Goal: Communication & Community: Answer question/provide support

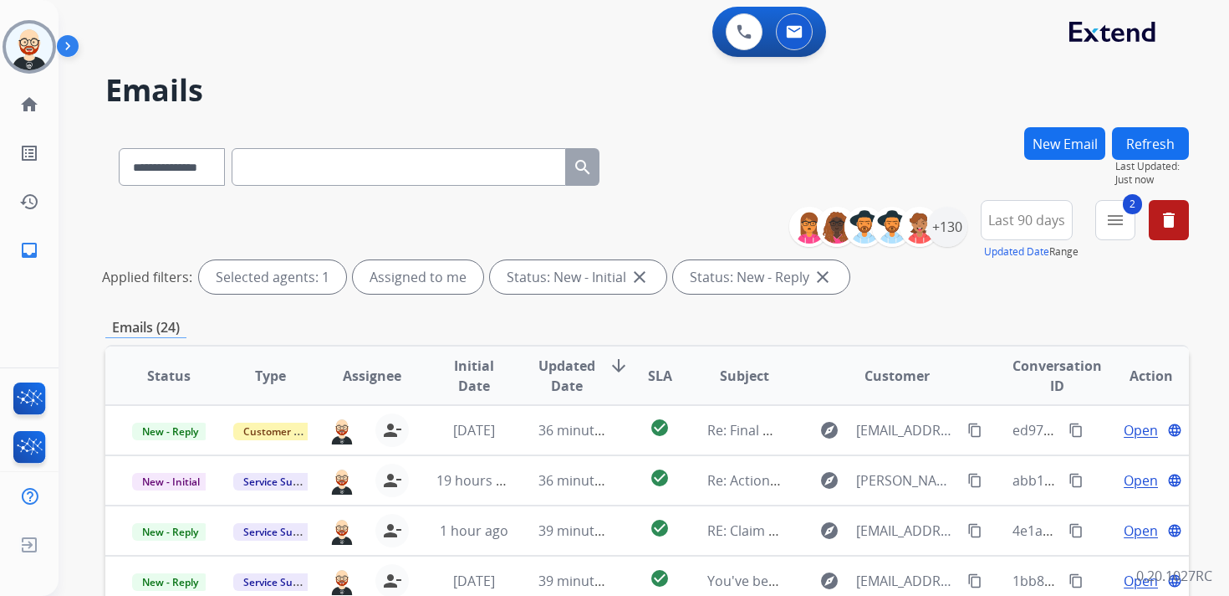
select select "**********"
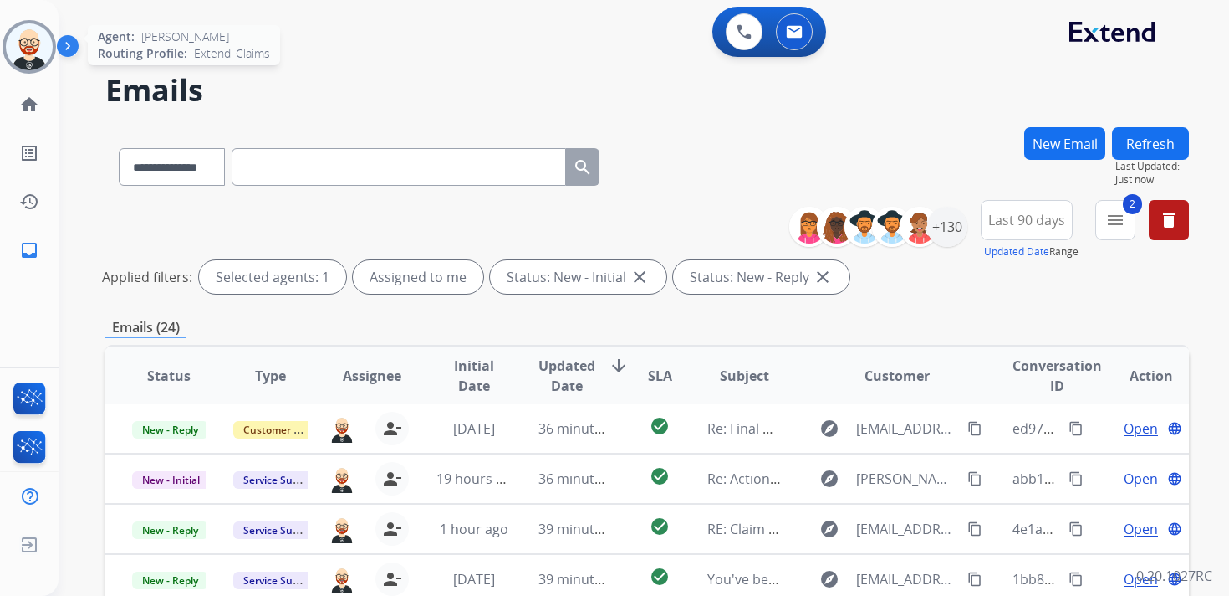
click at [19, 48] on img at bounding box center [29, 46] width 47 height 47
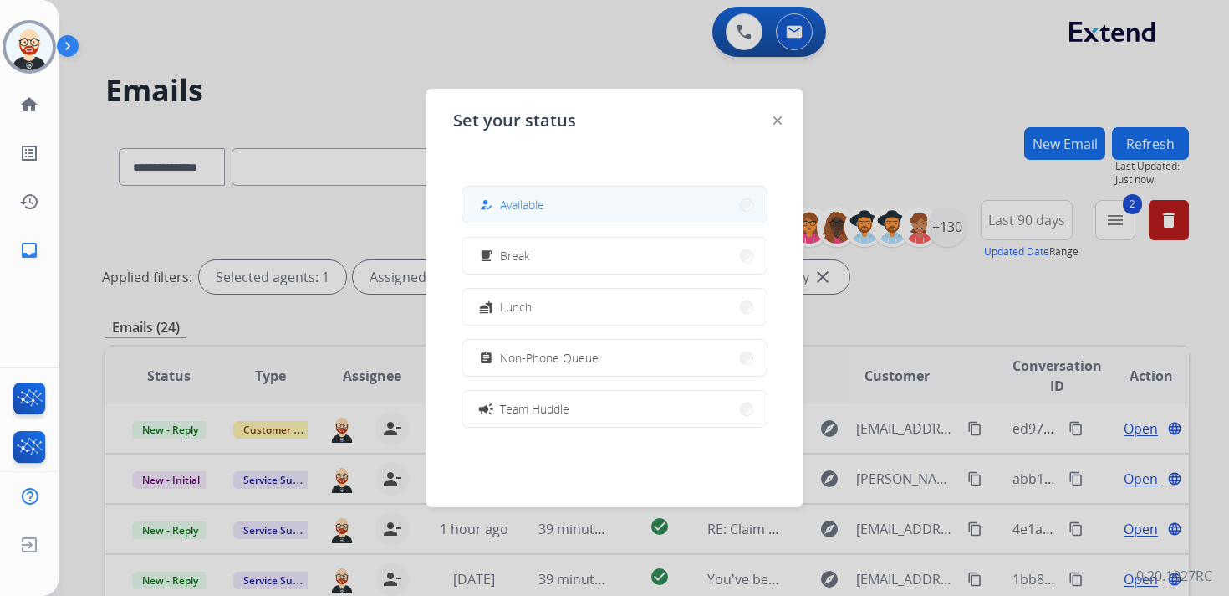
click at [538, 207] on span "Available" at bounding box center [522, 205] width 44 height 18
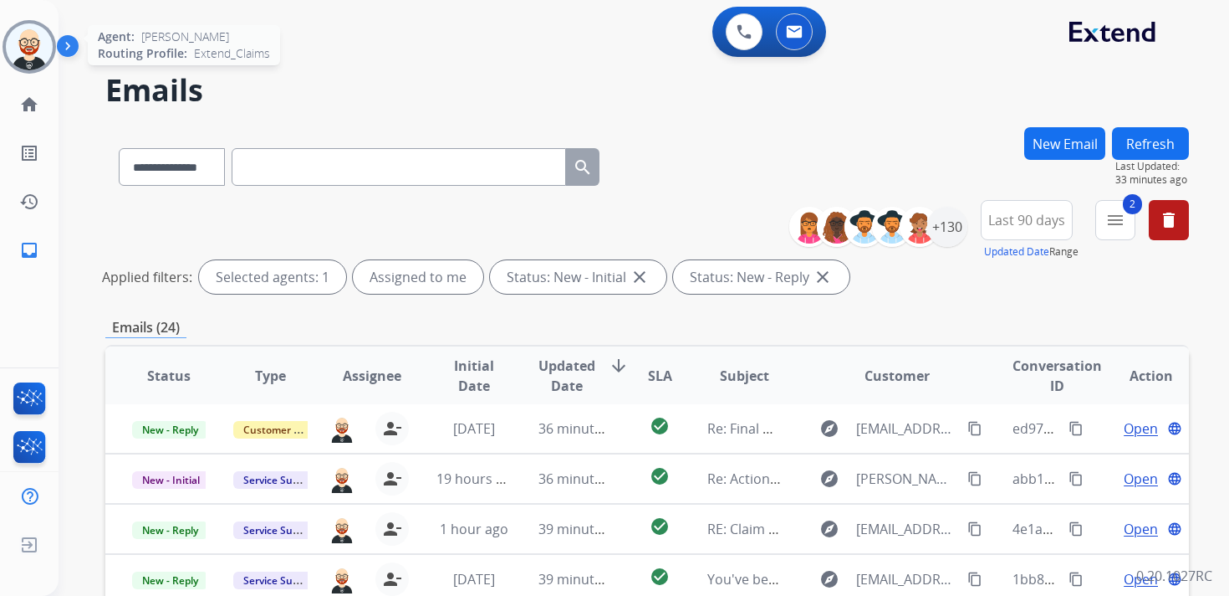
click at [26, 37] on img at bounding box center [29, 46] width 47 height 47
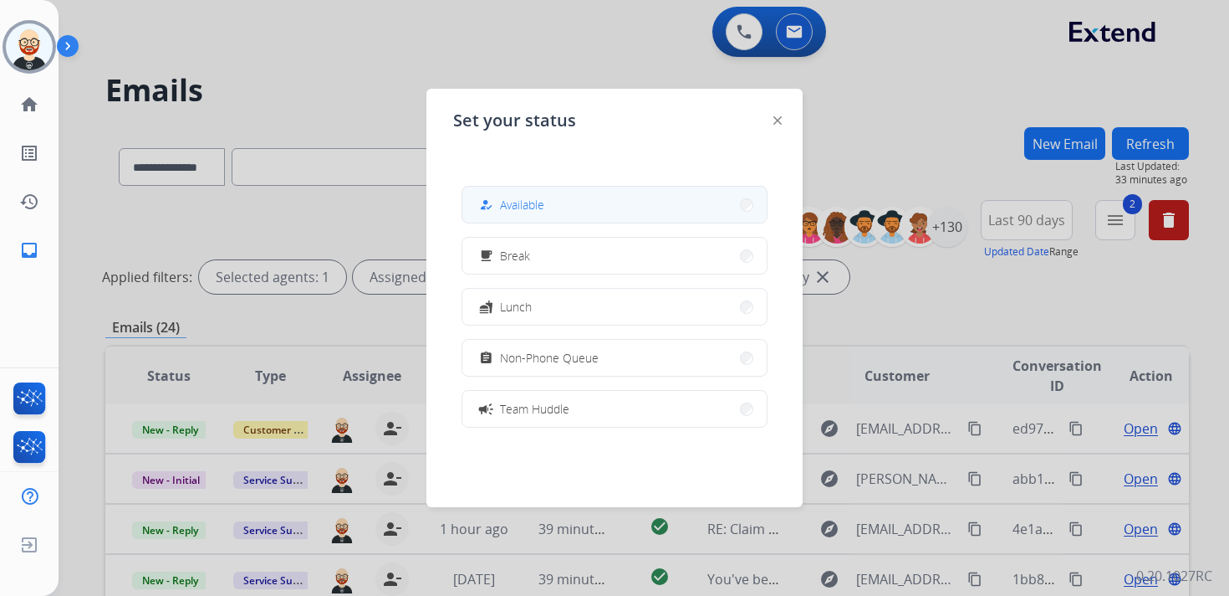
click at [522, 202] on span "Available" at bounding box center [522, 205] width 44 height 18
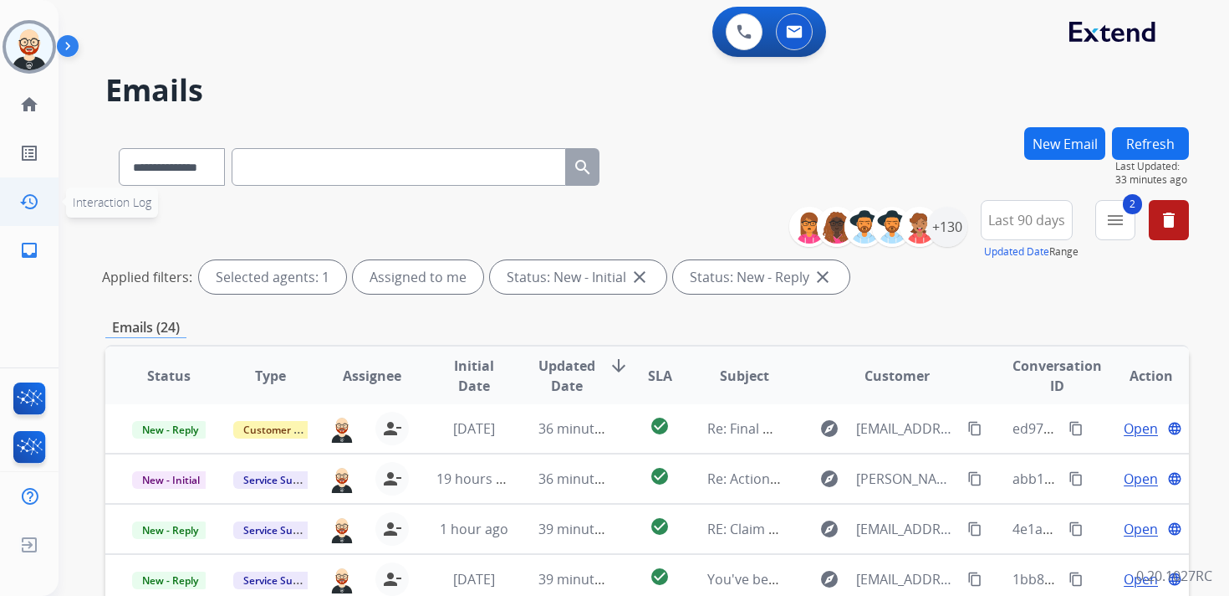
click at [25, 202] on mat-icon "history" at bounding box center [29, 202] width 20 height 20
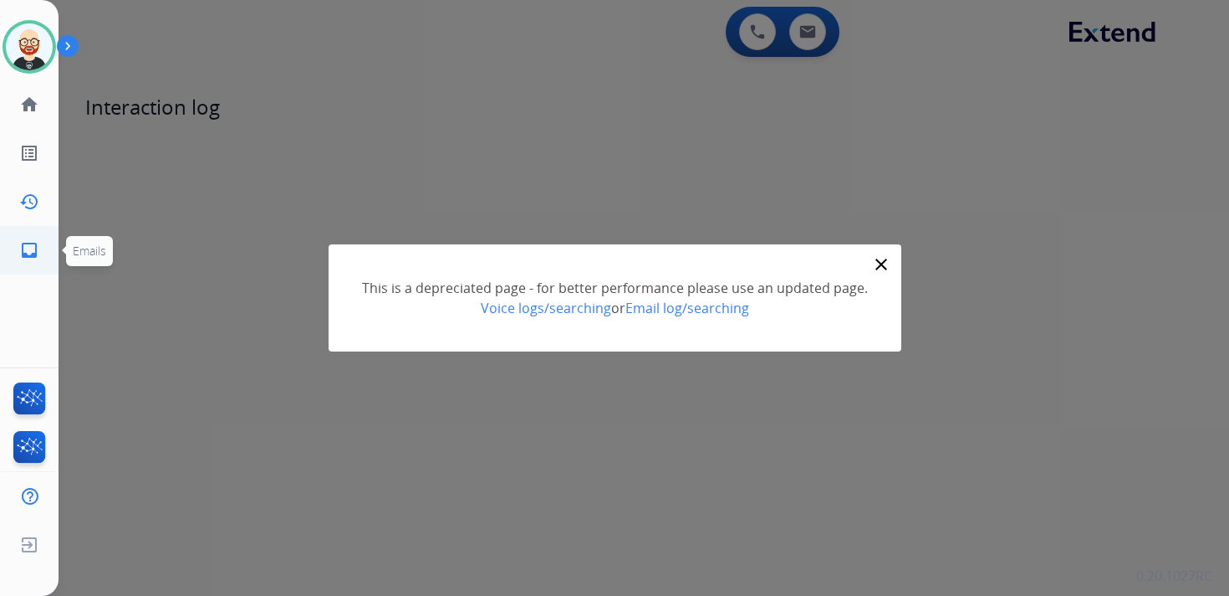
click at [34, 251] on mat-icon "inbox" at bounding box center [29, 250] width 20 height 20
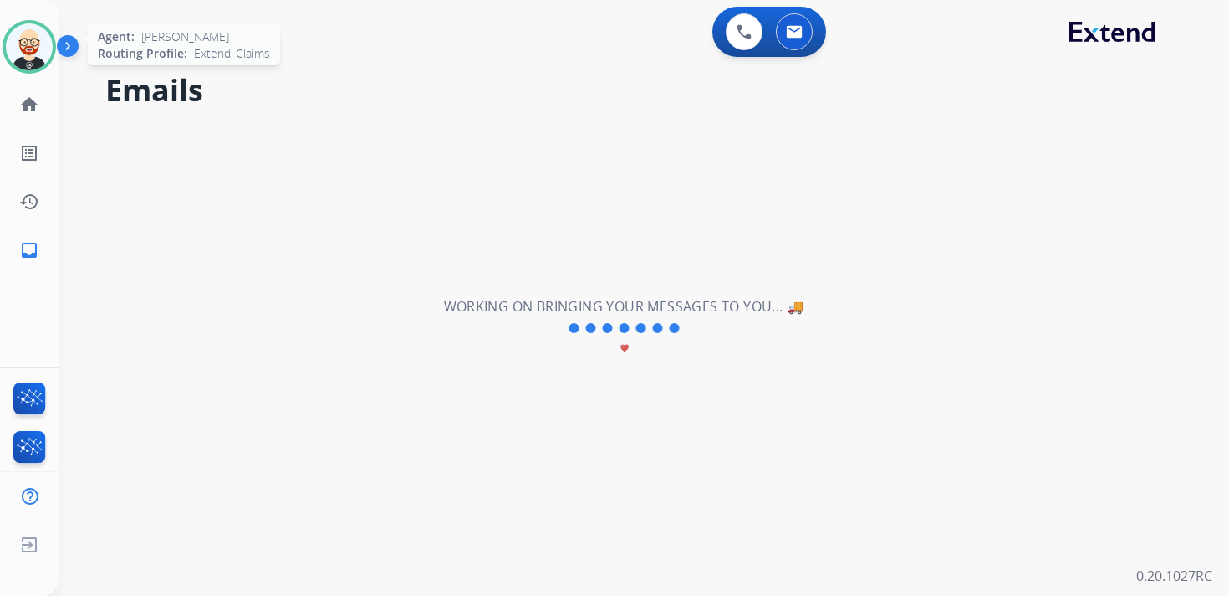
click at [36, 49] on img at bounding box center [29, 46] width 47 height 47
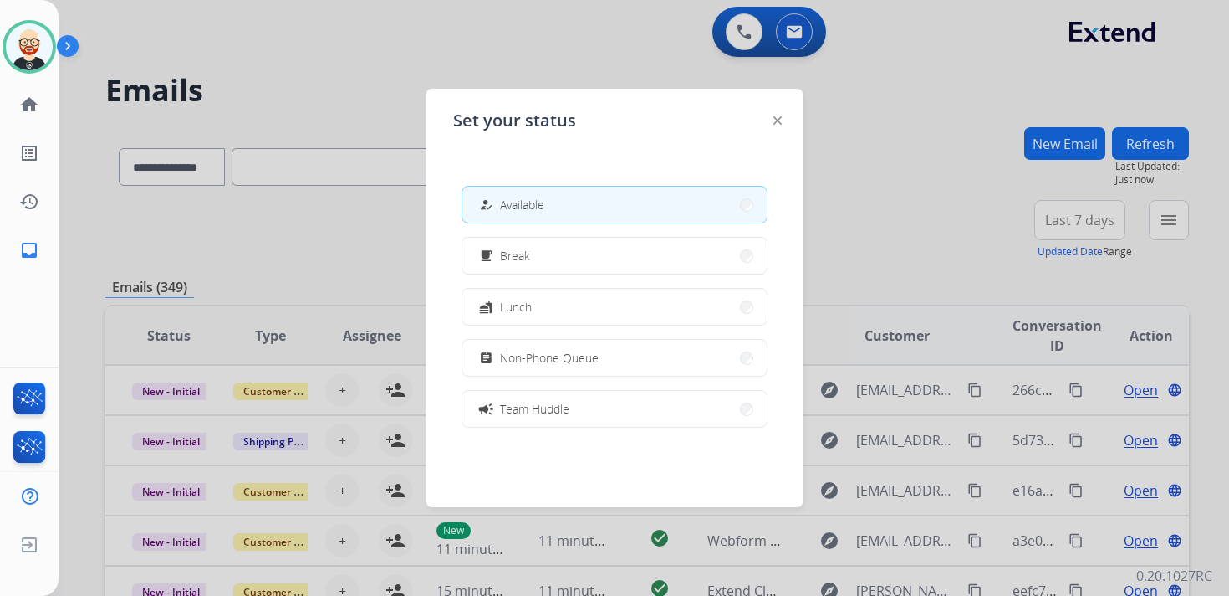
click at [778, 111] on div at bounding box center [778, 120] width 8 height 20
click at [780, 118] on img at bounding box center [778, 120] width 8 height 8
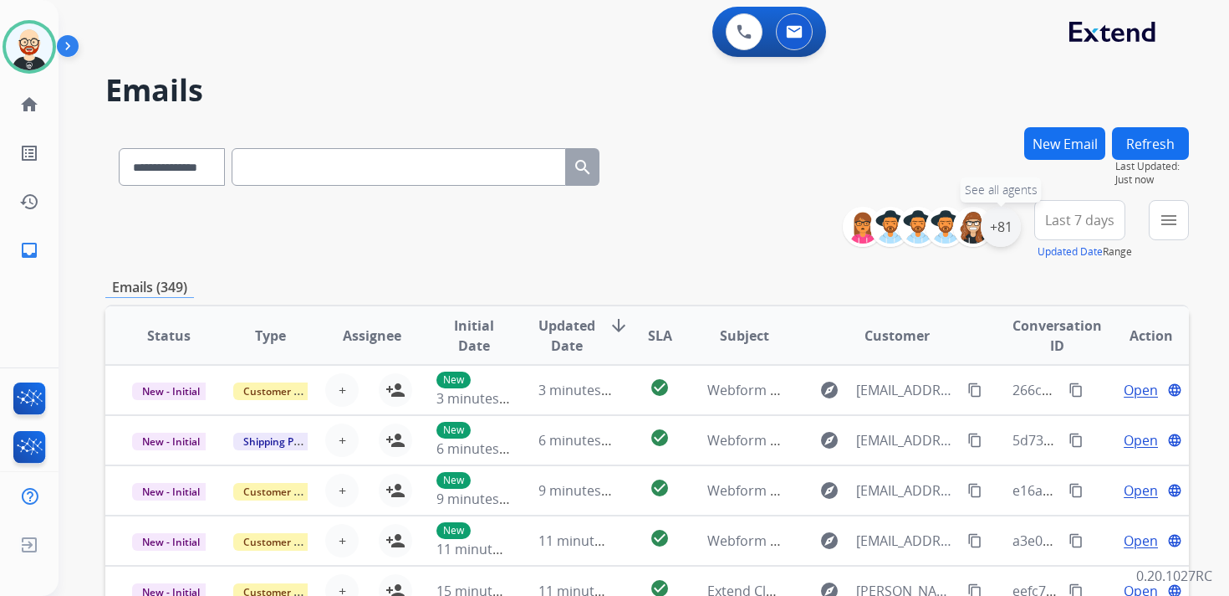
click at [1005, 225] on div "+81" at bounding box center [1001, 227] width 40 height 40
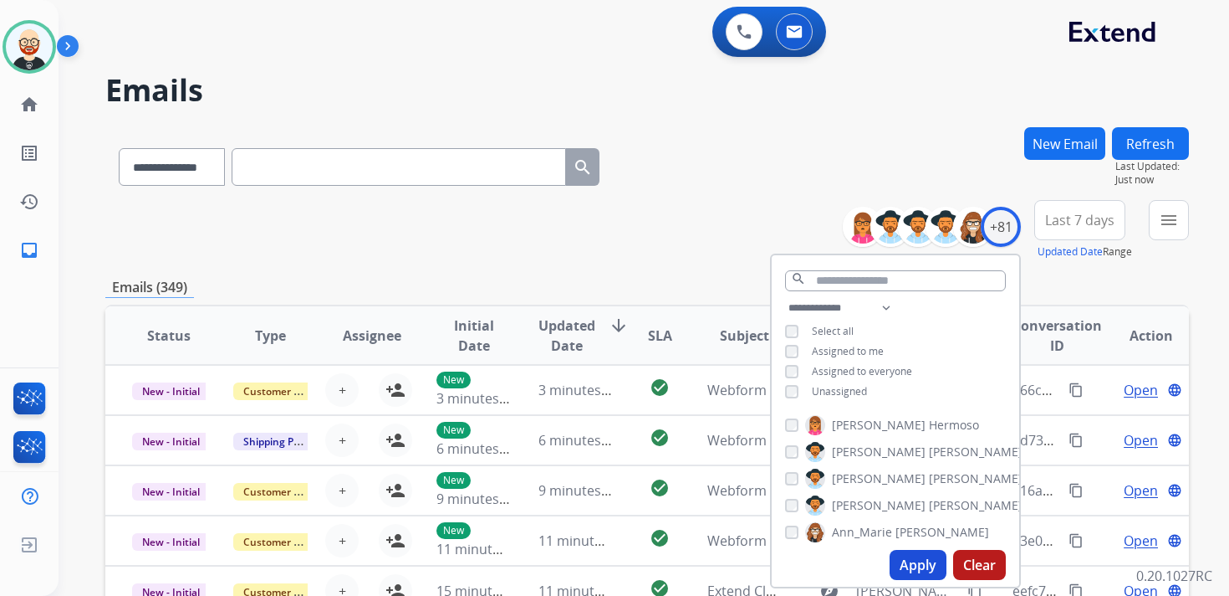
click at [829, 391] on span "Unassigned" at bounding box center [839, 391] width 55 height 14
click at [926, 560] on button "Apply" at bounding box center [918, 565] width 57 height 30
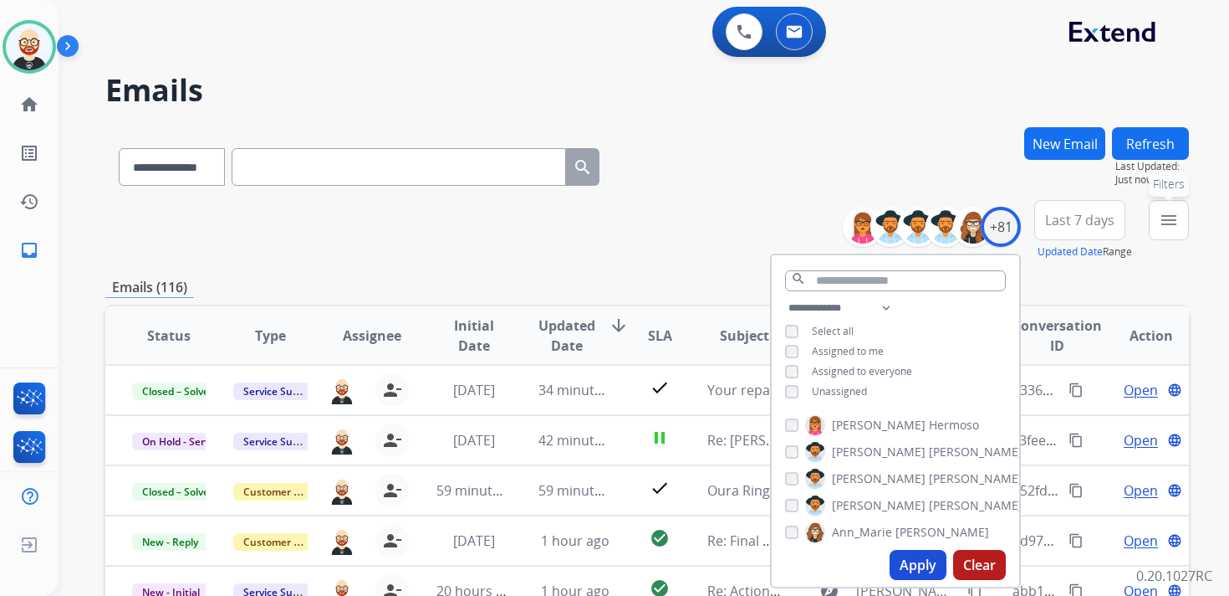
click at [1158, 213] on button "menu Filters" at bounding box center [1169, 220] width 40 height 40
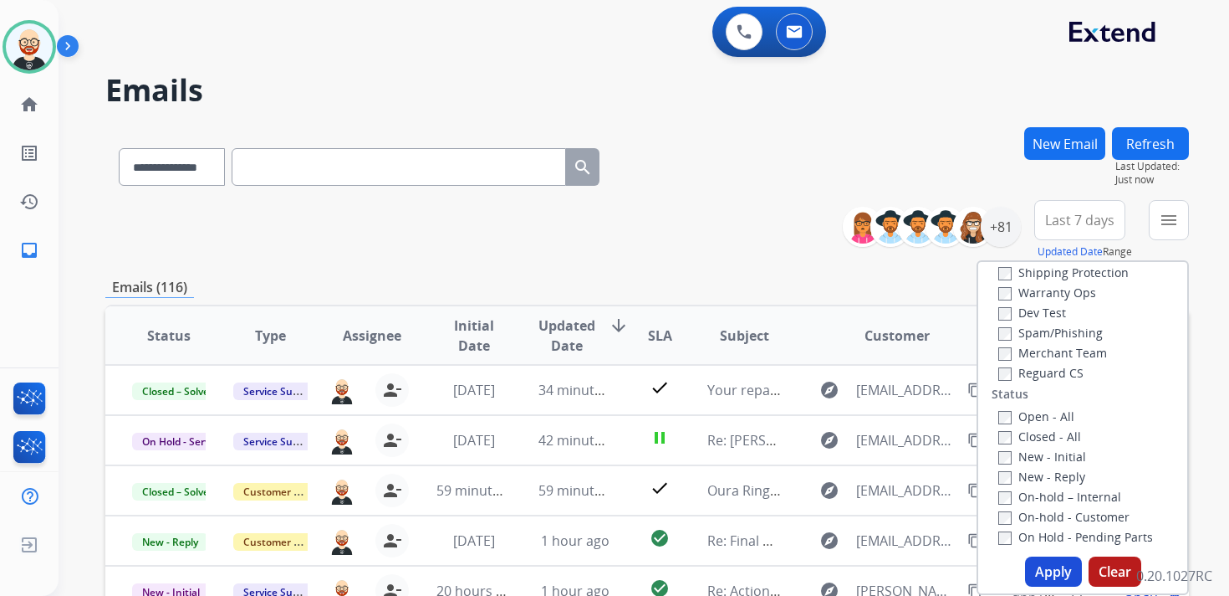
scroll to position [115, 0]
click at [1018, 457] on label "New - Initial" at bounding box center [1043, 451] width 88 height 16
click at [1018, 471] on label "New - Reply" at bounding box center [1042, 471] width 87 height 16
click at [1066, 580] on button "Apply" at bounding box center [1053, 571] width 57 height 30
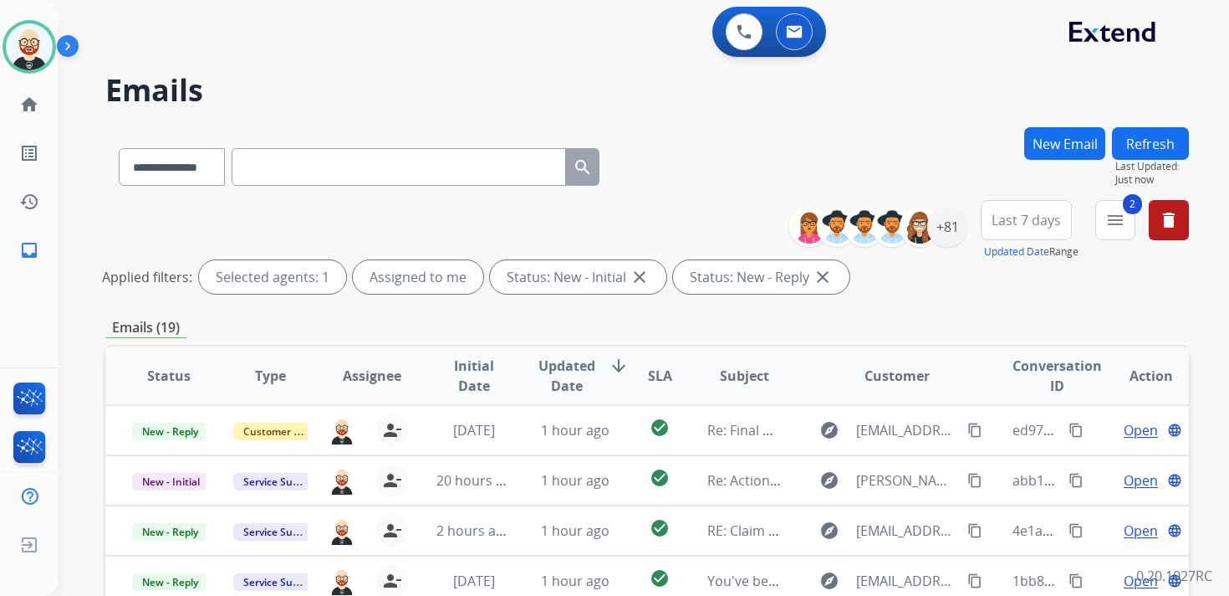
click at [1016, 229] on button "Last 7 days" at bounding box center [1026, 220] width 91 height 40
click at [1021, 422] on div "Last 90 days" at bounding box center [1021, 423] width 92 height 25
click at [574, 375] on span "Updated Date" at bounding box center [567, 375] width 57 height 40
click at [483, 377] on span "Initial Date" at bounding box center [474, 375] width 74 height 40
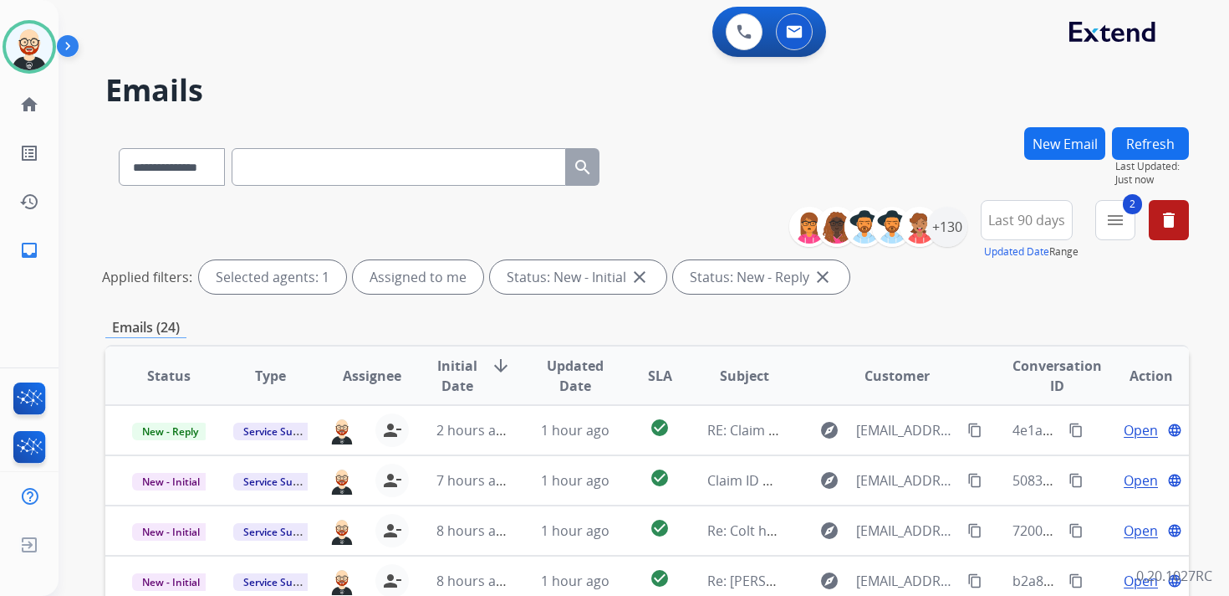
click at [483, 377] on span "Initial Date arrow_downward" at bounding box center [474, 375] width 74 height 40
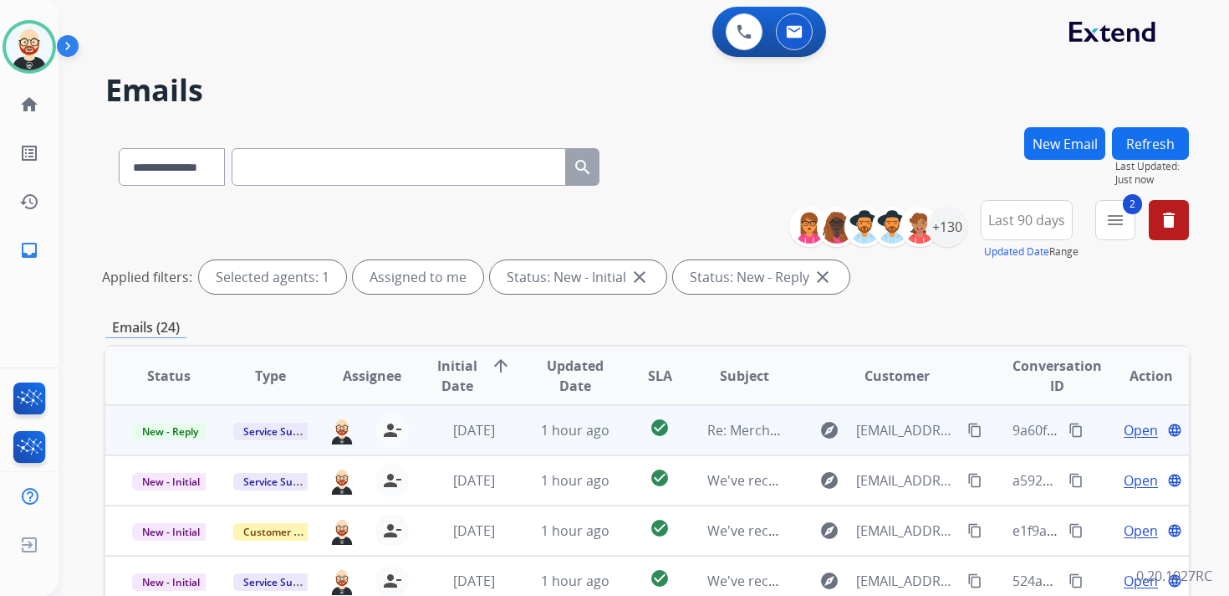
click at [1137, 427] on span "Open" at bounding box center [1141, 430] width 34 height 20
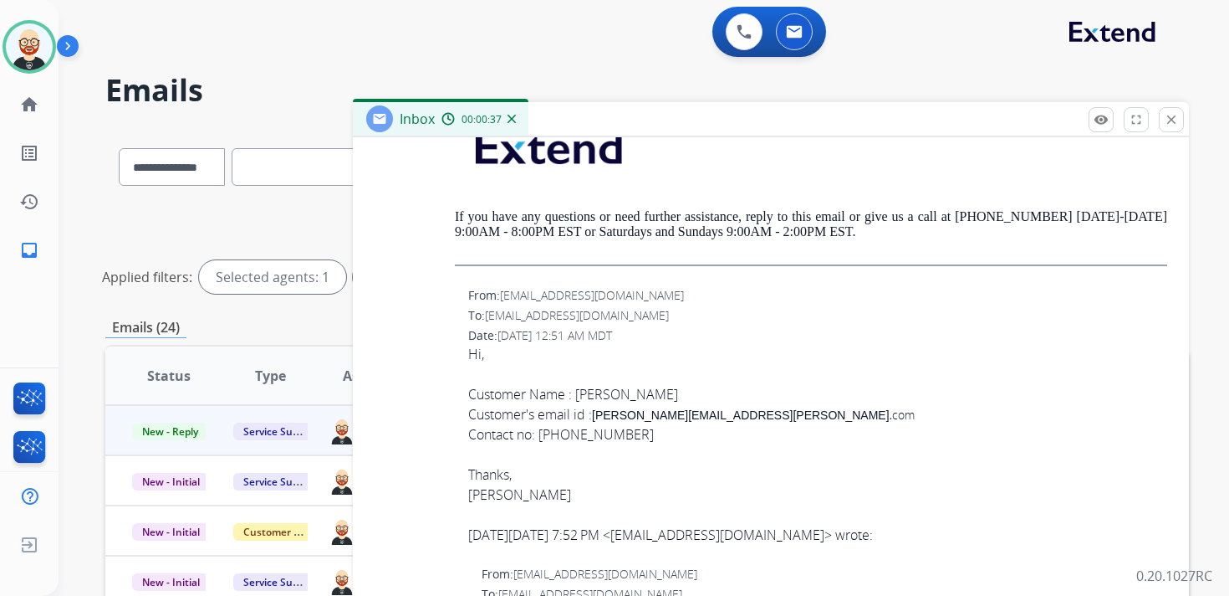
scroll to position [2950, 0]
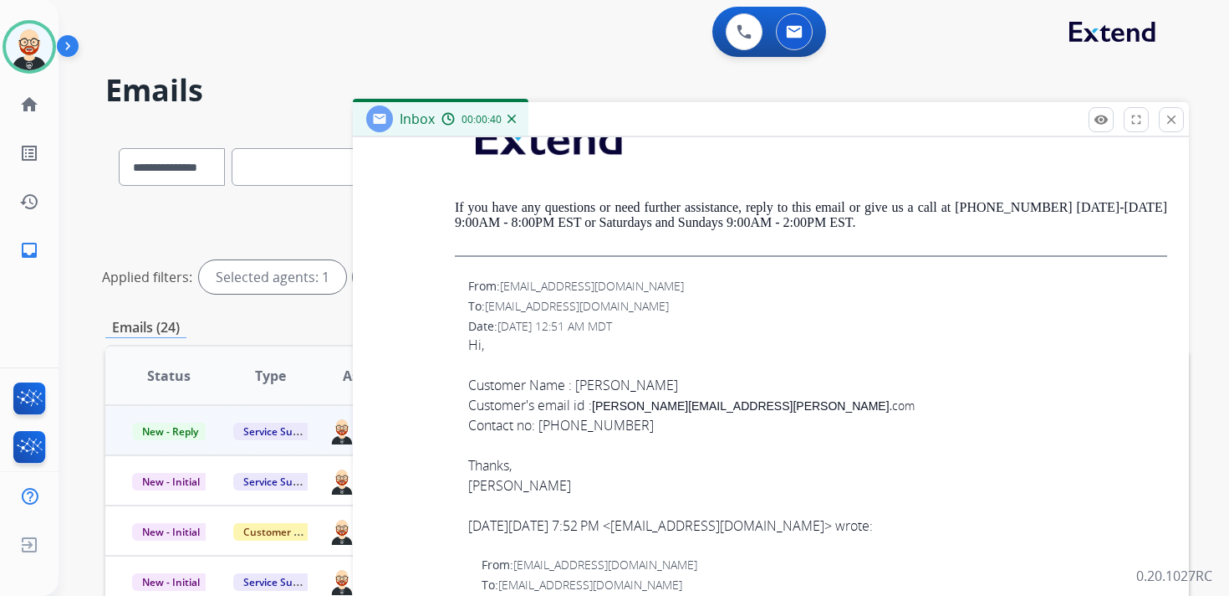
click at [599, 441] on div "Hi, Customer Name : [PERSON_NAME] Customer's email id : [PERSON_NAME][EMAIL_ADD…" at bounding box center [817, 415] width 699 height 161
copy div "4844776592"
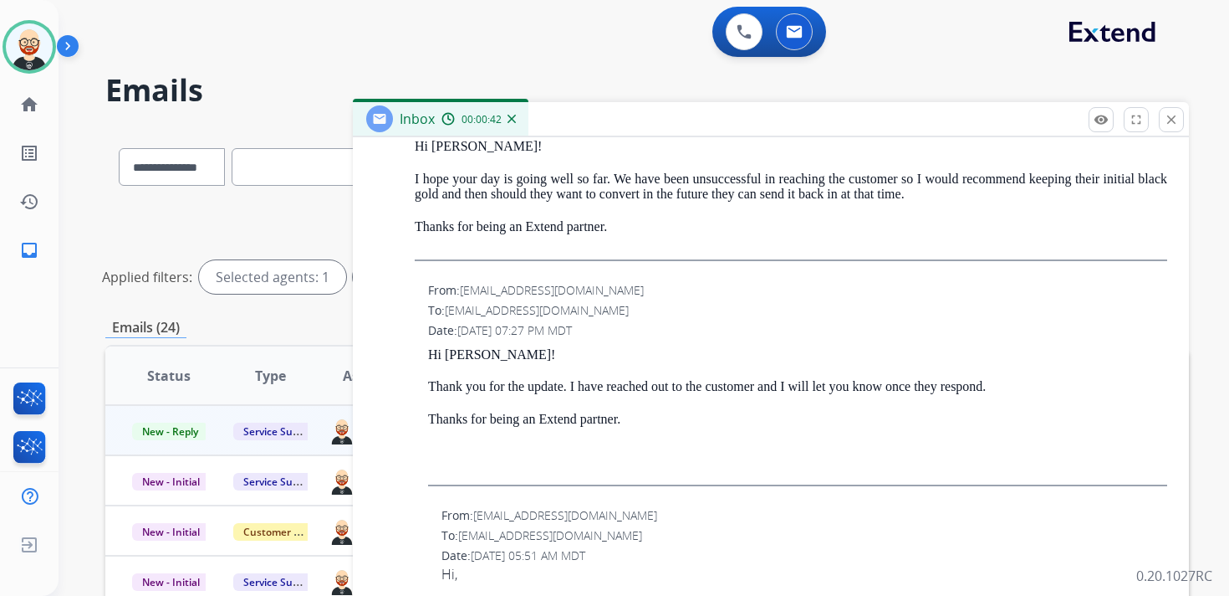
scroll to position [0, 0]
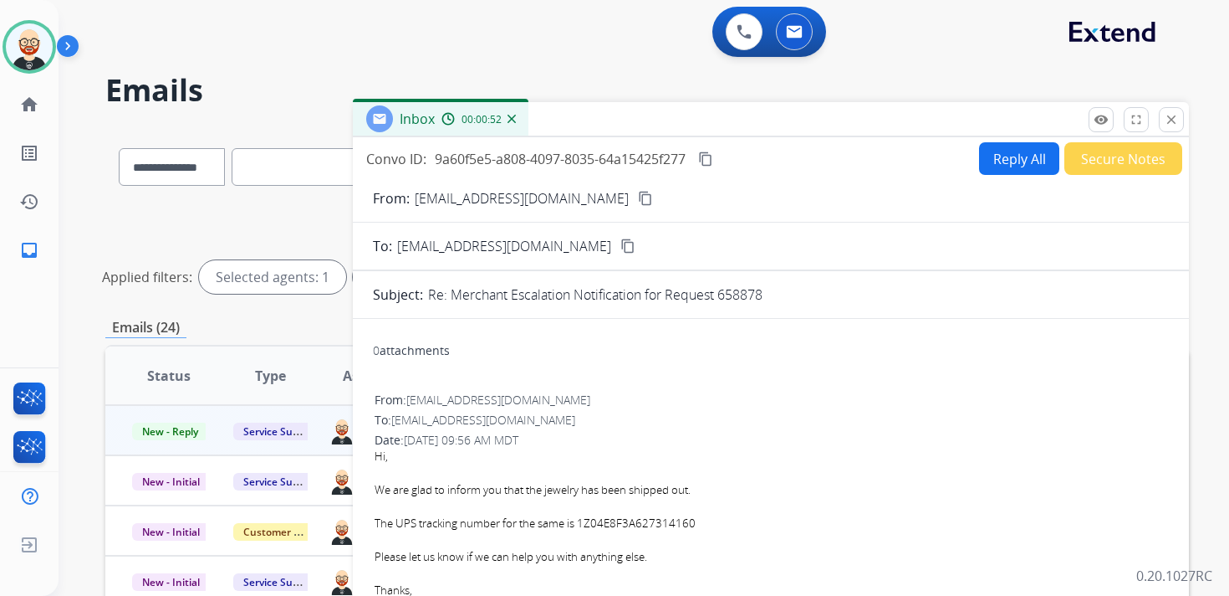
click at [708, 161] on mat-icon "content_copy" at bounding box center [705, 158] width 15 height 15
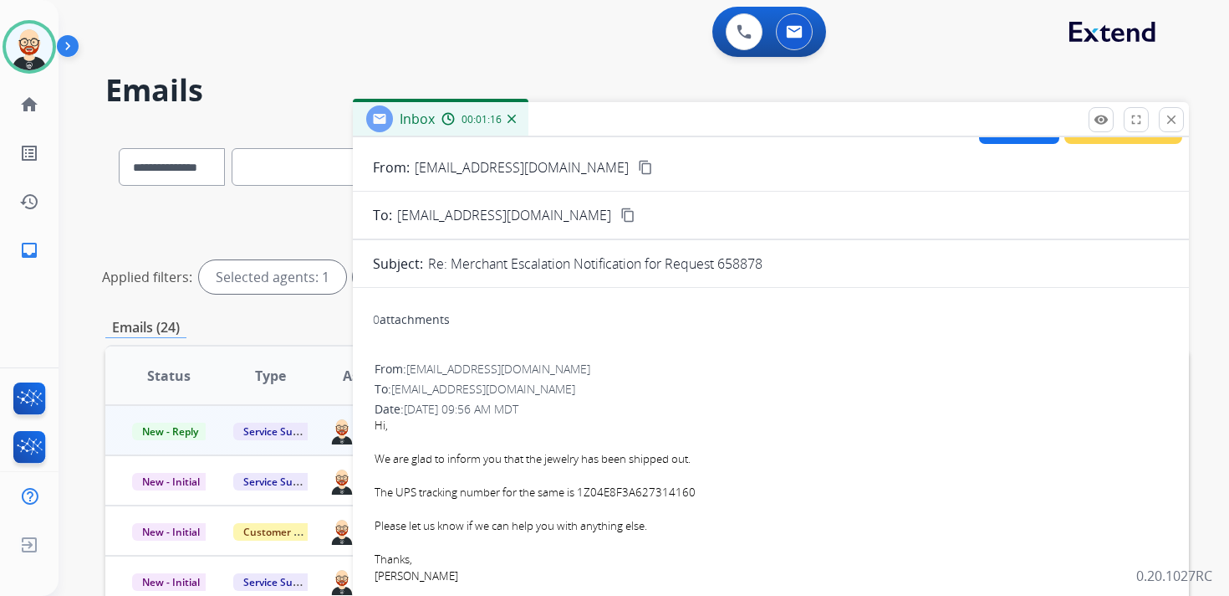
scroll to position [49, 0]
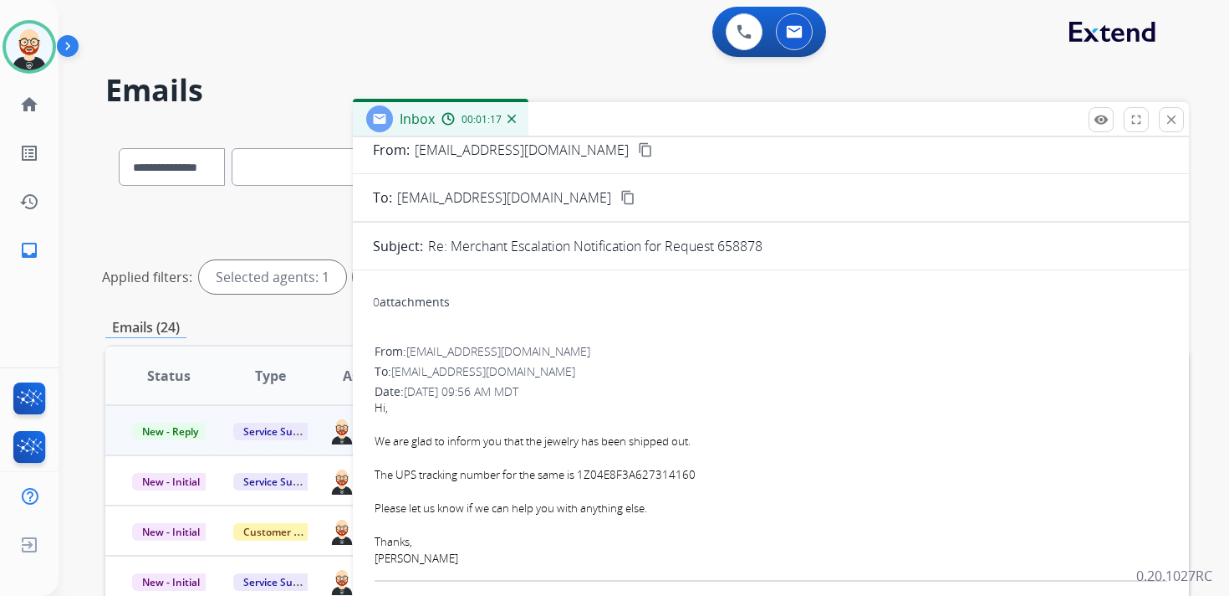
click at [662, 515] on div "Hi, We are glad to inform you that the jewelry has been shipped out. The UPS tr…" at bounding box center [771, 513] width 793 height 227
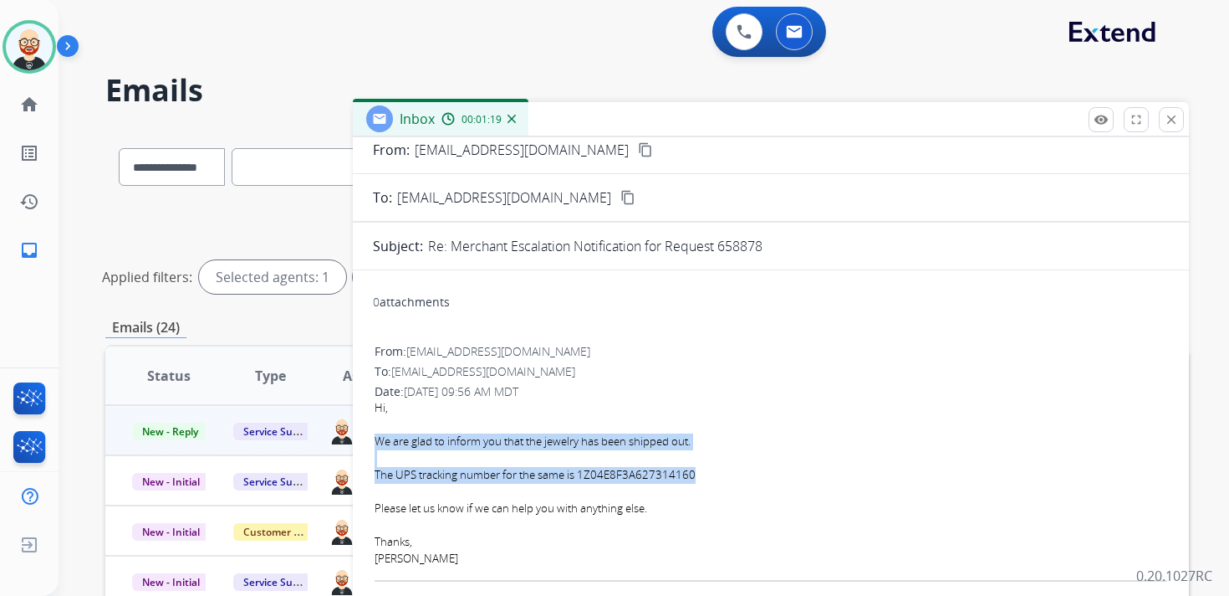
drag, startPoint x: 701, startPoint y: 481, endPoint x: 371, endPoint y: 446, distance: 331.4
copy div "We are glad to inform you that the jewelry has been shipped out. The UPS tracki…"
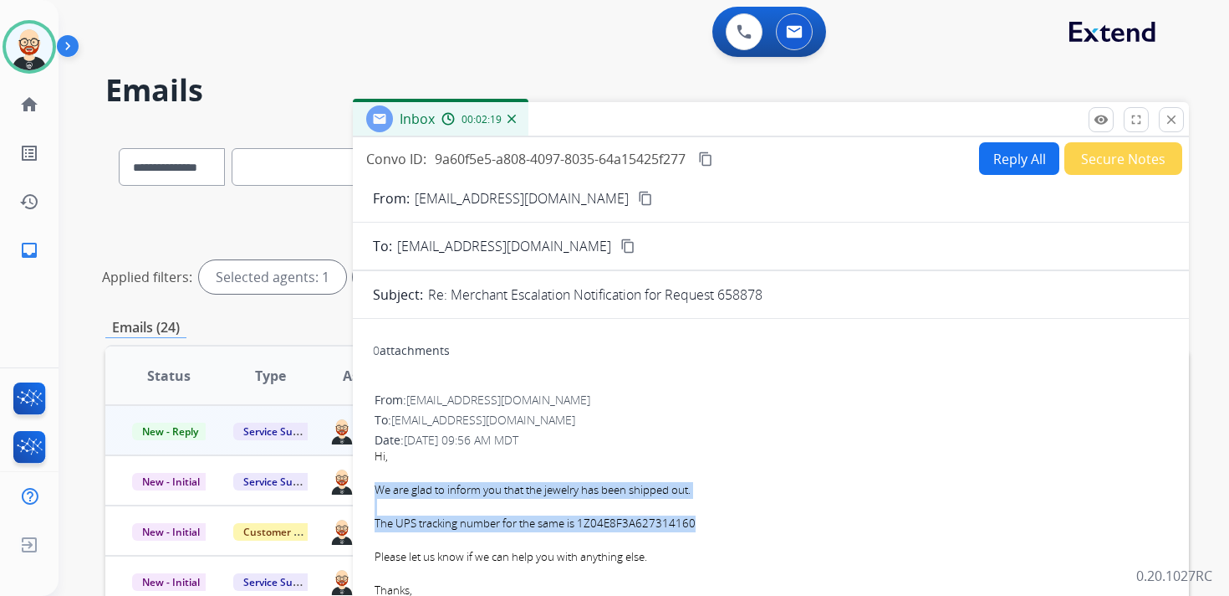
click at [999, 143] on button "Reply All" at bounding box center [1019, 158] width 80 height 33
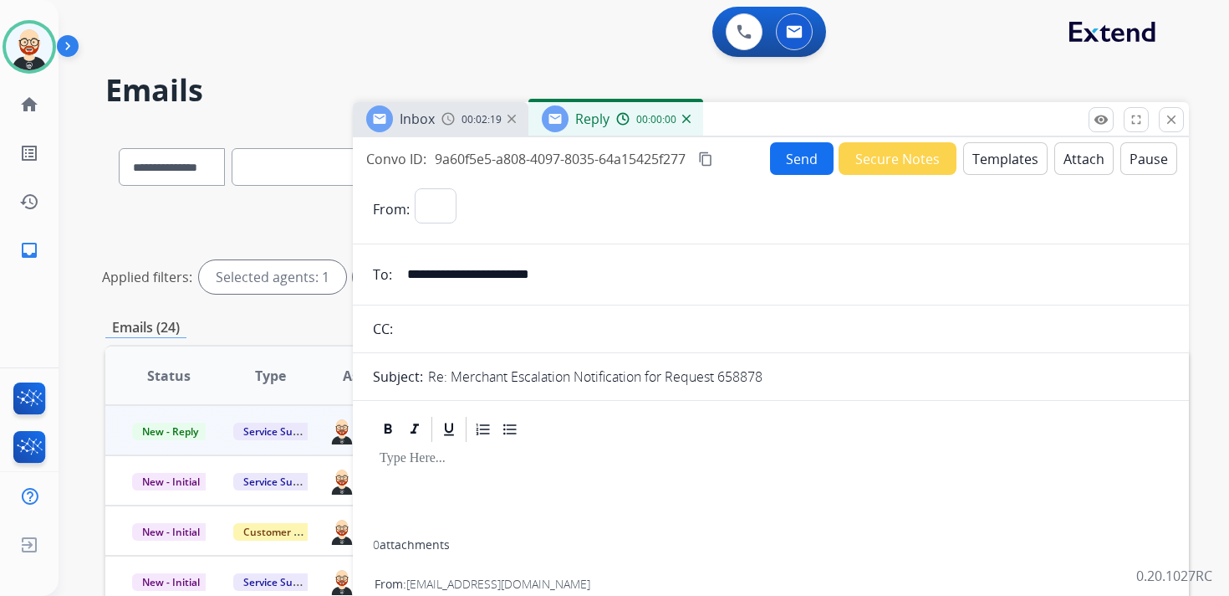
select select "**********"
click at [417, 453] on p at bounding box center [771, 458] width 783 height 15
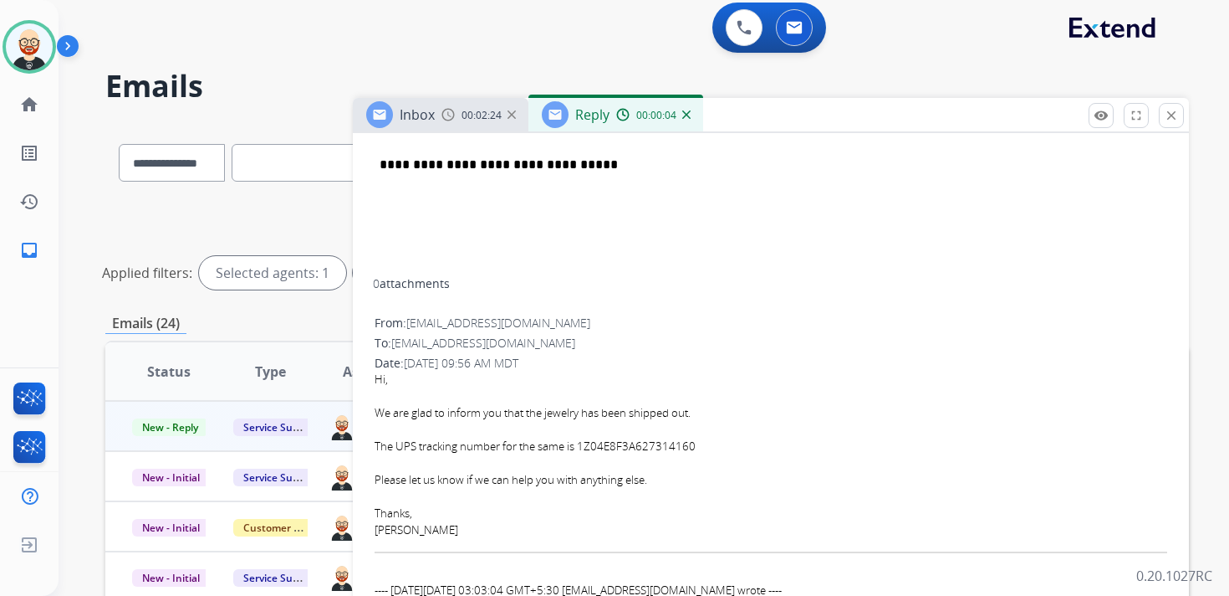
scroll to position [418, 0]
click at [403, 527] on div "[PERSON_NAME]" at bounding box center [771, 529] width 793 height 17
click at [394, 531] on div "[PERSON_NAME]" at bounding box center [771, 529] width 793 height 17
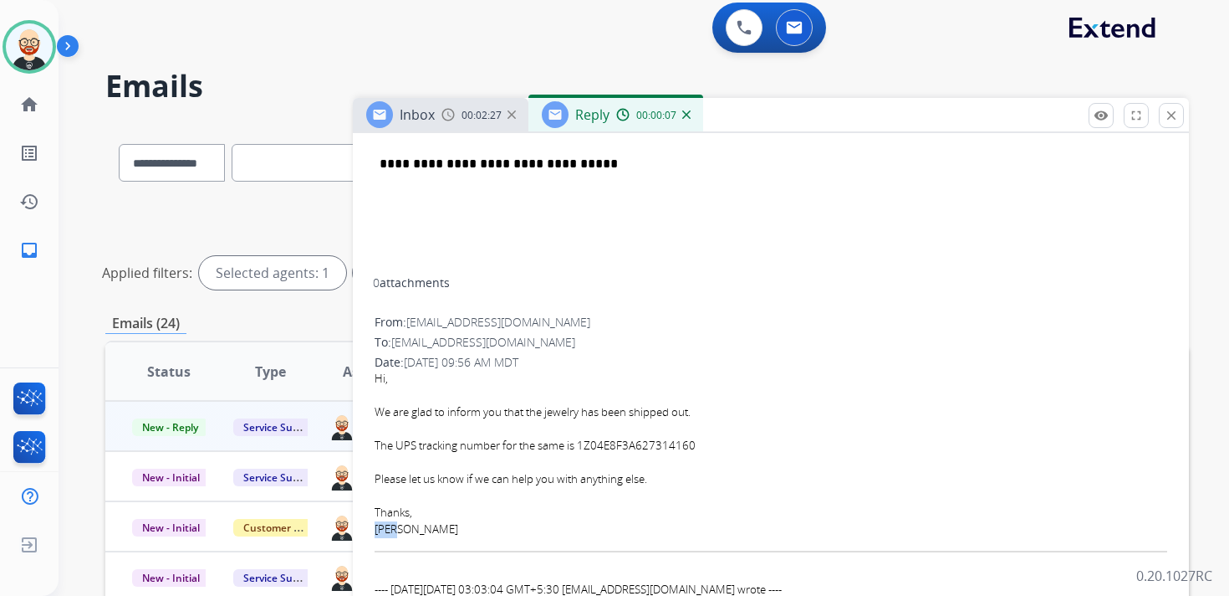
copy div "[PERSON_NAME]"
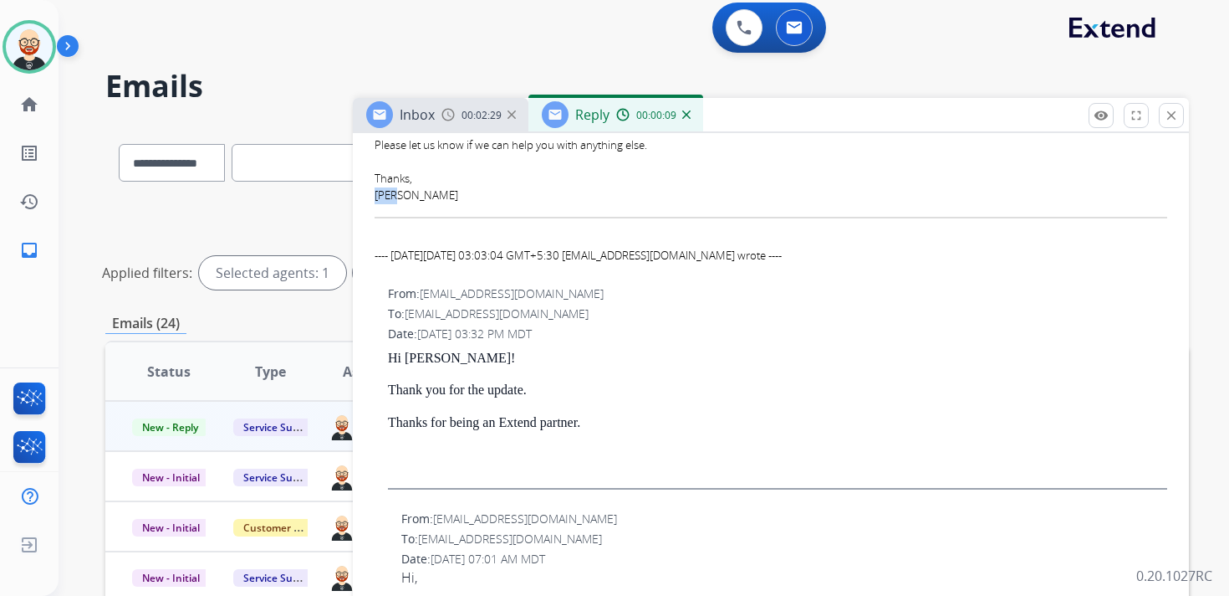
scroll to position [0, 0]
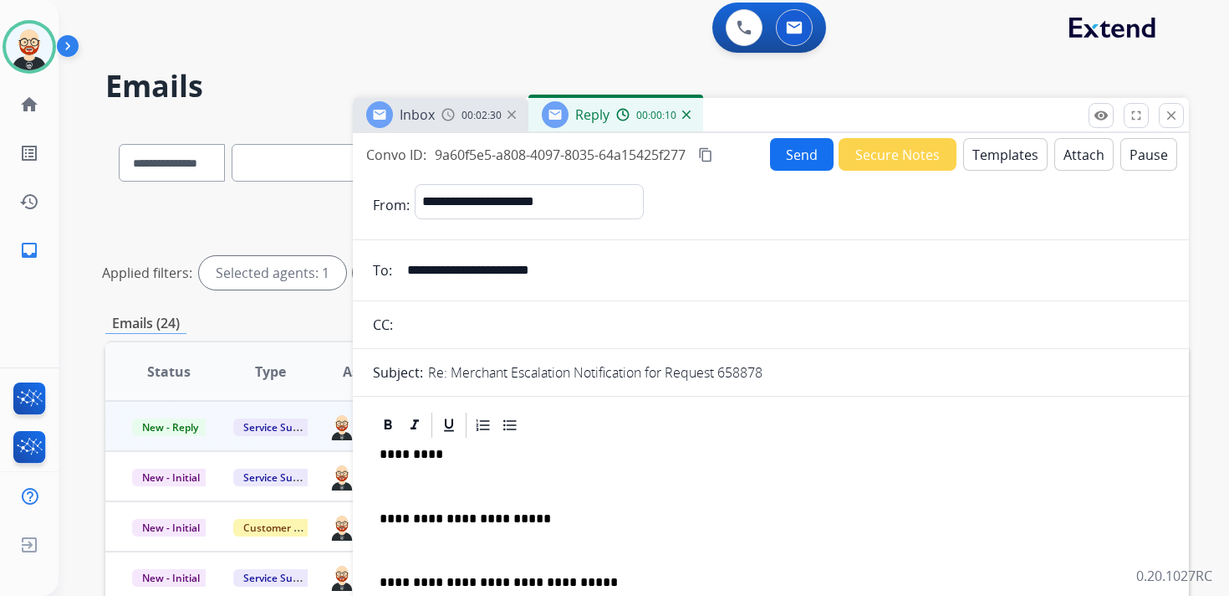
click at [410, 454] on p "*********" at bounding box center [764, 454] width 769 height 15
click at [409, 480] on p at bounding box center [771, 485] width 783 height 15
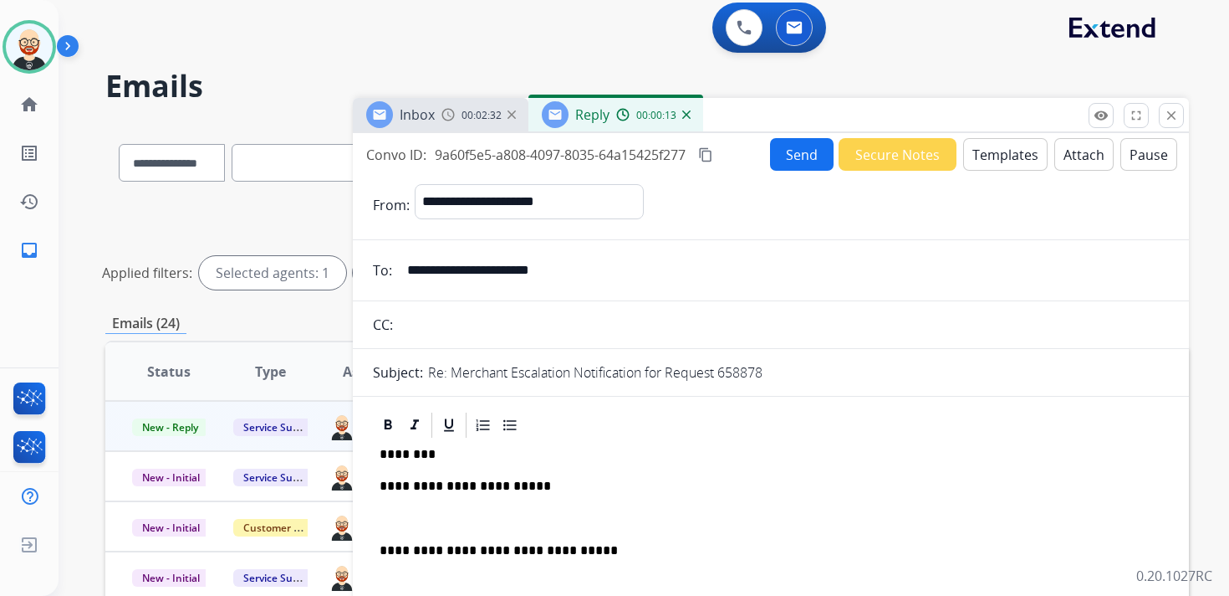
click at [411, 500] on div "**********" at bounding box center [771, 552] width 796 height 224
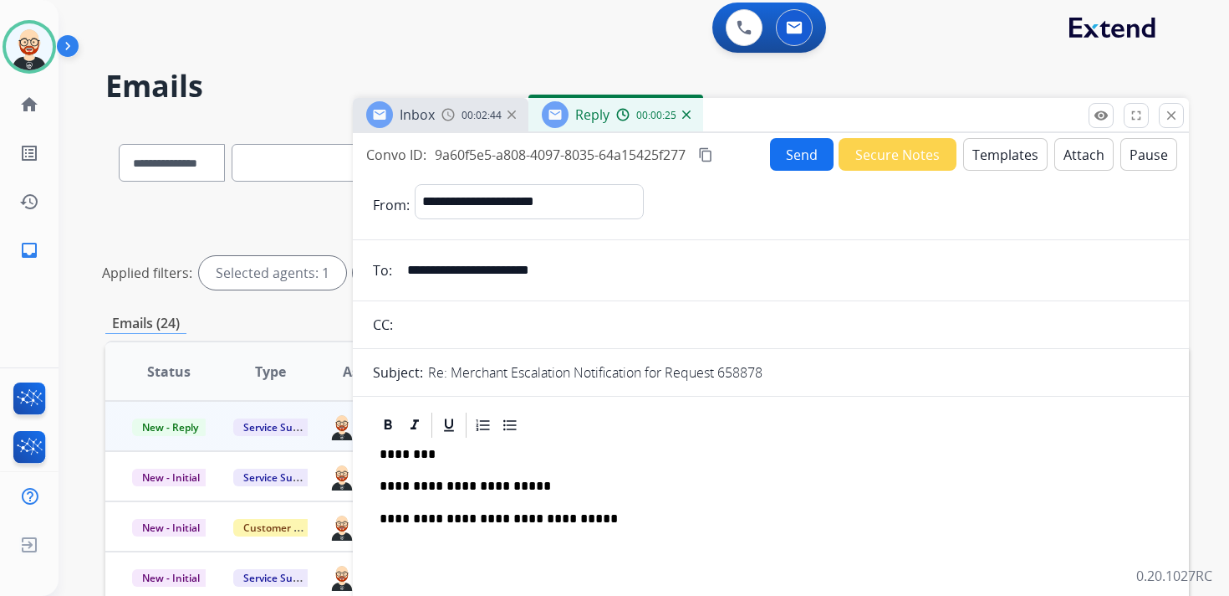
click at [796, 154] on button "Send" at bounding box center [802, 154] width 64 height 33
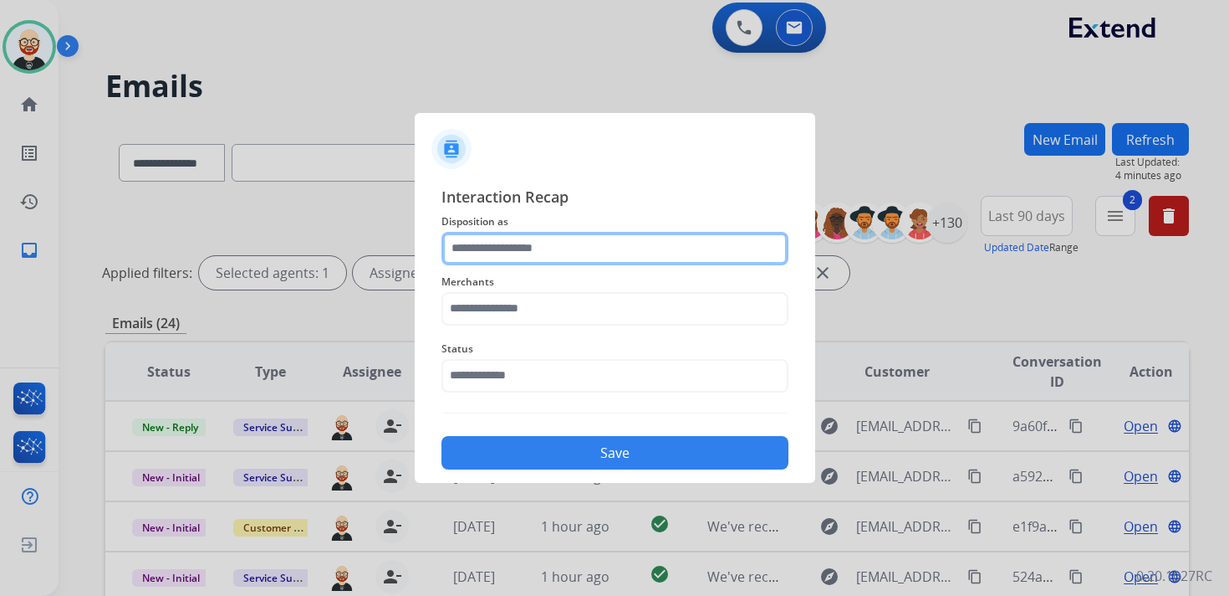
click at [547, 250] on input "text" at bounding box center [615, 248] width 347 height 33
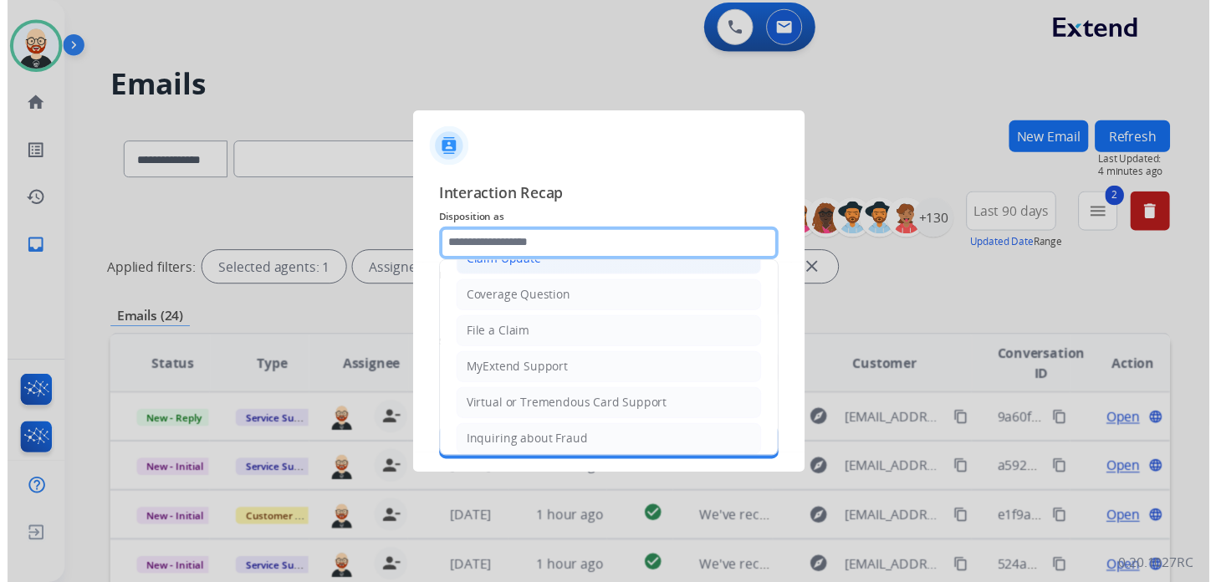
scroll to position [251, 0]
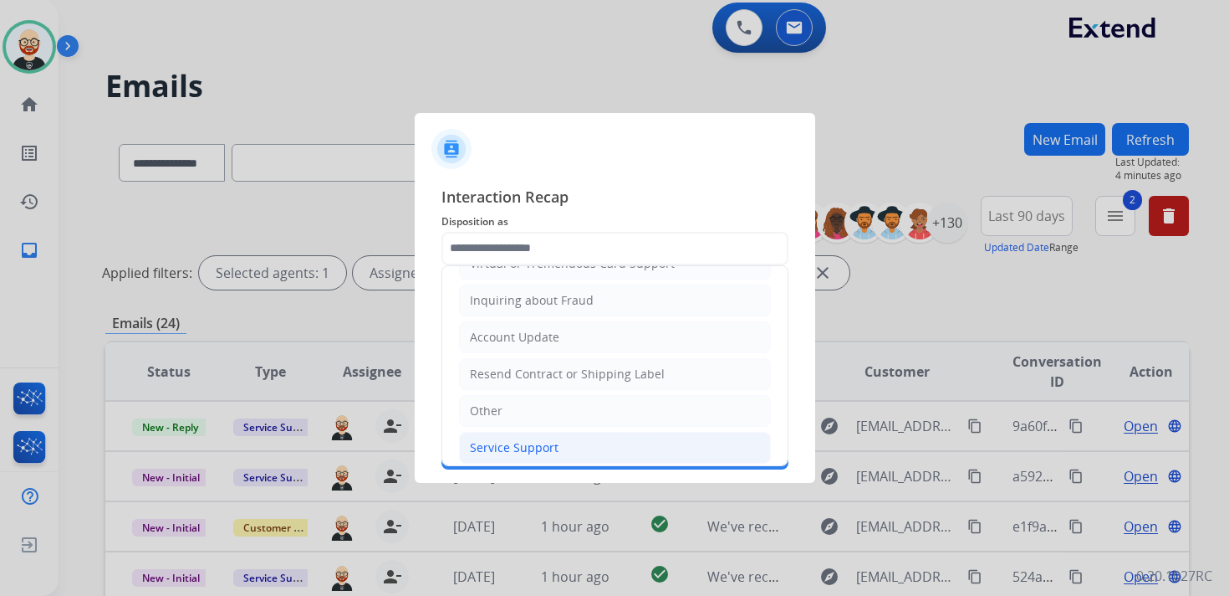
click at [529, 432] on li "Service Support" at bounding box center [615, 448] width 312 height 32
type input "**********"
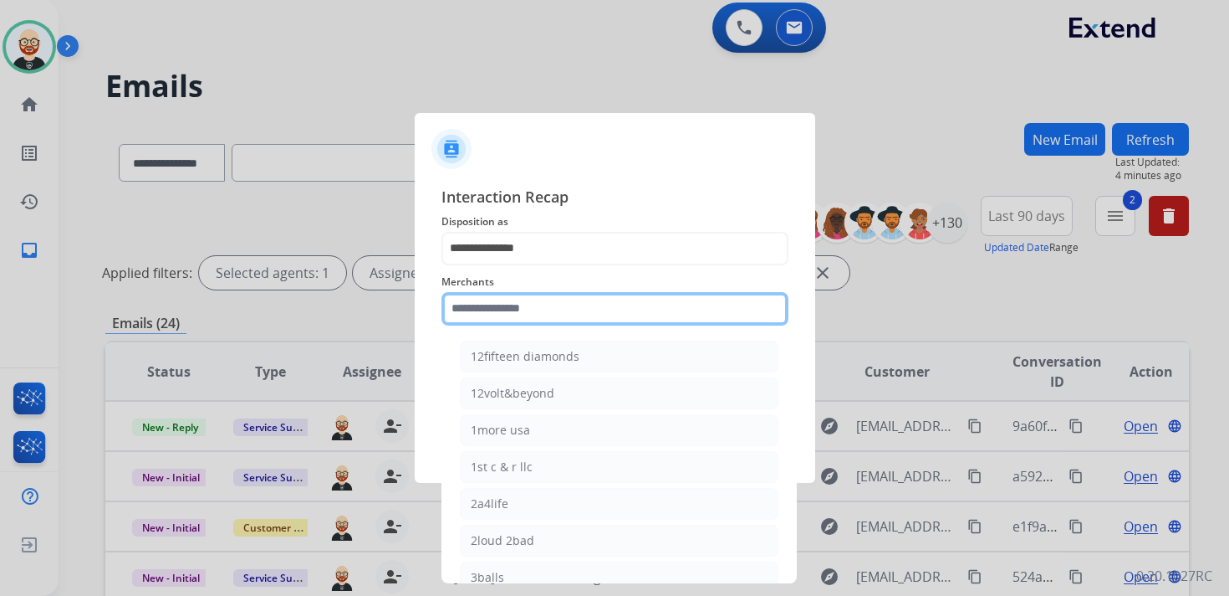
click at [513, 304] on input "text" at bounding box center [615, 308] width 347 height 33
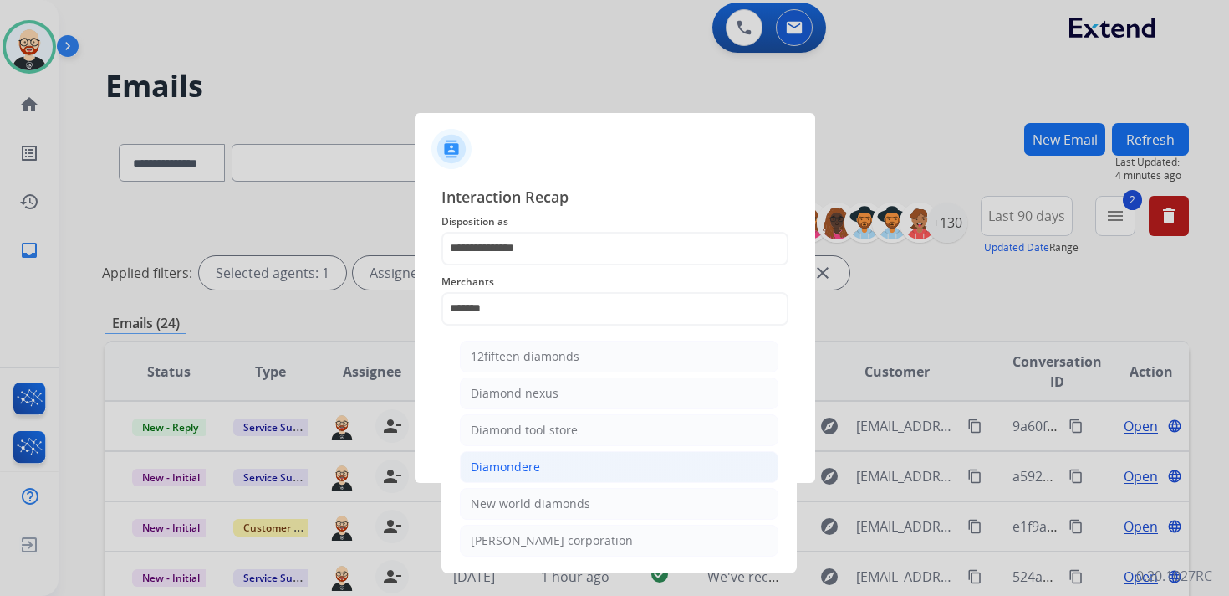
click at [519, 452] on li "Diamondere" at bounding box center [619, 467] width 319 height 32
type input "**********"
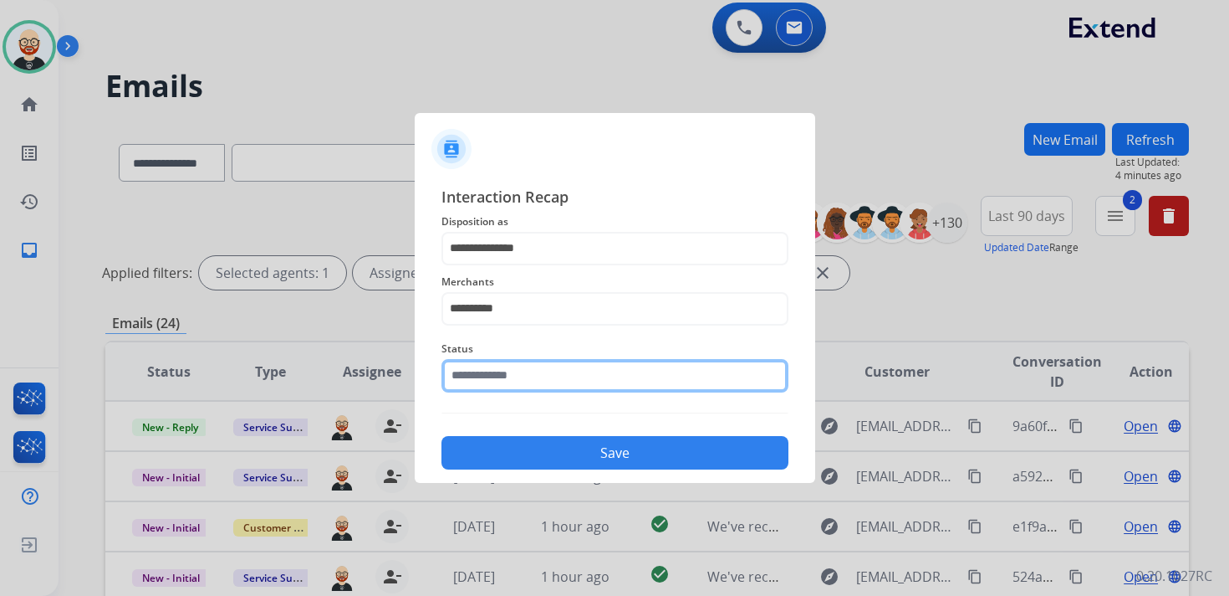
click at [517, 371] on input "text" at bounding box center [615, 375] width 347 height 33
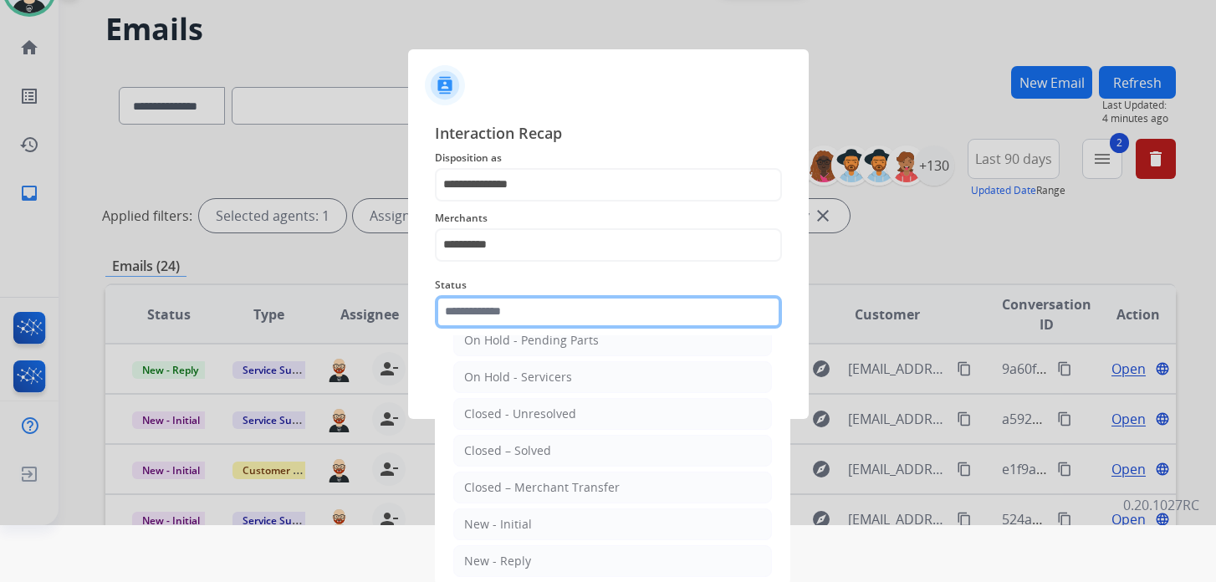
scroll to position [59, 0]
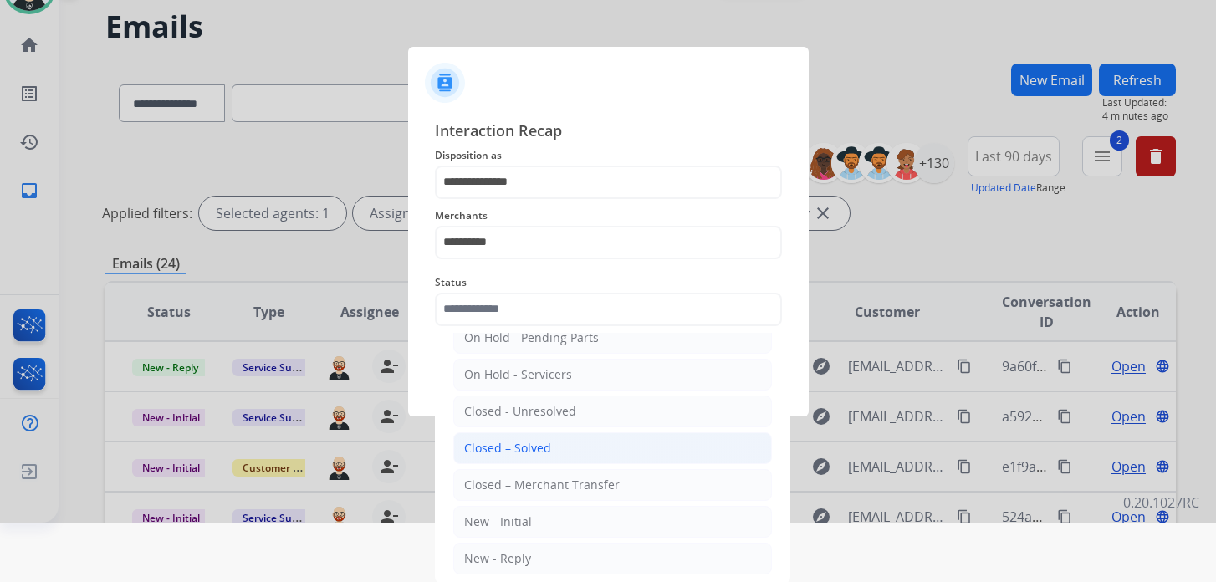
click at [530, 445] on div "Closed – Solved" at bounding box center [507, 448] width 87 height 17
type input "**********"
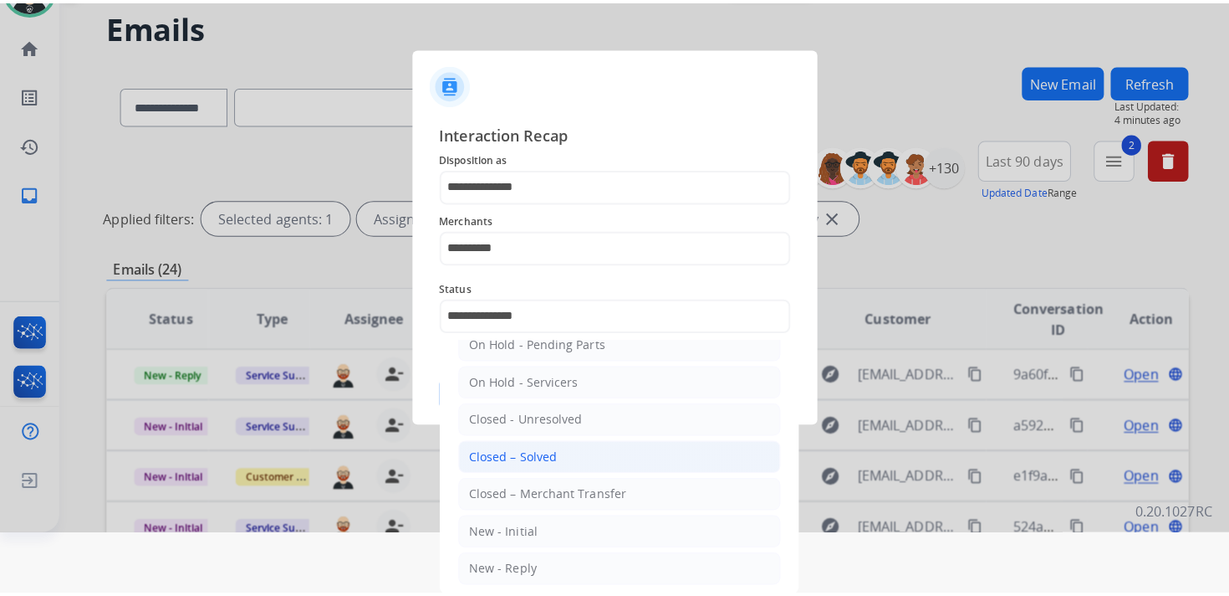
scroll to position [0, 0]
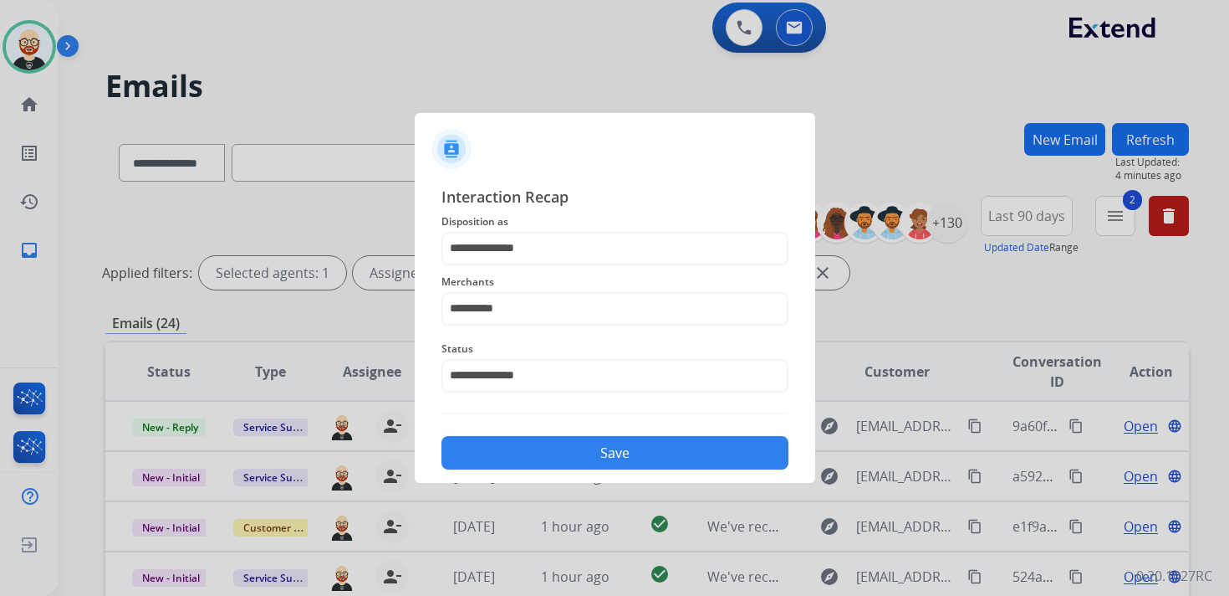
click at [554, 442] on button "Save" at bounding box center [615, 452] width 347 height 33
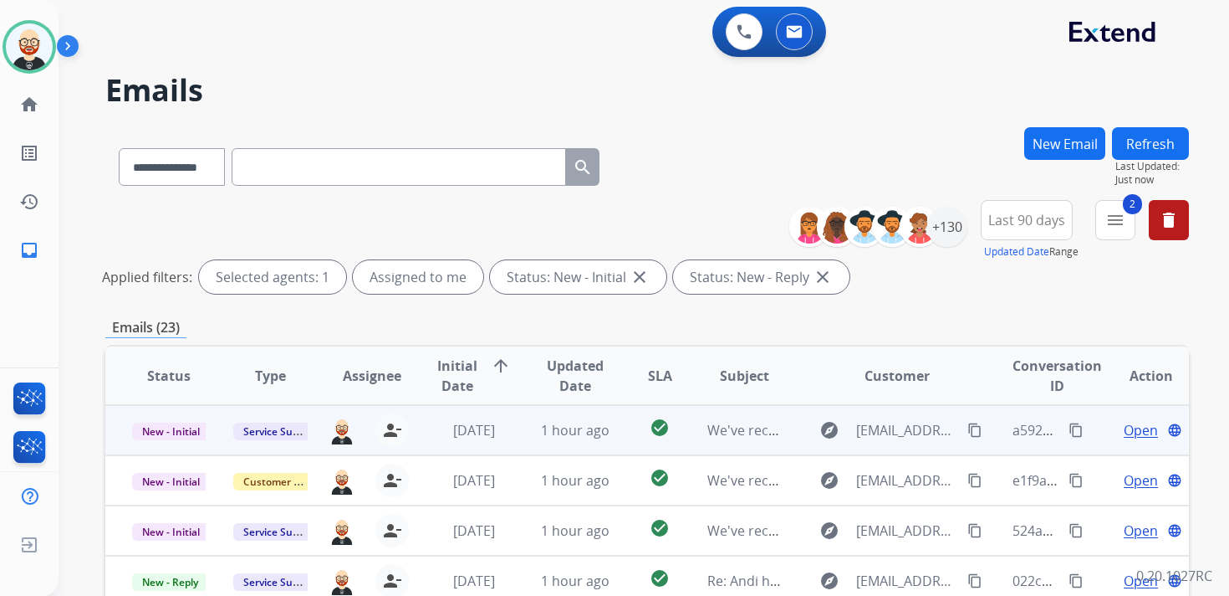
click at [1124, 429] on span "Open" at bounding box center [1141, 430] width 34 height 20
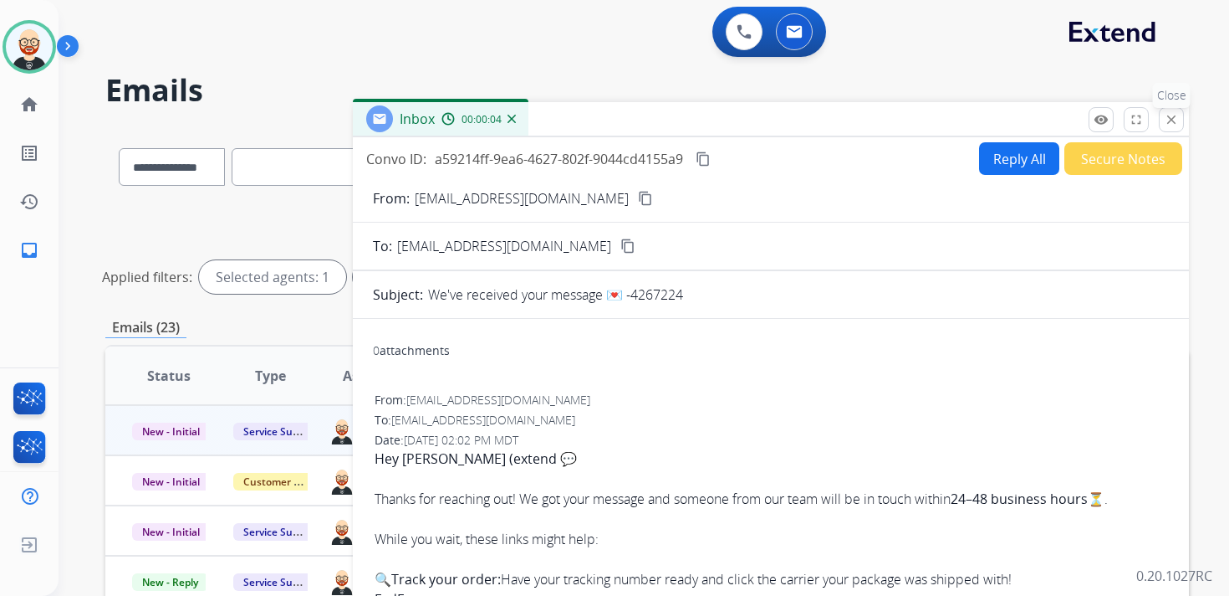
click at [1173, 120] on mat-icon "close" at bounding box center [1171, 119] width 15 height 15
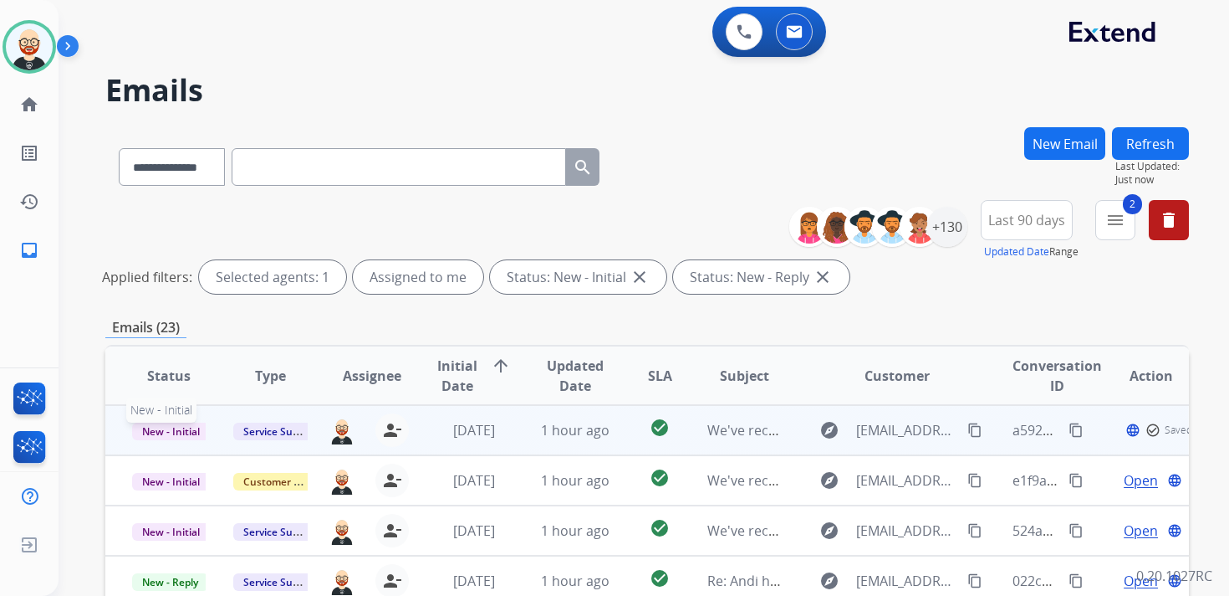
click at [191, 424] on span "New - Initial" at bounding box center [171, 431] width 78 height 18
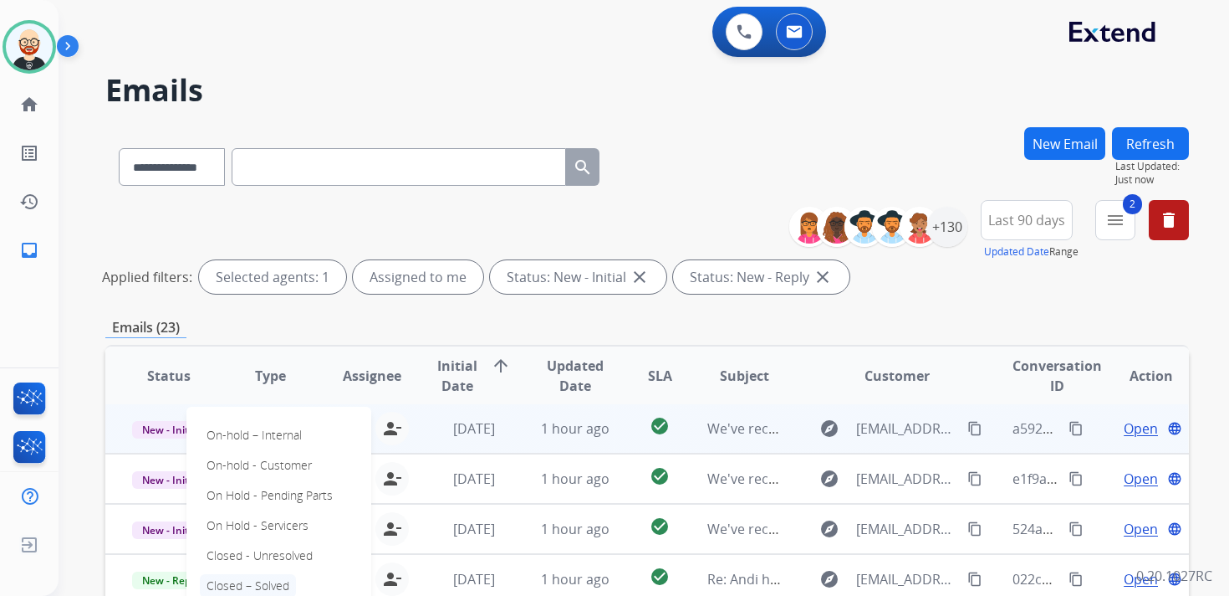
scroll to position [2, 0]
click at [263, 580] on p "Closed – Solved" at bounding box center [248, 585] width 96 height 23
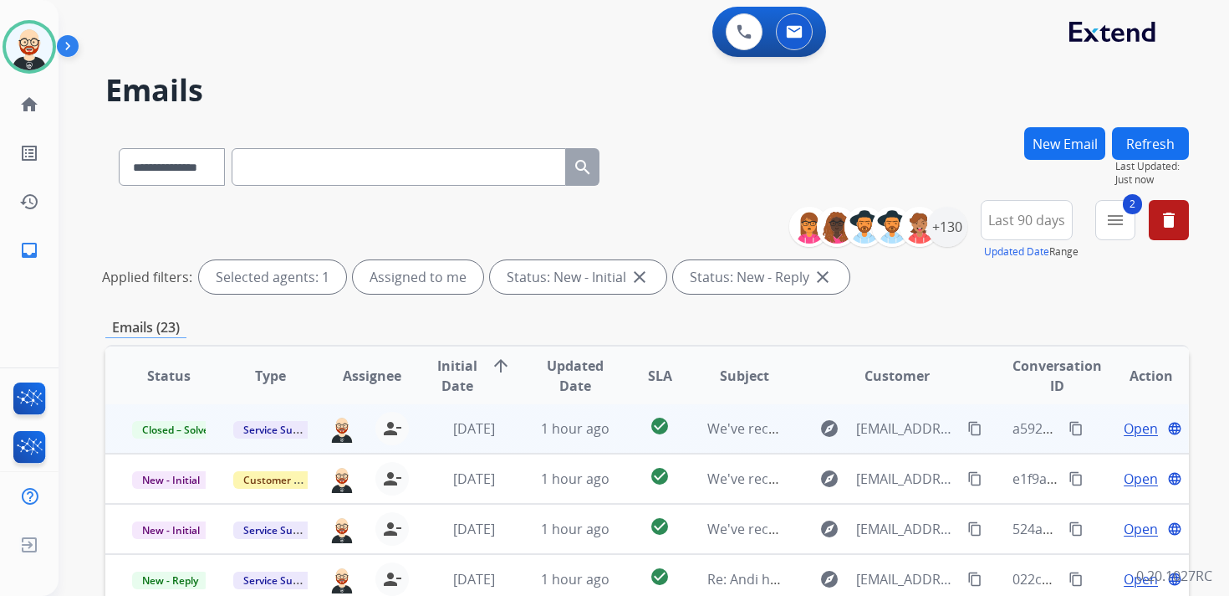
click at [1174, 143] on button "Refresh" at bounding box center [1150, 143] width 77 height 33
click at [1124, 432] on span "Open" at bounding box center [1141, 428] width 34 height 20
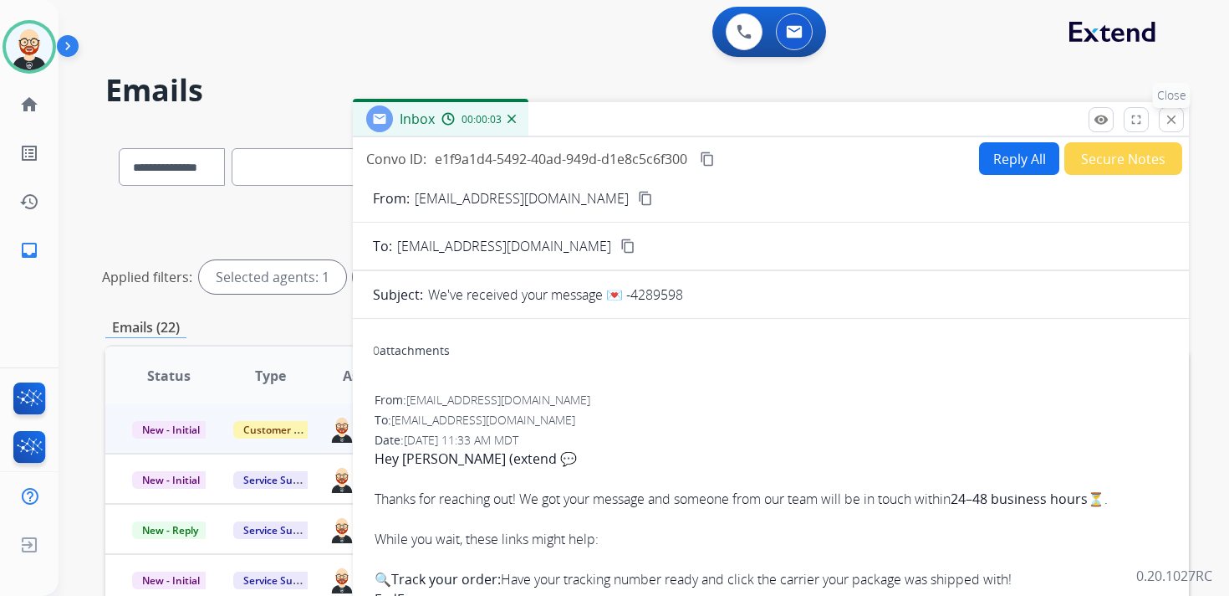
click at [1173, 122] on mat-icon "close" at bounding box center [1171, 119] width 15 height 15
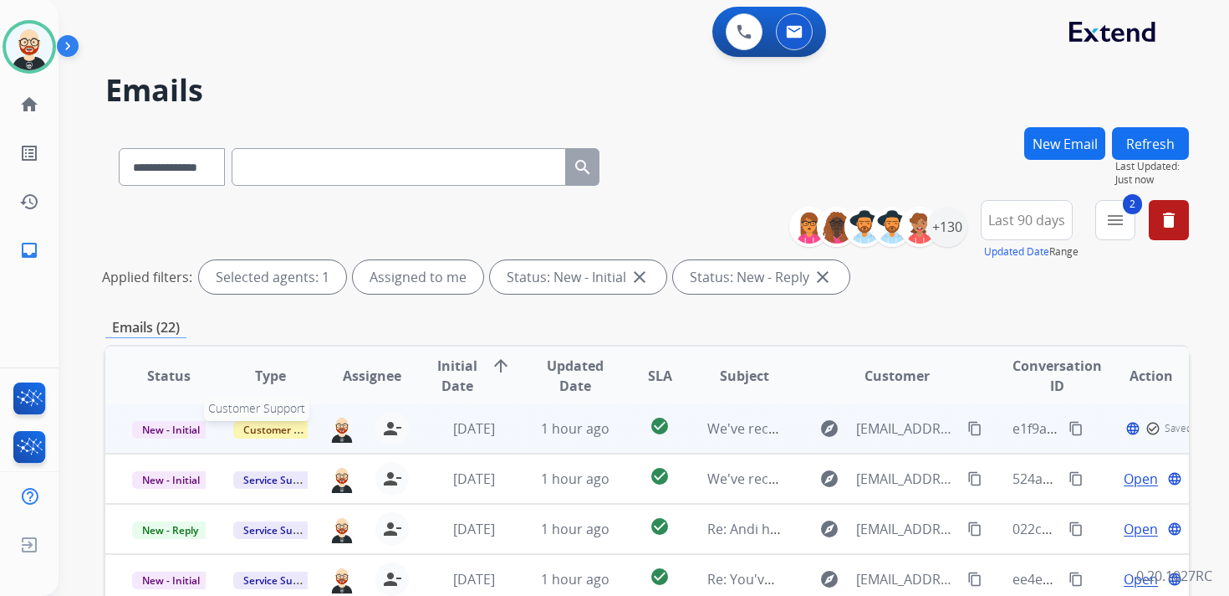
click at [284, 432] on span "Customer Support" at bounding box center [287, 430] width 109 height 18
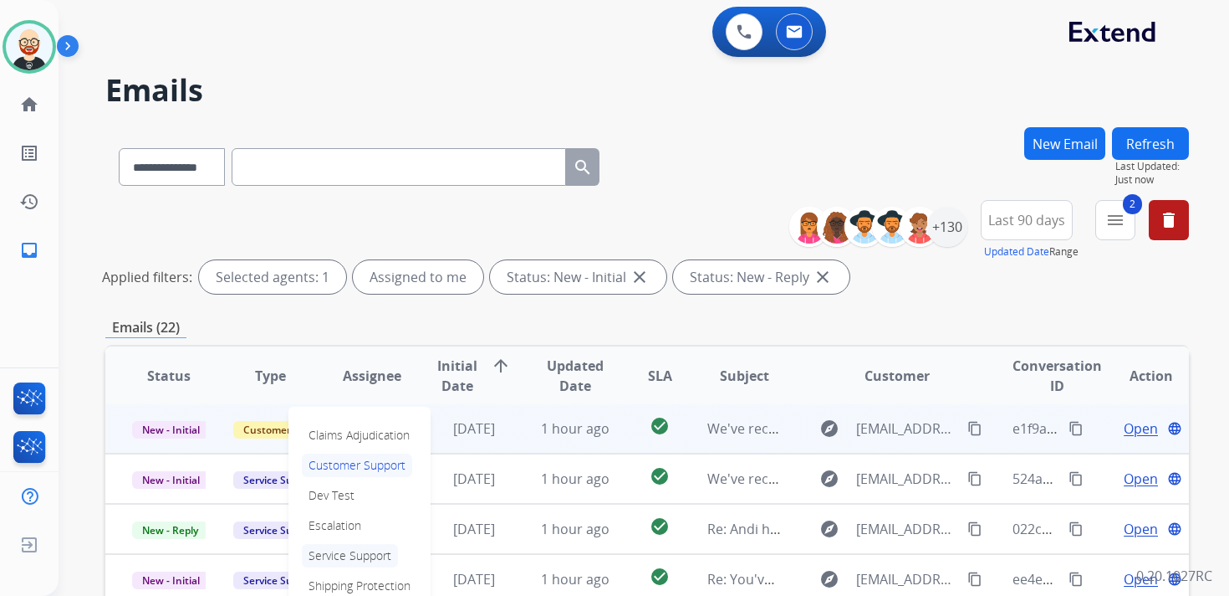
click at [343, 554] on p "Service Support" at bounding box center [350, 555] width 96 height 23
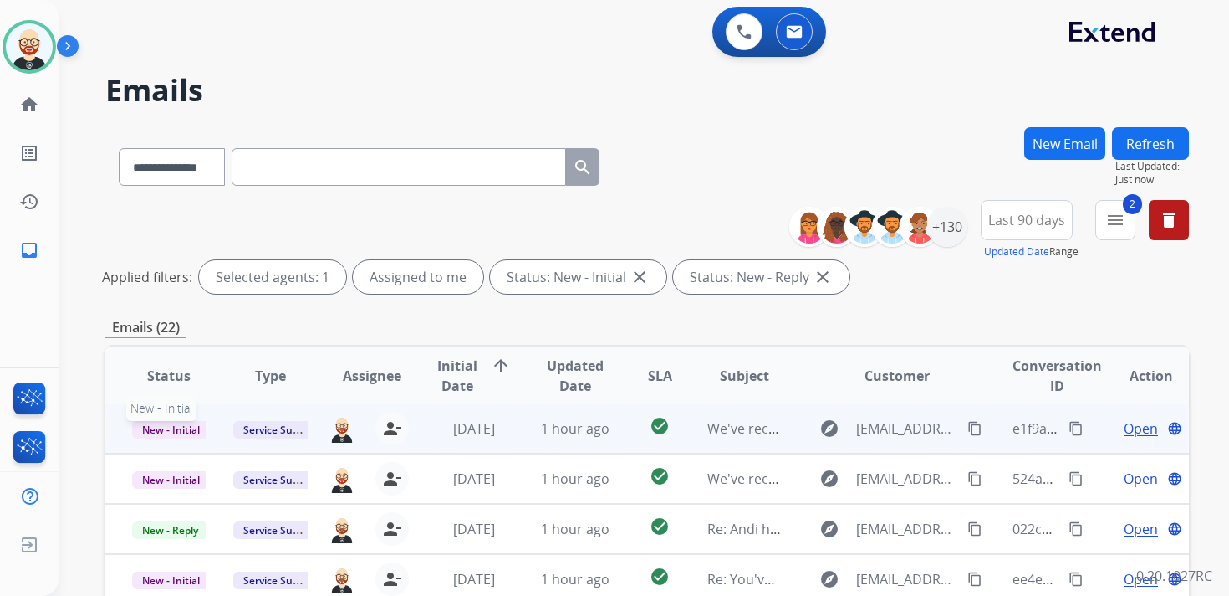
click at [183, 430] on span "New - Initial" at bounding box center [171, 430] width 78 height 18
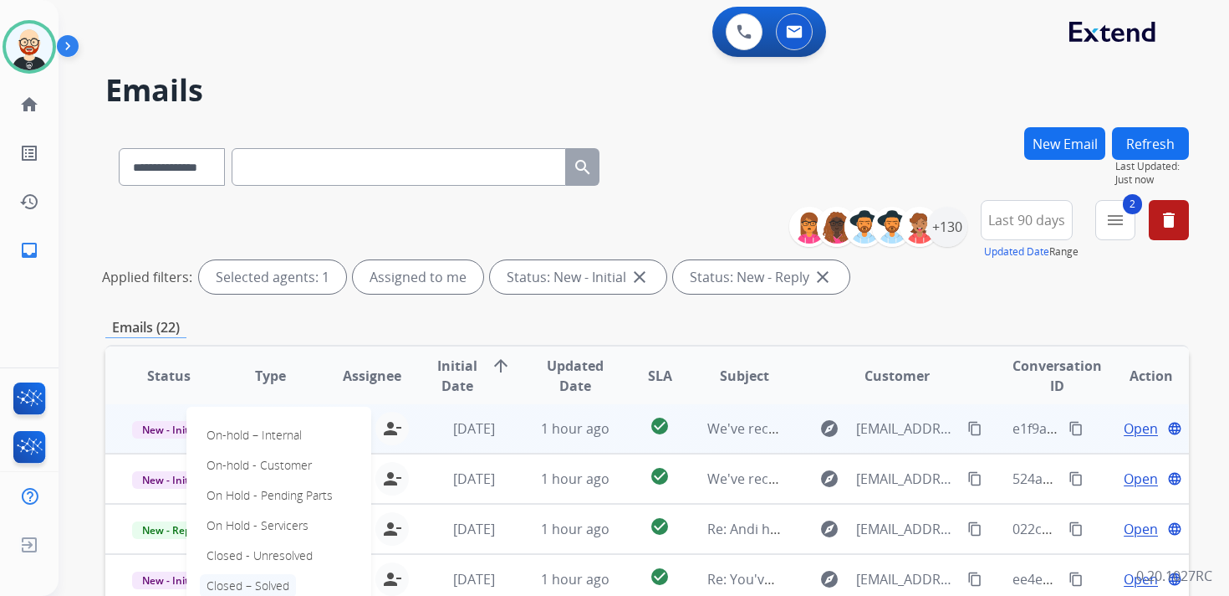
click at [258, 581] on p "Closed – Solved" at bounding box center [248, 585] width 96 height 23
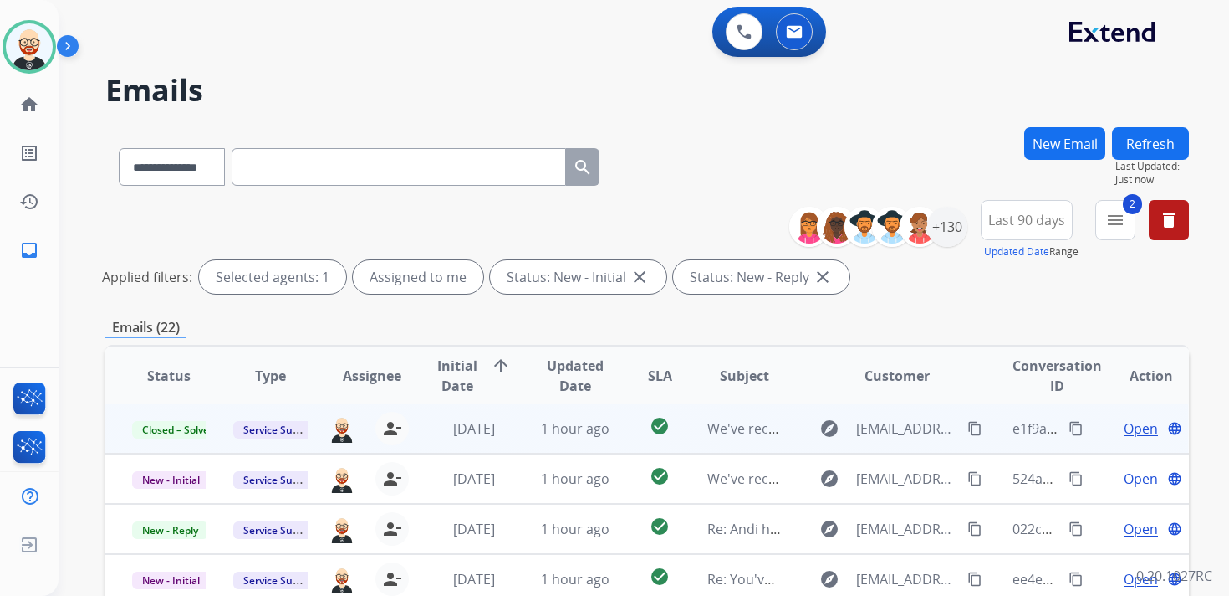
click at [1168, 146] on button "Refresh" at bounding box center [1150, 143] width 77 height 33
click at [1124, 431] on span "Open" at bounding box center [1141, 428] width 34 height 20
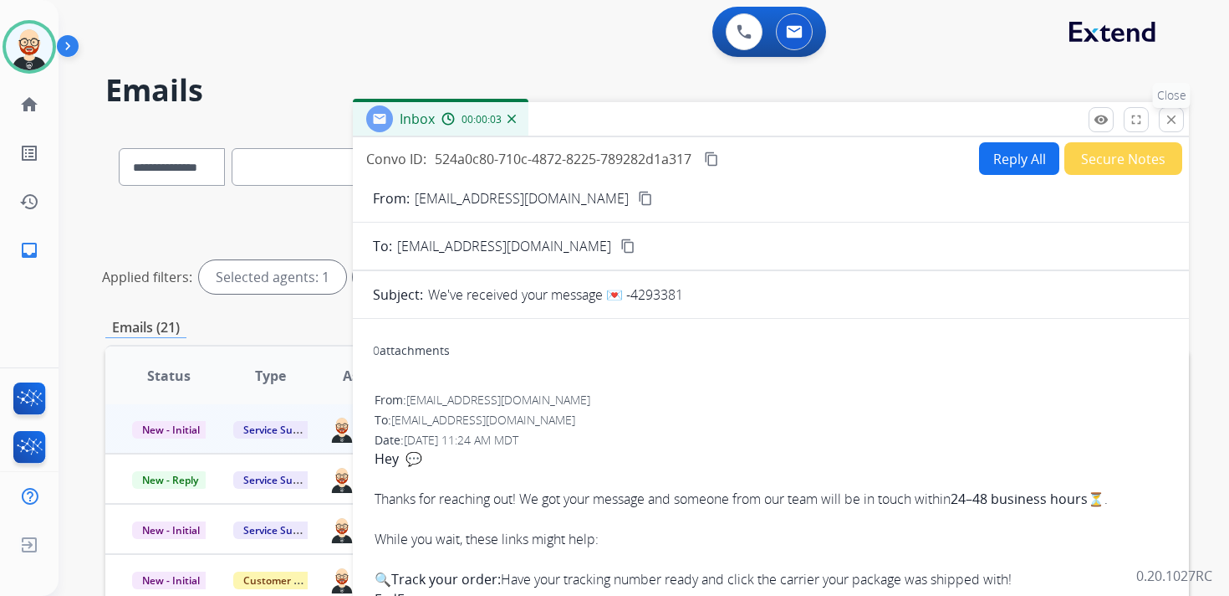
click at [1168, 118] on mat-icon "close" at bounding box center [1171, 119] width 15 height 15
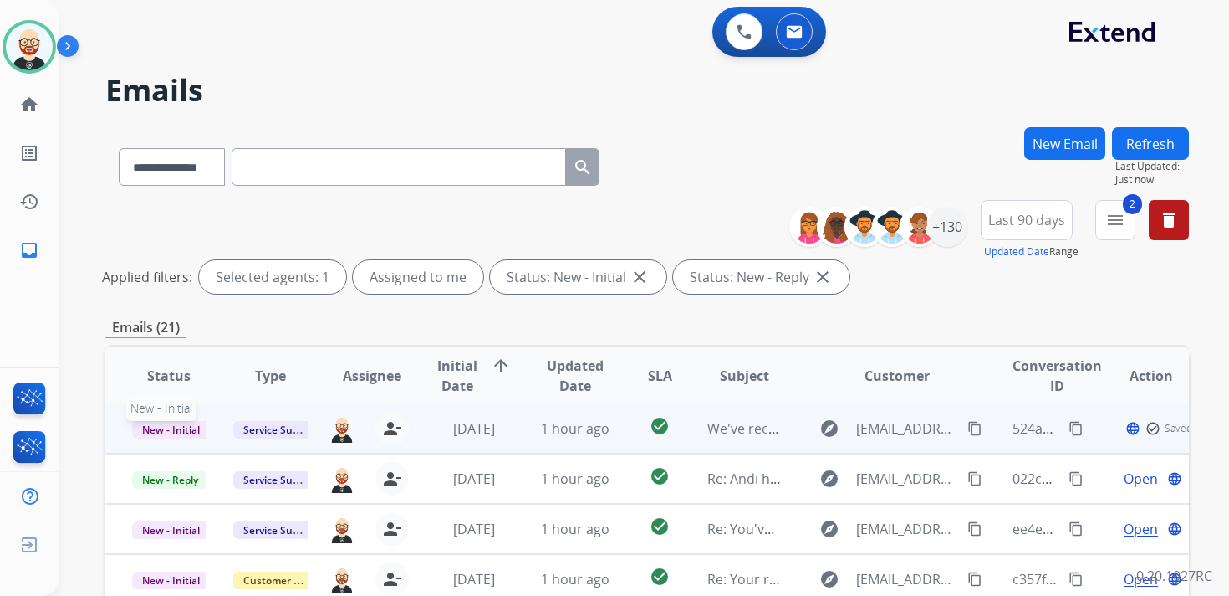
click at [181, 423] on span "New - Initial" at bounding box center [171, 430] width 78 height 18
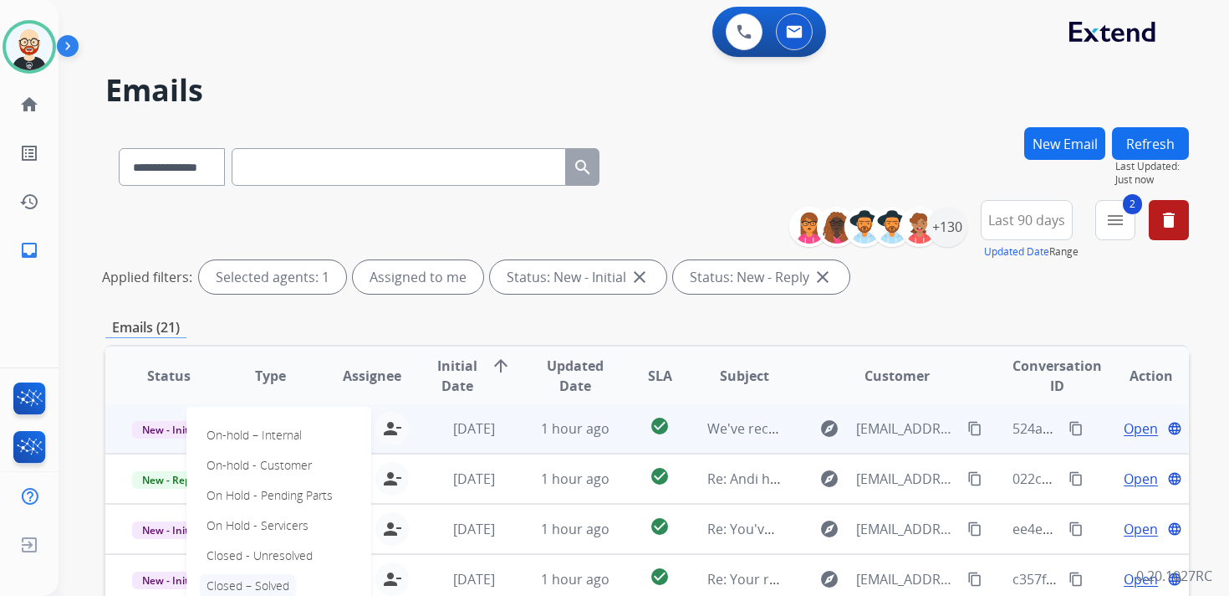
click at [267, 588] on p "Closed – Solved" at bounding box center [248, 585] width 96 height 23
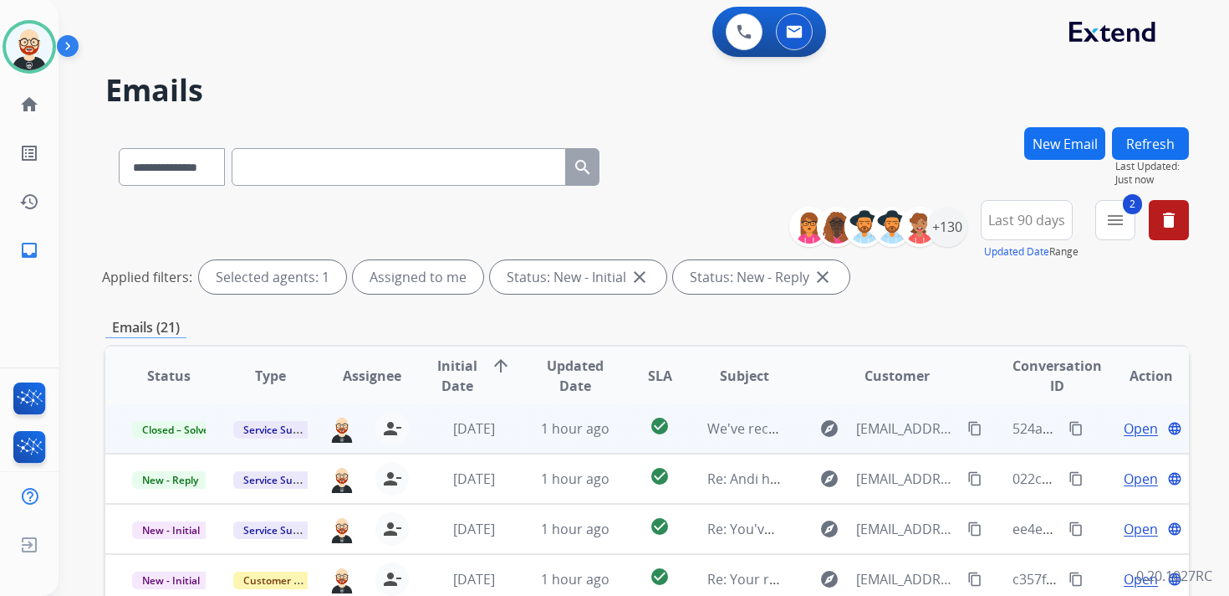
click at [1144, 137] on button "Refresh" at bounding box center [1150, 143] width 77 height 33
click at [1134, 429] on span "Open" at bounding box center [1141, 428] width 34 height 20
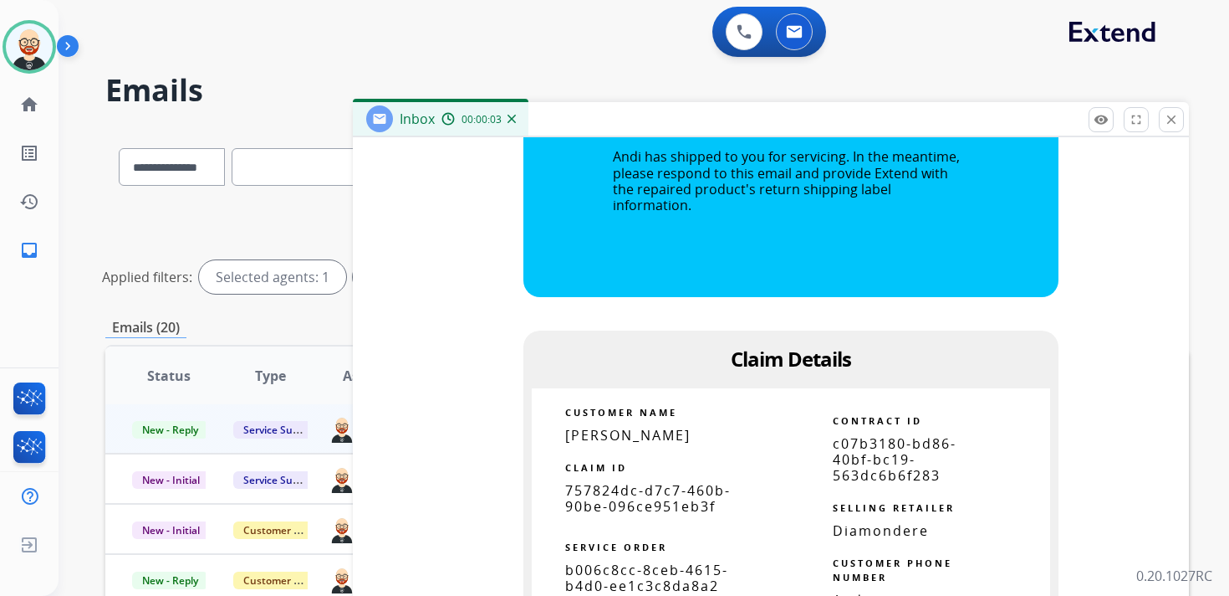
scroll to position [2090, 0]
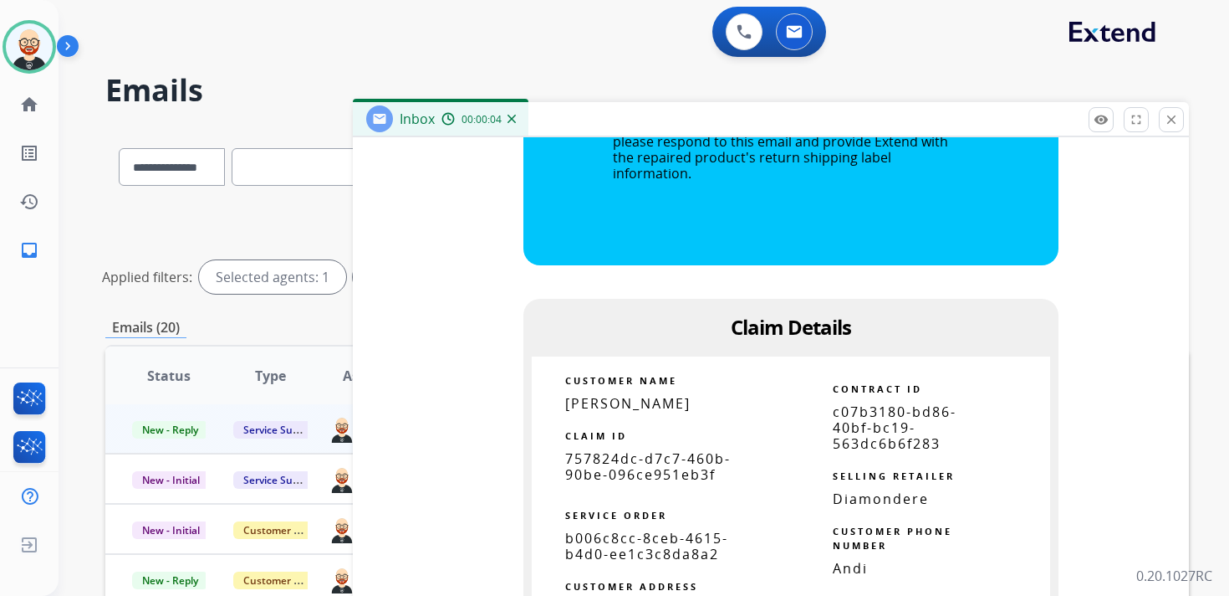
click at [690, 458] on span "757824dc-d7c7-460b-90be-096ce951eb3f" at bounding box center [648, 466] width 166 height 34
copy tbody
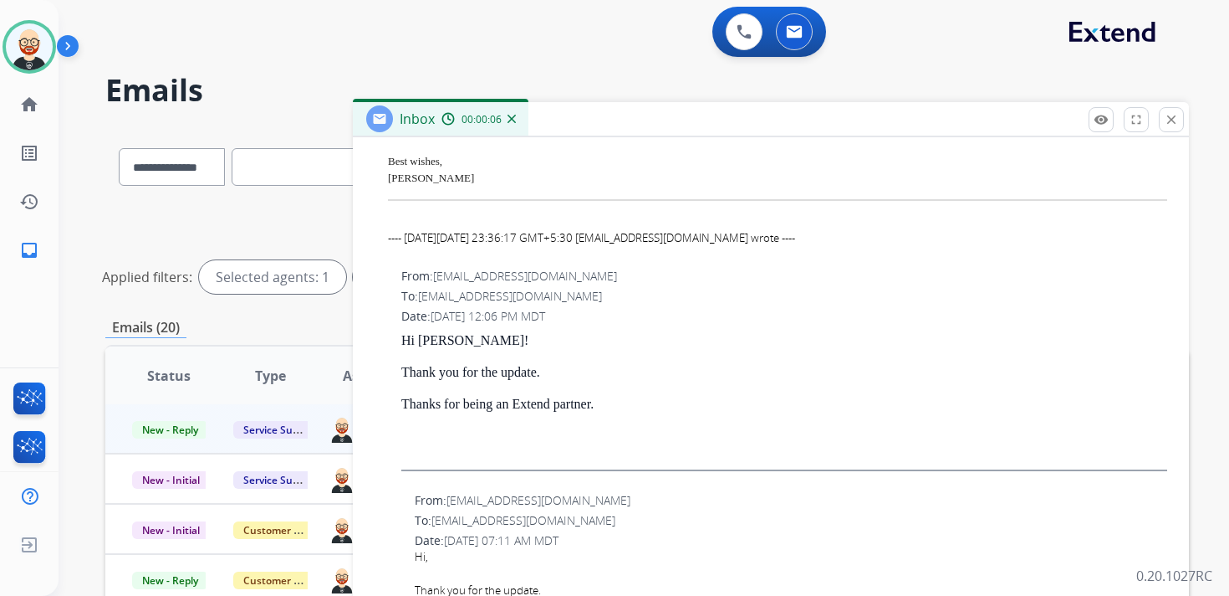
scroll to position [0, 0]
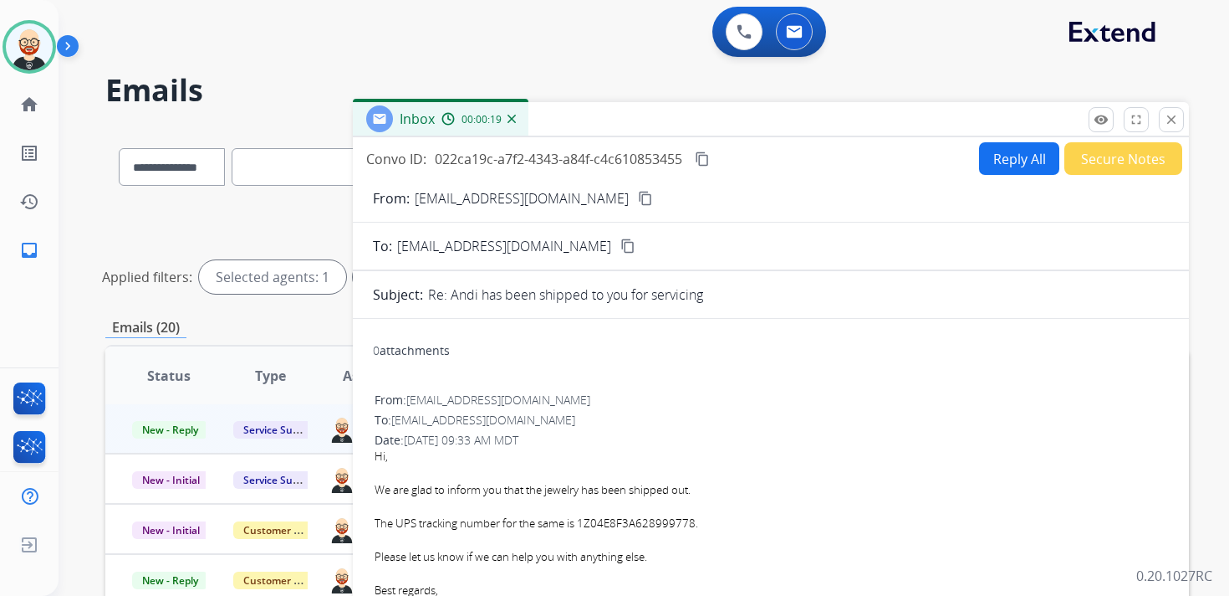
click at [707, 160] on mat-icon "content_copy" at bounding box center [702, 158] width 15 height 15
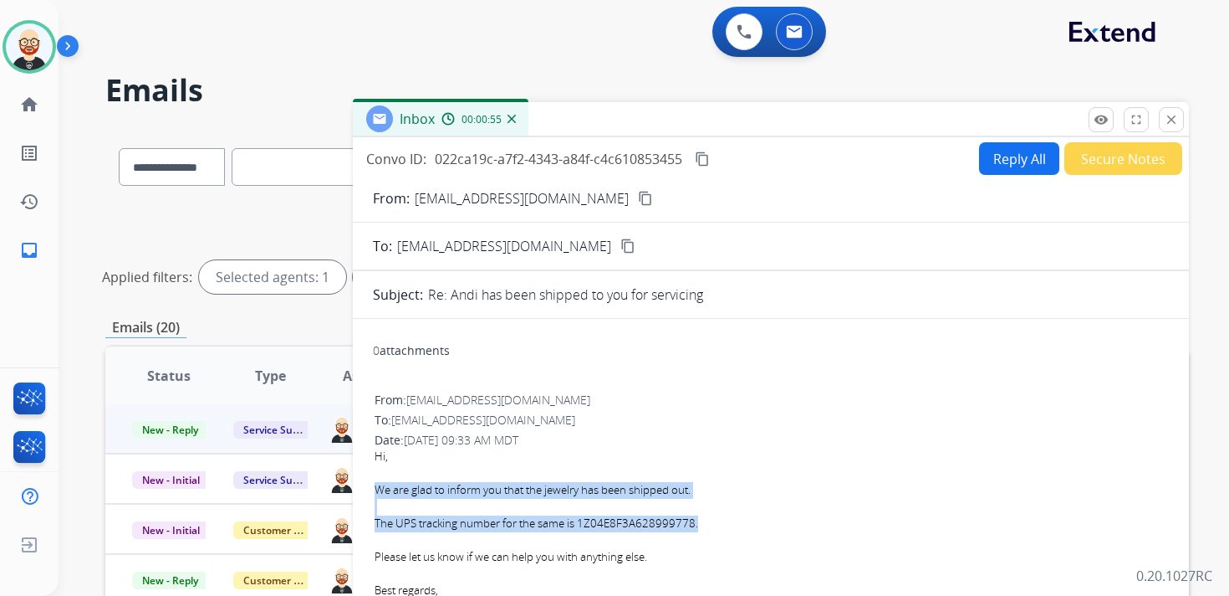
drag, startPoint x: 703, startPoint y: 525, endPoint x: 374, endPoint y: 488, distance: 331.6
click at [374, 488] on div "From: [EMAIL_ADDRESS][DOMAIN_NAME] To: [EMAIL_ADDRESS][DOMAIN_NAME] Date: [DATE…" at bounding box center [771, 532] width 796 height 284
copy div "We are glad to inform you that the jewelry has been shipped out. The UPS tracki…"
click at [1005, 155] on button "Reply All" at bounding box center [1019, 158] width 80 height 33
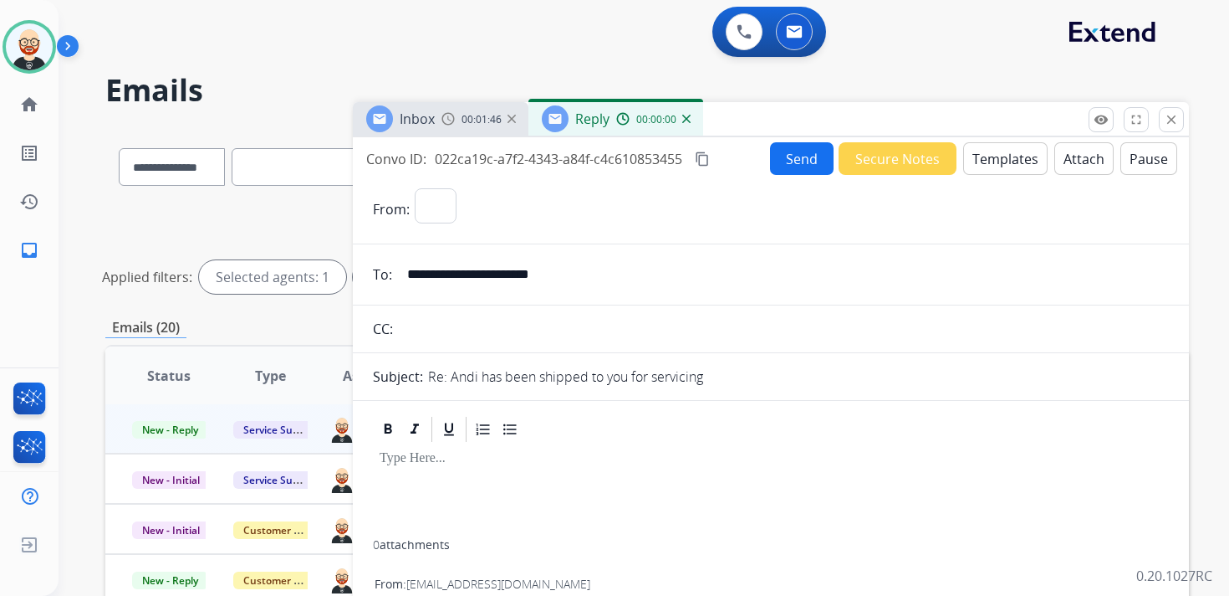
select select "**********"
click at [450, 475] on div at bounding box center [771, 491] width 796 height 95
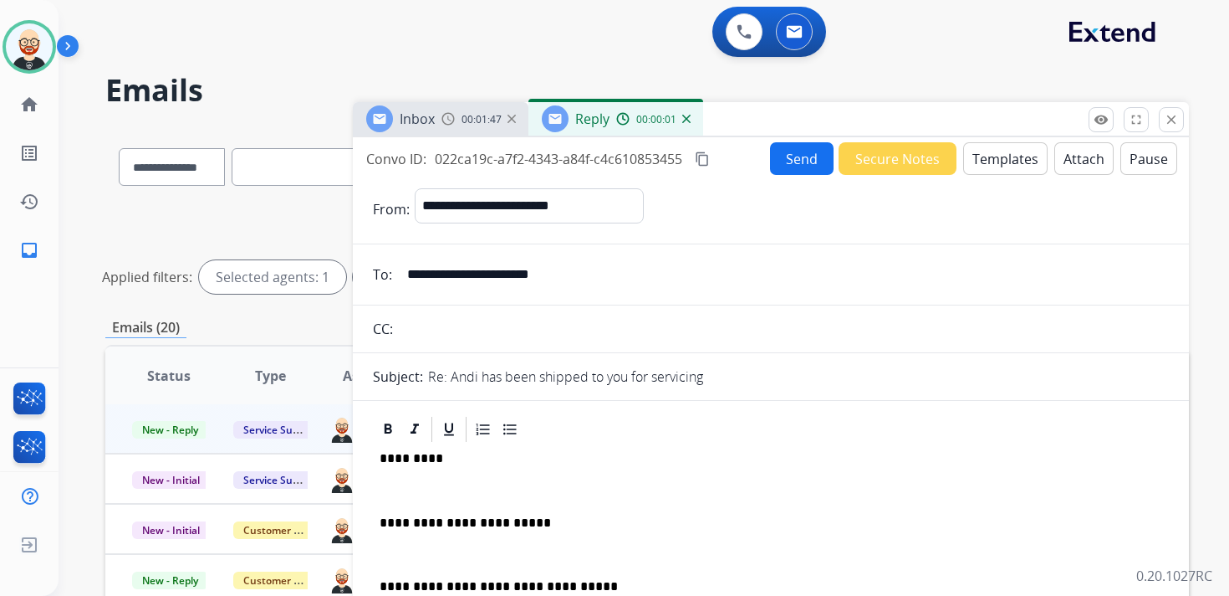
scroll to position [4, 0]
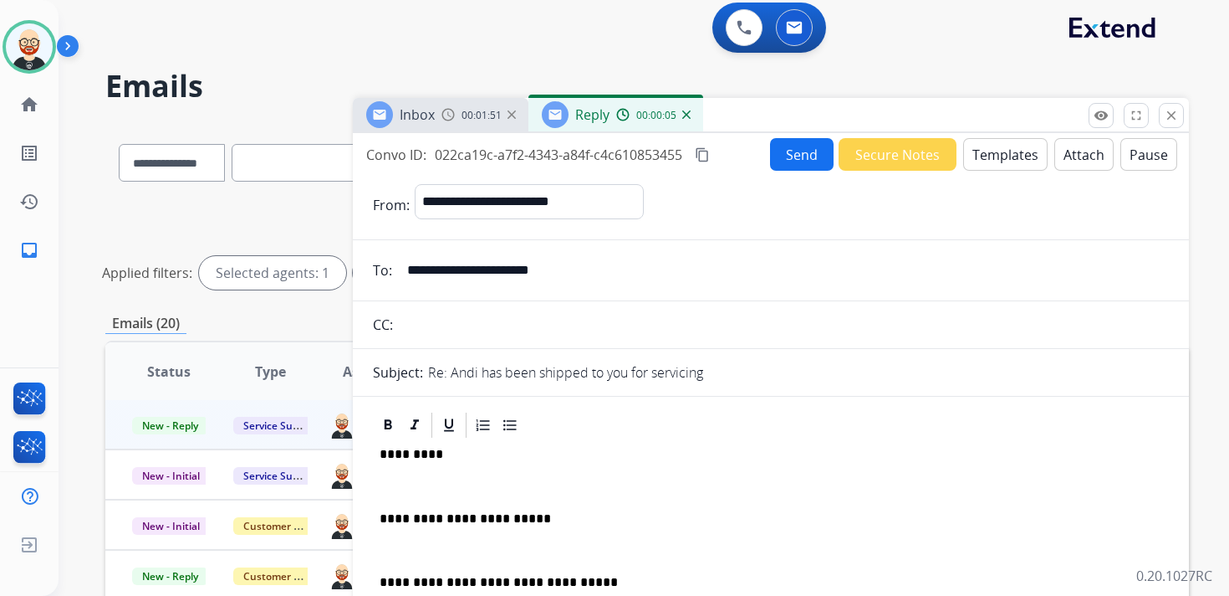
click at [409, 504] on div "**********" at bounding box center [771, 568] width 796 height 256
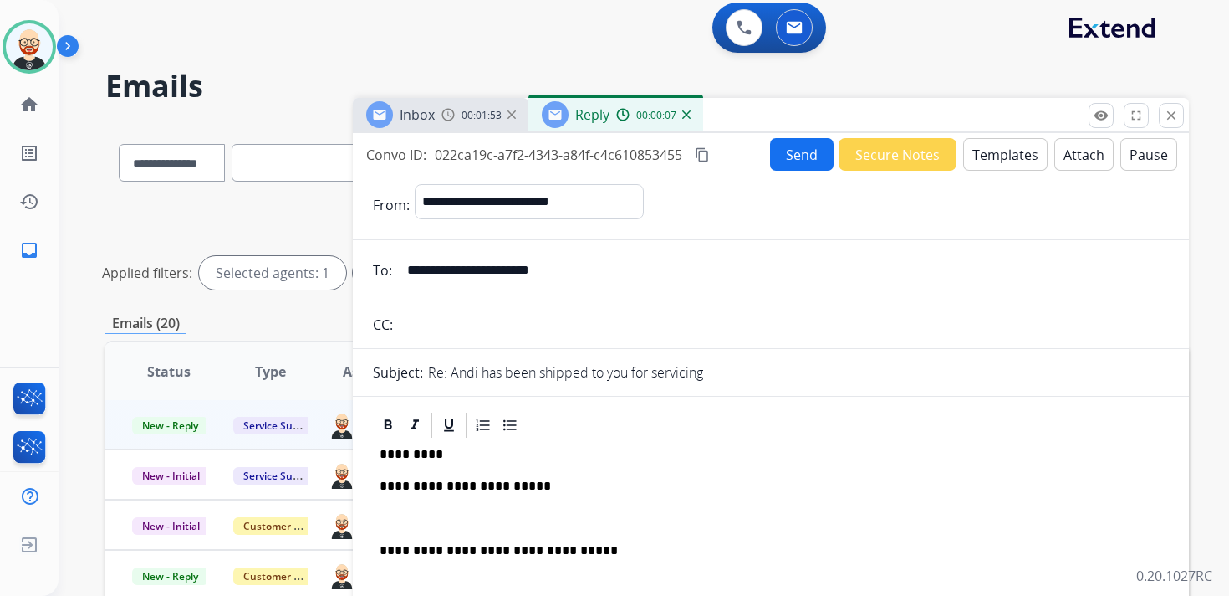
click at [408, 504] on div "**********" at bounding box center [771, 552] width 796 height 224
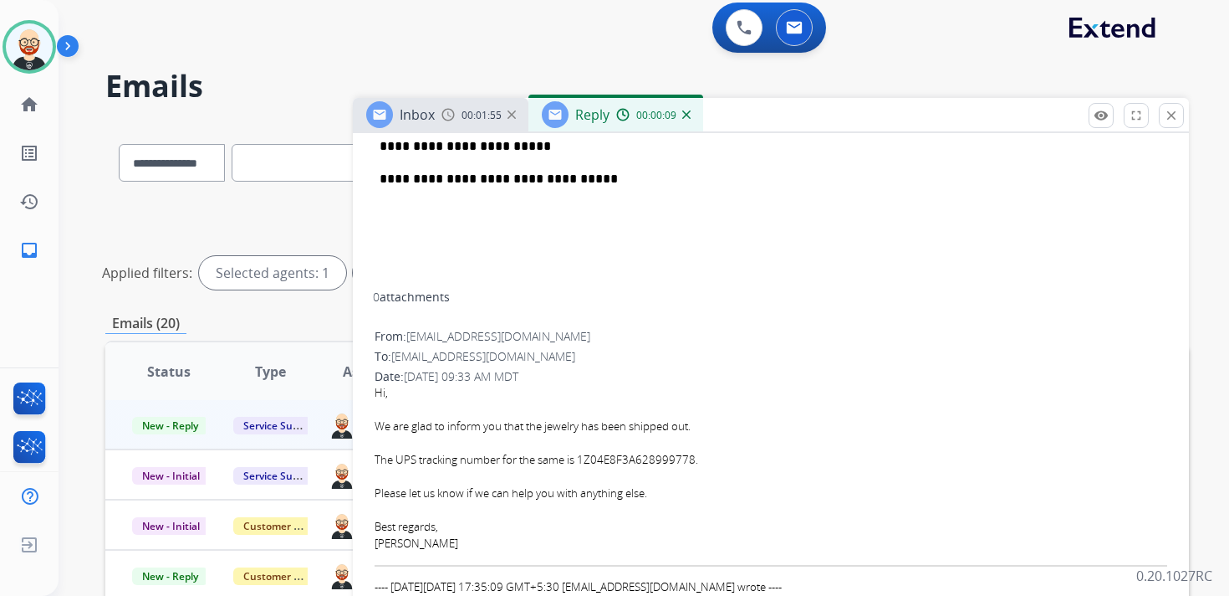
scroll to position [341, 0]
click at [396, 547] on div "[PERSON_NAME]" at bounding box center [771, 542] width 793 height 17
copy div "[PERSON_NAME]"
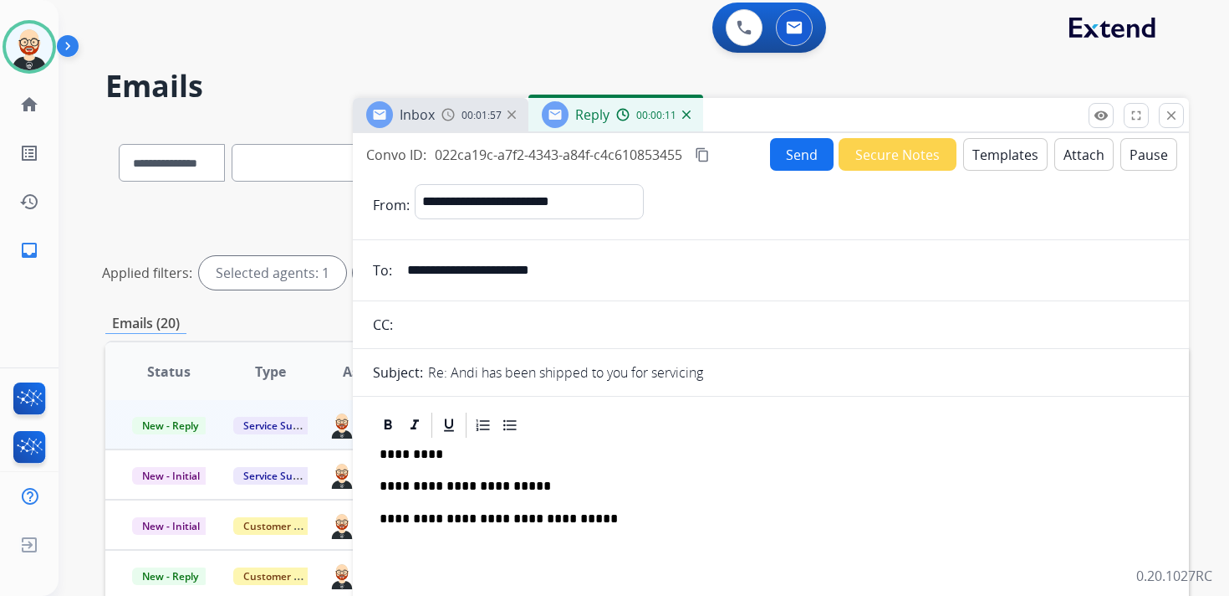
click at [406, 456] on p "*********" at bounding box center [764, 454] width 769 height 15
click at [800, 149] on button "Send" at bounding box center [802, 154] width 64 height 33
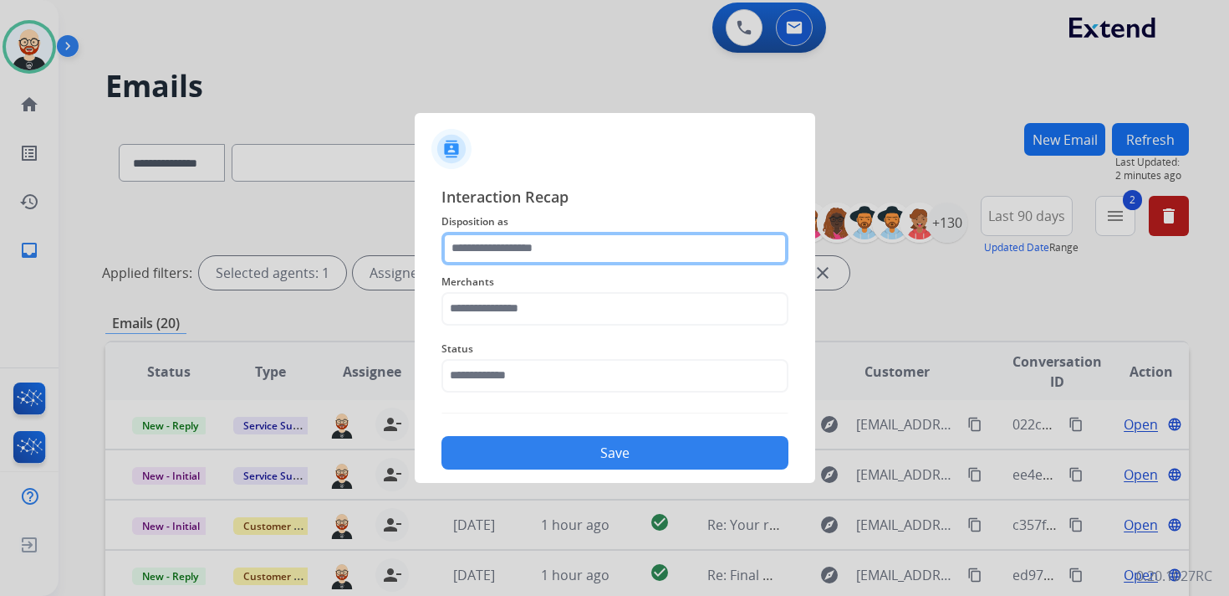
click at [472, 243] on input "text" at bounding box center [615, 248] width 347 height 33
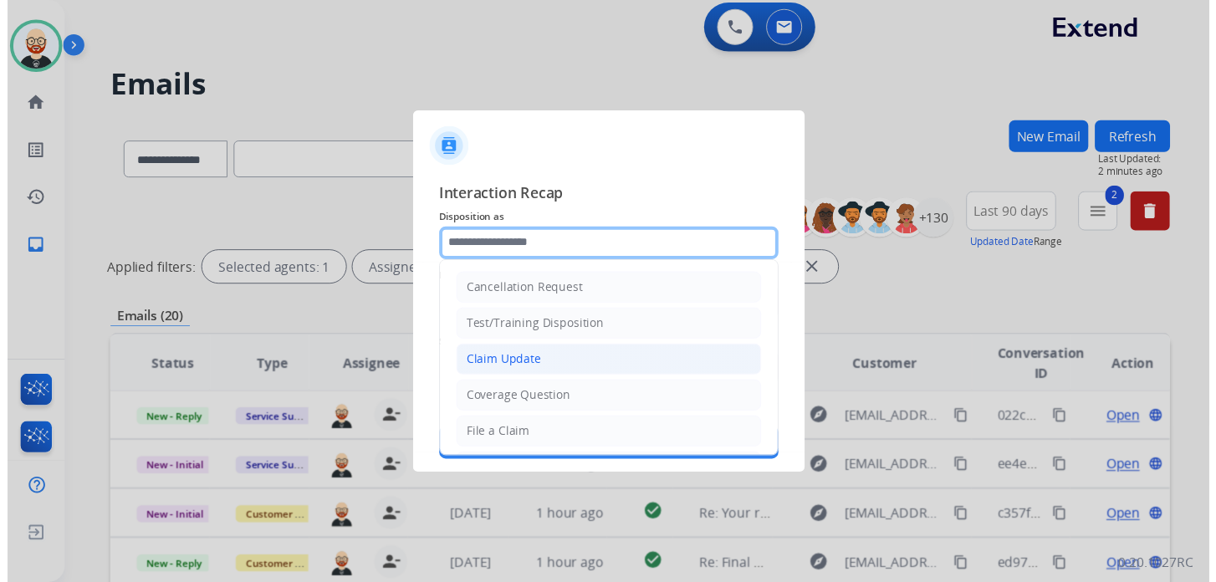
scroll to position [251, 0]
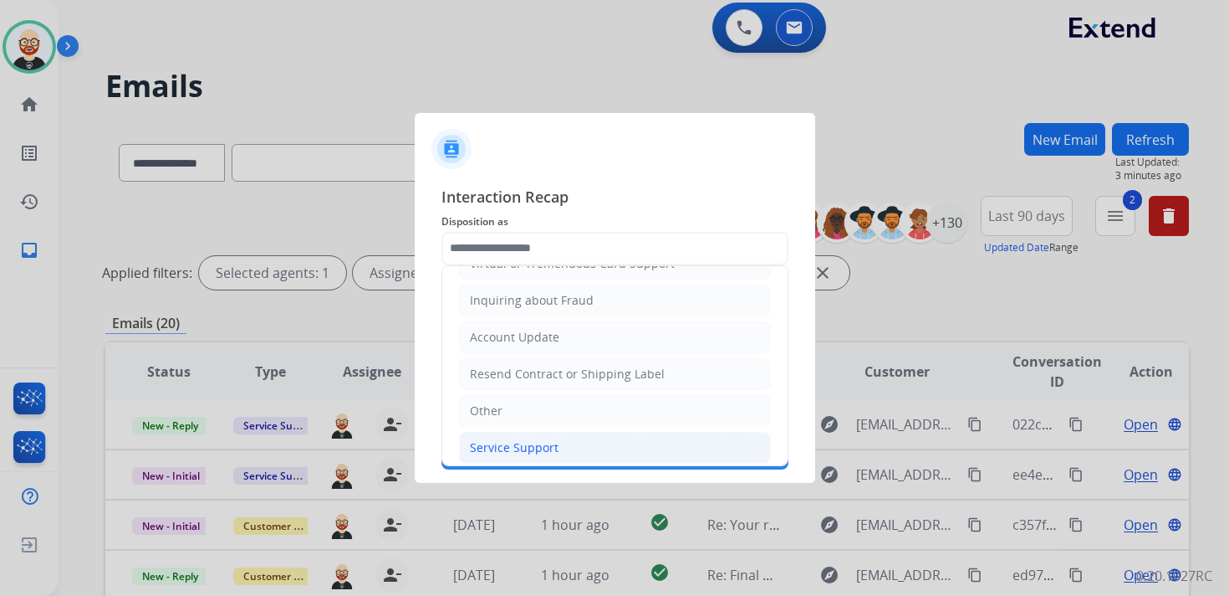
click at [505, 439] on div "Service Support" at bounding box center [514, 447] width 89 height 17
type input "**********"
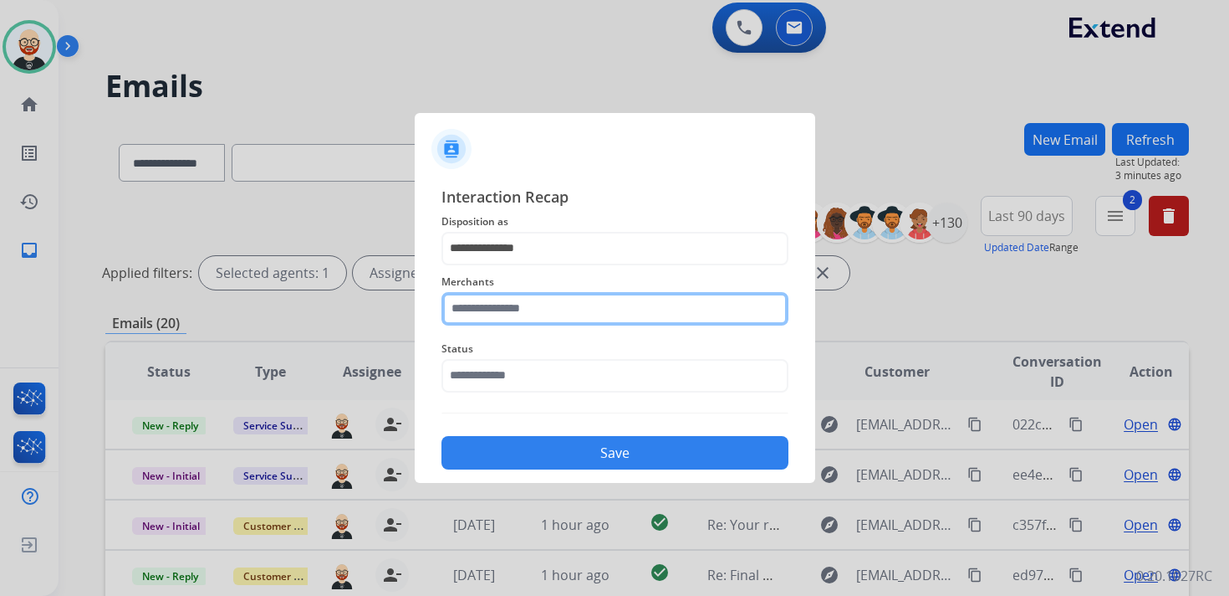
click at [499, 313] on input "text" at bounding box center [615, 308] width 347 height 33
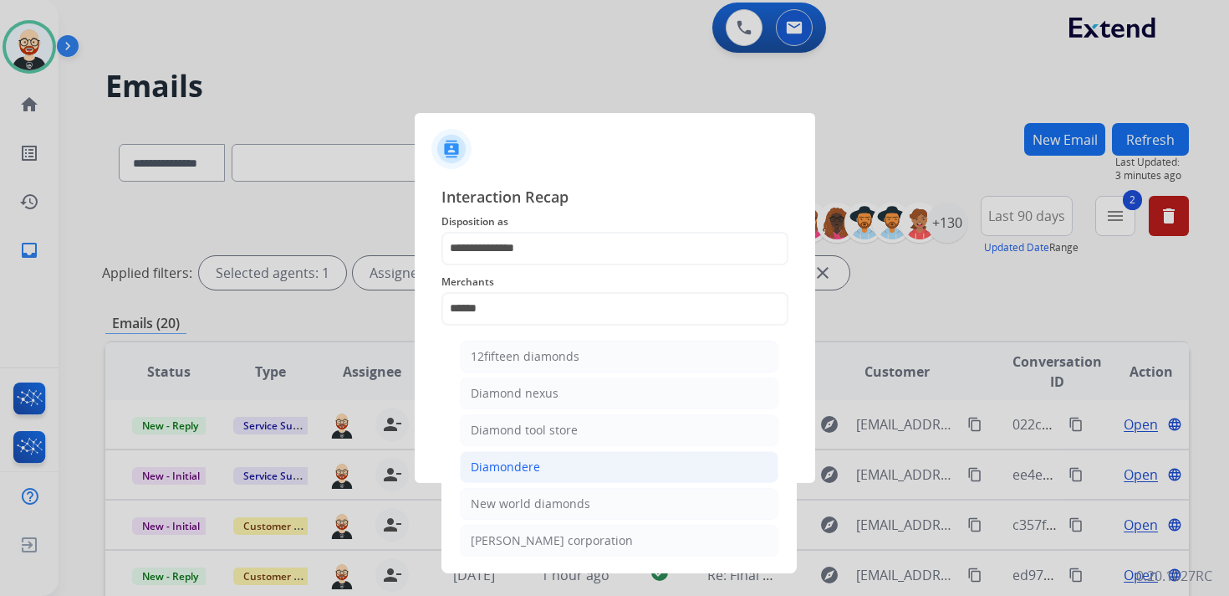
click at [507, 458] on div "Diamondere" at bounding box center [505, 466] width 69 height 17
type input "**********"
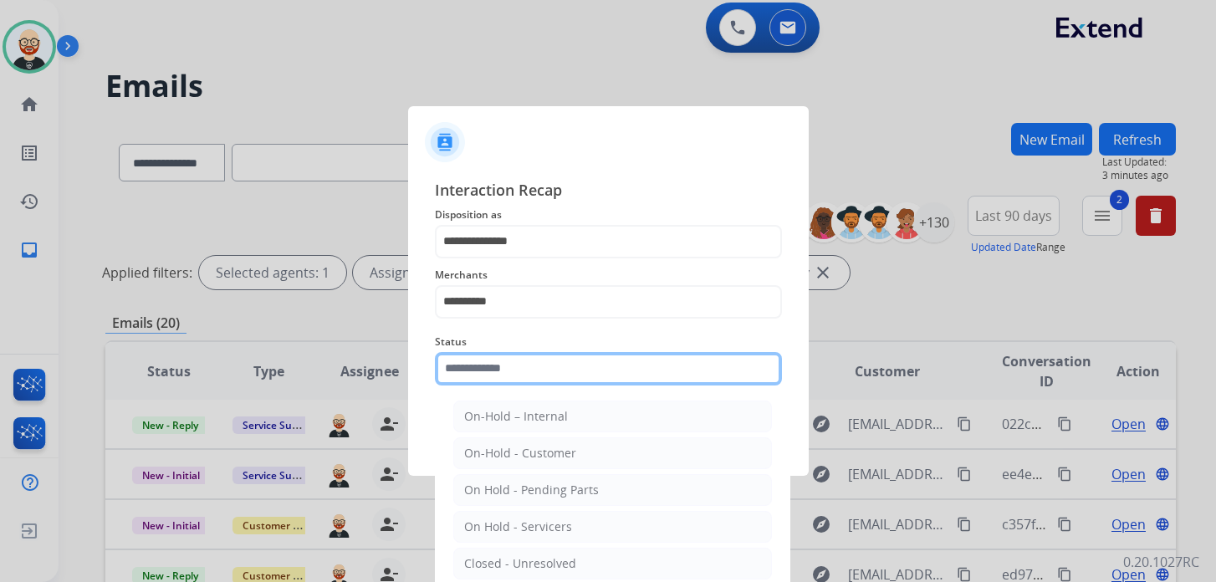
click at [507, 367] on input "text" at bounding box center [608, 368] width 347 height 33
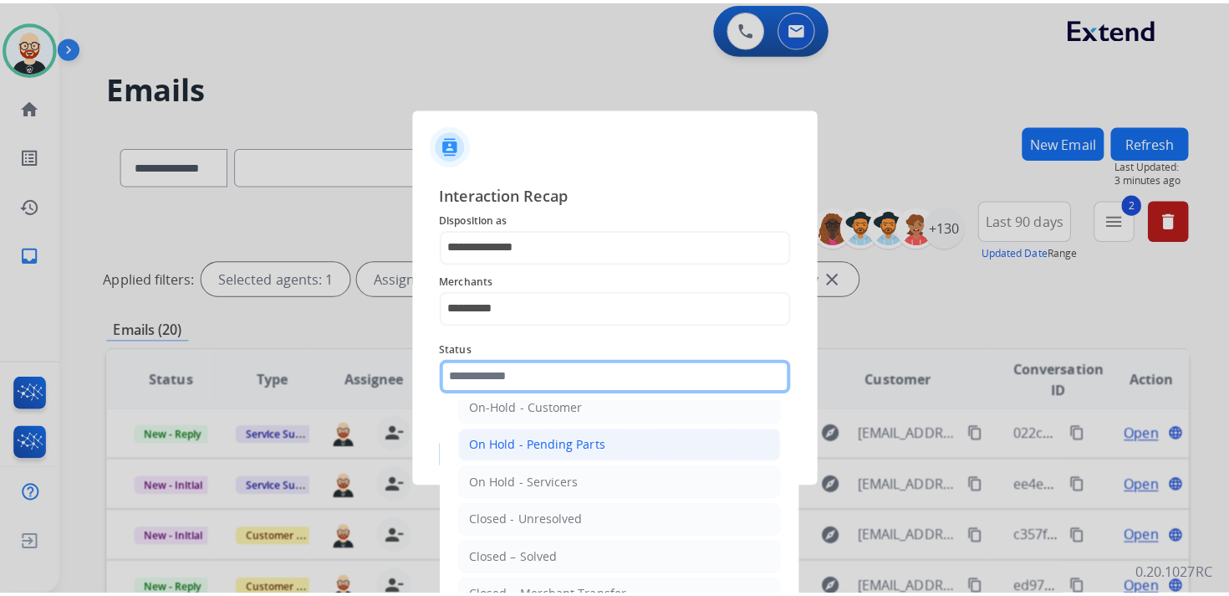
scroll to position [56, 0]
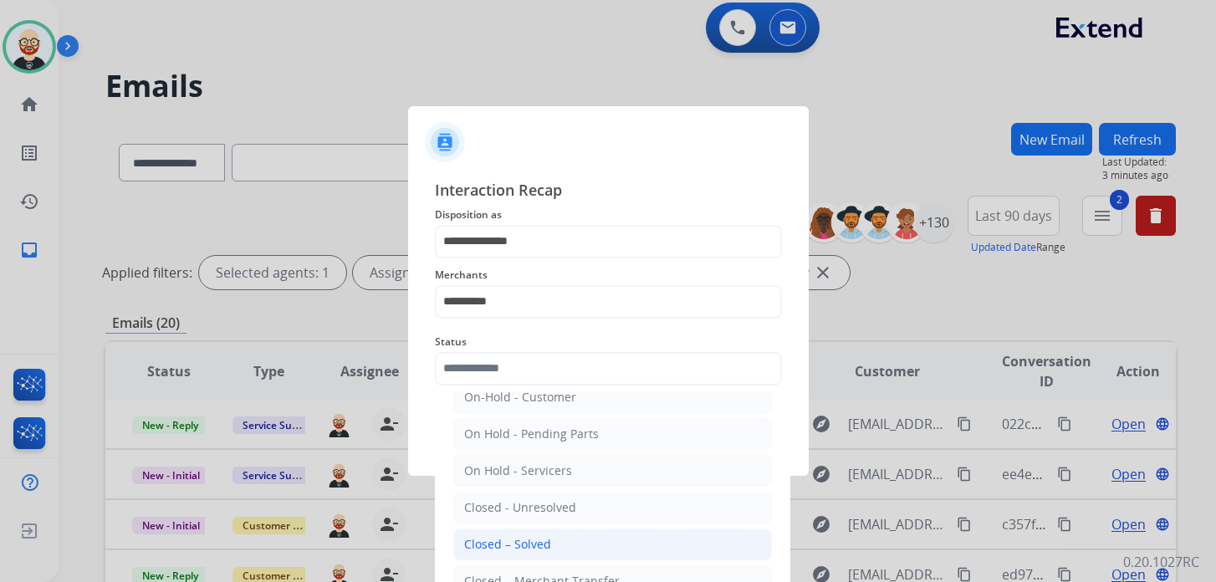
click at [537, 536] on div "Closed – Solved" at bounding box center [507, 544] width 87 height 17
type input "**********"
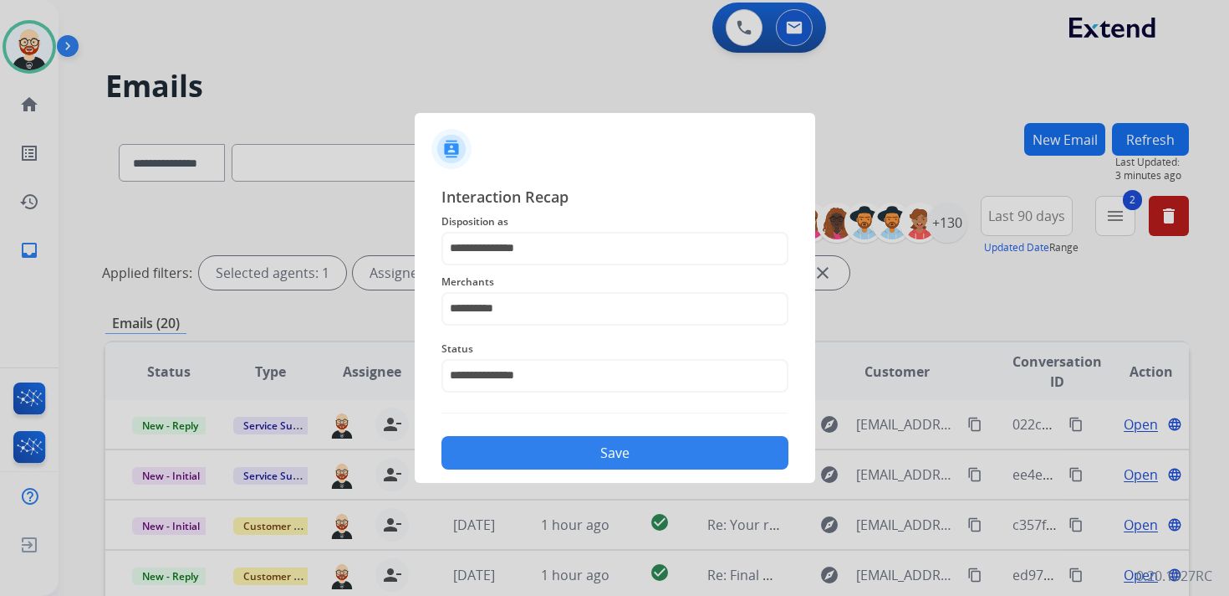
click at [597, 447] on button "Save" at bounding box center [615, 452] width 347 height 33
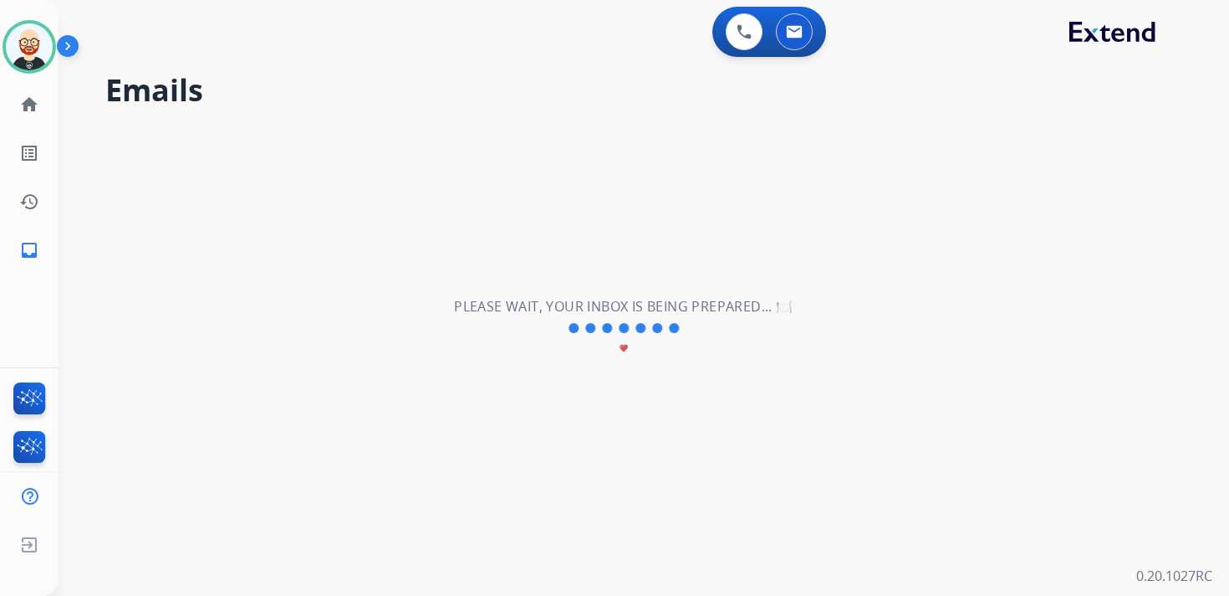
scroll to position [0, 0]
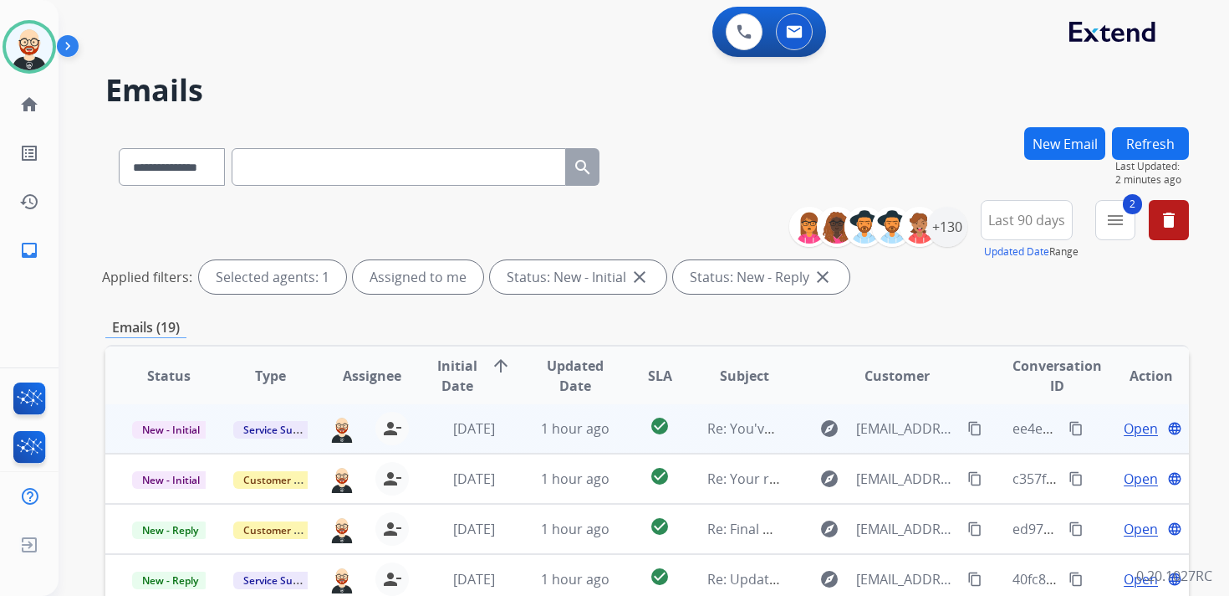
click at [1124, 432] on span "Open" at bounding box center [1141, 428] width 34 height 20
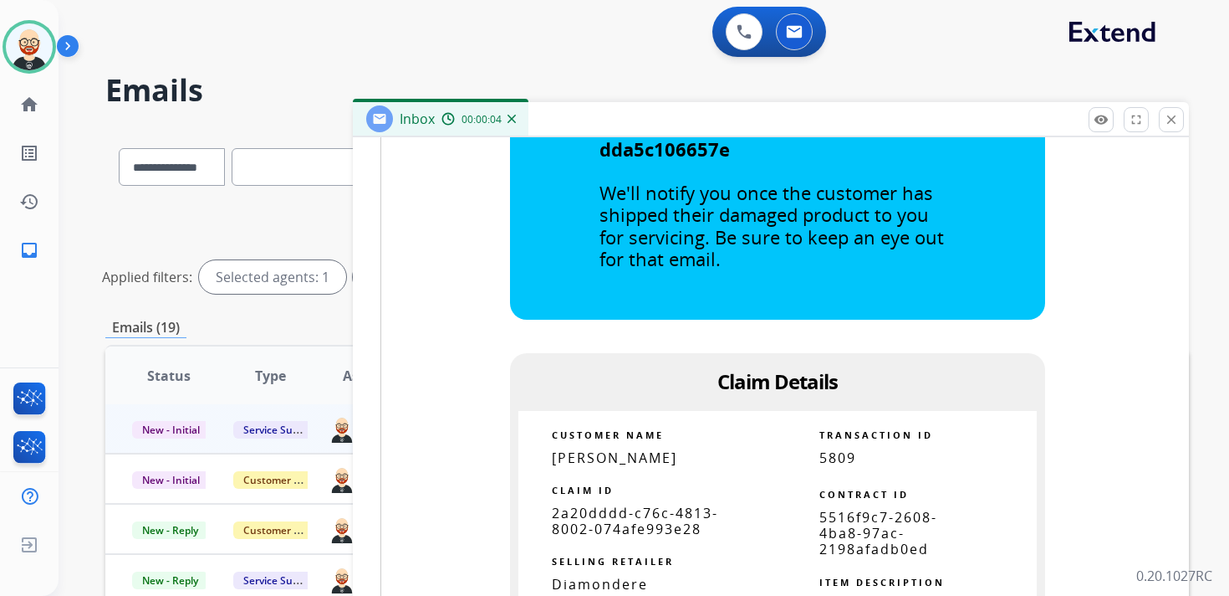
scroll to position [871, 0]
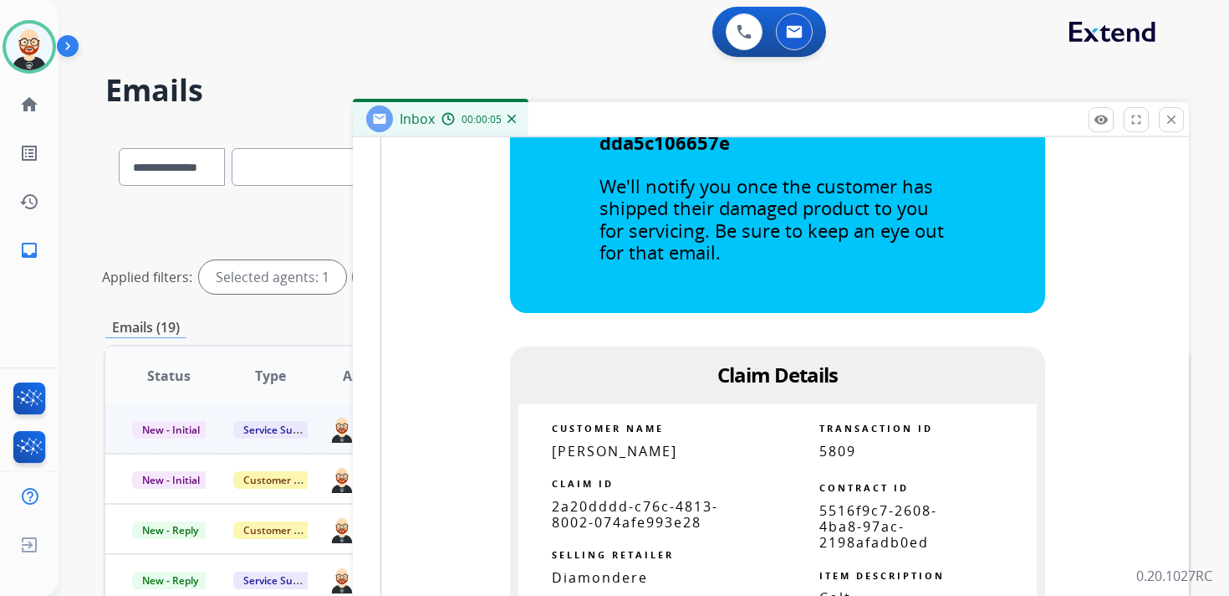
click at [675, 508] on span "2a20dddd-c76c-4813-8002-074afe993e28" at bounding box center [635, 514] width 166 height 34
copy tbody
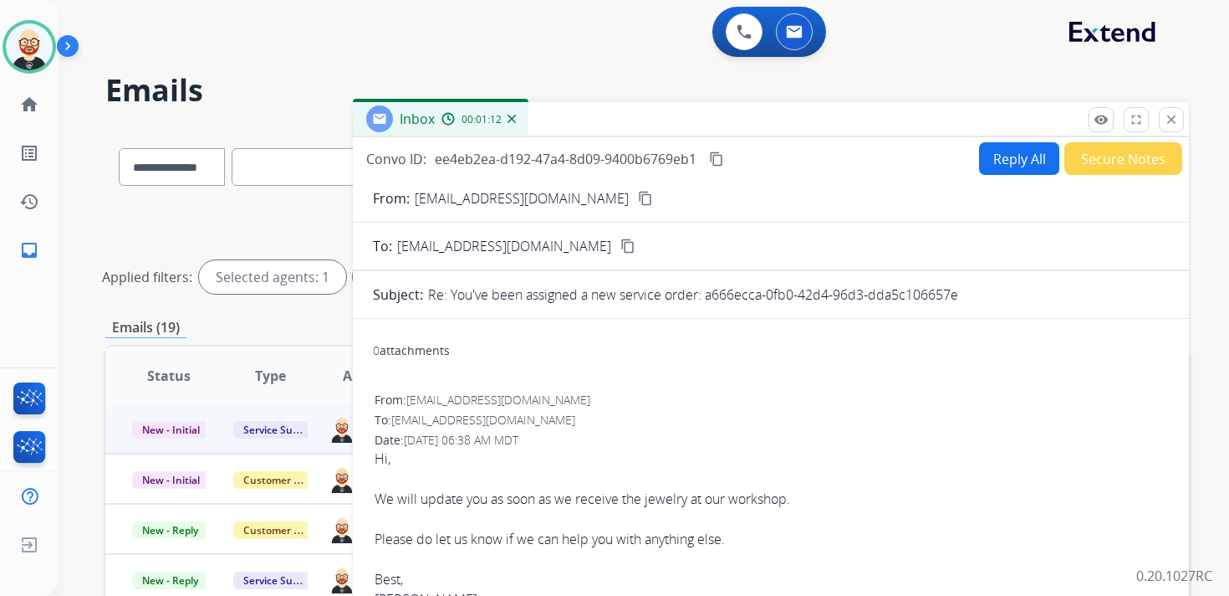
click at [723, 156] on mat-icon "content_copy" at bounding box center [716, 158] width 15 height 15
click at [997, 169] on button "Reply All" at bounding box center [1019, 158] width 80 height 33
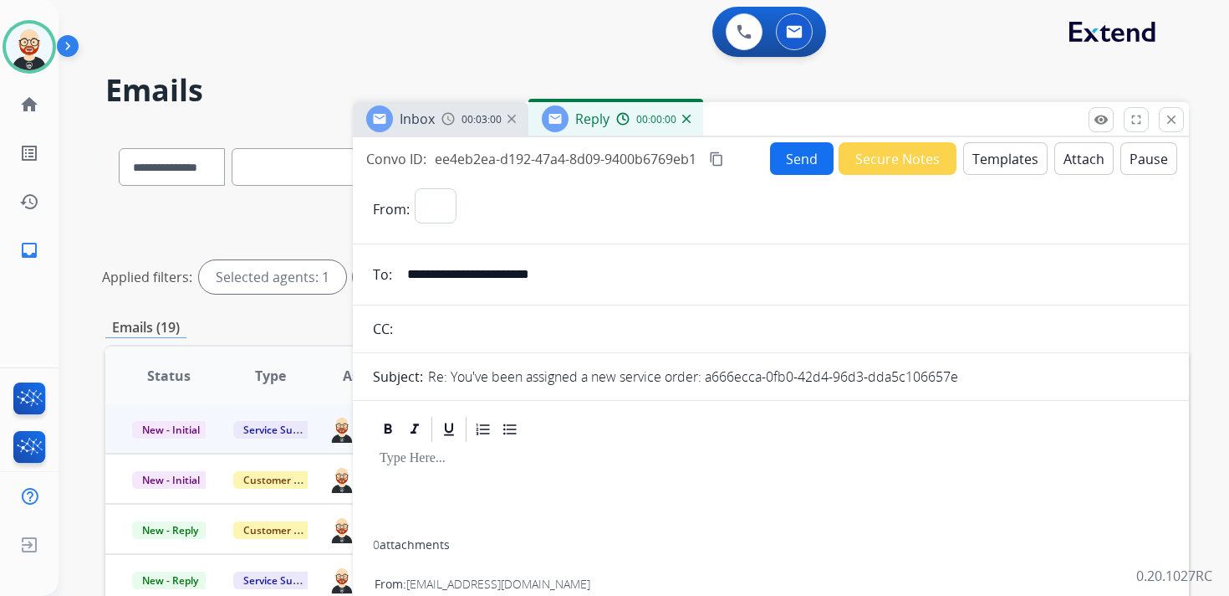
select select "**********"
click at [406, 478] on div at bounding box center [771, 491] width 796 height 95
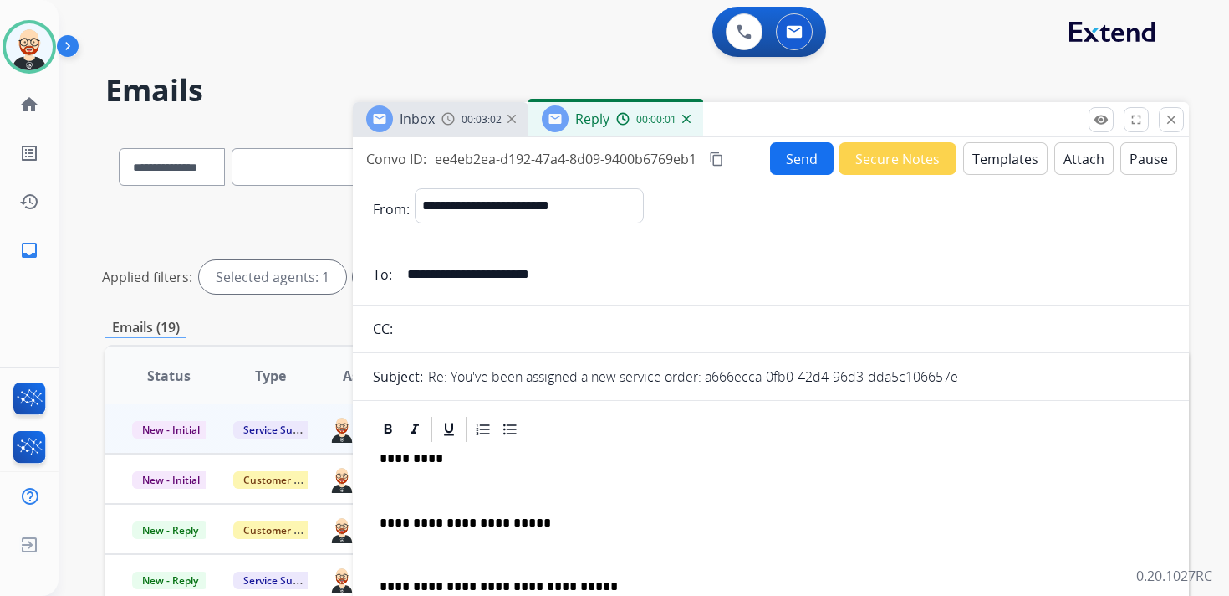
scroll to position [4, 0]
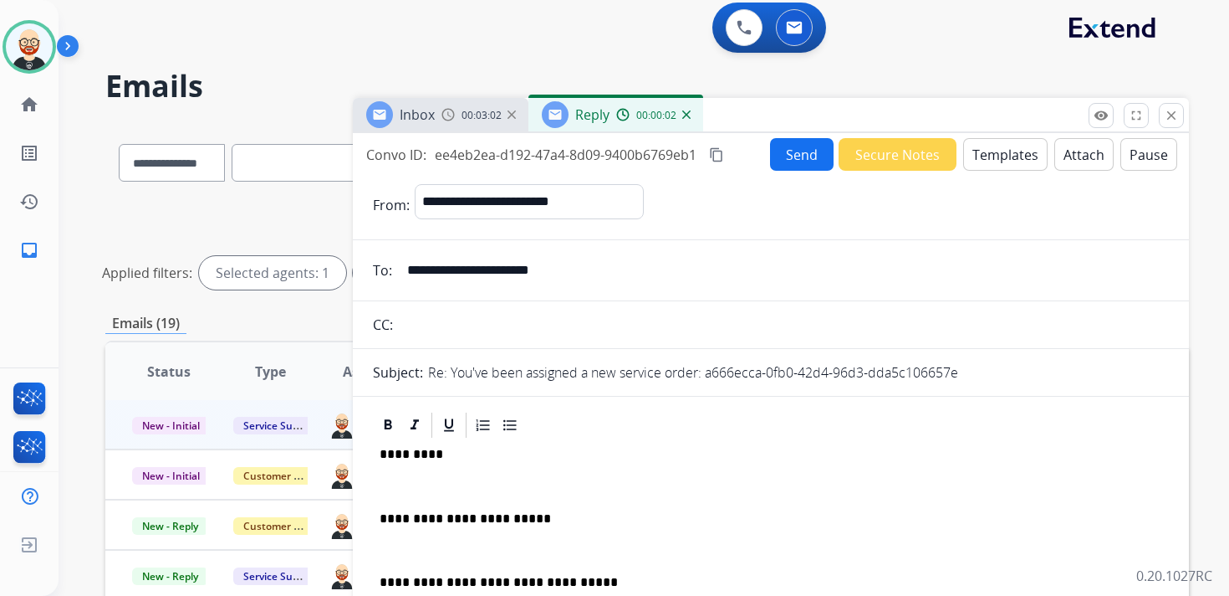
click at [414, 479] on p at bounding box center [771, 485] width 783 height 15
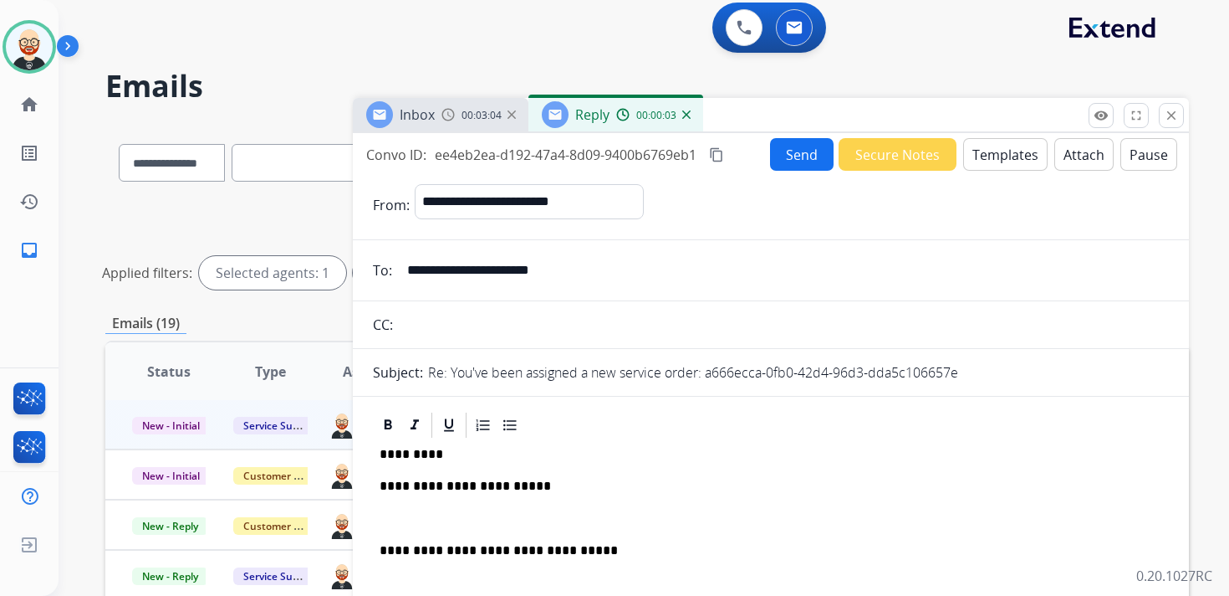
click at [419, 507] on div "**********" at bounding box center [771, 552] width 796 height 224
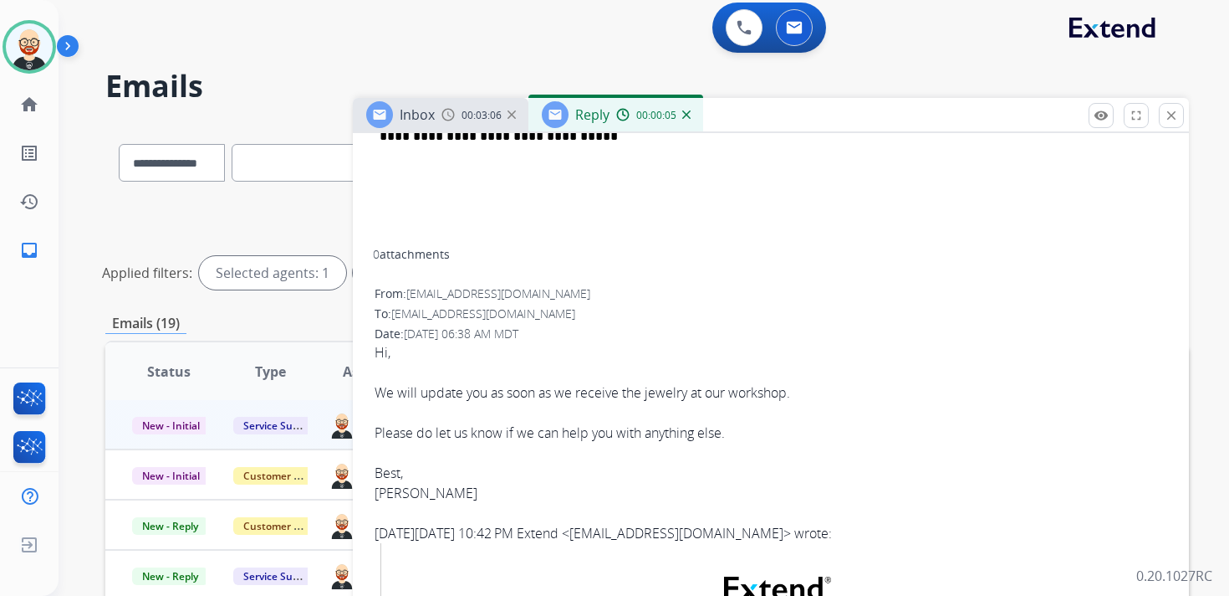
scroll to position [396, 0]
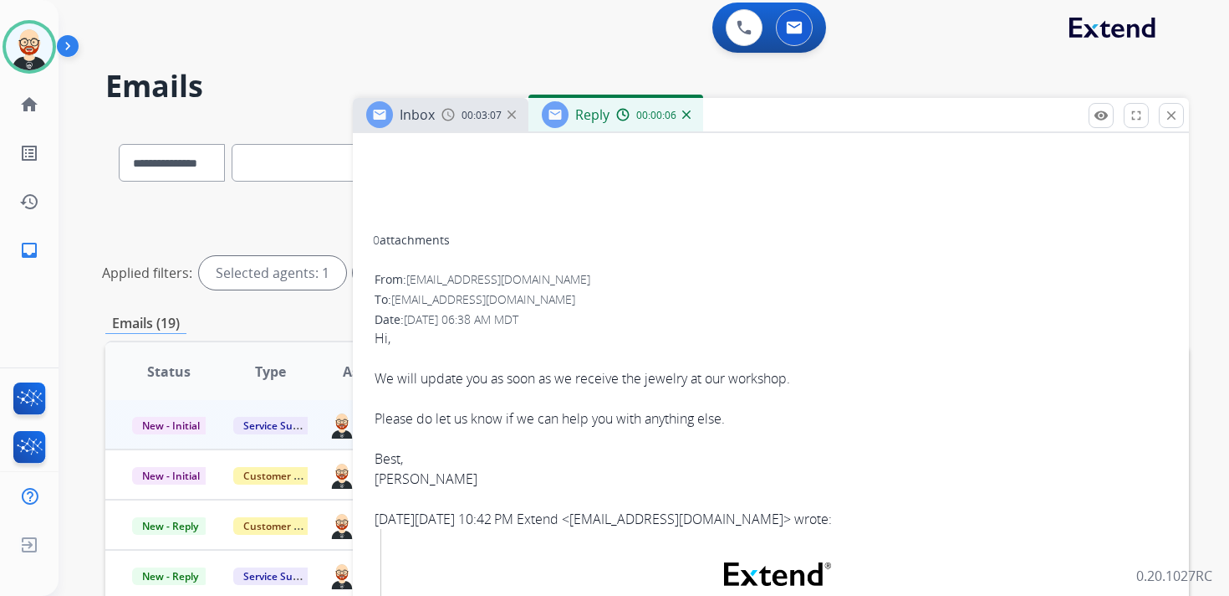
click at [396, 484] on div "[PERSON_NAME]" at bounding box center [771, 478] width 793 height 20
copy div "[PERSON_NAME]"
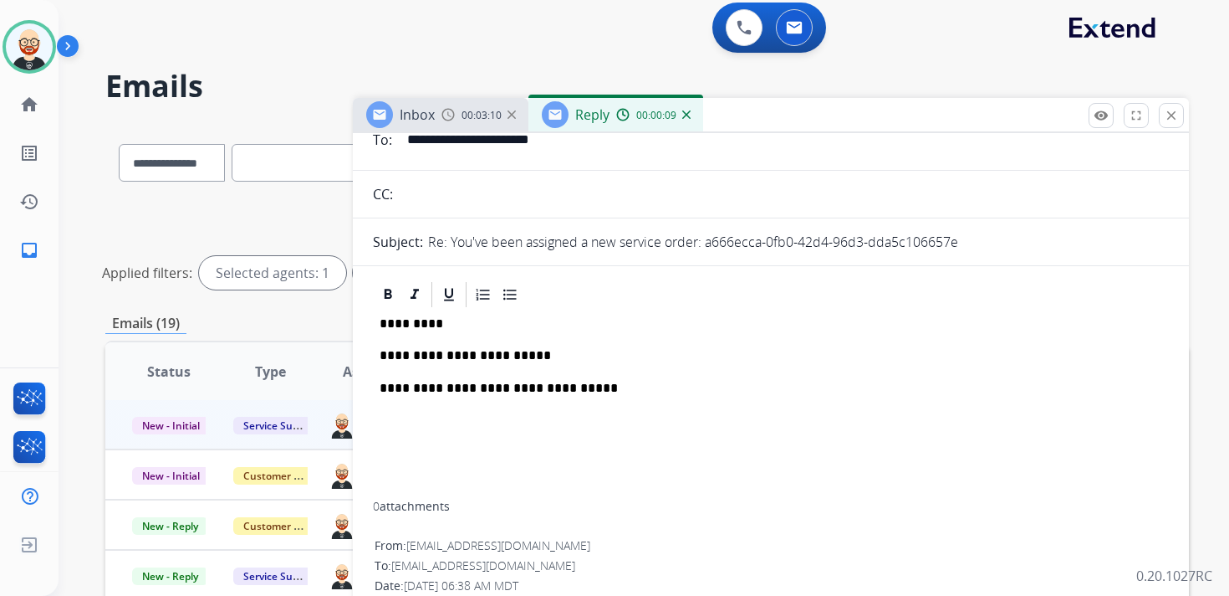
scroll to position [52, 0]
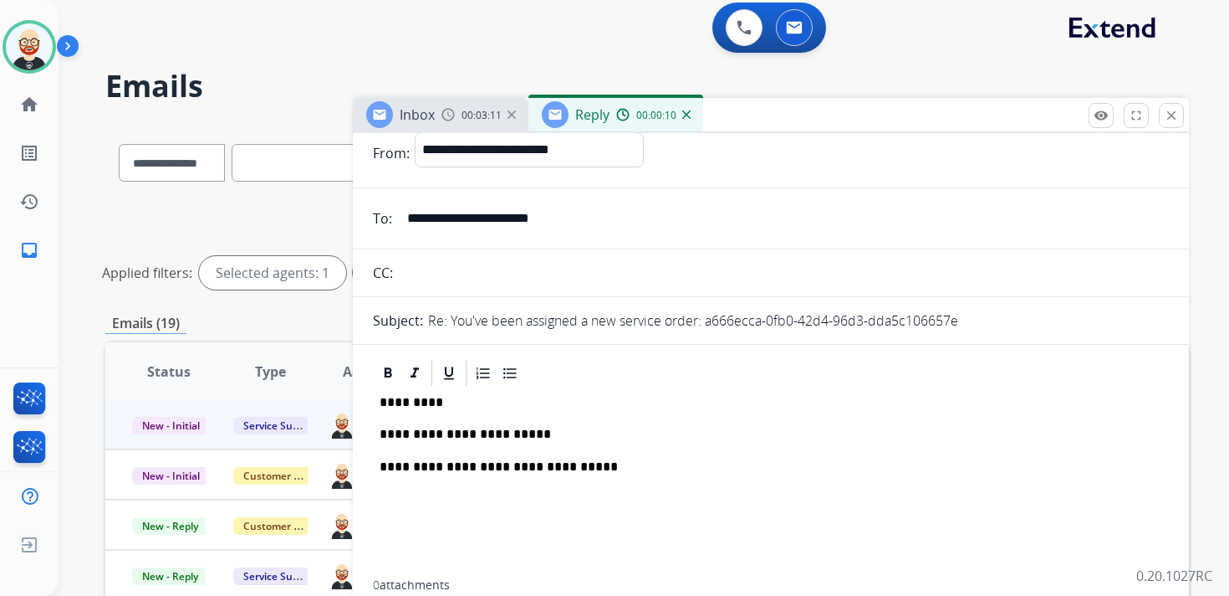
click at [415, 404] on p "*********" at bounding box center [764, 402] width 769 height 15
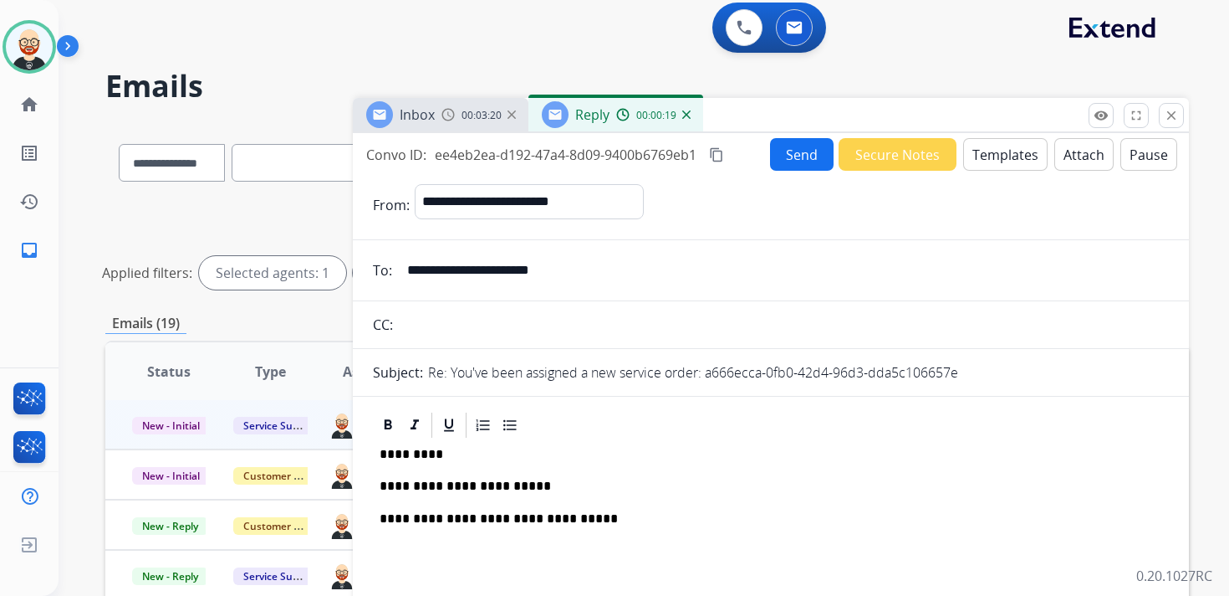
click at [787, 154] on button "Send" at bounding box center [802, 154] width 64 height 33
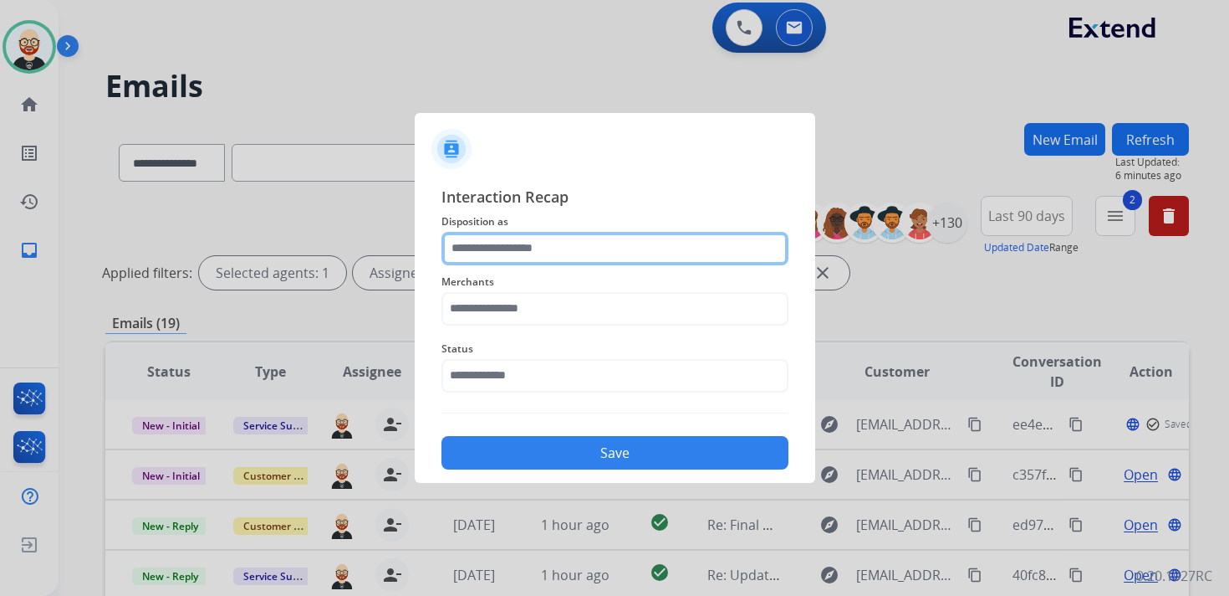
click at [506, 258] on input "text" at bounding box center [615, 248] width 347 height 33
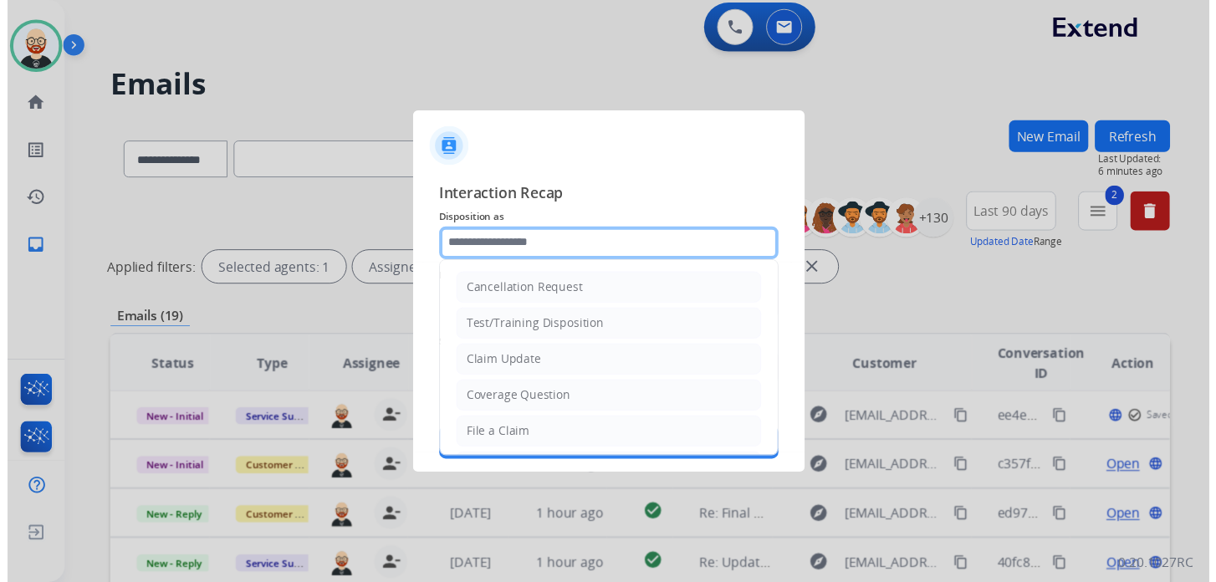
scroll to position [251, 0]
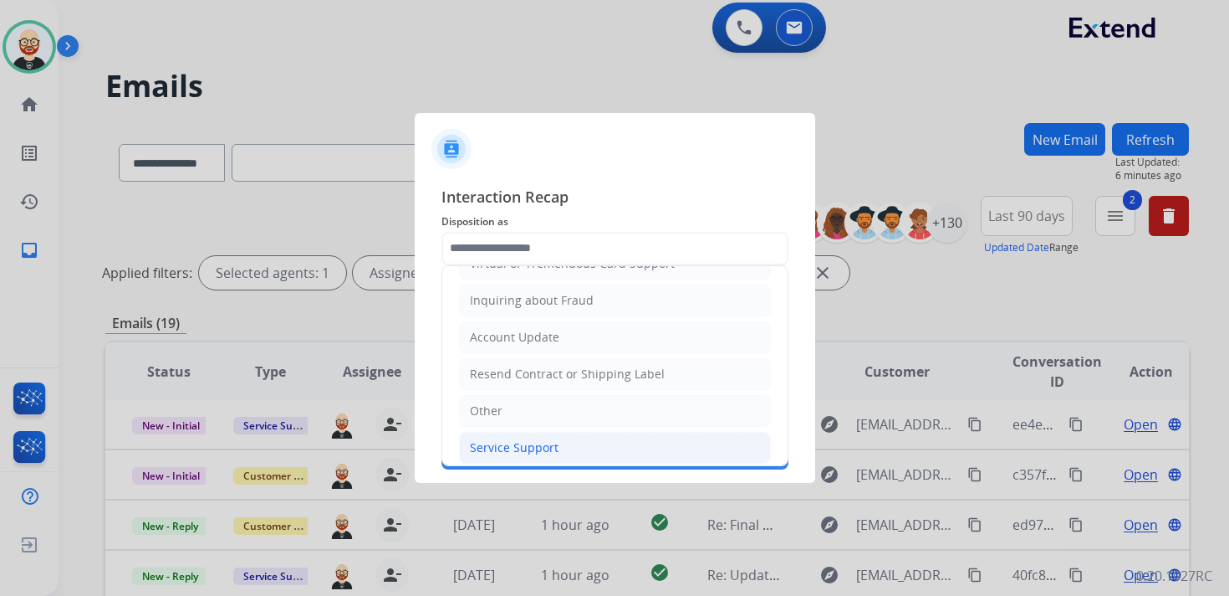
click at [525, 439] on div "Service Support" at bounding box center [514, 447] width 89 height 17
type input "**********"
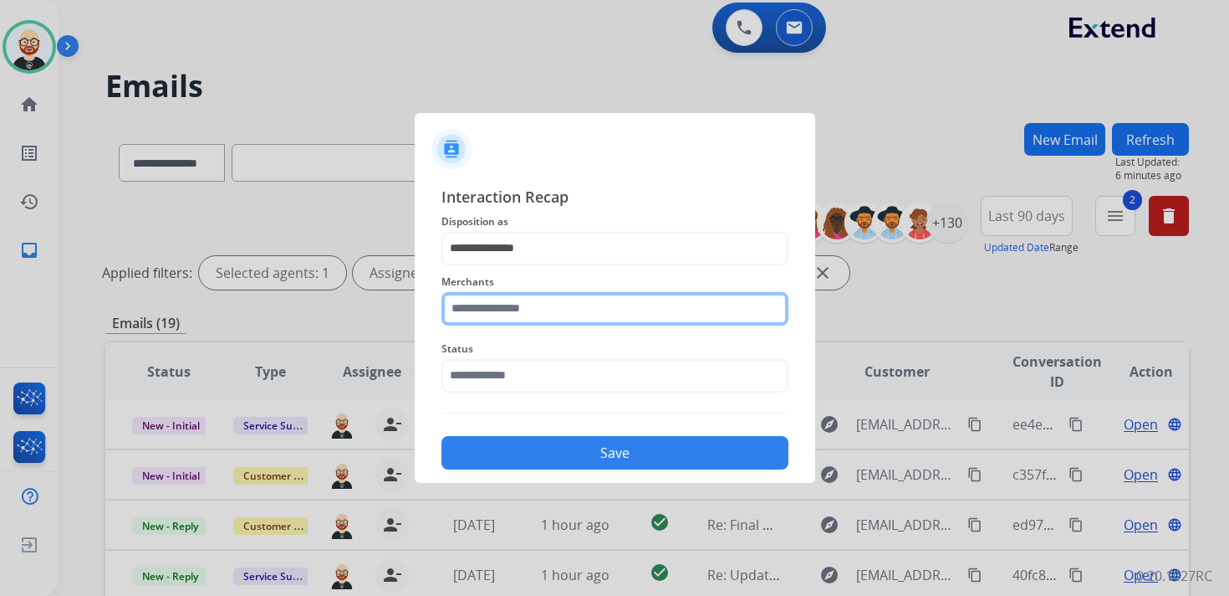
click at [489, 313] on input "text" at bounding box center [615, 308] width 347 height 33
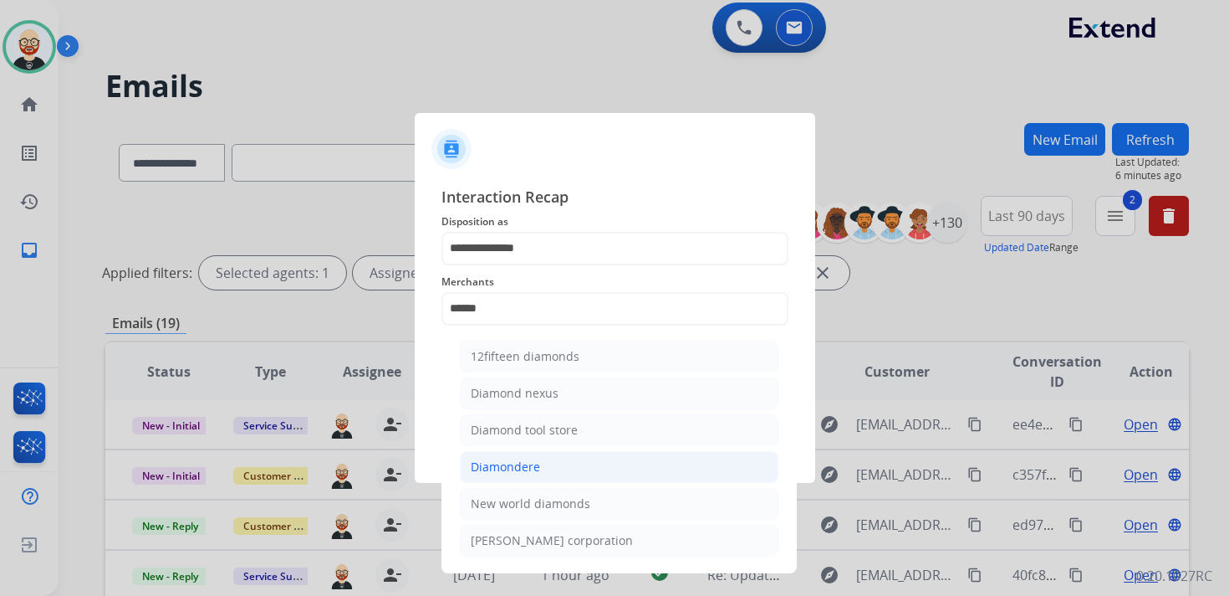
click at [507, 452] on li "Diamondere" at bounding box center [619, 467] width 319 height 32
type input "**********"
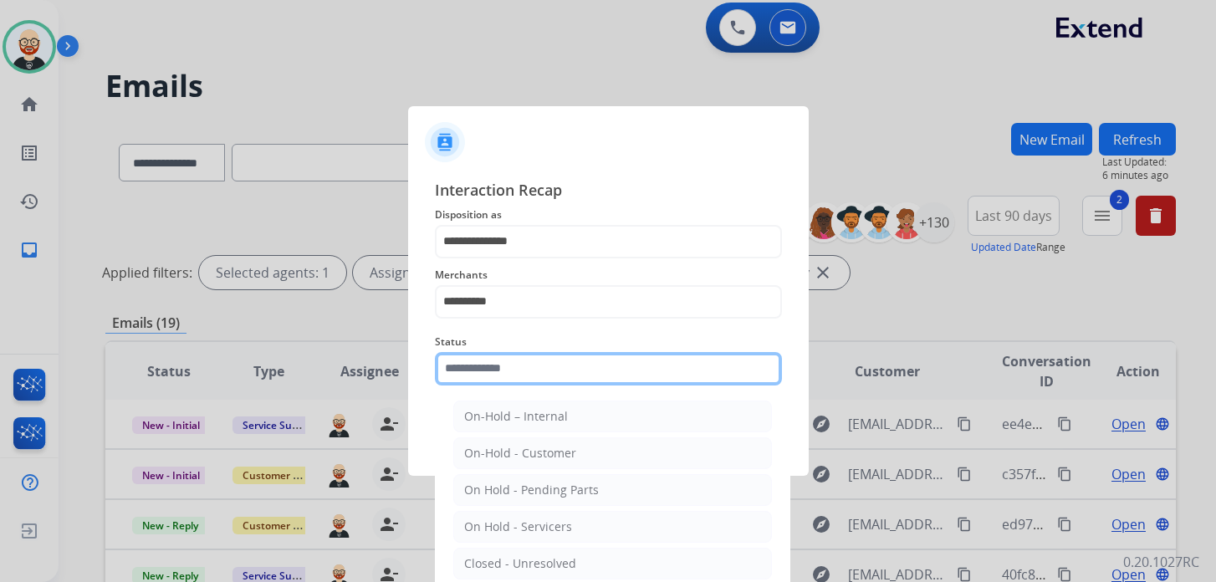
click at [493, 363] on input "text" at bounding box center [608, 368] width 347 height 33
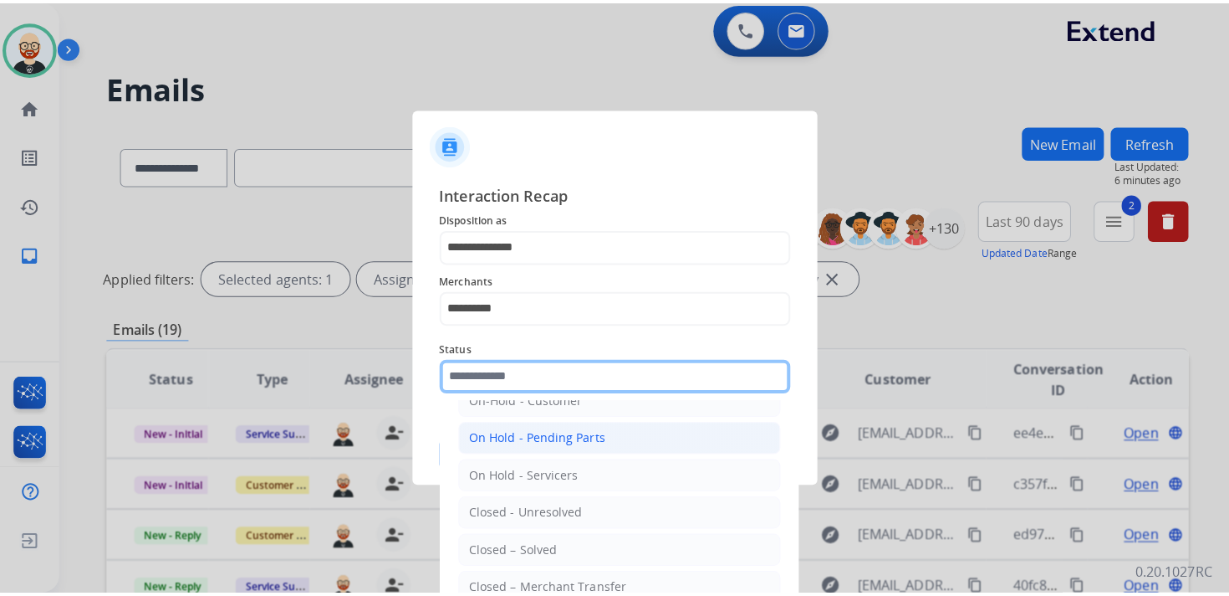
scroll to position [68, 0]
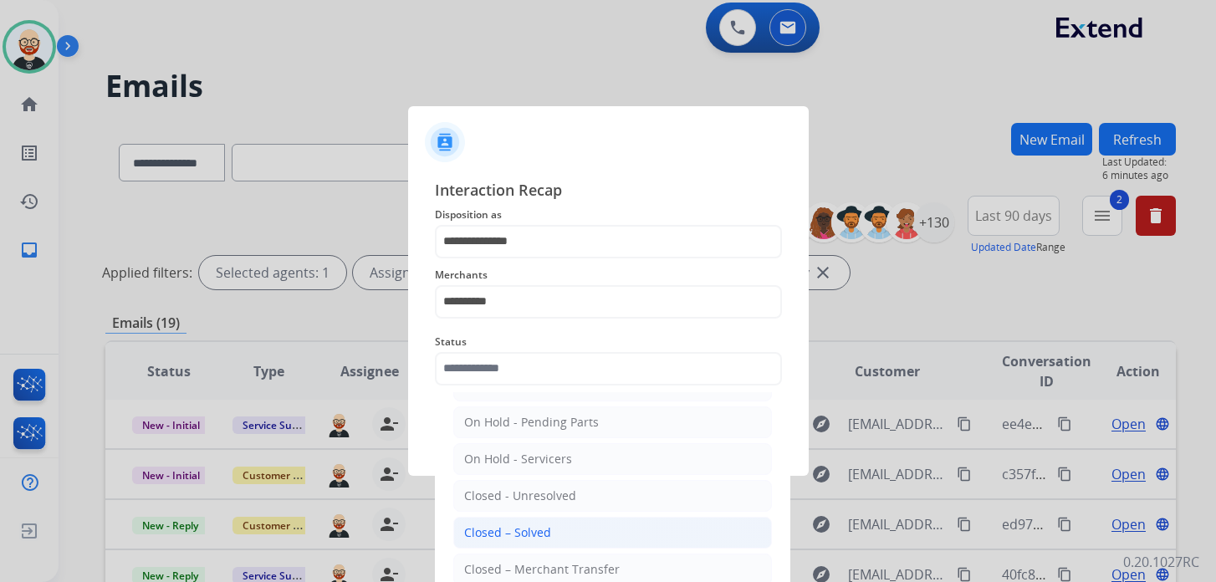
click at [528, 531] on div "Closed – Solved" at bounding box center [507, 532] width 87 height 17
type input "**********"
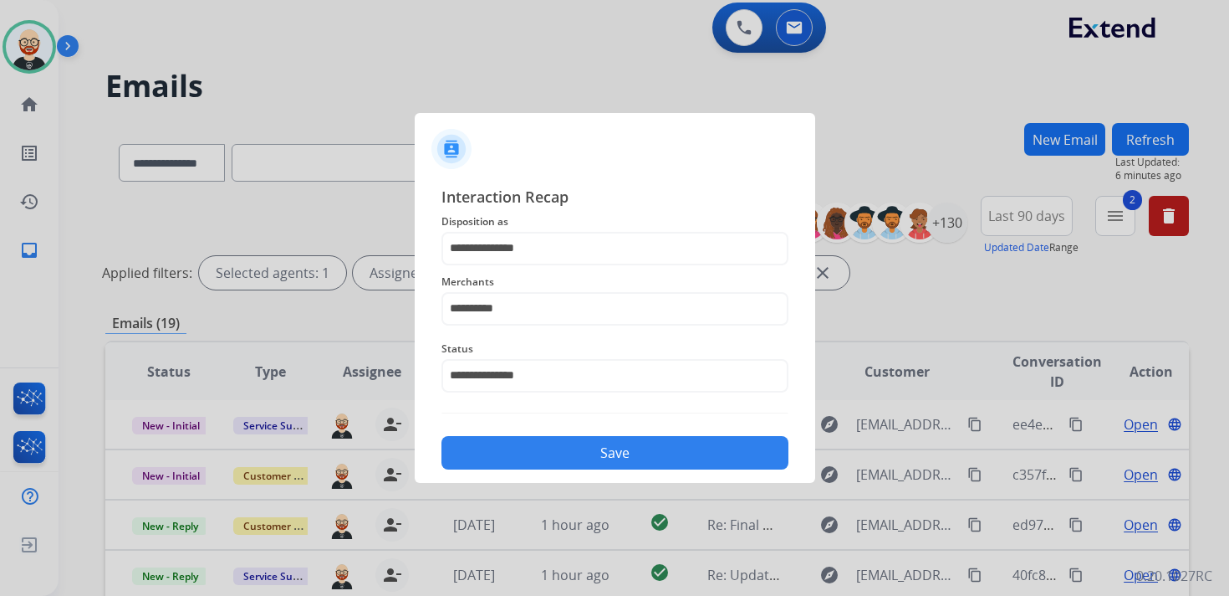
click at [688, 444] on button "Save" at bounding box center [615, 452] width 347 height 33
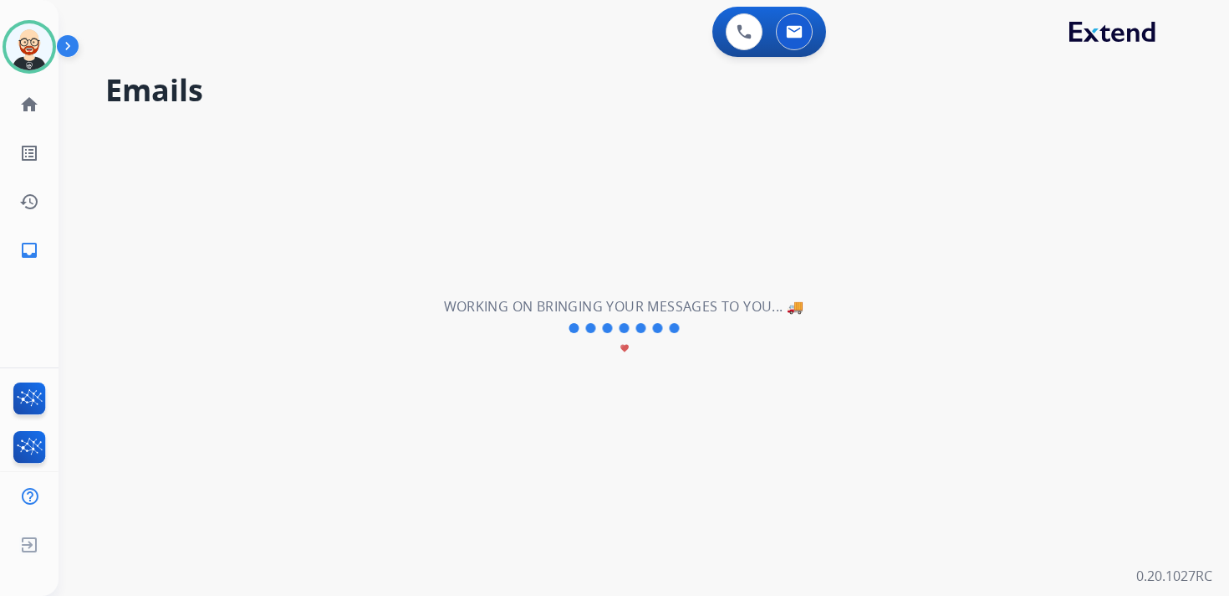
scroll to position [0, 0]
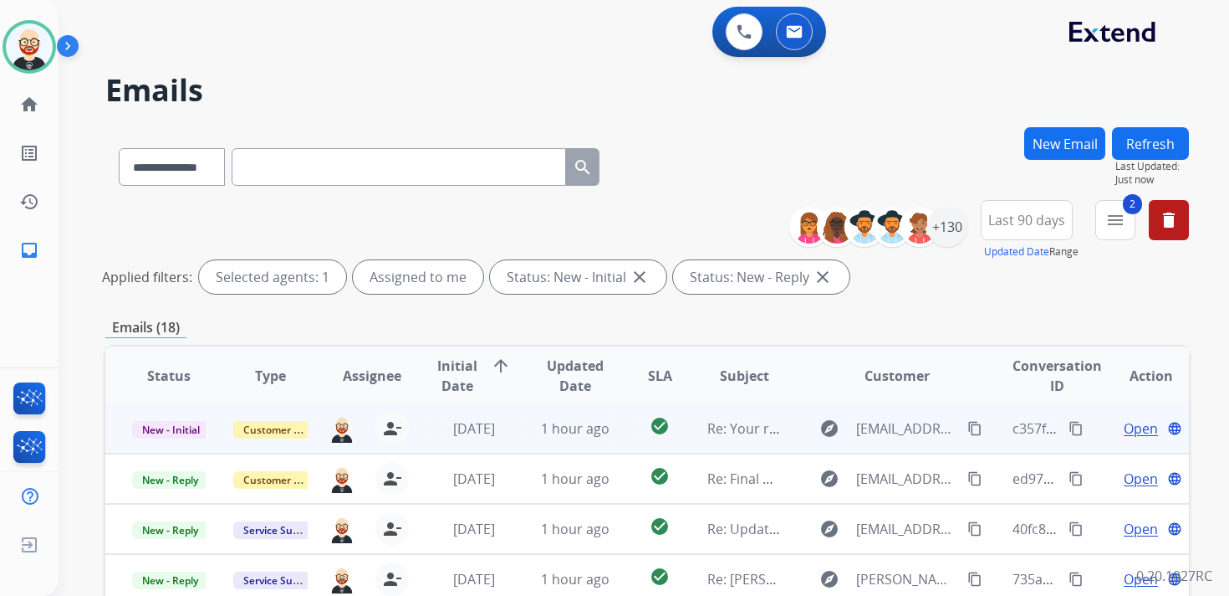
click at [1124, 422] on span "Open" at bounding box center [1141, 428] width 34 height 20
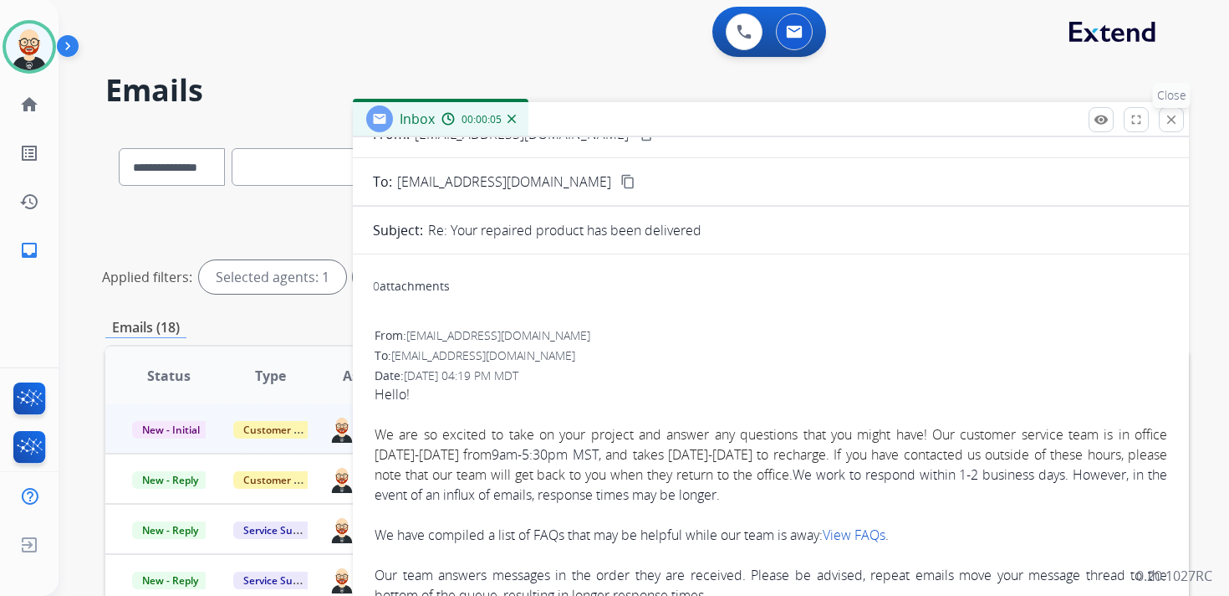
click at [1173, 128] on button "close Close" at bounding box center [1171, 119] width 25 height 25
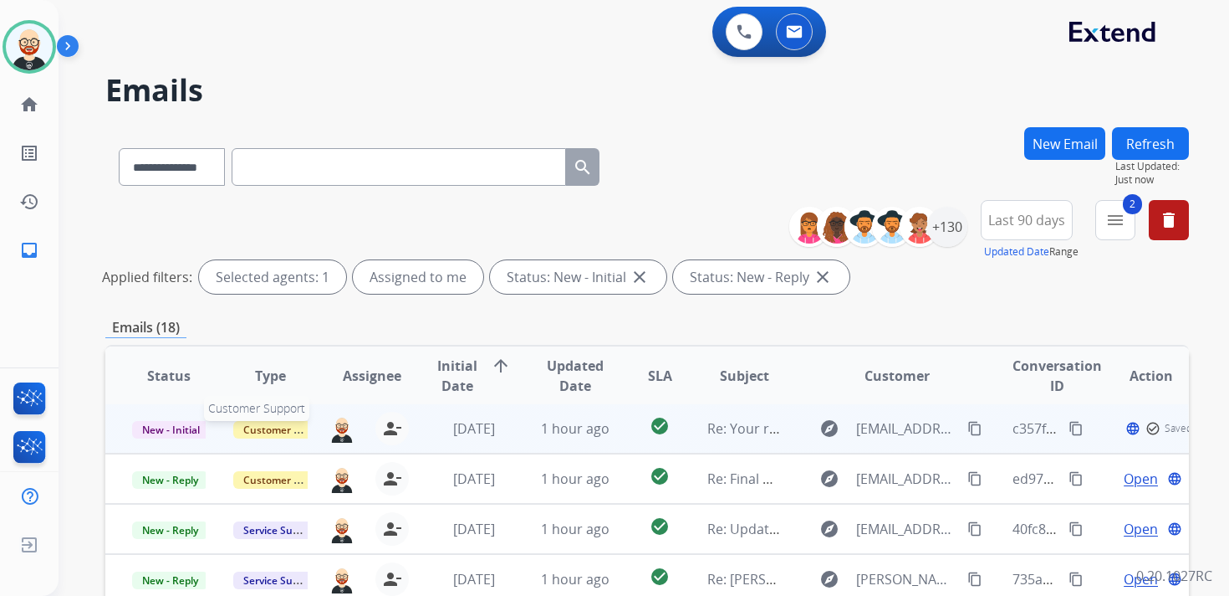
click at [293, 424] on span "Customer Support" at bounding box center [287, 430] width 109 height 18
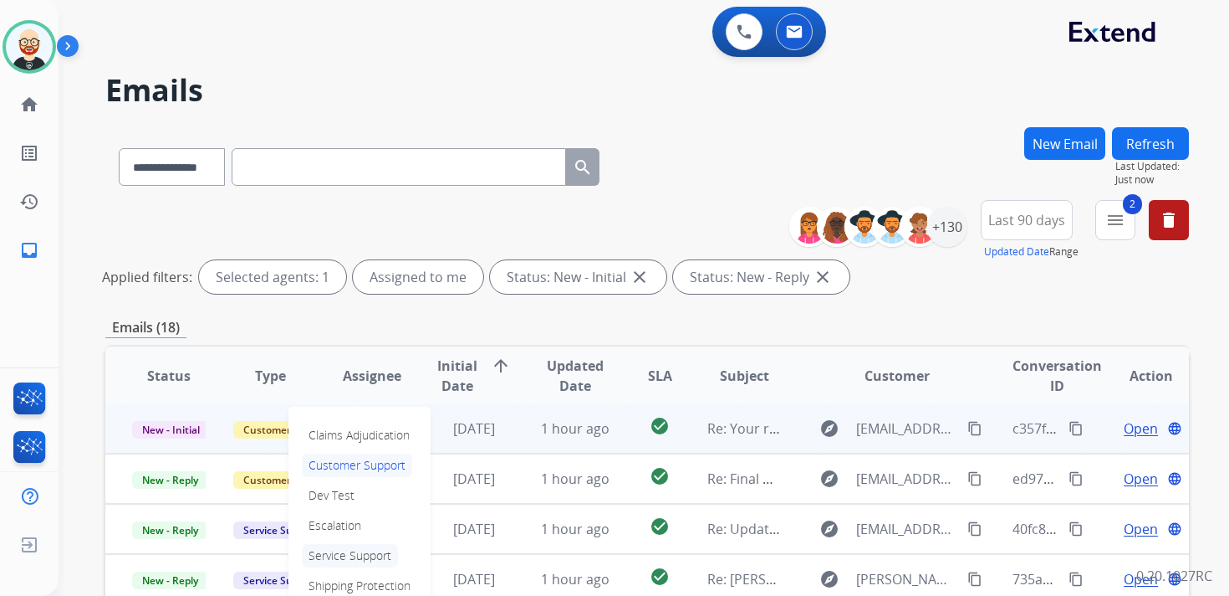
click at [350, 553] on p "Service Support" at bounding box center [350, 555] width 96 height 23
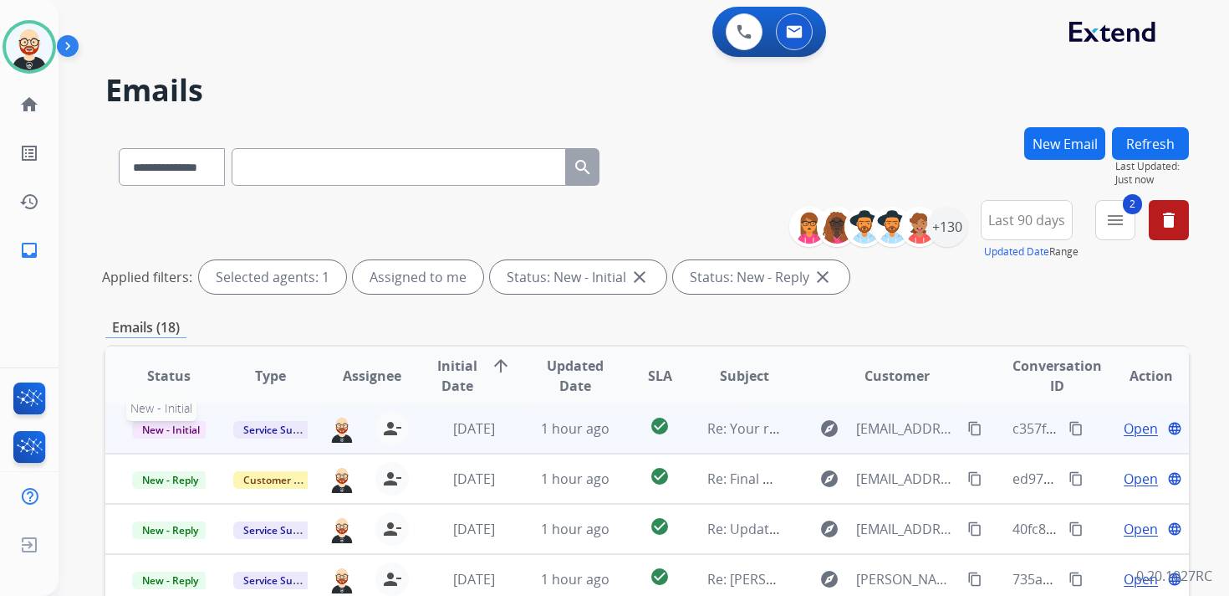
click at [176, 427] on span "New - Initial" at bounding box center [171, 430] width 78 height 18
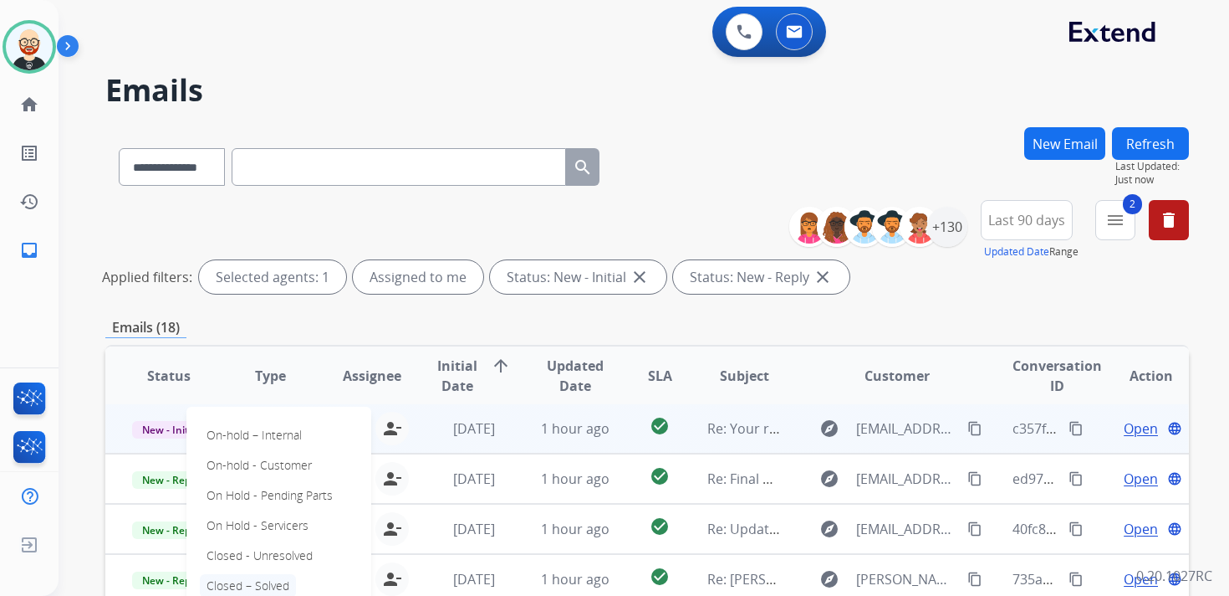
click at [238, 578] on p "Closed – Solved" at bounding box center [248, 585] width 96 height 23
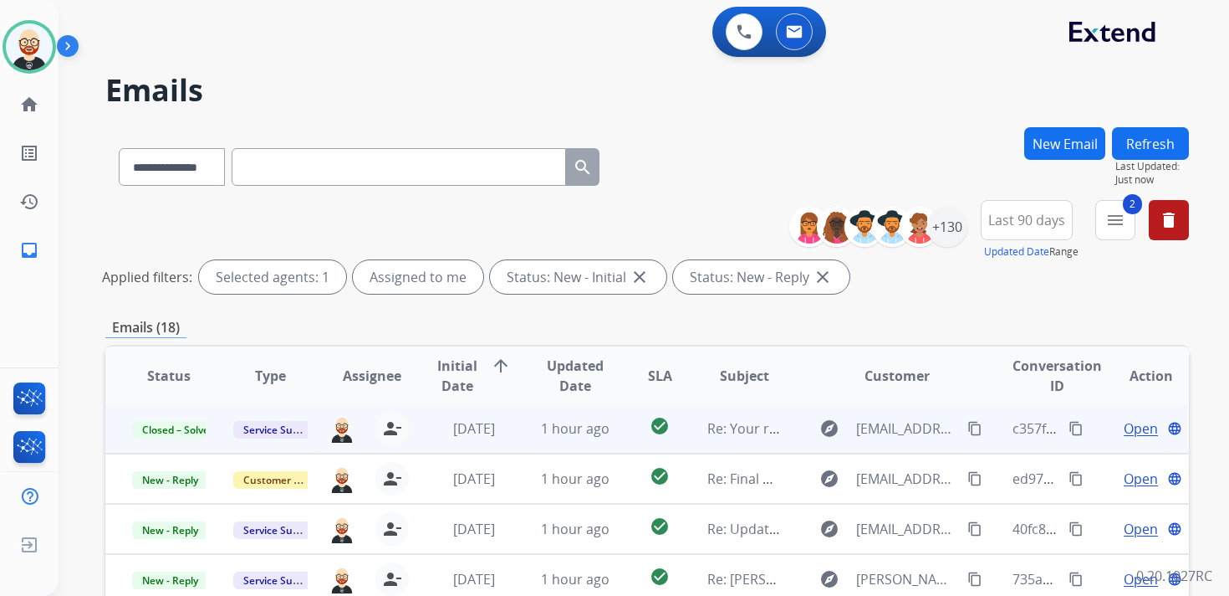
click at [1152, 145] on button "Refresh" at bounding box center [1150, 143] width 77 height 33
click at [1124, 424] on span "Open" at bounding box center [1141, 428] width 34 height 20
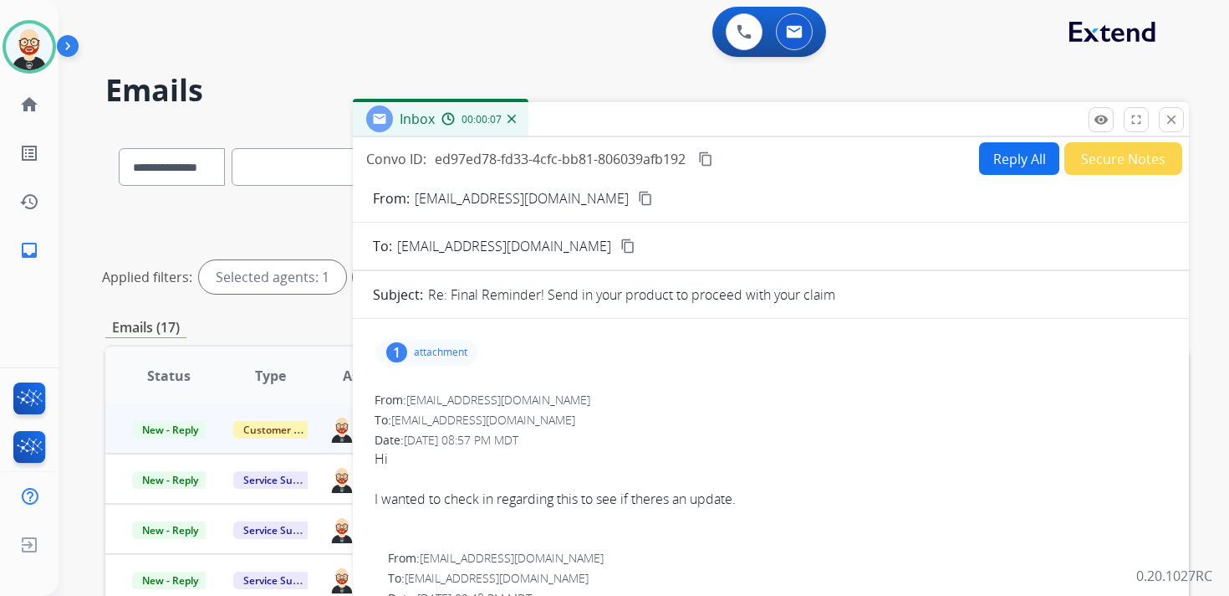
click at [638, 197] on mat-icon "content_copy" at bounding box center [645, 198] width 15 height 15
click at [1178, 121] on mat-icon "close" at bounding box center [1171, 119] width 15 height 15
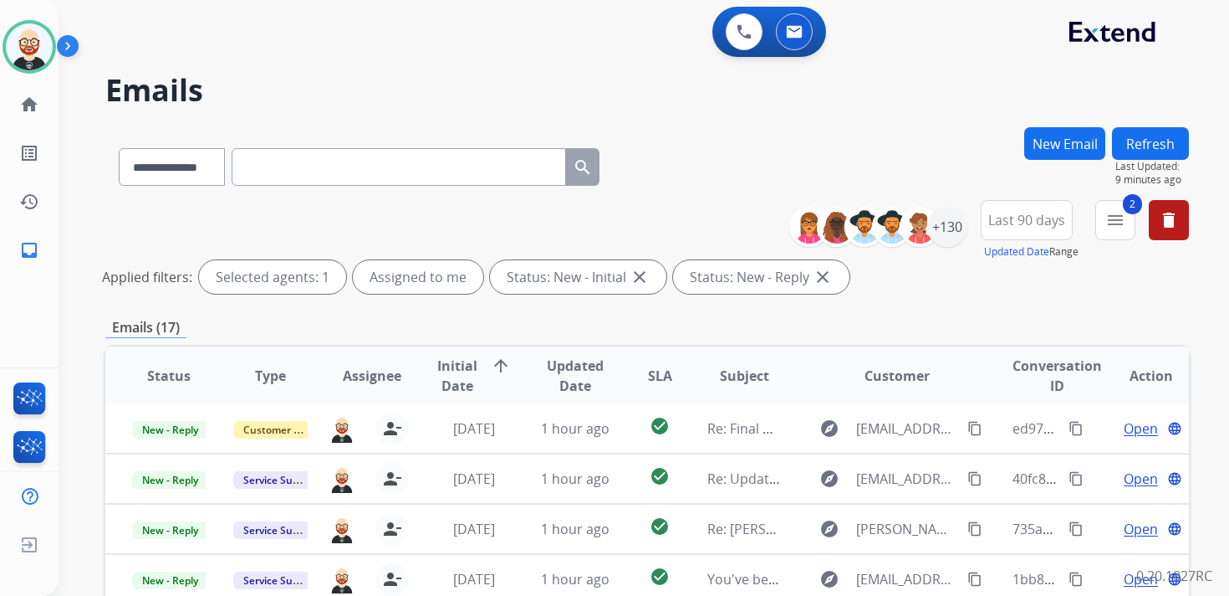
click at [384, 175] on input "text" at bounding box center [399, 167] width 335 height 38
paste input "**********"
type input "**********"
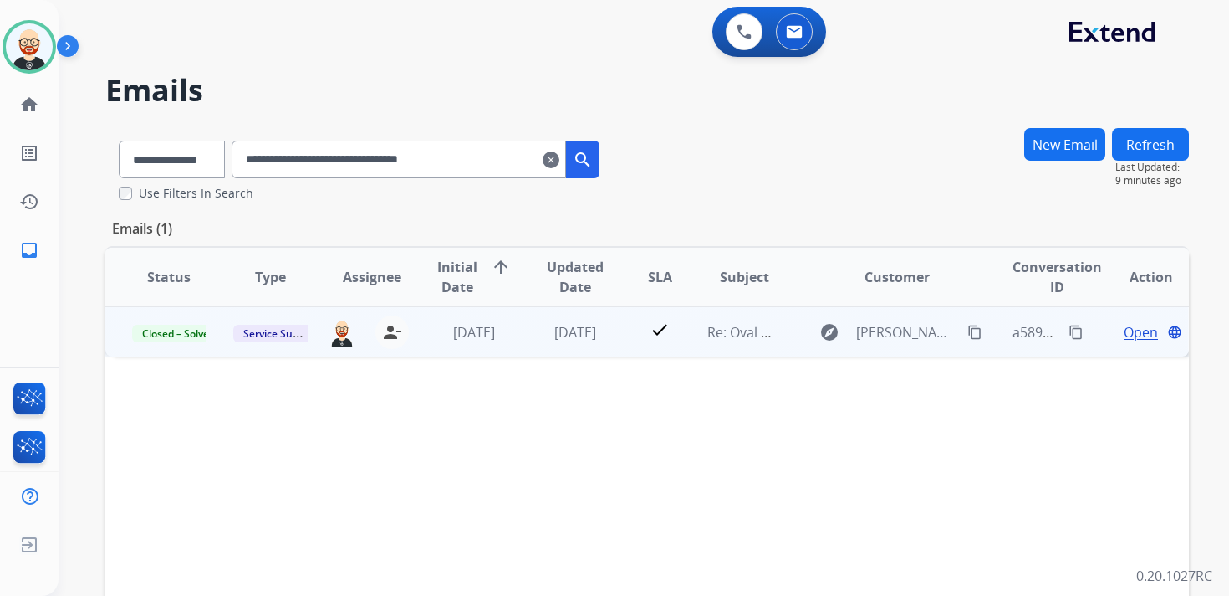
click at [1126, 339] on span "Open" at bounding box center [1141, 332] width 34 height 20
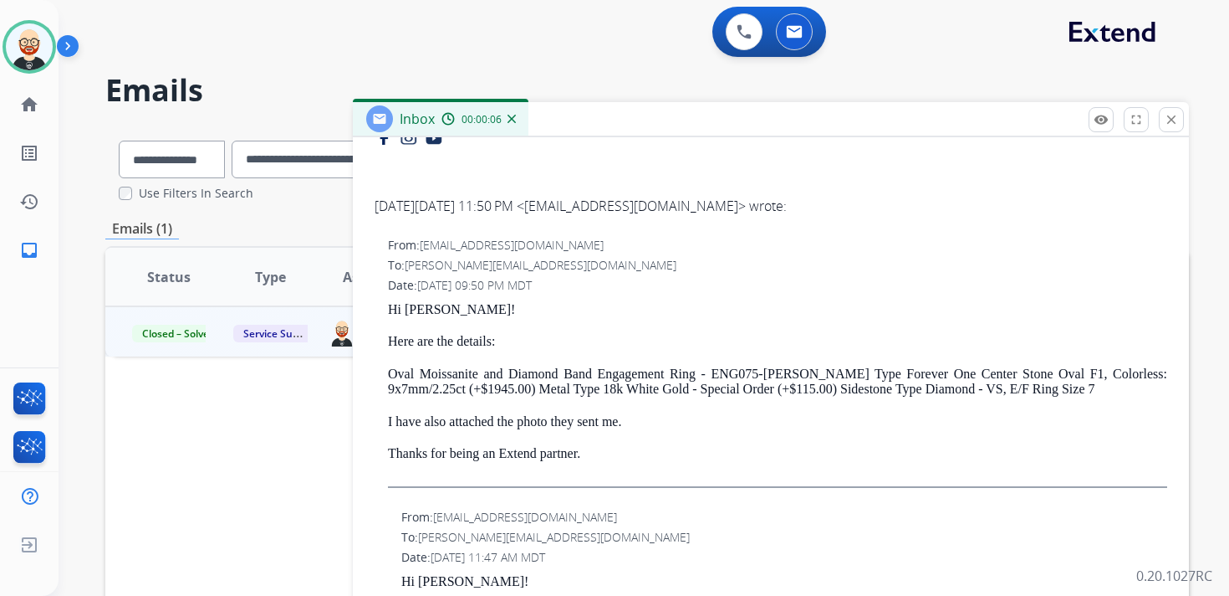
scroll to position [469, 0]
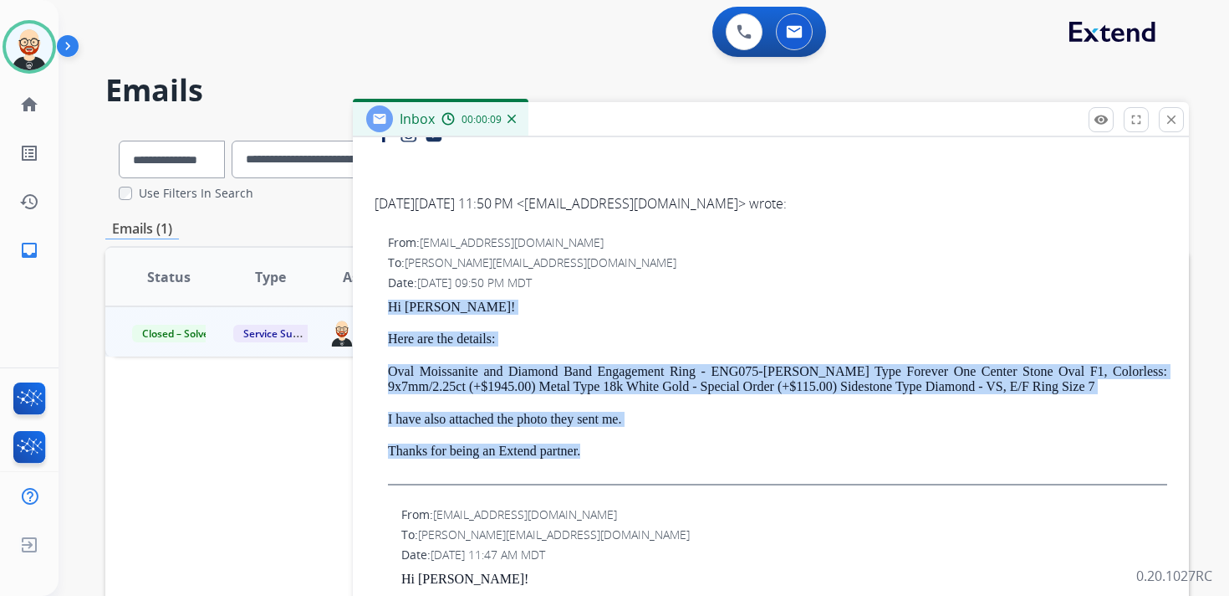
drag, startPoint x: 628, startPoint y: 468, endPoint x: 378, endPoint y: 293, distance: 305.6
click at [378, 293] on div "From: [EMAIL_ADDRESS][DOMAIN_NAME] To: [PERSON_NAME][EMAIL_ADDRESS][DOMAIN_NAME…" at bounding box center [771, 367] width 796 height 268
copy div "Hi [PERSON_NAME]! Here are the details: Oval Moissanite and Diamond Band Engage…"
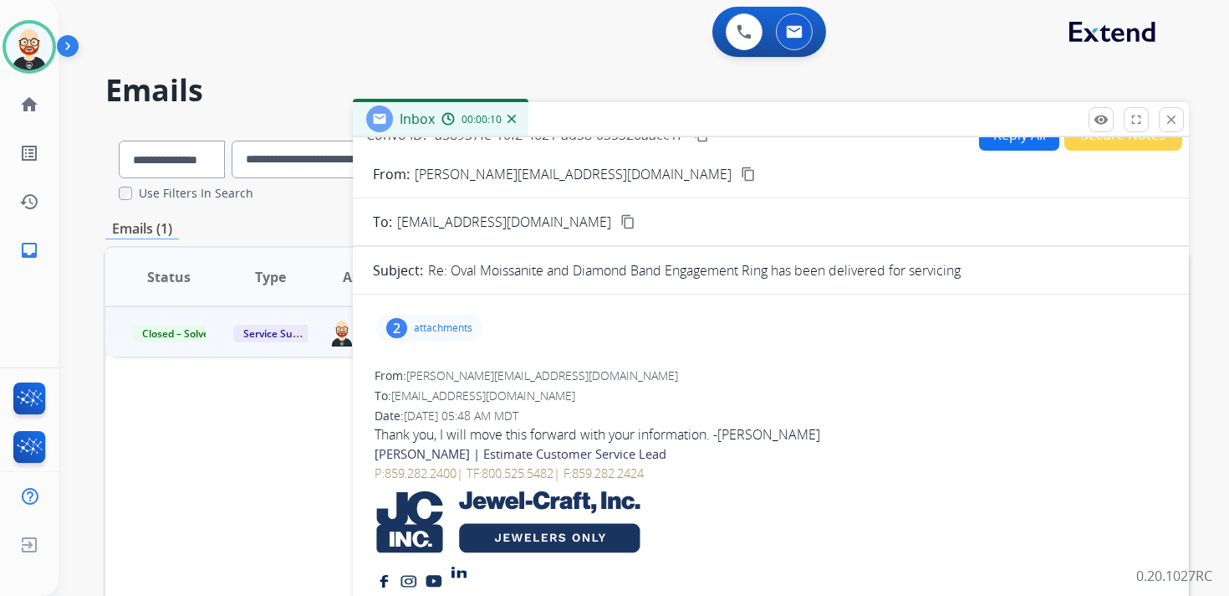
scroll to position [0, 0]
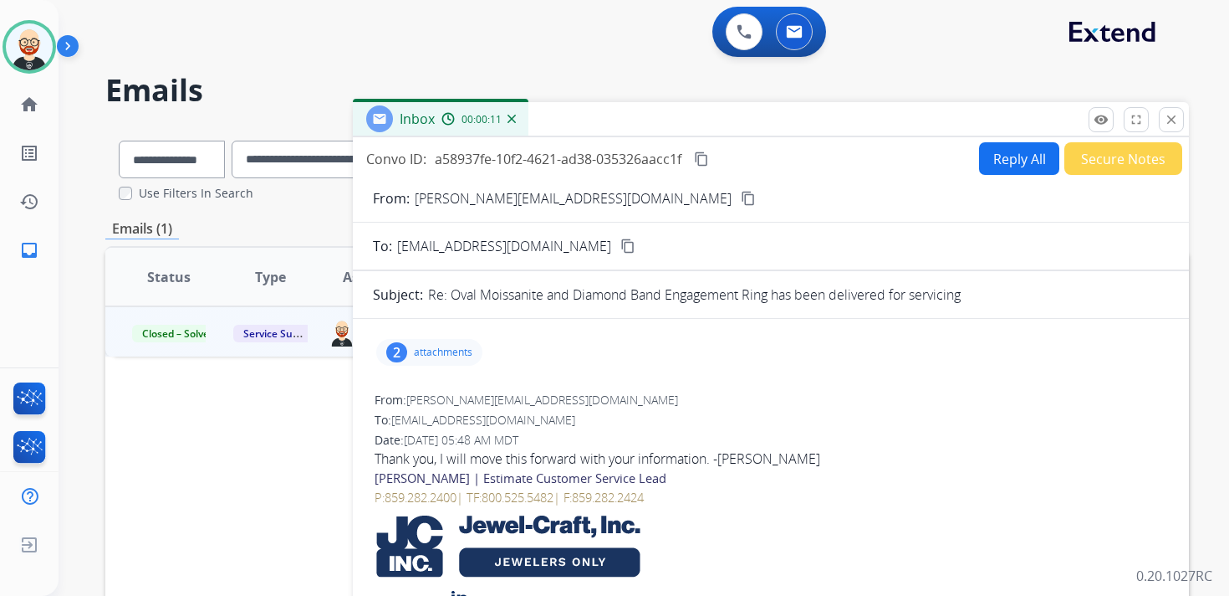
click at [989, 160] on button "Reply All" at bounding box center [1019, 158] width 80 height 33
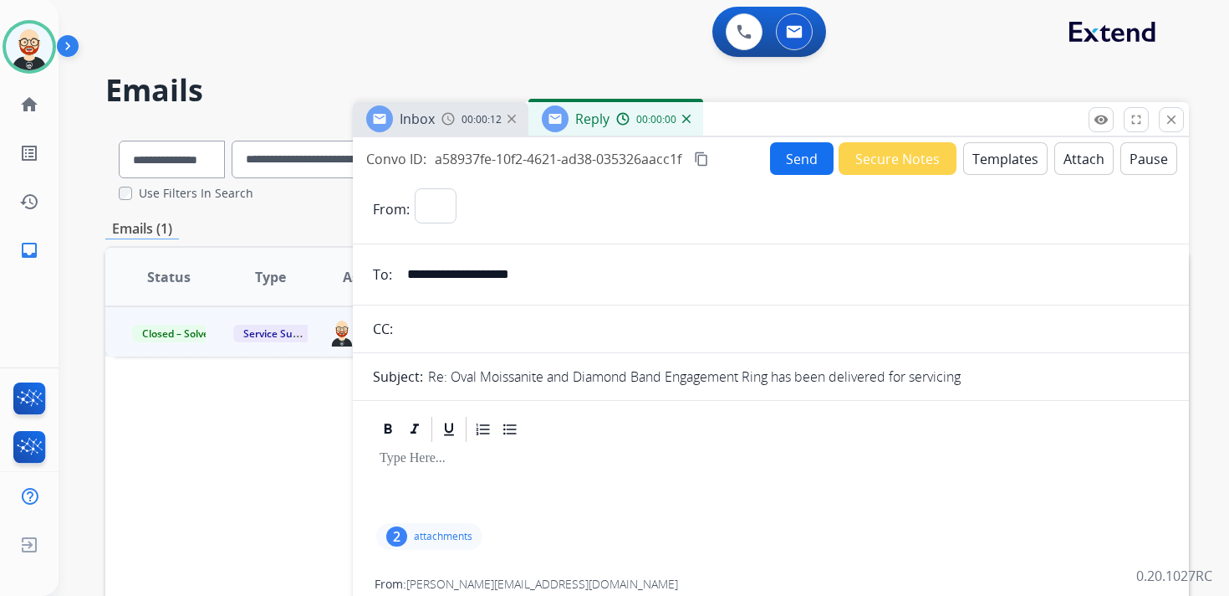
select select "**********"
click at [452, 490] on div at bounding box center [771, 481] width 796 height 75
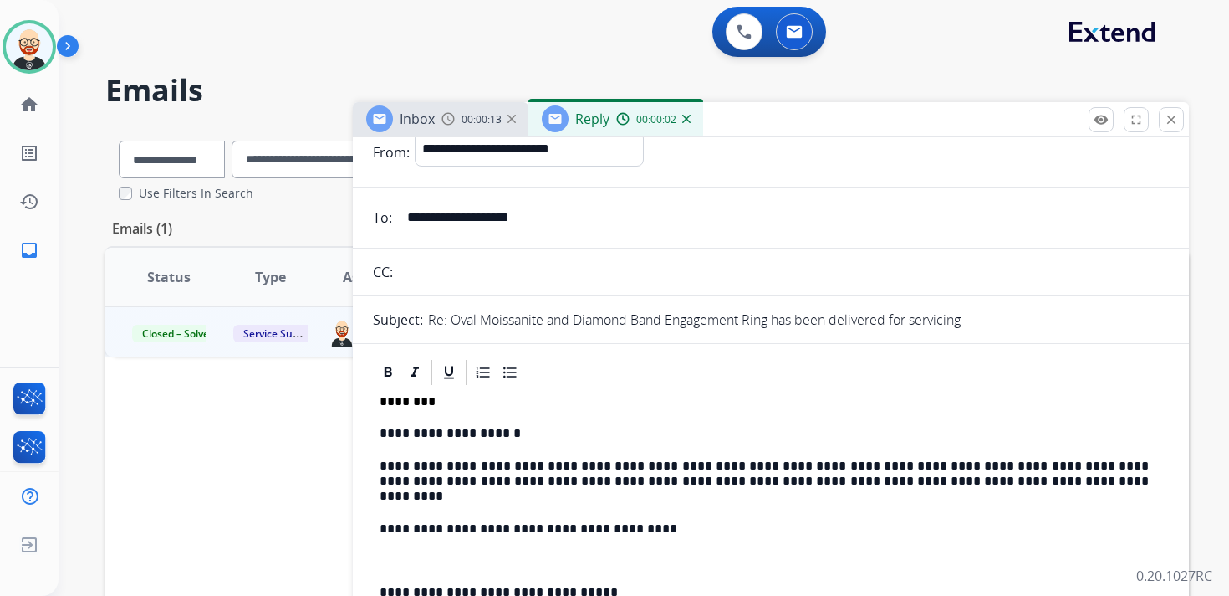
scroll to position [64, 0]
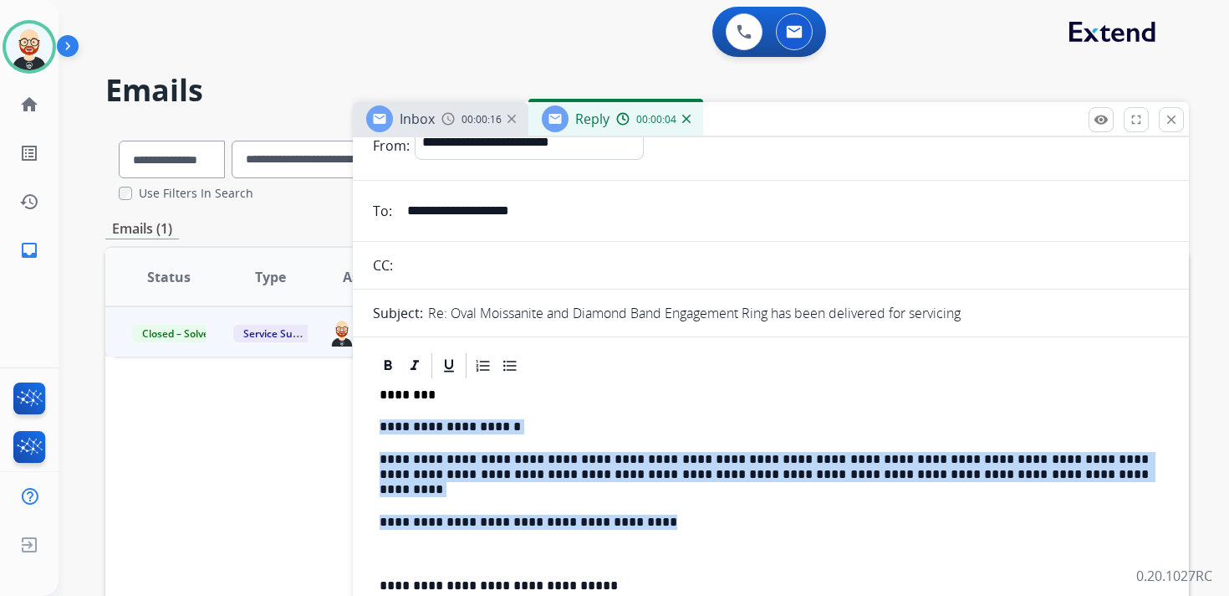
drag, startPoint x: 652, startPoint y: 519, endPoint x: 369, endPoint y: 429, distance: 297.3
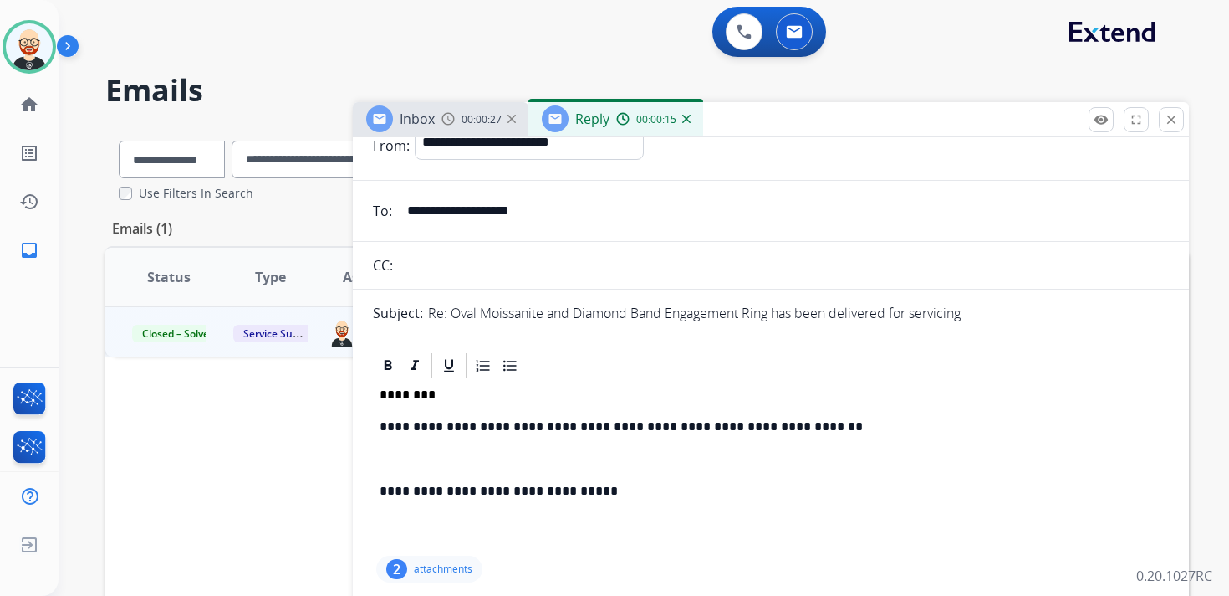
click at [412, 451] on div "**********" at bounding box center [771, 466] width 796 height 171
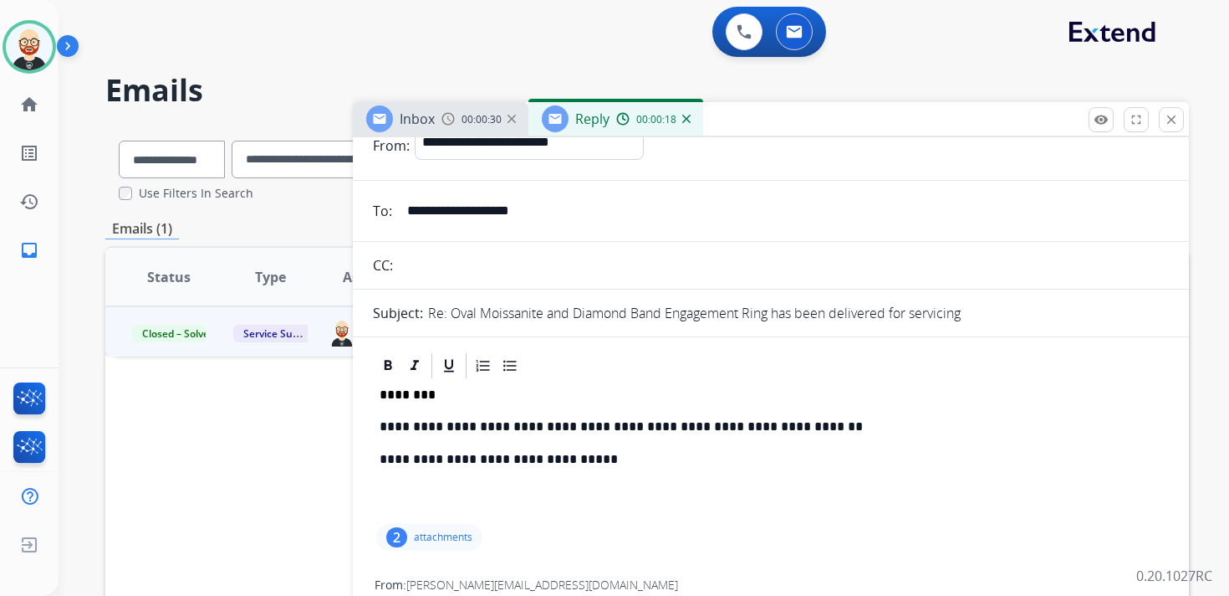
scroll to position [0, 0]
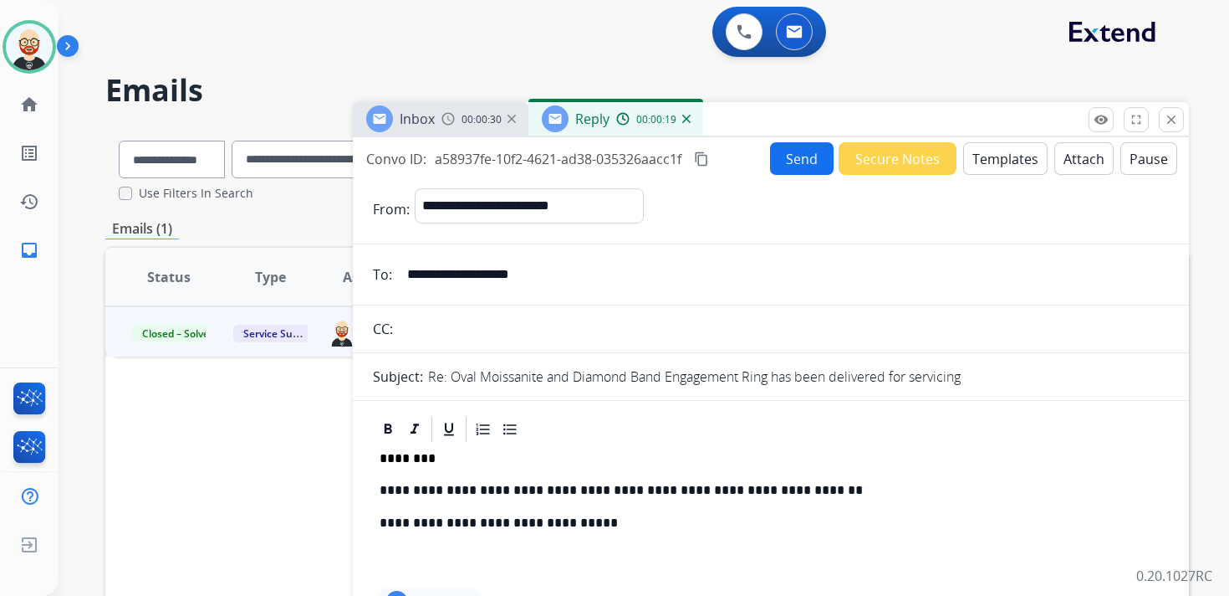
click at [797, 162] on button "Send" at bounding box center [802, 158] width 64 height 33
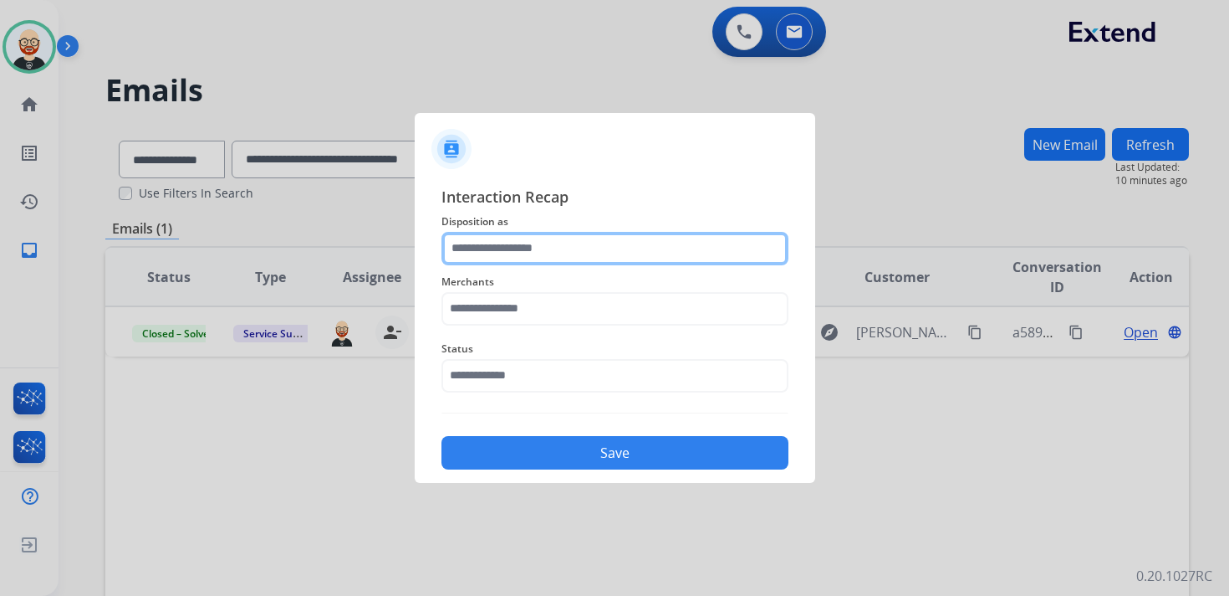
click at [557, 248] on input "text" at bounding box center [615, 248] width 347 height 33
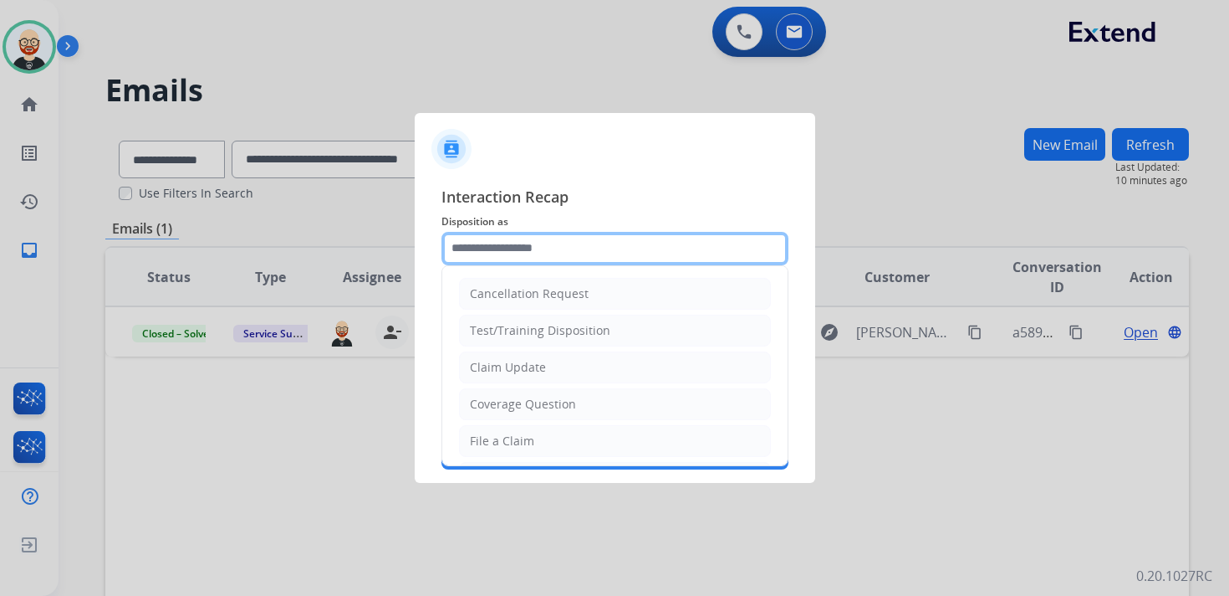
scroll to position [251, 0]
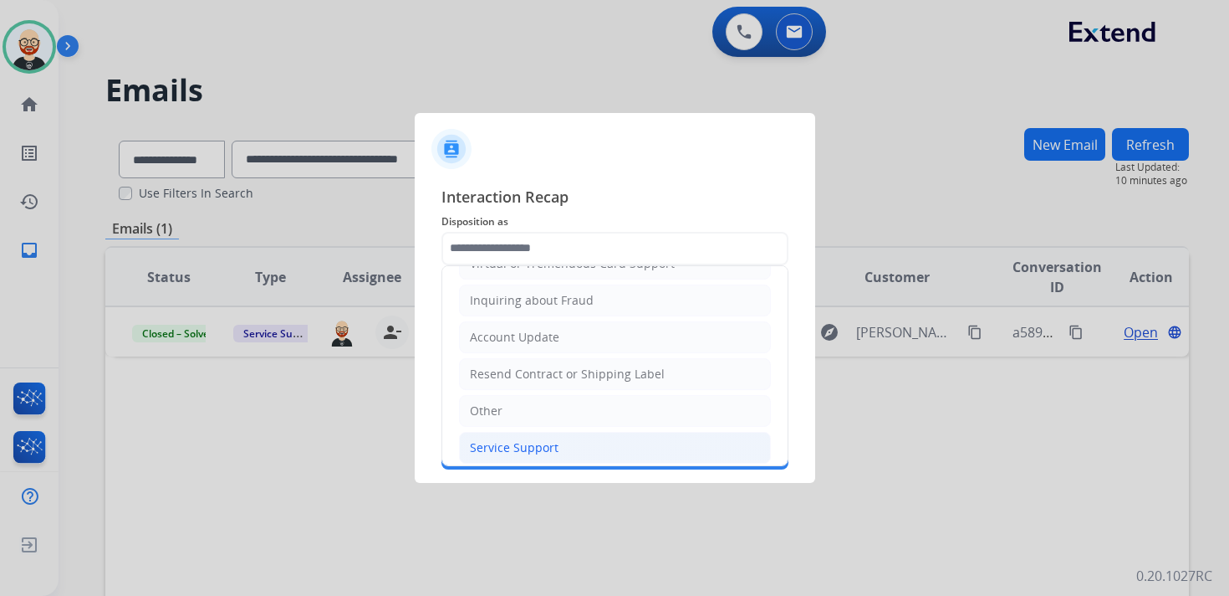
click at [513, 439] on div "Service Support" at bounding box center [514, 447] width 89 height 17
type input "**********"
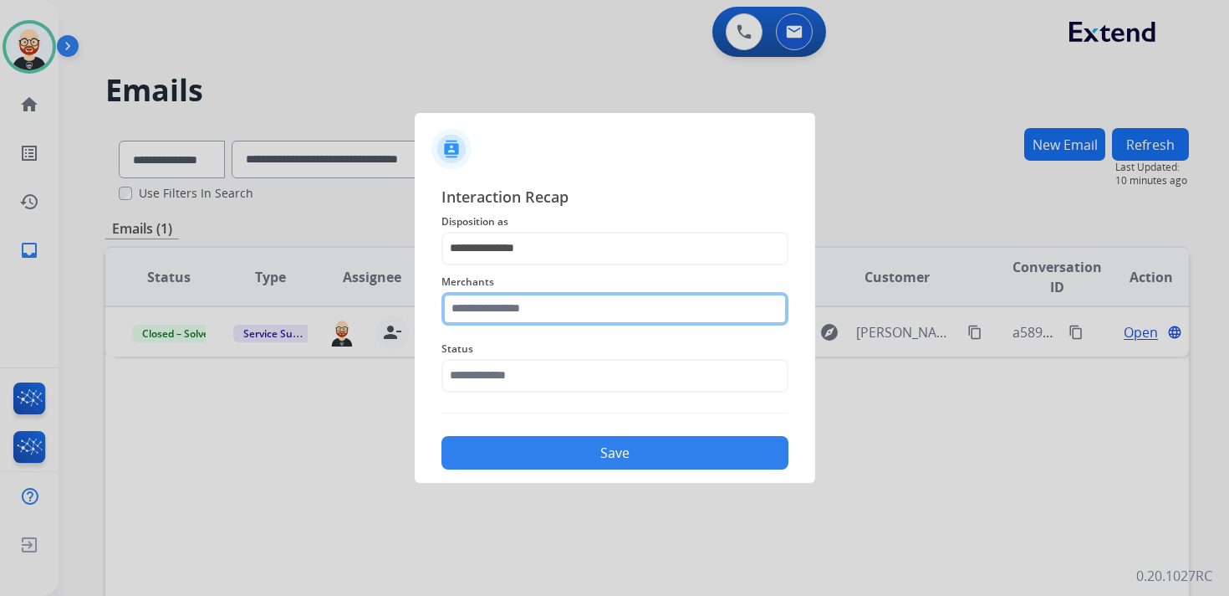
click at [510, 310] on input "text" at bounding box center [615, 308] width 347 height 33
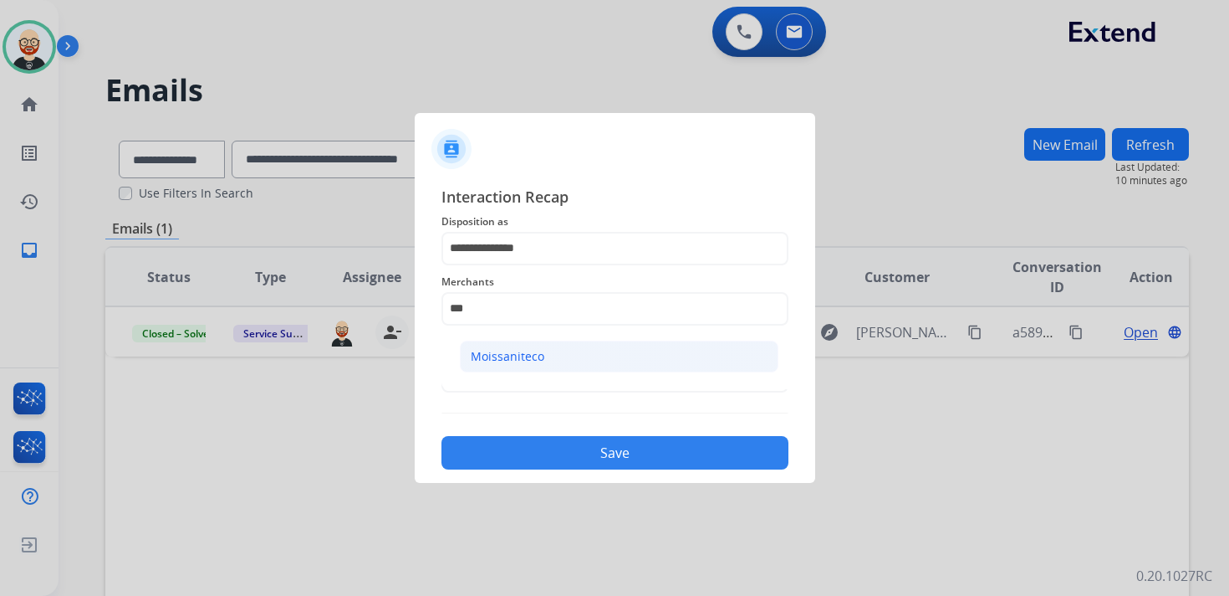
click at [512, 348] on div "Moissaniteco" at bounding box center [508, 356] width 74 height 17
type input "**********"
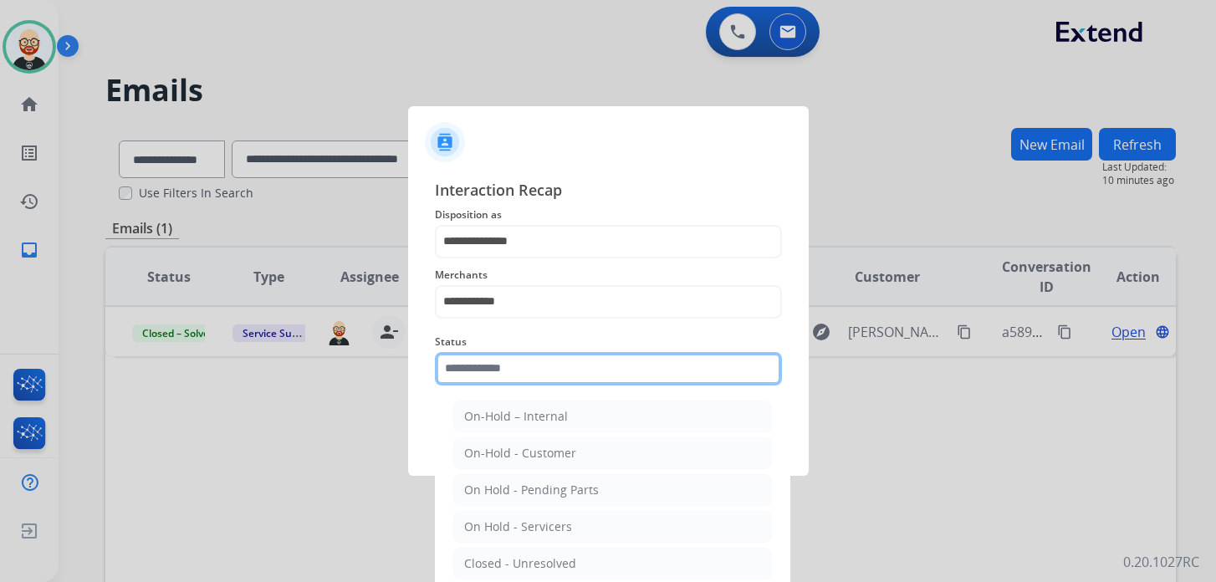
click at [509, 373] on input "text" at bounding box center [608, 368] width 347 height 33
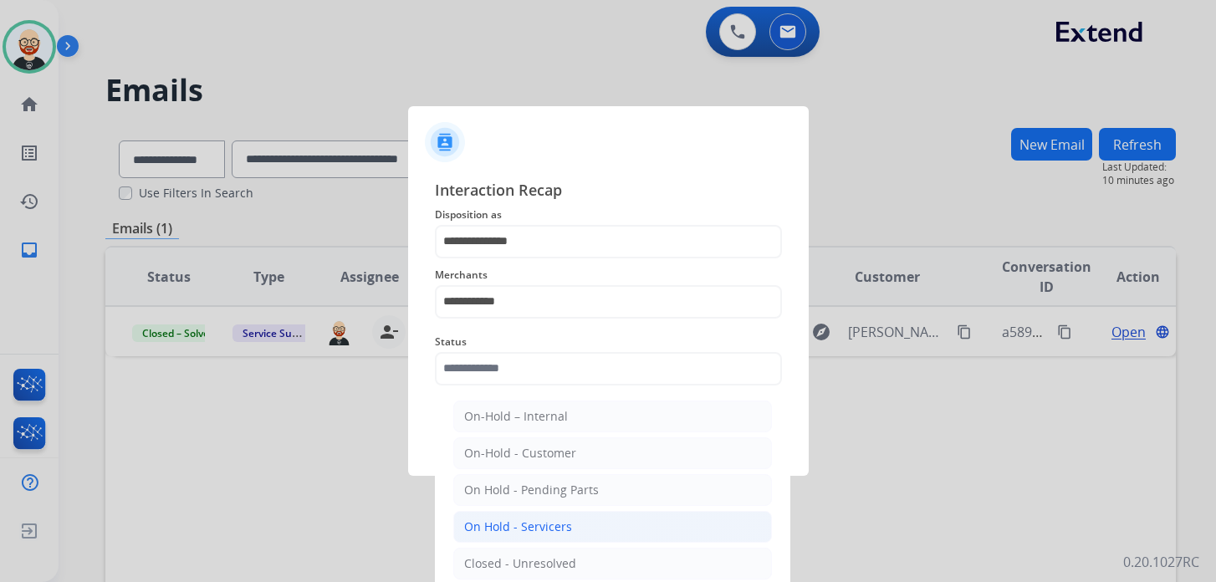
click at [529, 522] on div "On Hold - Servicers" at bounding box center [518, 527] width 108 height 17
type input "**********"
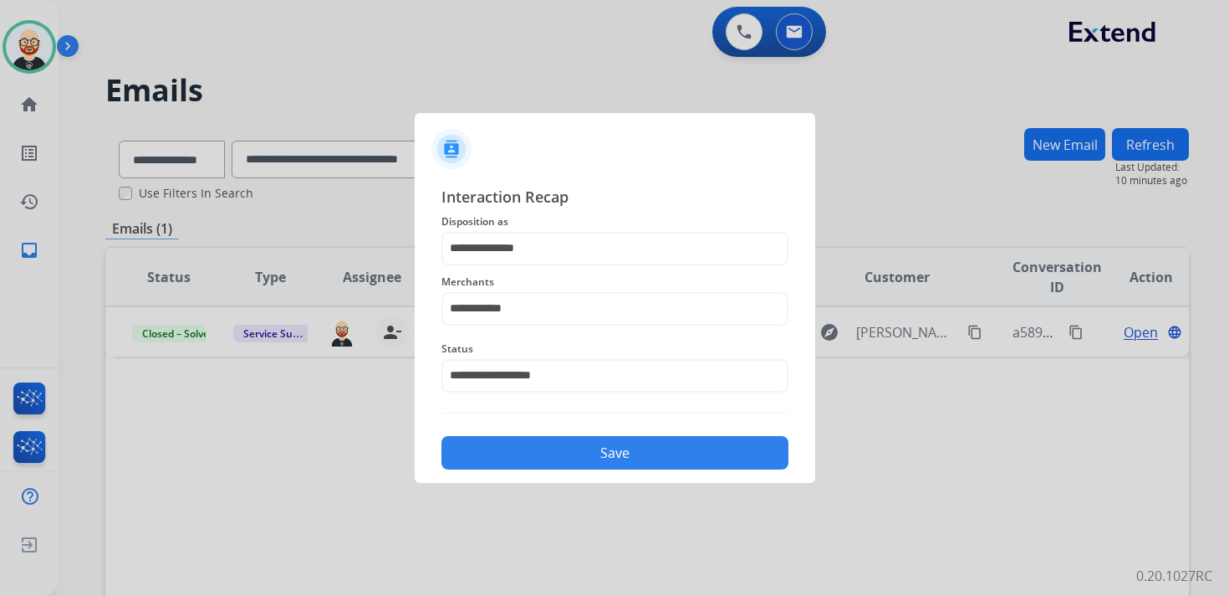
click at [574, 448] on button "Save" at bounding box center [615, 452] width 347 height 33
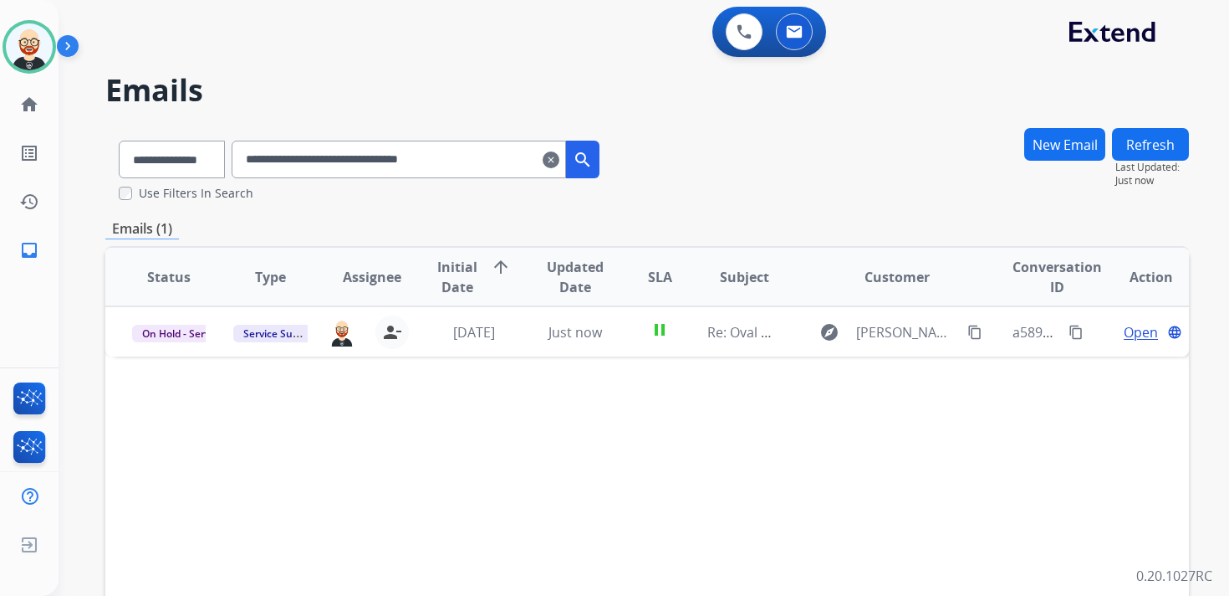
click at [560, 162] on mat-icon "clear" at bounding box center [551, 160] width 17 height 20
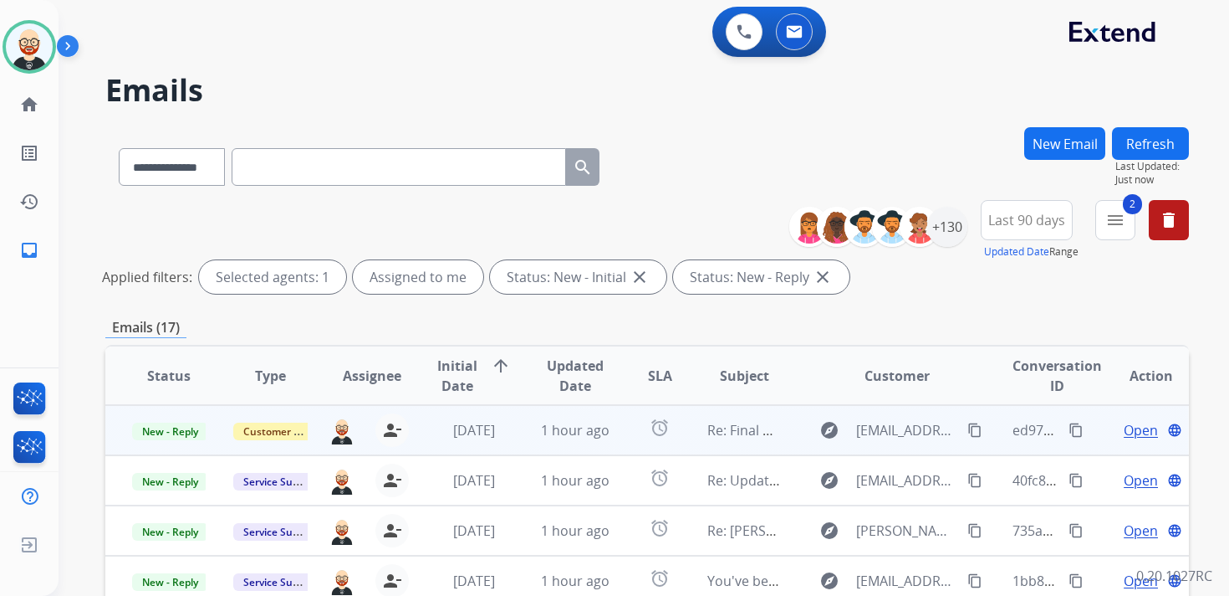
click at [1124, 426] on span "Open" at bounding box center [1141, 430] width 34 height 20
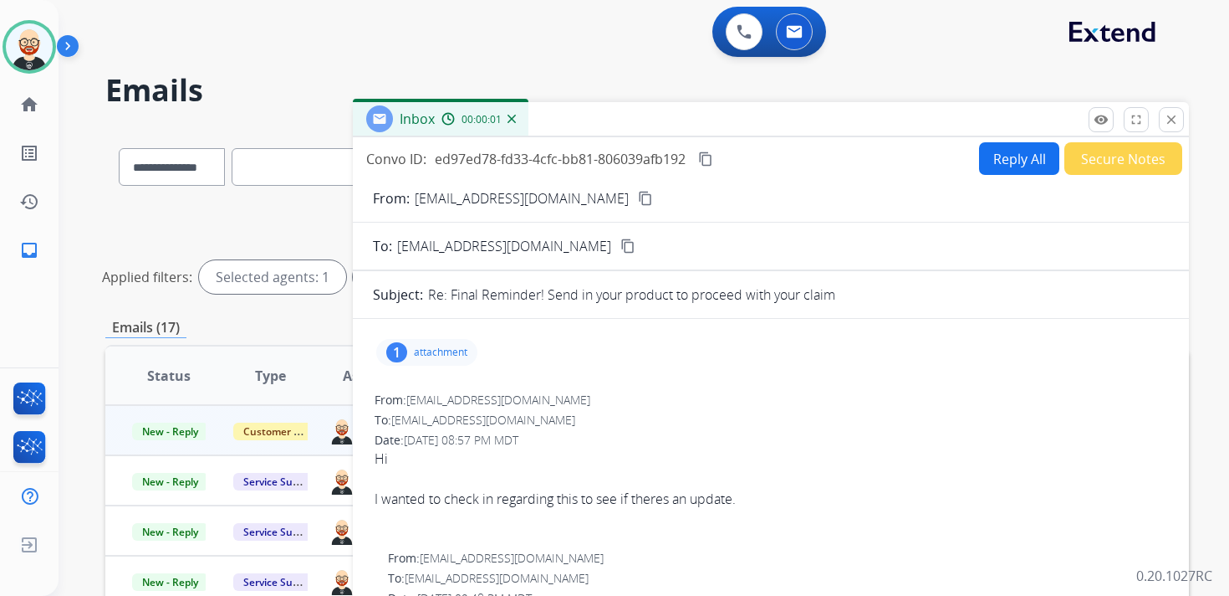
click at [997, 161] on button "Reply All" at bounding box center [1019, 158] width 80 height 33
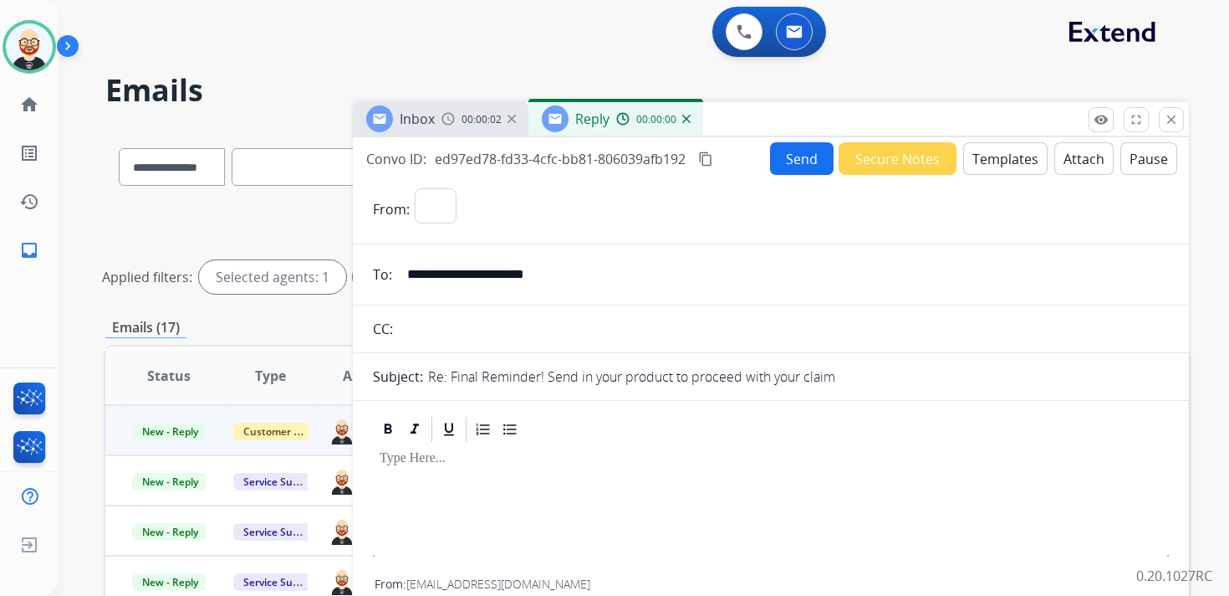
select select "**********"
click at [500, 468] on div at bounding box center [771, 481] width 796 height 75
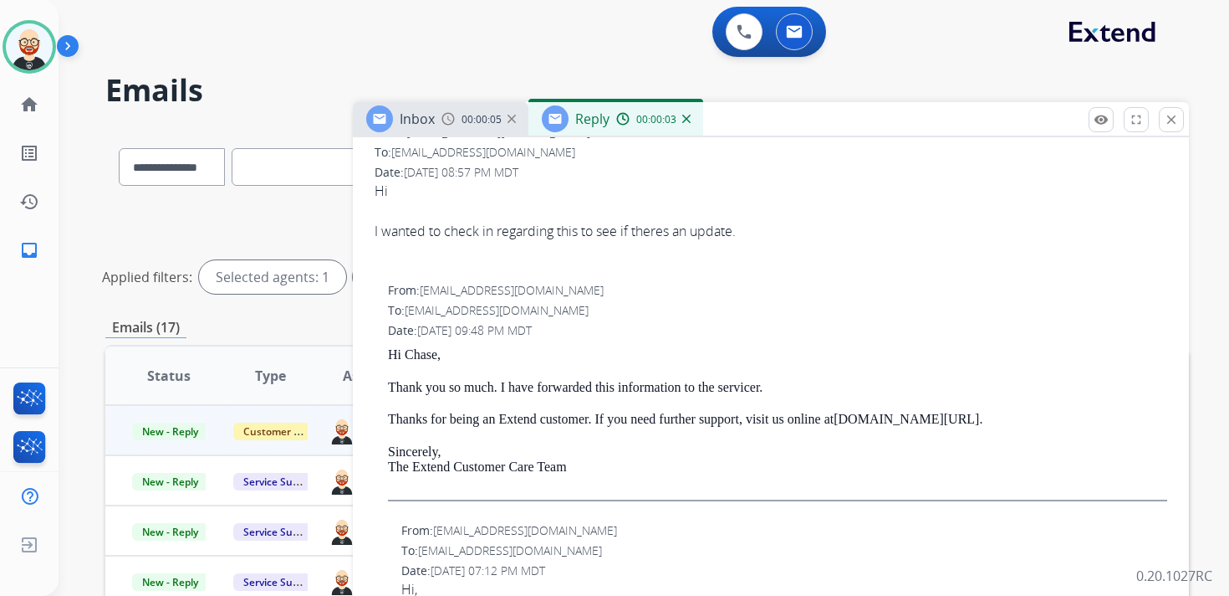
scroll to position [456, 0]
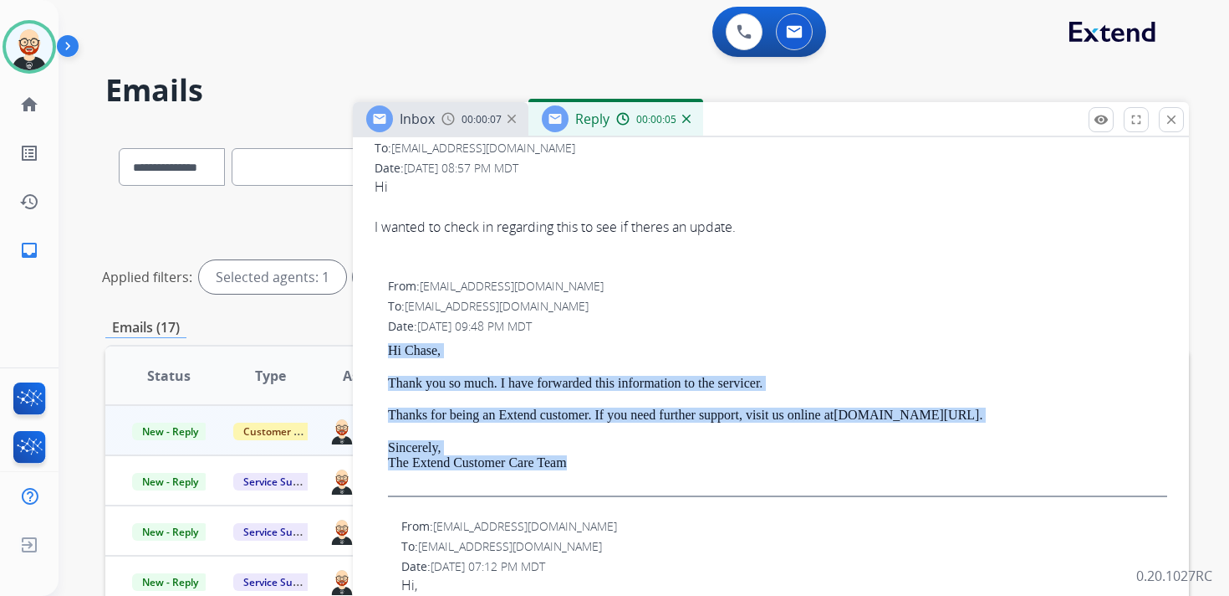
drag, startPoint x: 593, startPoint y: 472, endPoint x: 382, endPoint y: 347, distance: 244.9
click at [382, 347] on div "From: [EMAIL_ADDRESS][DOMAIN_NAME] To: [EMAIL_ADDRESS][DOMAIN_NAME] Date: [DATE…" at bounding box center [771, 394] width 796 height 236
copy div "Hi [PERSON_NAME], Thank you so much. I have forwarded this information to the s…"
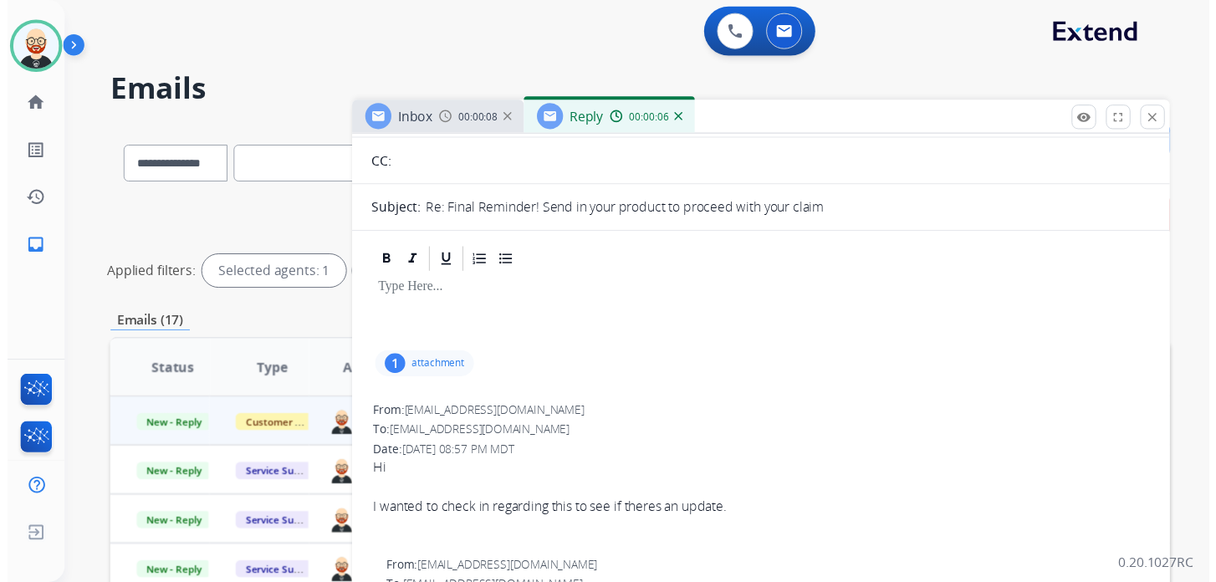
scroll to position [0, 0]
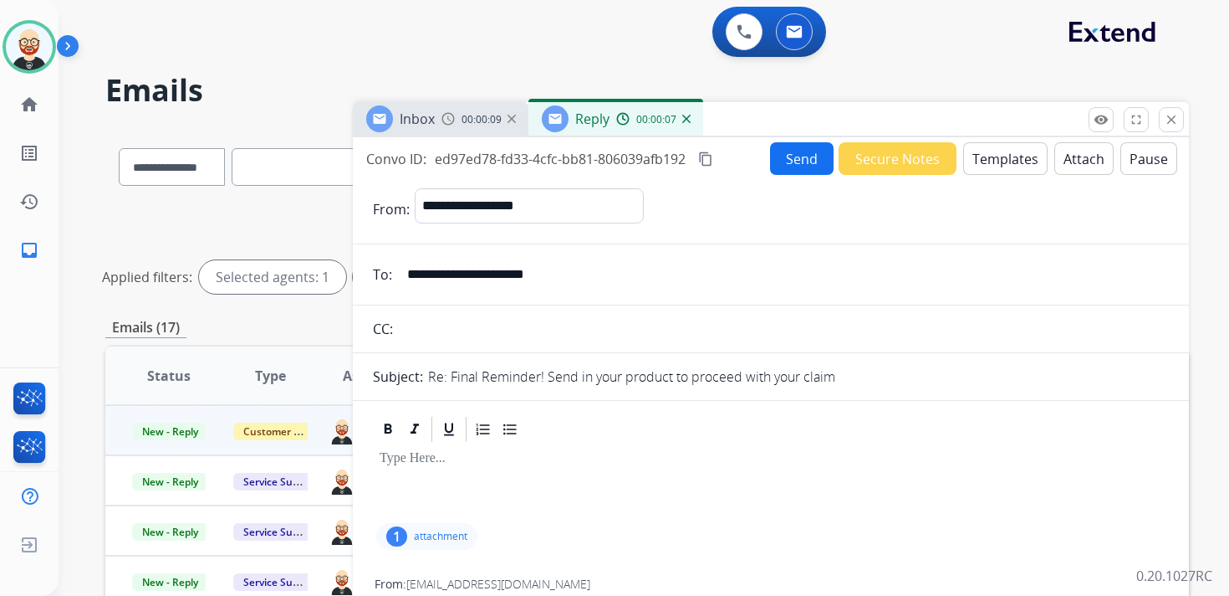
click at [427, 462] on p at bounding box center [771, 458] width 783 height 15
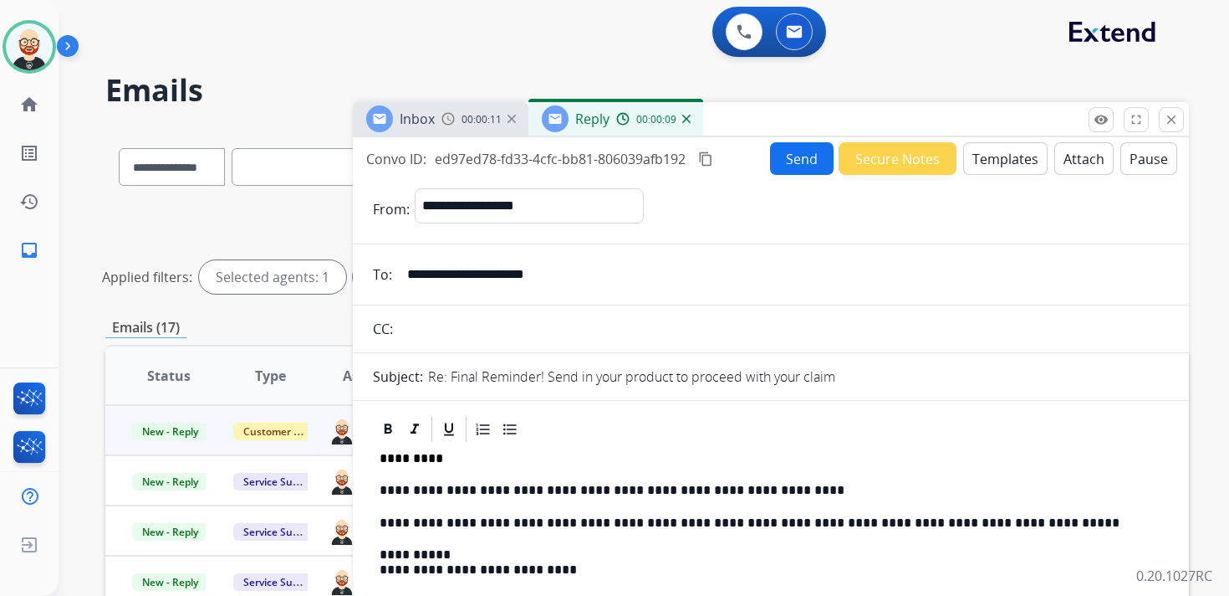
click at [745, 483] on p "**********" at bounding box center [764, 490] width 769 height 15
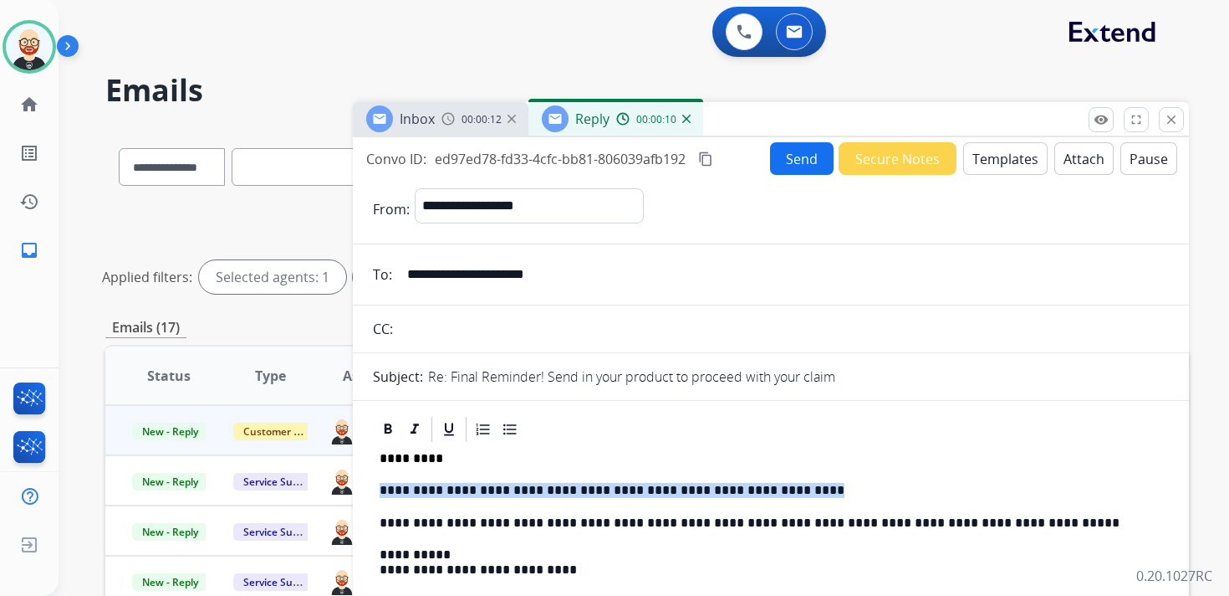
click at [745, 483] on p "**********" at bounding box center [764, 490] width 769 height 15
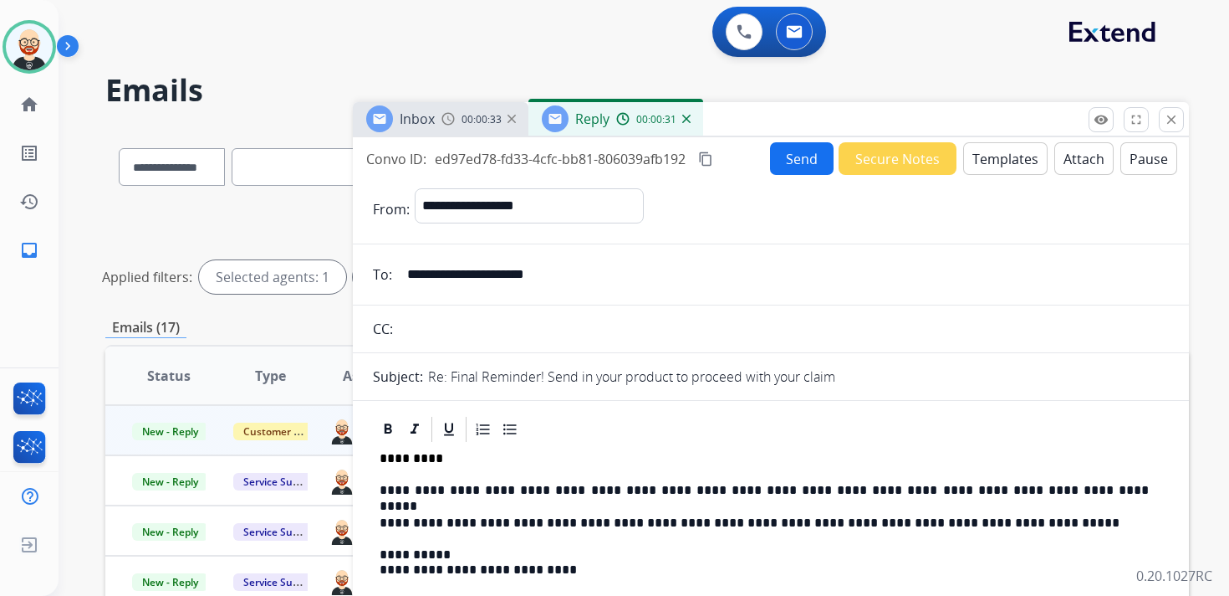
click at [795, 149] on button "Send" at bounding box center [802, 158] width 64 height 33
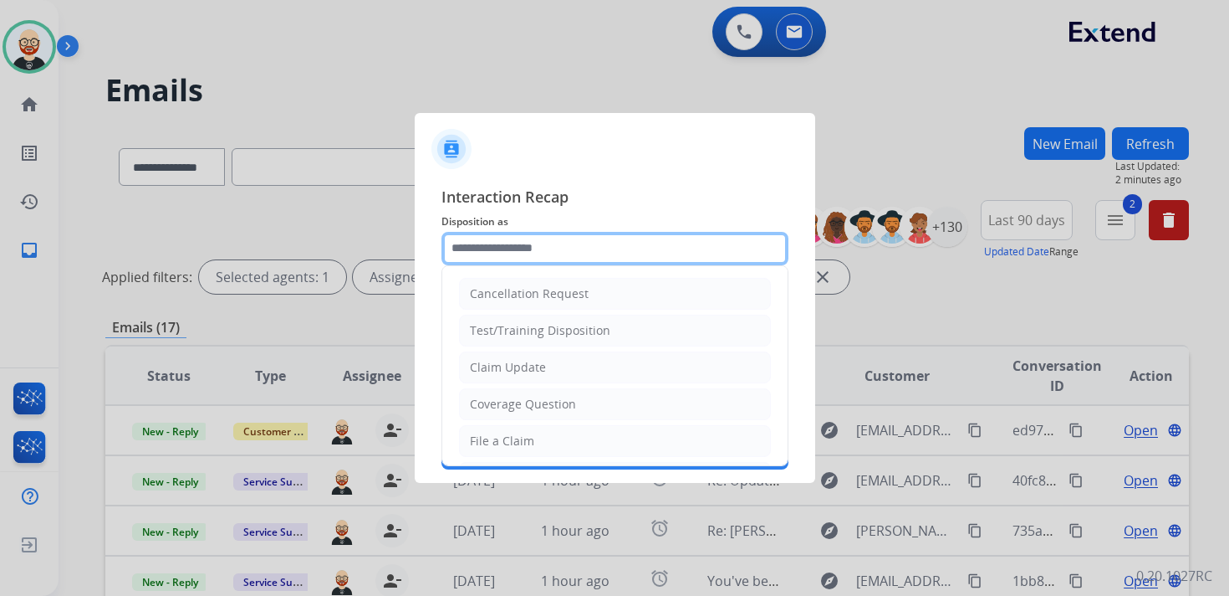
click at [498, 252] on input "text" at bounding box center [615, 248] width 347 height 33
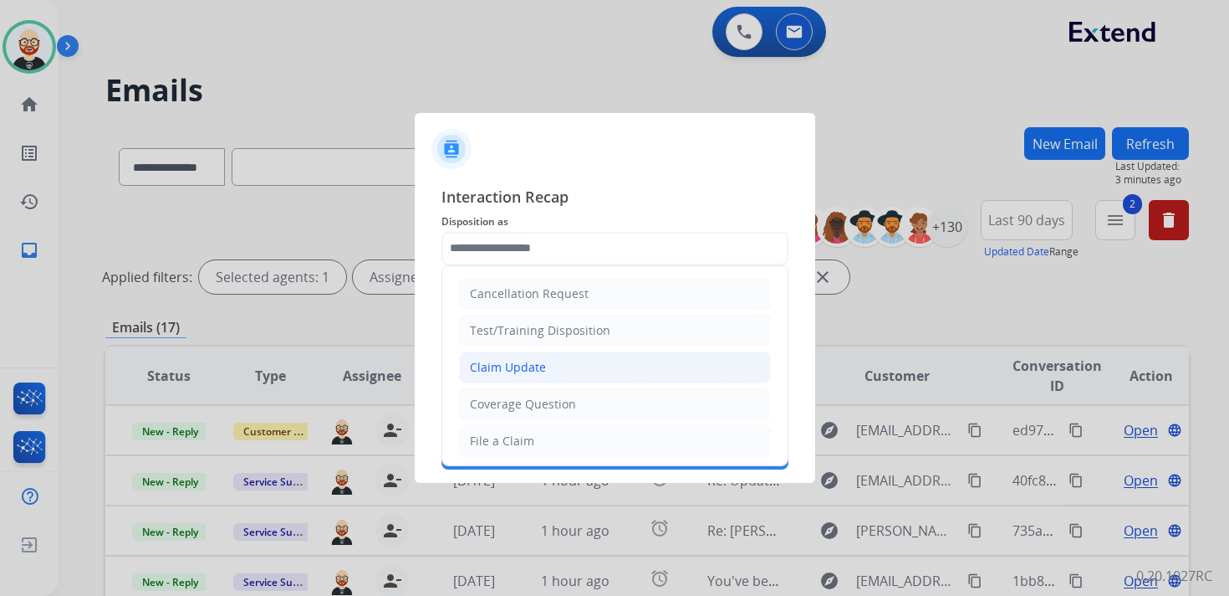
click at [546, 363] on li "Claim Update" at bounding box center [615, 367] width 312 height 32
type input "**********"
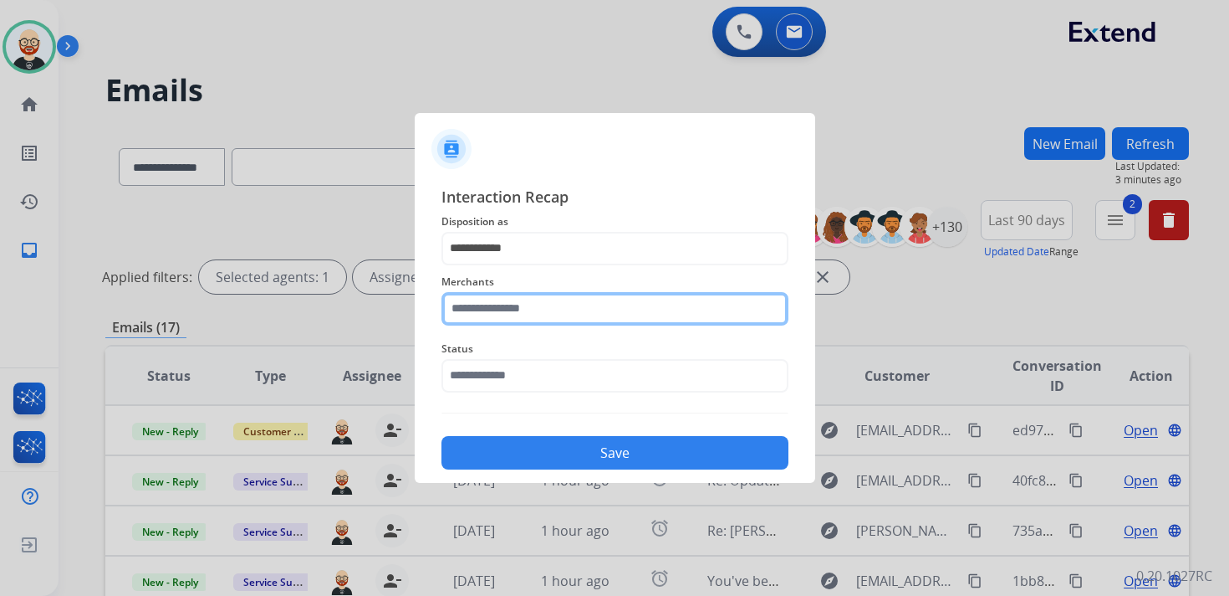
click at [507, 309] on input "text" at bounding box center [615, 308] width 347 height 33
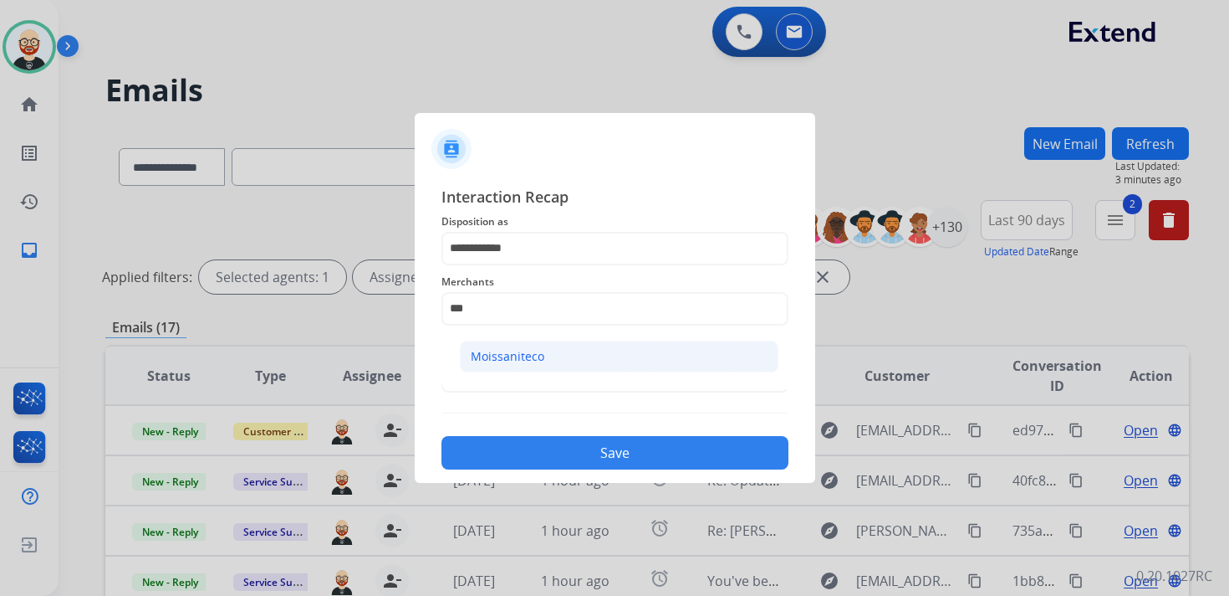
click at [513, 355] on div "Moissaniteco" at bounding box center [508, 356] width 74 height 17
type input "**********"
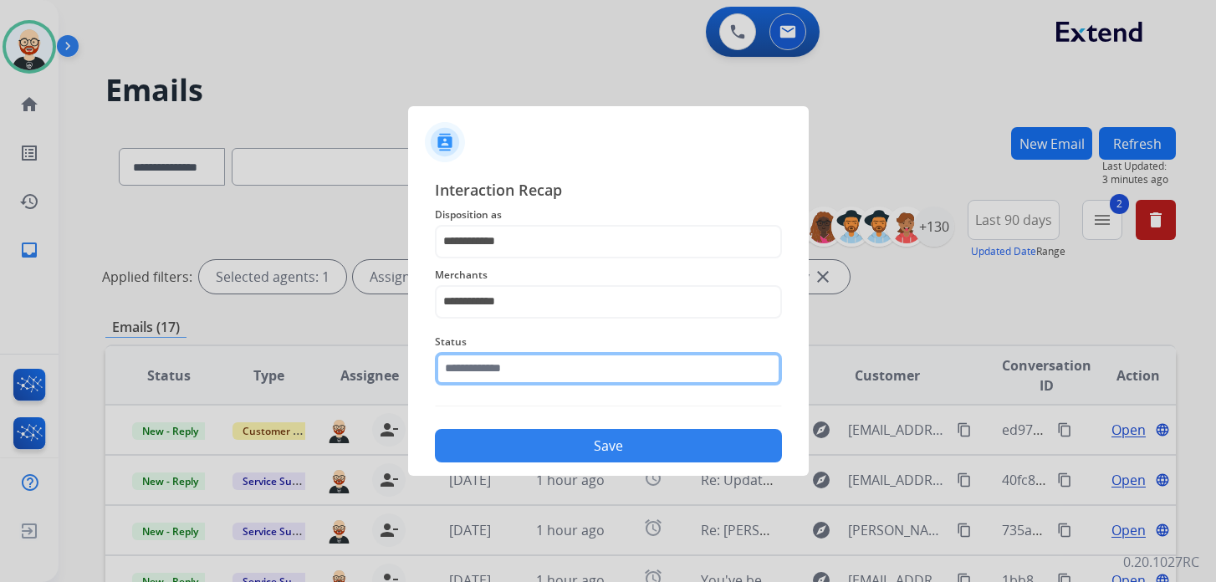
click at [508, 376] on input "text" at bounding box center [608, 368] width 347 height 33
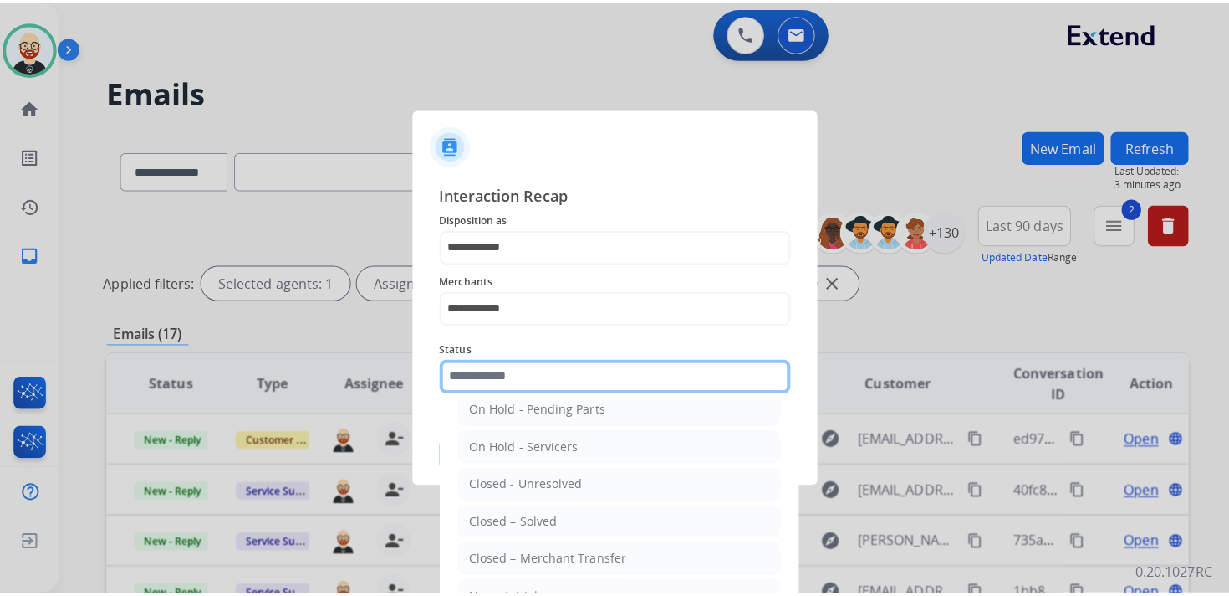
scroll to position [93, 0]
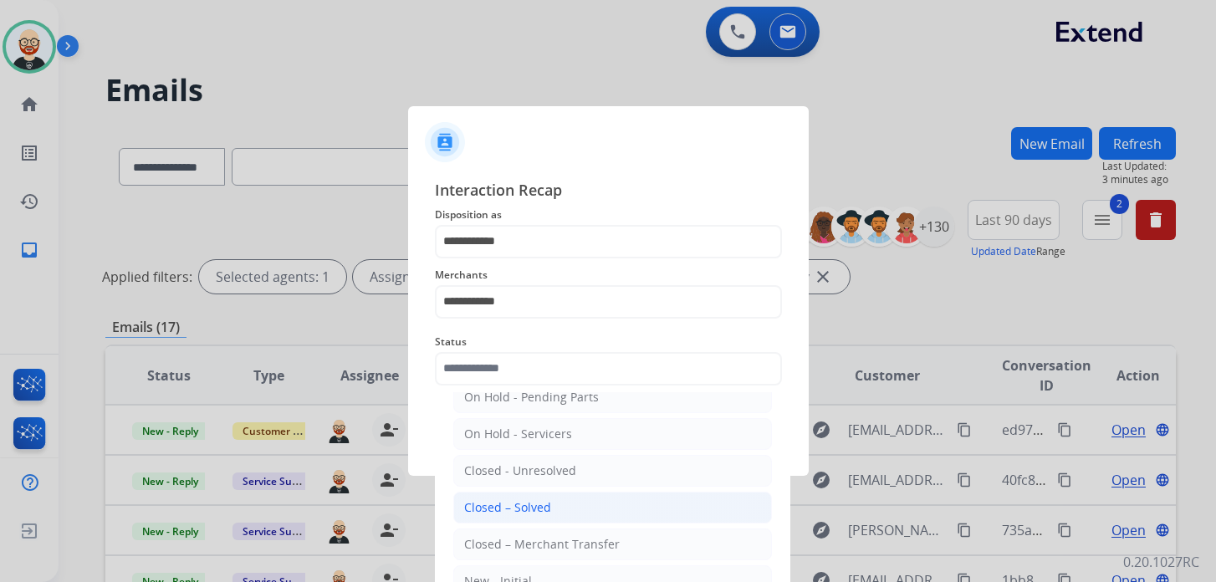
click at [519, 499] on div "Closed – Solved" at bounding box center [507, 507] width 87 height 17
type input "**********"
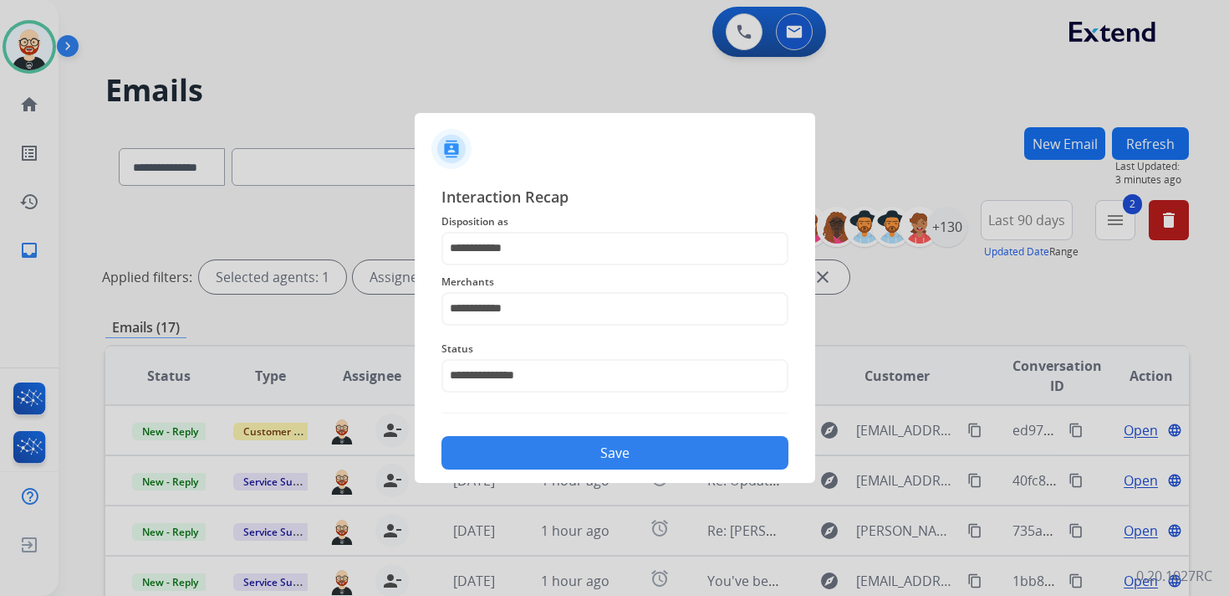
click at [537, 463] on button "Save" at bounding box center [615, 452] width 347 height 33
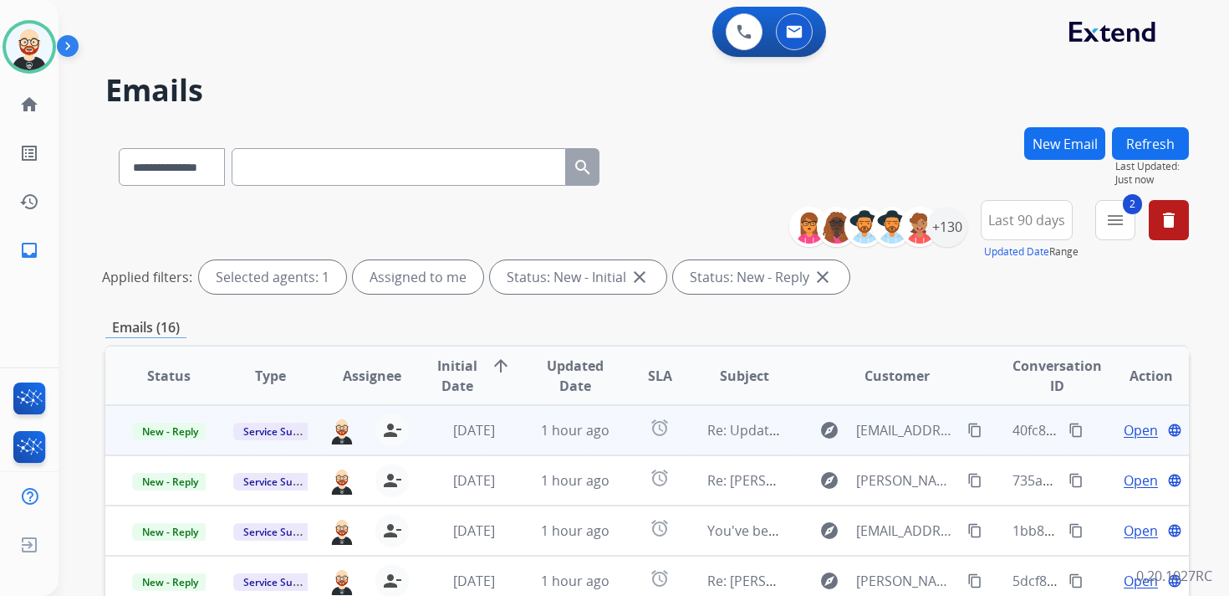
click at [1130, 431] on span "Open" at bounding box center [1141, 430] width 34 height 20
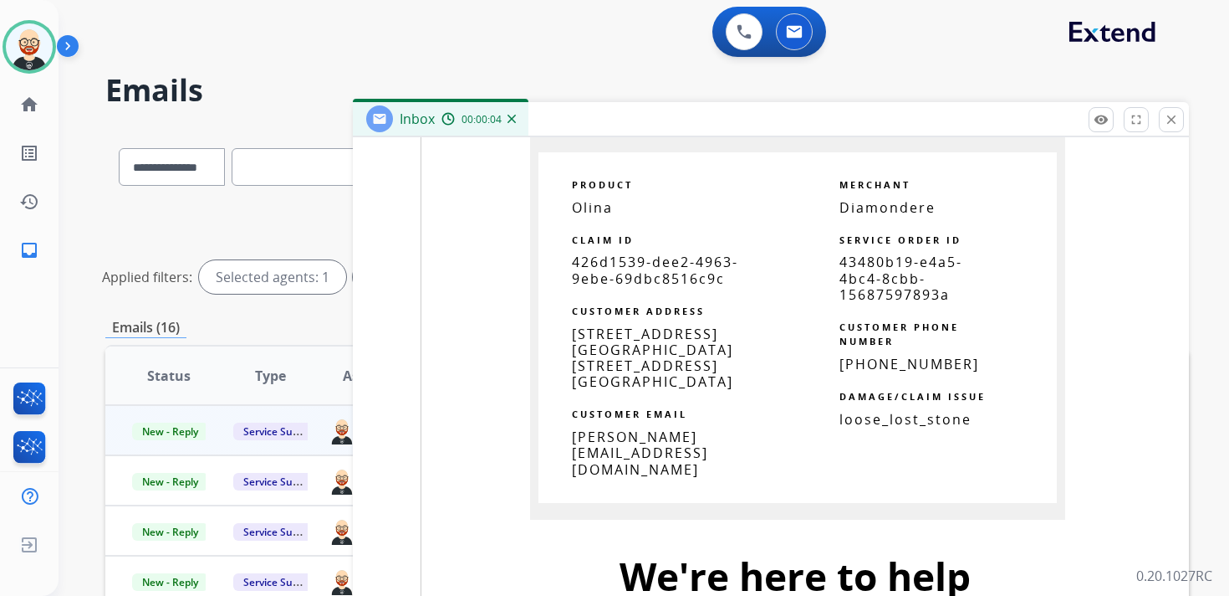
scroll to position [1837, 0]
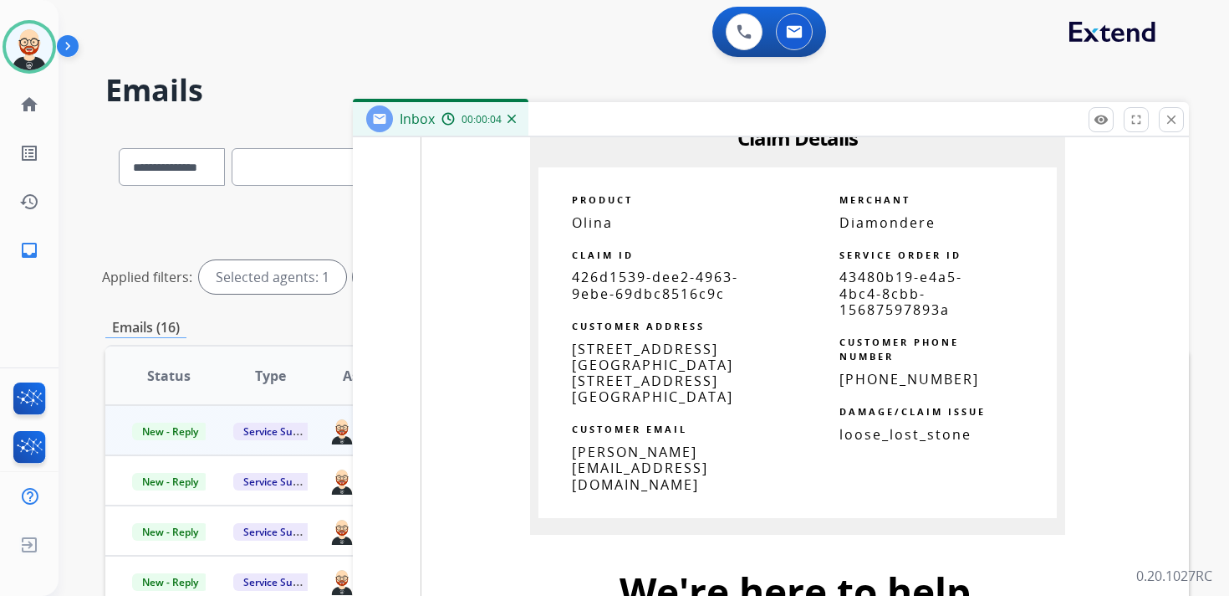
click at [657, 286] on span "426d1539-dee2-4963-9ebe-69dbc8516c9c" at bounding box center [655, 285] width 166 height 34
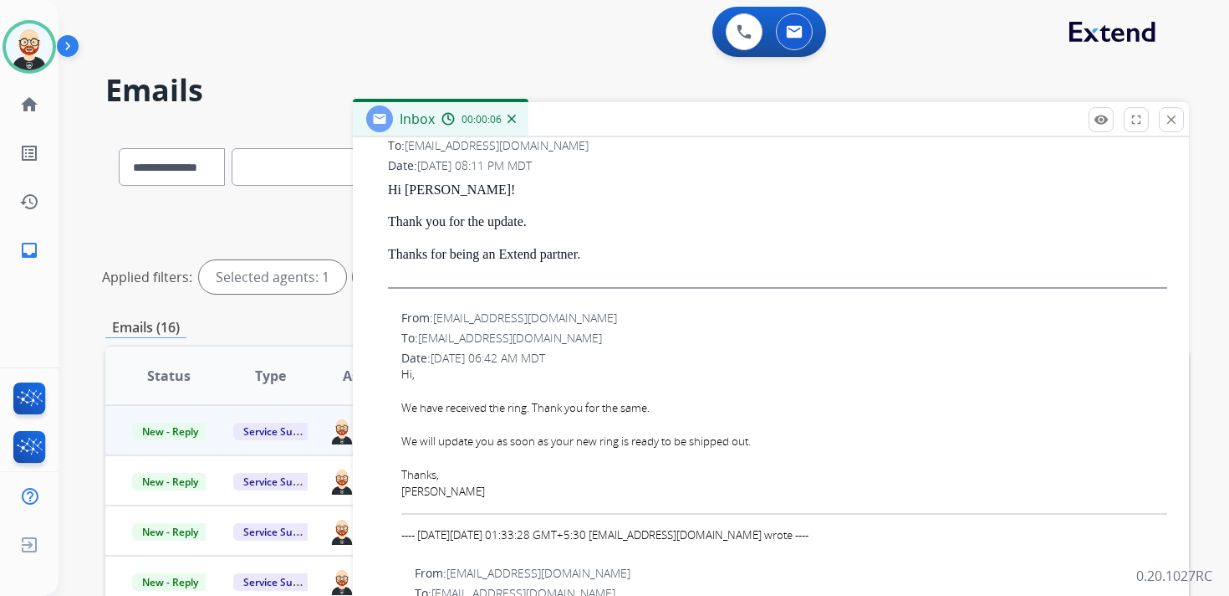
scroll to position [0, 0]
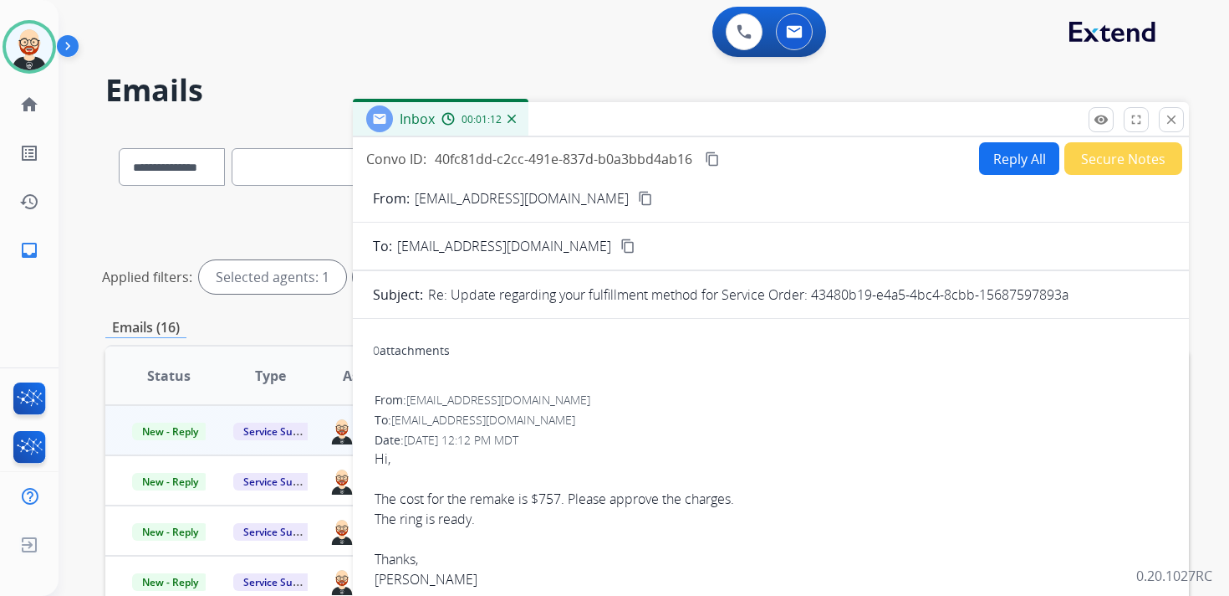
click at [710, 161] on mat-icon "content_copy" at bounding box center [712, 158] width 15 height 15
click at [509, 494] on div "The cost for the remake is $757. Please approve the charges." at bounding box center [771, 498] width 793 height 20
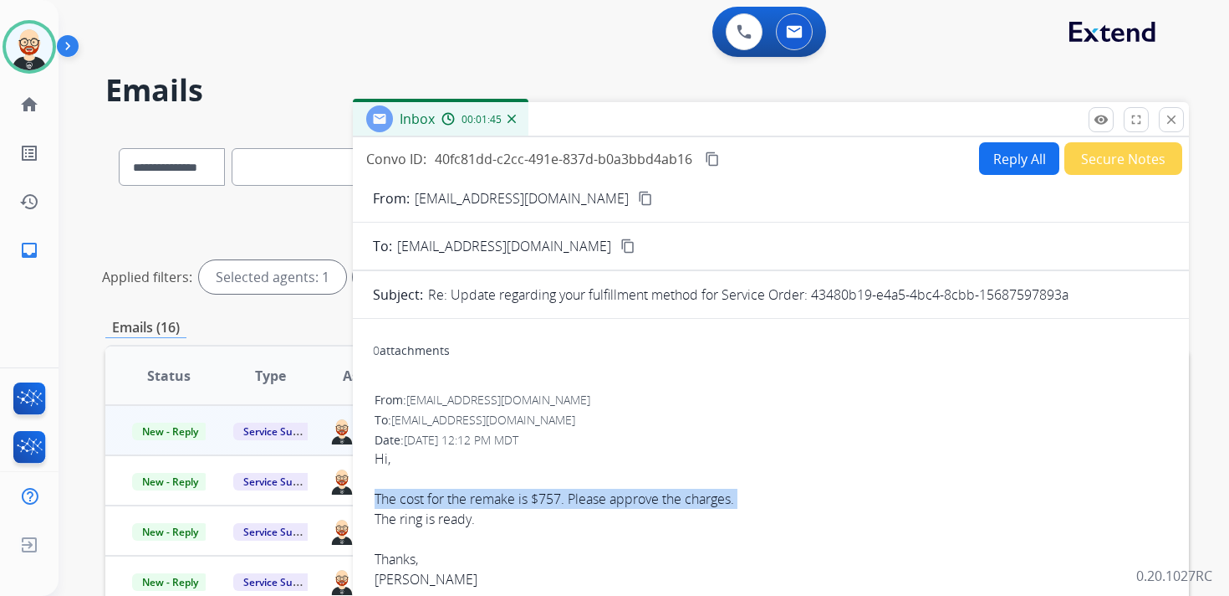
click at [509, 494] on div "The cost for the remake is $757. Please approve the charges." at bounding box center [771, 498] width 793 height 20
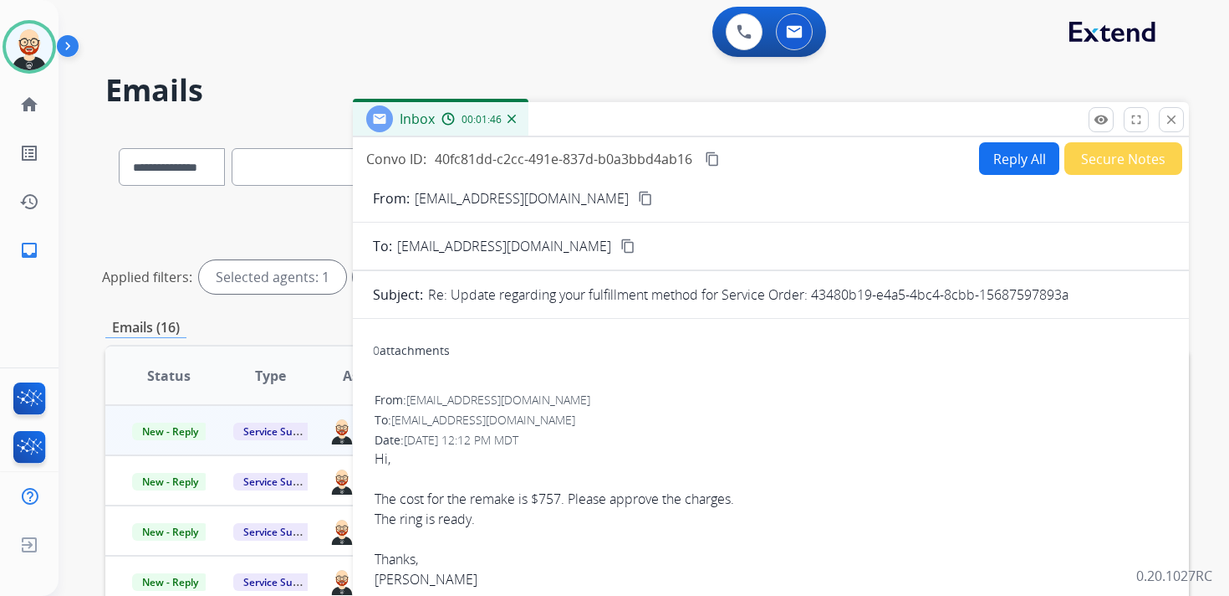
click at [492, 526] on div "The ring is ready." at bounding box center [771, 519] width 793 height 20
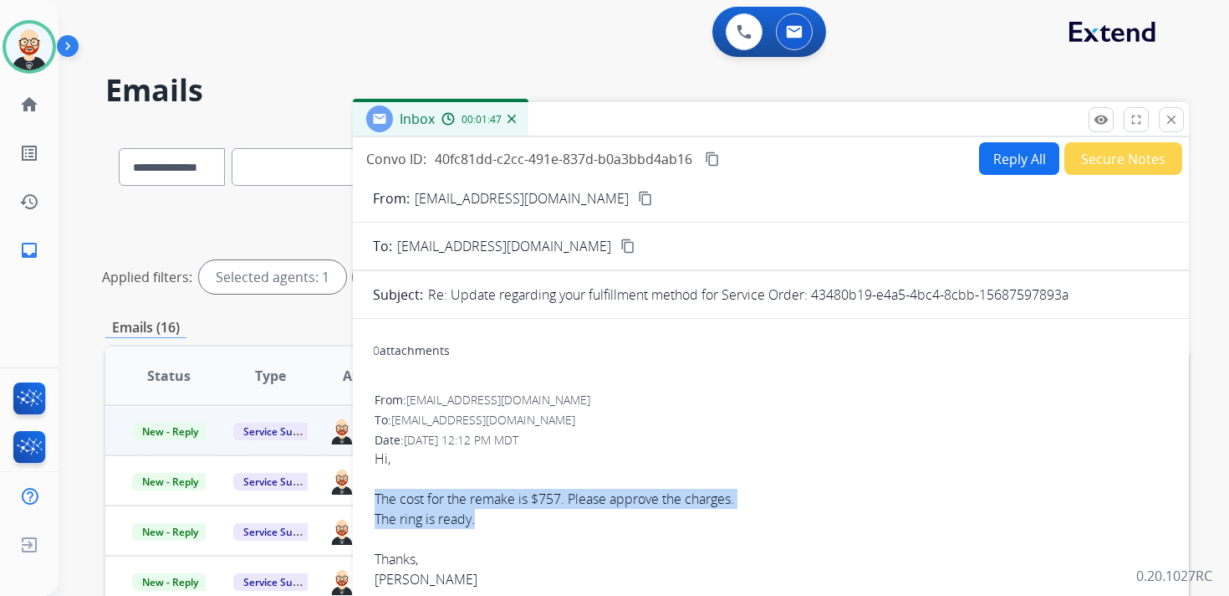
drag, startPoint x: 492, startPoint y: 526, endPoint x: 360, endPoint y: 500, distance: 134.7
click at [1005, 151] on button "Reply All" at bounding box center [1019, 158] width 80 height 33
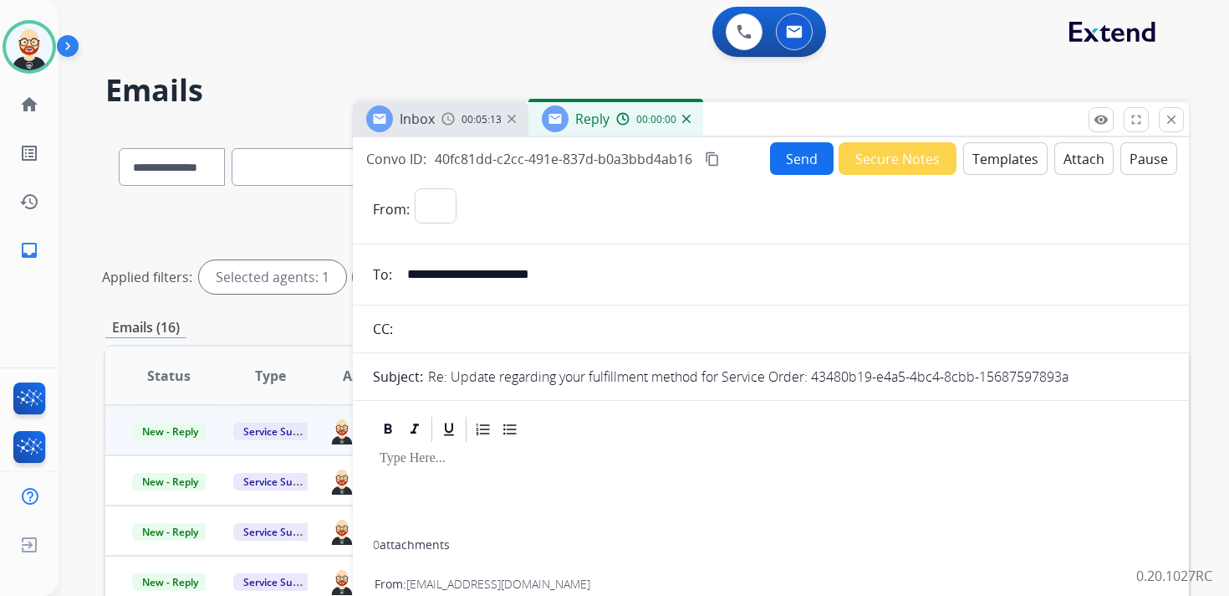
select select "**********"
click at [505, 483] on div at bounding box center [771, 491] width 796 height 95
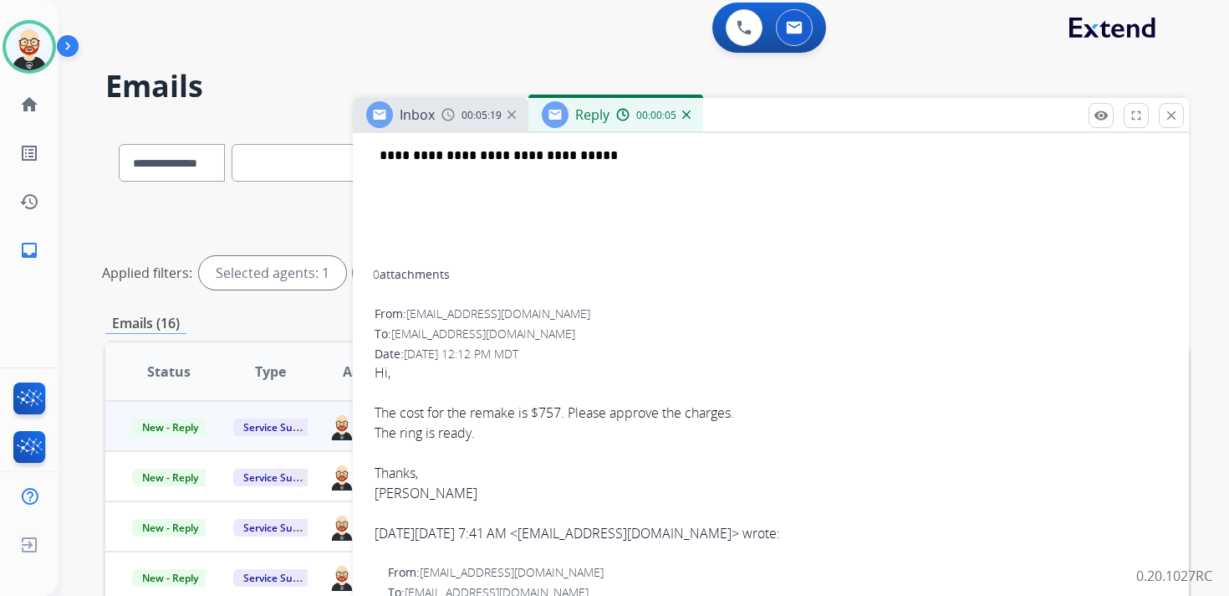
scroll to position [434, 0]
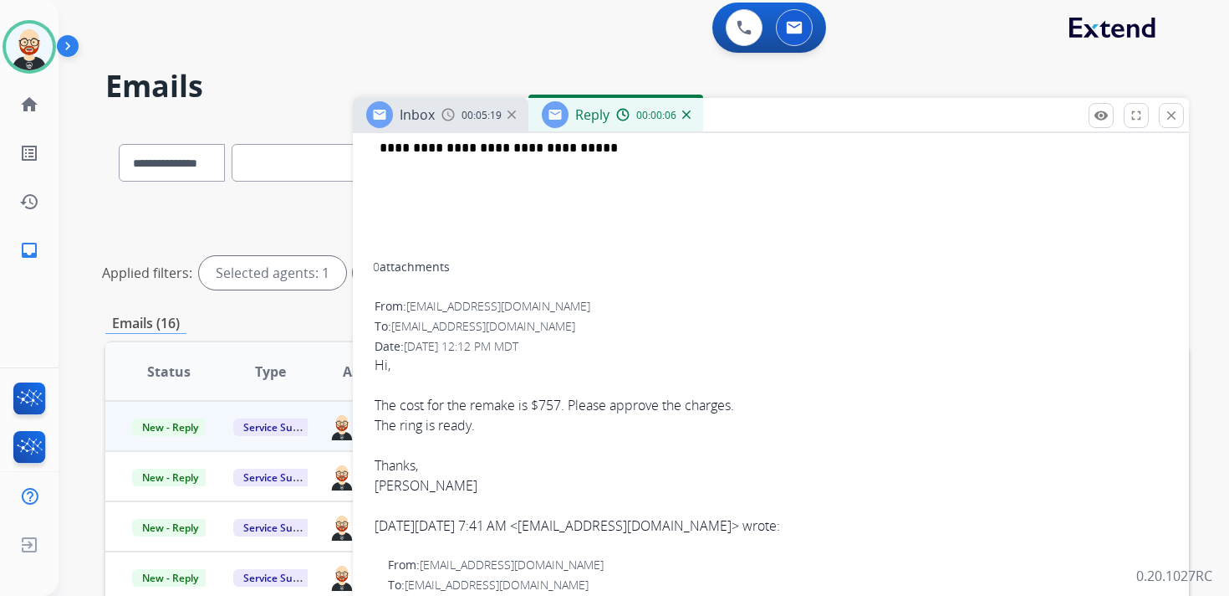
click at [399, 489] on div "[PERSON_NAME]" at bounding box center [771, 485] width 793 height 20
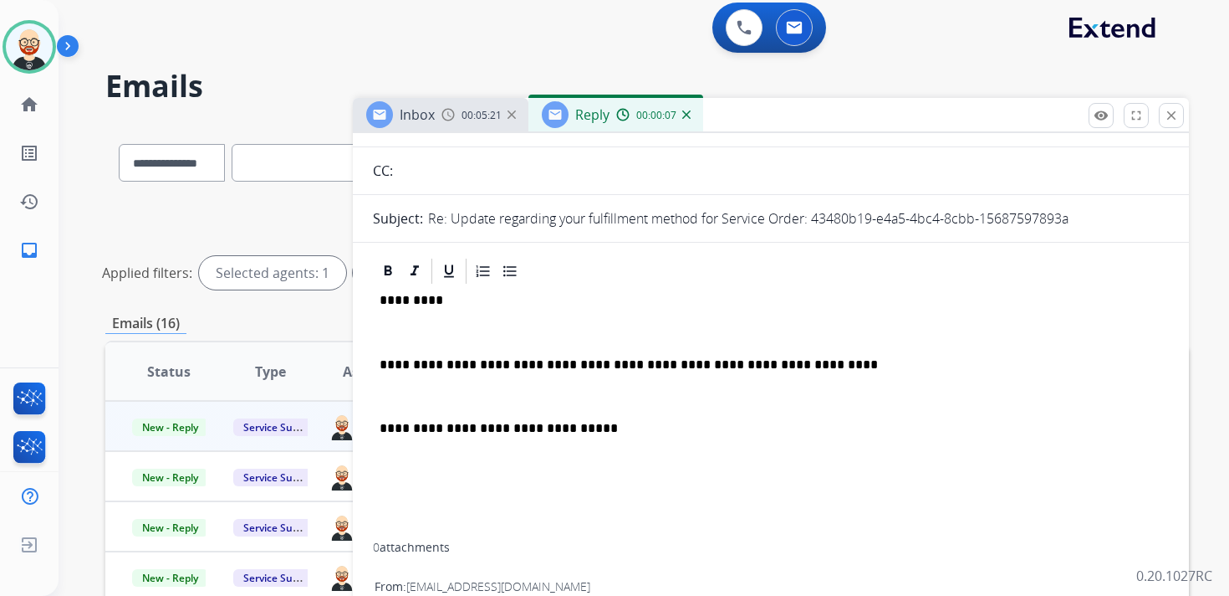
scroll to position [0, 0]
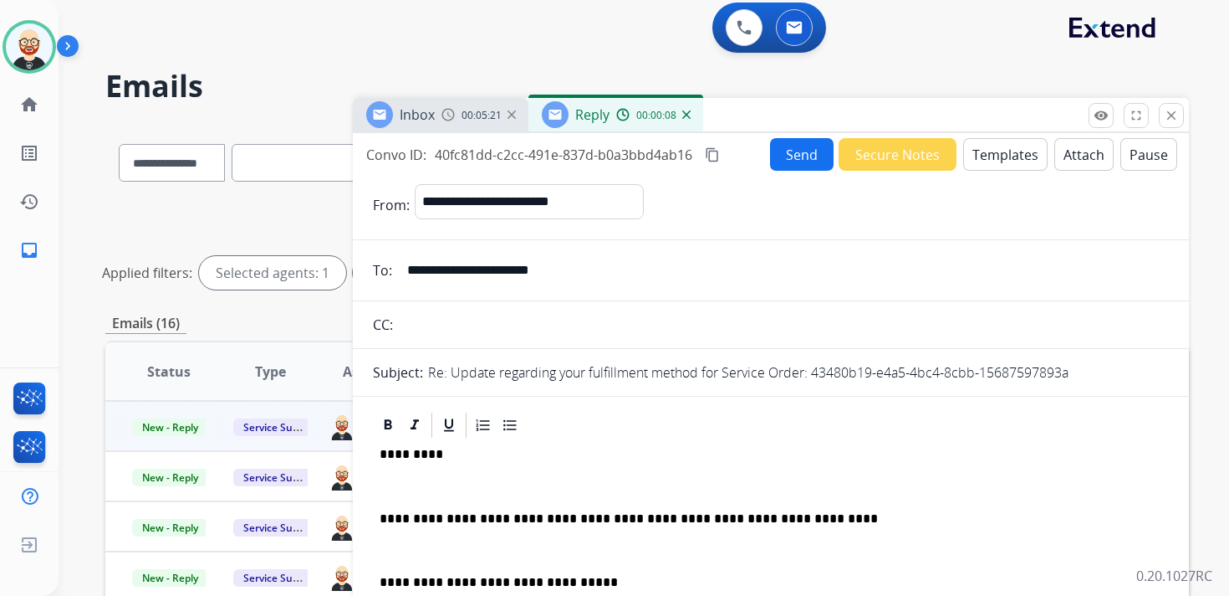
click at [406, 452] on p "*********" at bounding box center [764, 454] width 769 height 15
click at [402, 480] on p at bounding box center [771, 485] width 783 height 15
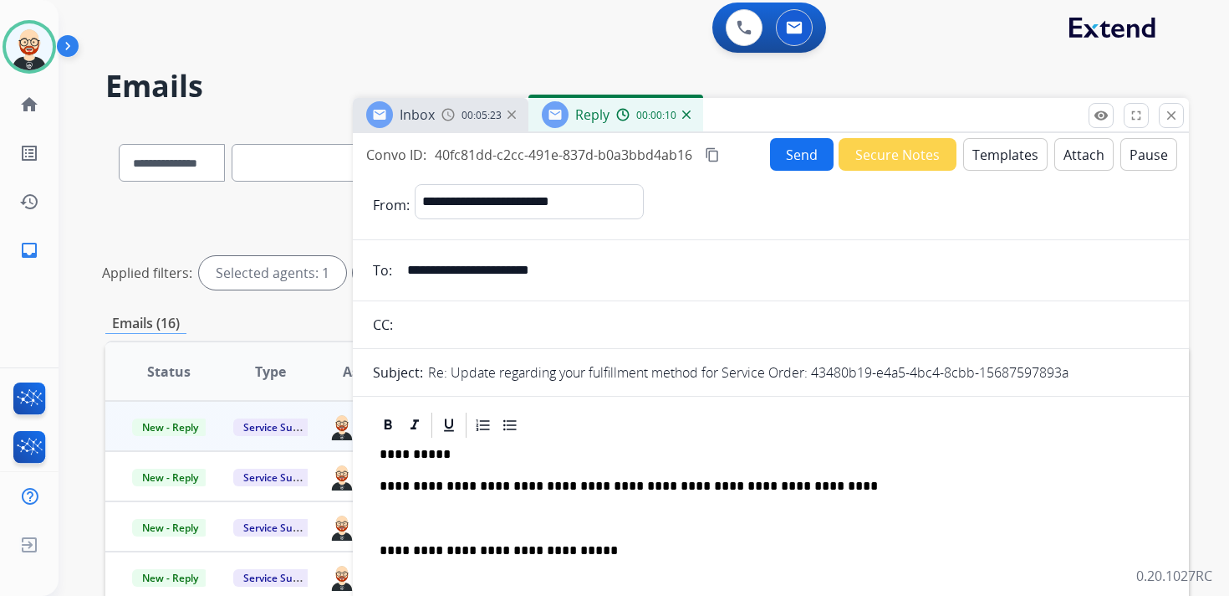
click at [409, 509] on div "**********" at bounding box center [771, 552] width 796 height 224
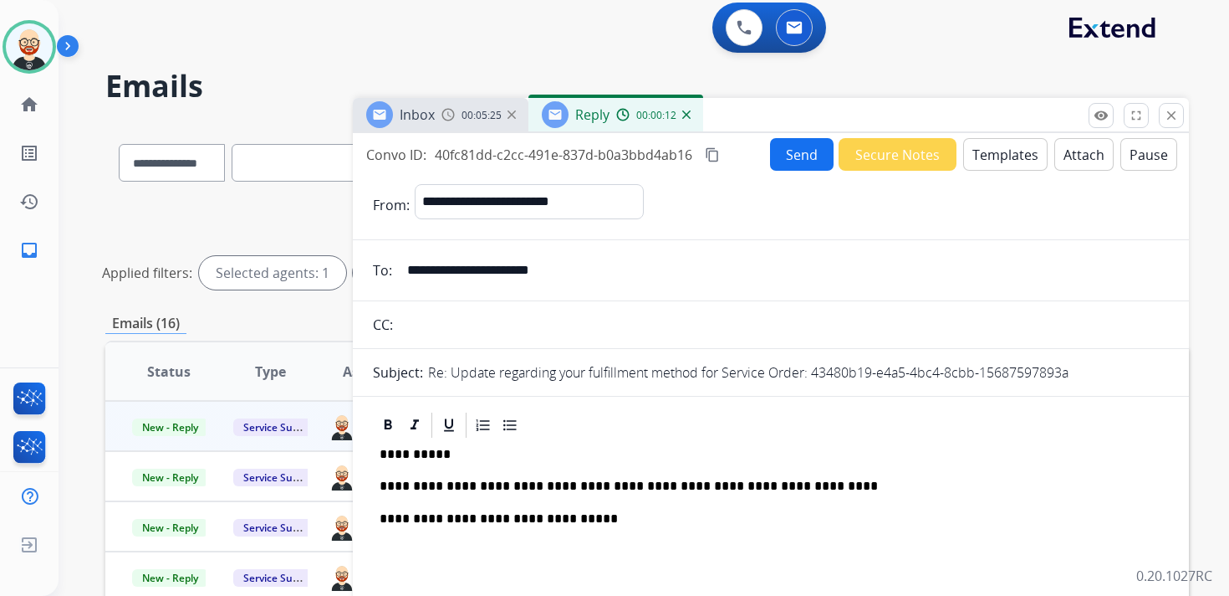
click at [788, 483] on p "**********" at bounding box center [764, 485] width 769 height 15
click at [796, 147] on button "Send" at bounding box center [802, 154] width 64 height 33
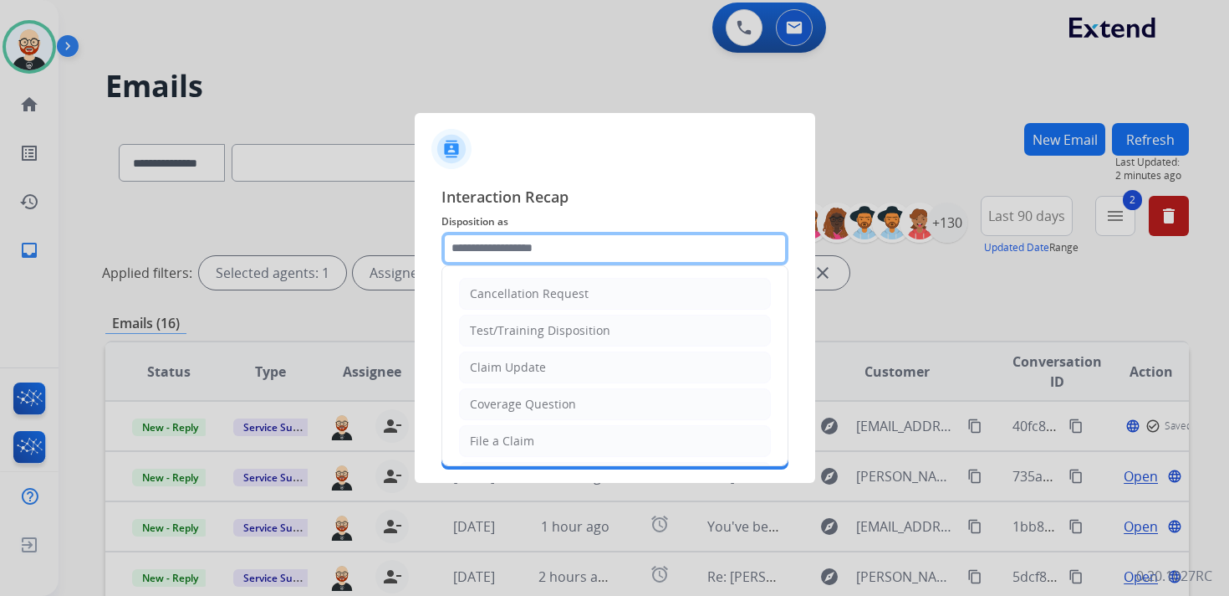
click at [525, 251] on input "text" at bounding box center [615, 248] width 347 height 33
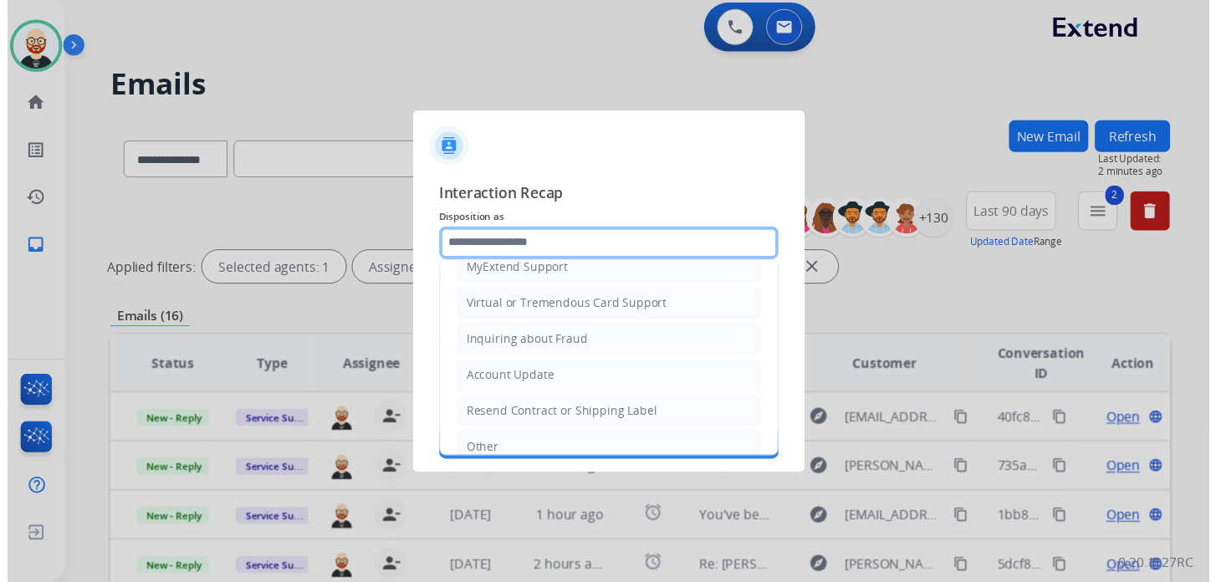
scroll to position [251, 0]
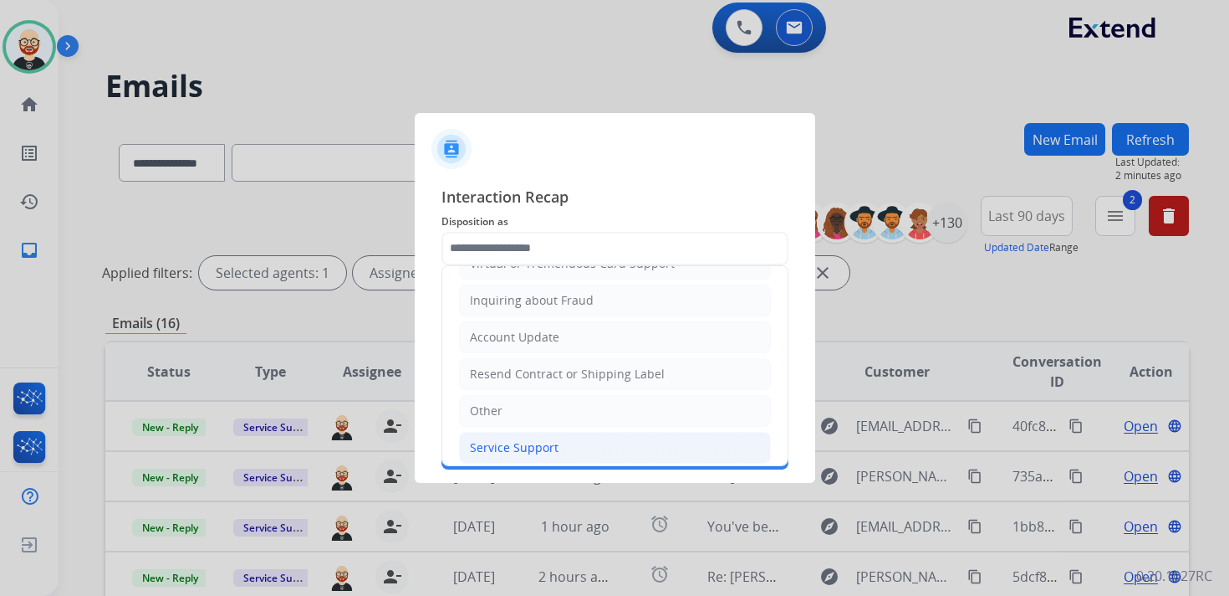
click at [528, 439] on div "Service Support" at bounding box center [514, 447] width 89 height 17
type input "**********"
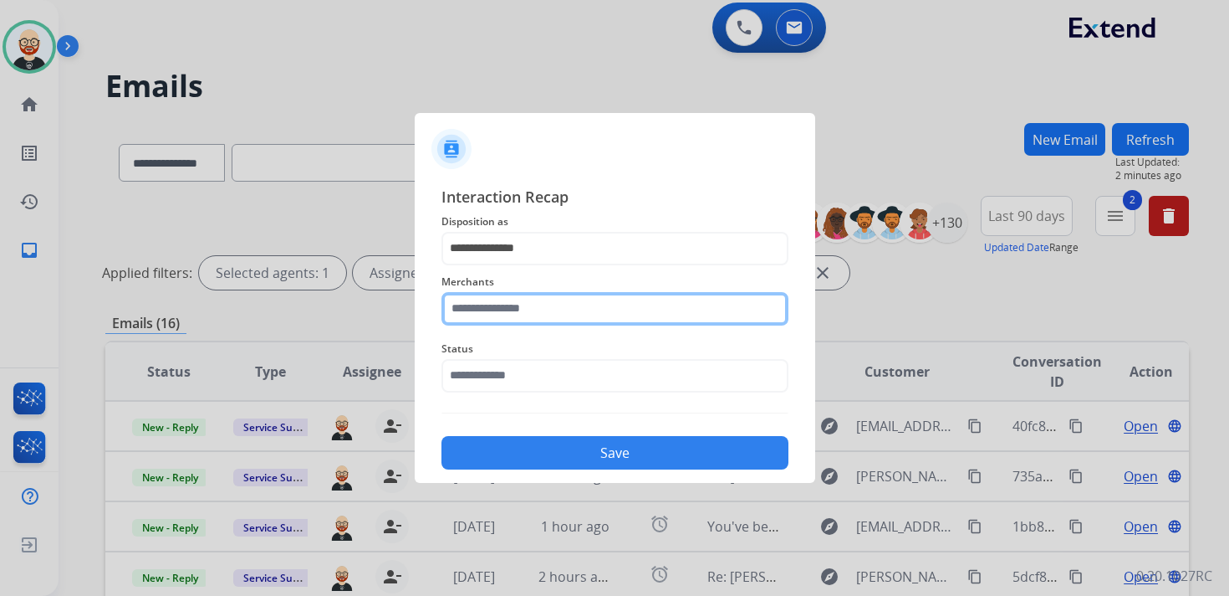
click at [532, 304] on input "text" at bounding box center [615, 308] width 347 height 33
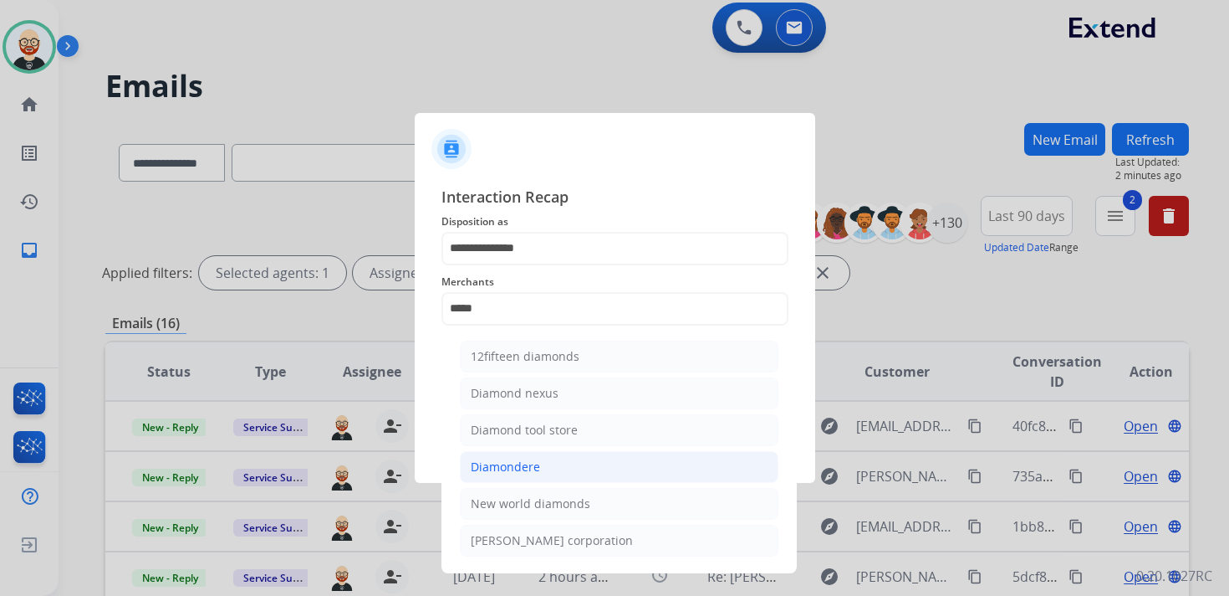
click at [536, 461] on div "Diamondere" at bounding box center [505, 466] width 69 height 17
type input "**********"
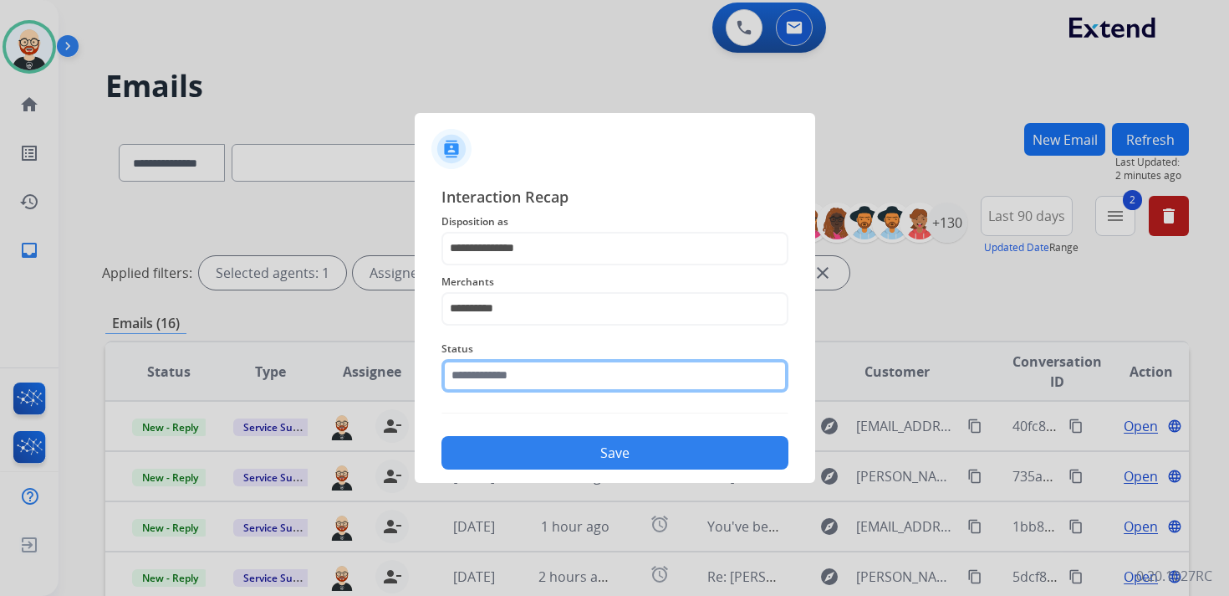
click at [503, 384] on input "text" at bounding box center [615, 375] width 347 height 33
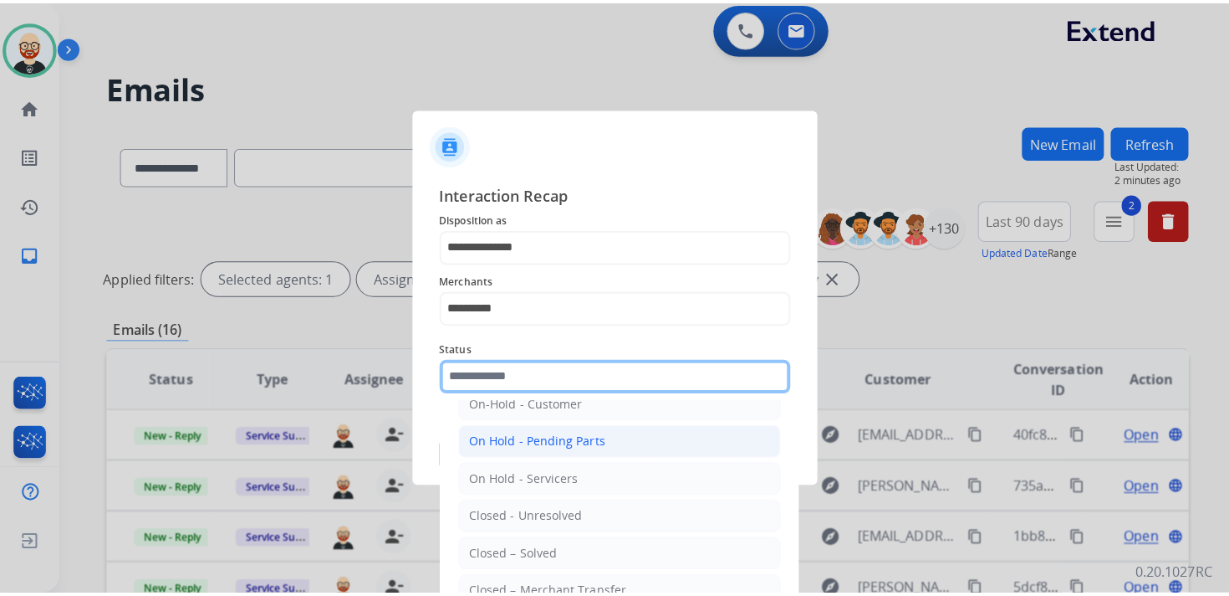
scroll to position [65, 0]
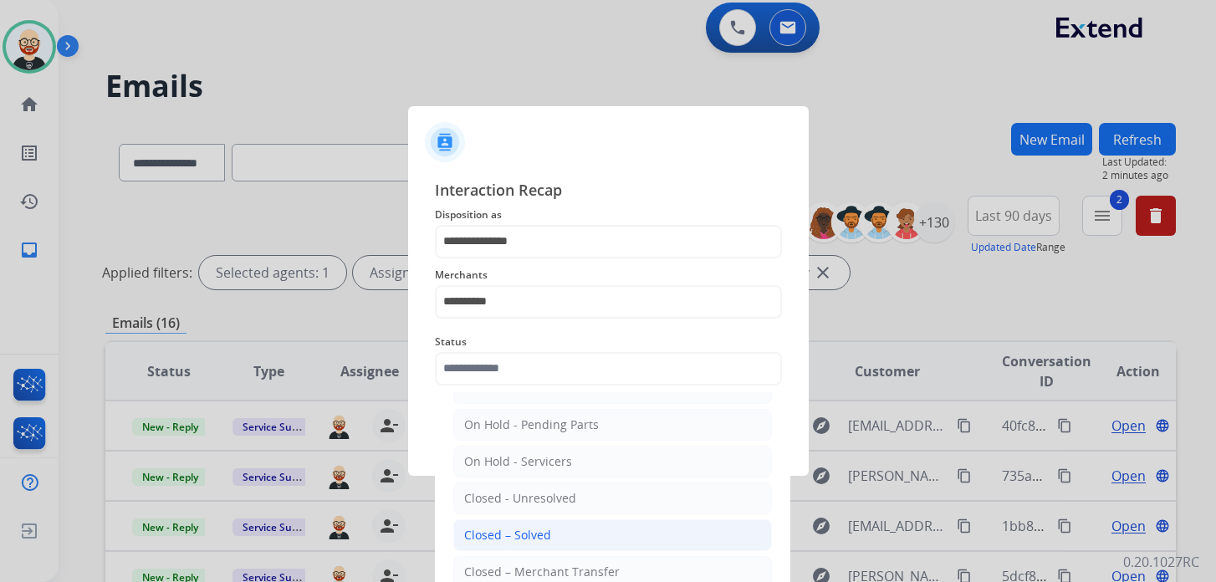
click at [520, 529] on div "Closed – Solved" at bounding box center [507, 535] width 87 height 17
type input "**********"
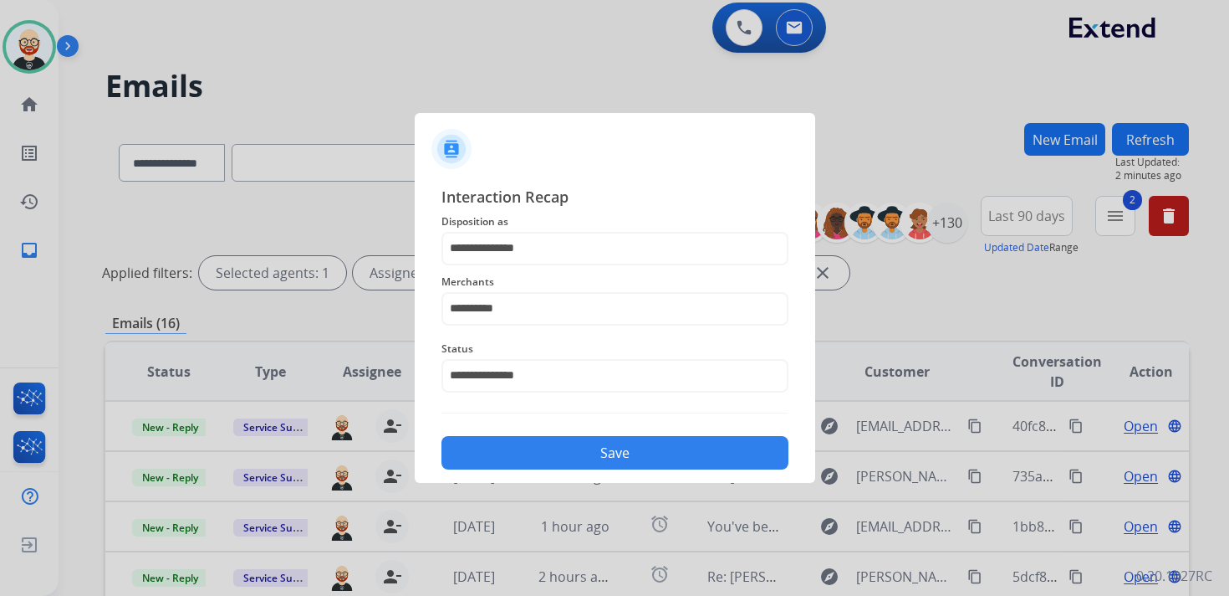
click at [562, 456] on button "Save" at bounding box center [615, 452] width 347 height 33
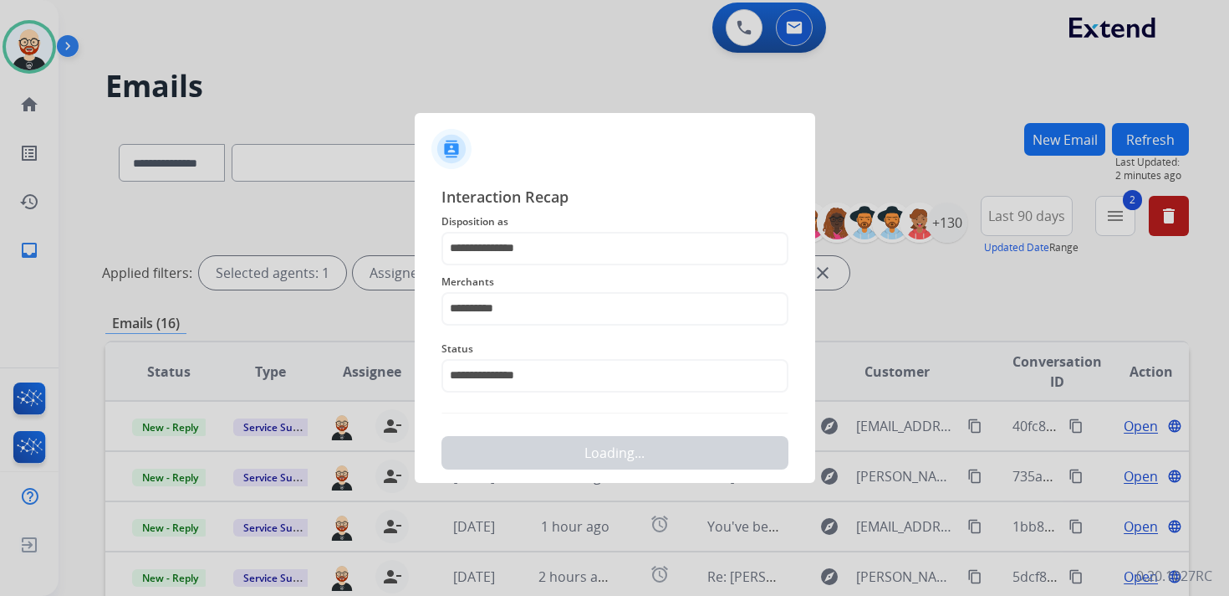
scroll to position [0, 0]
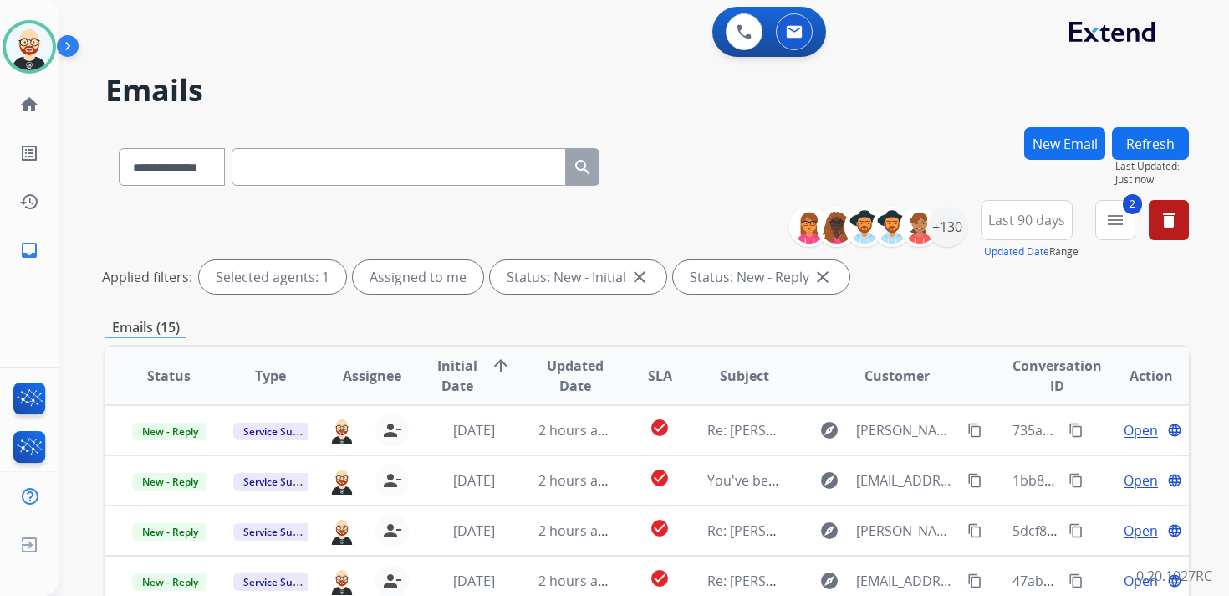
click at [555, 382] on span "Updated Date" at bounding box center [576, 375] width 74 height 40
click at [555, 382] on span "Updated Date" at bounding box center [567, 375] width 57 height 40
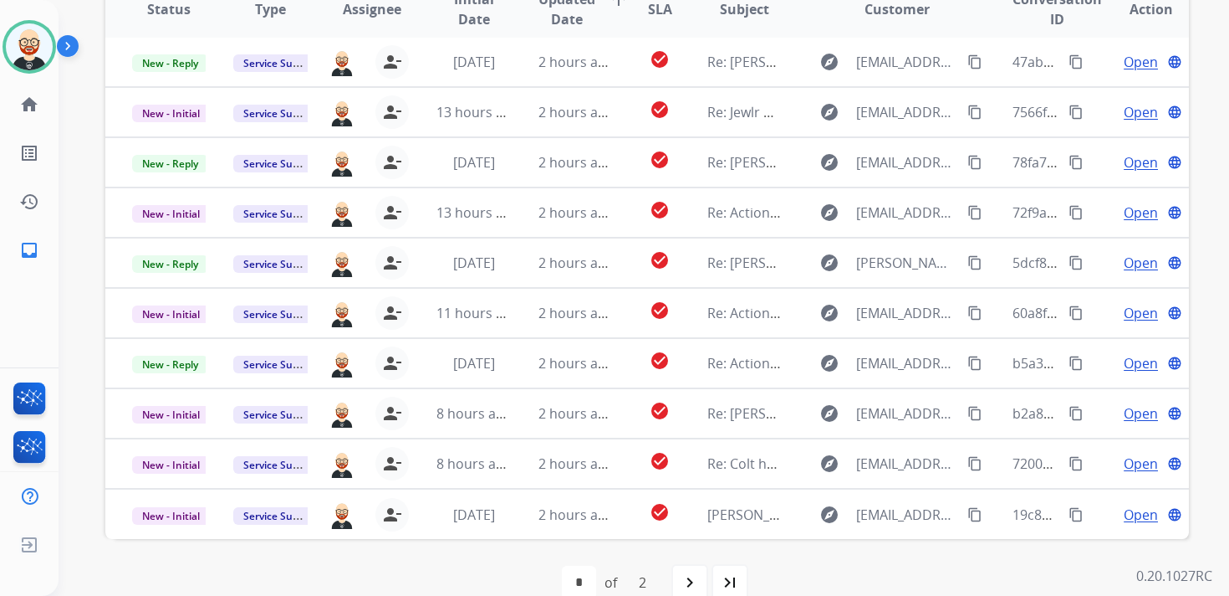
scroll to position [359, 0]
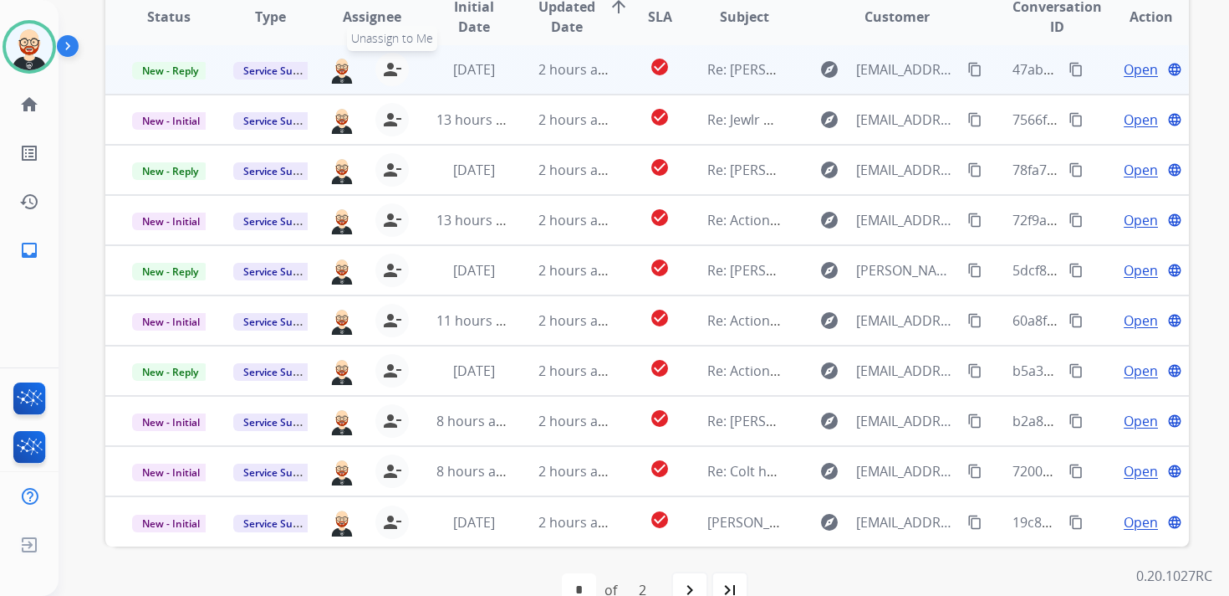
click at [386, 63] on mat-icon "person_remove" at bounding box center [392, 69] width 20 height 20
click at [386, 63] on mat-icon "person_add" at bounding box center [396, 69] width 20 height 20
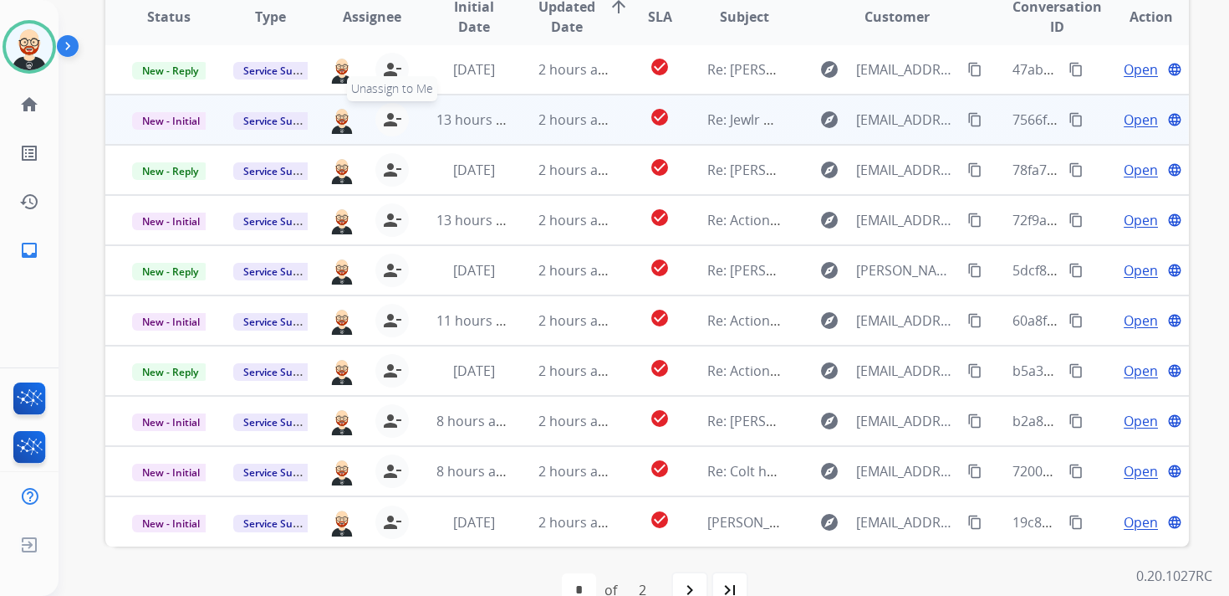
click at [387, 107] on button "person_remove [PERSON_NAME] to Me" at bounding box center [392, 119] width 33 height 33
click at [387, 107] on button "person_add Assign to Me" at bounding box center [395, 119] width 33 height 33
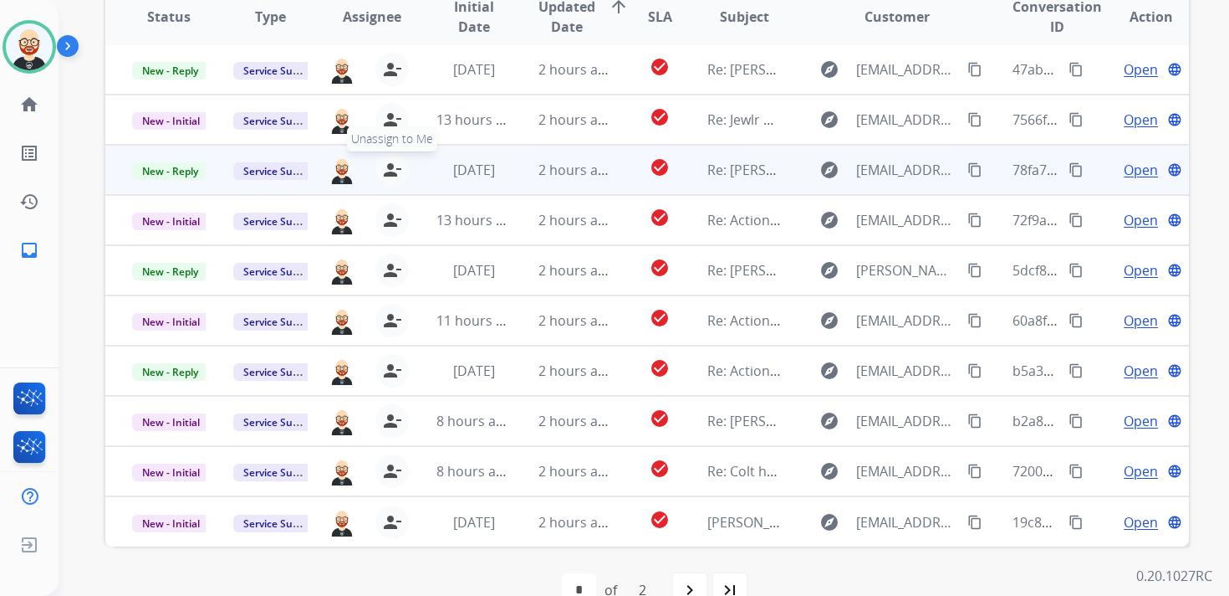
click at [386, 164] on mat-icon "person_remove" at bounding box center [392, 170] width 20 height 20
click at [386, 164] on mat-icon "person_add" at bounding box center [396, 170] width 20 height 20
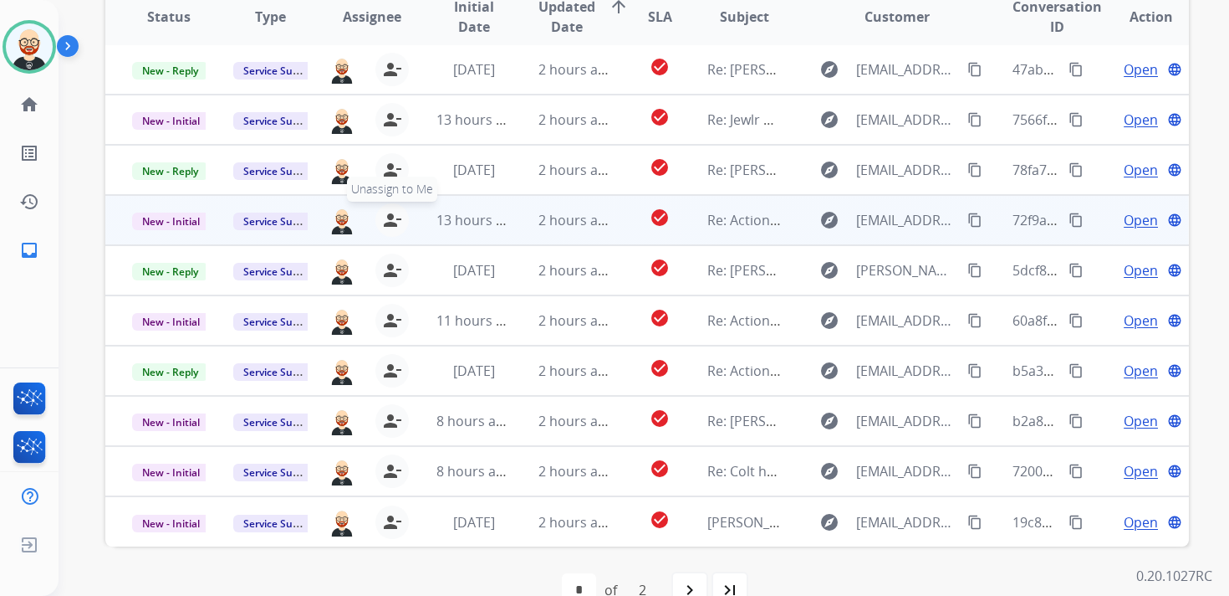
click at [393, 217] on mat-icon "person_remove" at bounding box center [392, 220] width 20 height 20
click at [393, 217] on mat-icon "person_add" at bounding box center [396, 220] width 20 height 20
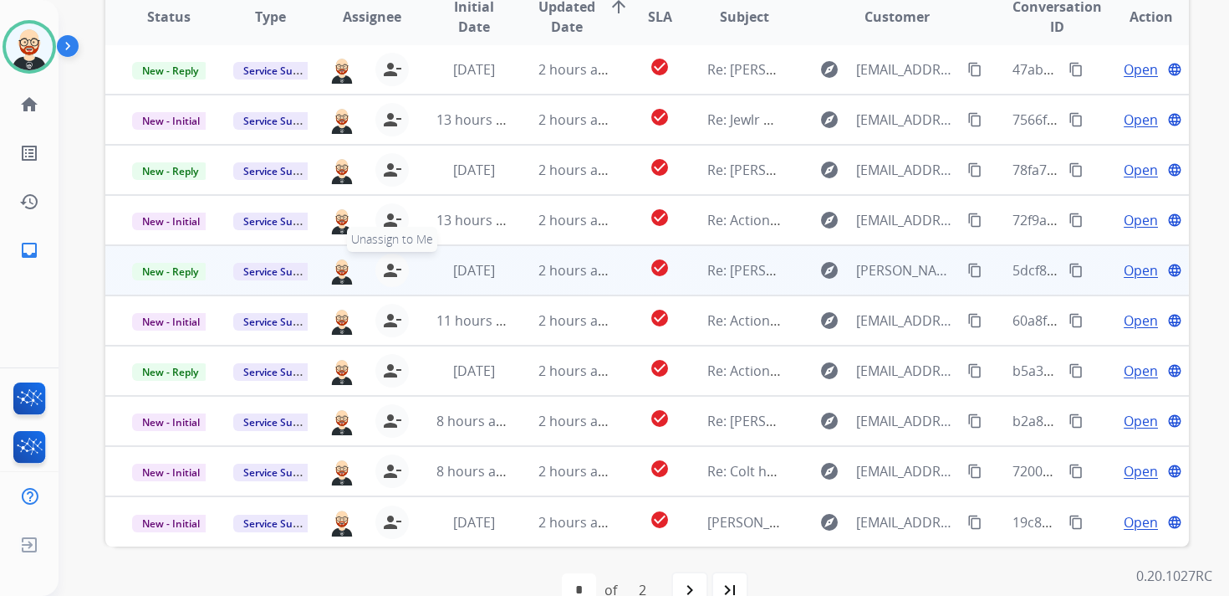
click at [391, 268] on mat-icon "person_remove" at bounding box center [392, 270] width 20 height 20
click at [391, 268] on mat-icon "person_add" at bounding box center [396, 270] width 20 height 20
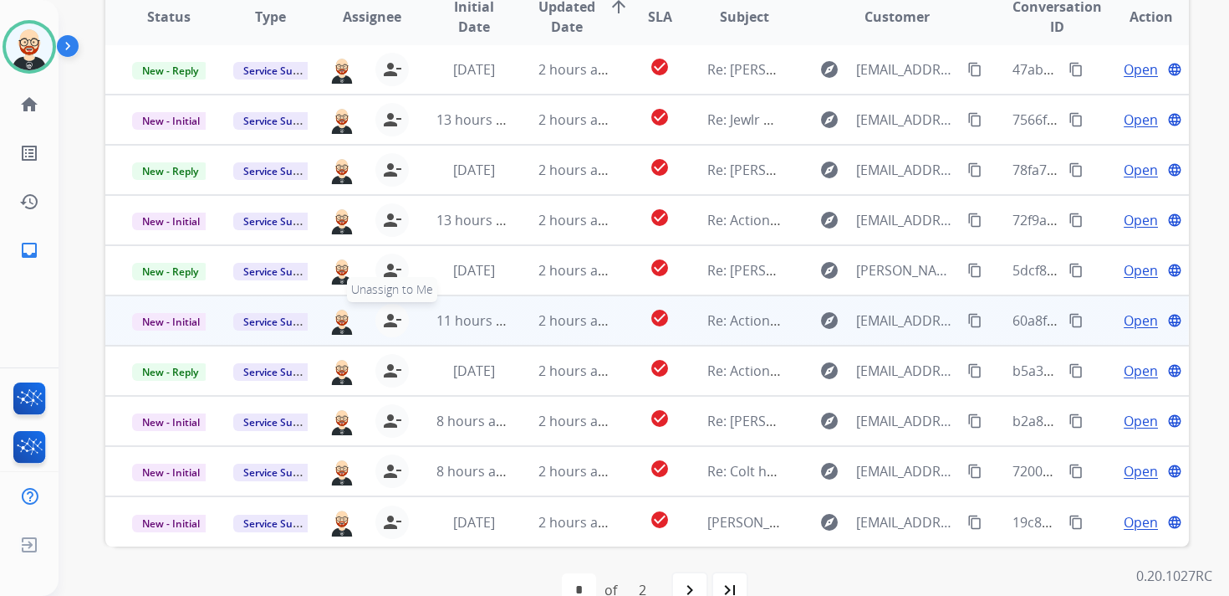
click at [397, 326] on mat-icon "person_remove" at bounding box center [392, 320] width 20 height 20
click at [397, 326] on mat-icon "person_add" at bounding box center [396, 320] width 20 height 20
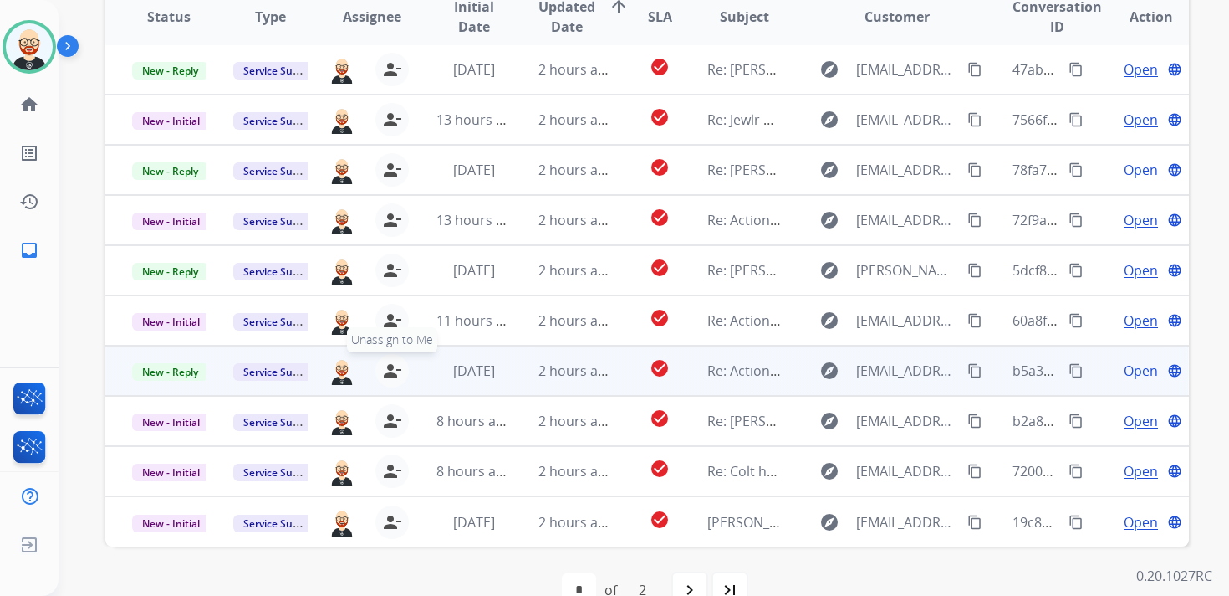
click at [394, 369] on mat-icon "person_remove" at bounding box center [392, 370] width 20 height 20
click at [394, 369] on mat-icon "person_add" at bounding box center [396, 370] width 20 height 20
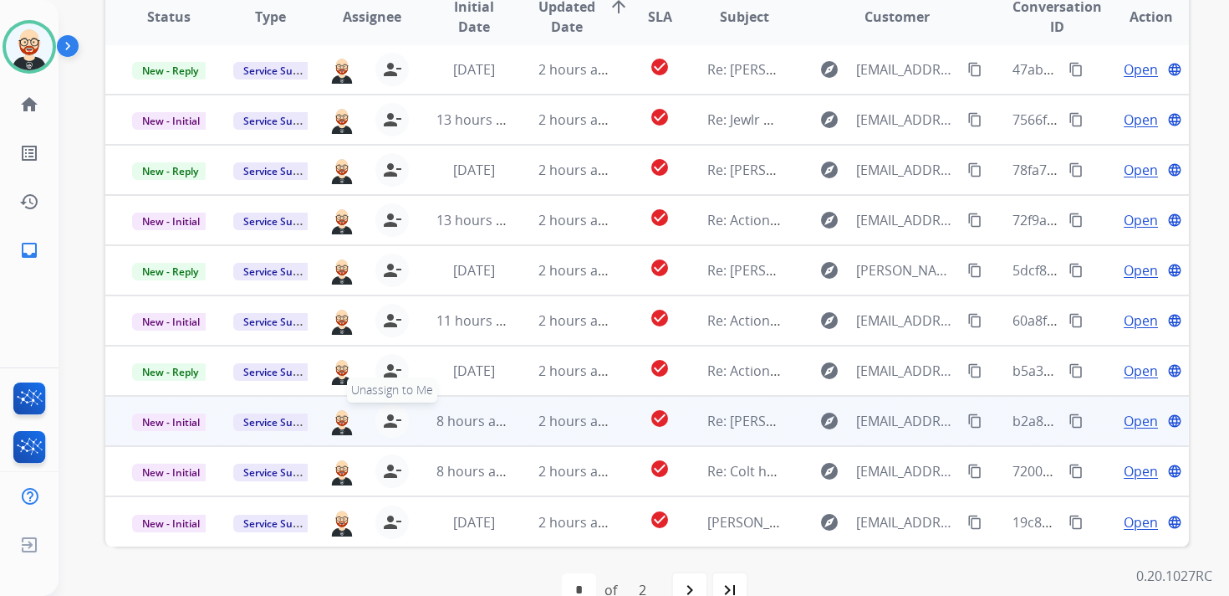
click at [390, 413] on mat-icon "person_remove" at bounding box center [392, 421] width 20 height 20
click at [390, 413] on mat-icon "person_add" at bounding box center [396, 421] width 20 height 20
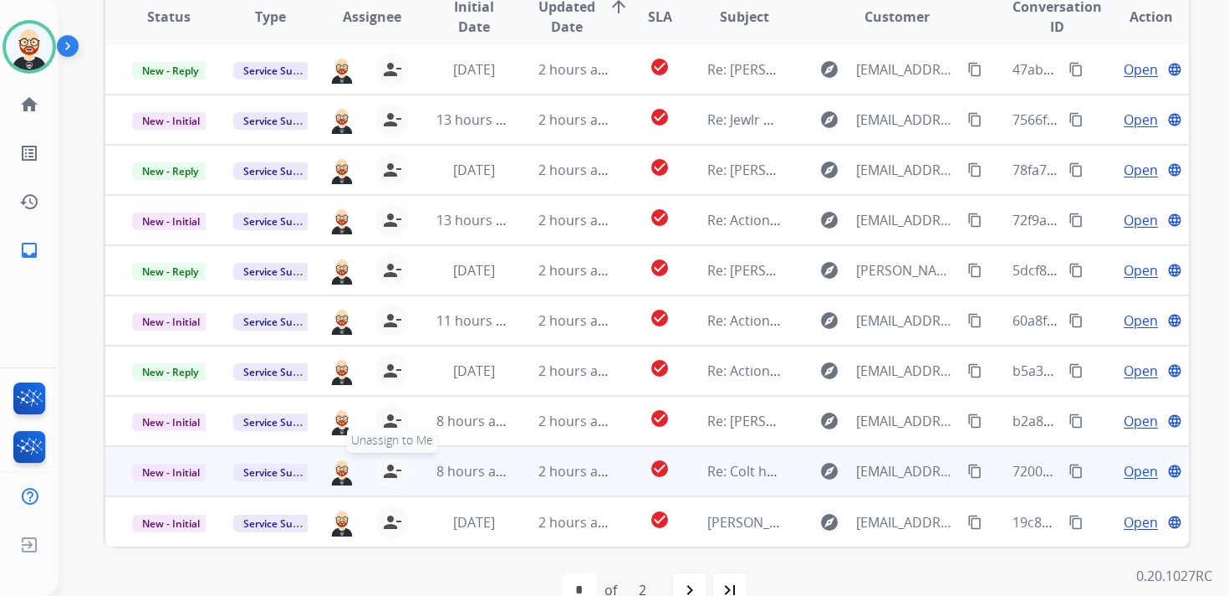
click at [391, 460] on button "person_remove [PERSON_NAME] to Me" at bounding box center [392, 470] width 33 height 33
click at [391, 460] on button "person_add Assign to Me" at bounding box center [395, 470] width 33 height 33
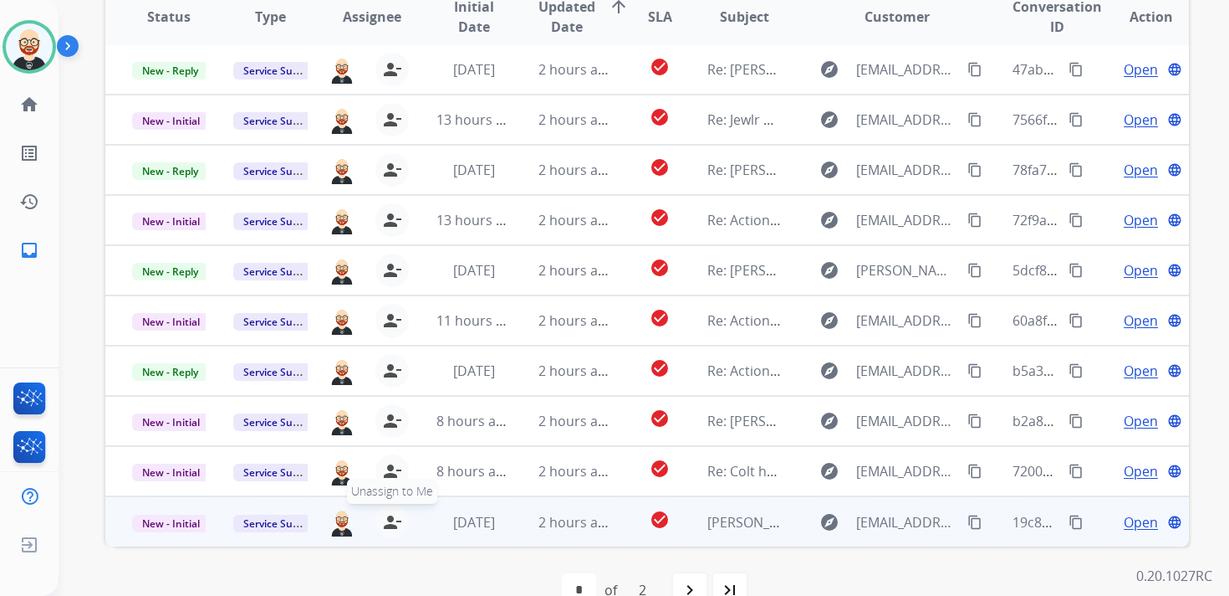
click at [396, 515] on mat-icon "person_remove" at bounding box center [392, 522] width 20 height 20
click at [396, 515] on mat-icon "person_add" at bounding box center [396, 522] width 20 height 20
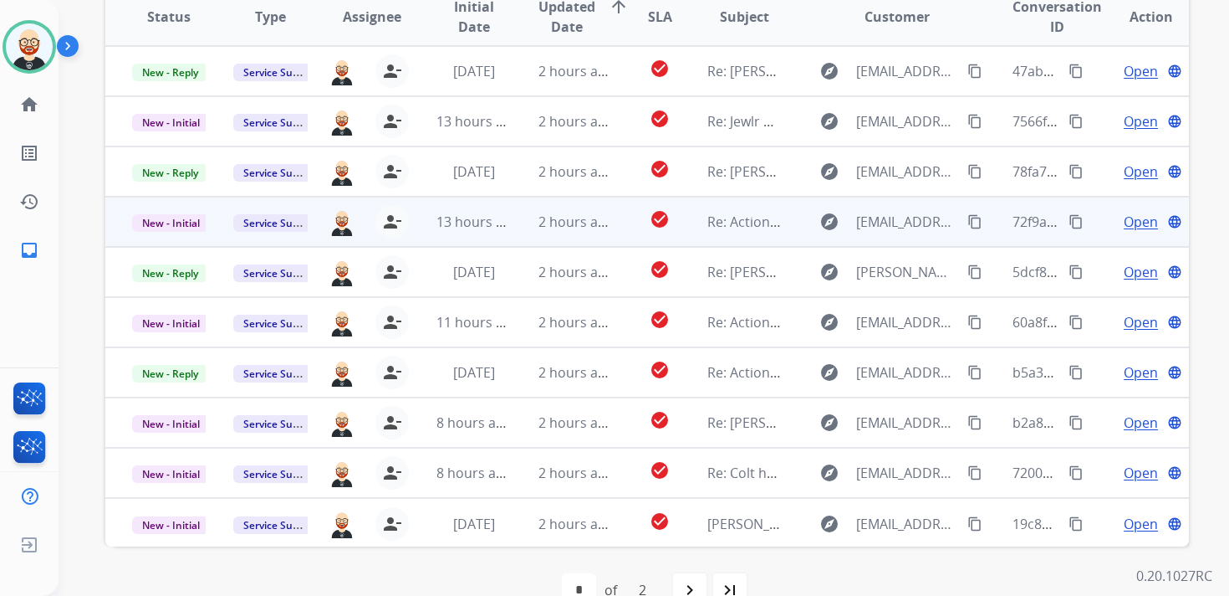
scroll to position [0, 0]
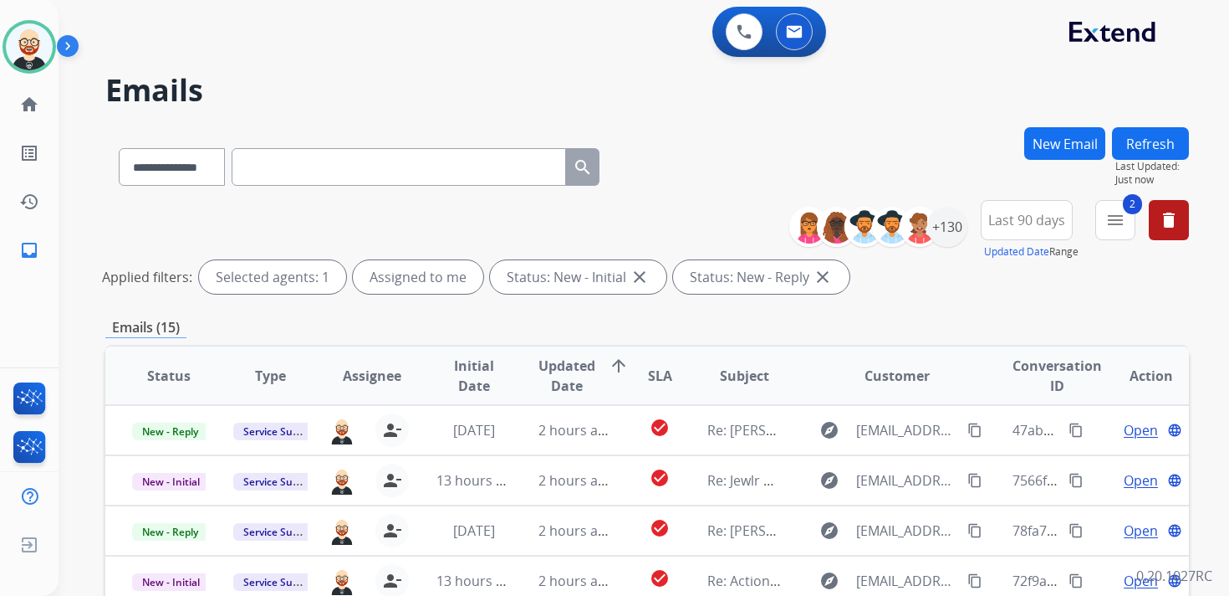
click at [1153, 138] on button "Refresh" at bounding box center [1150, 143] width 77 height 33
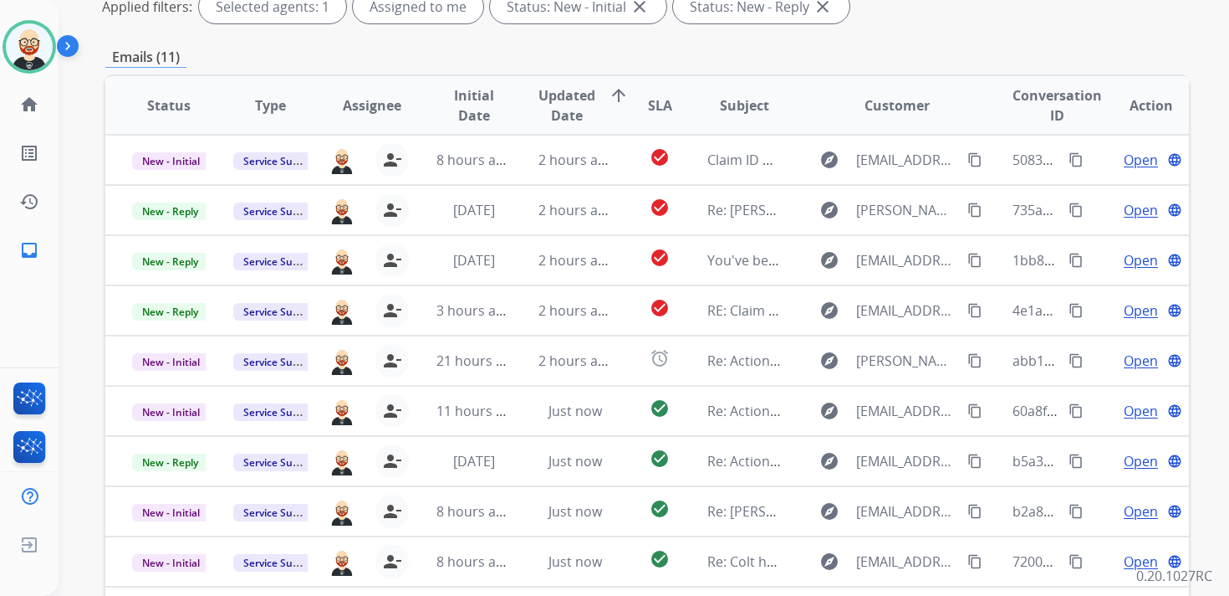
scroll to position [279, 0]
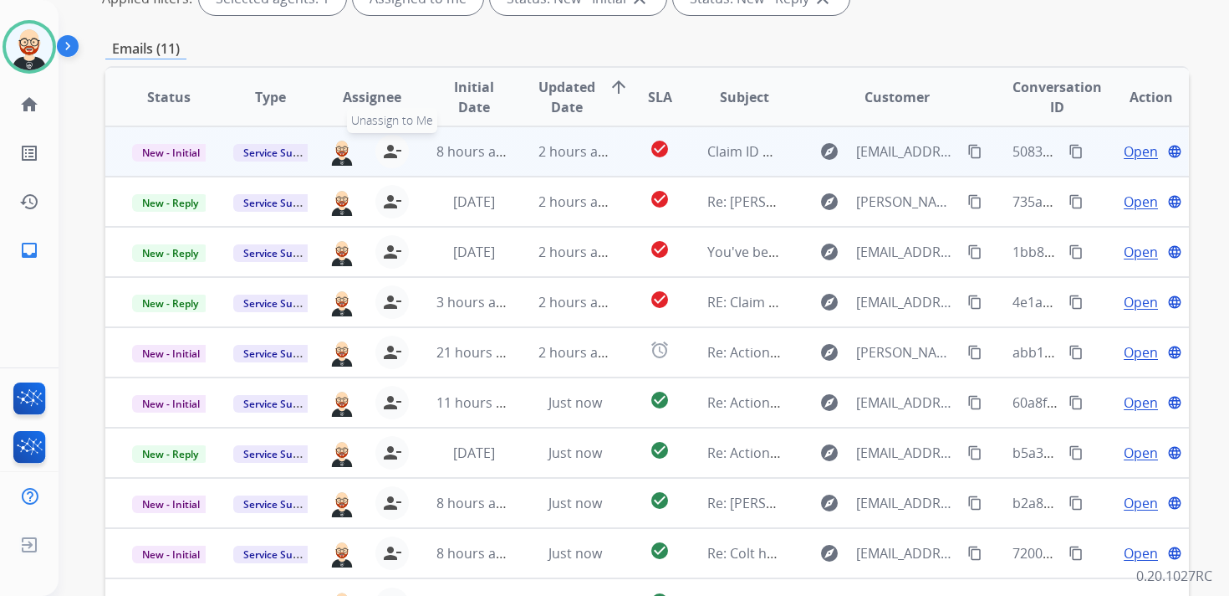
click at [383, 150] on mat-icon "person_remove" at bounding box center [392, 151] width 20 height 20
click at [386, 150] on mat-icon "person_add" at bounding box center [396, 151] width 20 height 20
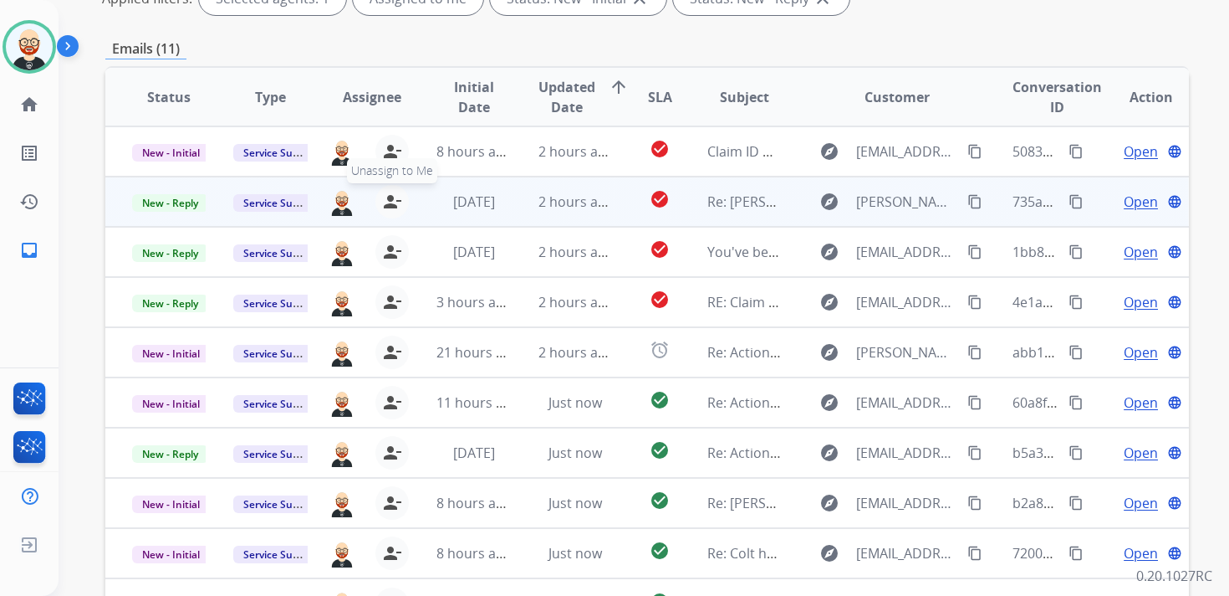
click at [383, 197] on mat-icon "person_remove" at bounding box center [392, 202] width 20 height 20
click at [386, 197] on mat-icon "person_add" at bounding box center [396, 202] width 20 height 20
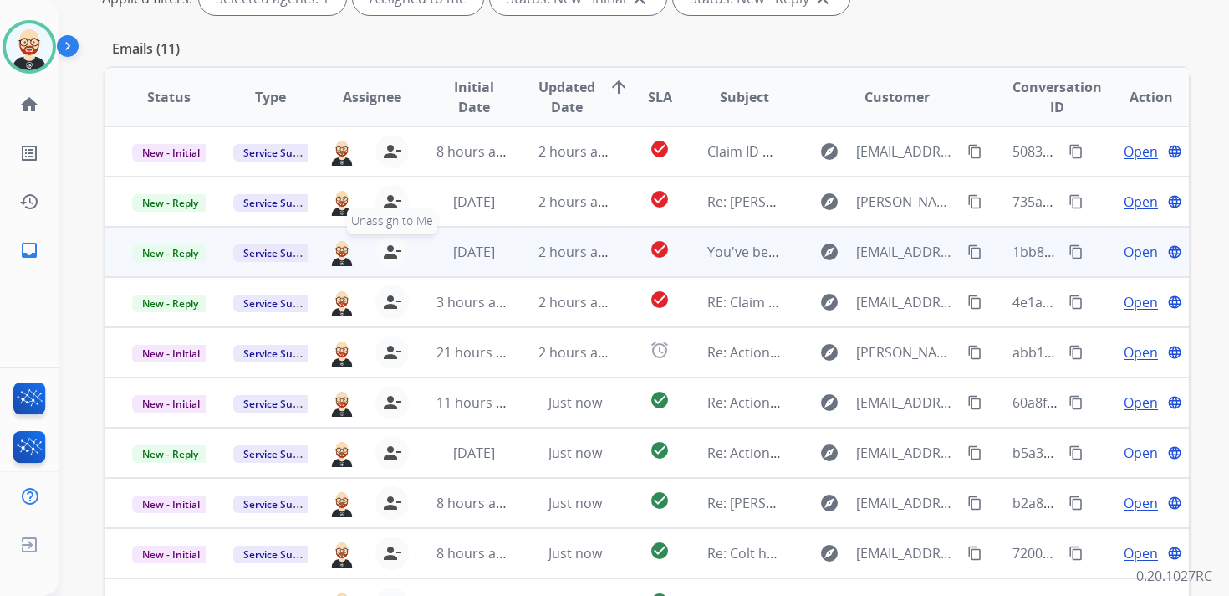
click at [383, 250] on mat-icon "person_remove" at bounding box center [392, 252] width 20 height 20
click at [386, 250] on mat-icon "person_add" at bounding box center [396, 252] width 20 height 20
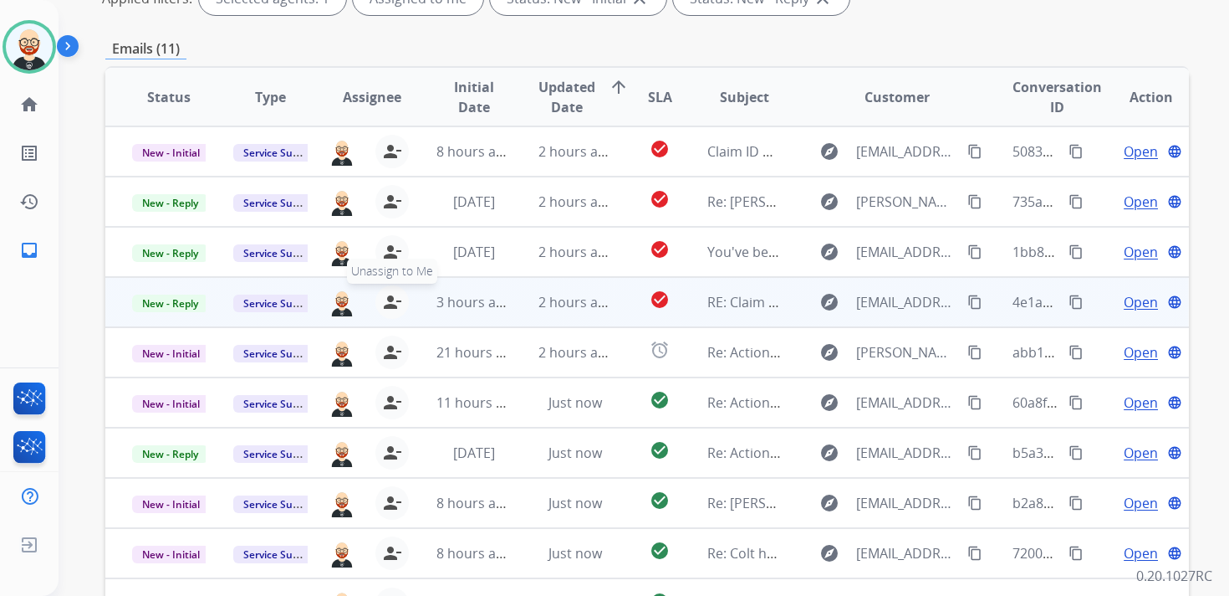
click at [386, 298] on mat-icon "person_remove" at bounding box center [392, 302] width 20 height 20
click at [386, 298] on mat-icon "person_add" at bounding box center [396, 302] width 20 height 20
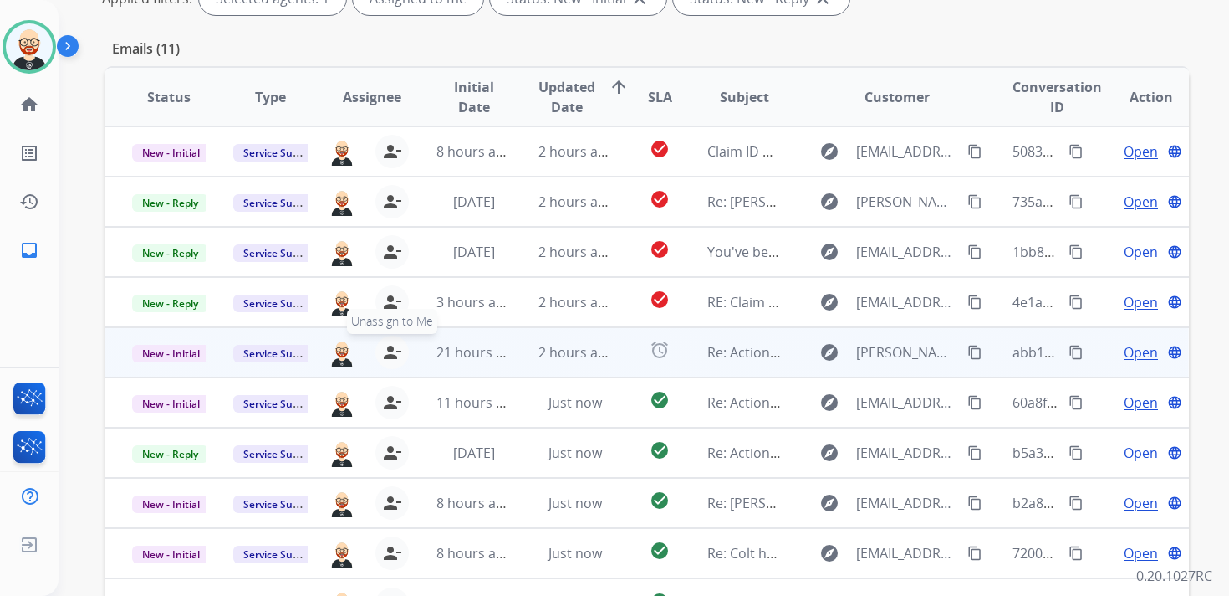
click at [388, 350] on mat-icon "person_remove" at bounding box center [392, 352] width 20 height 20
click at [388, 350] on mat-icon "person_add" at bounding box center [396, 352] width 20 height 20
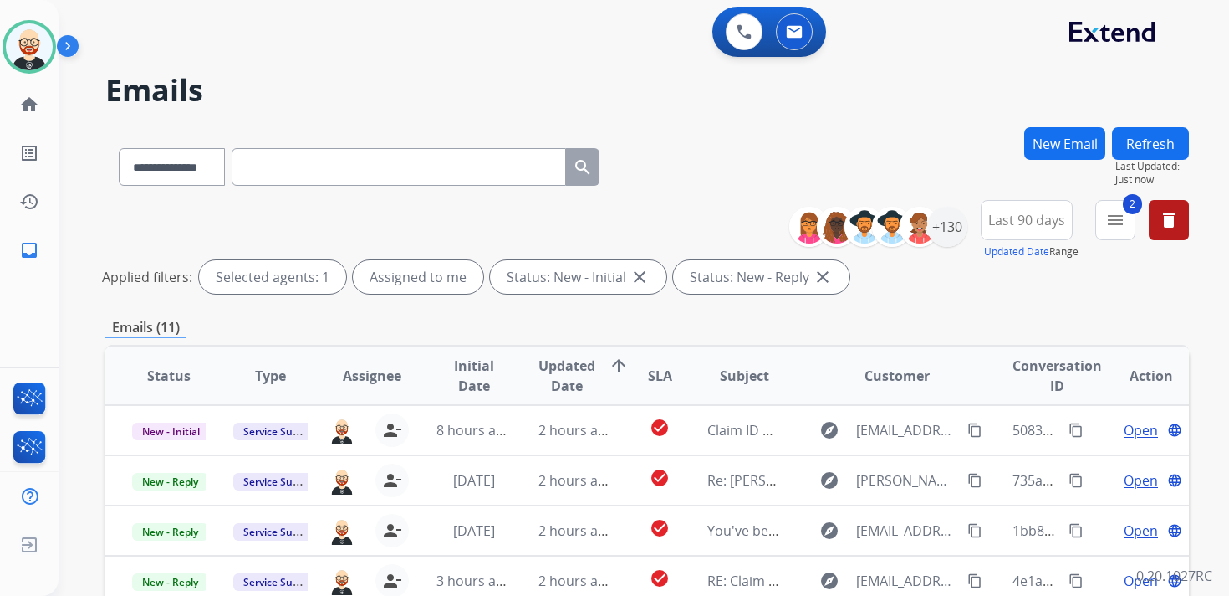
click at [1165, 144] on button "Refresh" at bounding box center [1150, 143] width 77 height 33
click at [946, 228] on div "+130" at bounding box center [948, 227] width 40 height 40
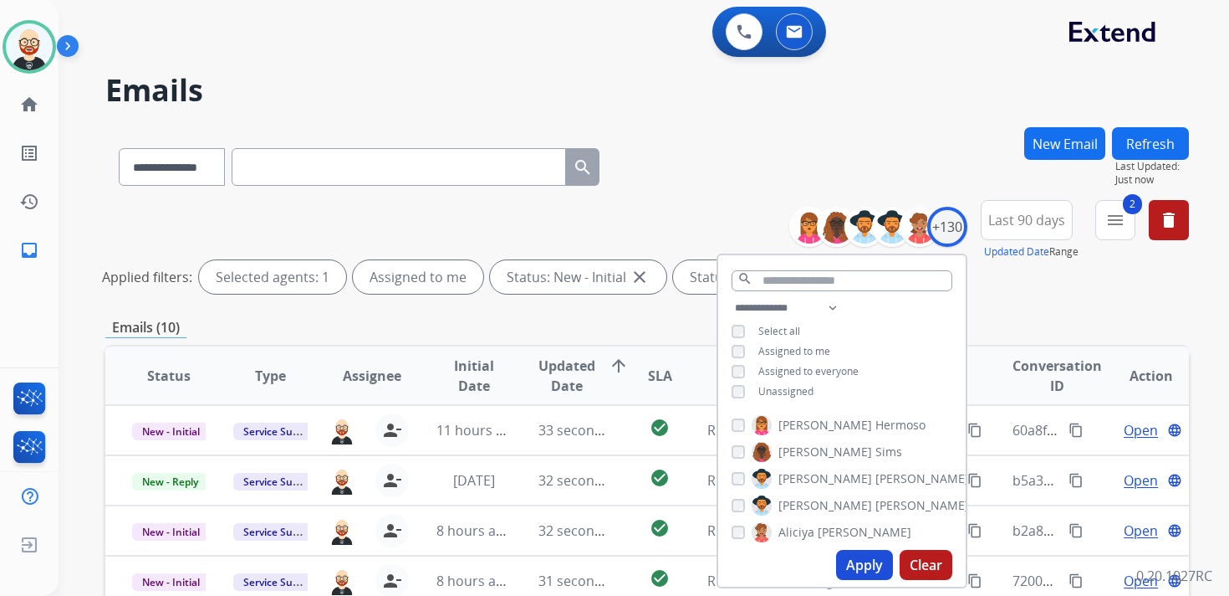
click at [796, 392] on span "Unassigned" at bounding box center [786, 391] width 55 height 14
click at [855, 561] on button "Apply" at bounding box center [864, 565] width 57 height 30
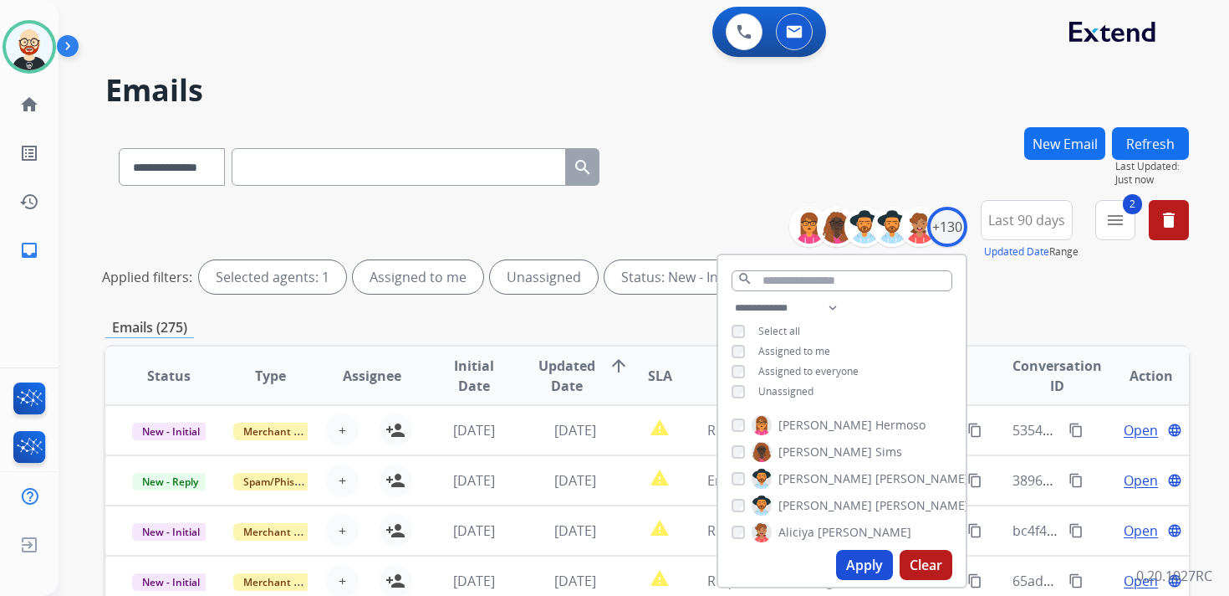
click at [681, 317] on div "Emails (275)" at bounding box center [647, 327] width 1084 height 21
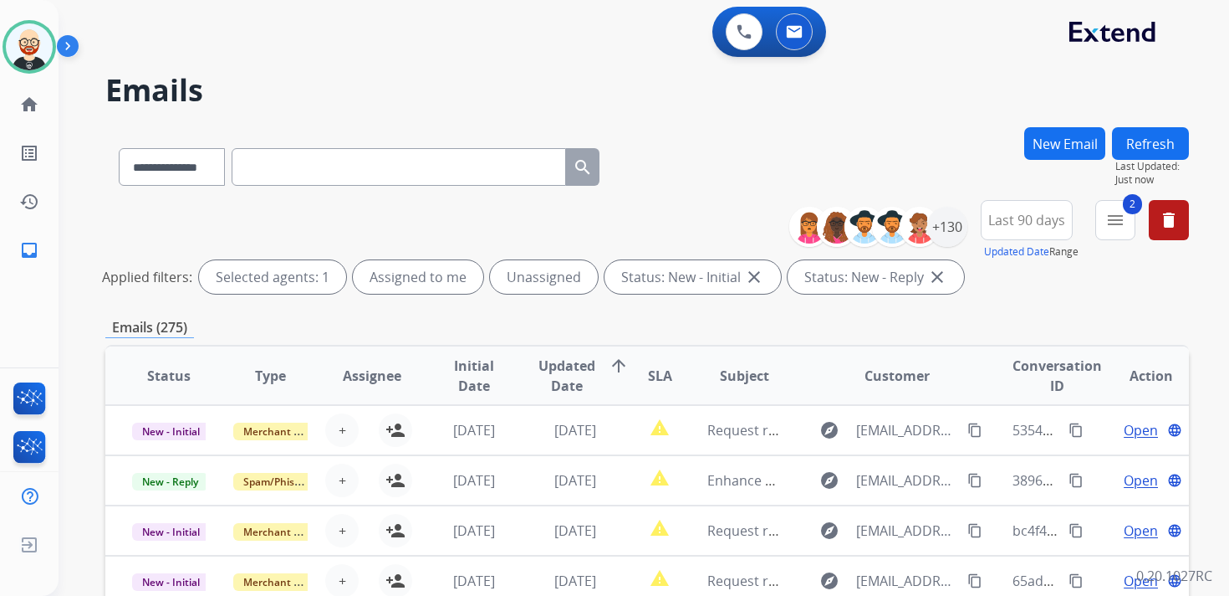
click at [546, 381] on span "Updated Date" at bounding box center [567, 375] width 57 height 40
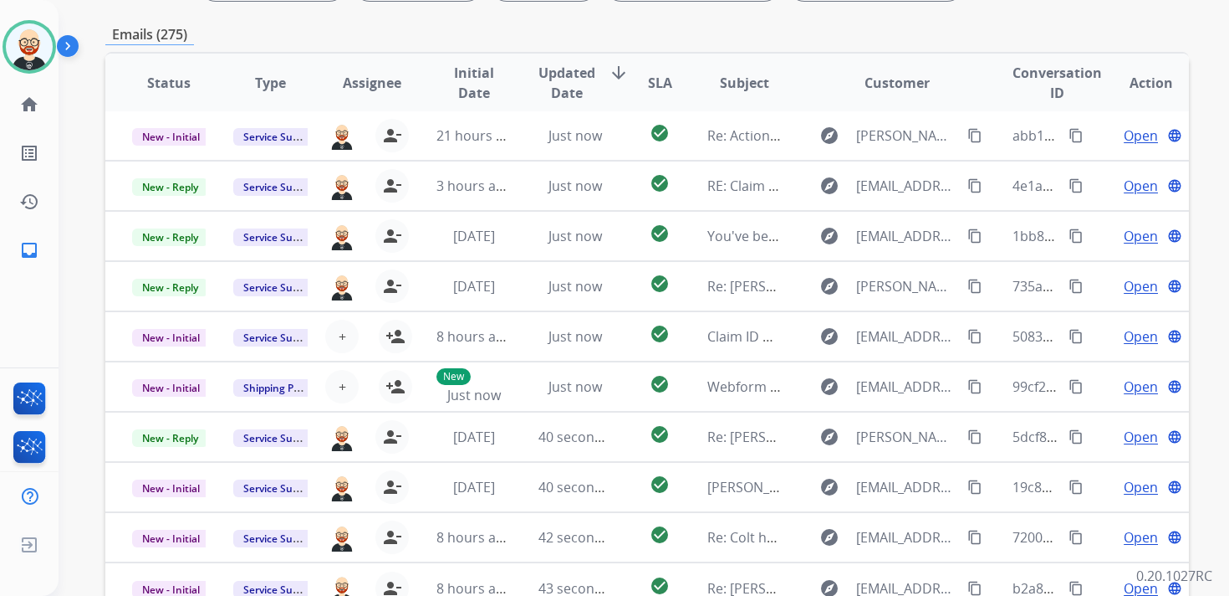
scroll to position [295, 0]
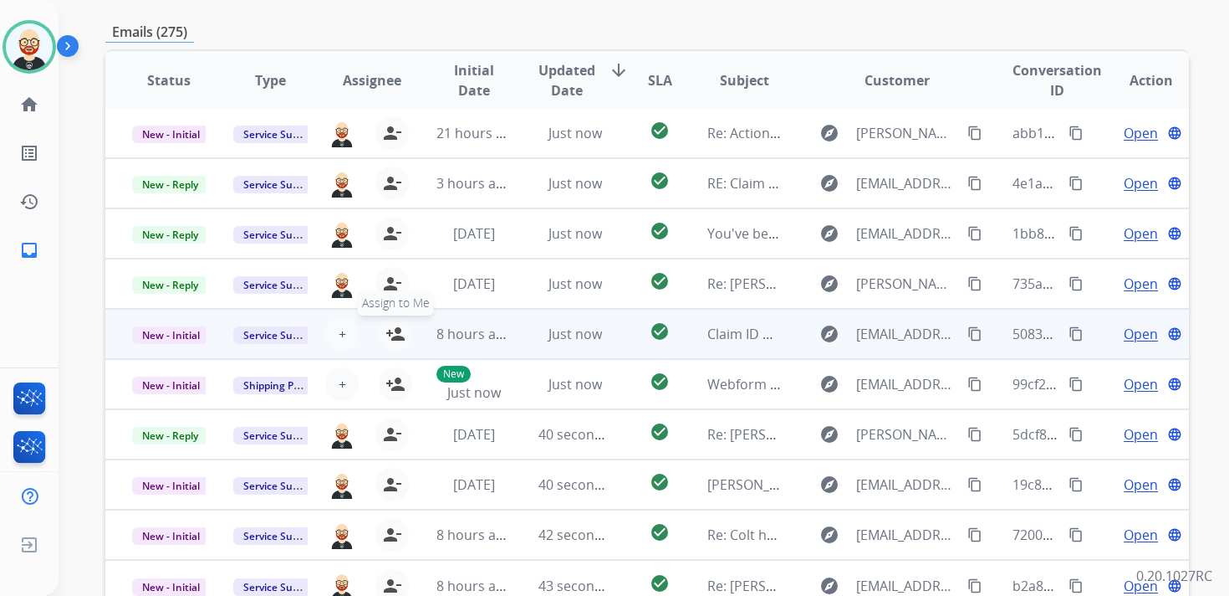
click at [392, 334] on mat-icon "person_add" at bounding box center [396, 334] width 20 height 20
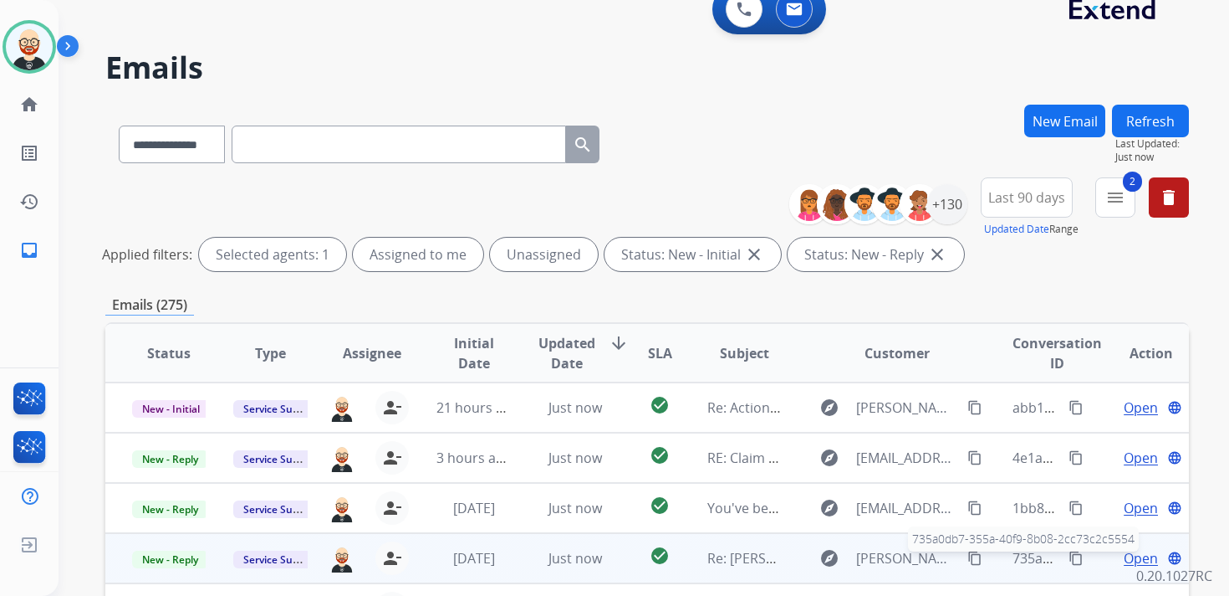
scroll to position [0, 0]
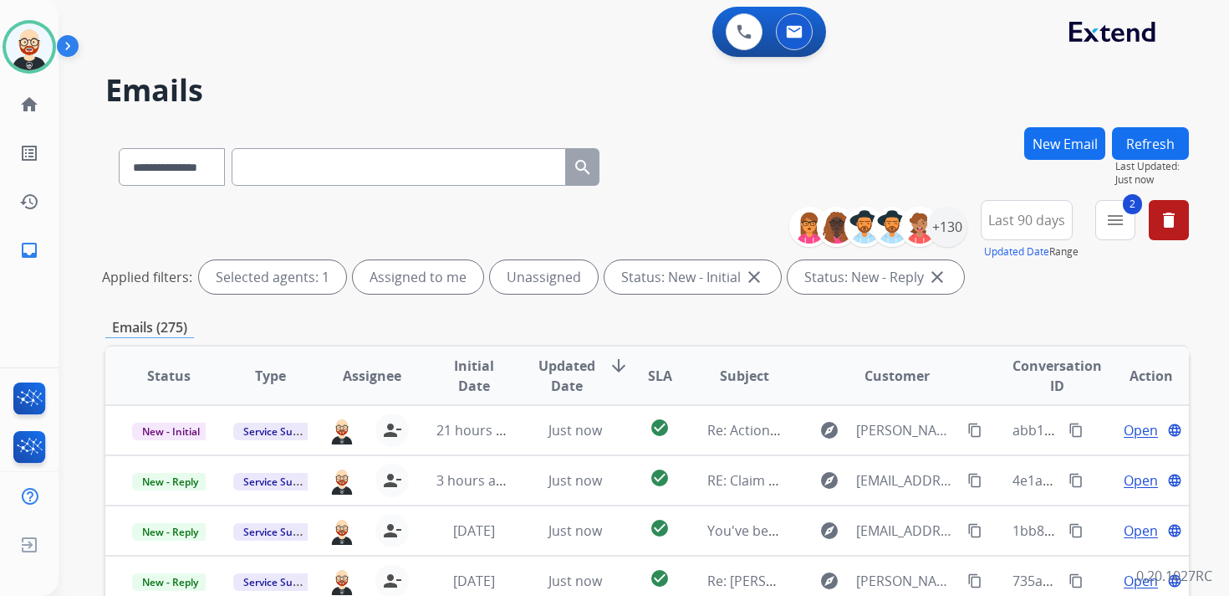
click at [1145, 145] on button "Refresh" at bounding box center [1150, 143] width 77 height 33
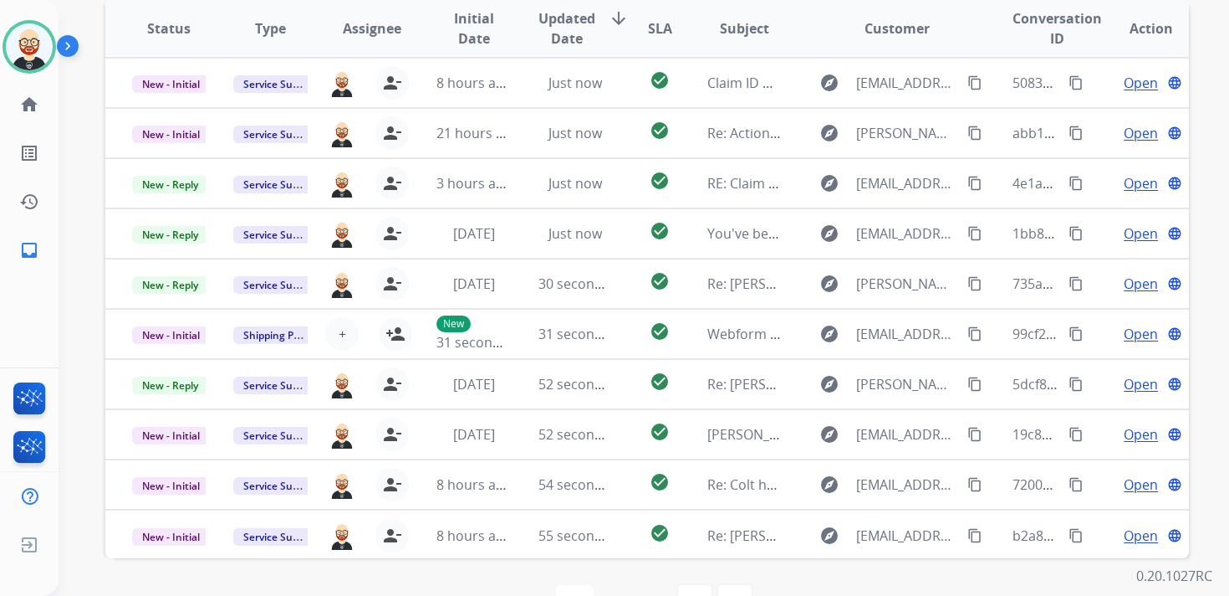
scroll to position [396, 0]
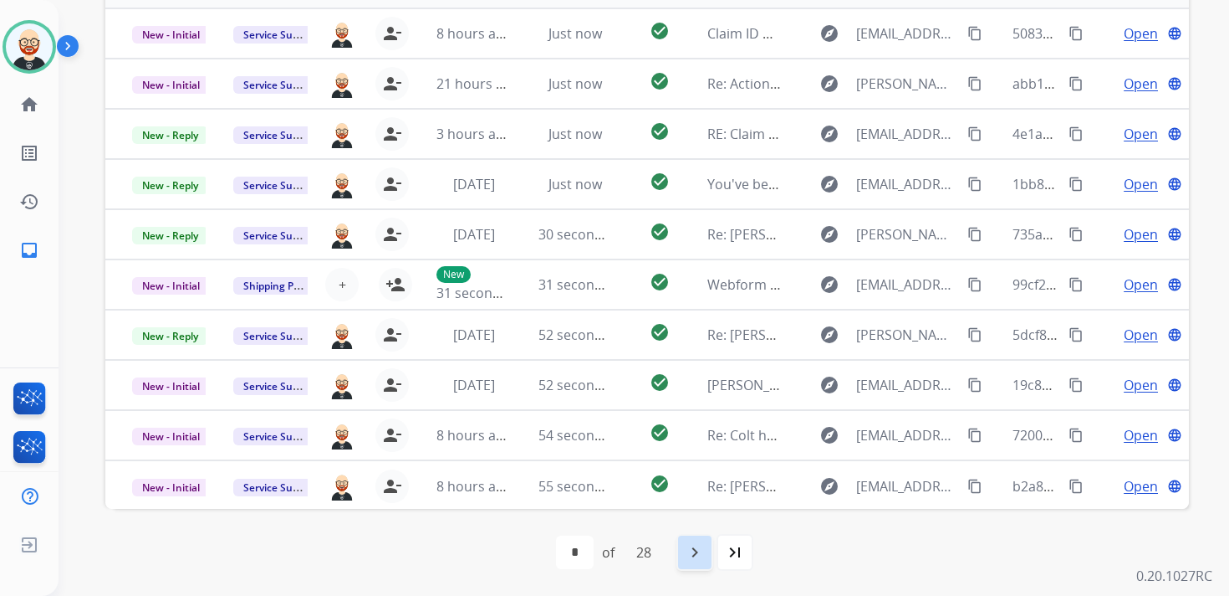
click at [698, 548] on mat-icon "navigate_next" at bounding box center [695, 552] width 20 height 20
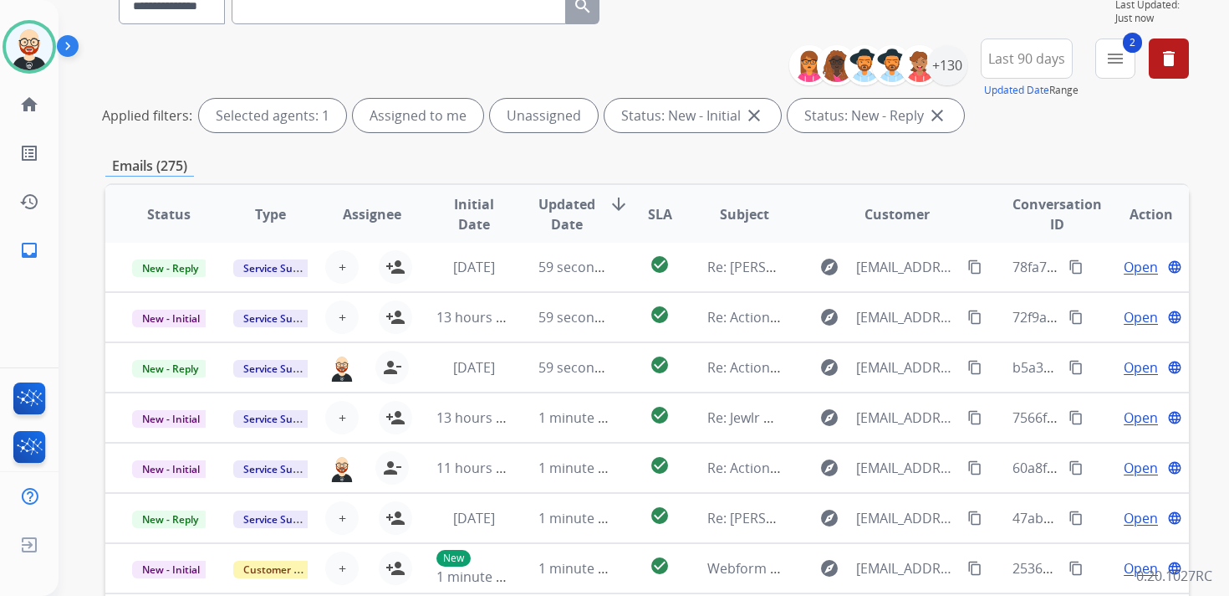
scroll to position [176, 0]
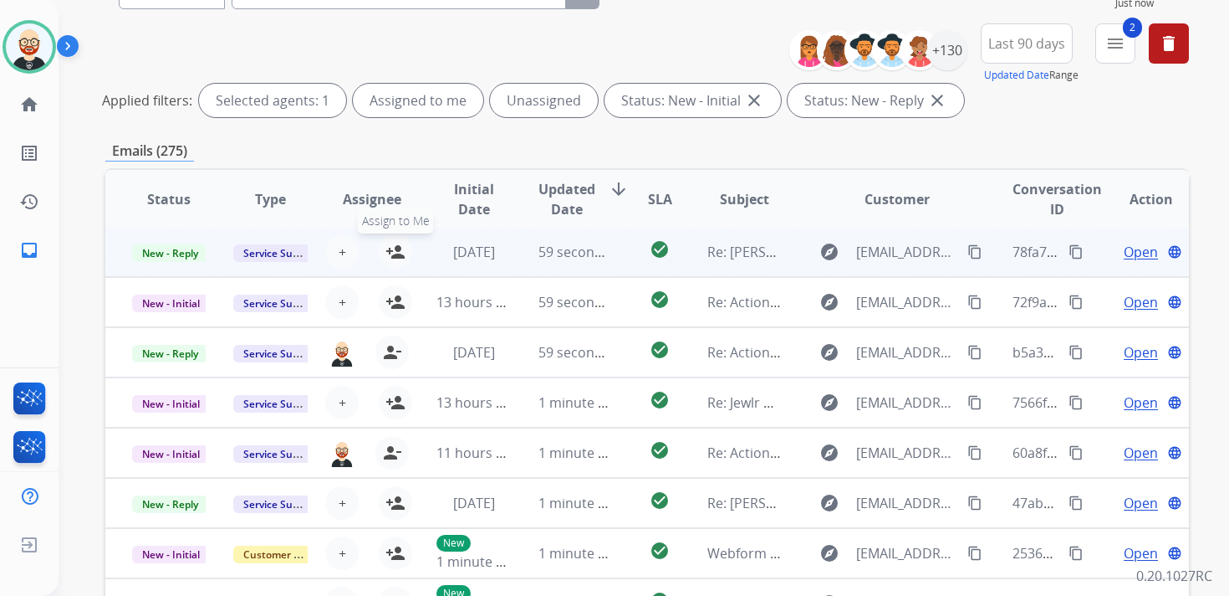
click at [394, 253] on mat-icon "person_add" at bounding box center [396, 252] width 20 height 20
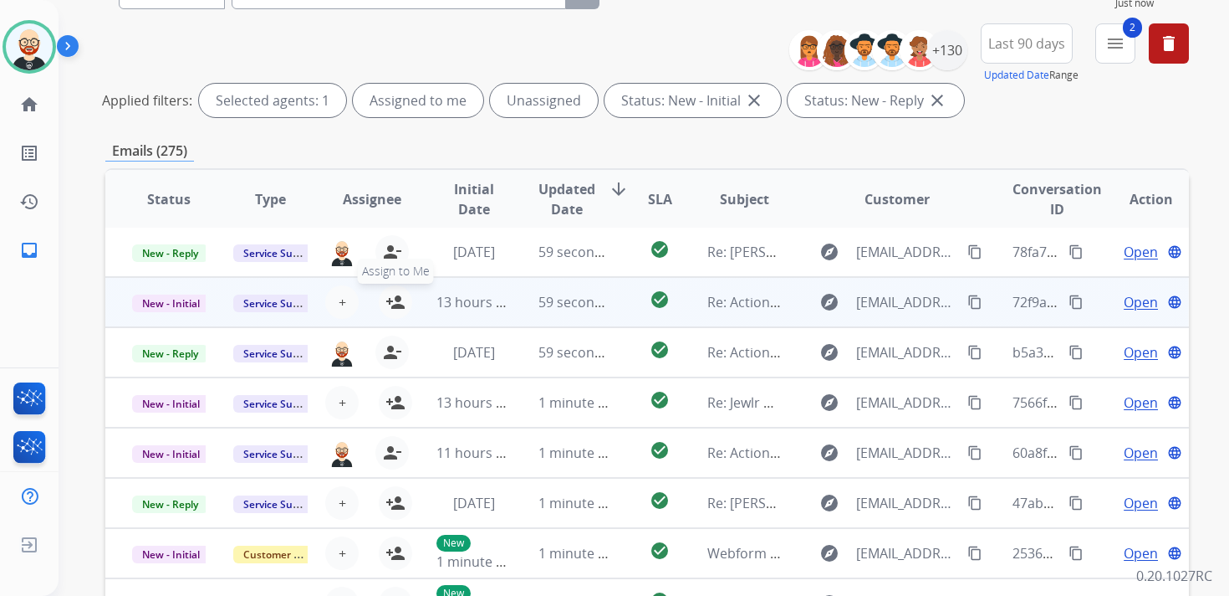
click at [394, 295] on mat-icon "person_add" at bounding box center [396, 302] width 20 height 20
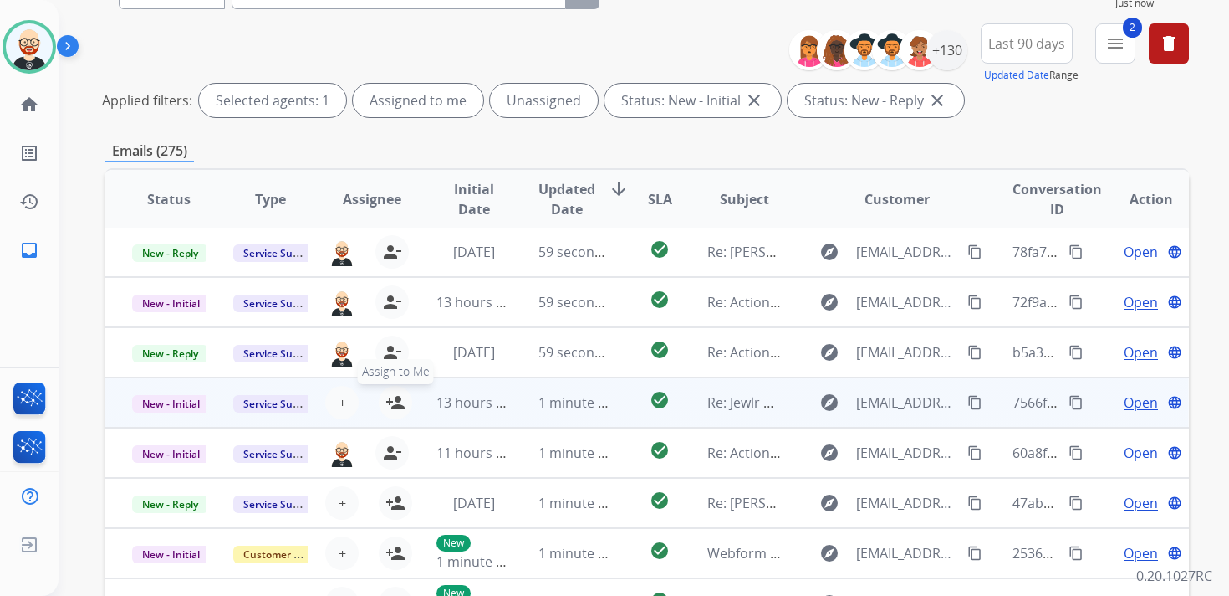
click at [394, 407] on mat-icon "person_add" at bounding box center [396, 402] width 20 height 20
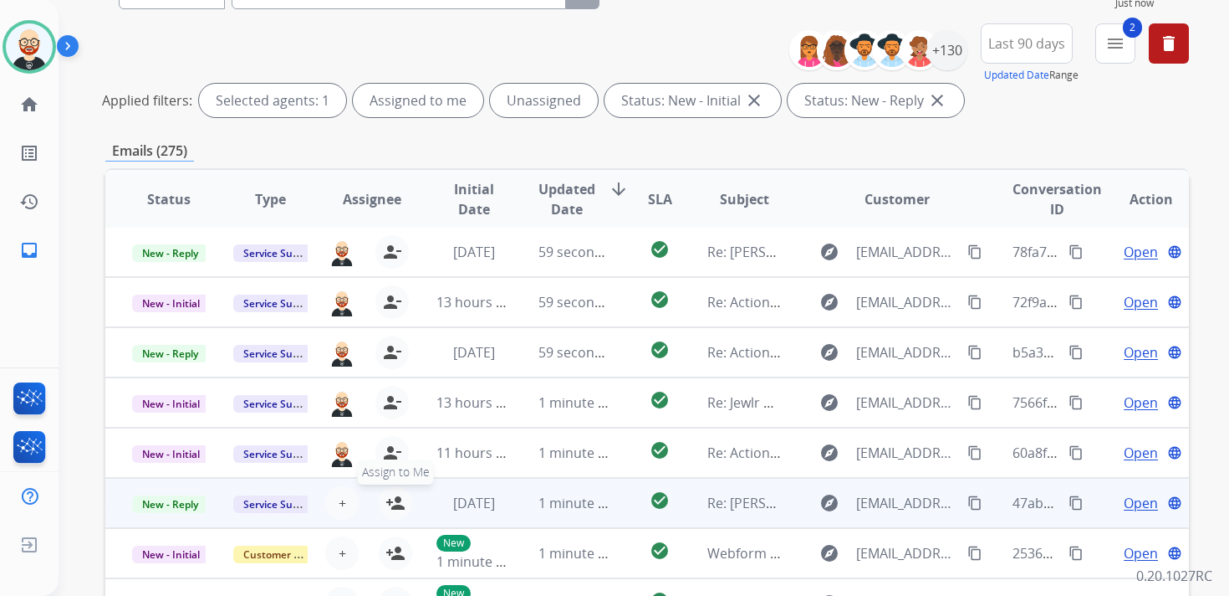
click at [395, 498] on mat-icon "person_add" at bounding box center [396, 503] width 20 height 20
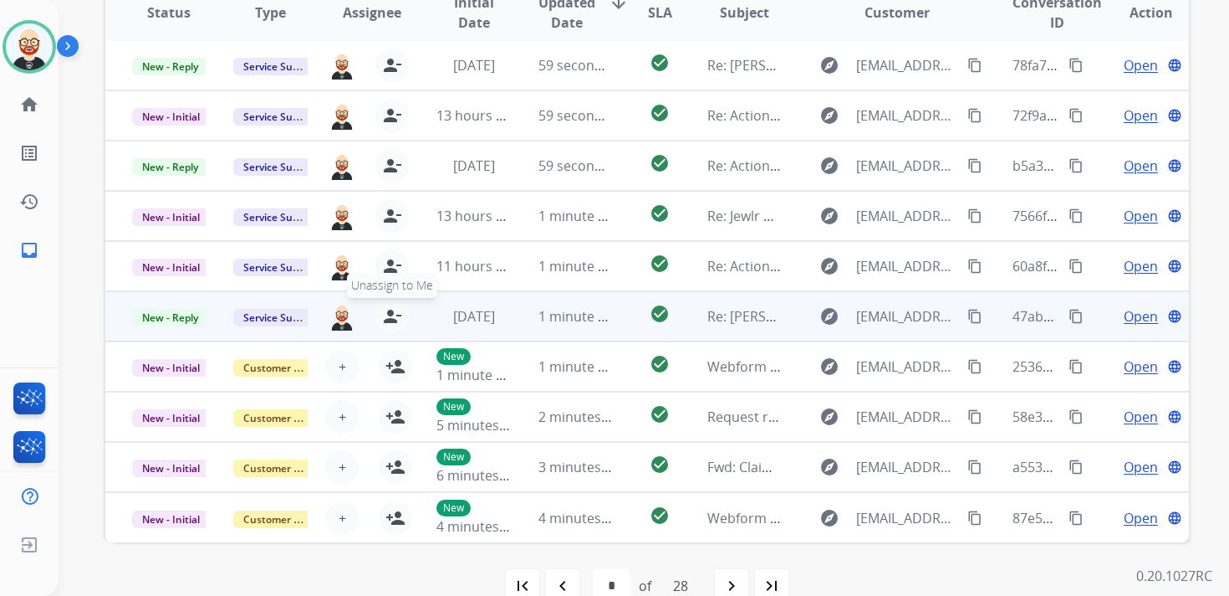
scroll to position [367, 0]
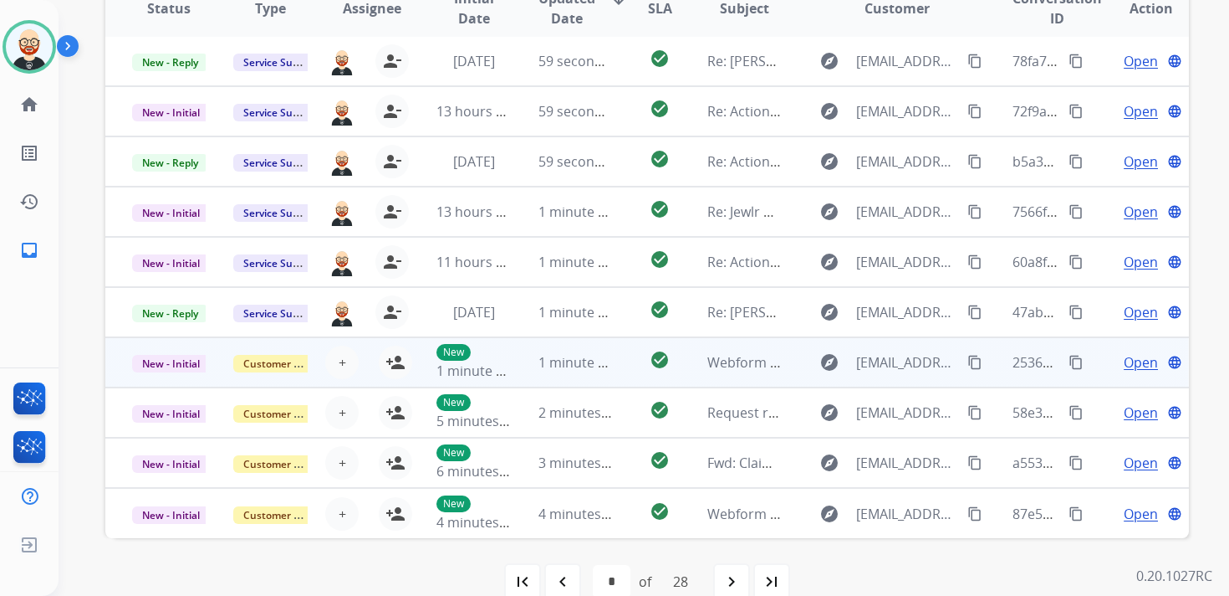
click at [1124, 366] on span "Open" at bounding box center [1141, 362] width 34 height 20
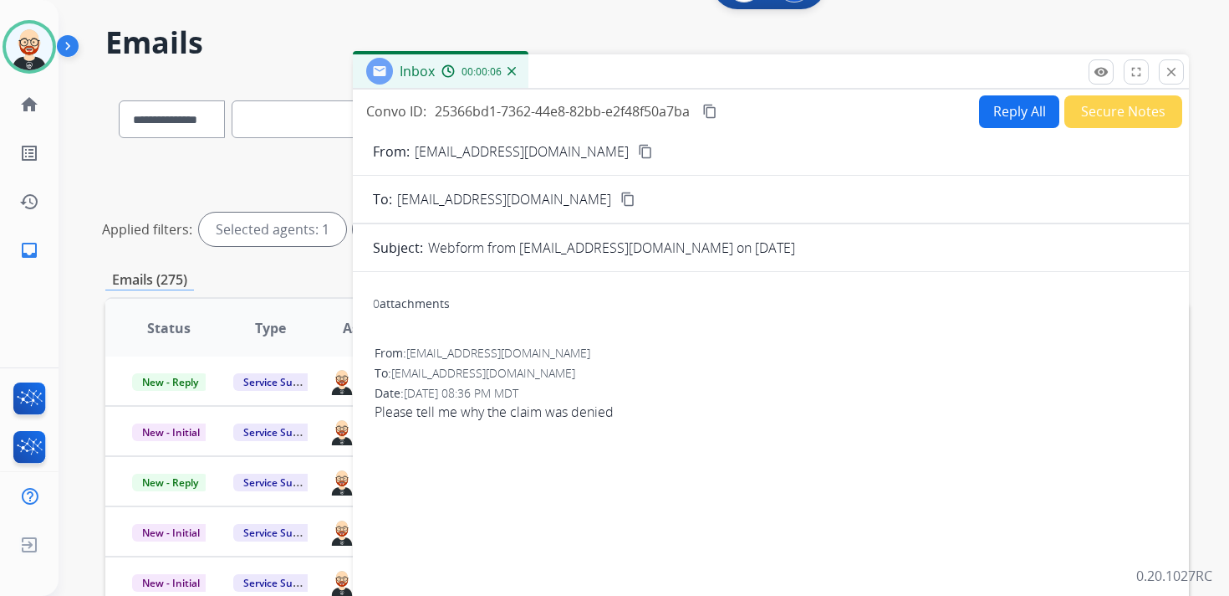
scroll to position [0, 0]
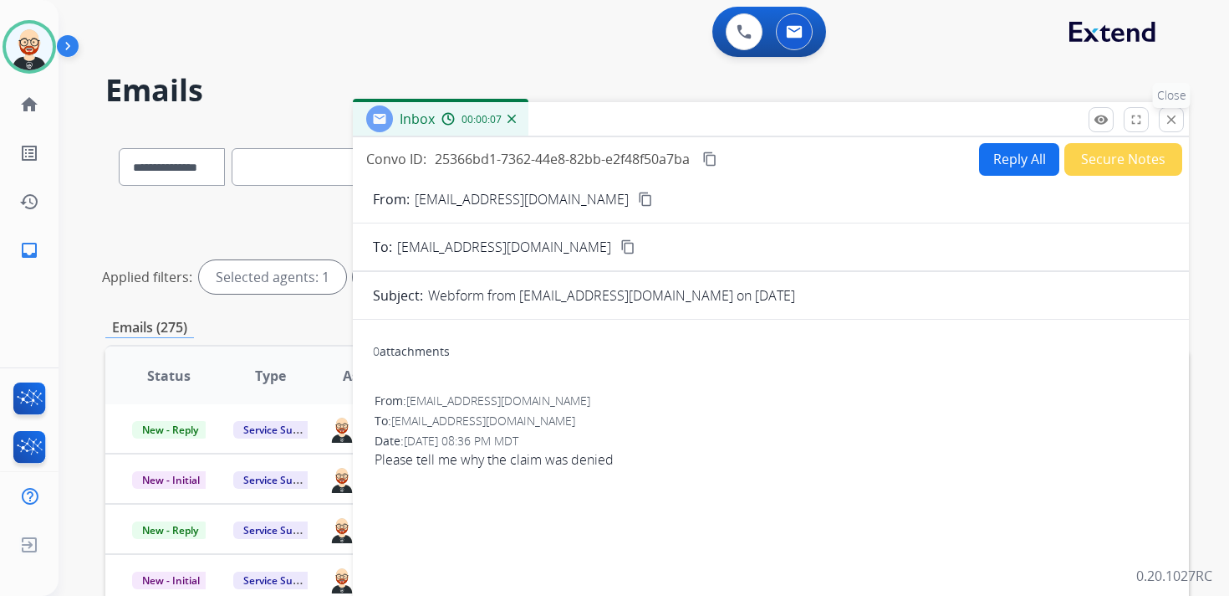
click at [1173, 115] on mat-icon "close" at bounding box center [1171, 119] width 15 height 15
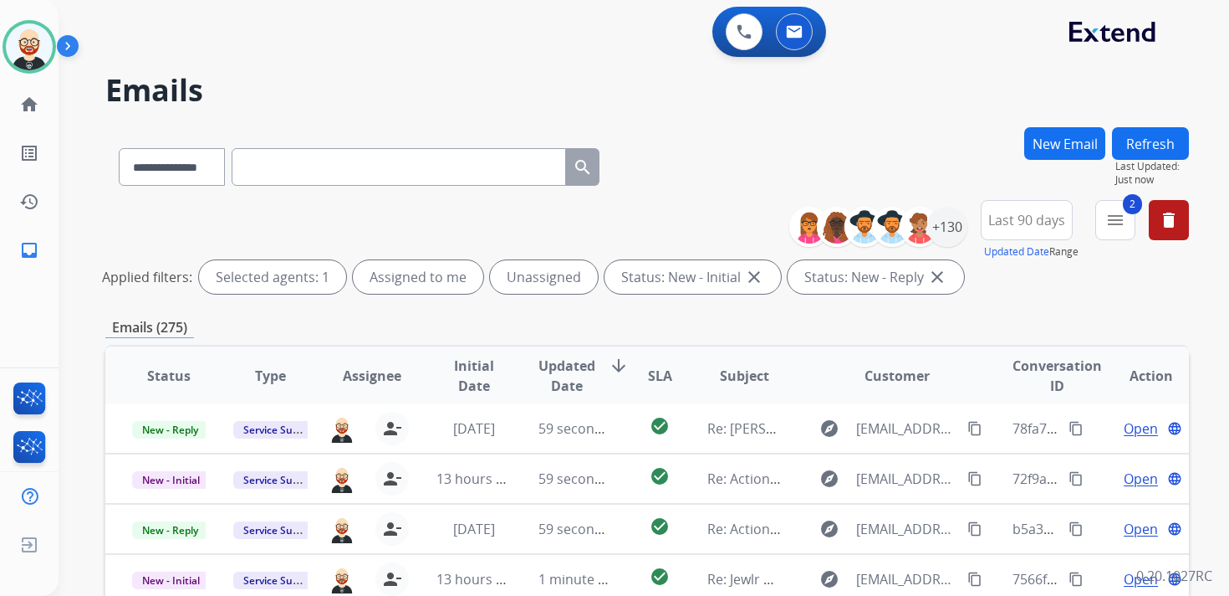
click at [1132, 146] on button "Refresh" at bounding box center [1150, 143] width 77 height 33
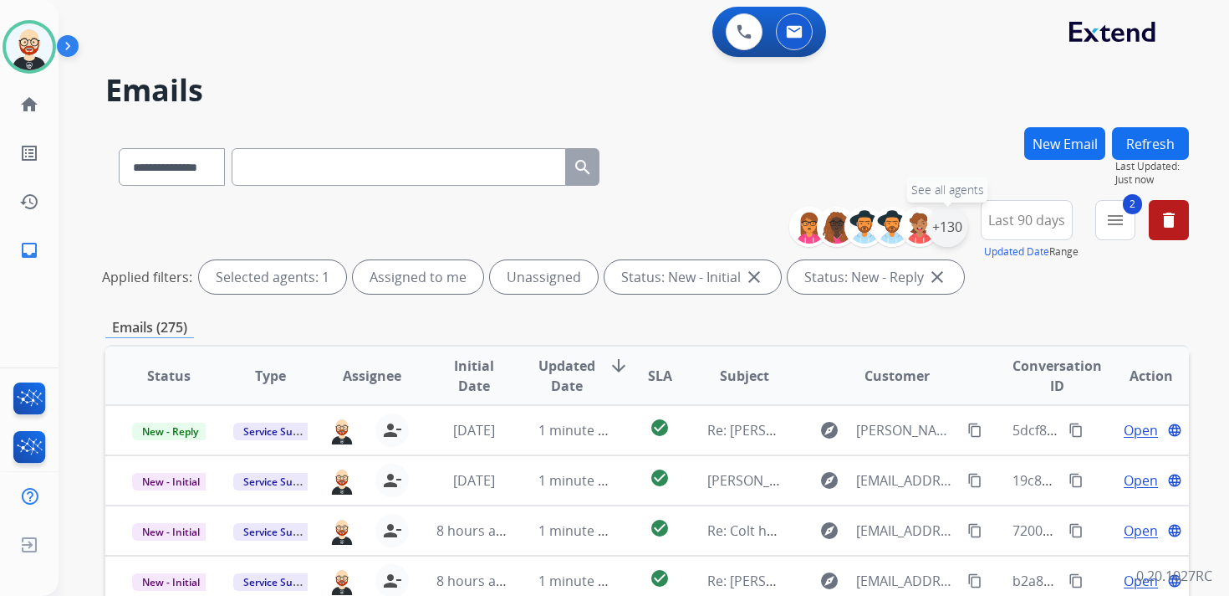
click at [957, 231] on div "+130" at bounding box center [948, 227] width 40 height 40
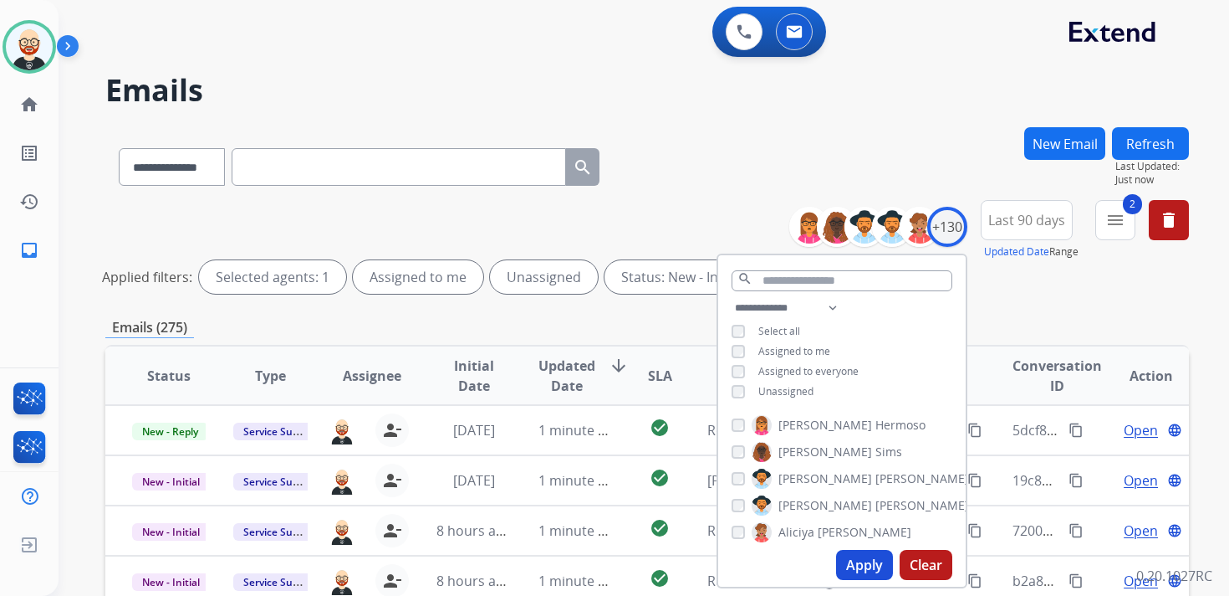
click at [791, 391] on span "Unassigned" at bounding box center [786, 391] width 55 height 14
click at [848, 563] on button "Apply" at bounding box center [864, 565] width 57 height 30
select select "*"
click at [1037, 320] on div "Emails (15)" at bounding box center [647, 327] width 1084 height 21
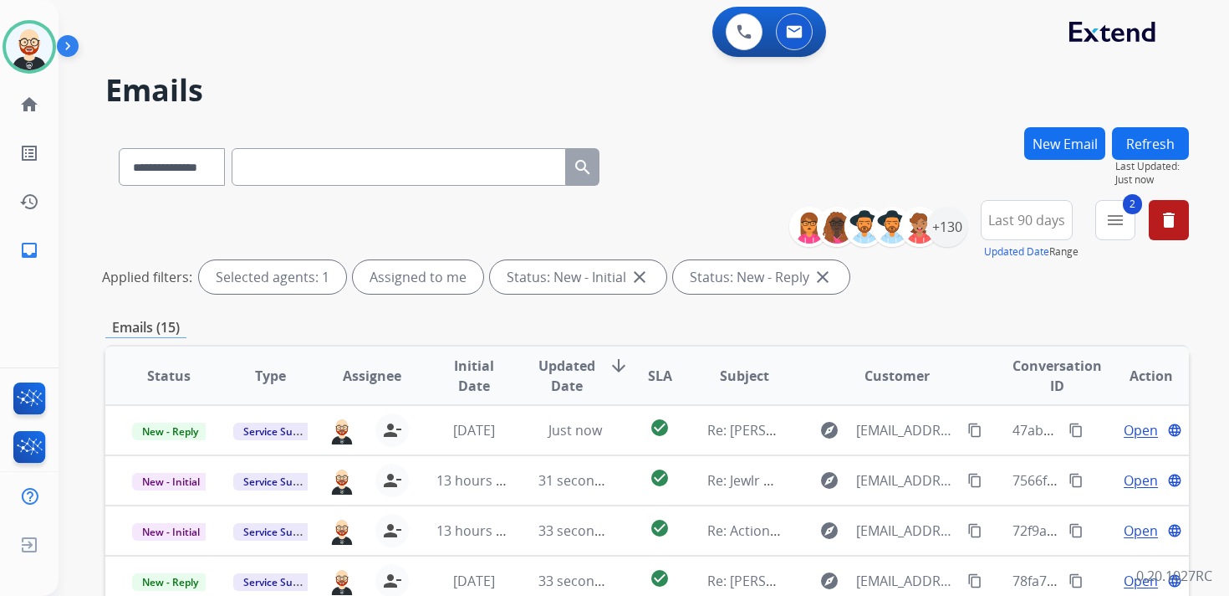
click at [470, 377] on span "Initial Date" at bounding box center [474, 375] width 74 height 40
click at [470, 377] on span "Initial Date" at bounding box center [457, 375] width 40 height 40
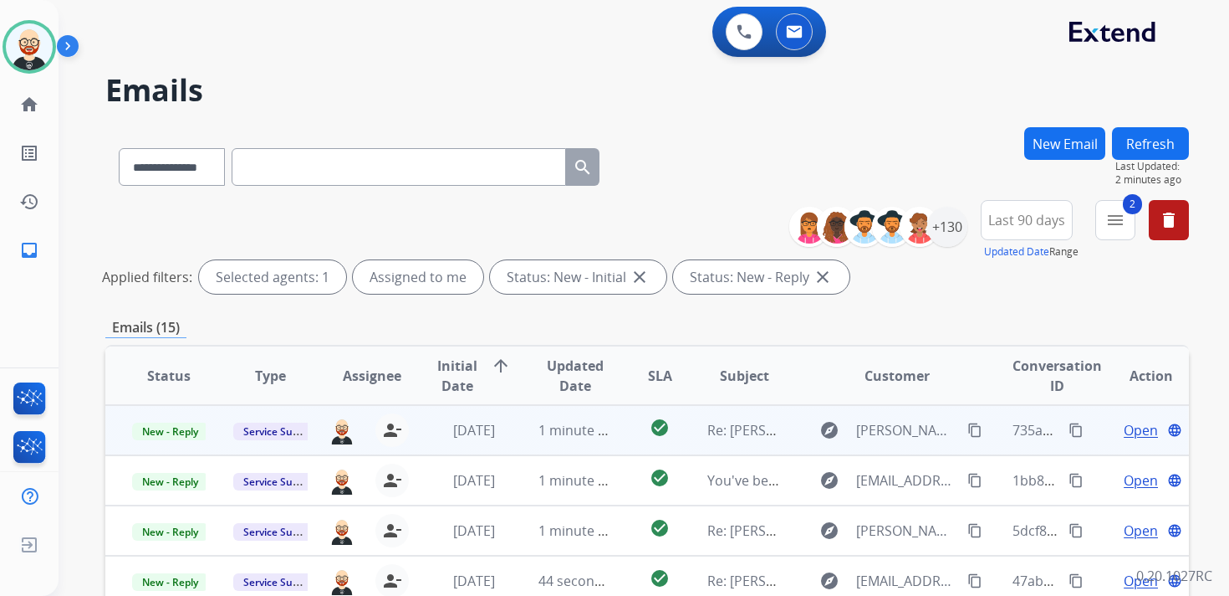
click at [1131, 427] on span "Open" at bounding box center [1141, 430] width 34 height 20
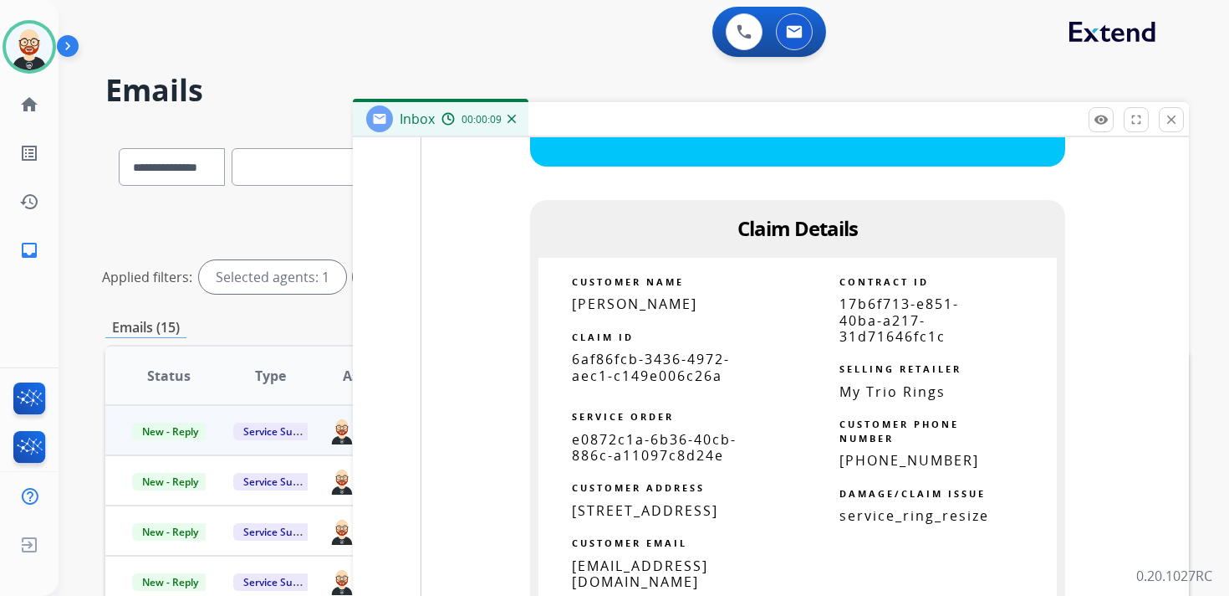
scroll to position [2037, 0]
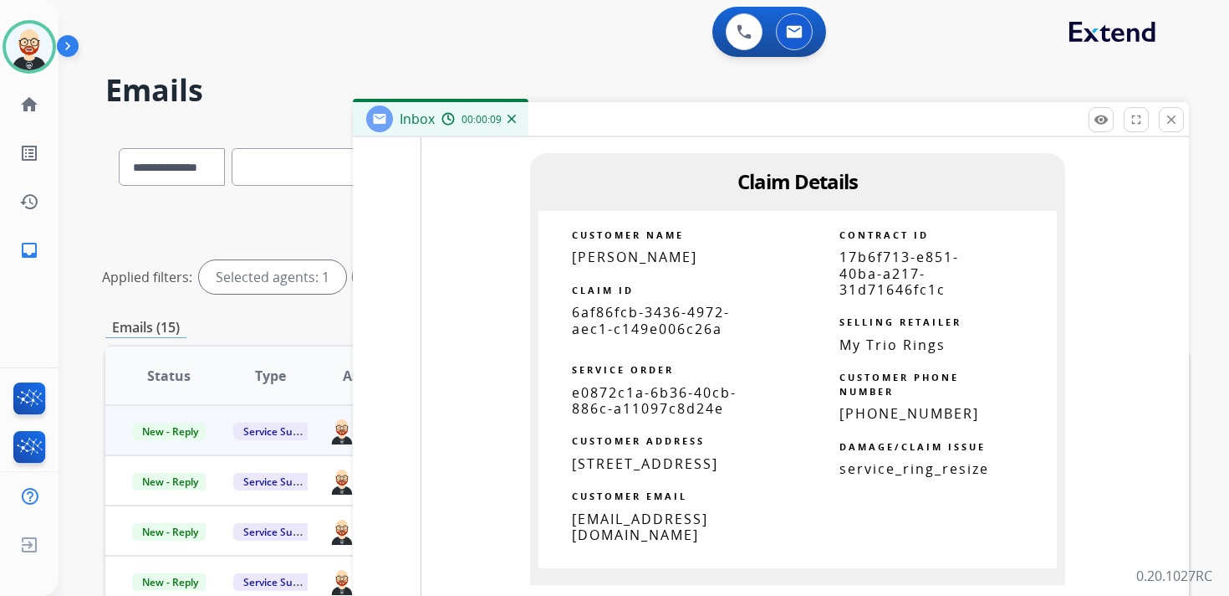
click at [667, 325] on span "6af86fcb-3436-4972-aec1-c149e006c26a" at bounding box center [651, 320] width 158 height 34
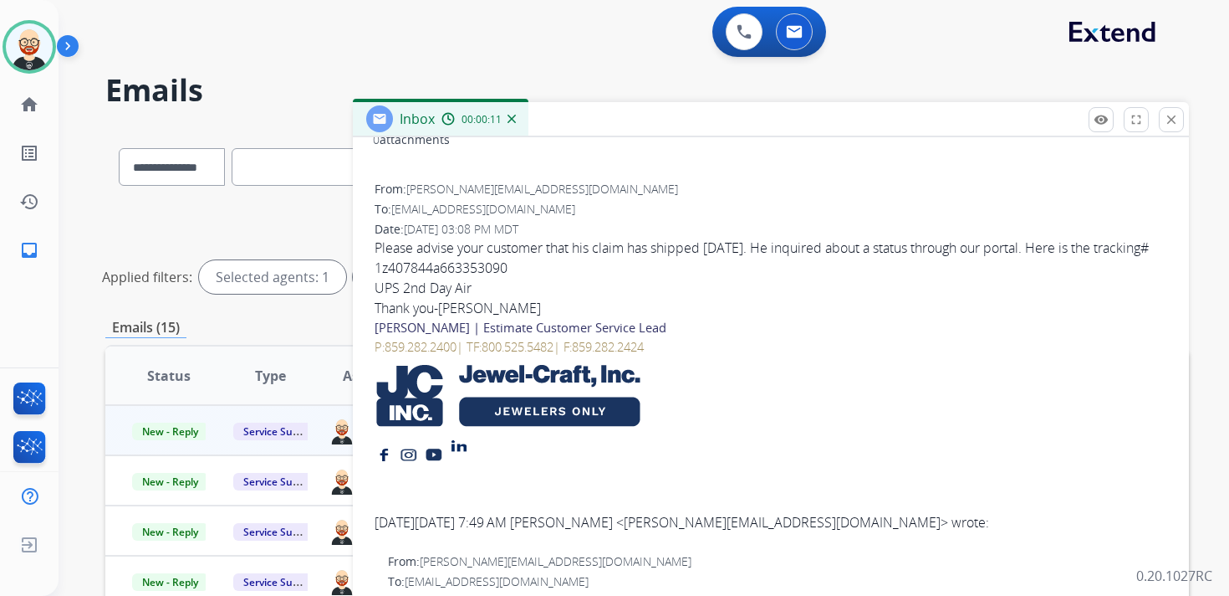
scroll to position [0, 0]
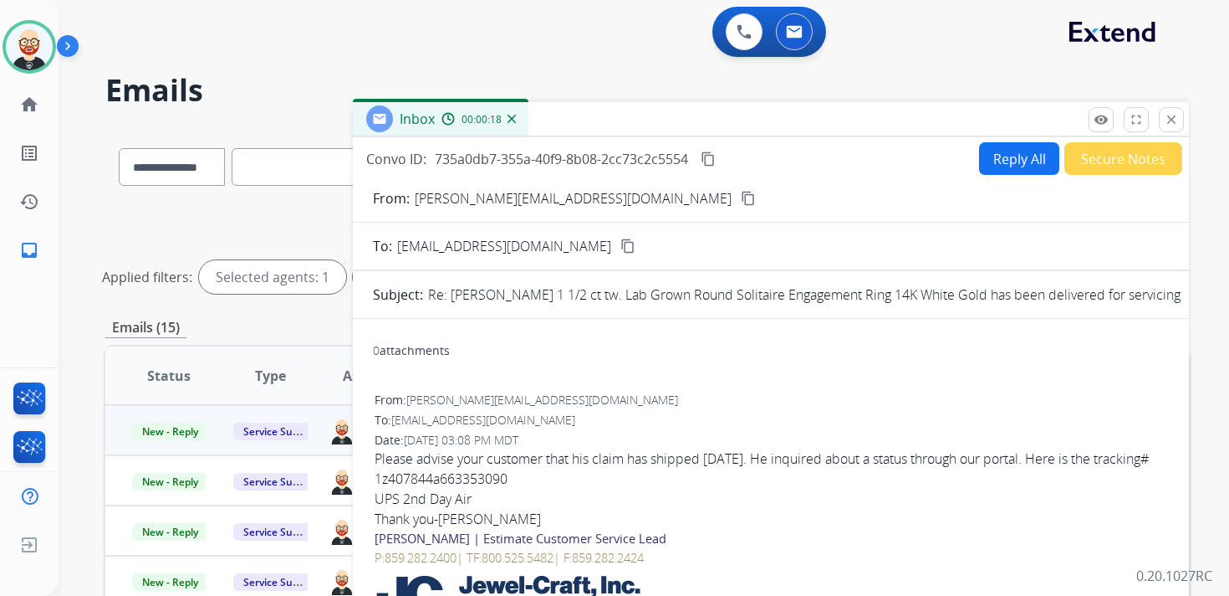
click at [711, 161] on mat-icon "content_copy" at bounding box center [708, 158] width 15 height 15
click at [708, 157] on mat-icon "content_copy" at bounding box center [708, 158] width 15 height 15
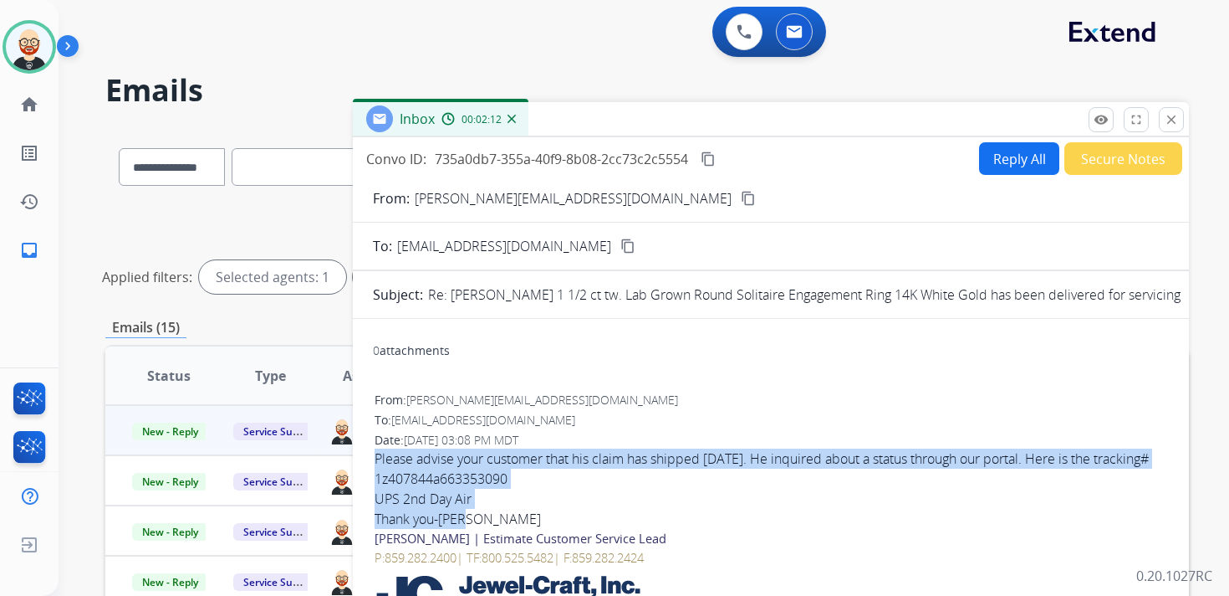
drag, startPoint x: 475, startPoint y: 539, endPoint x: 370, endPoint y: 465, distance: 129.0
click at [989, 161] on button "Reply All" at bounding box center [1019, 158] width 80 height 33
select select "**********"
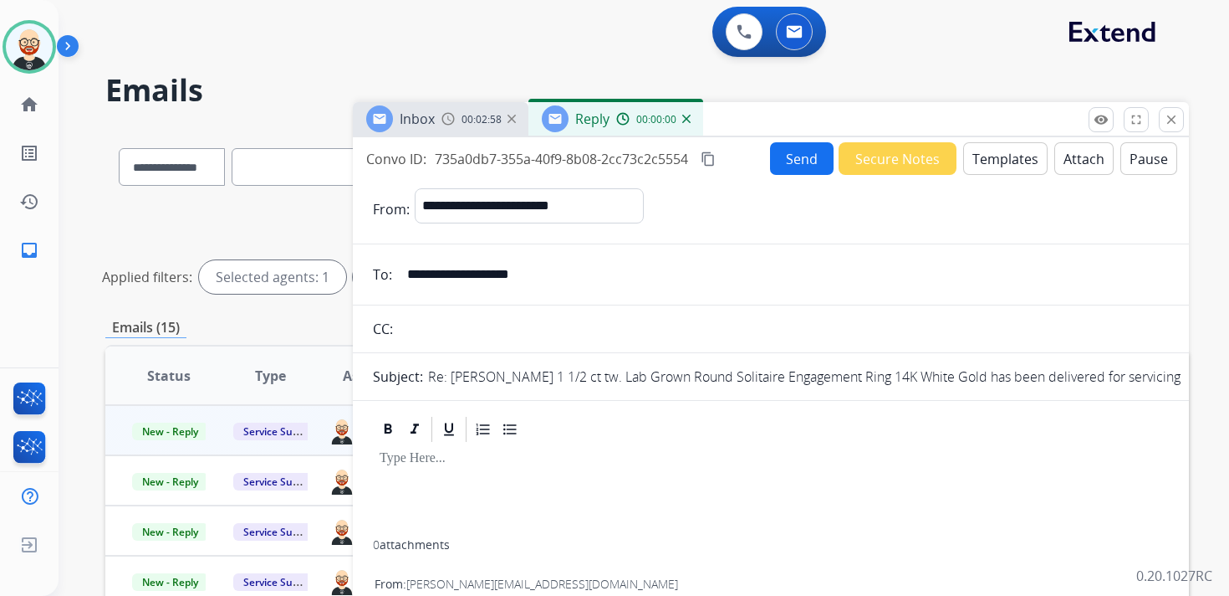
click at [504, 508] on div at bounding box center [771, 491] width 796 height 95
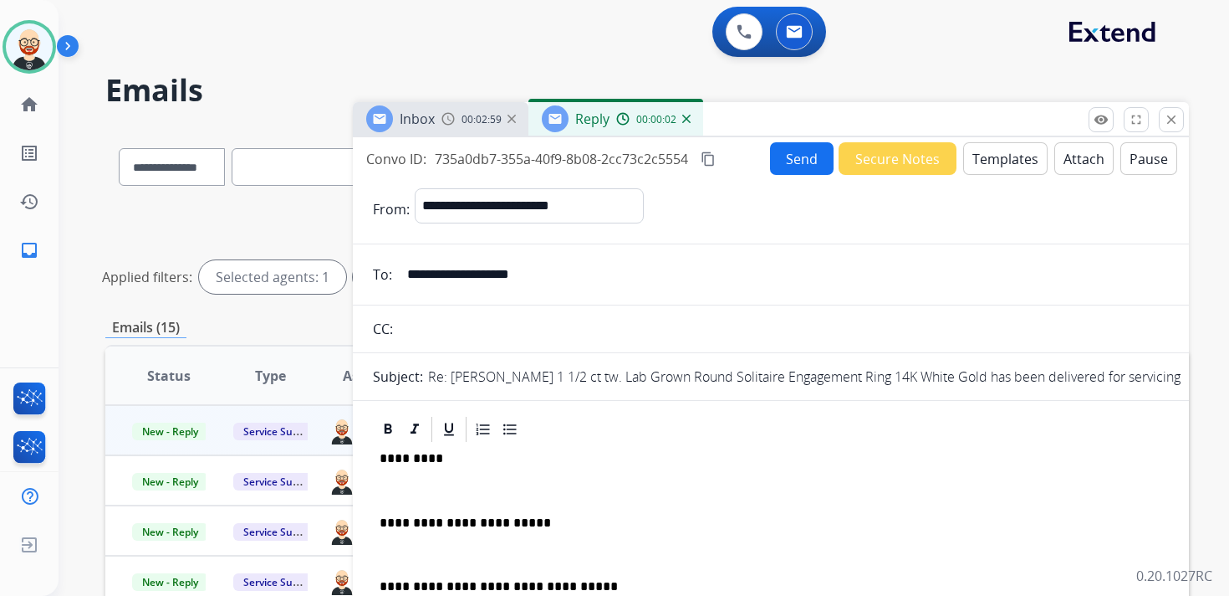
scroll to position [4, 0]
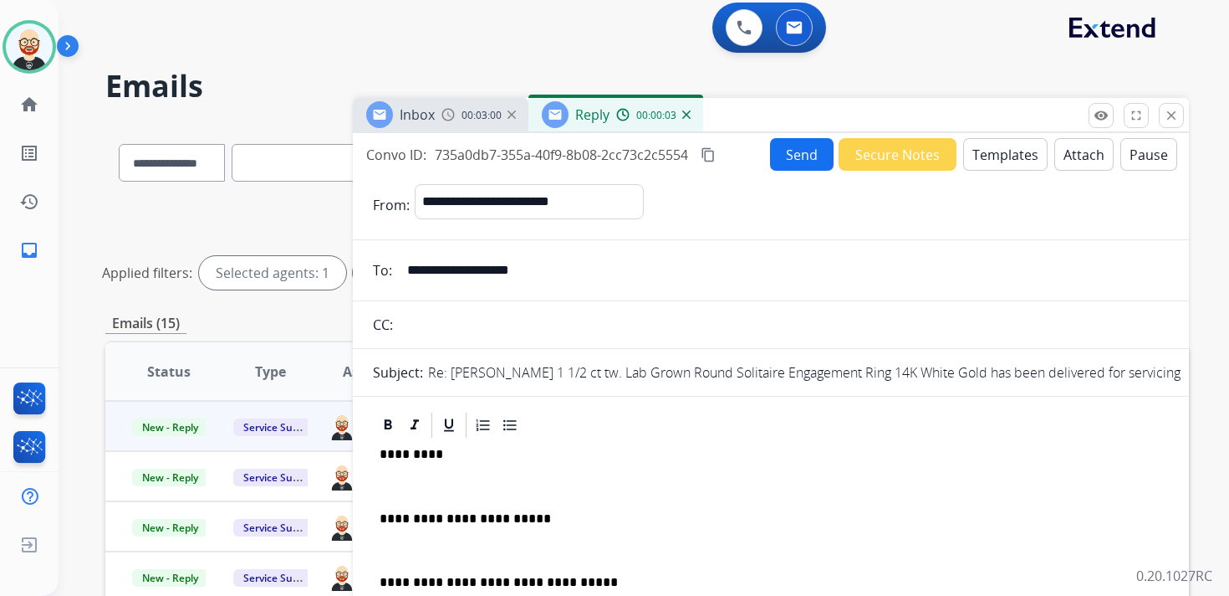
click at [470, 467] on div "**********" at bounding box center [771, 568] width 796 height 256
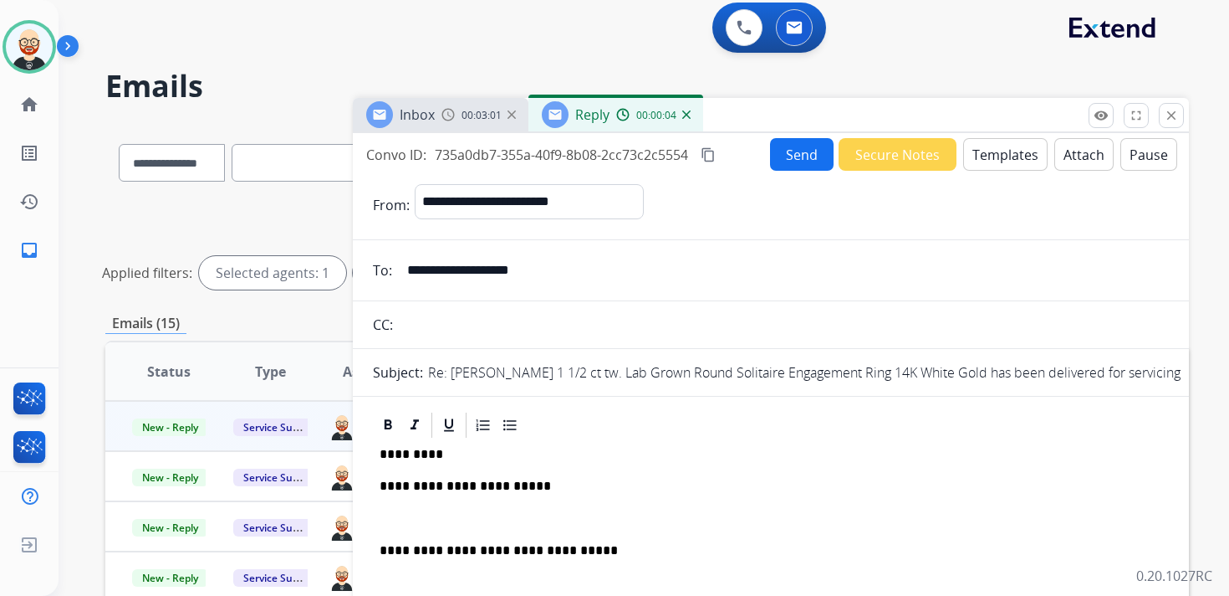
click at [444, 520] on p at bounding box center [771, 518] width 783 height 15
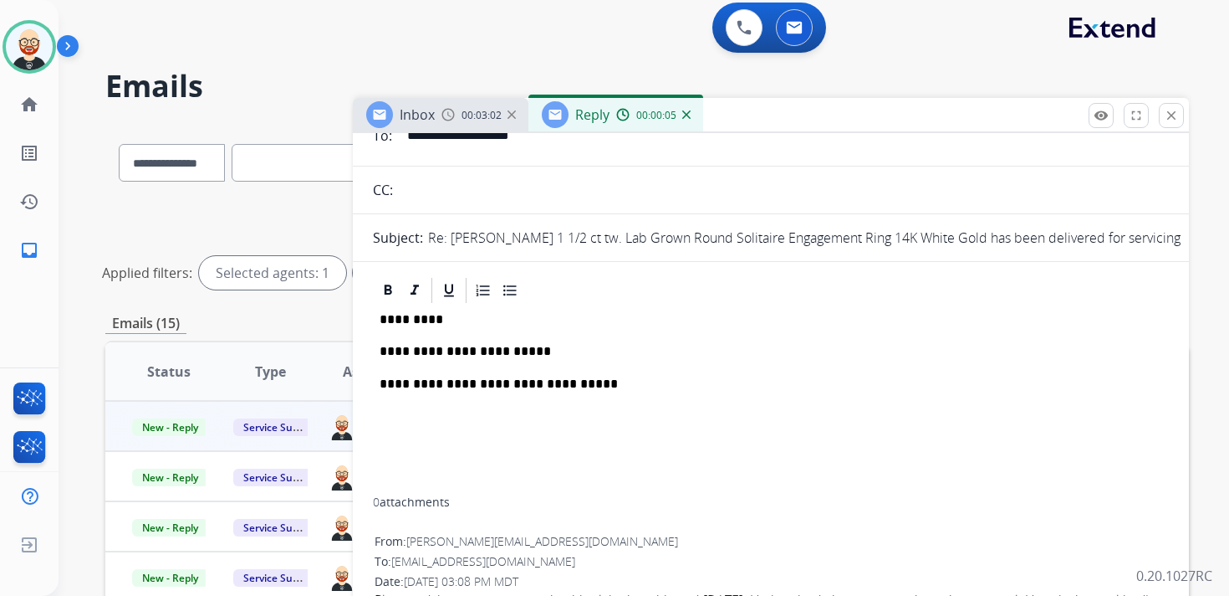
scroll to position [138, 0]
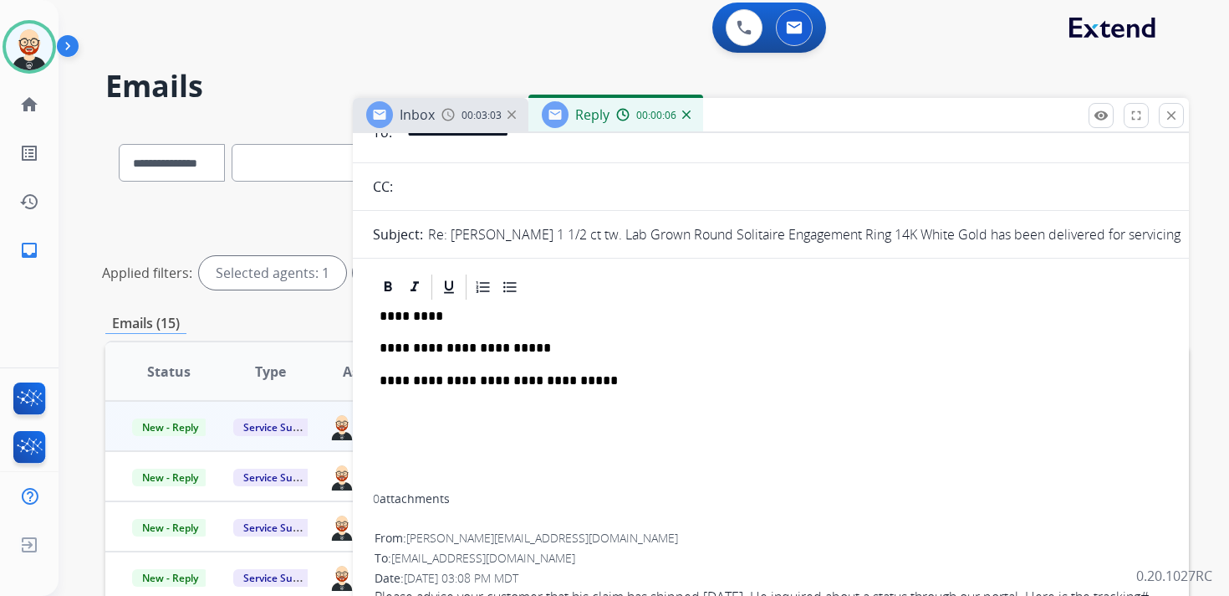
click at [410, 324] on p "*********" at bounding box center [764, 316] width 769 height 15
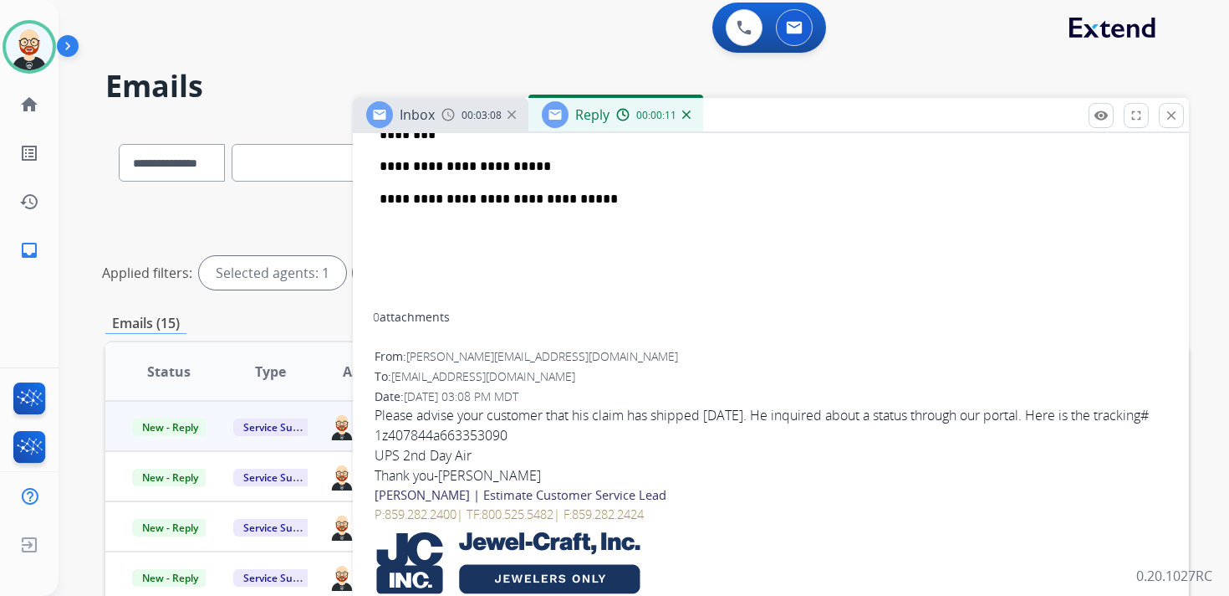
scroll to position [0, 0]
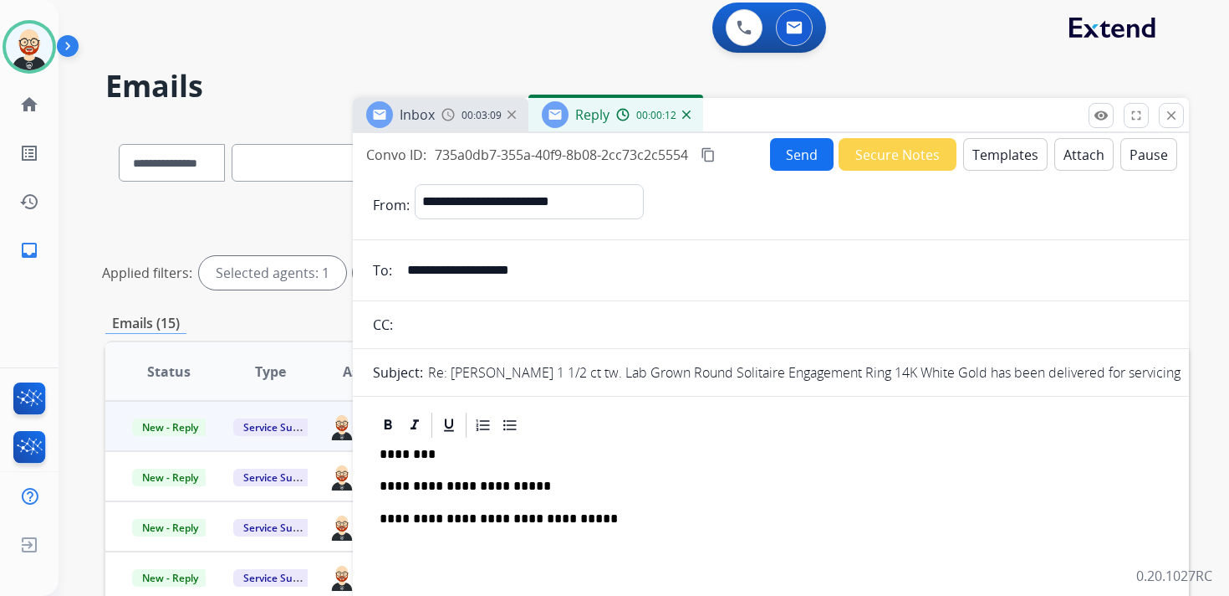
click at [792, 150] on button "Send" at bounding box center [802, 154] width 64 height 33
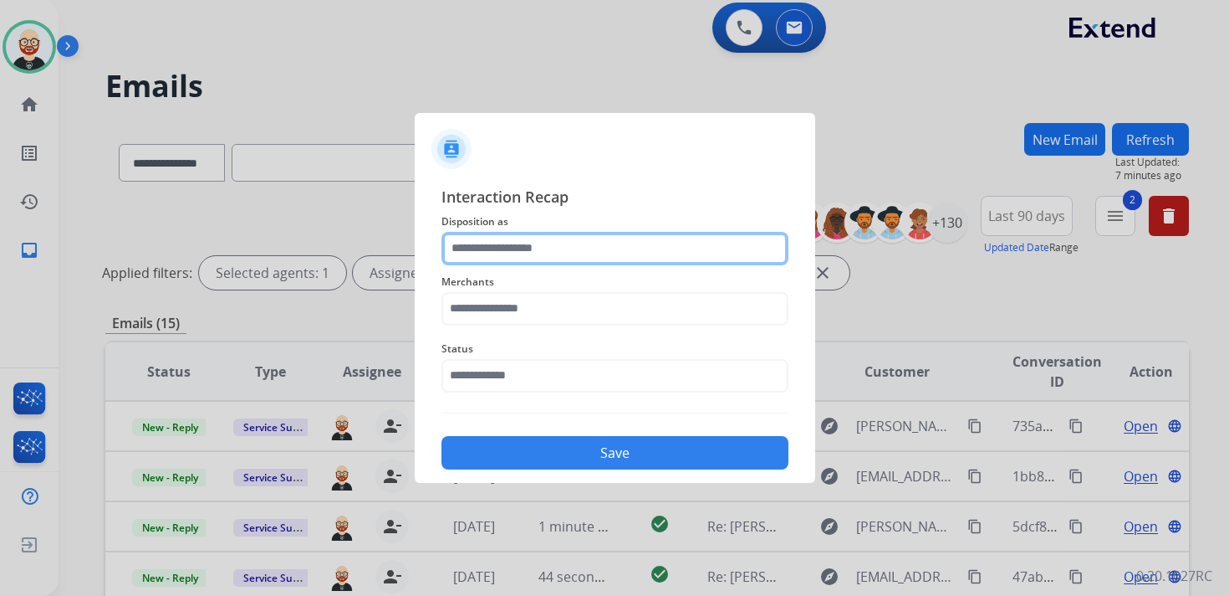
click at [507, 253] on input "text" at bounding box center [615, 248] width 347 height 33
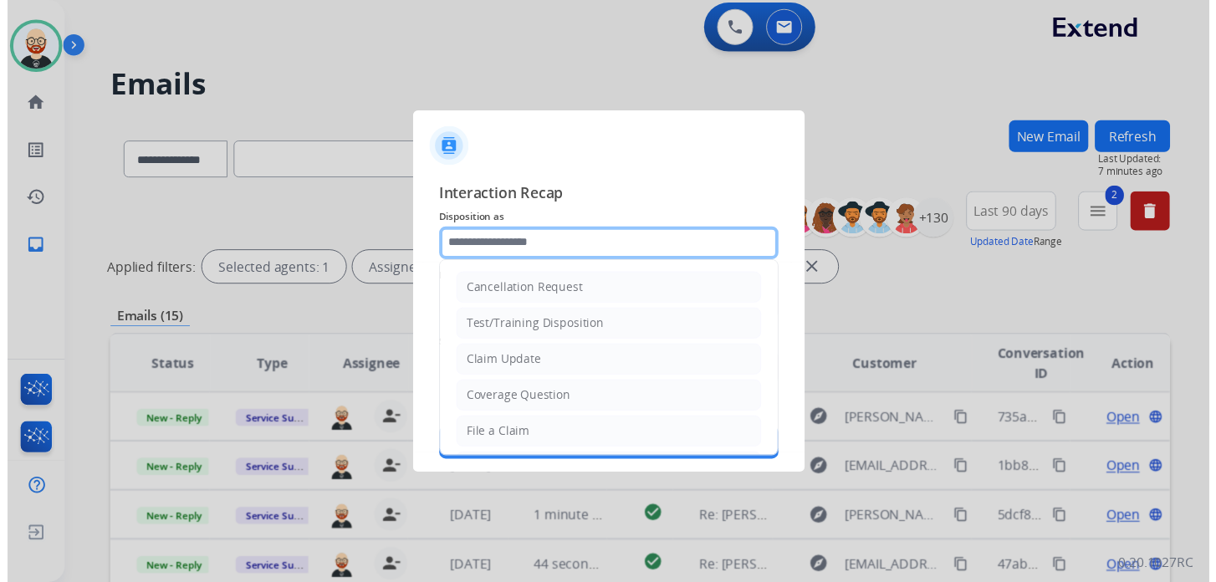
scroll to position [251, 0]
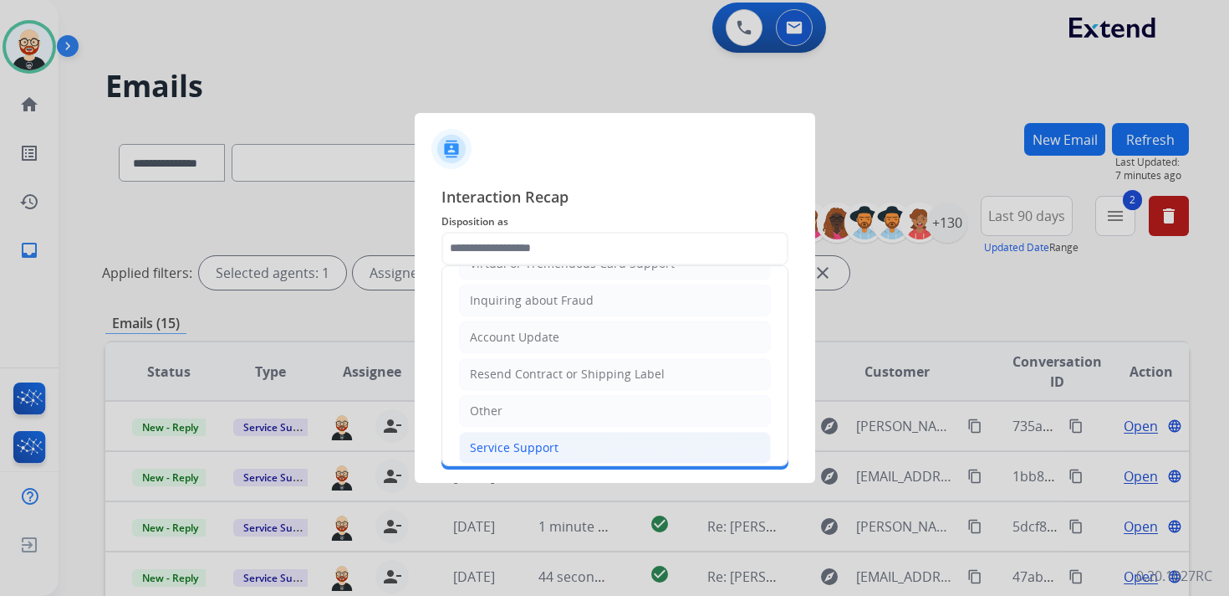
click at [510, 439] on div "Service Support" at bounding box center [514, 447] width 89 height 17
type input "**********"
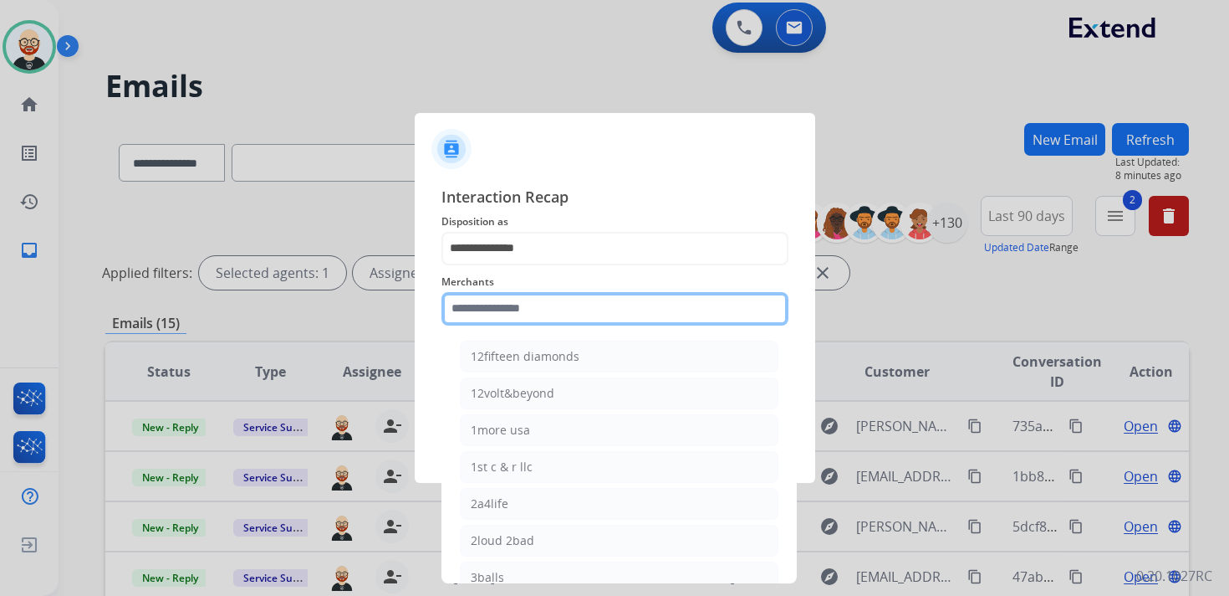
click at [517, 311] on input "text" at bounding box center [615, 308] width 347 height 33
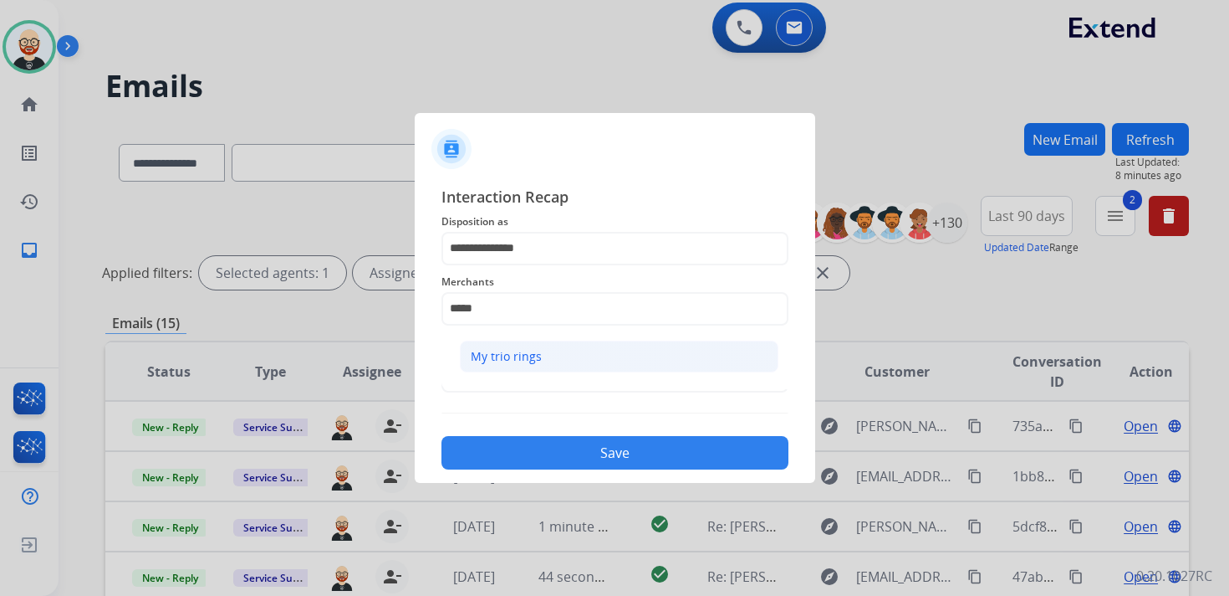
click at [519, 355] on div "My trio rings" at bounding box center [506, 356] width 71 height 17
type input "**********"
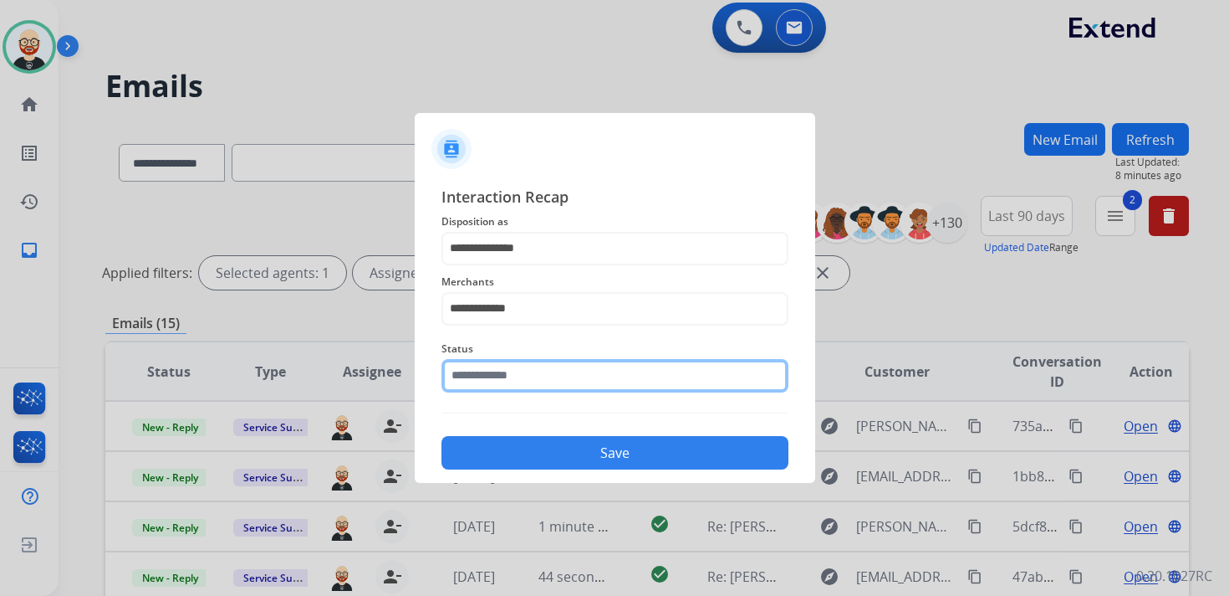
click at [506, 374] on input "text" at bounding box center [615, 375] width 347 height 33
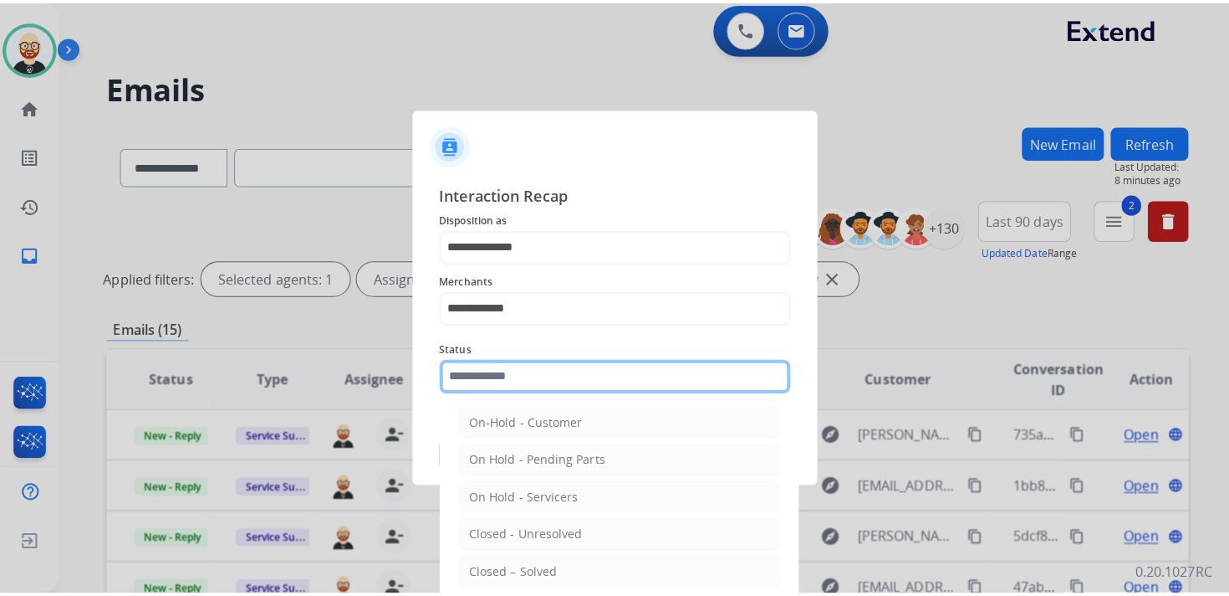
scroll to position [46, 0]
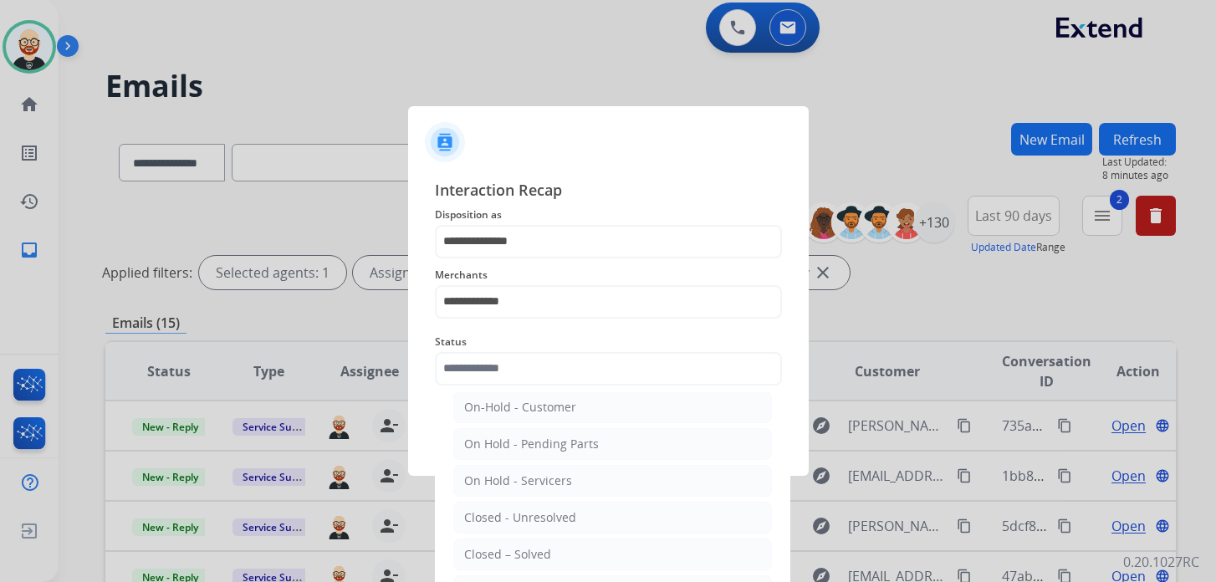
click at [531, 546] on div "Closed – Solved" at bounding box center [507, 554] width 87 height 17
type input "**********"
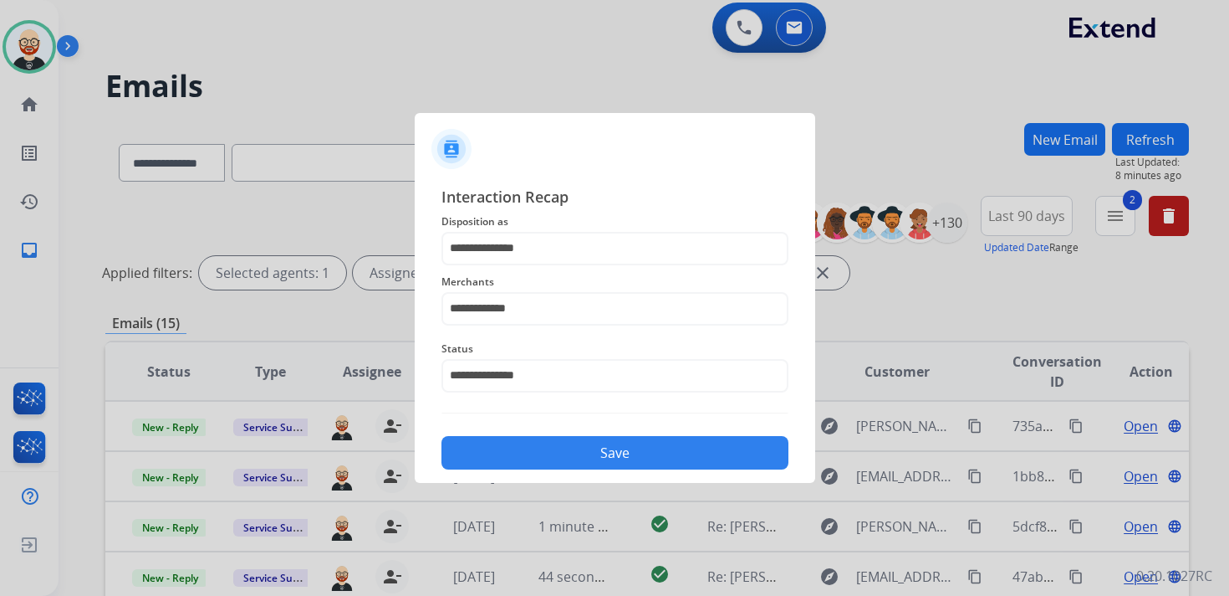
click at [559, 442] on button "Save" at bounding box center [615, 452] width 347 height 33
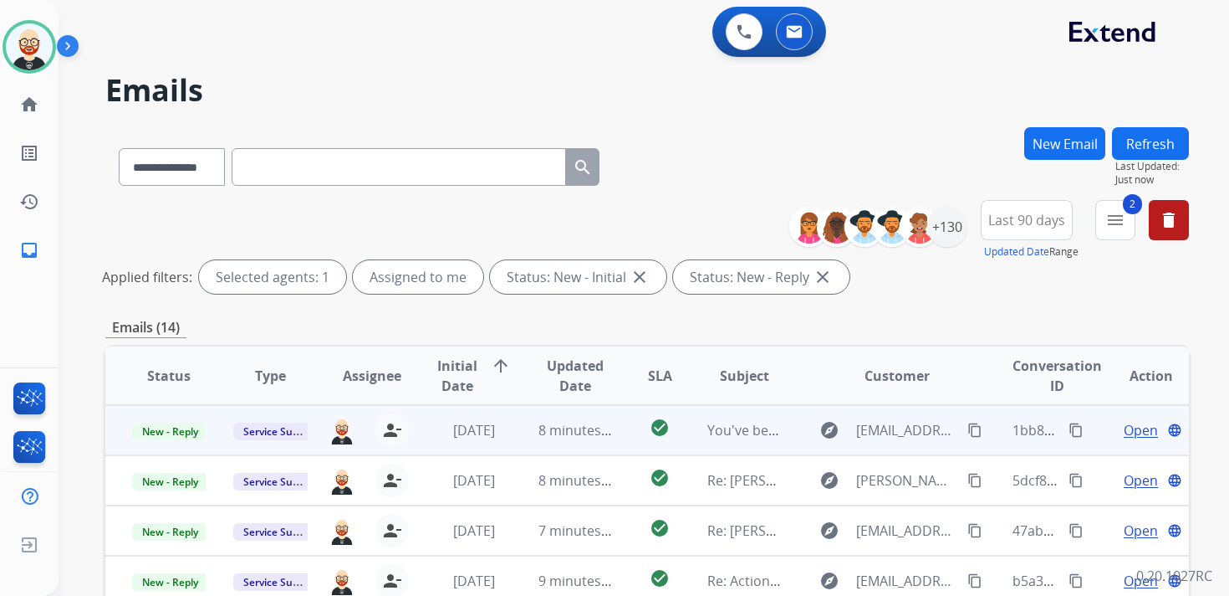
scroll to position [2, 0]
click at [1124, 428] on span "Open" at bounding box center [1141, 428] width 34 height 20
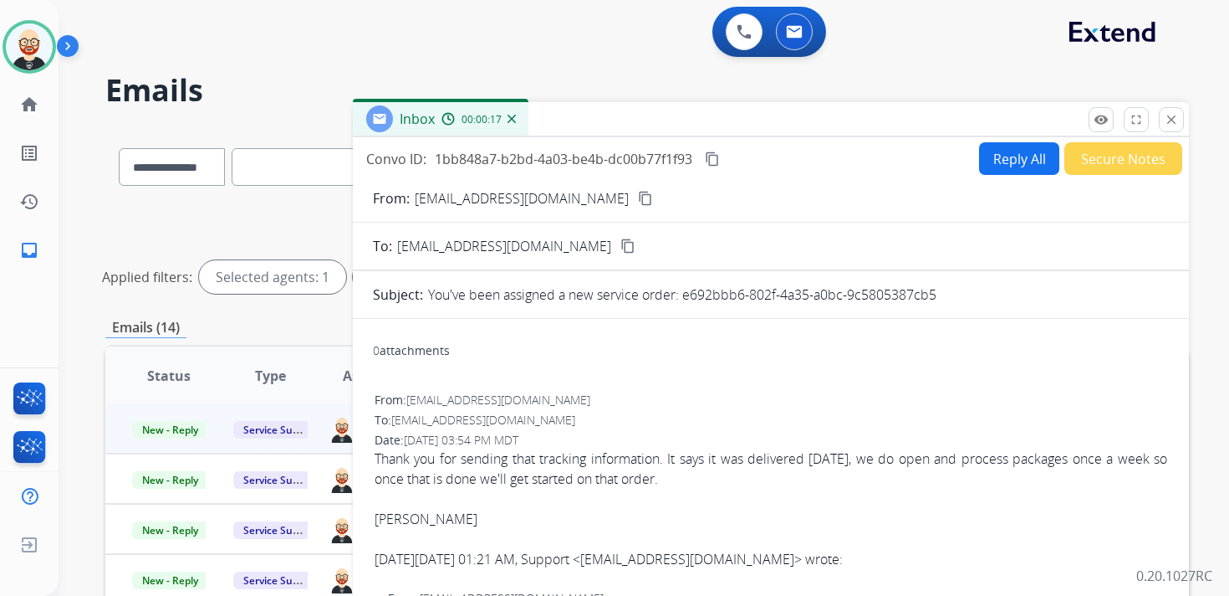
click at [933, 299] on p "You've been assigned a new service order: e692bbb6-802f-4a35-a0bc-9c5805387cb5" at bounding box center [682, 294] width 509 height 20
drag, startPoint x: 938, startPoint y: 296, endPoint x: 686, endPoint y: 296, distance: 252.6
click at [686, 296] on p "You've been assigned a new service order: e692bbb6-802f-4a35-a0bc-9c5805387cb5" at bounding box center [682, 294] width 509 height 20
click at [715, 164] on mat-icon "content_copy" at bounding box center [712, 158] width 15 height 15
click at [713, 161] on mat-icon "content_copy" at bounding box center [712, 158] width 15 height 15
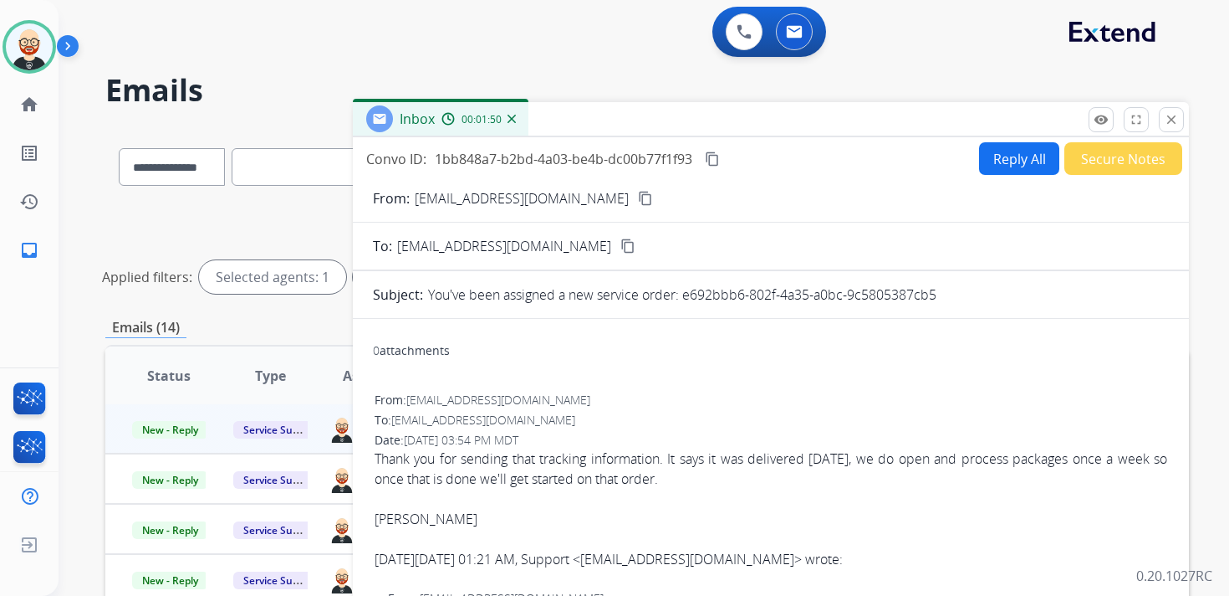
click at [544, 473] on div "Thank you for sending that tracking information. It says it was delivered [DATE…" at bounding box center [771, 468] width 793 height 40
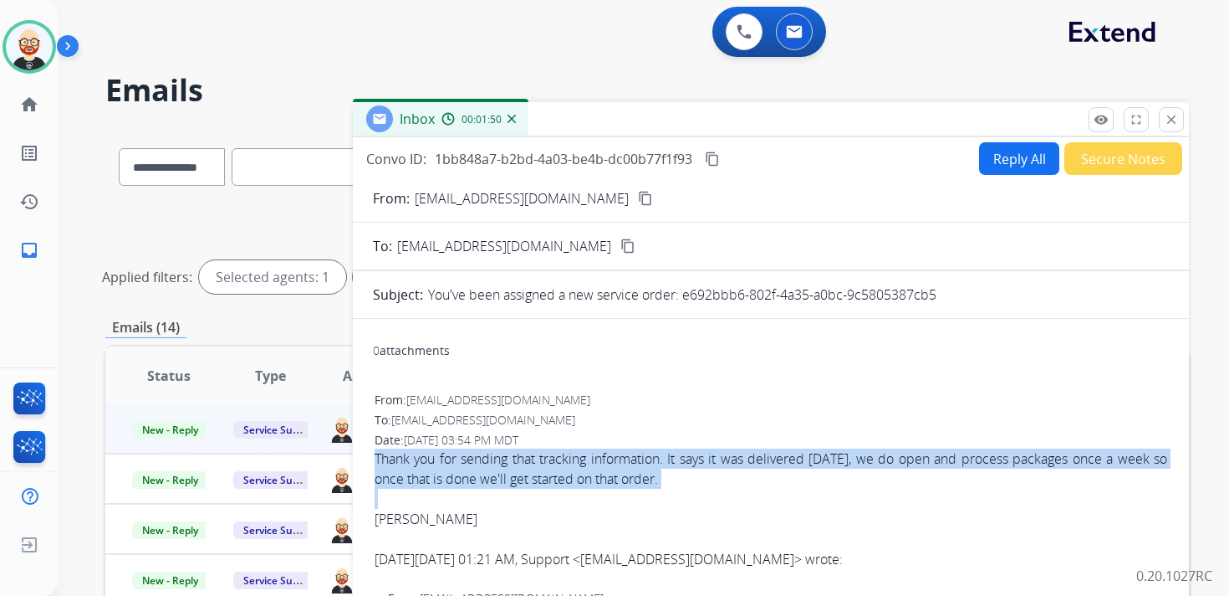
click at [544, 473] on div "Thank you for sending that tracking information. It says it was delivered [DATE…" at bounding box center [771, 468] width 793 height 40
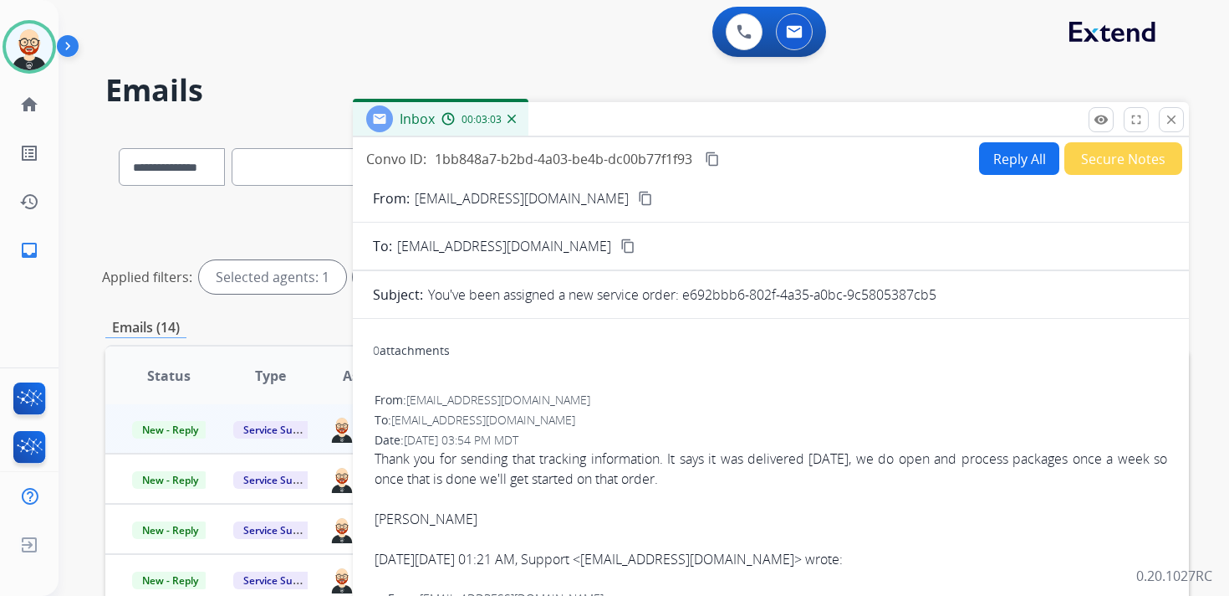
click at [426, 513] on div "[PERSON_NAME]" at bounding box center [771, 519] width 793 height 20
click at [996, 160] on button "Reply All" at bounding box center [1019, 158] width 80 height 33
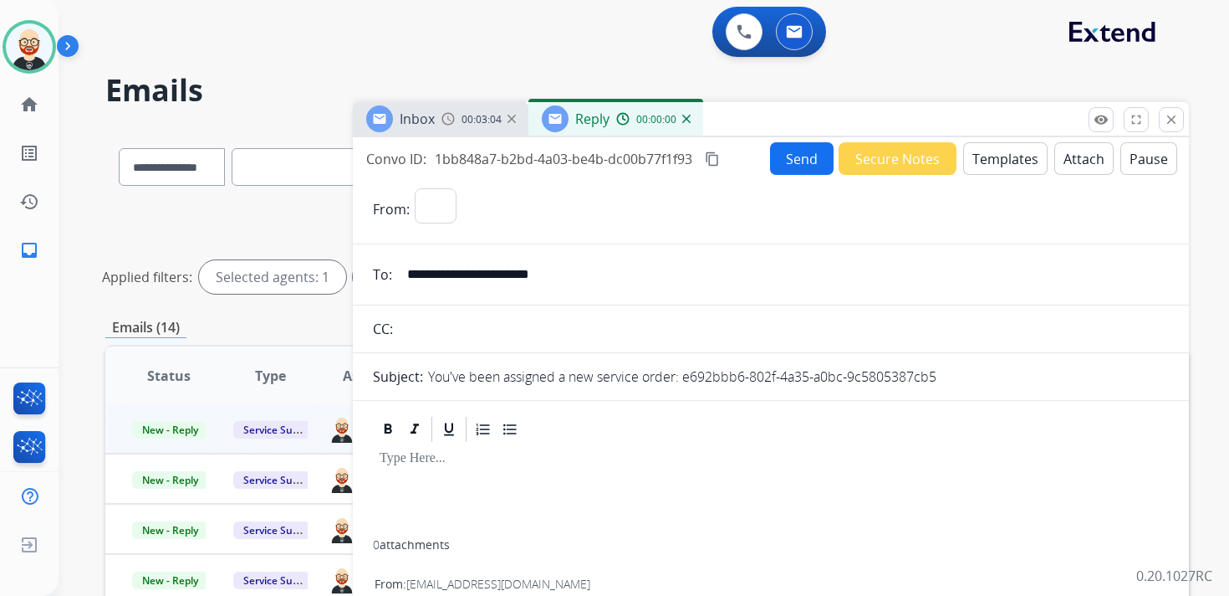
select select "**********"
click at [411, 488] on div at bounding box center [771, 491] width 796 height 95
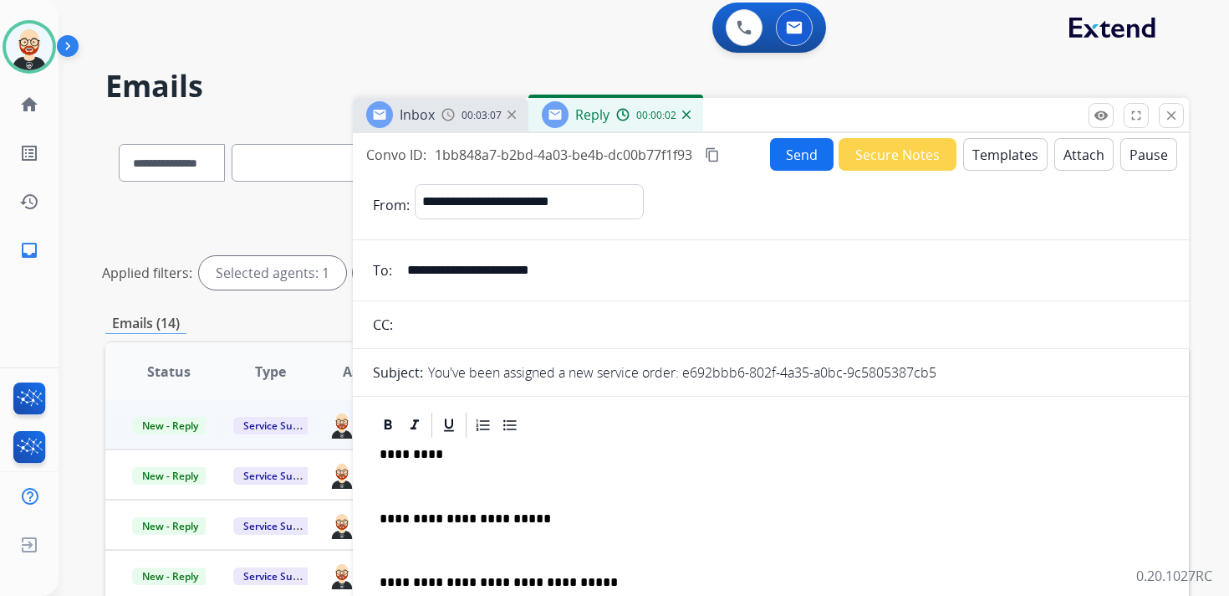
click at [411, 458] on p "*********" at bounding box center [764, 454] width 769 height 15
click at [409, 483] on p at bounding box center [771, 485] width 783 height 15
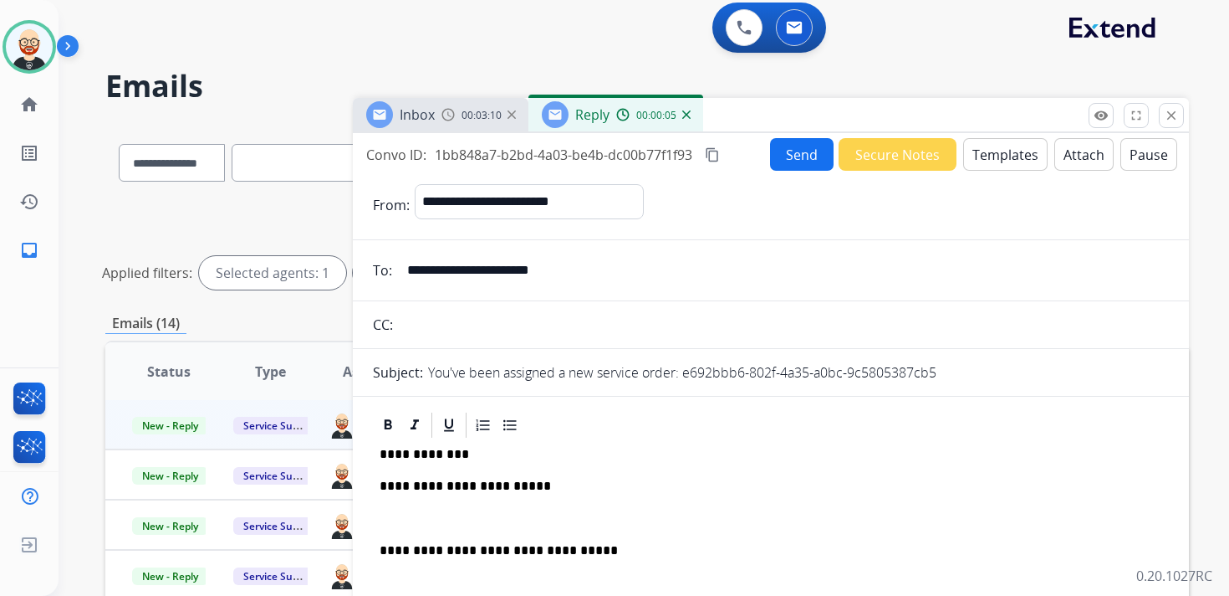
click at [444, 528] on div "**********" at bounding box center [771, 552] width 796 height 224
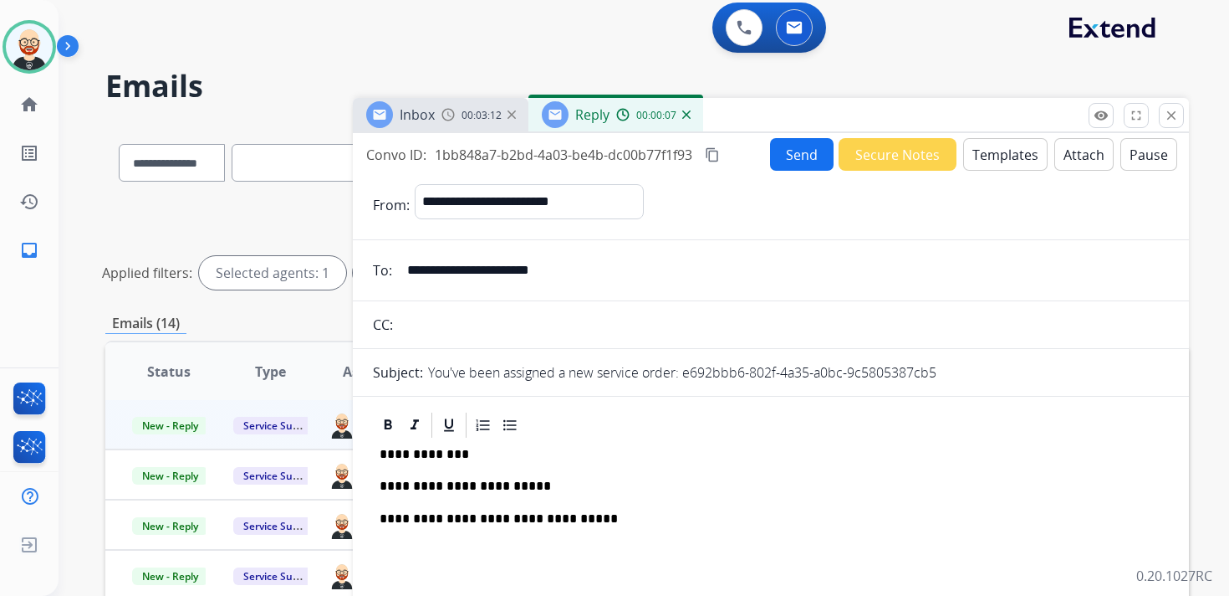
click at [772, 147] on button "Send" at bounding box center [802, 154] width 64 height 33
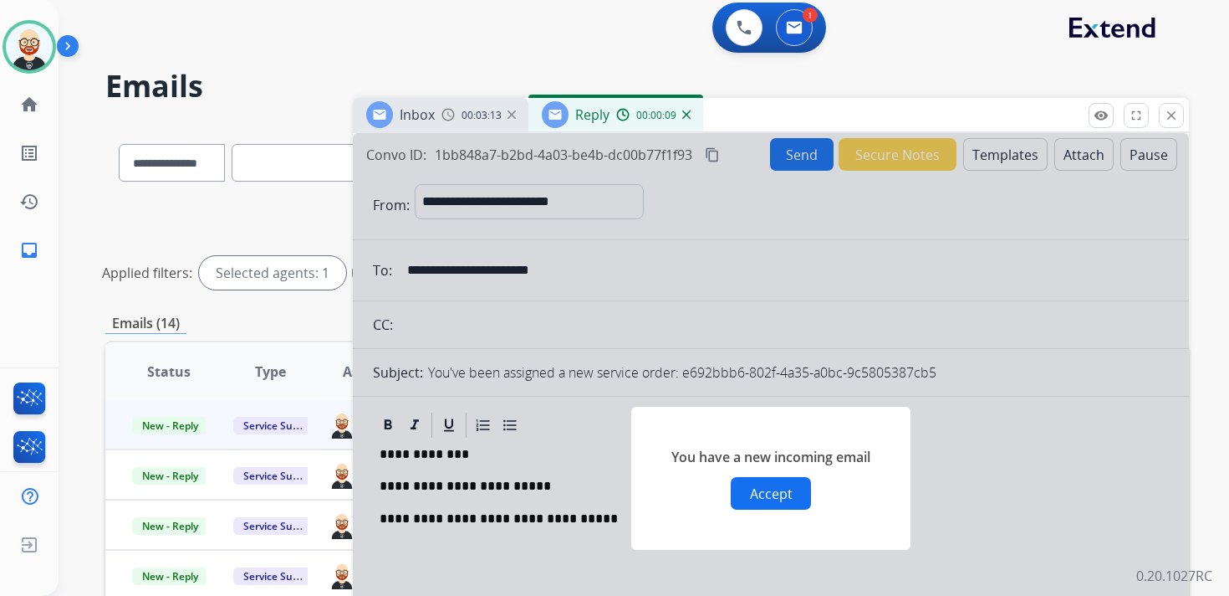
click at [721, 314] on div at bounding box center [771, 461] width 836 height 657
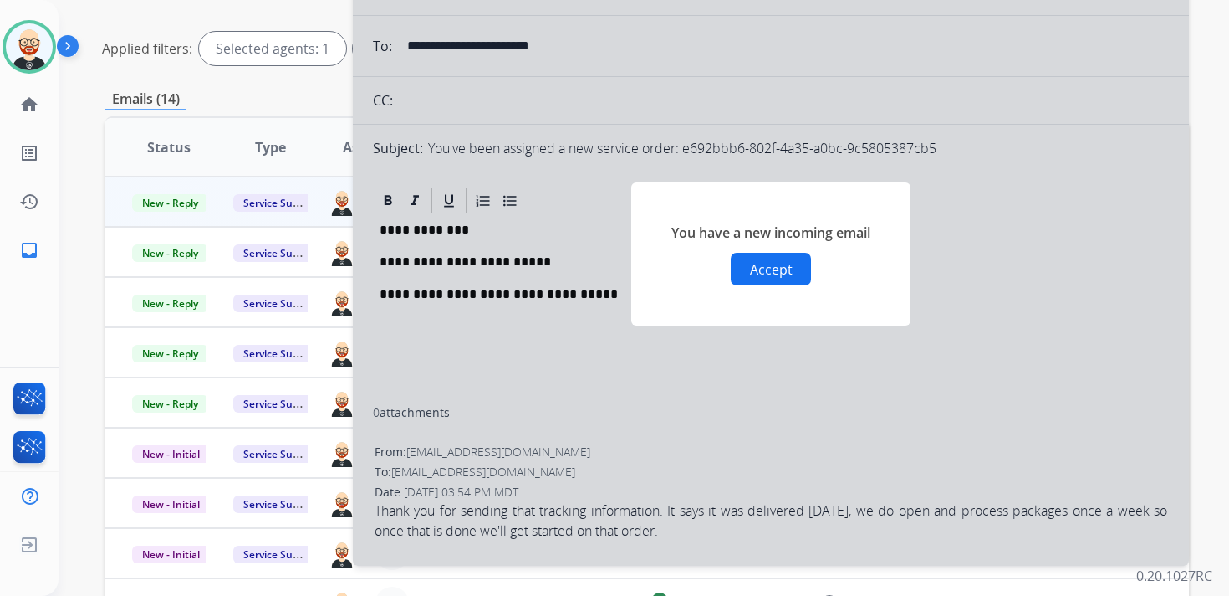
scroll to position [222, 0]
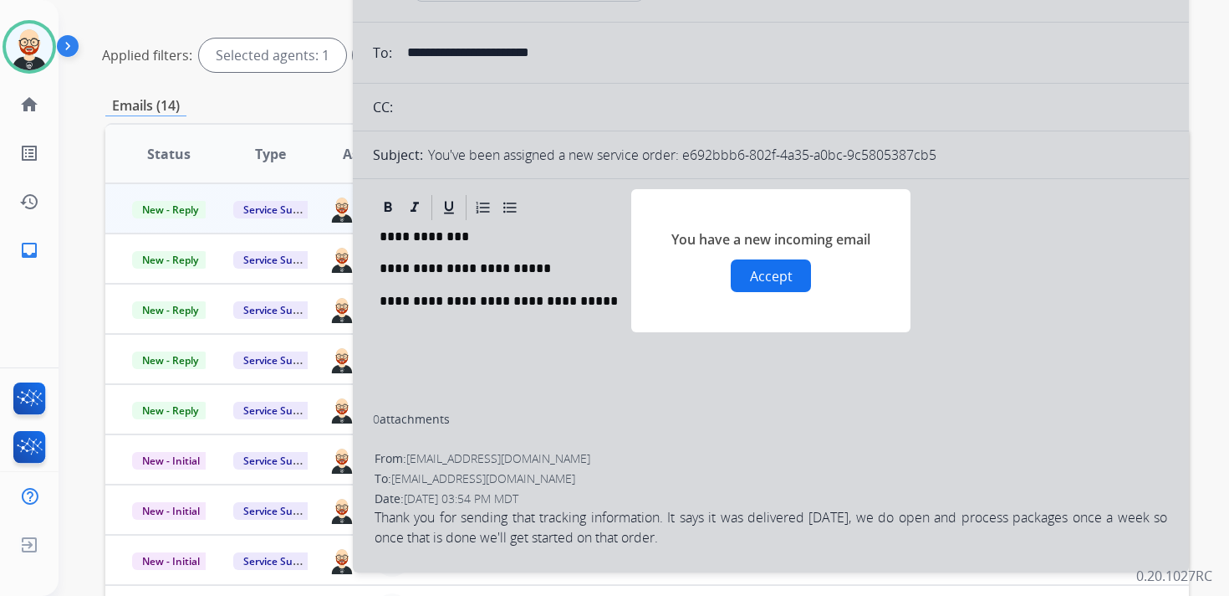
click at [749, 274] on button "Accept" at bounding box center [771, 275] width 80 height 33
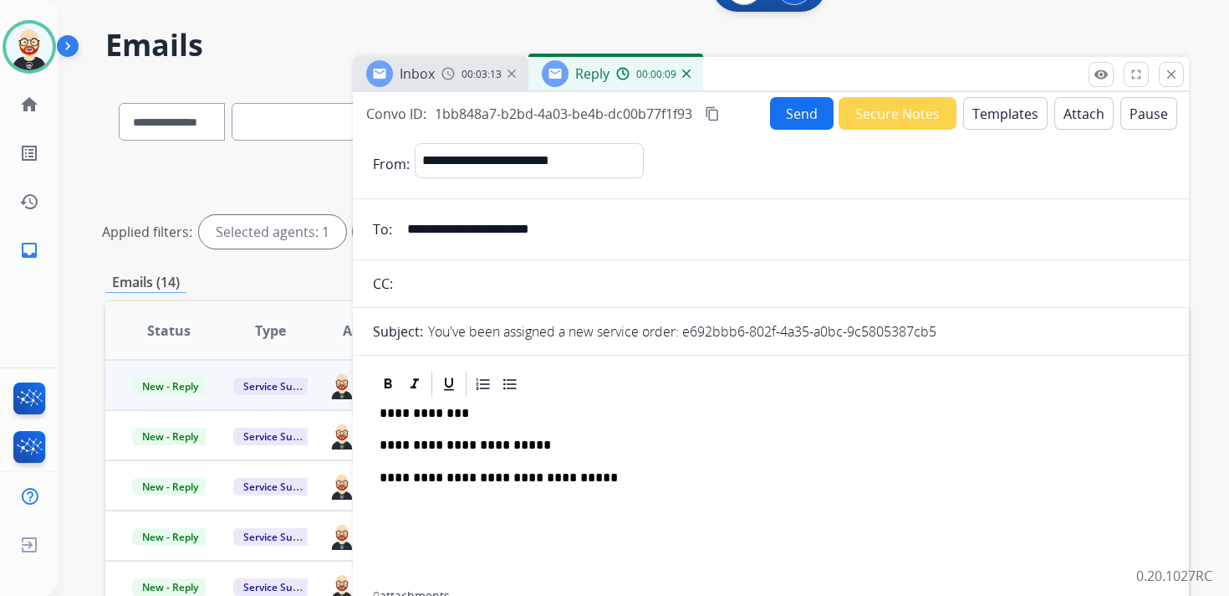
scroll to position [41, 0]
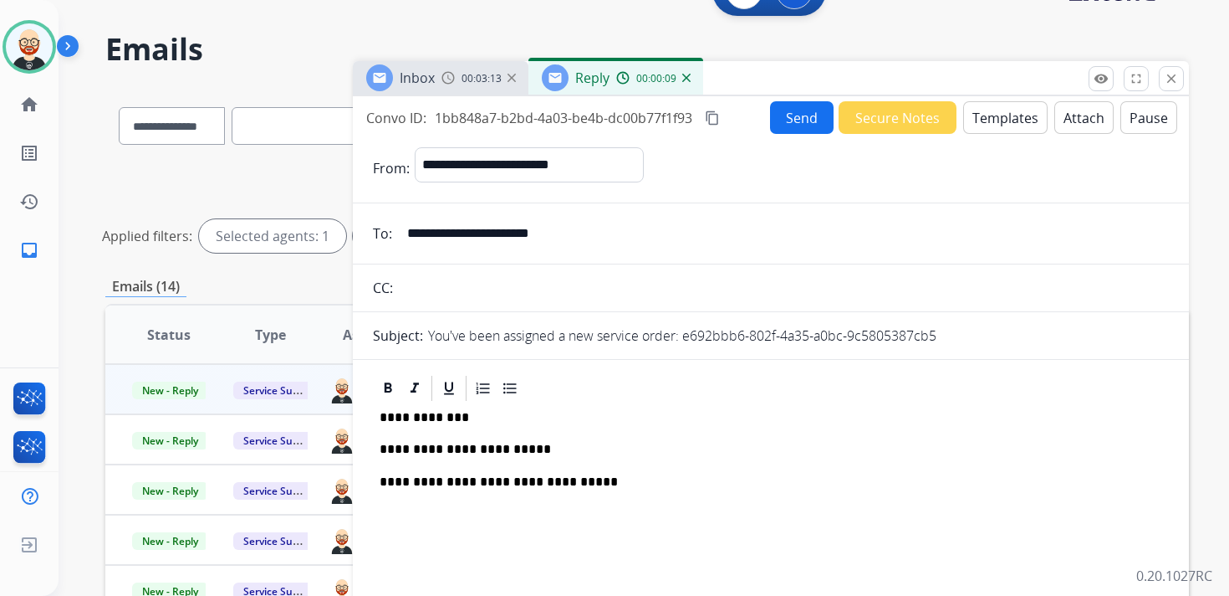
click at [798, 123] on button "Send" at bounding box center [802, 117] width 64 height 33
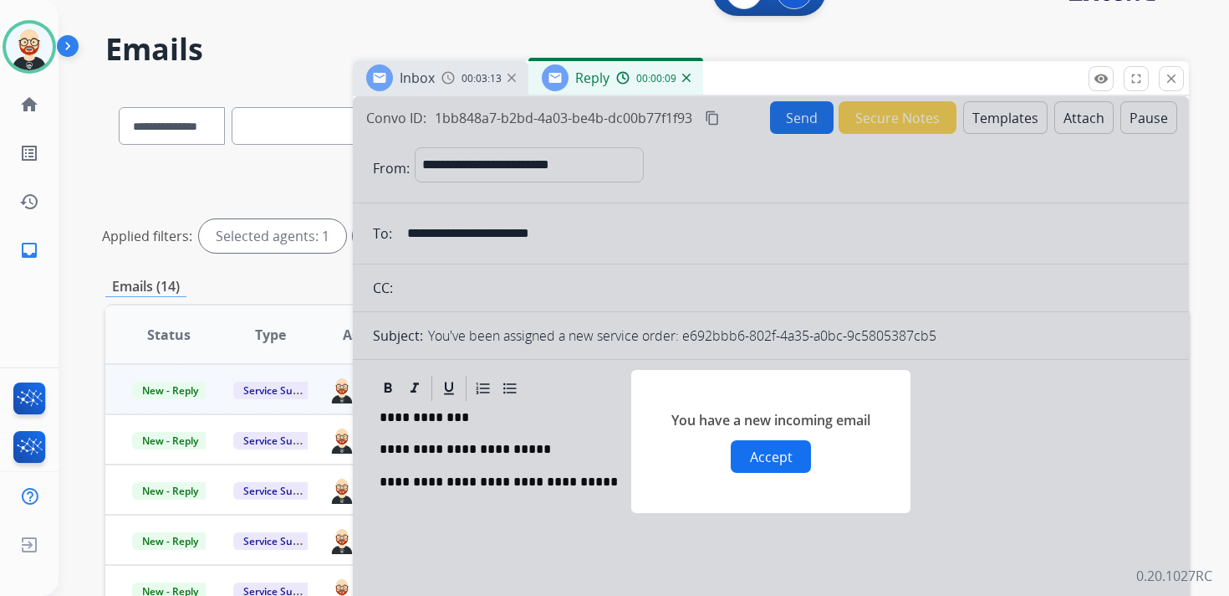
click at [780, 451] on button "Accept" at bounding box center [771, 456] width 80 height 33
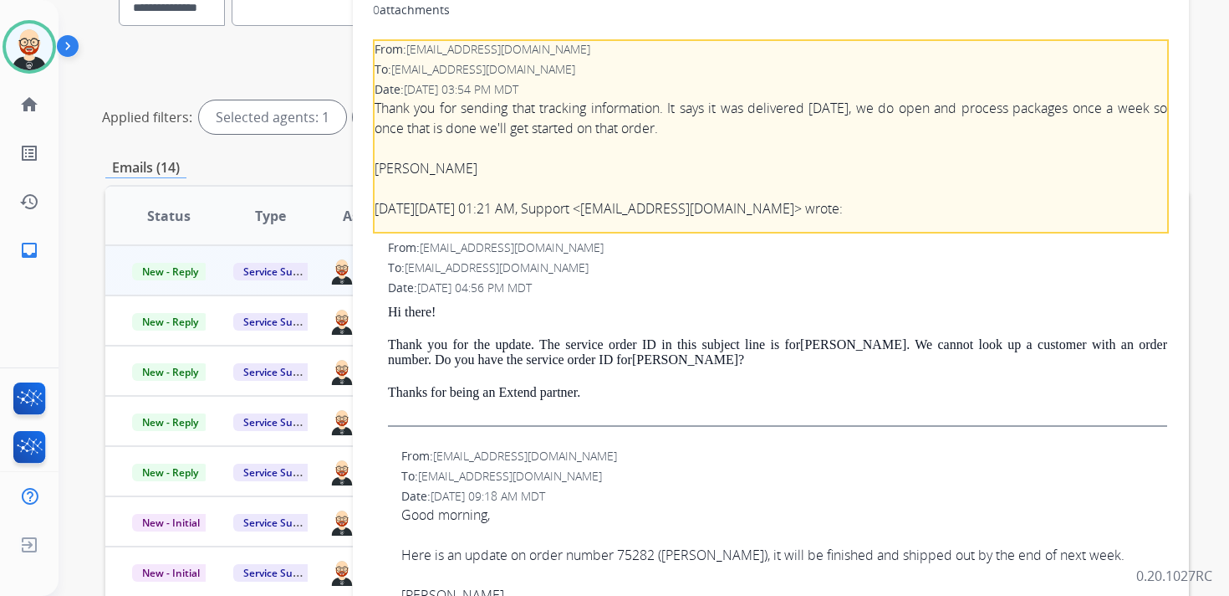
scroll to position [510, 0]
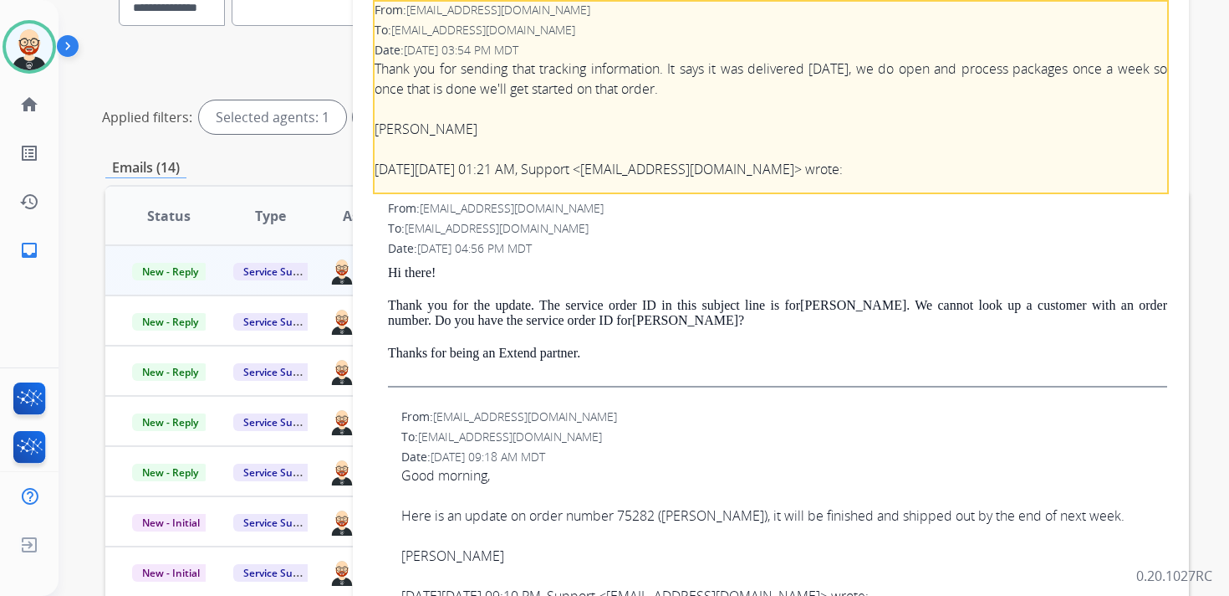
click at [611, 97] on div "Thank you for sending that tracking information. It says it was delivered [DATE…" at bounding box center [771, 79] width 793 height 40
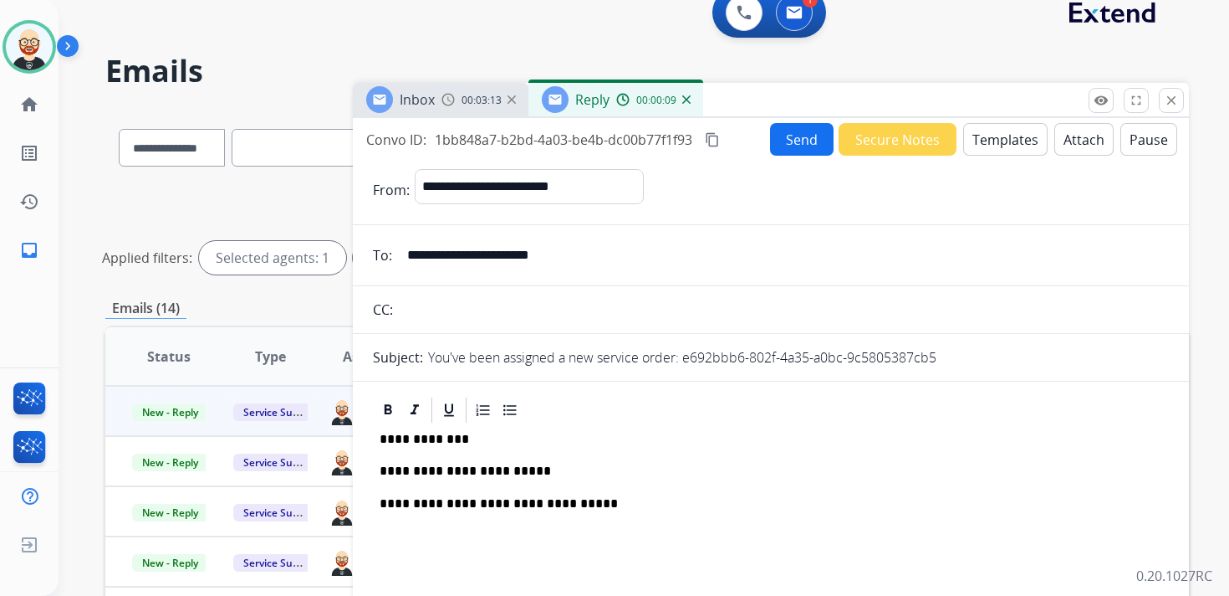
scroll to position [0, 0]
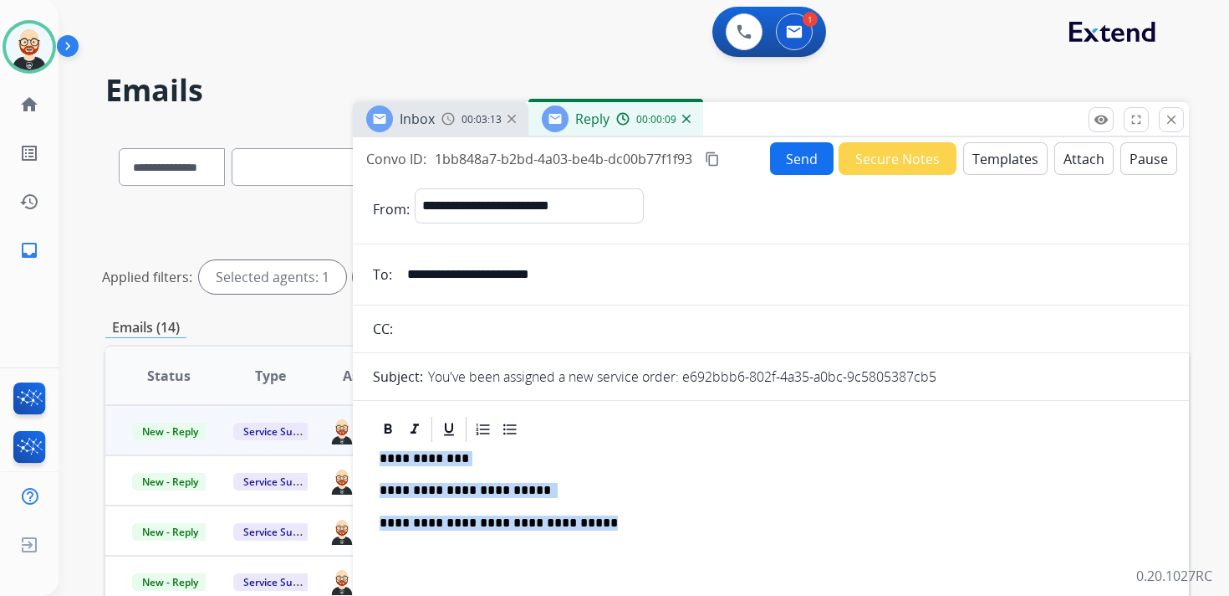
drag, startPoint x: 593, startPoint y: 522, endPoint x: 370, endPoint y: 457, distance: 232.7
click at [1171, 126] on mat-icon "close" at bounding box center [1171, 119] width 15 height 15
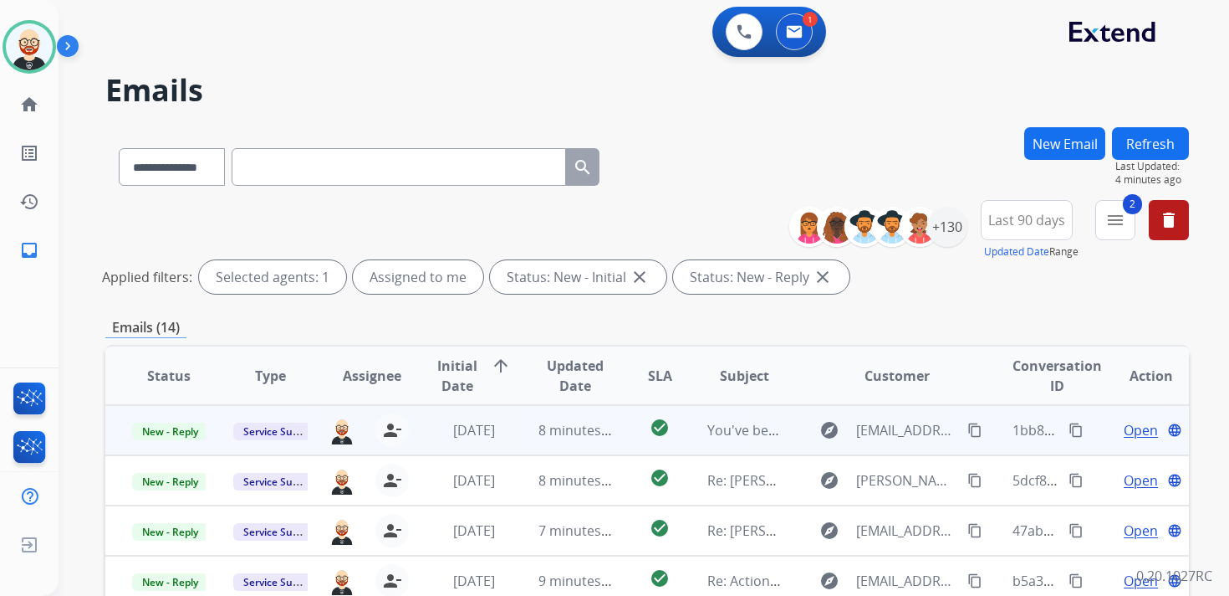
click at [1126, 432] on span "Open" at bounding box center [1141, 430] width 34 height 20
select select "**********"
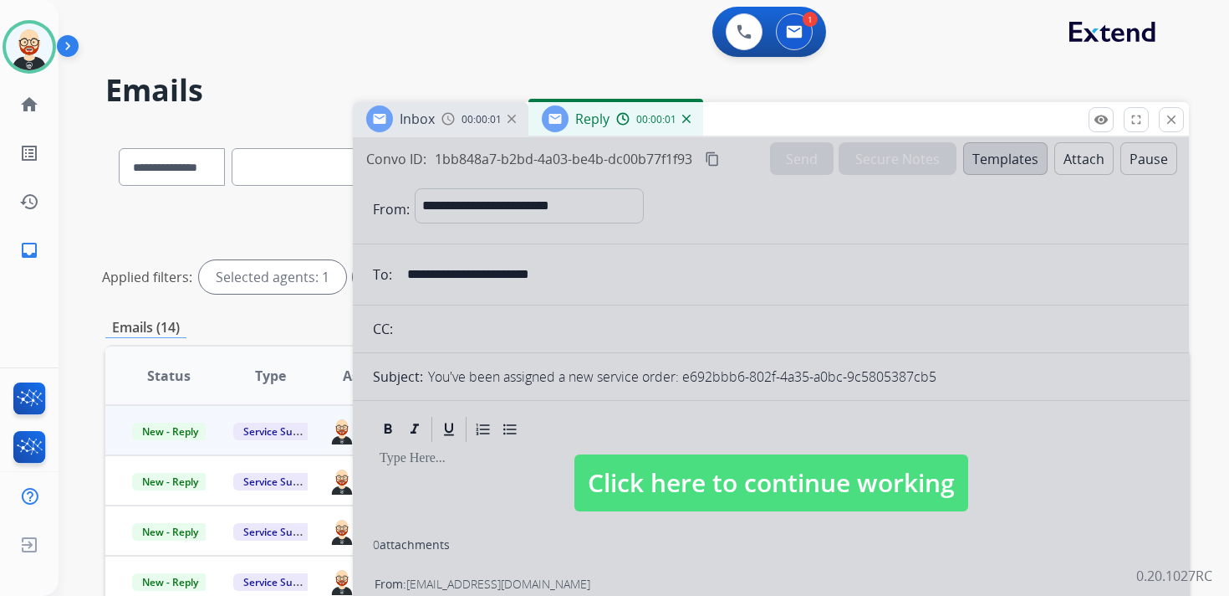
click at [854, 490] on span "Click here to continue working" at bounding box center [772, 482] width 394 height 57
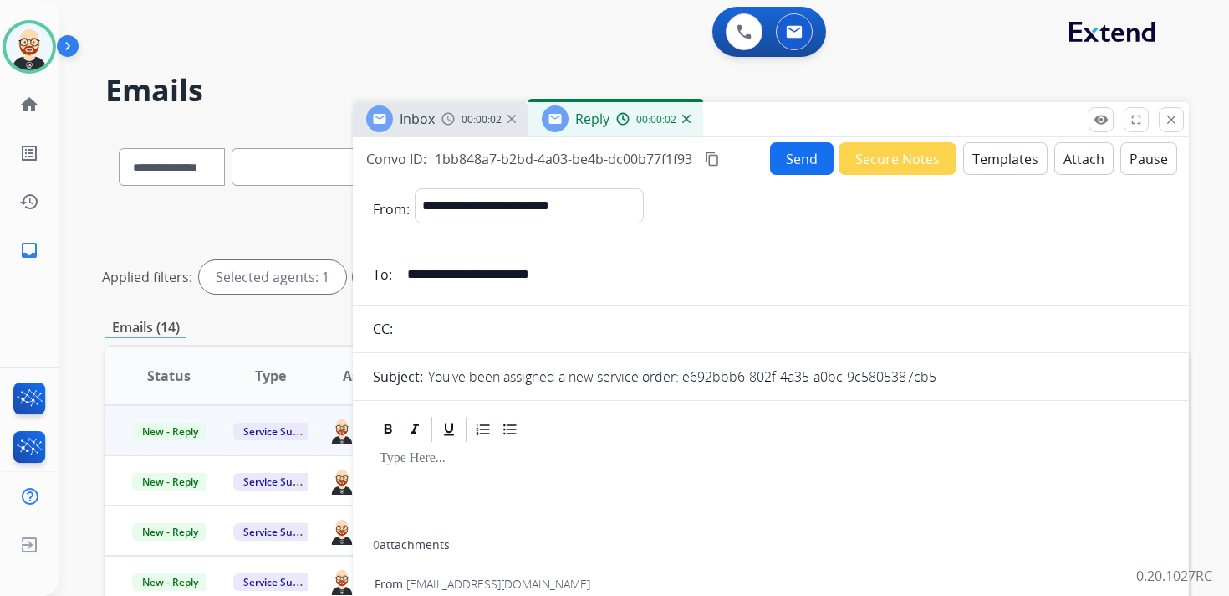
click at [550, 494] on div at bounding box center [771, 491] width 796 height 95
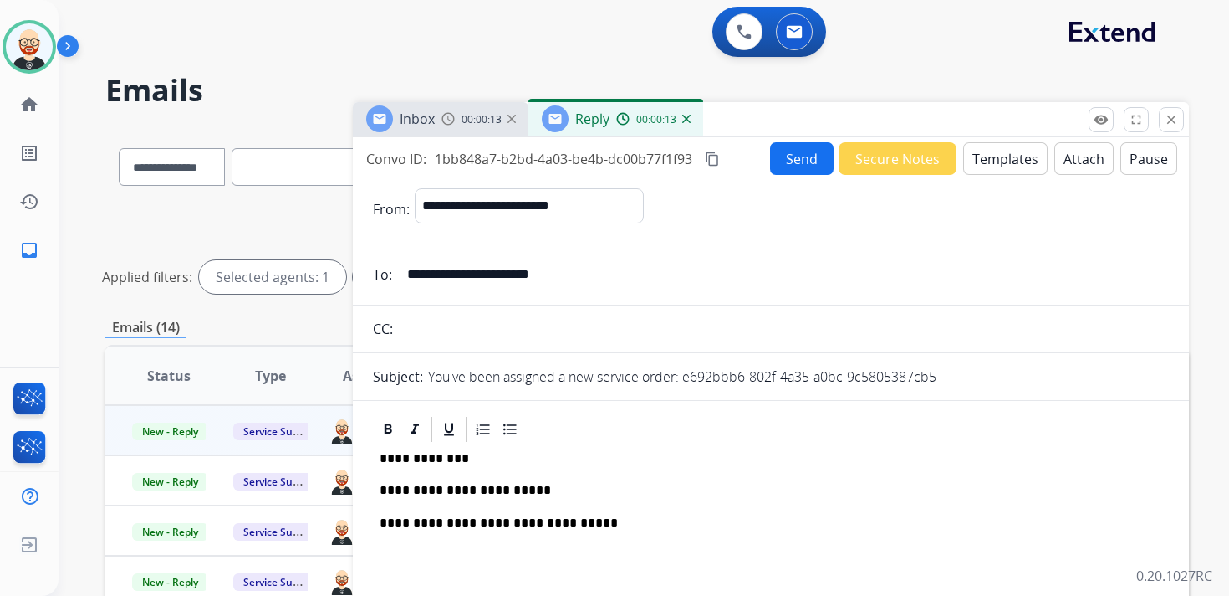
click at [775, 166] on button "Send" at bounding box center [802, 158] width 64 height 33
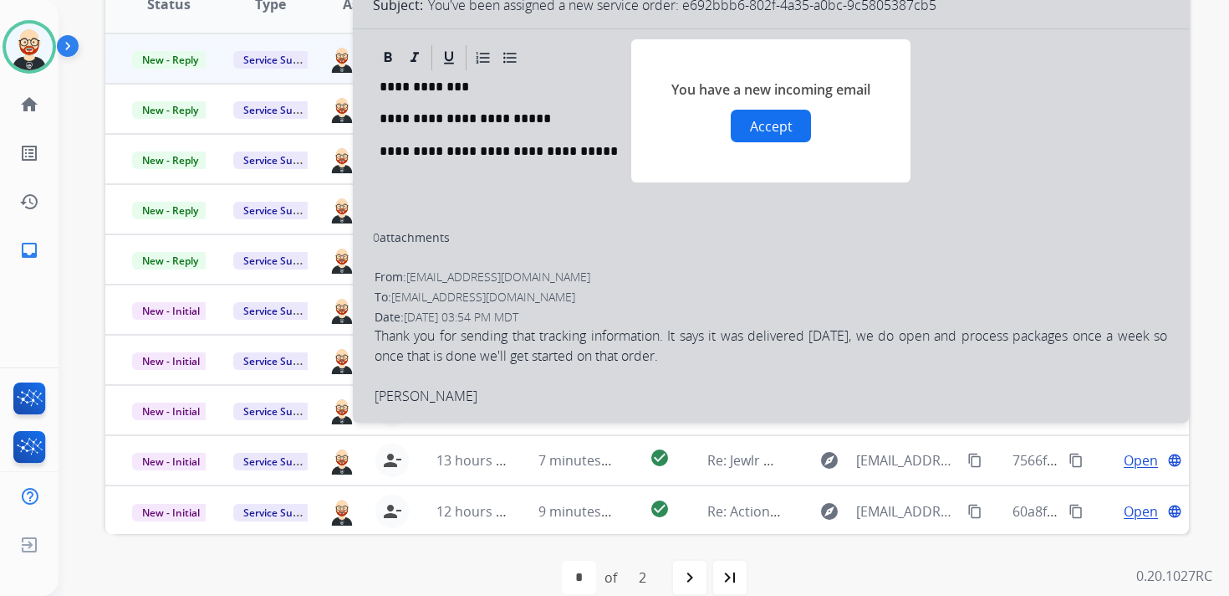
scroll to position [369, 0]
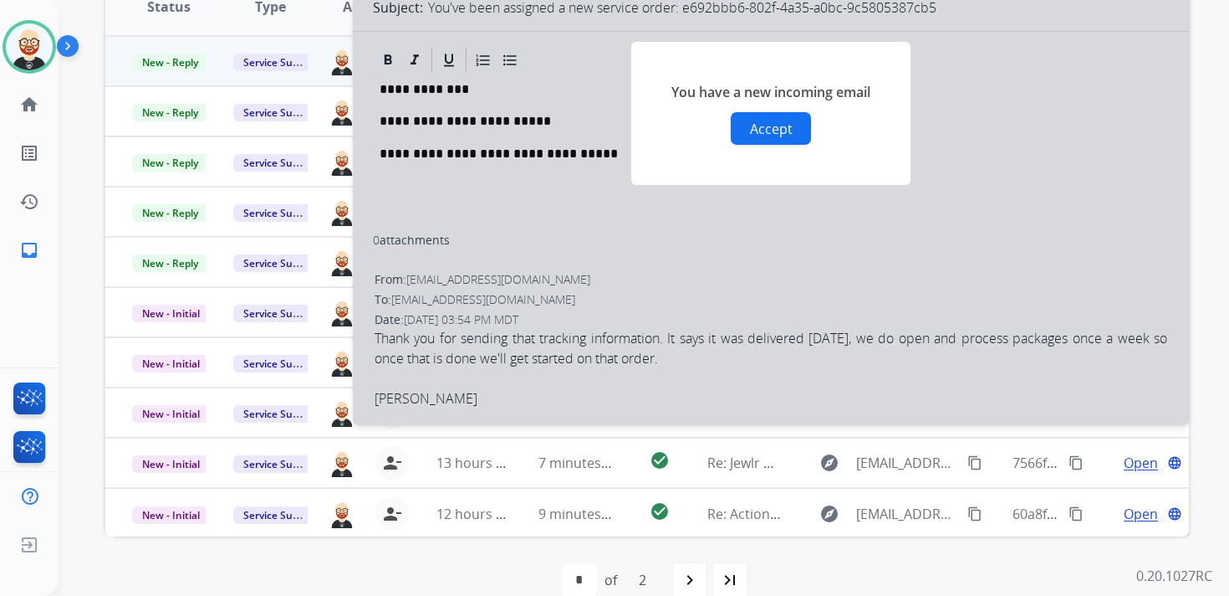
click at [731, 105] on div "You have a new incoming email Accept" at bounding box center [770, 113] width 279 height 143
click at [735, 117] on button "Accept" at bounding box center [771, 128] width 80 height 33
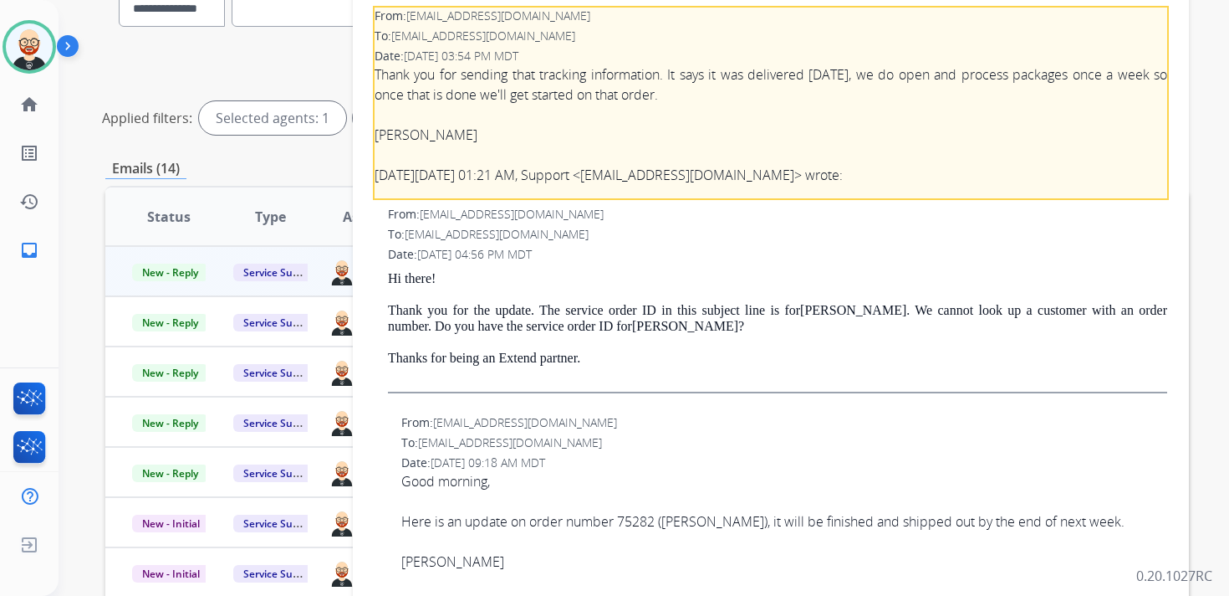
scroll to position [478, 0]
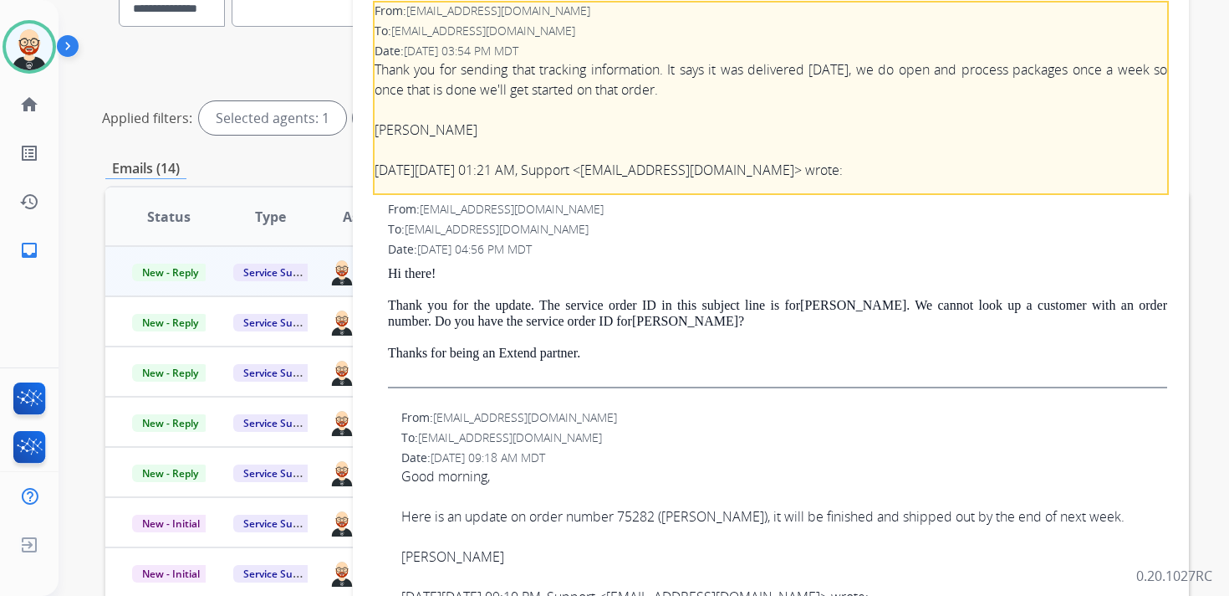
click at [514, 127] on div "[PERSON_NAME]" at bounding box center [771, 130] width 793 height 20
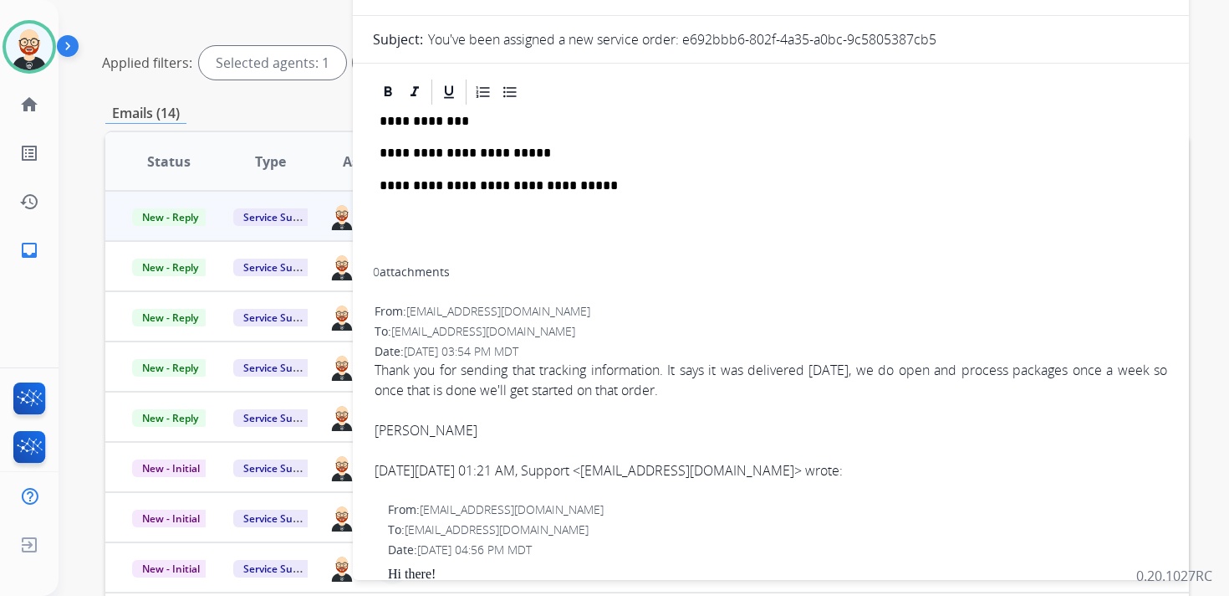
scroll to position [192, 0]
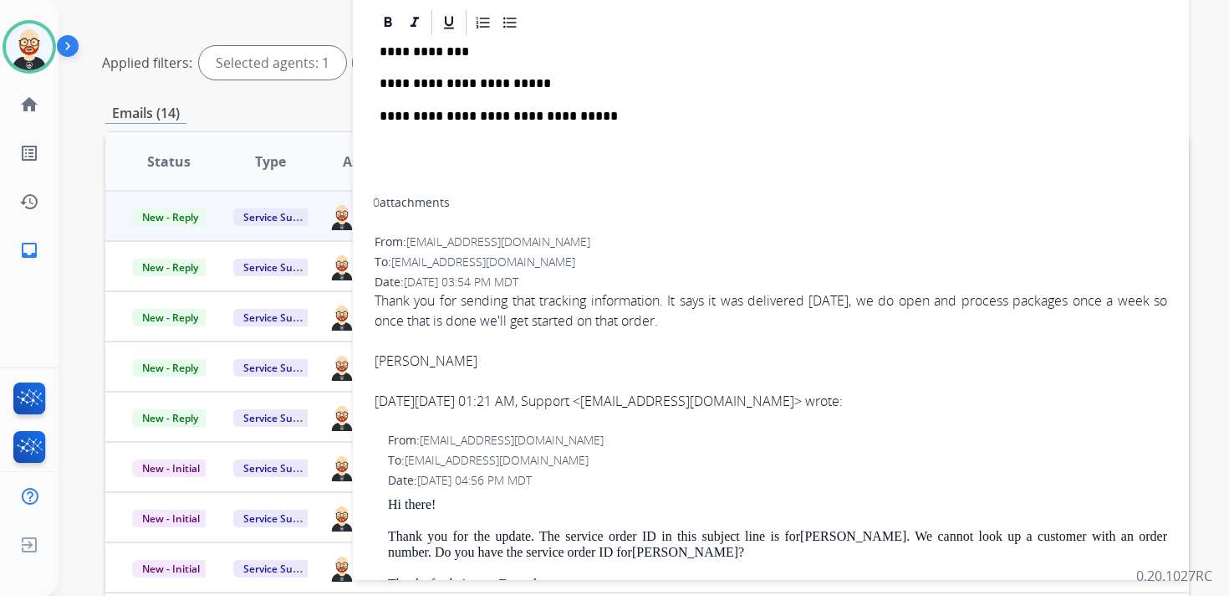
click at [626, 278] on div "Date: [DATE] 03:54 PM MDT" at bounding box center [771, 281] width 793 height 17
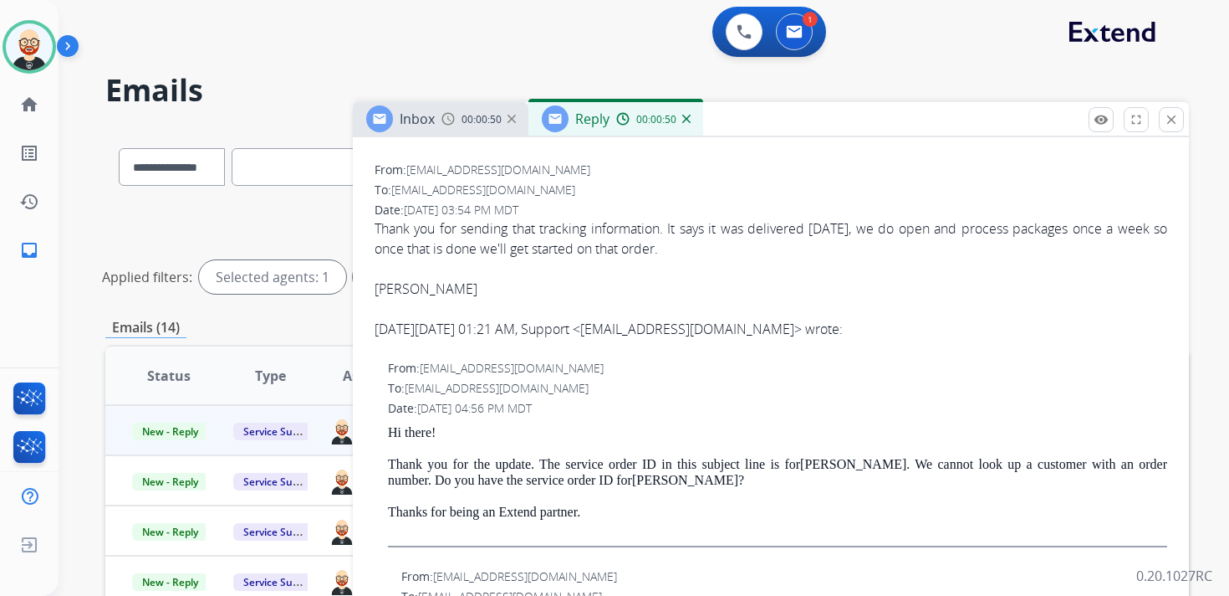
scroll to position [396, 0]
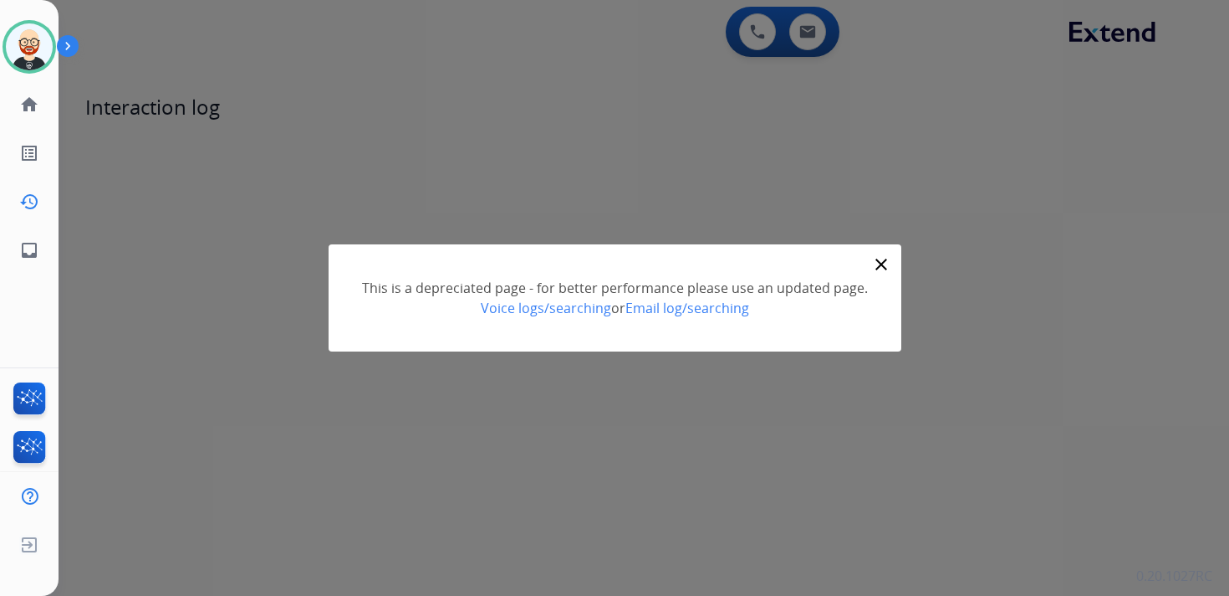
click at [882, 258] on mat-icon "close" at bounding box center [882, 264] width 20 height 20
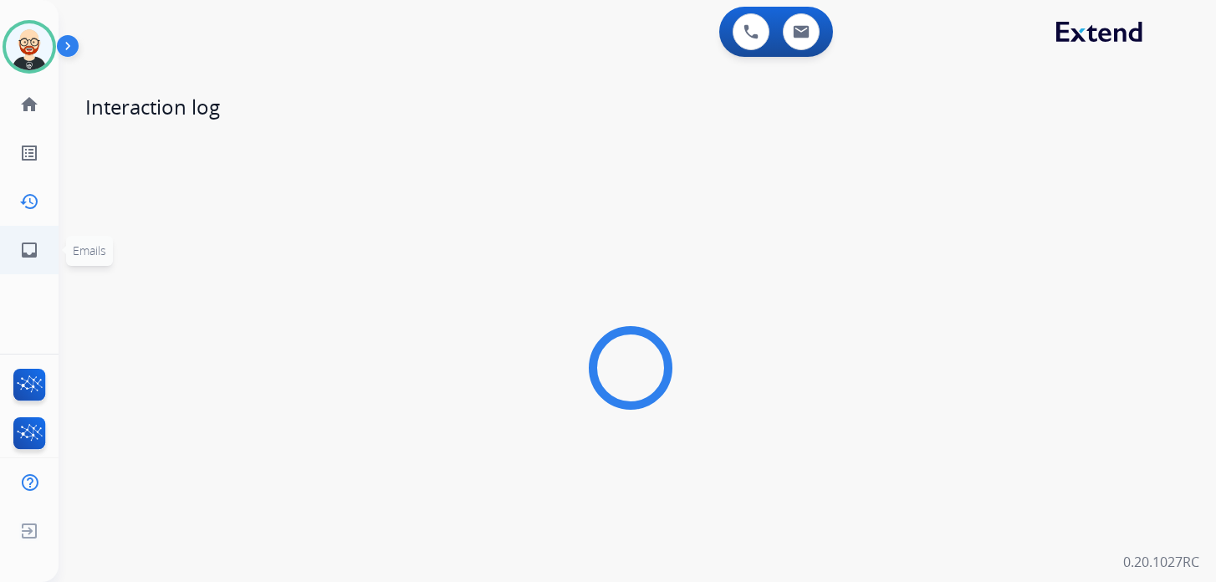
click at [38, 259] on mat-icon "inbox" at bounding box center [29, 250] width 20 height 20
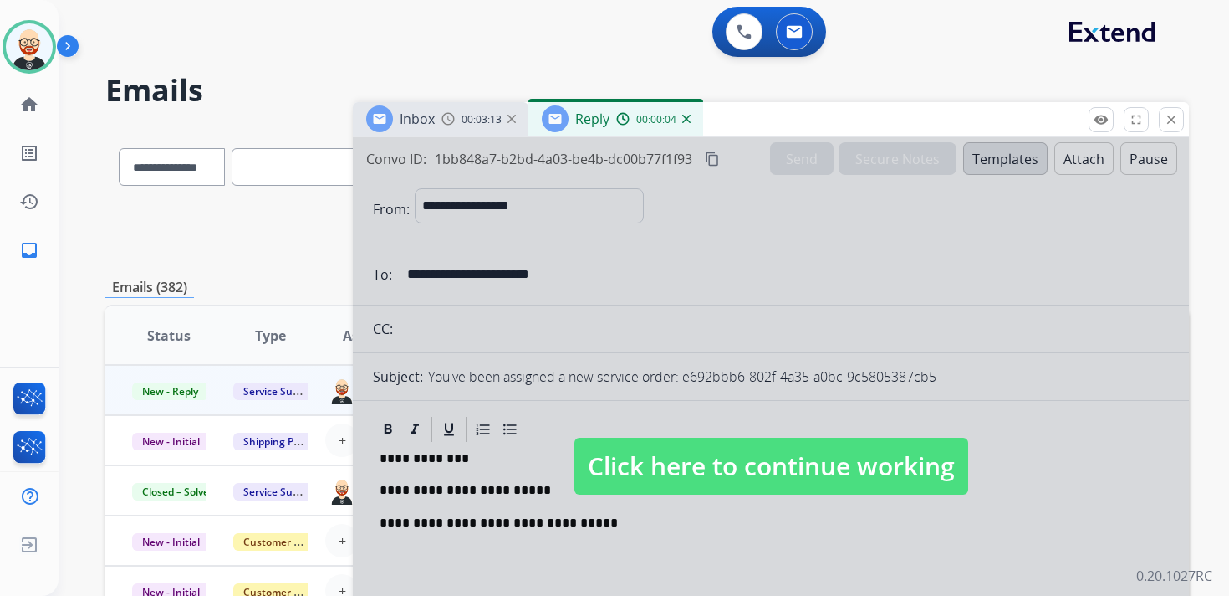
select select "**********"
click at [682, 391] on div at bounding box center [771, 449] width 836 height 625
click at [663, 454] on p "**********" at bounding box center [764, 458] width 769 height 15
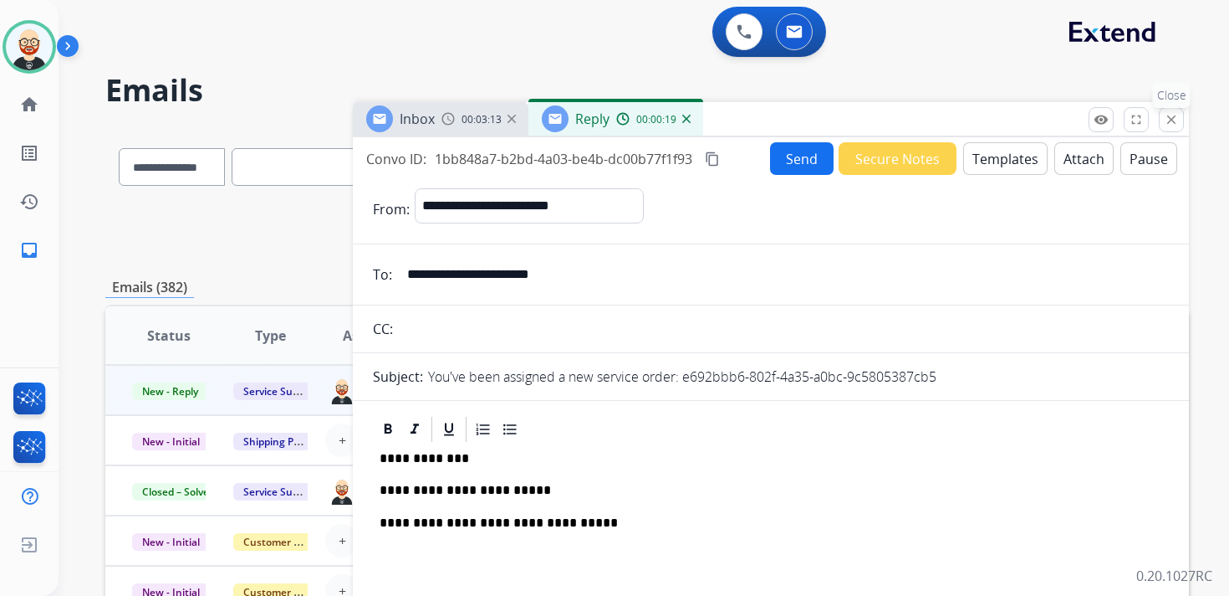
click at [1175, 120] on mat-icon "close" at bounding box center [1171, 119] width 15 height 15
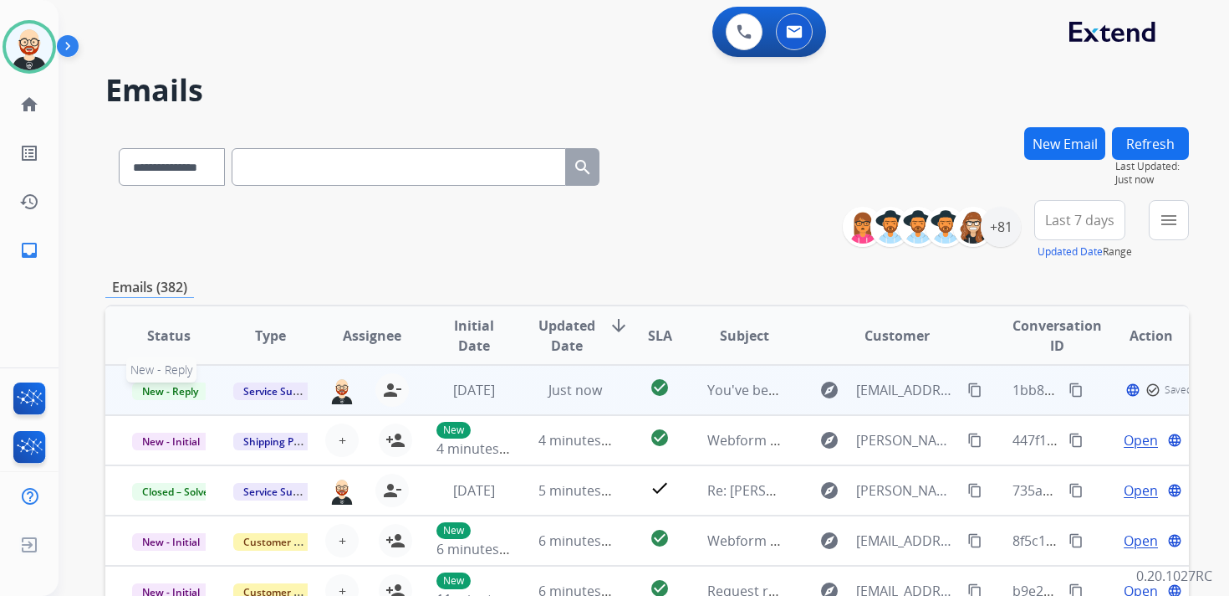
click at [176, 383] on span "New - Reply" at bounding box center [170, 391] width 76 height 18
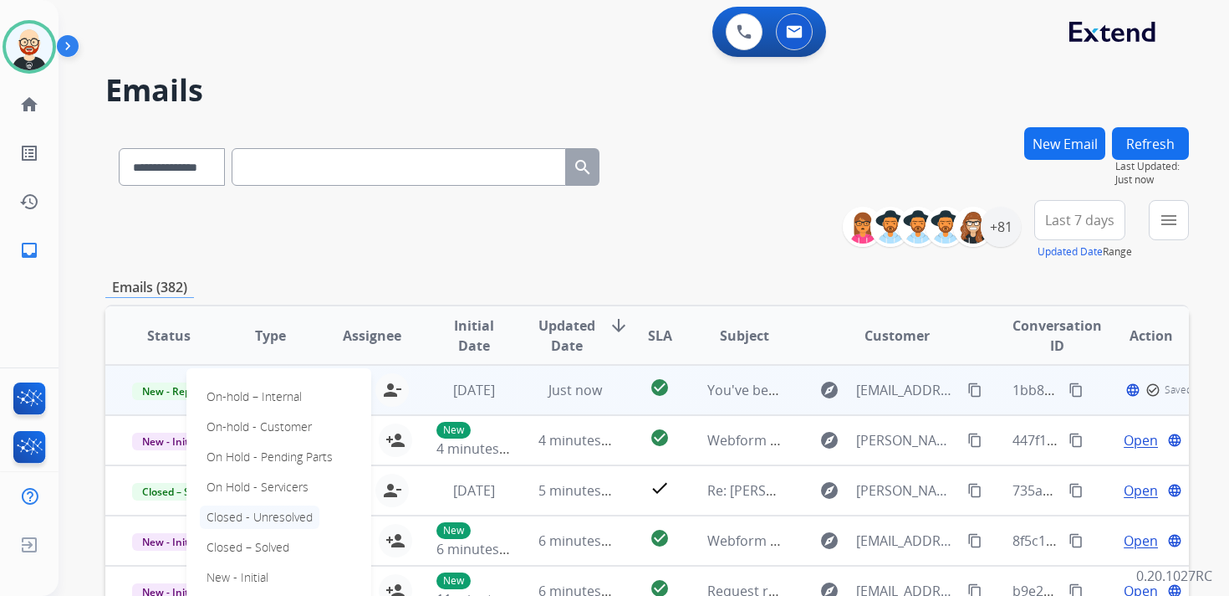
scroll to position [2, 0]
click at [276, 548] on p "Closed – Solved" at bounding box center [248, 545] width 96 height 23
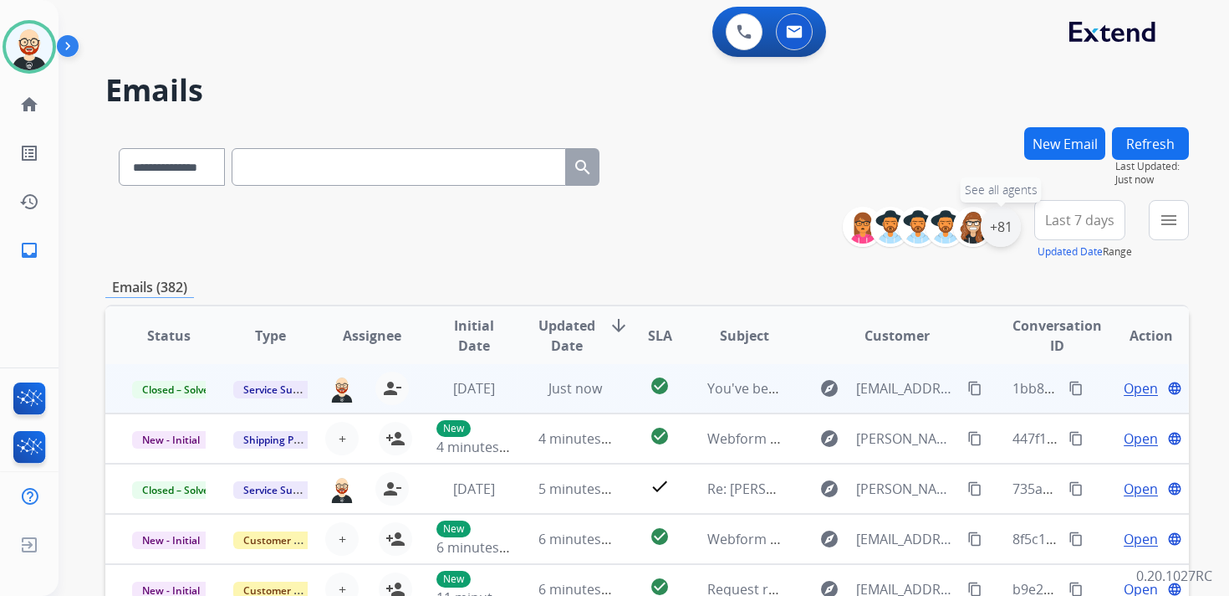
click at [992, 227] on div "+81" at bounding box center [1001, 227] width 40 height 40
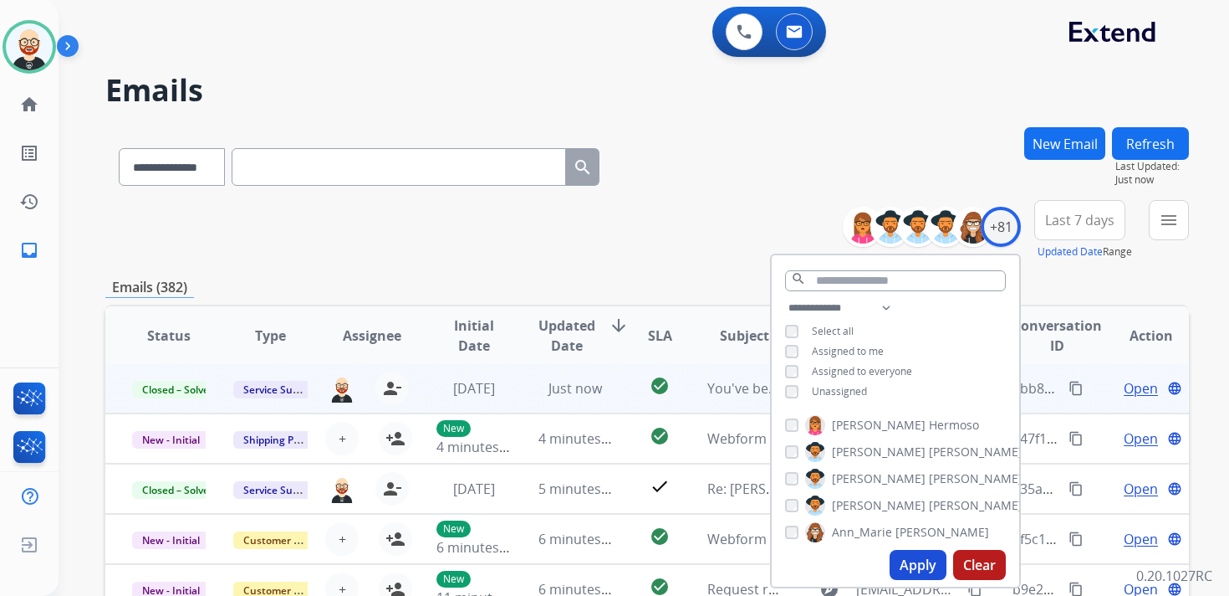
click at [850, 390] on span "Unassigned" at bounding box center [839, 391] width 55 height 14
click at [919, 560] on button "Apply" at bounding box center [918, 565] width 57 height 30
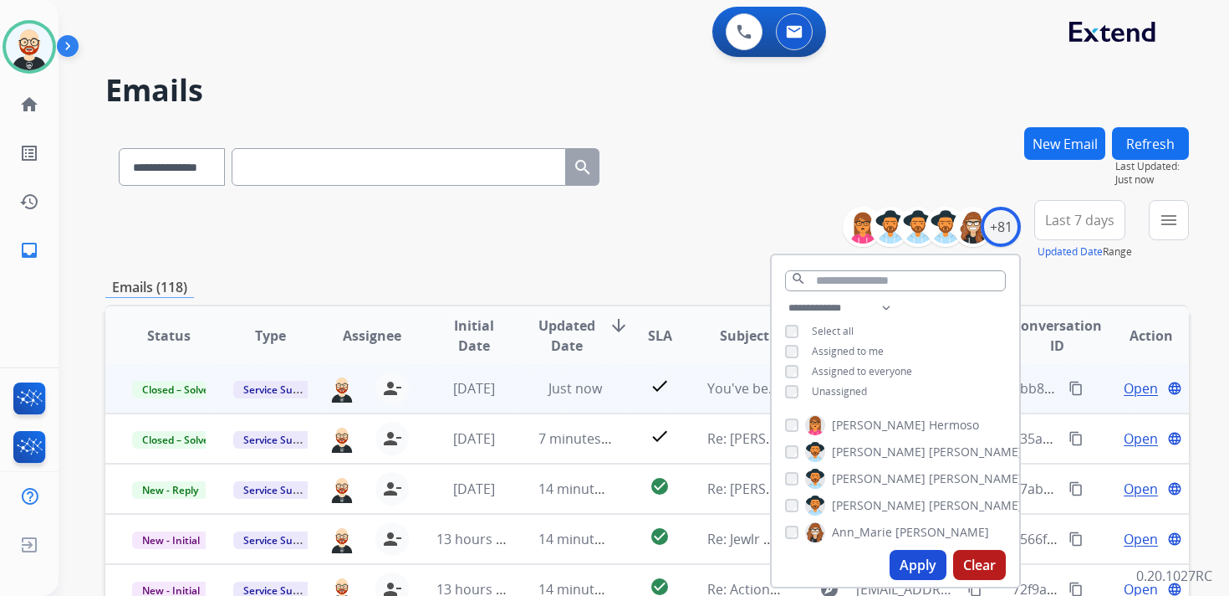
click at [1156, 222] on button "menu" at bounding box center [1169, 220] width 40 height 40
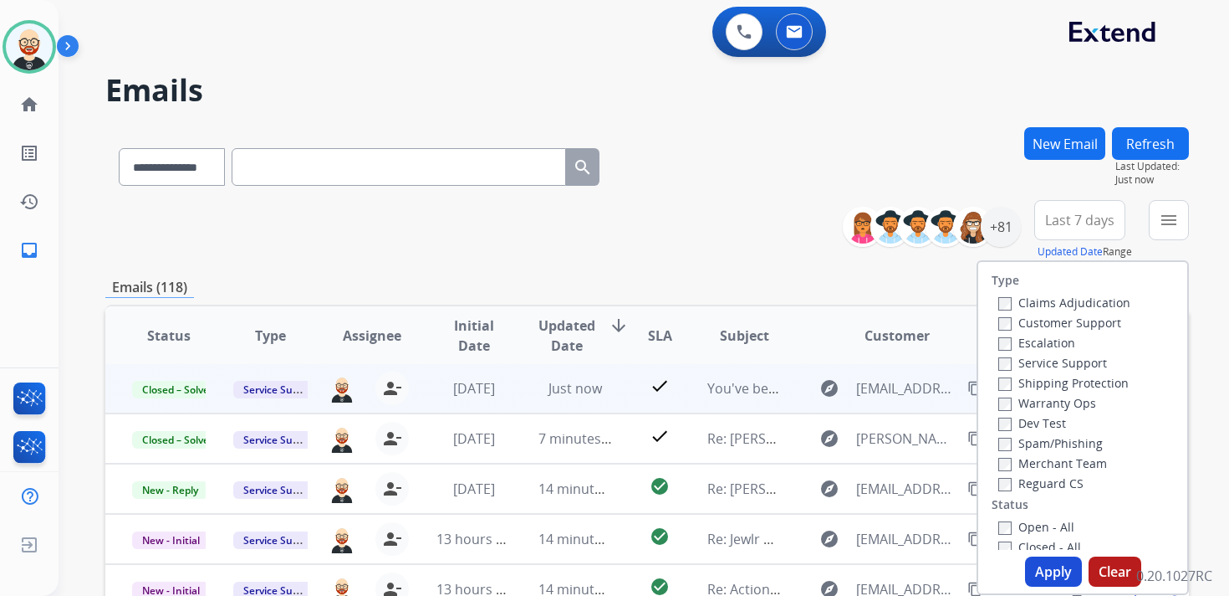
click at [1032, 559] on label "New - Initial" at bounding box center [1043, 567] width 88 height 16
click at [1032, 595] on label "On-hold – Internal" at bounding box center [1060, 607] width 123 height 16
click at [1032, 579] on label "New - Reply" at bounding box center [1042, 587] width 87 height 16
click at [1028, 595] on label "On-hold – Internal" at bounding box center [1060, 607] width 123 height 16
click at [1033, 568] on button "Apply" at bounding box center [1053, 571] width 57 height 30
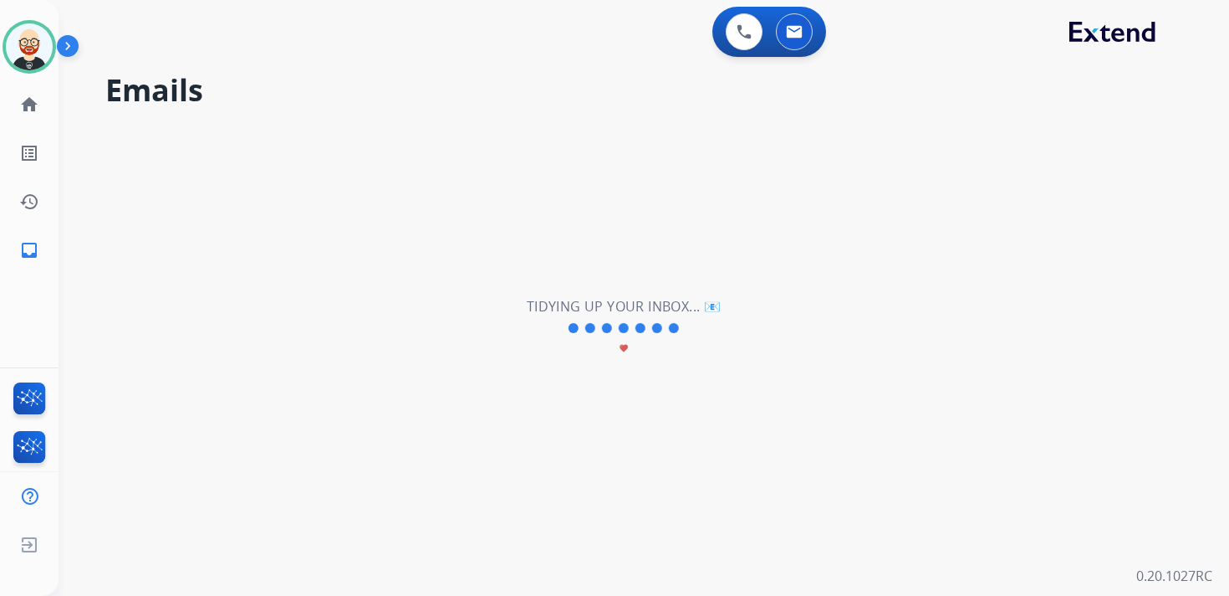
scroll to position [0, 0]
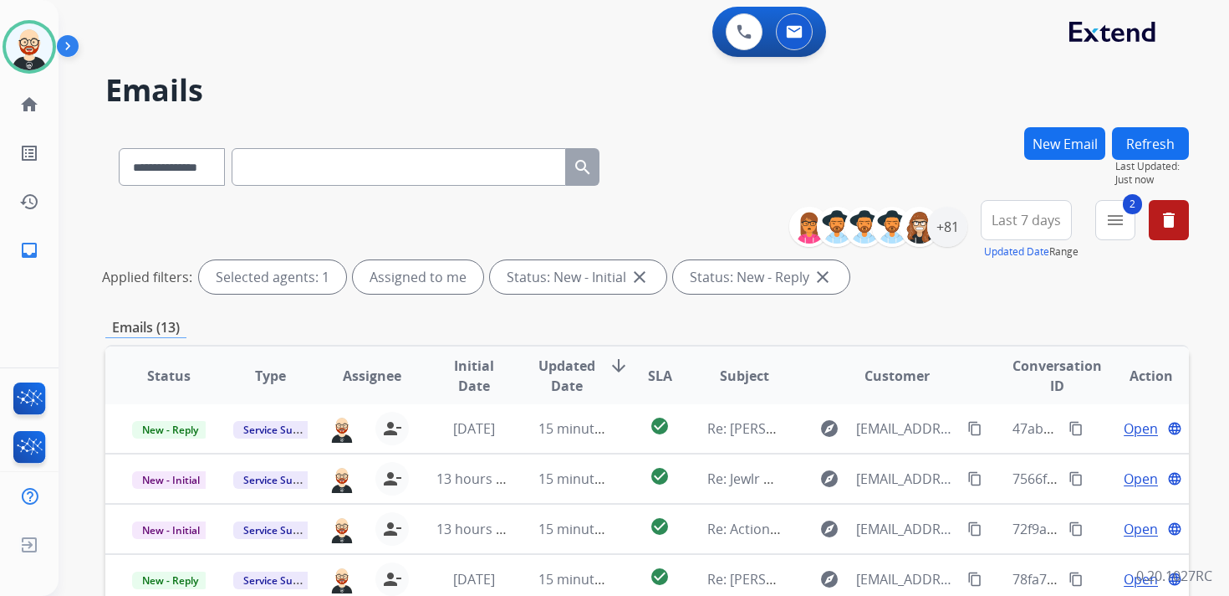
click at [1009, 222] on span "Last 7 days" at bounding box center [1026, 220] width 69 height 7
click at [992, 422] on div "Last 90 days" at bounding box center [1021, 423] width 92 height 25
click at [687, 309] on div "**********" at bounding box center [647, 559] width 1084 height 865
click at [465, 355] on span "Initial Date" at bounding box center [474, 375] width 74 height 40
click at [463, 381] on span "Initial Date" at bounding box center [457, 375] width 40 height 40
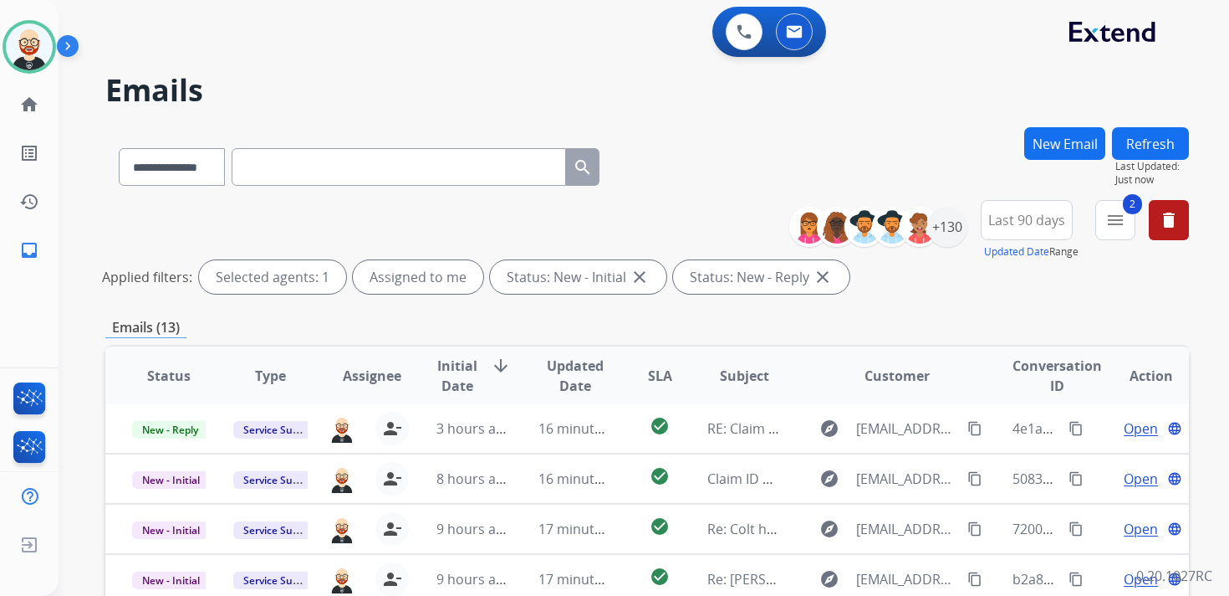
click at [463, 381] on span "Initial Date" at bounding box center [457, 375] width 40 height 40
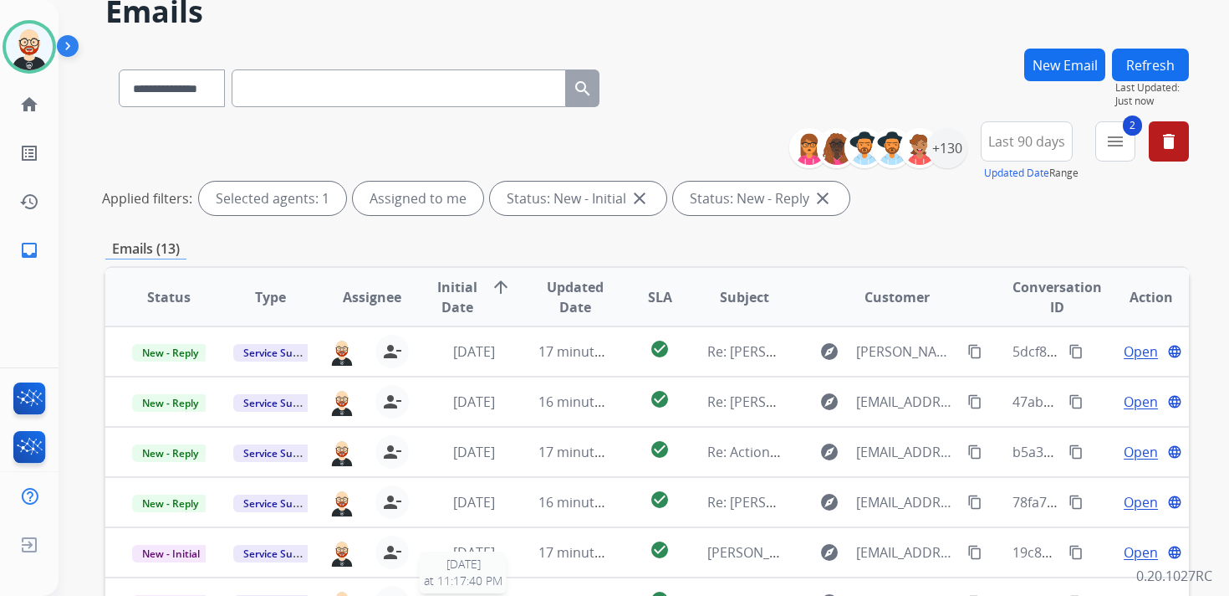
scroll to position [77, 0]
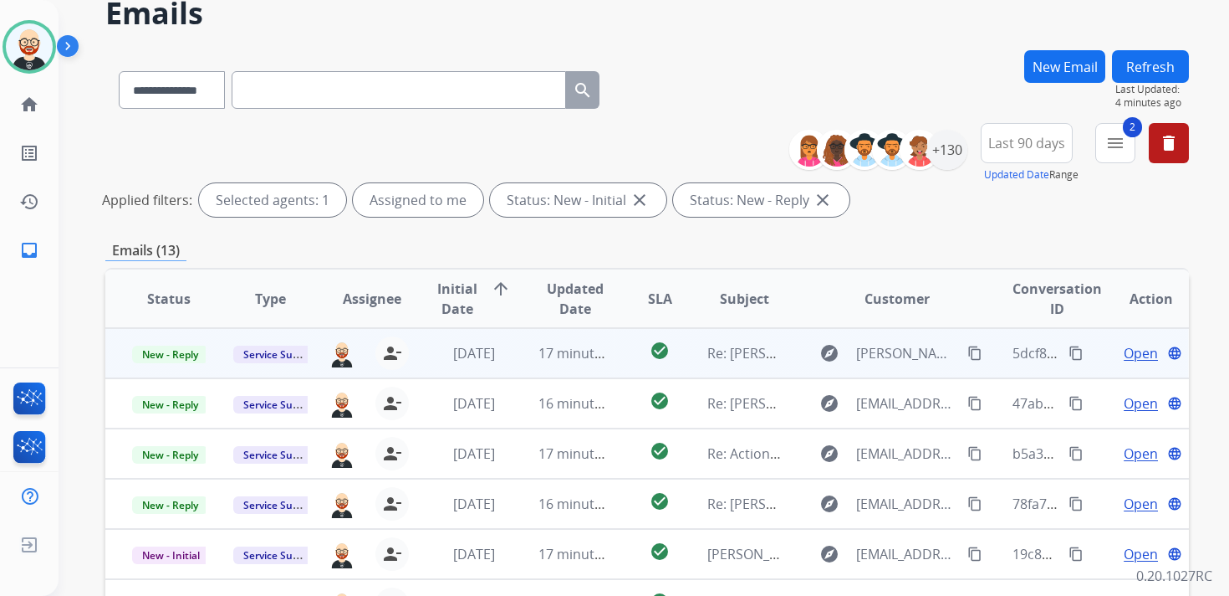
click at [1124, 351] on span "Open" at bounding box center [1141, 353] width 34 height 20
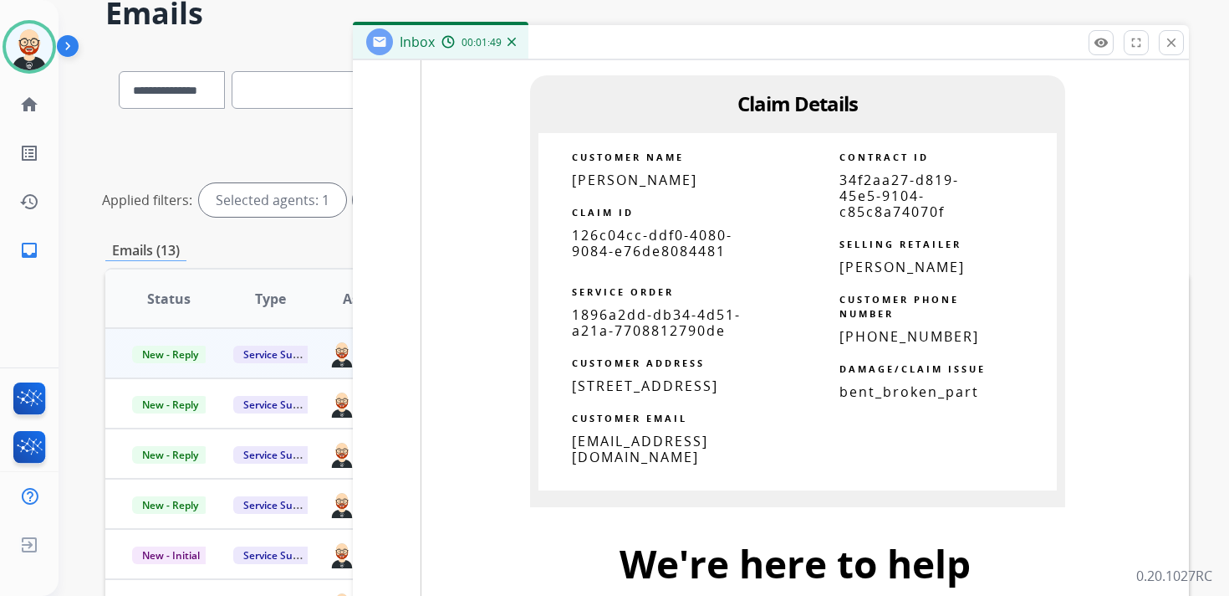
scroll to position [2296, 0]
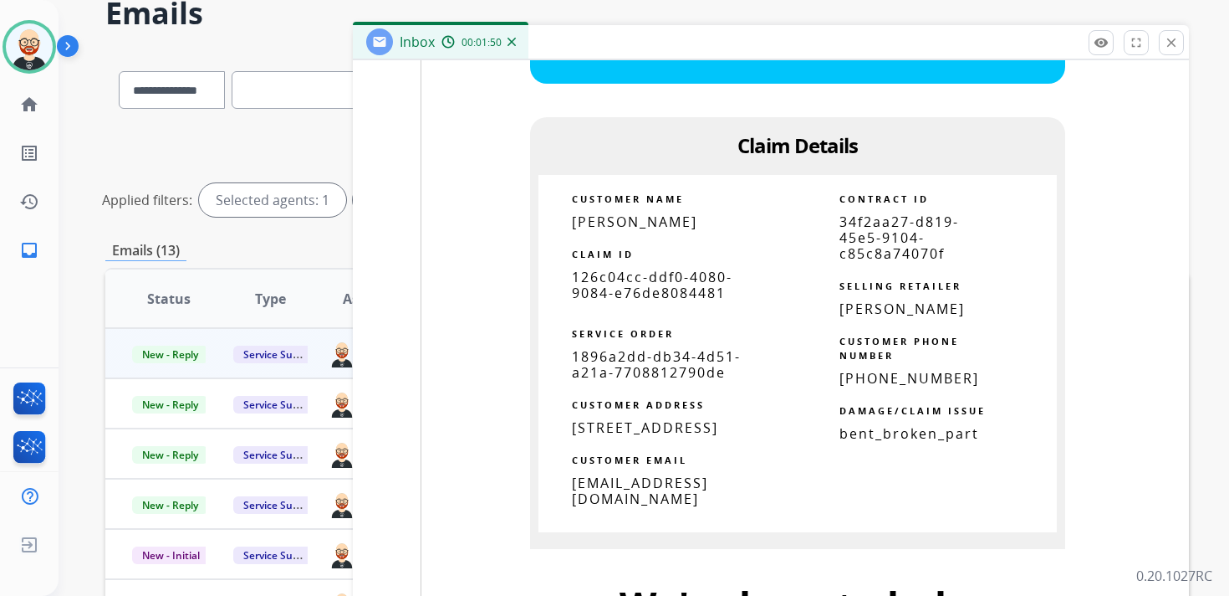
click at [640, 282] on span "126c04cc-ddf0-4080-9084-e76de8084481" at bounding box center [652, 285] width 161 height 34
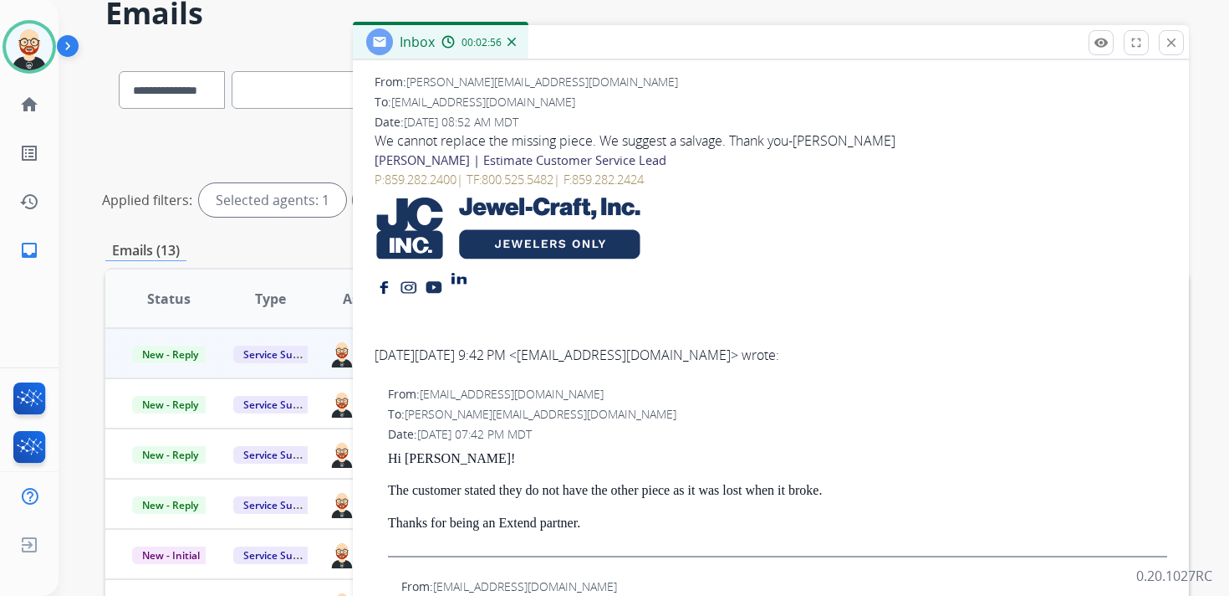
scroll to position [0, 0]
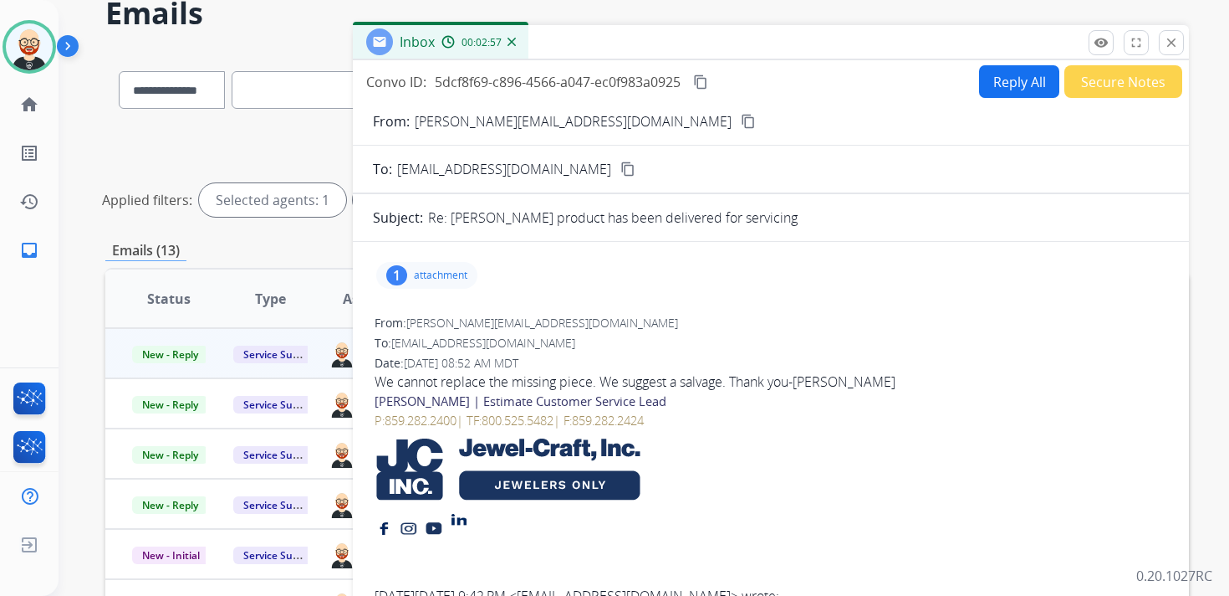
click at [708, 88] on mat-icon "content_copy" at bounding box center [700, 81] width 15 height 15
click at [575, 379] on div "We cannot replace the missing piece. We suggest a salvage. Thank you-[PERSON_NA…" at bounding box center [771, 381] width 793 height 20
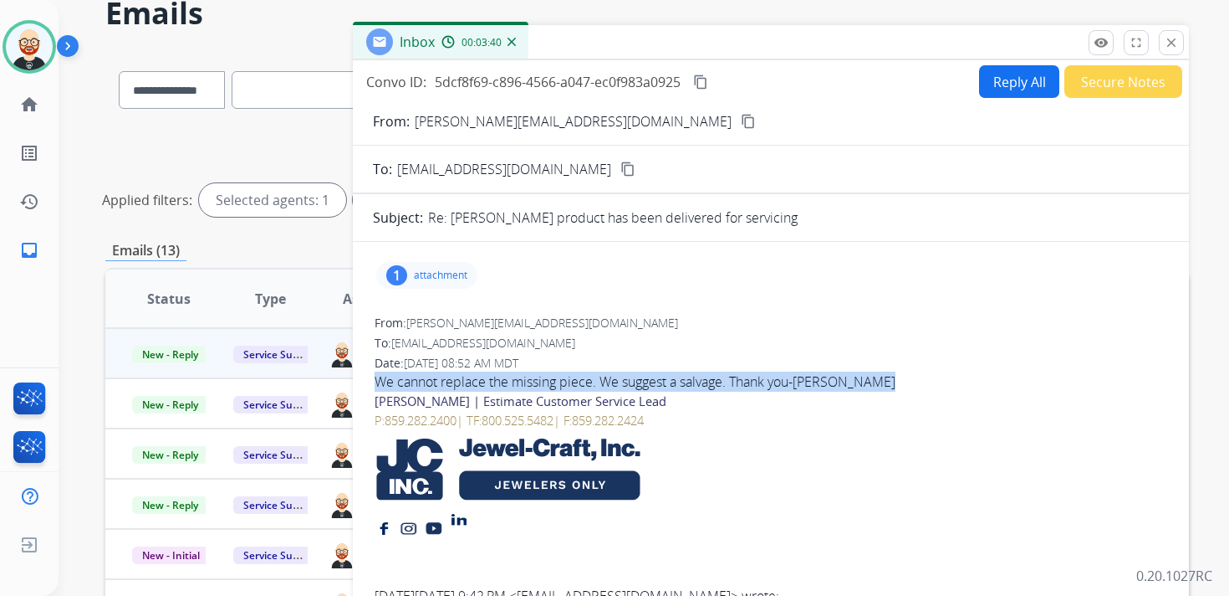
click at [575, 379] on div "We cannot replace the missing piece. We suggest a salvage. Thank you-[PERSON_NA…" at bounding box center [771, 381] width 793 height 20
click at [1002, 91] on button "Reply All" at bounding box center [1019, 81] width 80 height 33
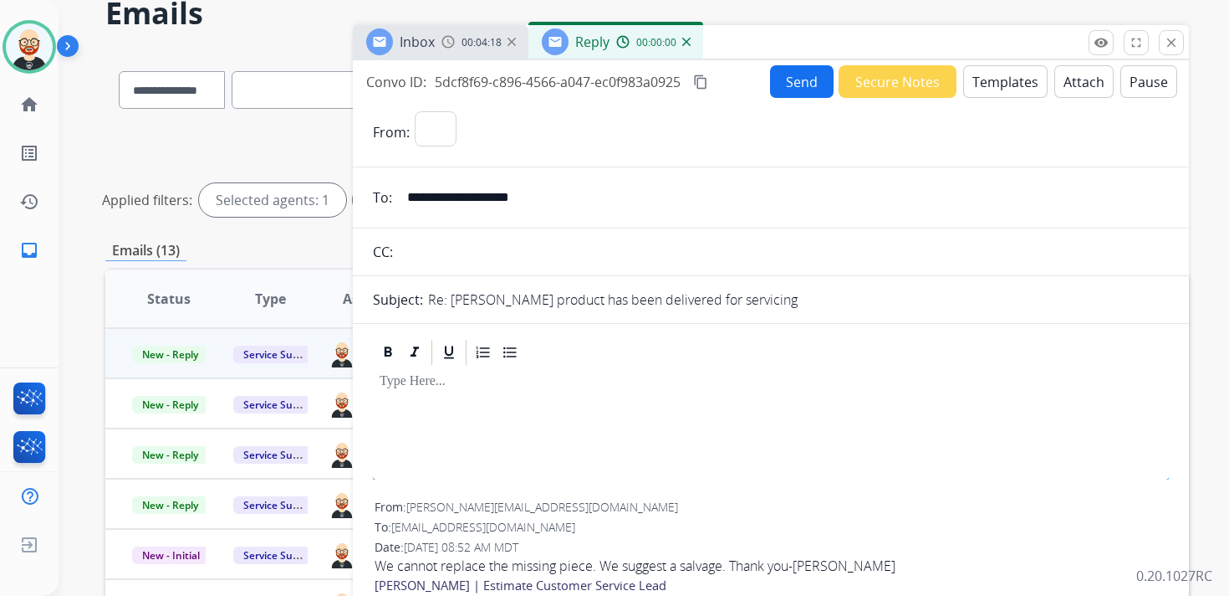
select select "**********"
click at [406, 398] on div at bounding box center [771, 404] width 796 height 75
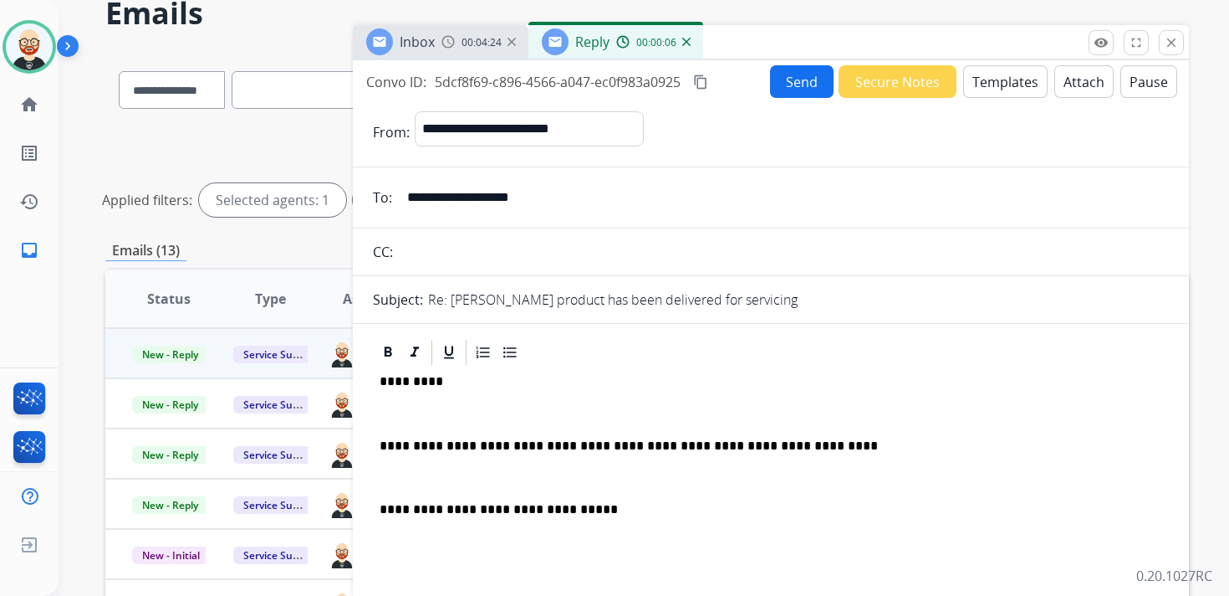
click at [406, 430] on div "**********" at bounding box center [771, 485] width 796 height 236
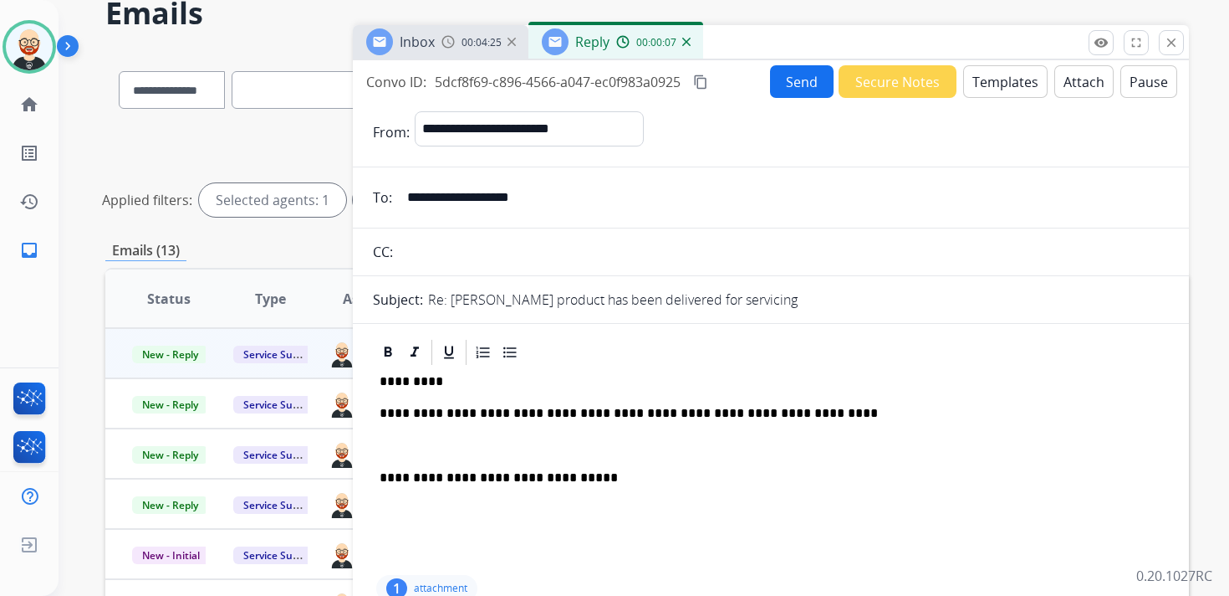
click at [413, 434] on div "**********" at bounding box center [771, 469] width 796 height 204
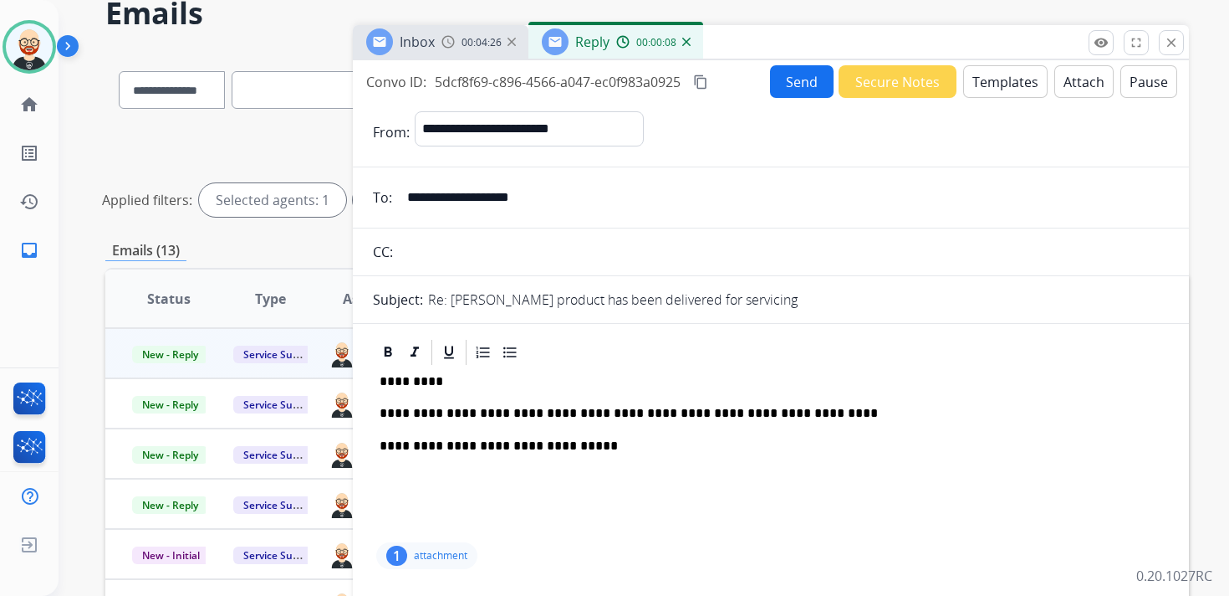
click at [410, 381] on p "*********" at bounding box center [764, 381] width 769 height 15
click at [594, 412] on p "**********" at bounding box center [764, 413] width 769 height 15
click at [734, 412] on p "**********" at bounding box center [764, 413] width 769 height 15
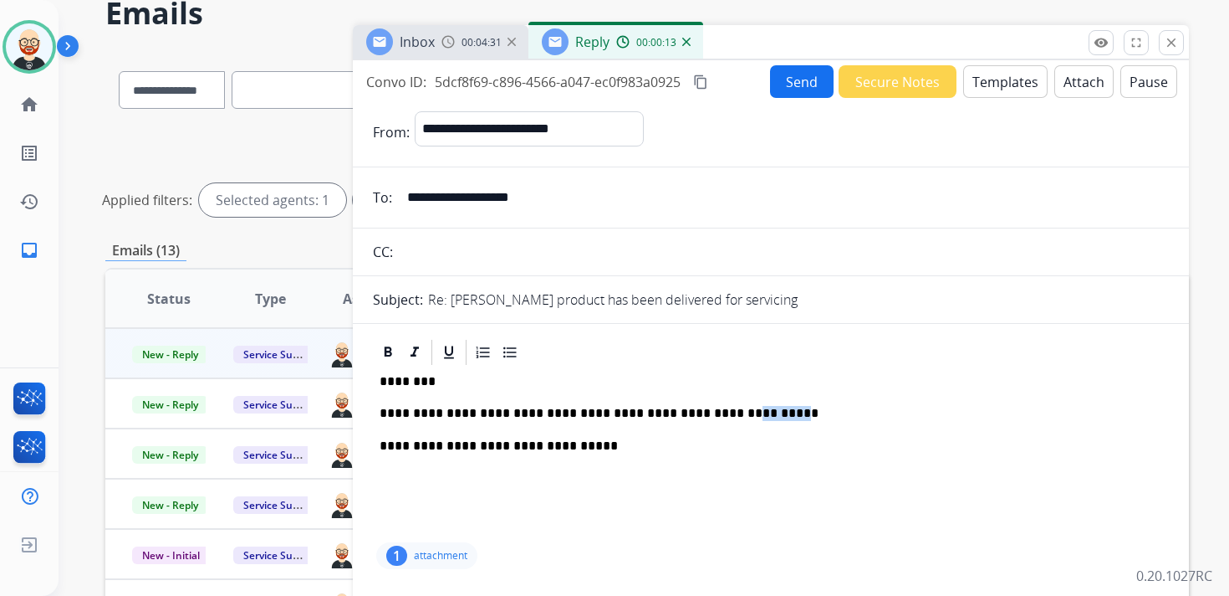
click at [734, 412] on p "**********" at bounding box center [764, 413] width 769 height 15
click at [783, 84] on button "Send" at bounding box center [802, 81] width 64 height 33
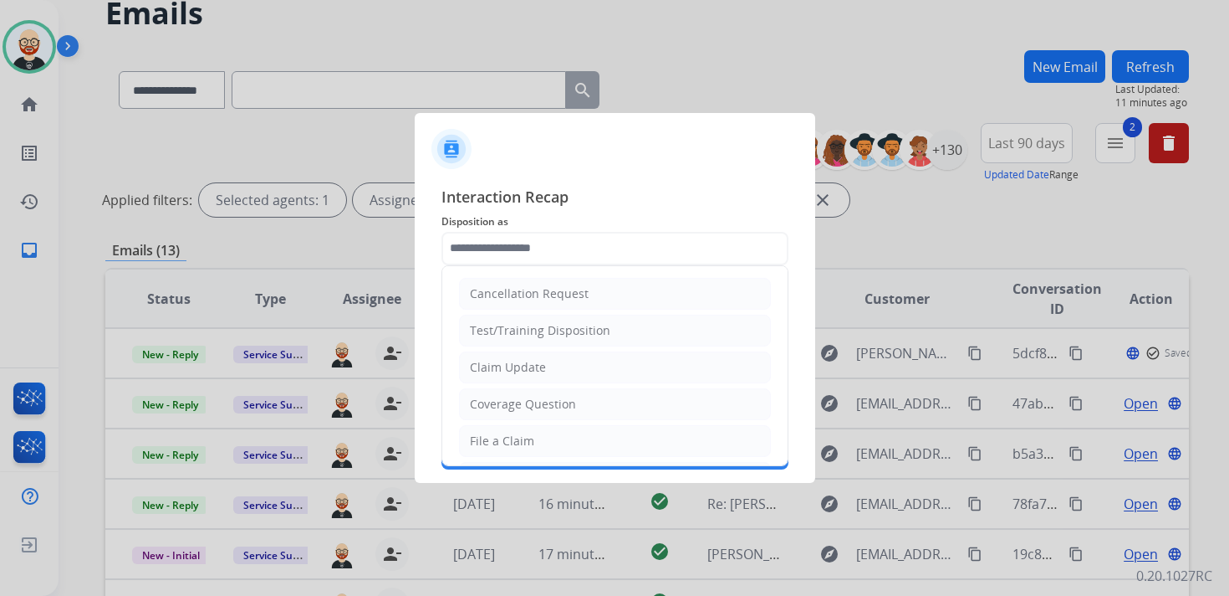
click at [513, 251] on input "text" at bounding box center [615, 248] width 347 height 33
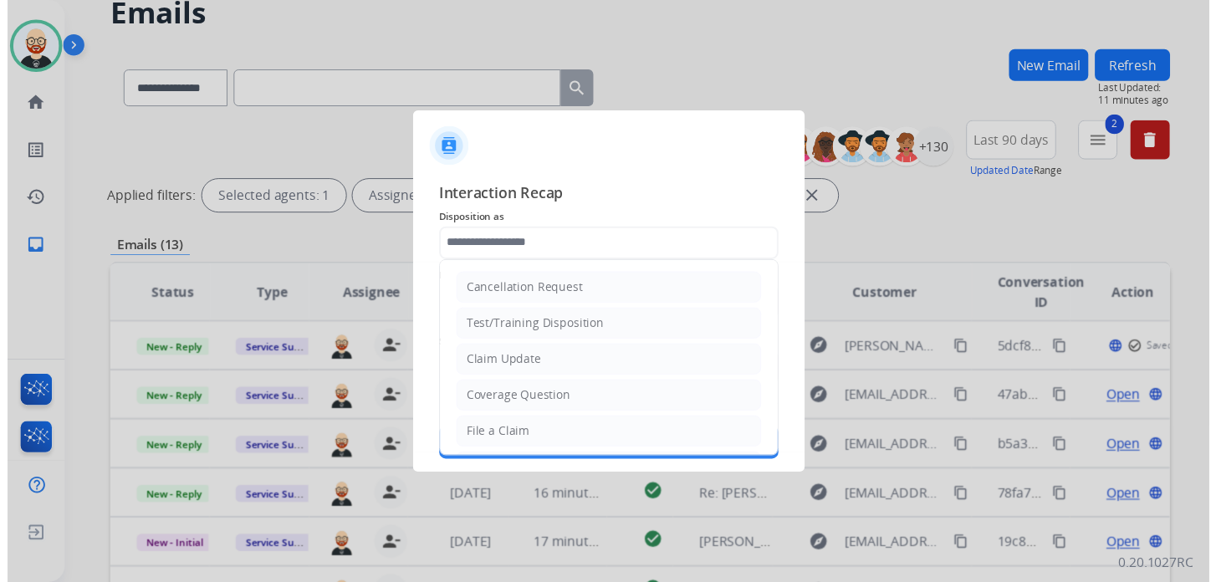
scroll to position [251, 0]
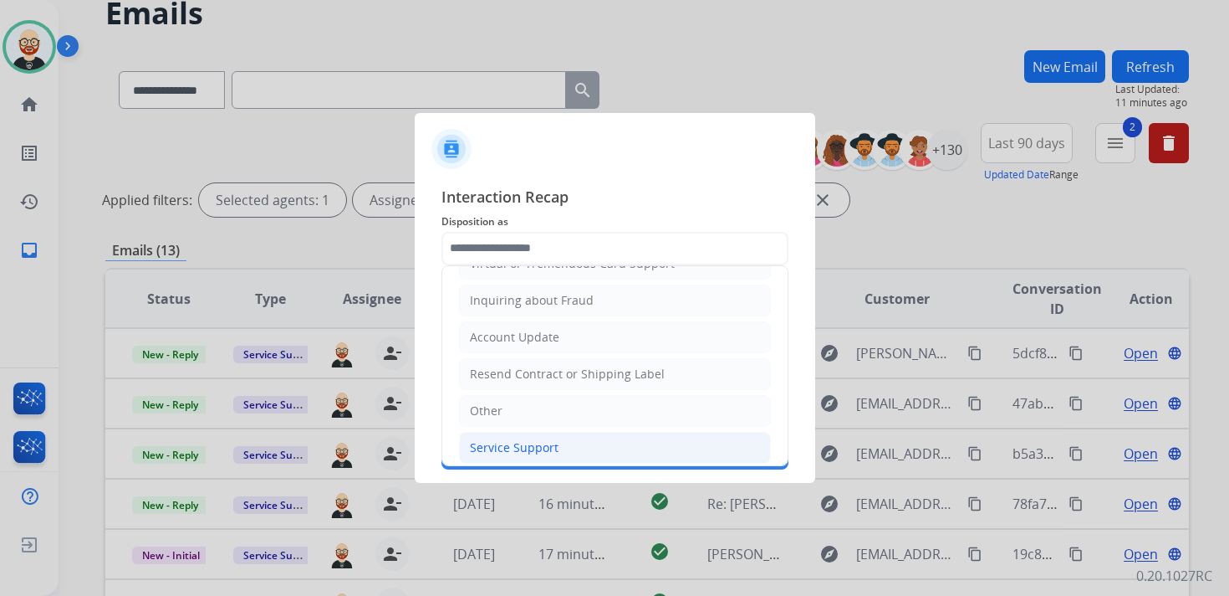
click at [536, 439] on div "Service Support" at bounding box center [514, 447] width 89 height 17
type input "**********"
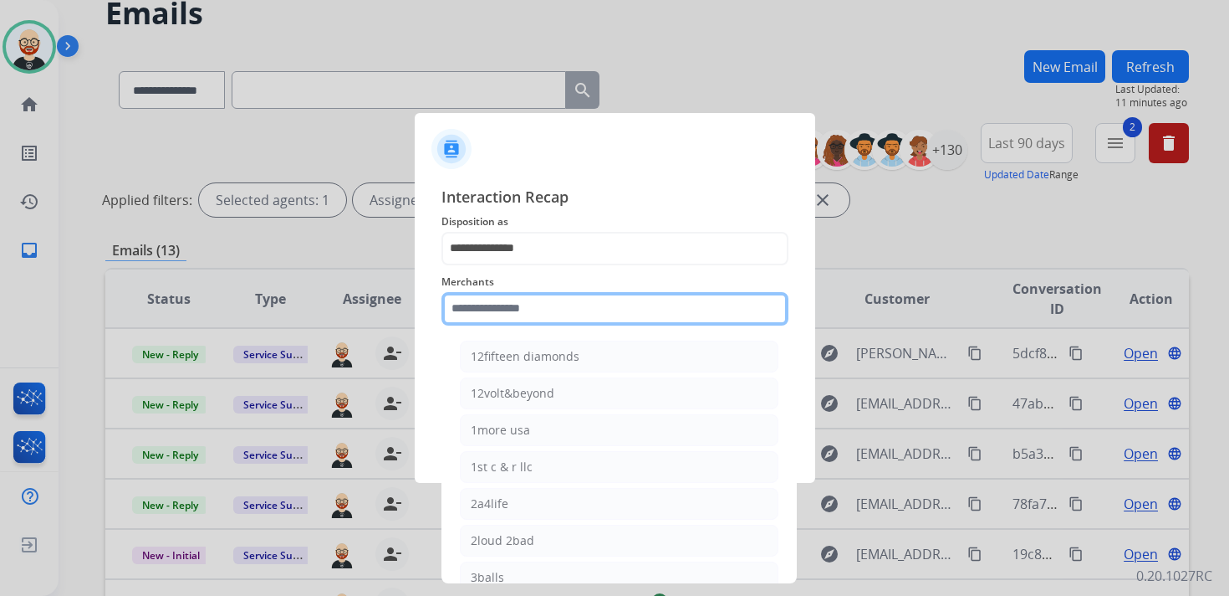
click at [500, 309] on input "text" at bounding box center [615, 308] width 347 height 33
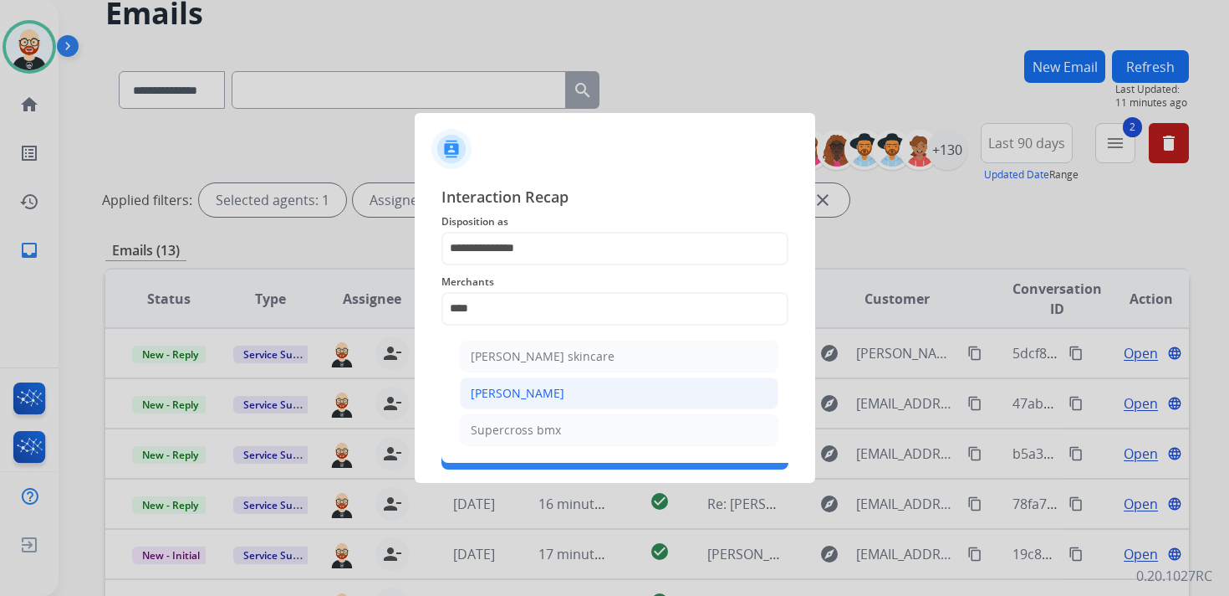
click at [521, 386] on div "[PERSON_NAME]" at bounding box center [518, 393] width 94 height 17
type input "**********"
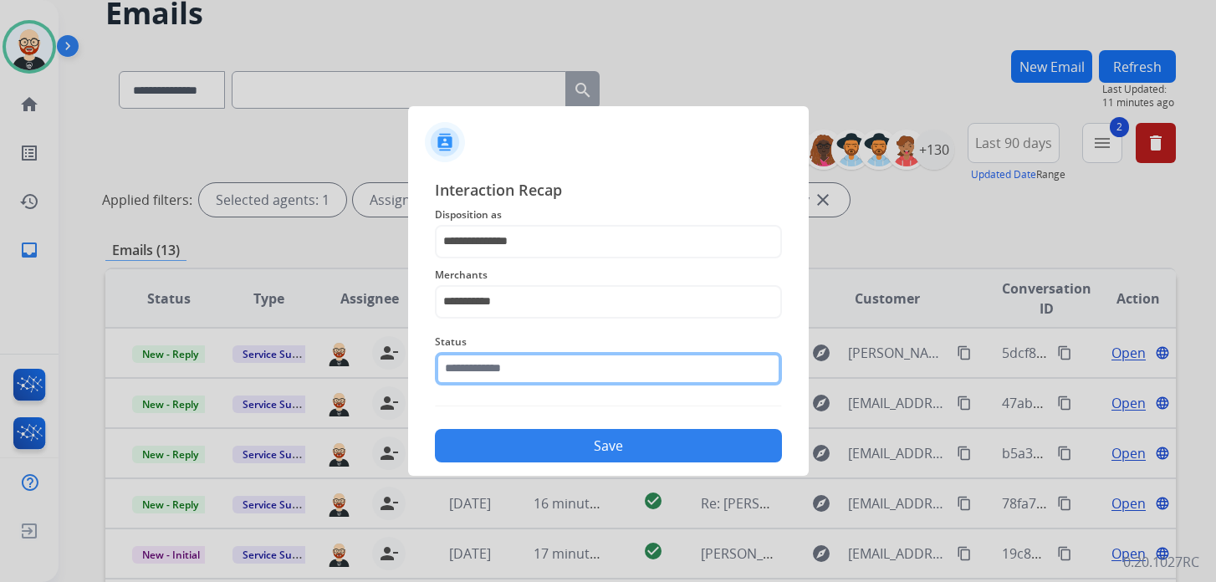
click at [509, 367] on input "text" at bounding box center [608, 368] width 347 height 33
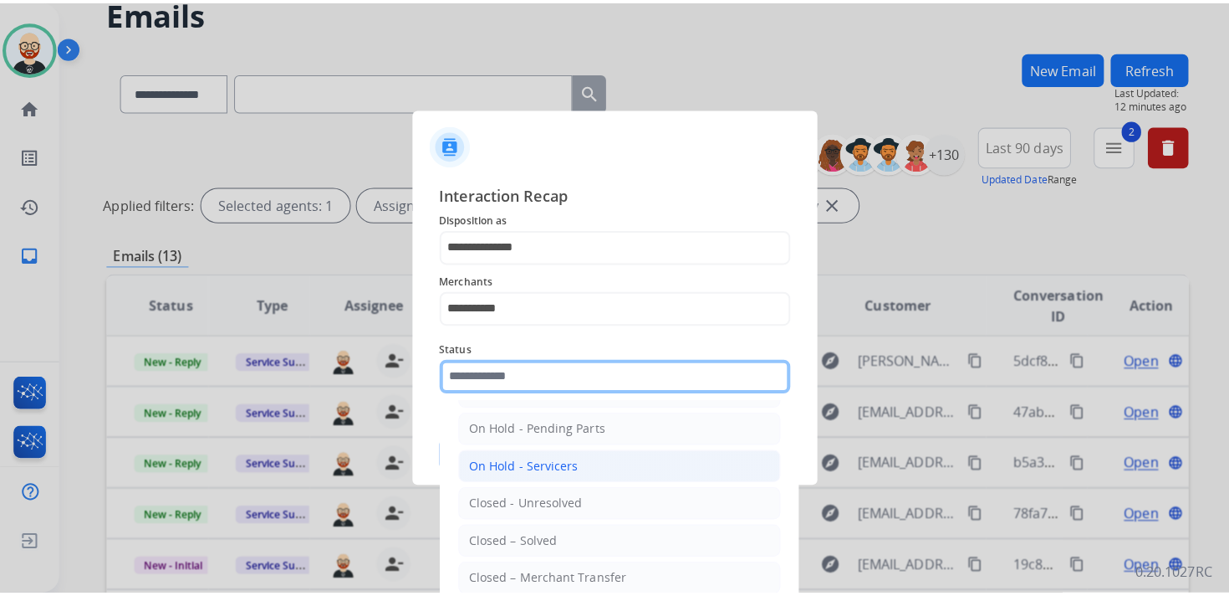
scroll to position [80, 0]
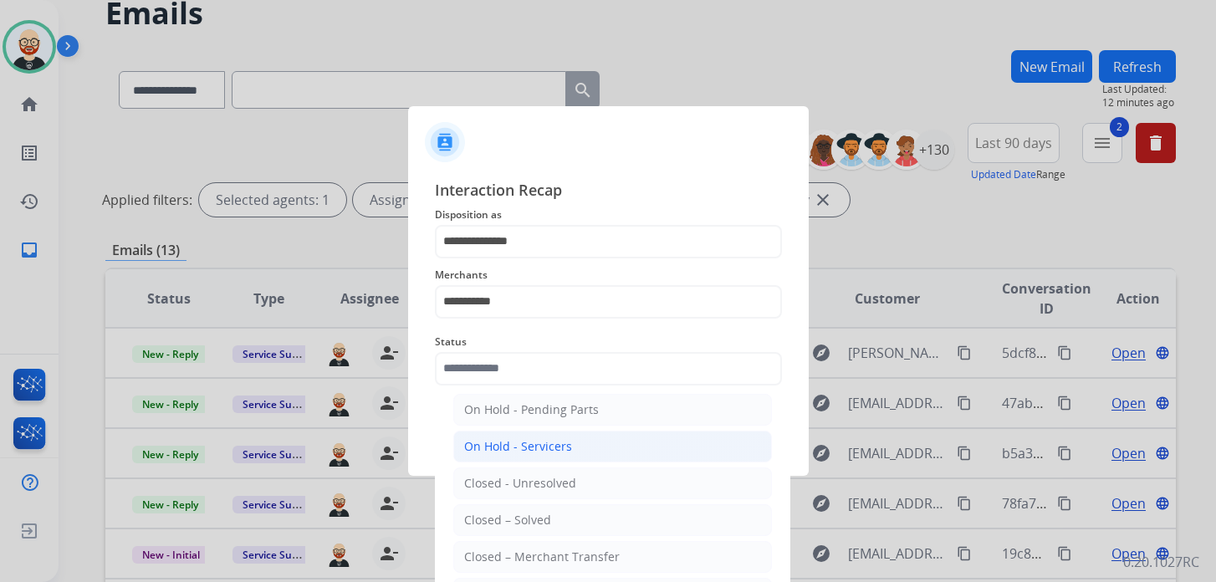
click at [536, 512] on div "Closed – Solved" at bounding box center [507, 520] width 87 height 17
type input "**********"
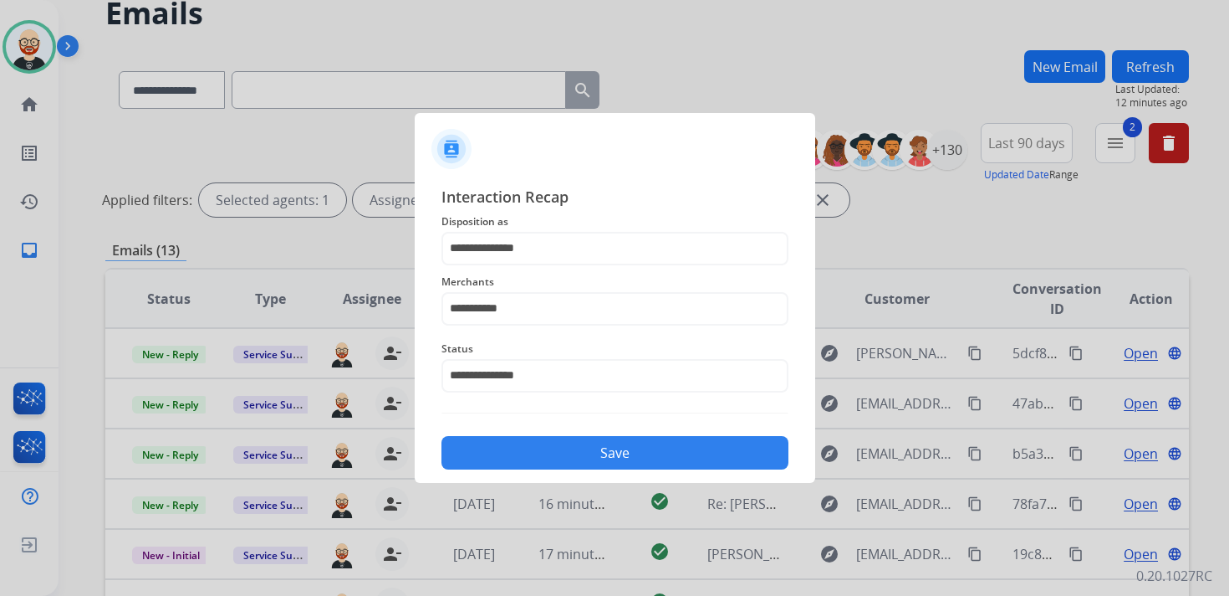
click at [566, 446] on button "Save" at bounding box center [615, 452] width 347 height 33
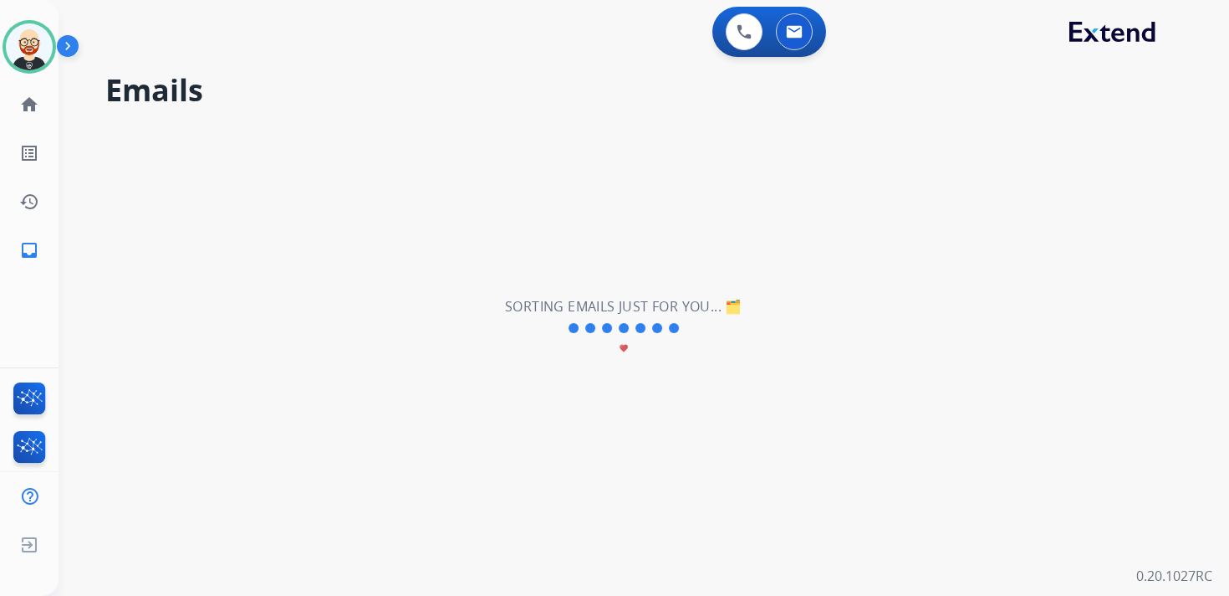
scroll to position [0, 0]
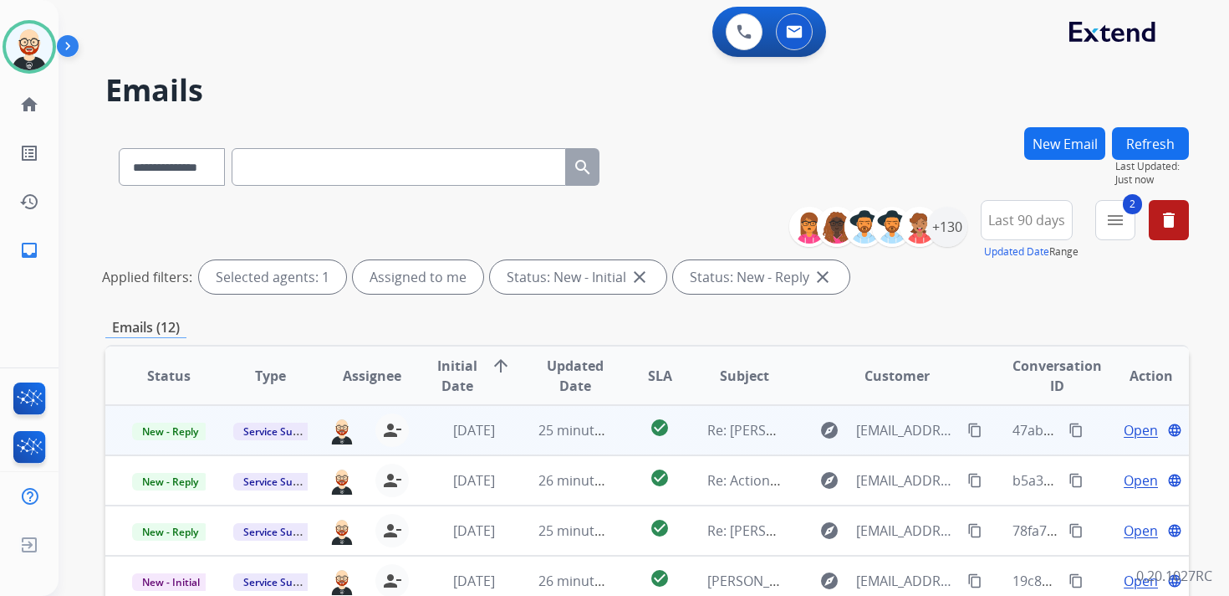
click at [1124, 427] on span "Open" at bounding box center [1141, 430] width 34 height 20
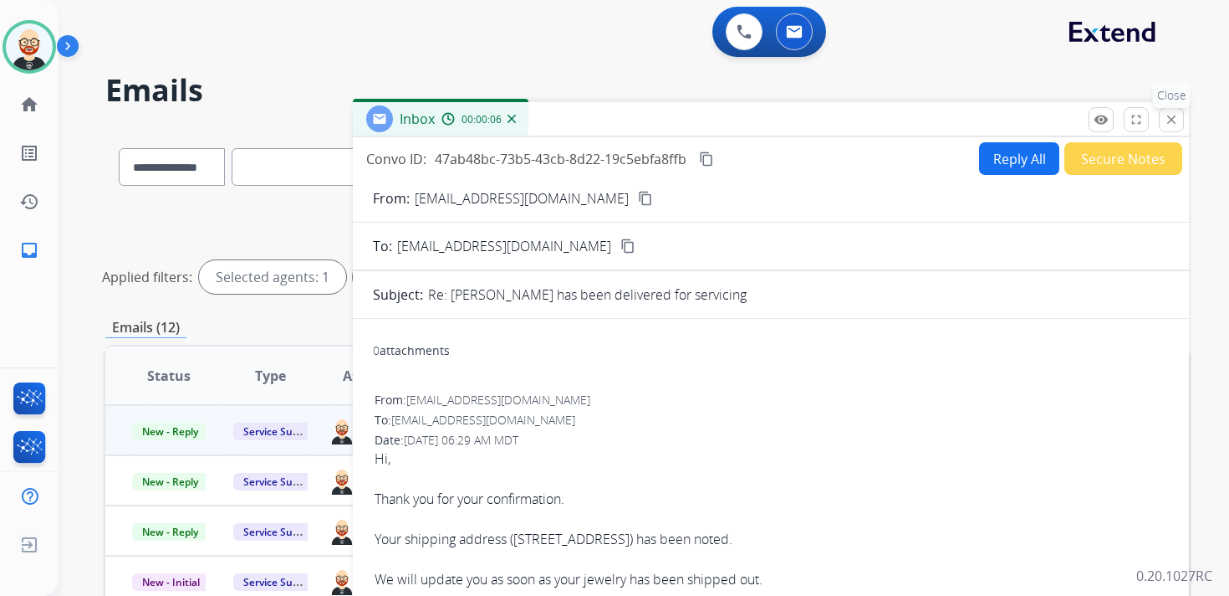
click at [1170, 112] on mat-icon "close" at bounding box center [1171, 119] width 15 height 15
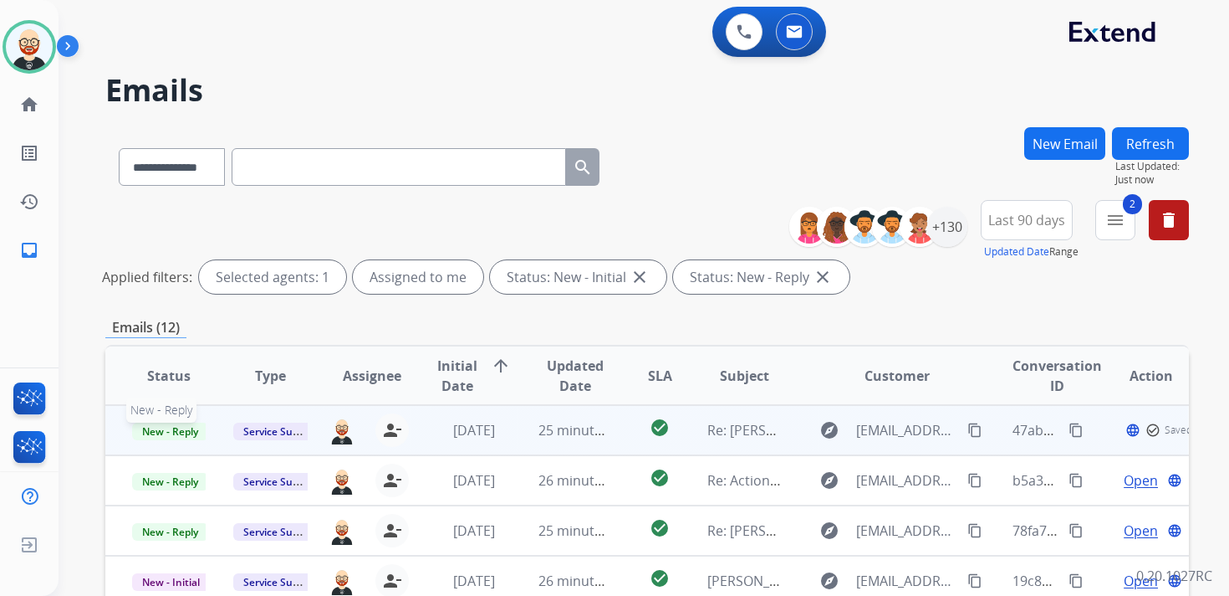
click at [184, 427] on span "New - Reply" at bounding box center [170, 431] width 76 height 18
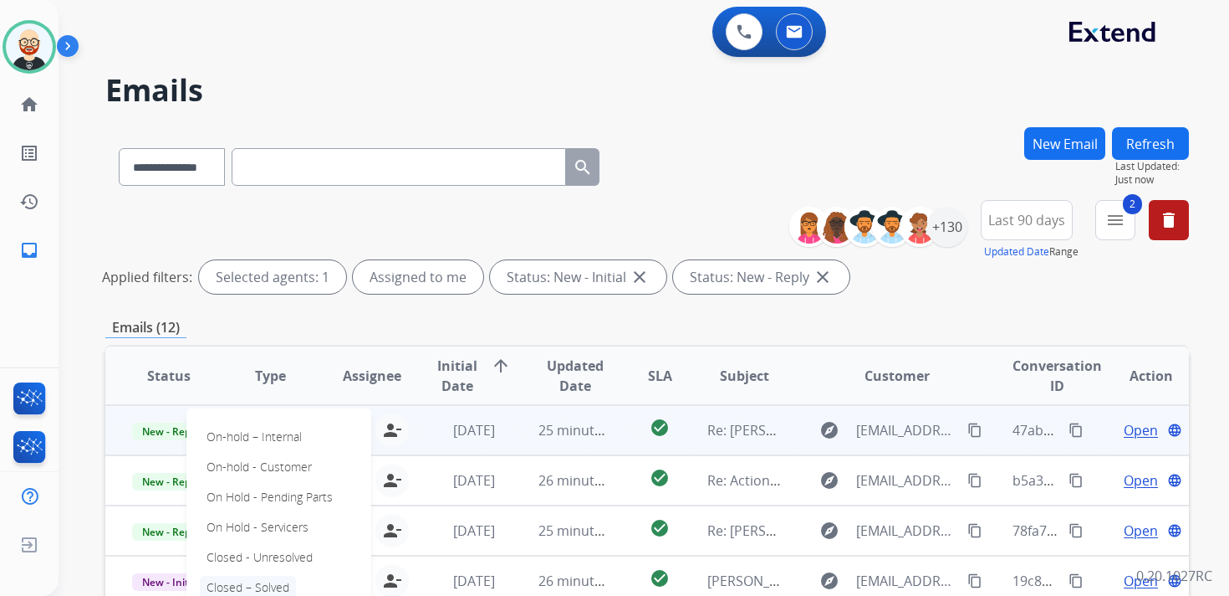
click at [253, 585] on p "Closed – Solved" at bounding box center [248, 586] width 96 height 23
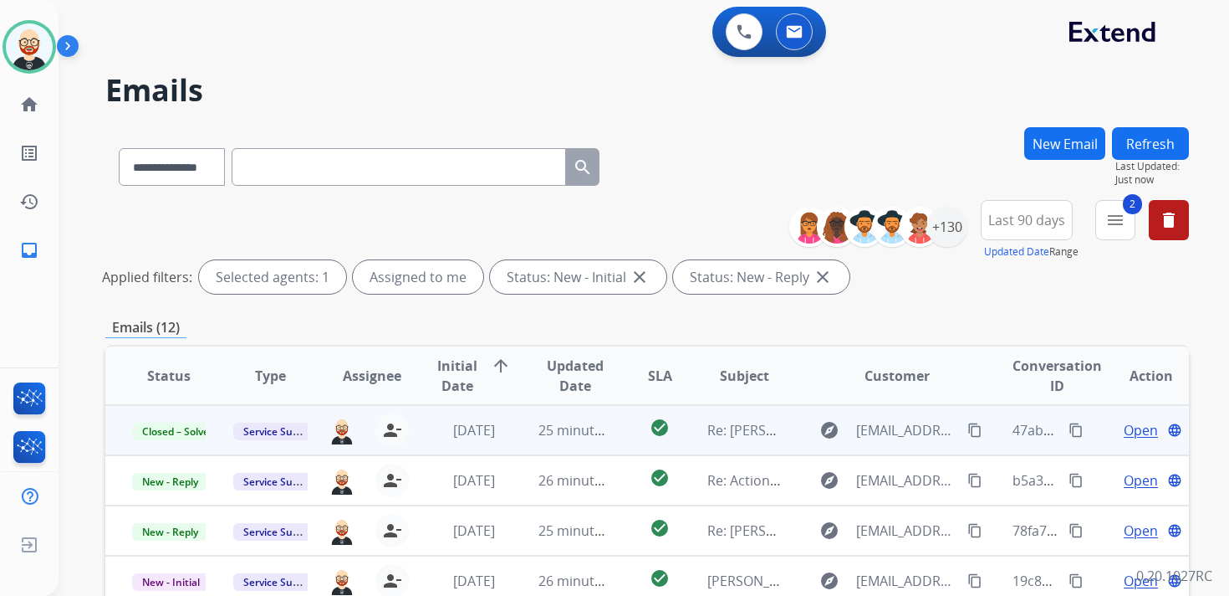
click at [1147, 147] on button "Refresh" at bounding box center [1150, 143] width 77 height 33
click at [1124, 433] on span "Open" at bounding box center [1141, 430] width 34 height 20
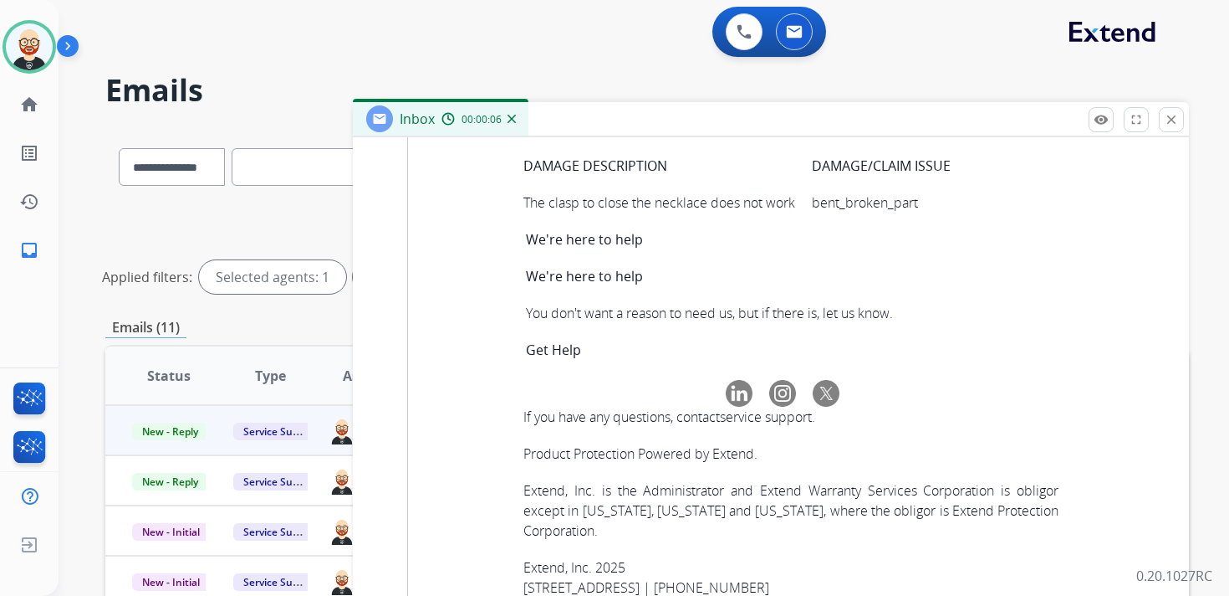
scroll to position [6835, 0]
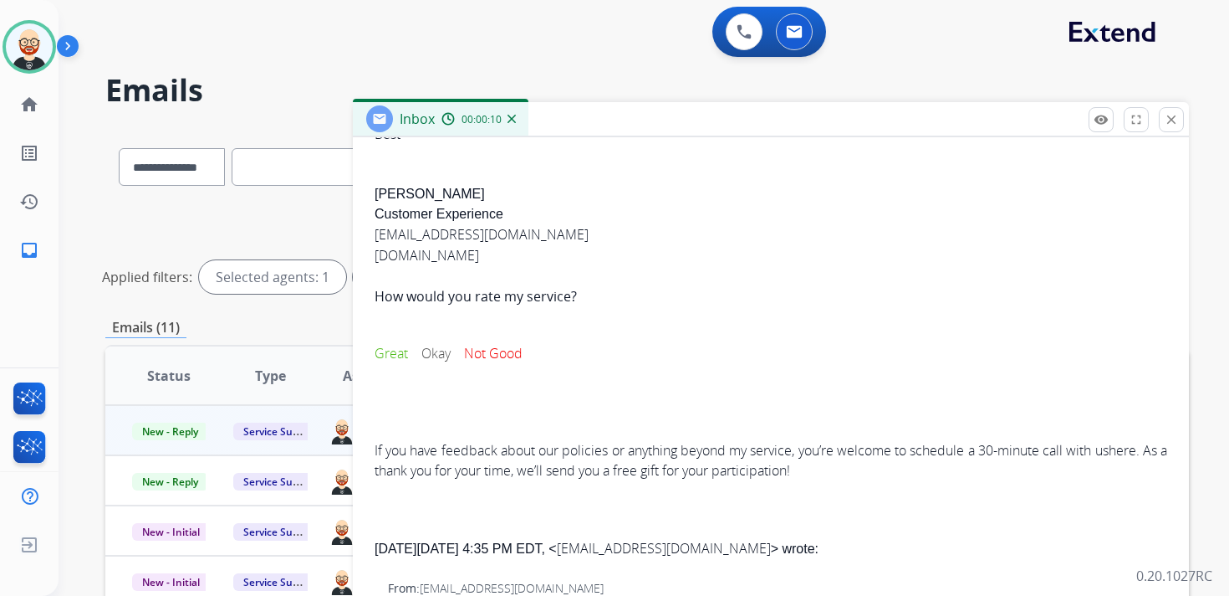
scroll to position [0, 0]
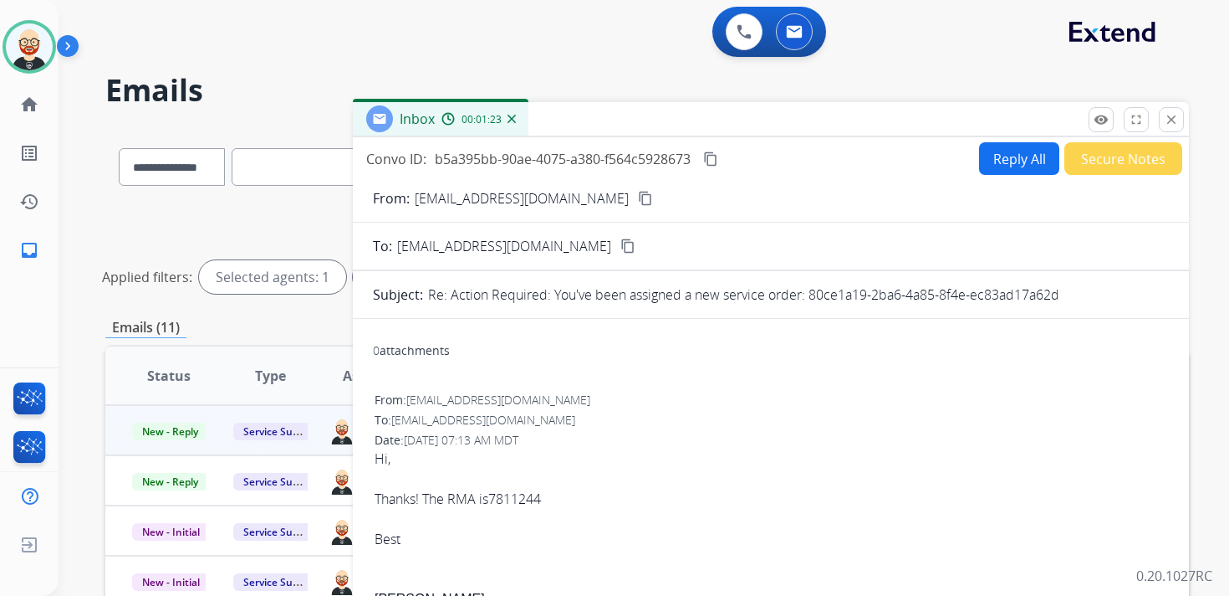
click at [715, 166] on button "content_copy" at bounding box center [711, 159] width 20 height 20
drag, startPoint x: 556, startPoint y: 498, endPoint x: 450, endPoint y: 501, distance: 106.3
click at [450, 501] on div "Hi, Thanks! The RMA is 7811244 Best" at bounding box center [771, 498] width 793 height 100
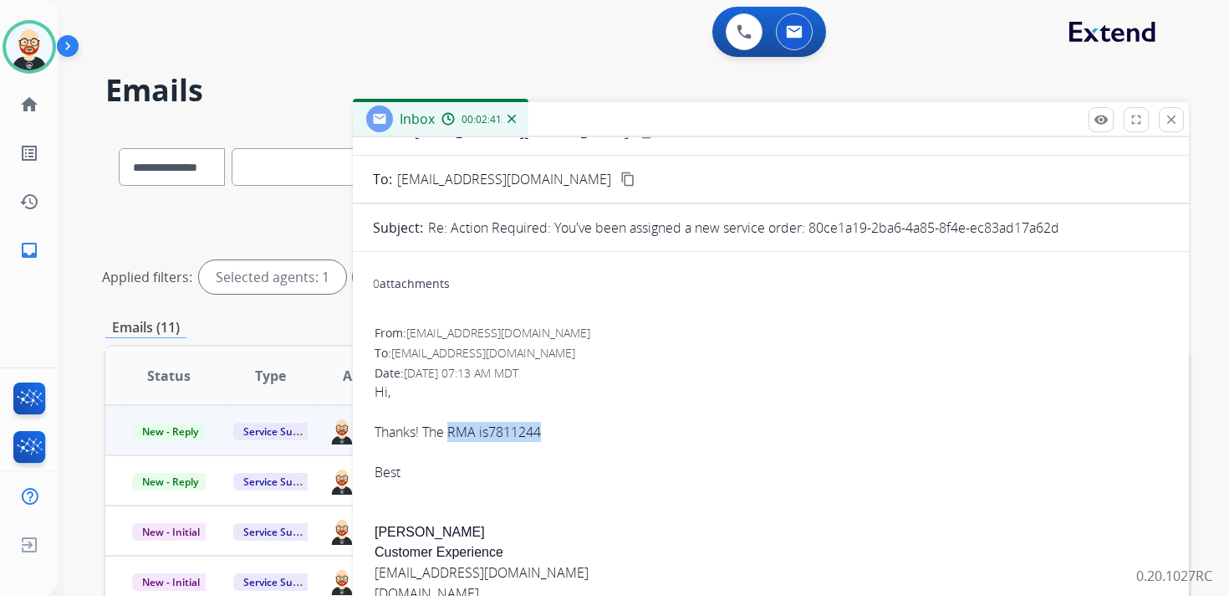
scroll to position [73, 0]
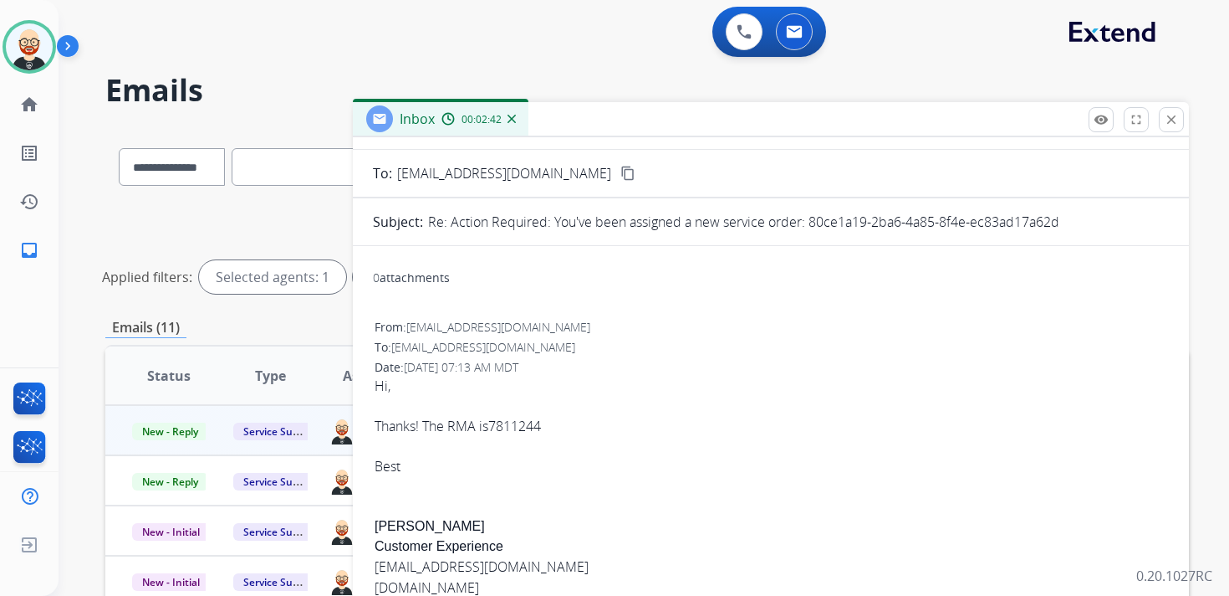
click at [386, 528] on div "Hi, Thanks! The RMA is 7811244 Best [PERSON_NAME] S Customer Experience [EMAIL_…" at bounding box center [771, 594] width 793 height 437
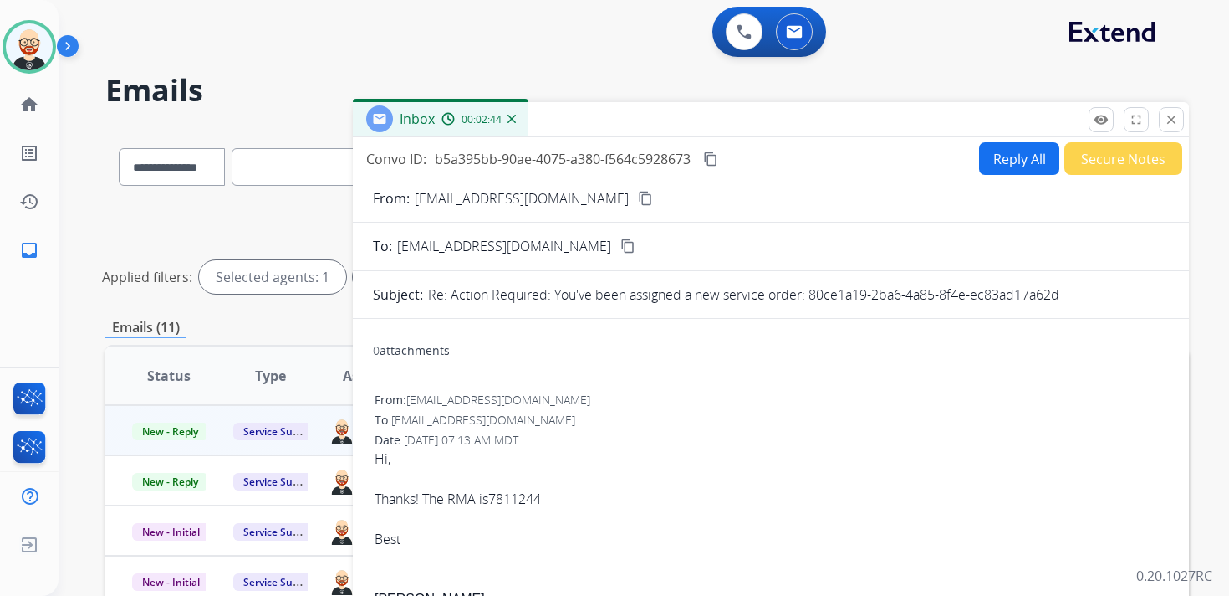
click at [1000, 161] on button "Reply All" at bounding box center [1019, 158] width 80 height 33
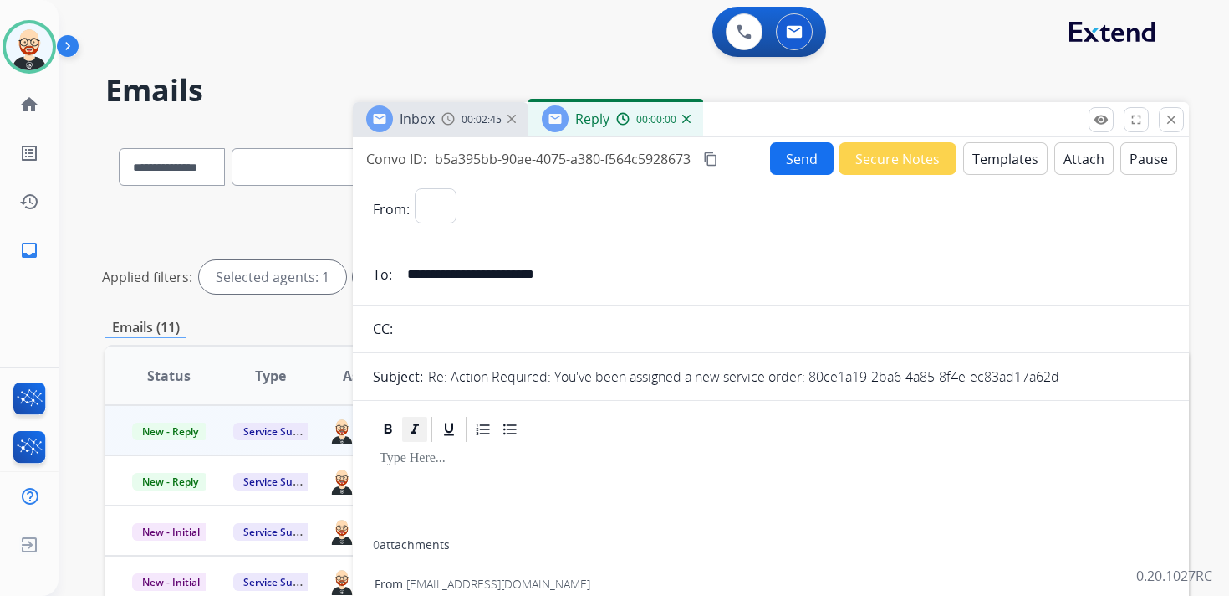
select select "**********"
click at [418, 484] on div at bounding box center [771, 491] width 796 height 95
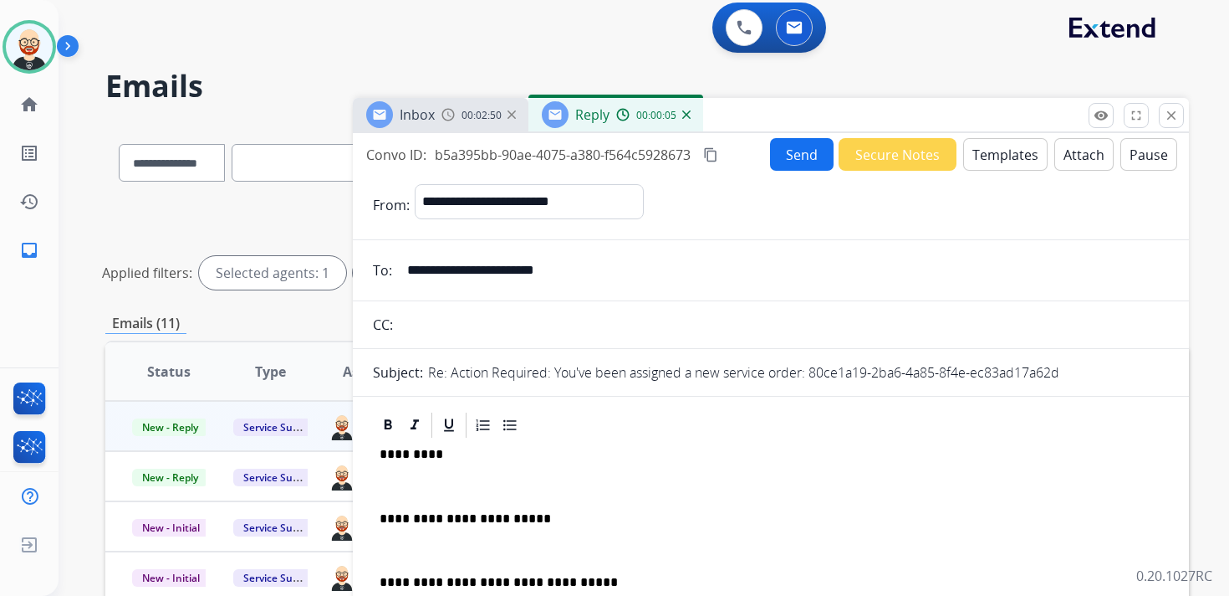
click at [412, 453] on p "*********" at bounding box center [764, 454] width 769 height 15
click at [423, 492] on p at bounding box center [771, 485] width 783 height 15
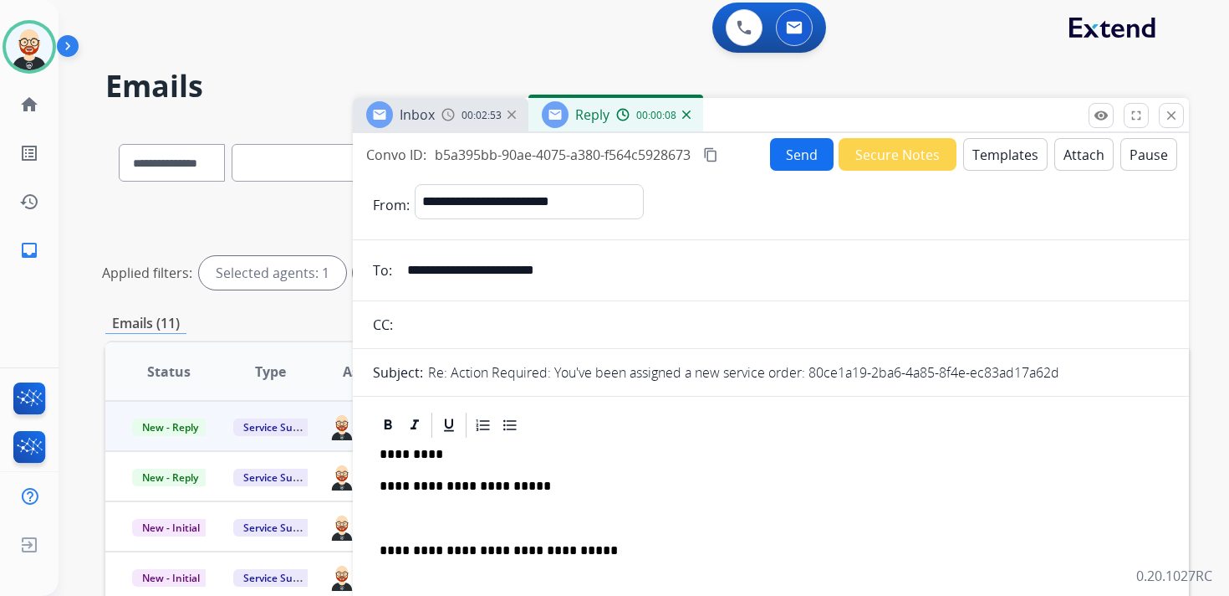
click at [396, 524] on p at bounding box center [771, 518] width 783 height 15
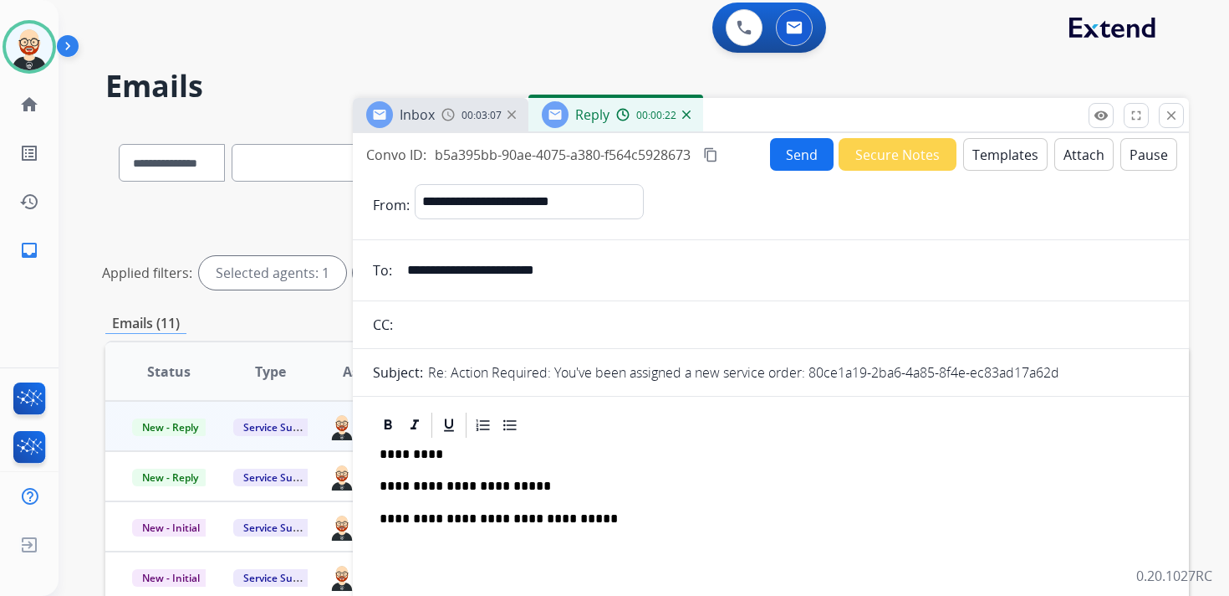
click at [797, 166] on button "Send" at bounding box center [802, 154] width 64 height 33
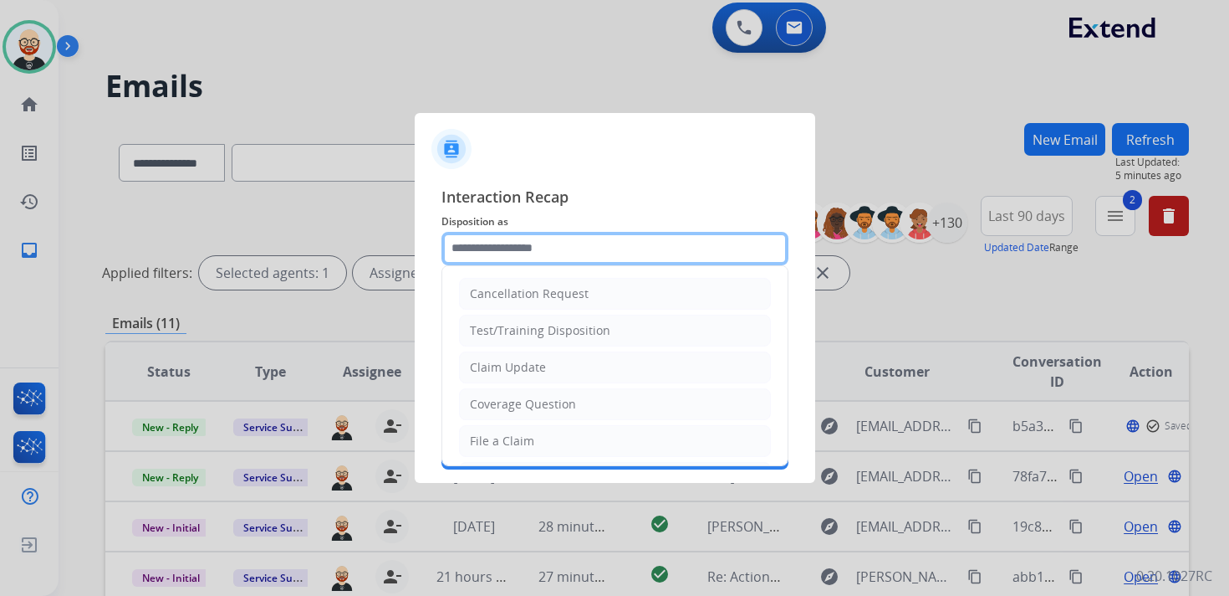
click at [507, 243] on input "text" at bounding box center [615, 248] width 347 height 33
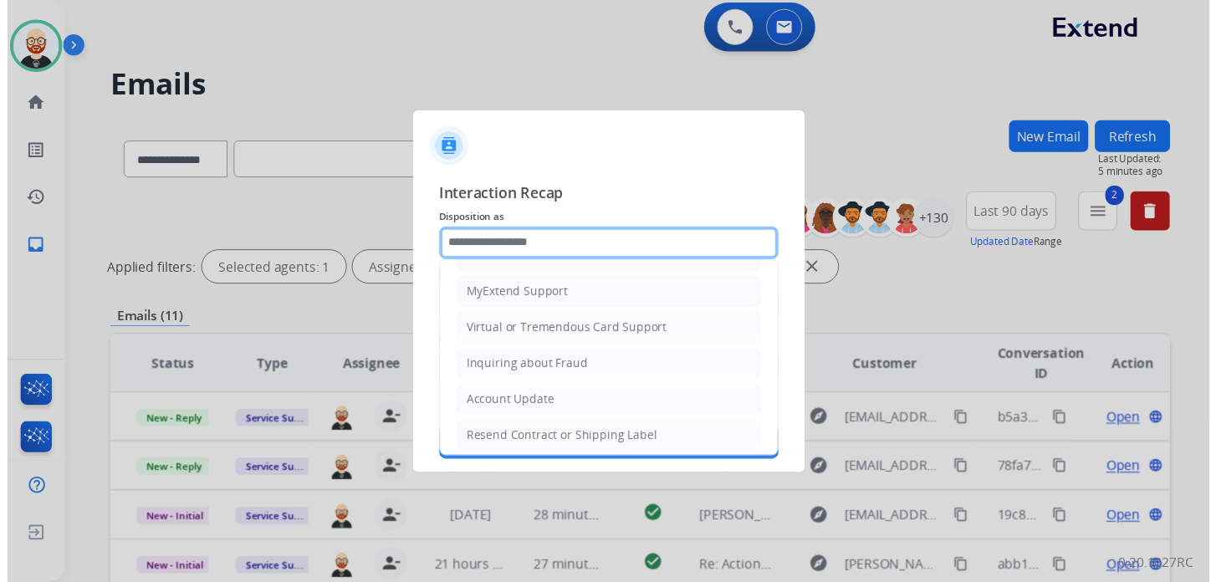
scroll to position [251, 0]
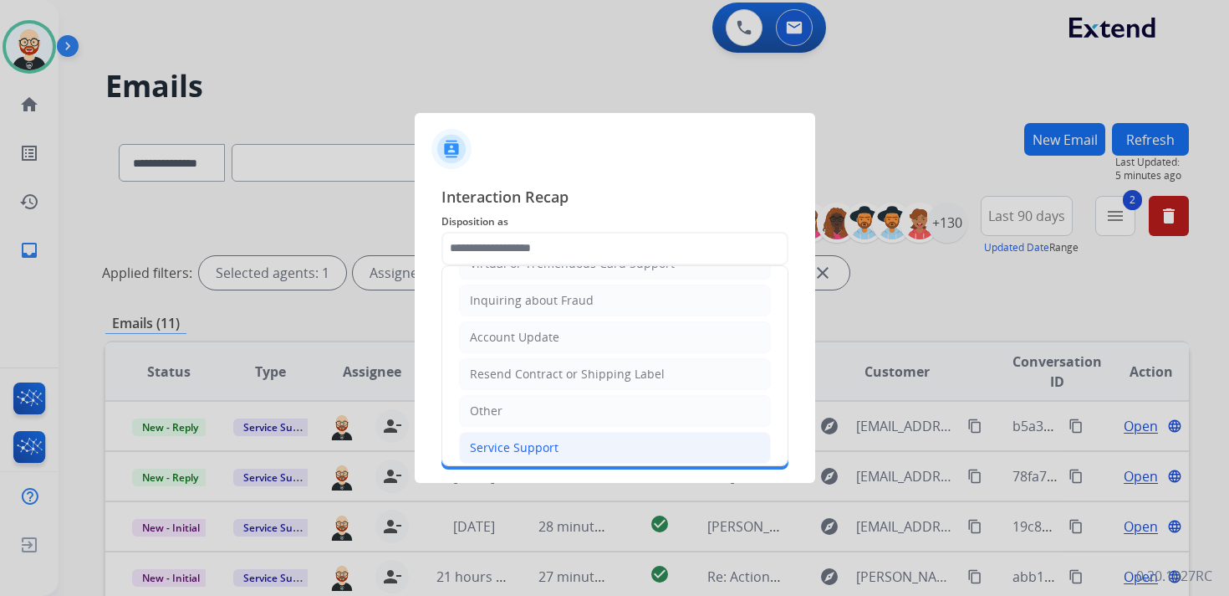
click at [526, 439] on div "Service Support" at bounding box center [514, 447] width 89 height 17
type input "**********"
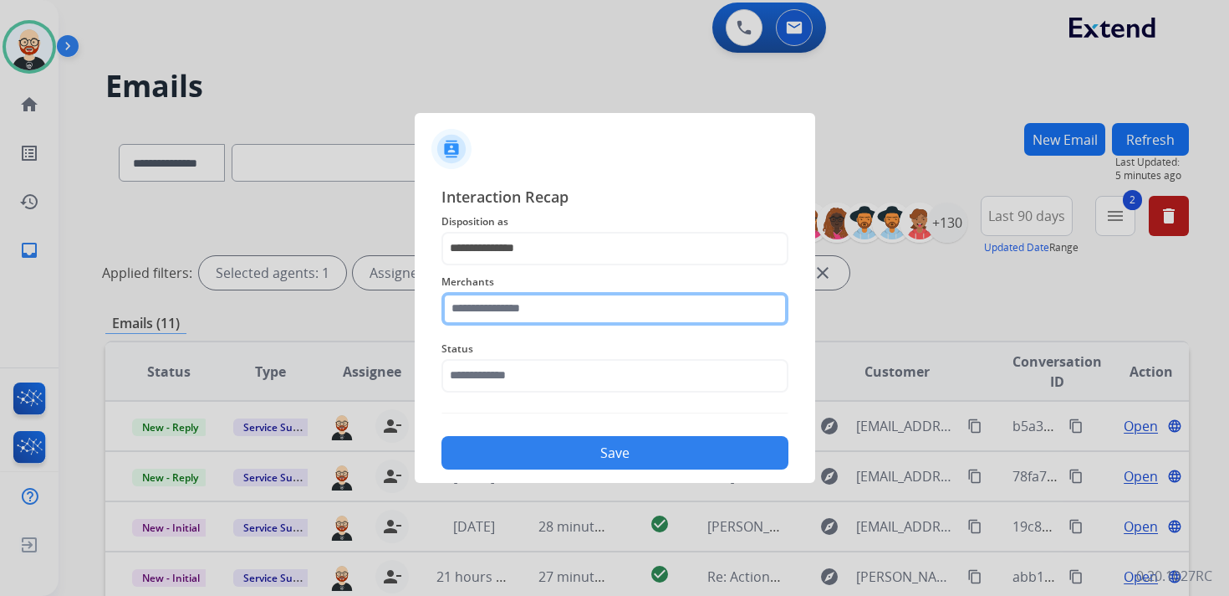
click at [523, 311] on input "text" at bounding box center [615, 308] width 347 height 33
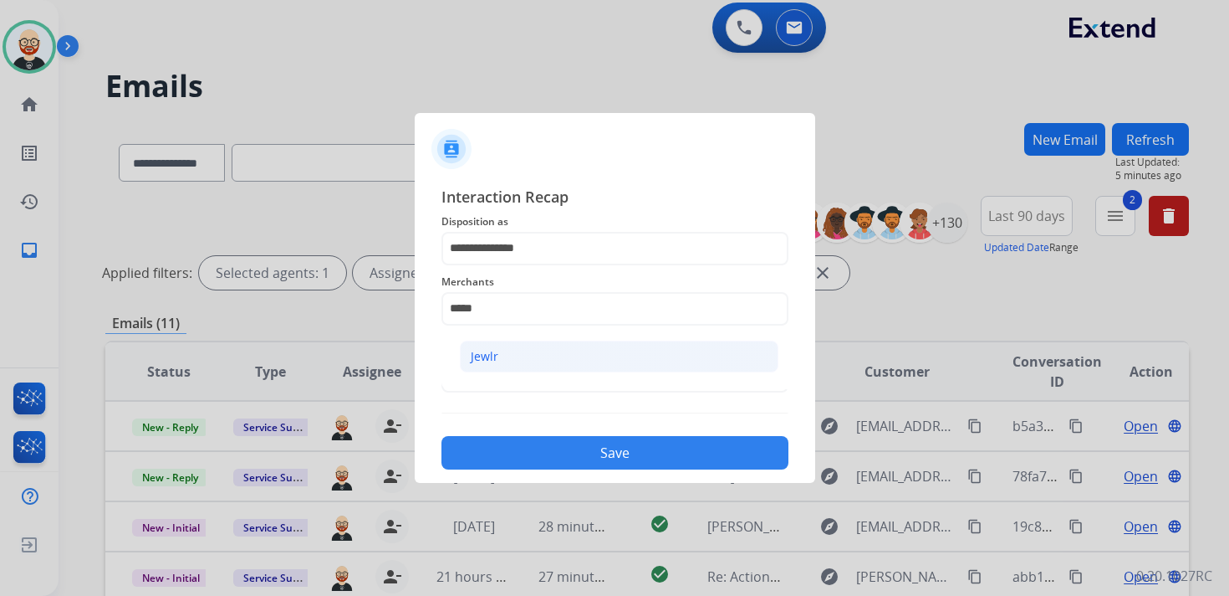
click at [522, 349] on li "Jewlr" at bounding box center [619, 356] width 319 height 32
type input "*****"
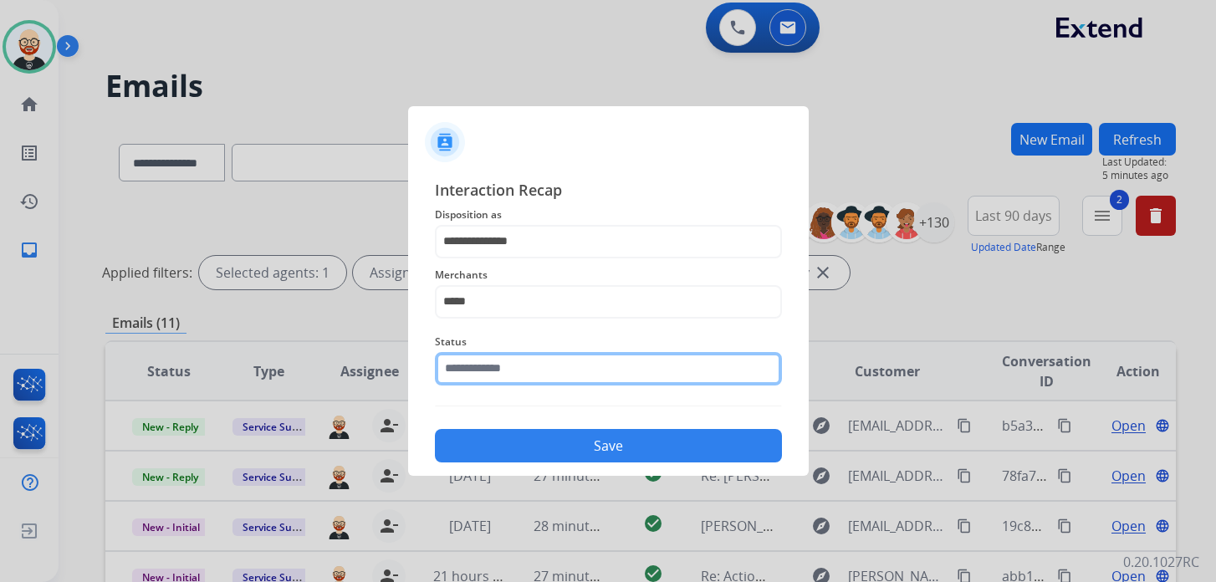
click at [519, 387] on div "Status" at bounding box center [608, 358] width 347 height 67
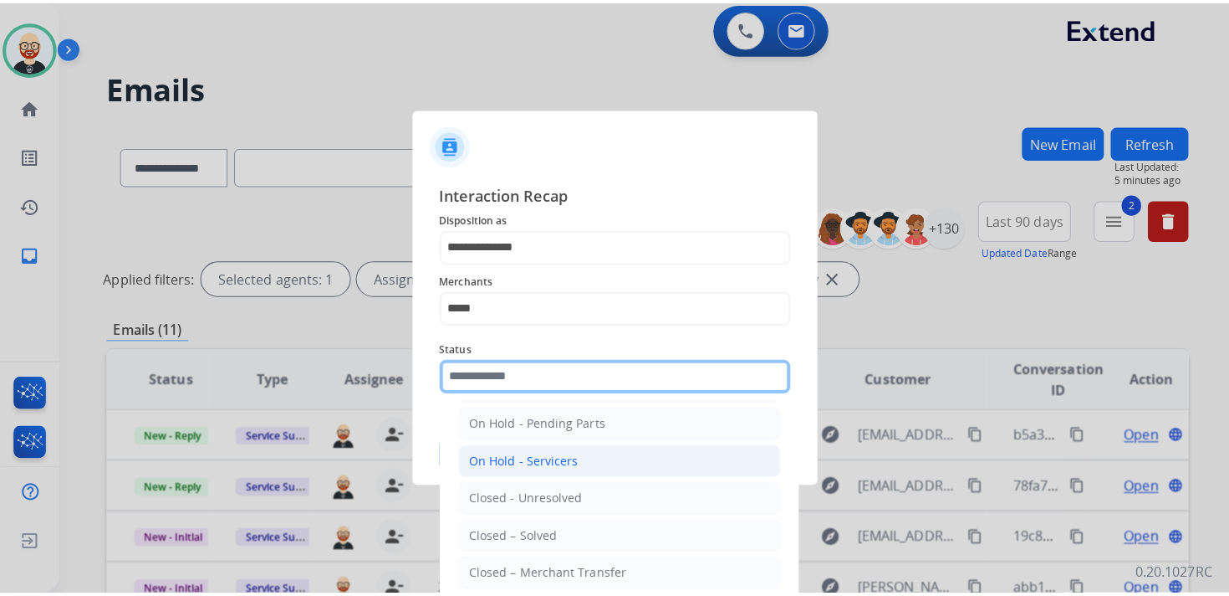
scroll to position [76, 0]
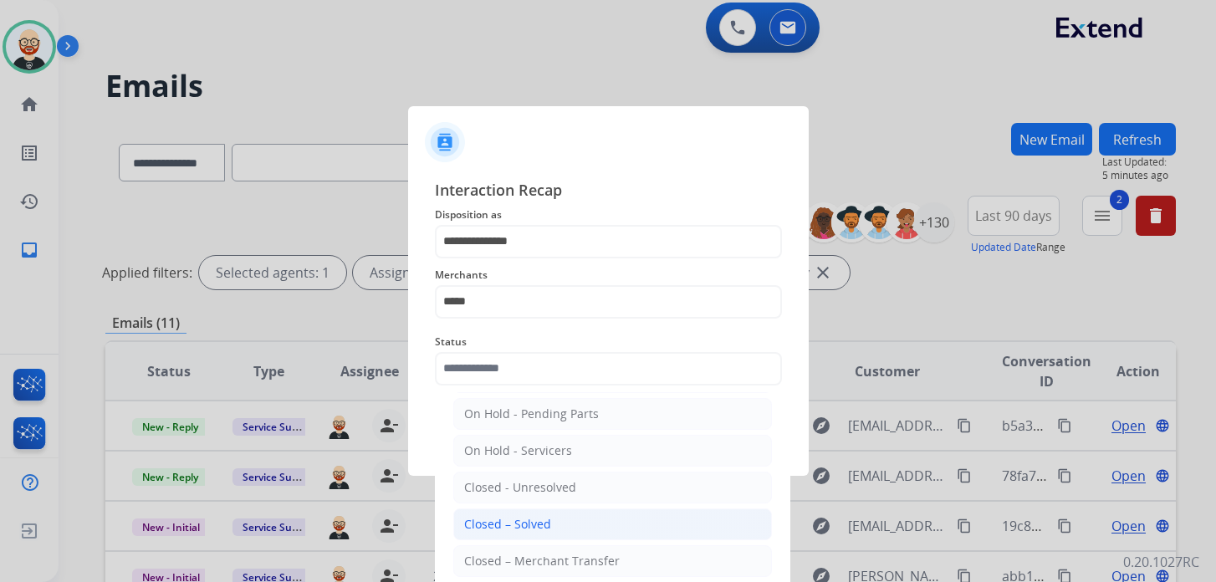
click at [526, 516] on div "Closed – Solved" at bounding box center [507, 524] width 87 height 17
type input "**********"
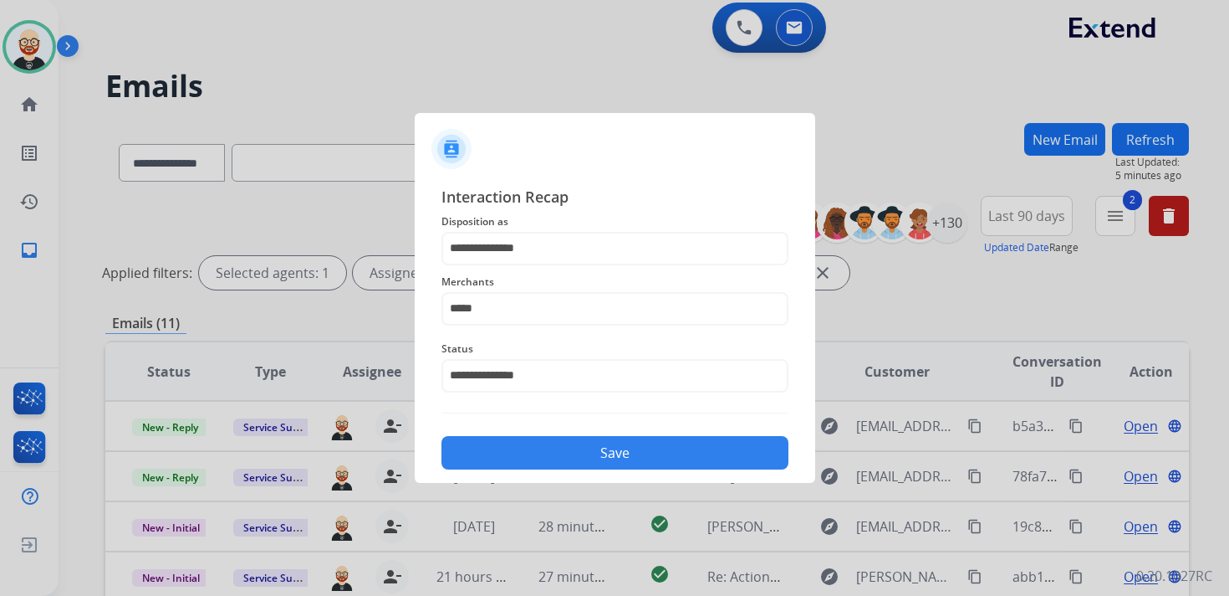
click at [584, 452] on button "Save" at bounding box center [615, 452] width 347 height 33
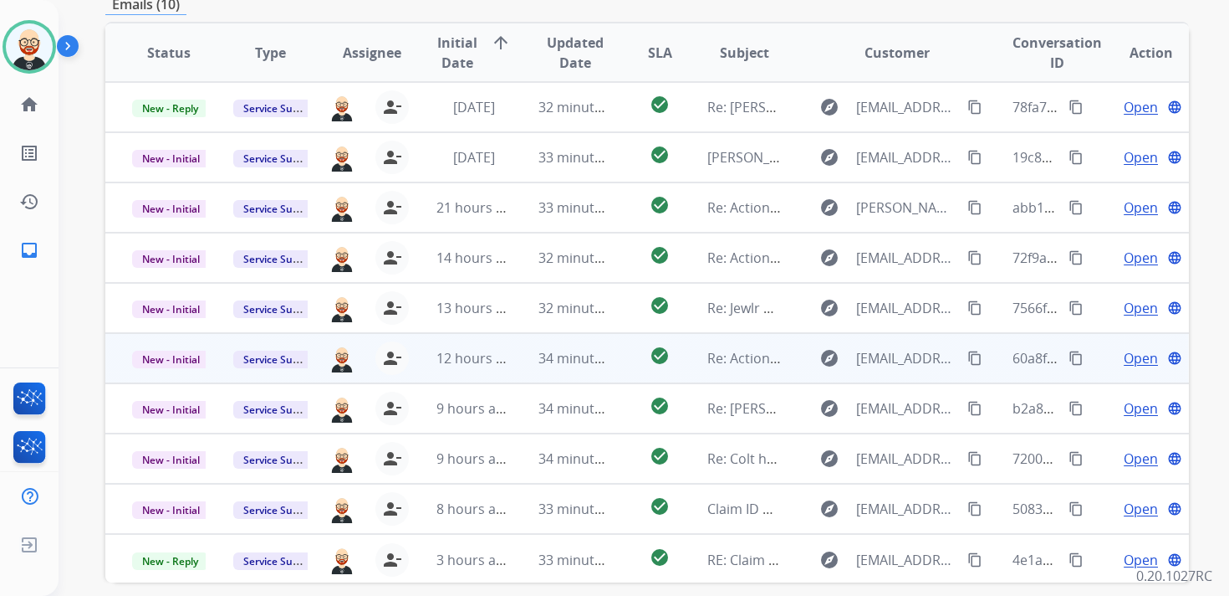
scroll to position [324, 0]
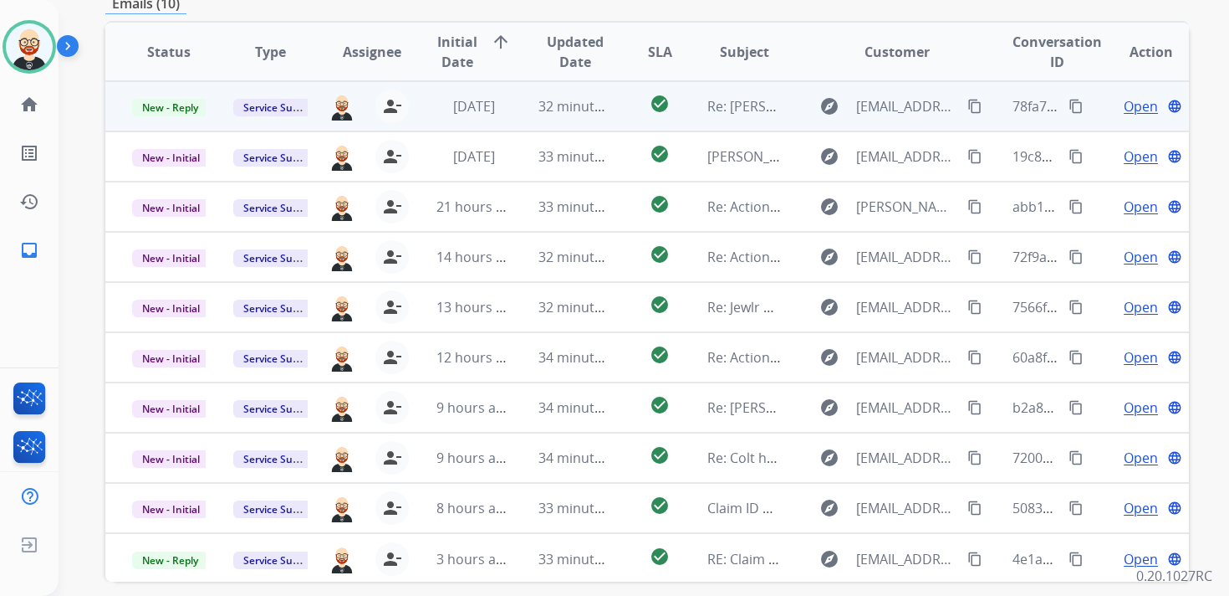
click at [1124, 109] on span "Open" at bounding box center [1141, 106] width 34 height 20
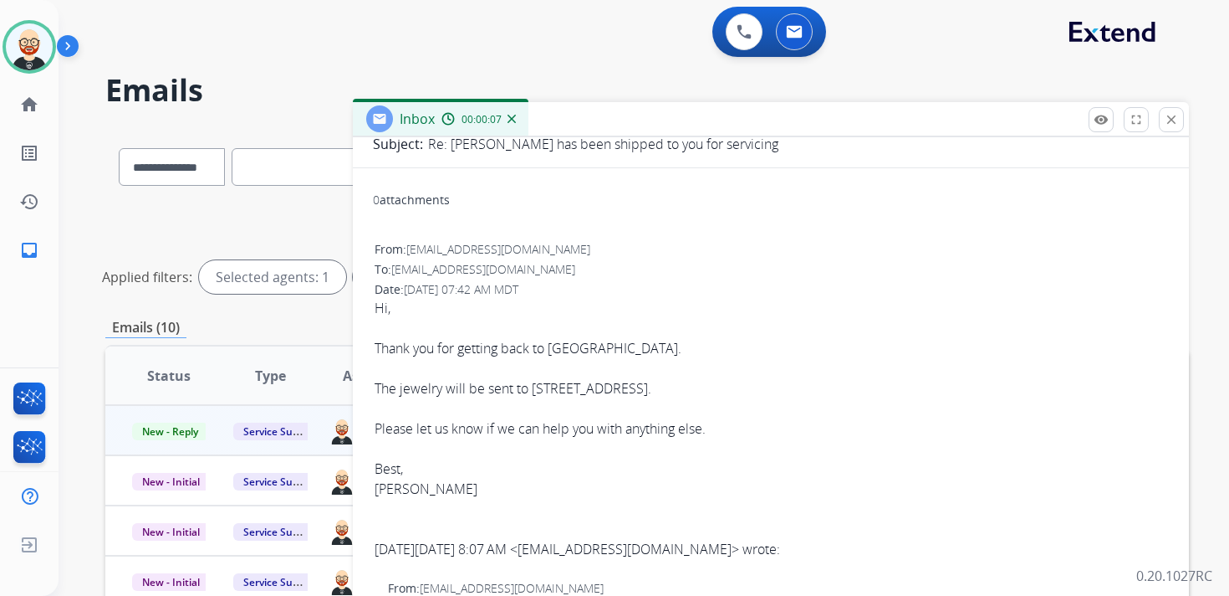
scroll to position [0, 0]
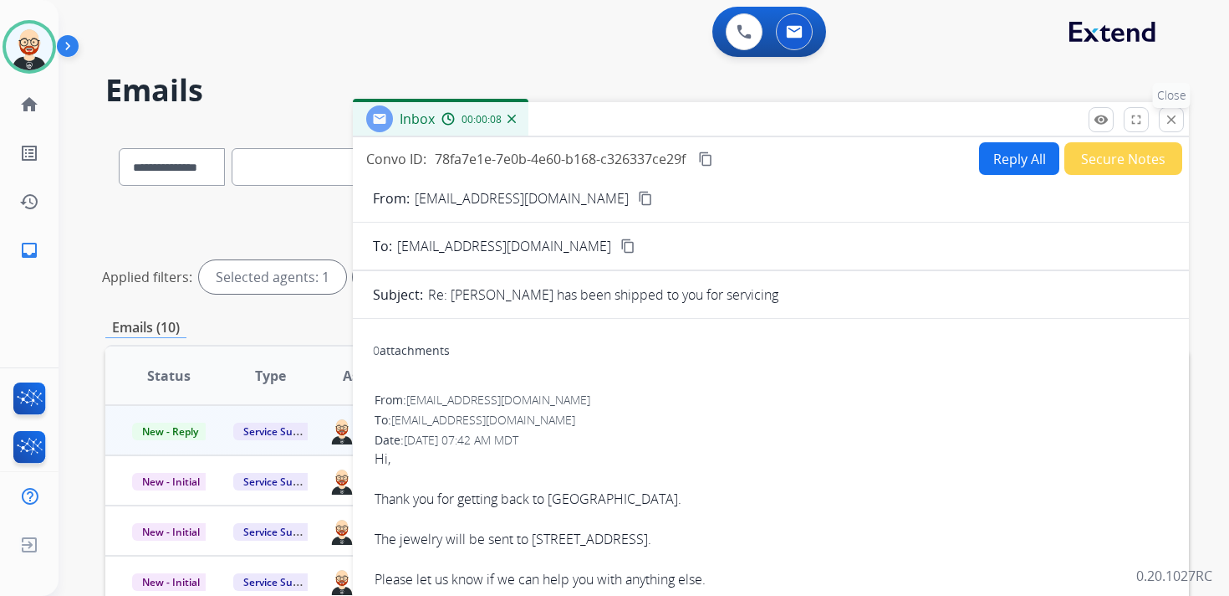
click at [1168, 120] on mat-icon "close" at bounding box center [1171, 119] width 15 height 15
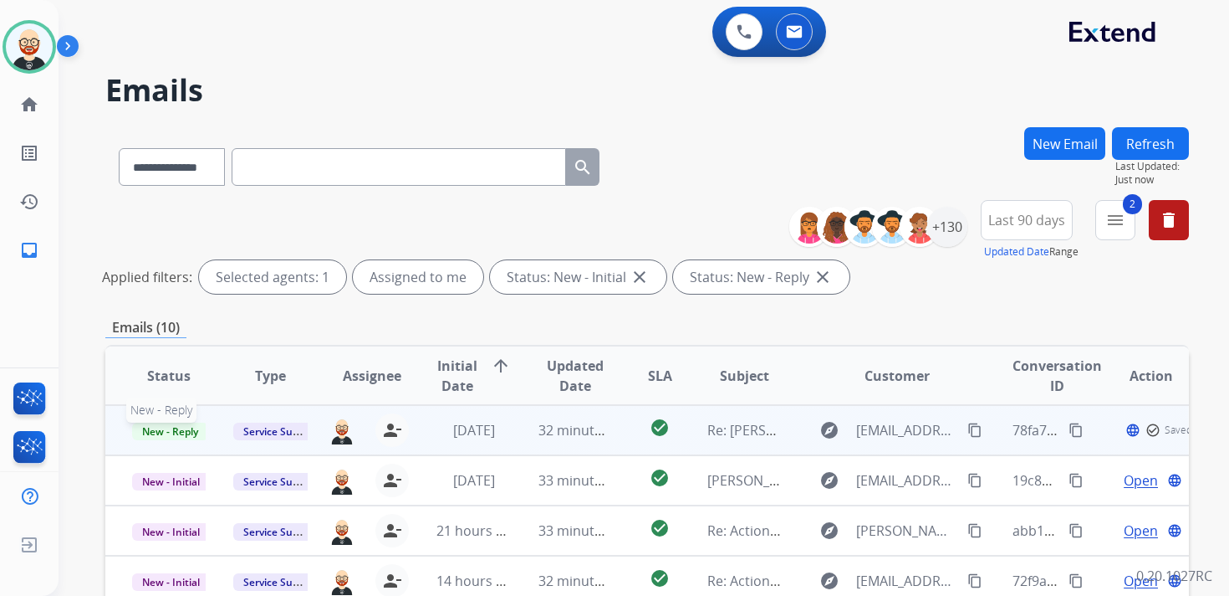
click at [175, 428] on span "New - Reply" at bounding box center [170, 431] width 76 height 18
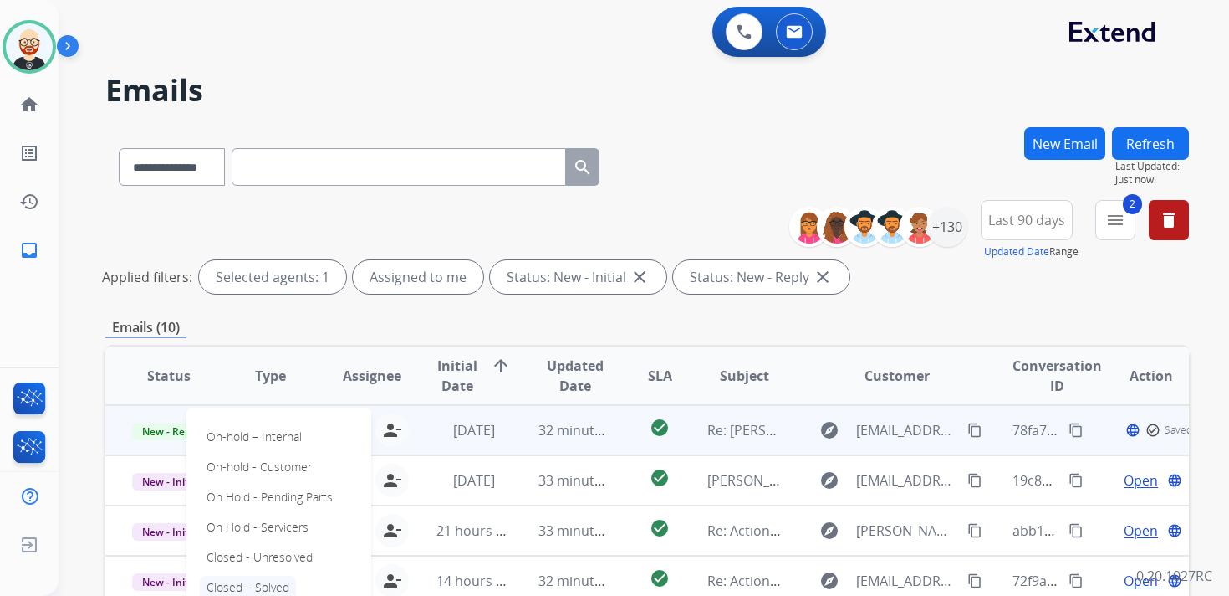
click at [260, 582] on p "Closed – Solved" at bounding box center [248, 586] width 96 height 23
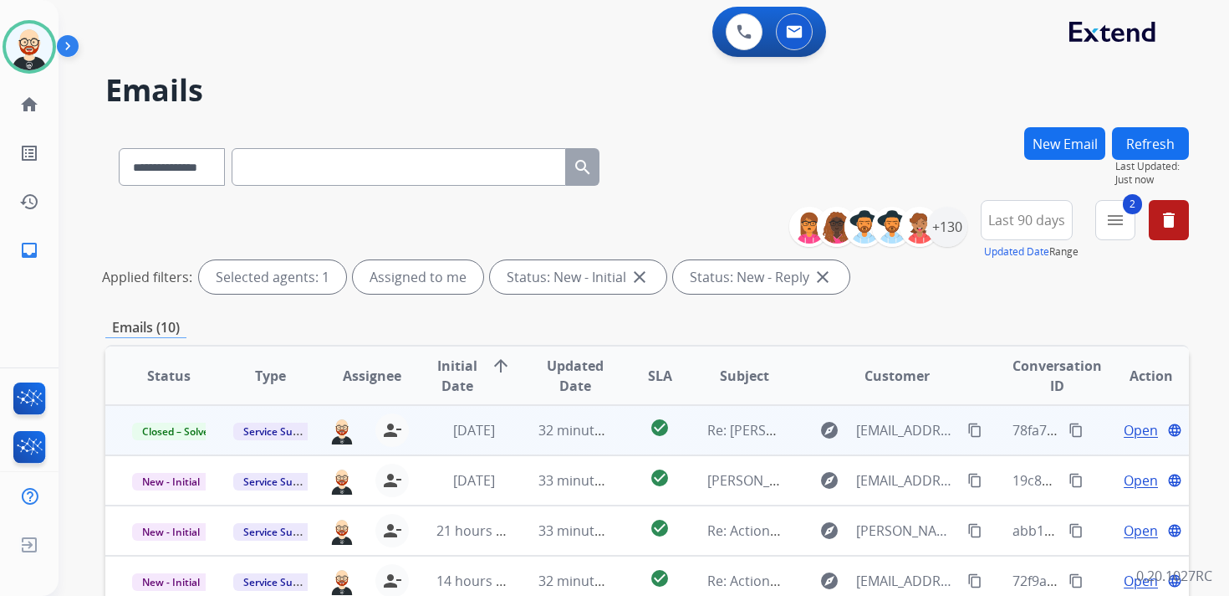
click at [1124, 145] on button "Refresh" at bounding box center [1150, 143] width 77 height 33
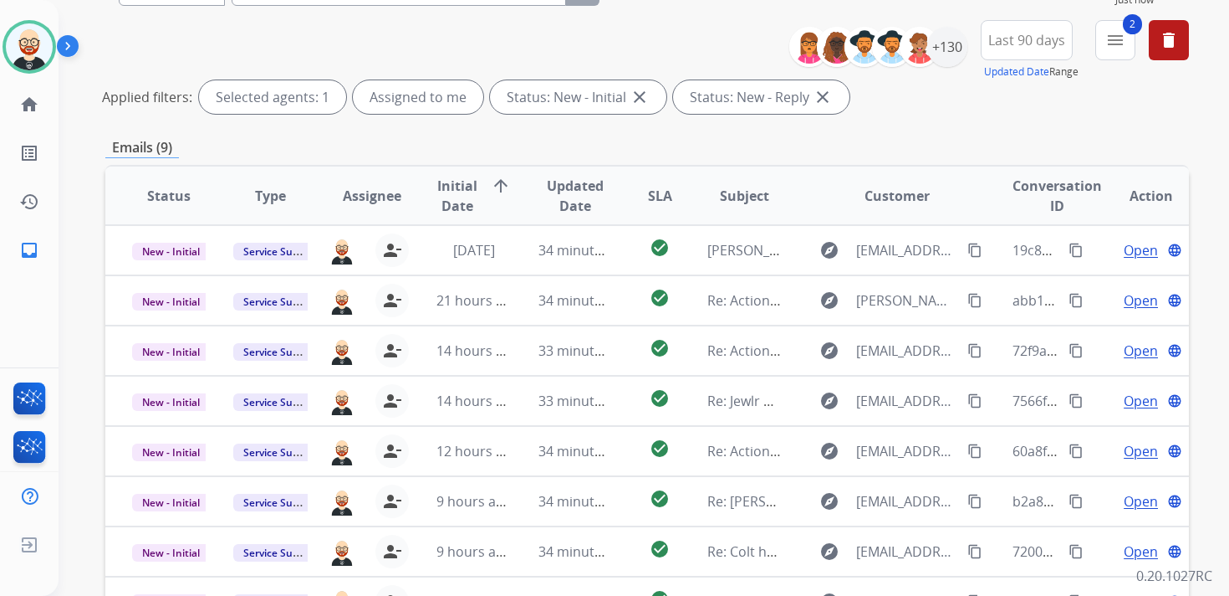
scroll to position [222, 0]
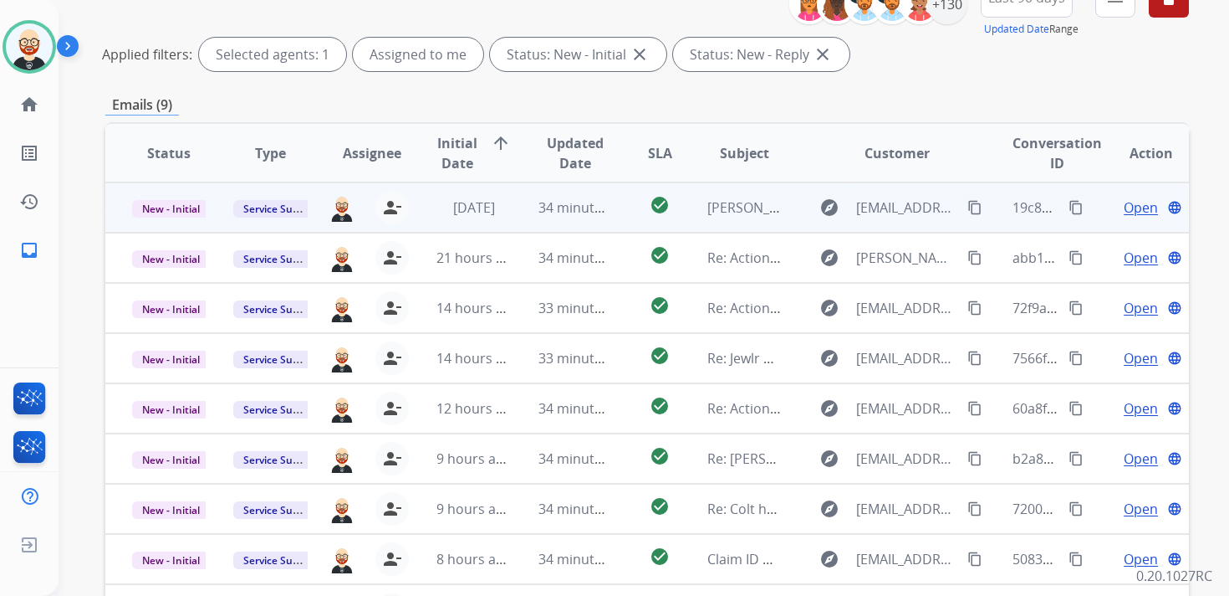
click at [1132, 205] on span "Open" at bounding box center [1141, 207] width 34 height 20
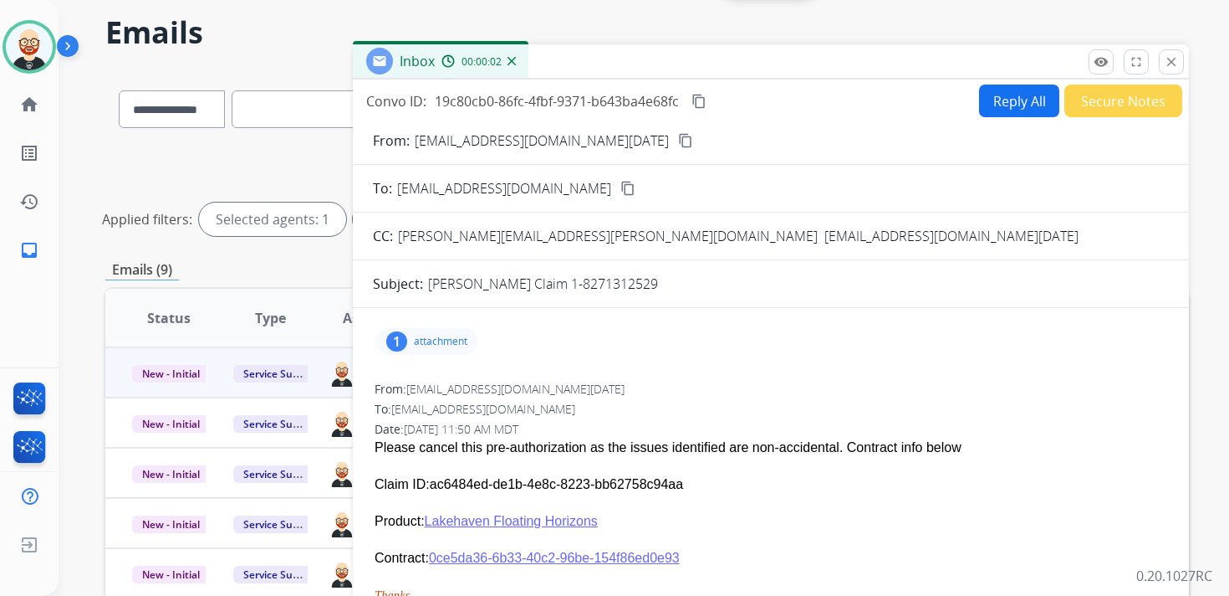
scroll to position [0, 0]
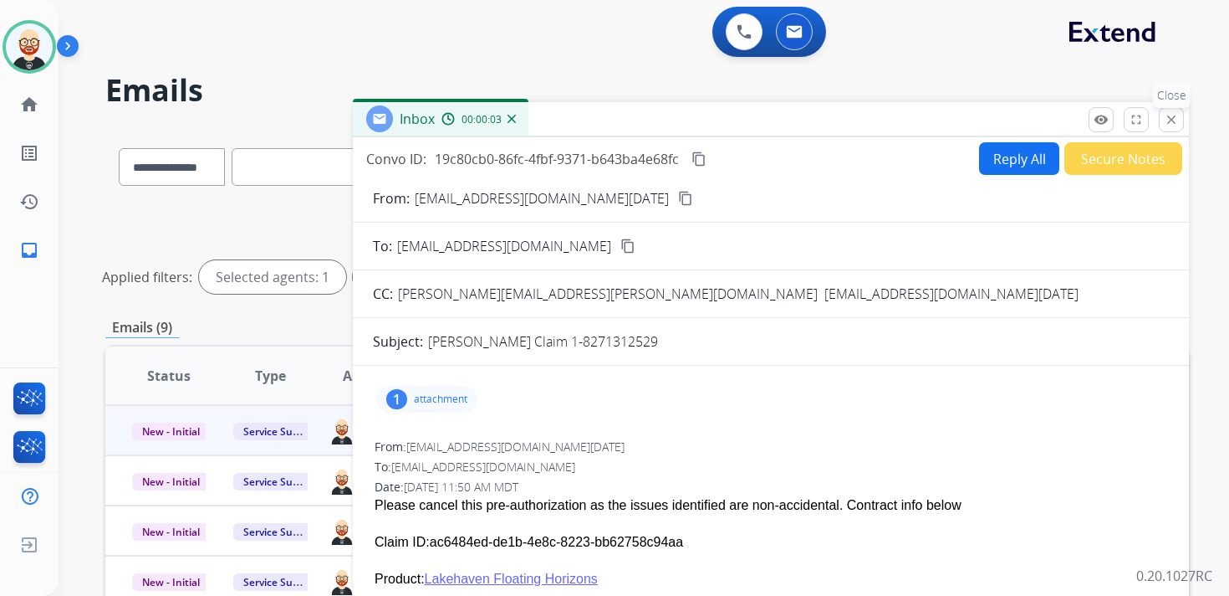
click at [1171, 115] on mat-icon "close" at bounding box center [1171, 119] width 15 height 15
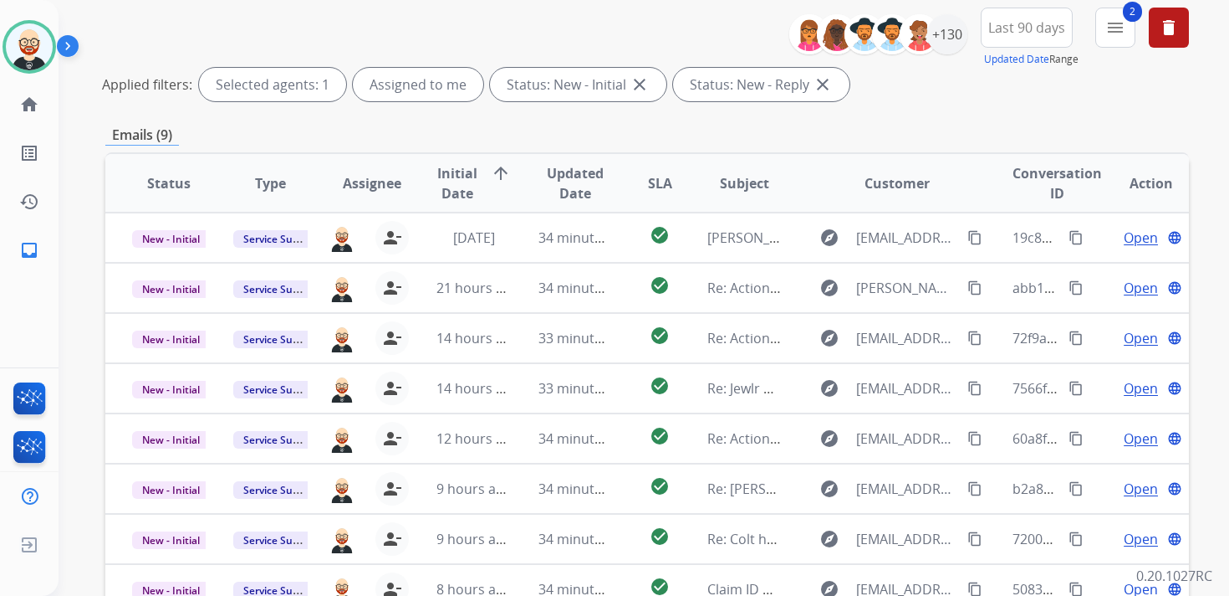
scroll to position [206, 0]
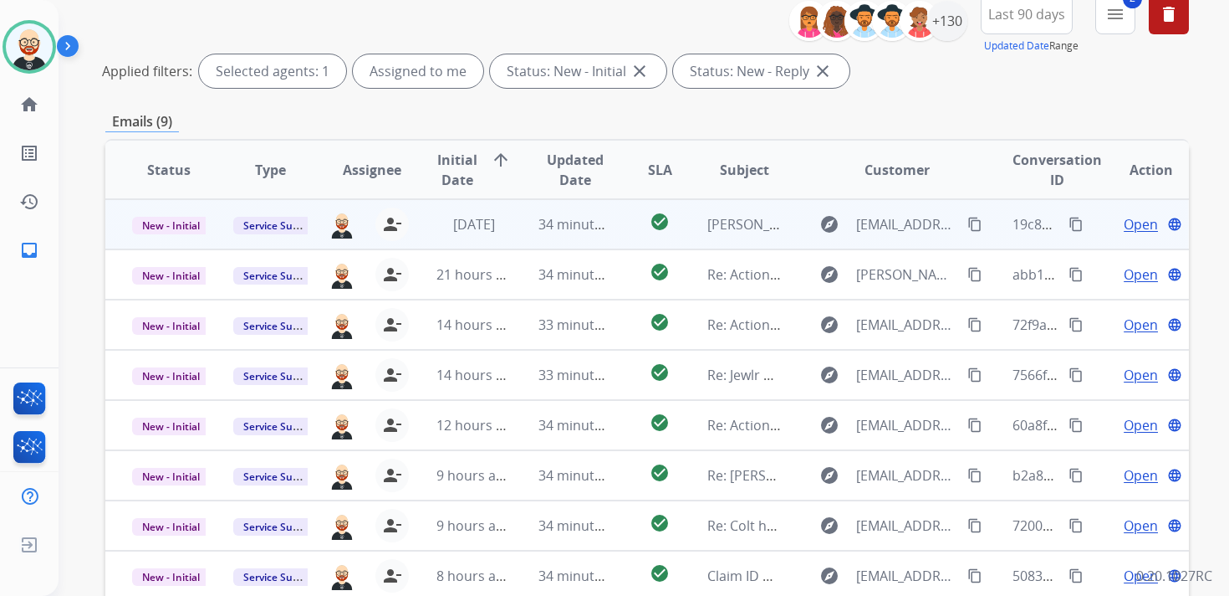
click at [1124, 227] on span "Open" at bounding box center [1141, 224] width 34 height 20
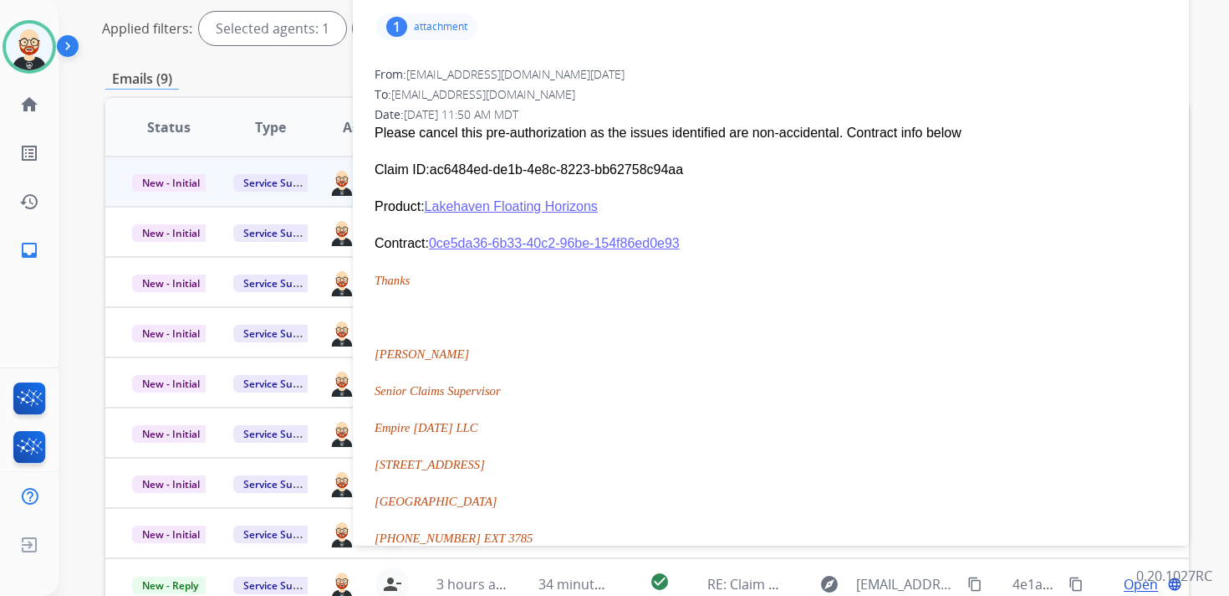
scroll to position [0, 0]
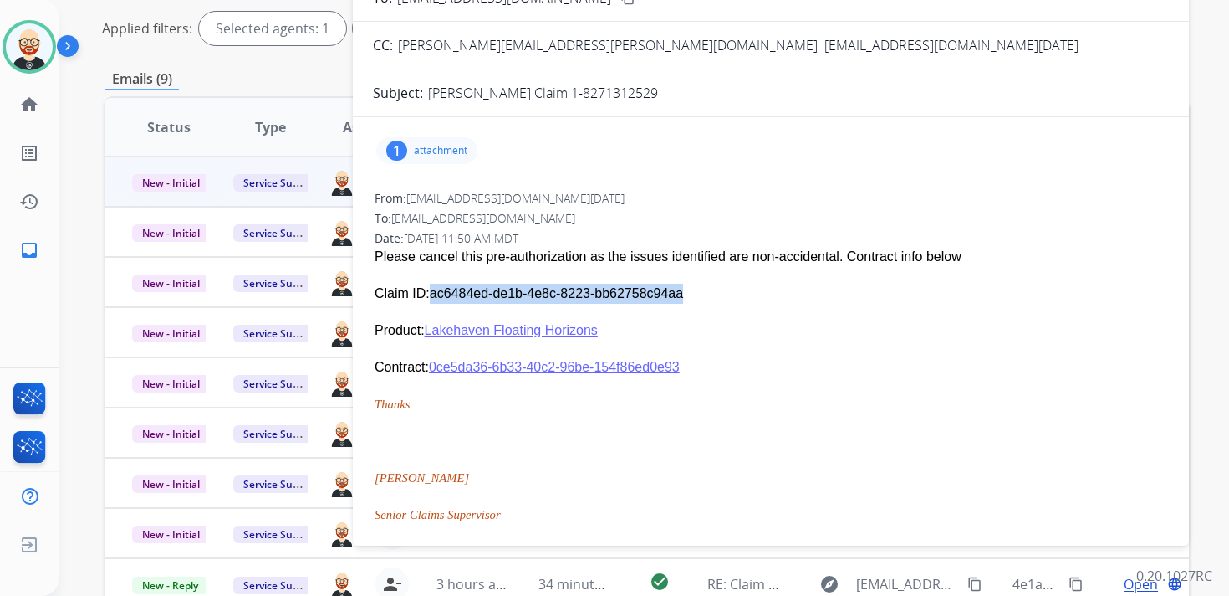
drag, startPoint x: 683, startPoint y: 299, endPoint x: 433, endPoint y: 299, distance: 250.1
click at [433, 299] on p "Claim ID: ac6484ed-de1b-4e8c-8223-bb62758c94aa" at bounding box center [771, 294] width 793 height 20
click at [435, 295] on p "Claim ID: ac6484ed-de1b-4e8c-8223-bb62758c94aa" at bounding box center [771, 294] width 793 height 20
drag, startPoint x: 431, startPoint y: 296, endPoint x: 688, endPoint y: 299, distance: 257.6
click at [688, 299] on p "Claim ID: ac6484ed-de1b-4e8c-8223-bb62758c94aa" at bounding box center [771, 294] width 793 height 20
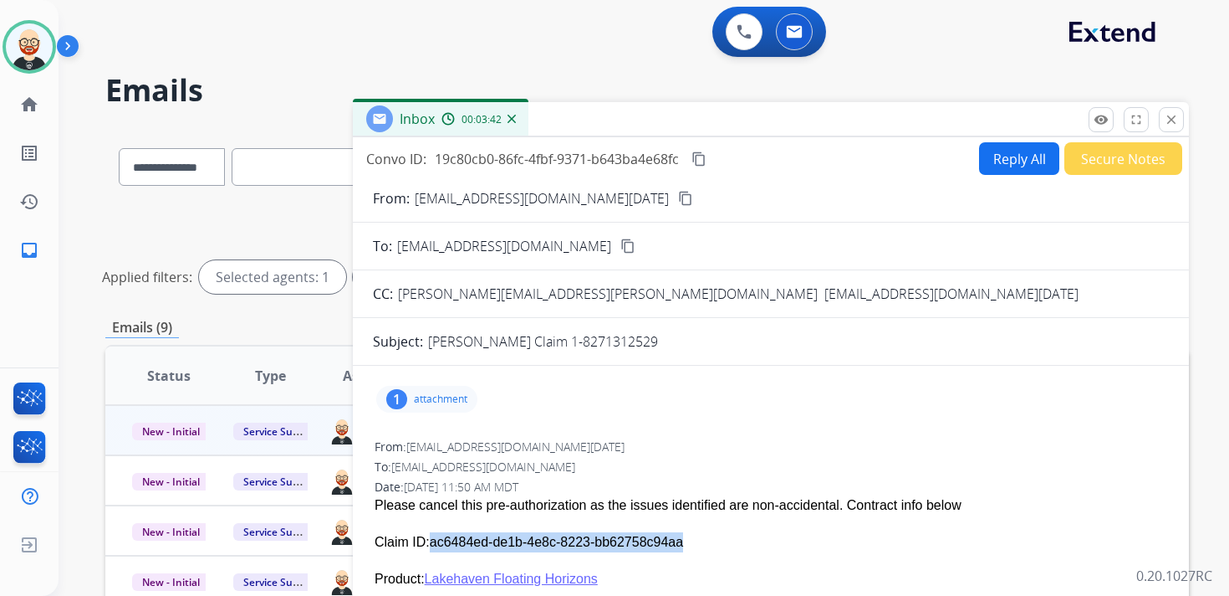
click at [703, 157] on mat-icon "content_copy" at bounding box center [699, 158] width 15 height 15
click at [1010, 156] on button "Reply All" at bounding box center [1019, 158] width 80 height 33
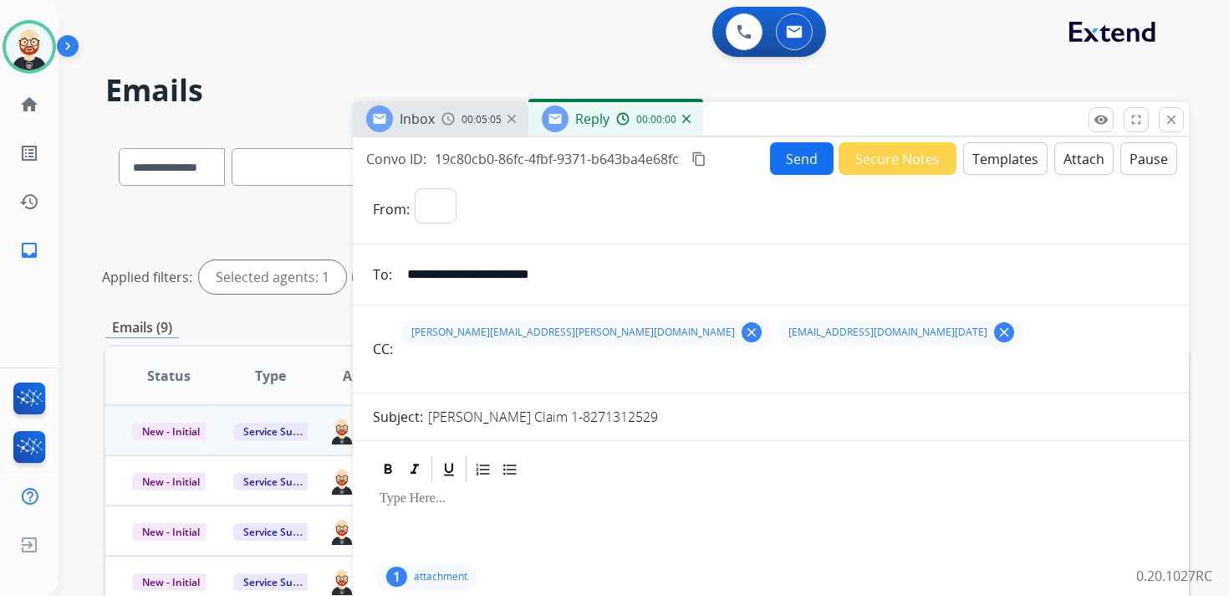
select select "**********"
click at [449, 513] on div at bounding box center [771, 521] width 796 height 75
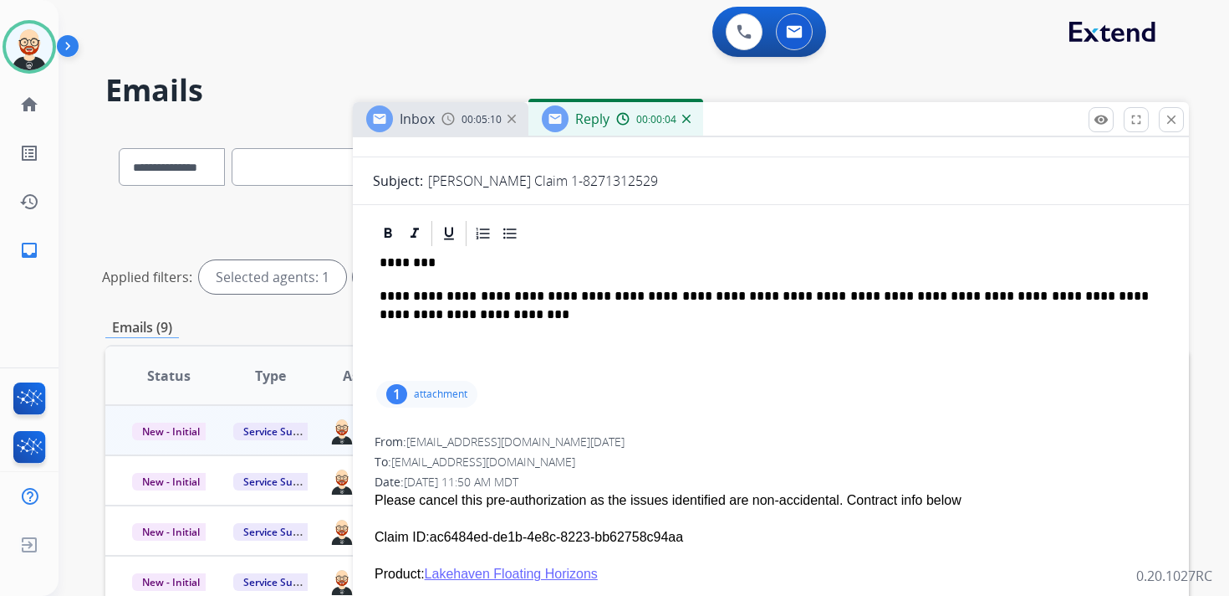
scroll to position [227, 0]
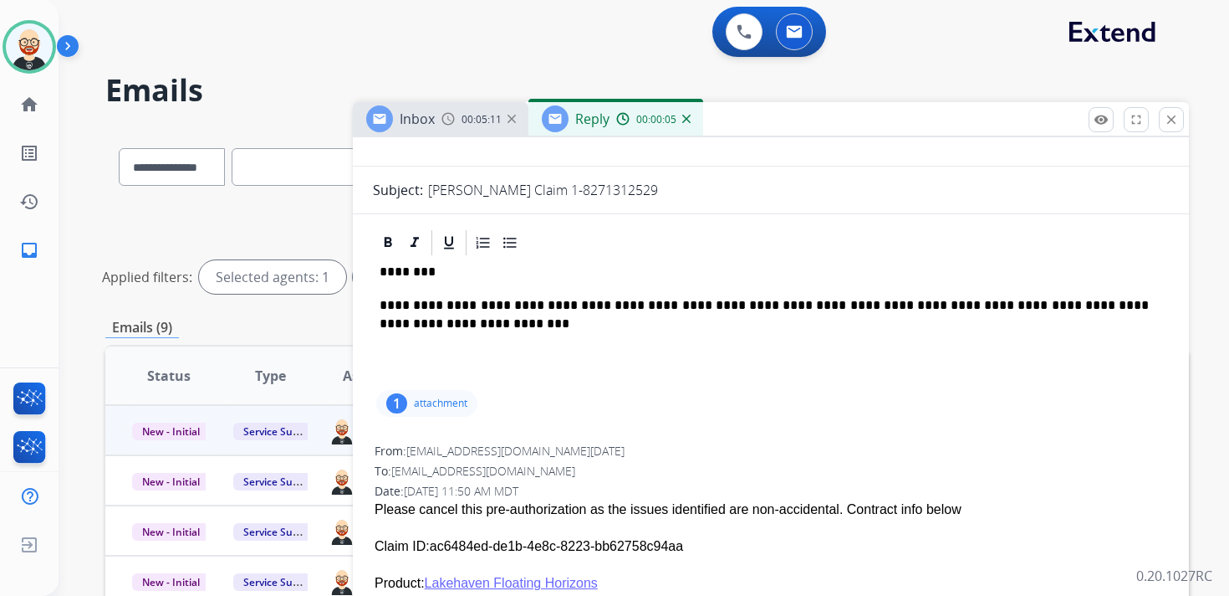
click at [407, 271] on p "********" at bounding box center [764, 271] width 769 height 15
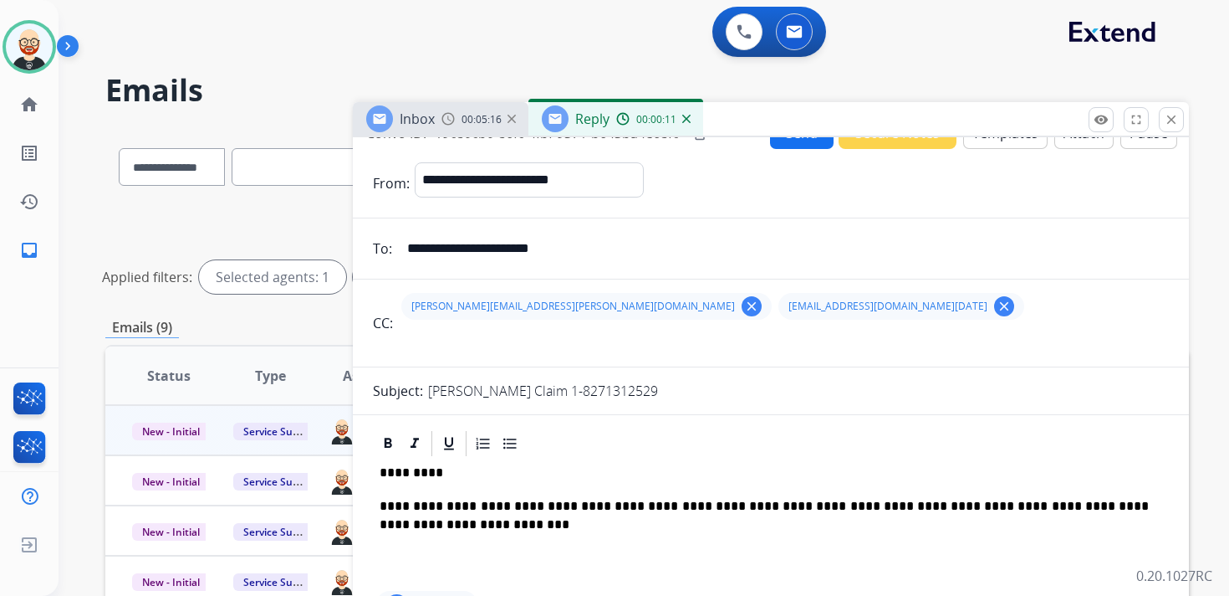
scroll to position [0, 0]
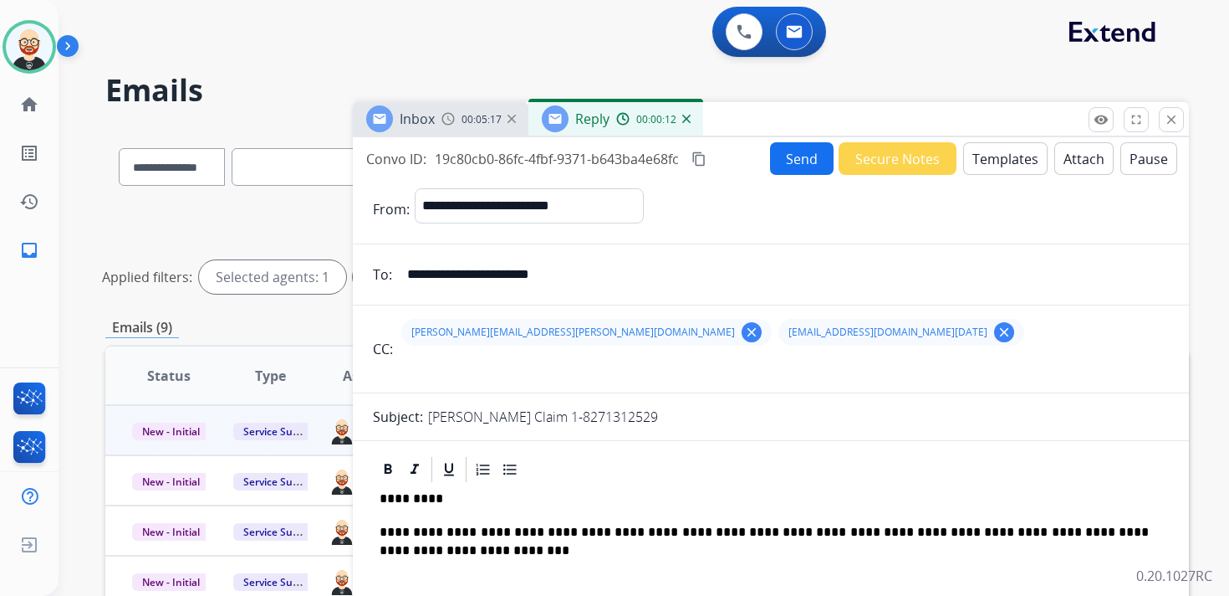
click at [774, 161] on button "Send" at bounding box center [802, 158] width 64 height 33
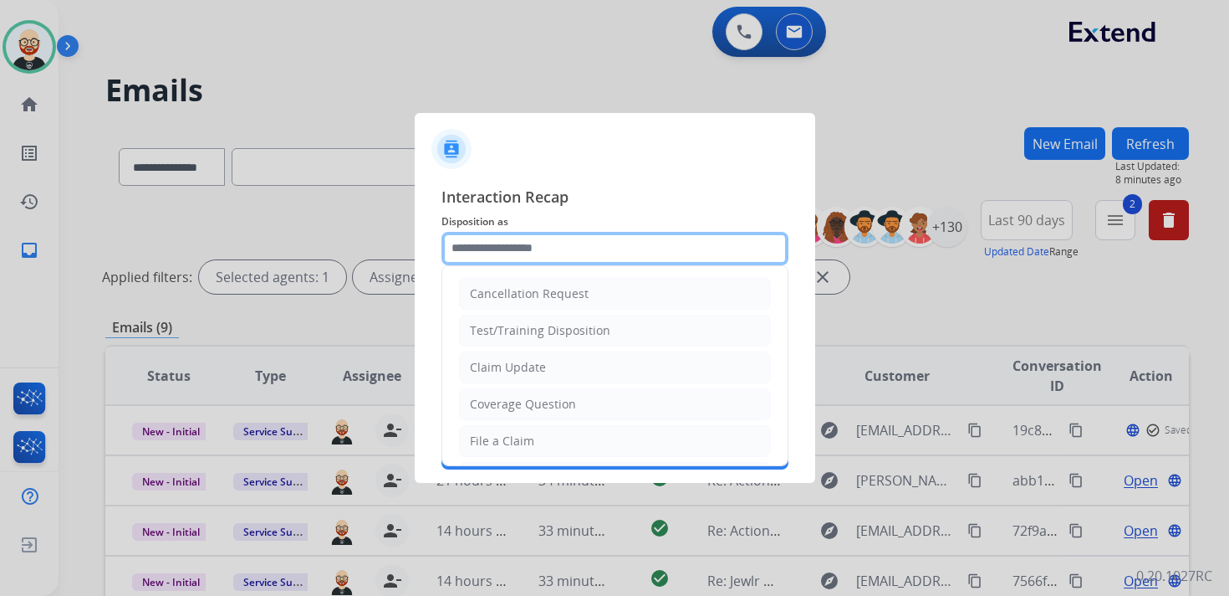
click at [510, 251] on input "text" at bounding box center [615, 248] width 347 height 33
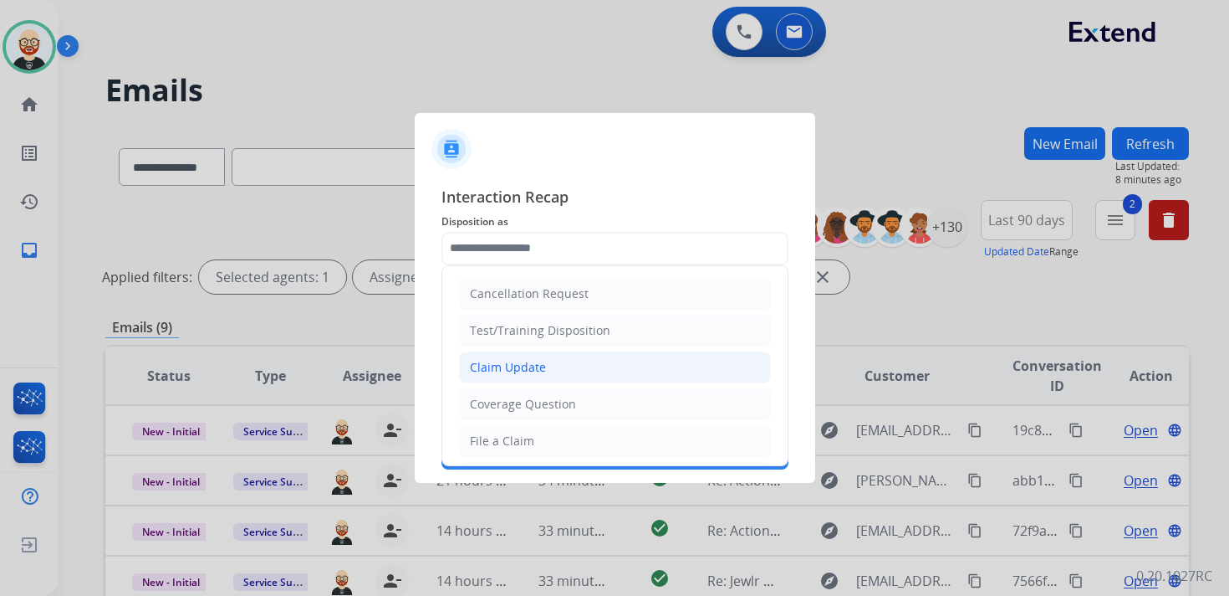
click at [498, 359] on div "Claim Update" at bounding box center [508, 367] width 76 height 17
type input "**********"
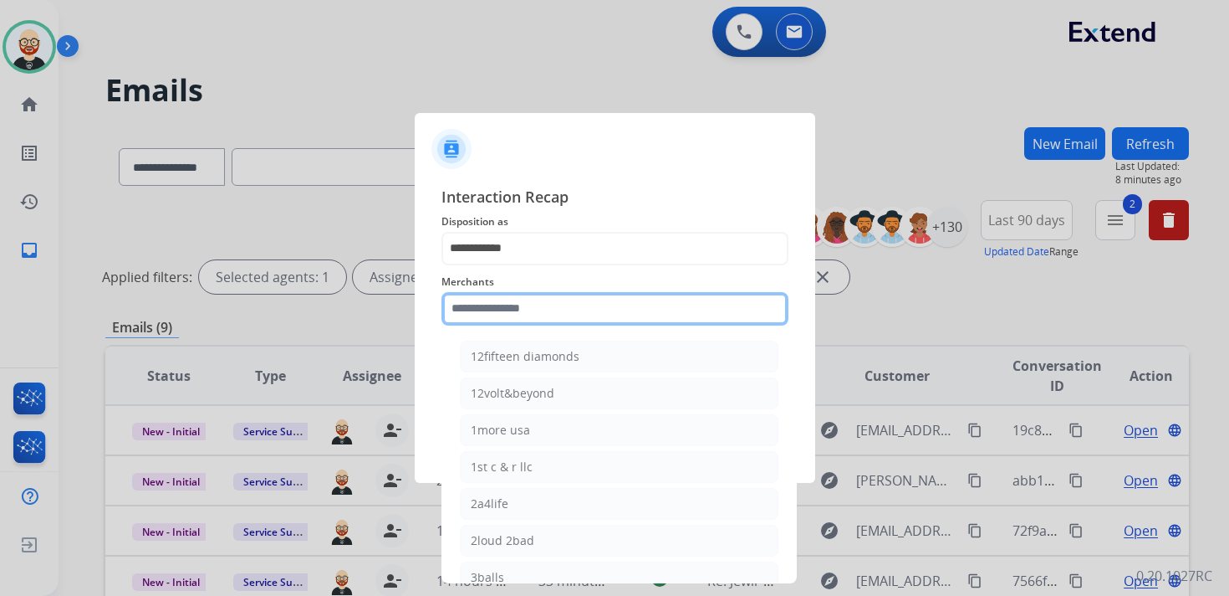
click at [483, 320] on input "text" at bounding box center [615, 308] width 347 height 33
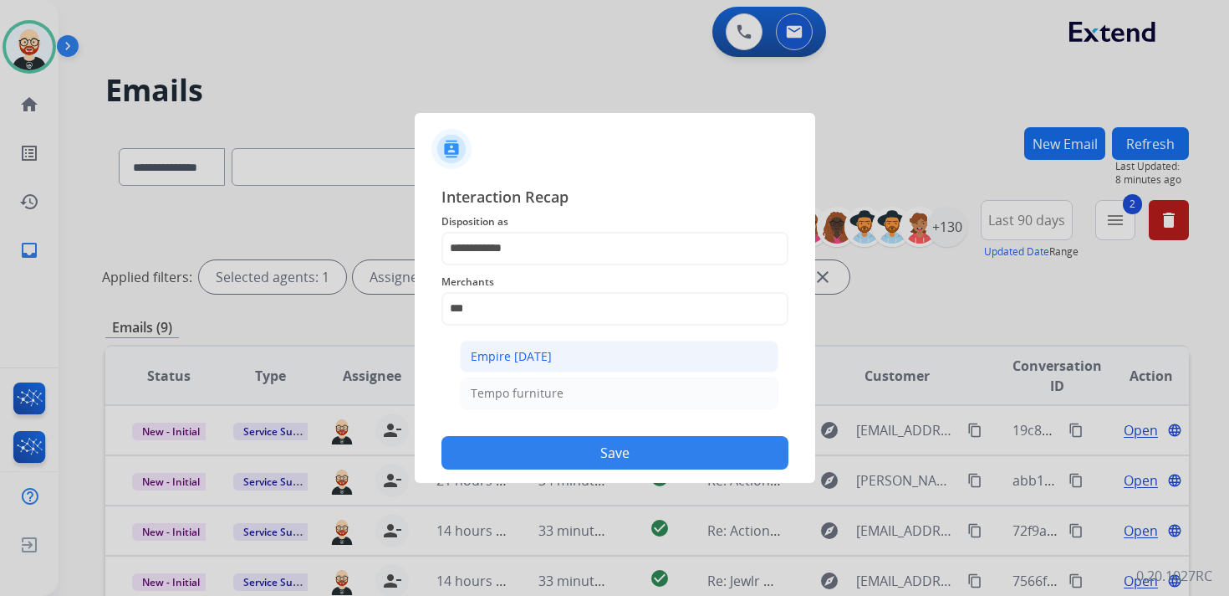
click at [472, 348] on div "Empire [DATE]" at bounding box center [511, 356] width 81 height 17
type input "**********"
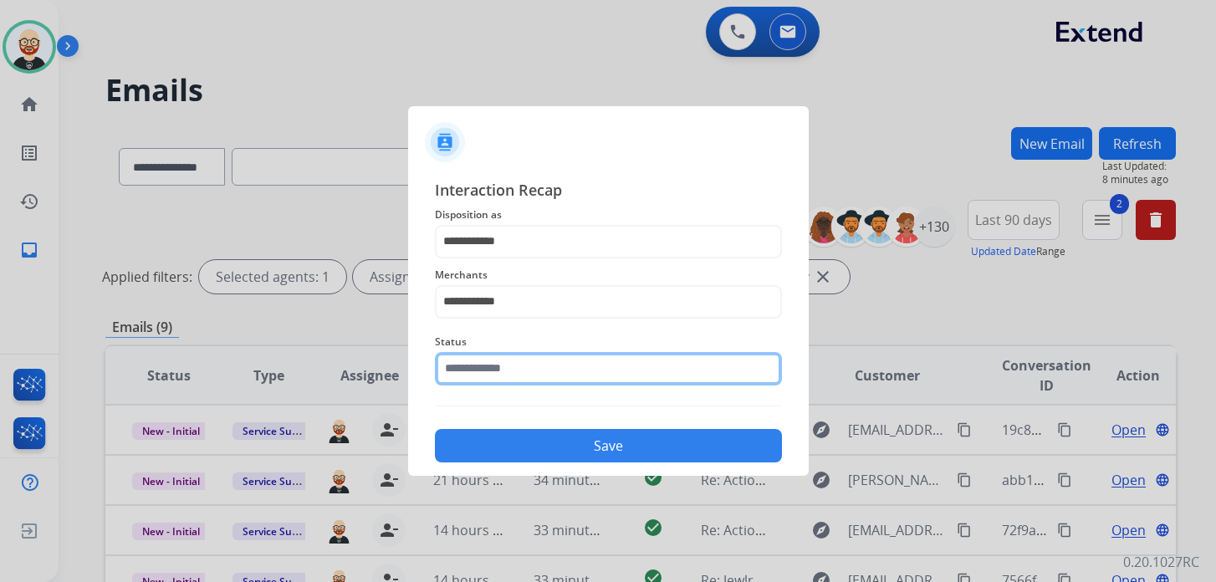
click at [489, 371] on input "text" at bounding box center [608, 368] width 347 height 33
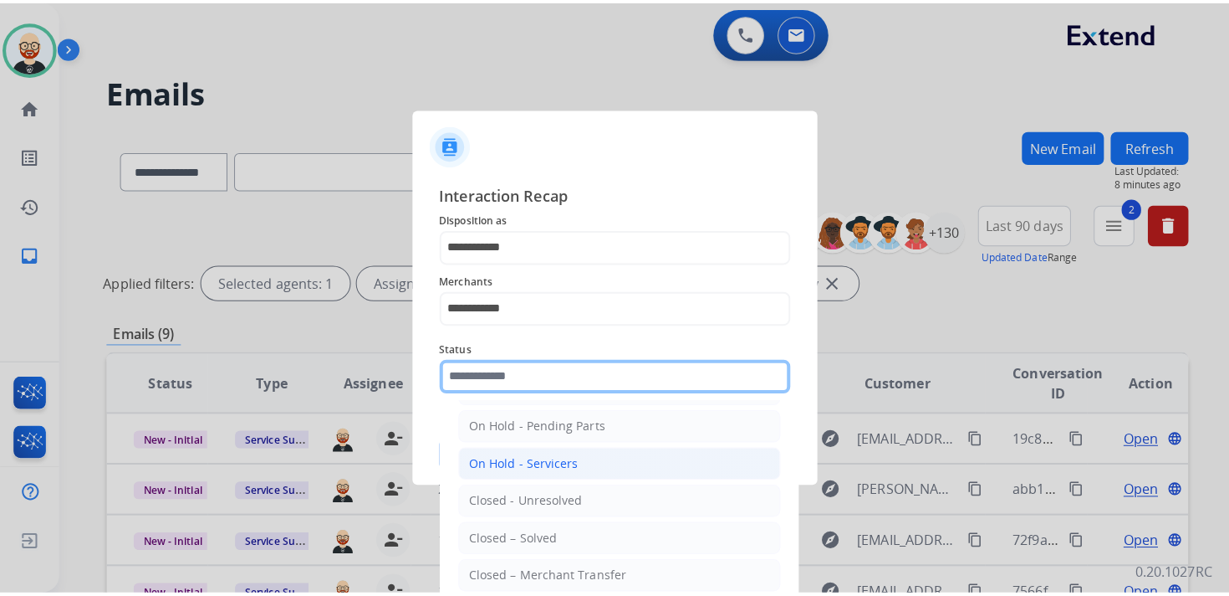
scroll to position [73, 0]
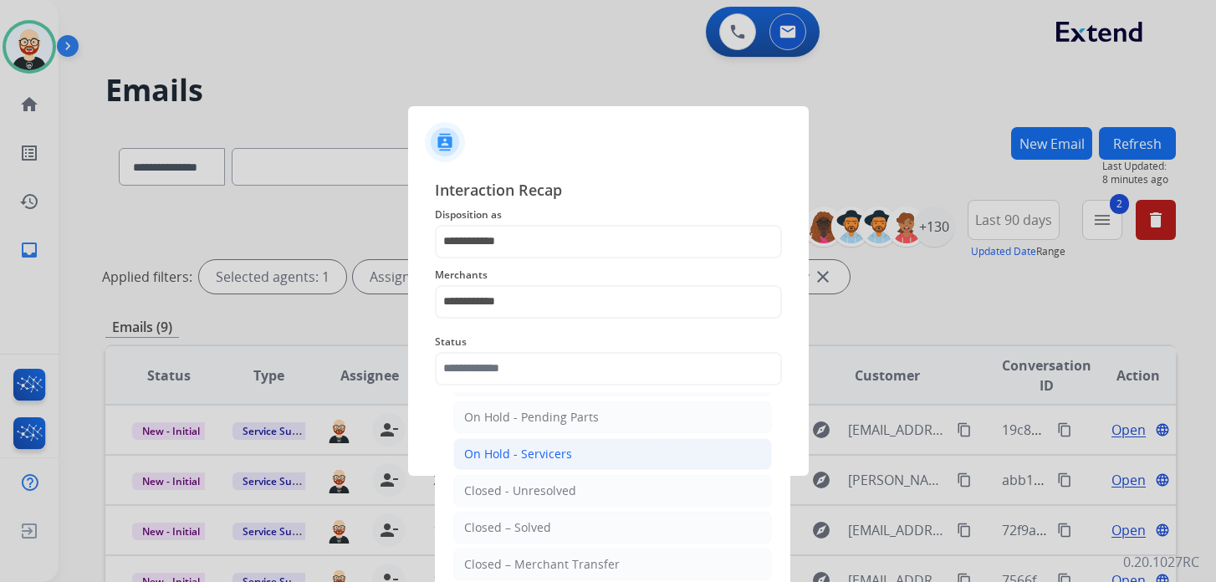
click at [542, 519] on div "Closed – Solved" at bounding box center [507, 527] width 87 height 17
type input "**********"
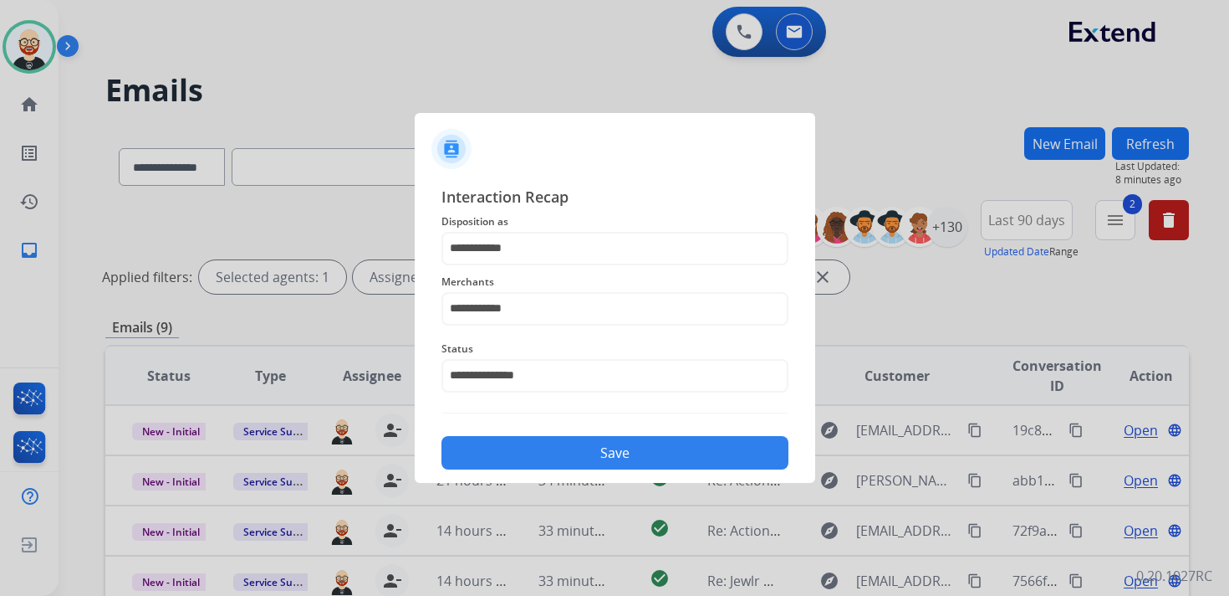
click at [541, 454] on button "Save" at bounding box center [615, 452] width 347 height 33
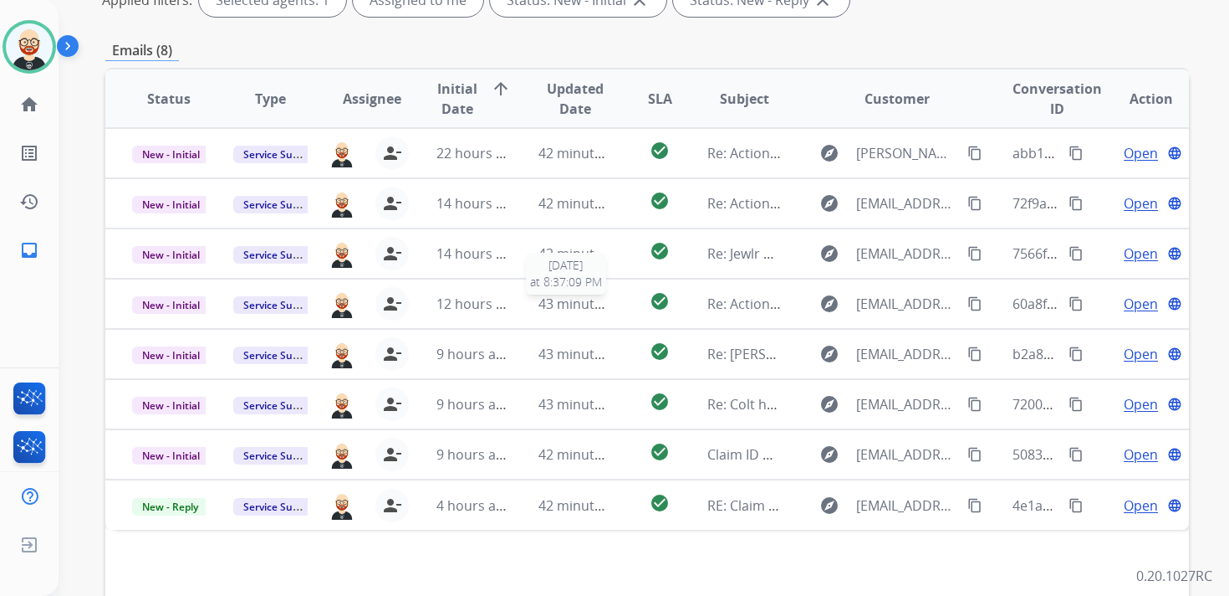
scroll to position [278, 0]
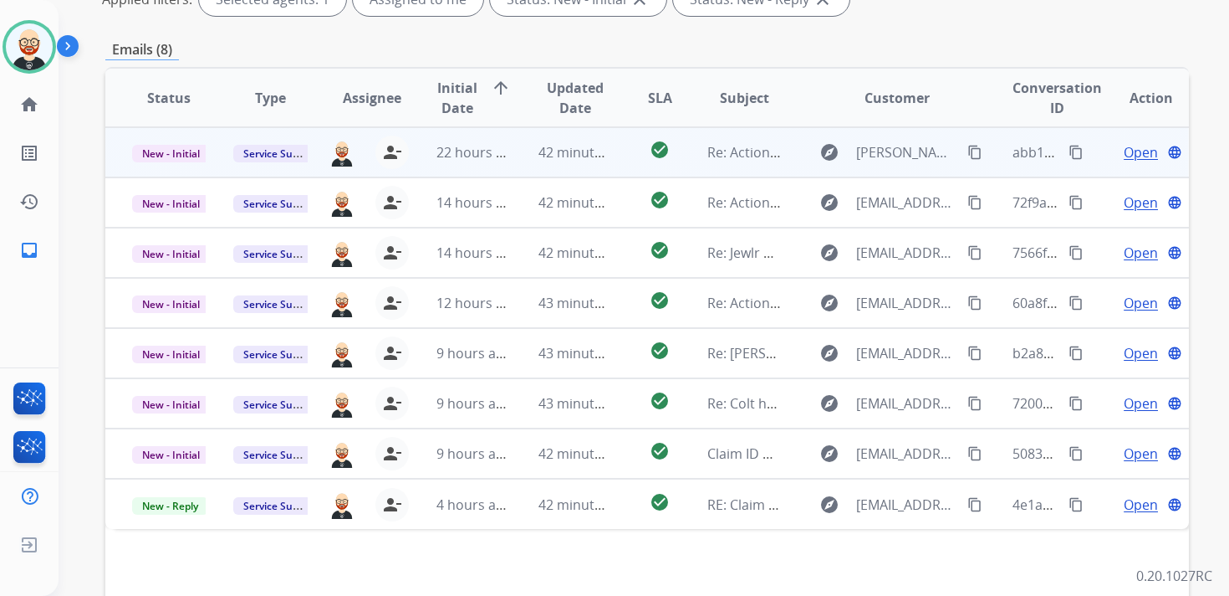
click at [1126, 152] on span "Open" at bounding box center [1141, 152] width 34 height 20
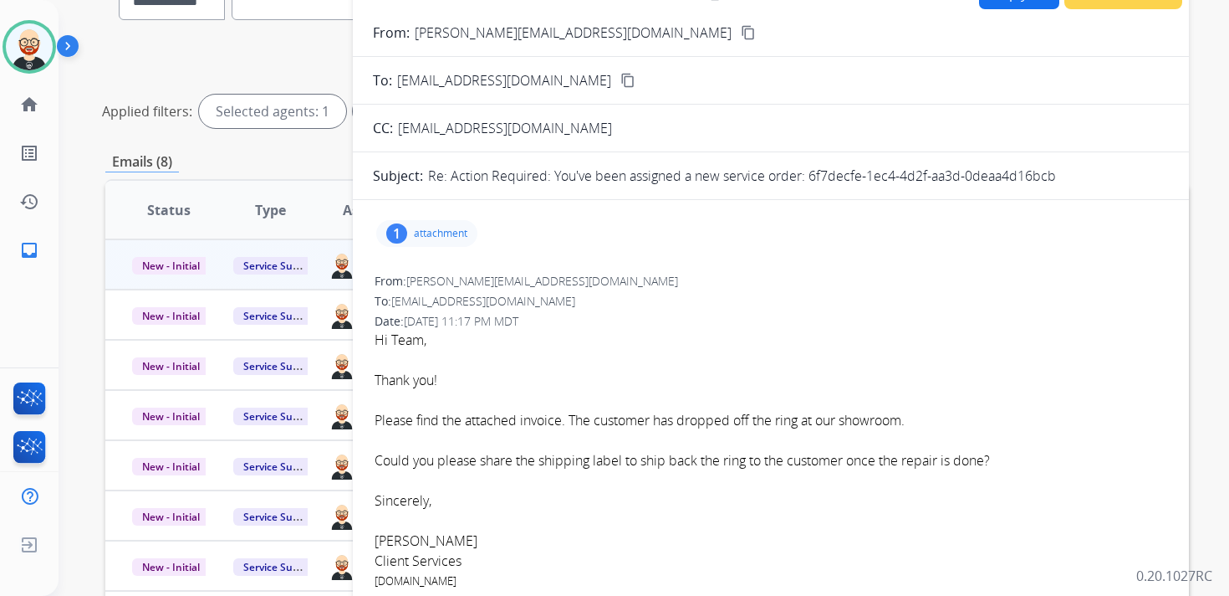
scroll to position [165, 0]
click at [429, 238] on p "attachment" at bounding box center [441, 233] width 54 height 13
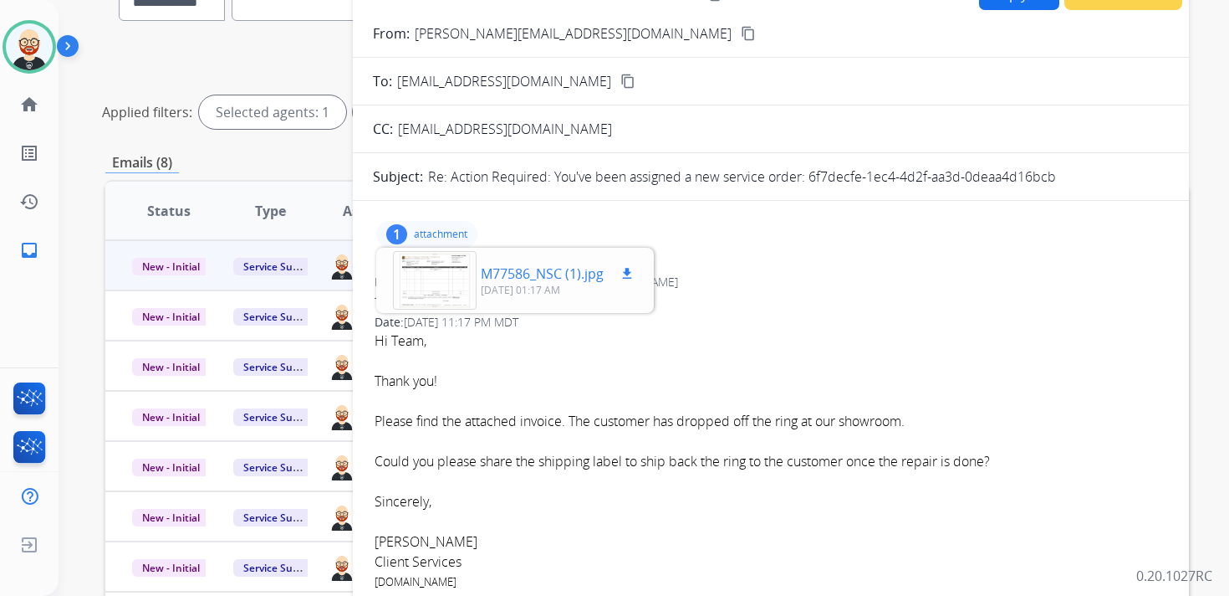
click at [626, 275] on mat-icon "download" at bounding box center [627, 273] width 15 height 15
click at [551, 274] on p "M77586_NSC (1).jpg" at bounding box center [542, 273] width 123 height 20
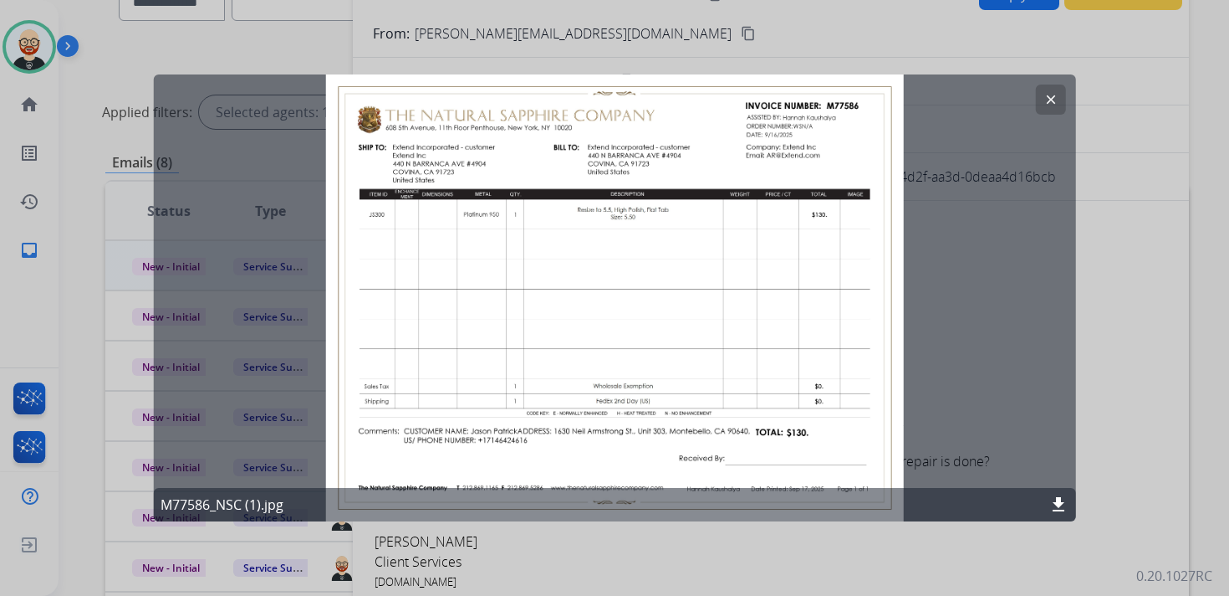
click at [1045, 90] on button "clear" at bounding box center [1050, 99] width 30 height 30
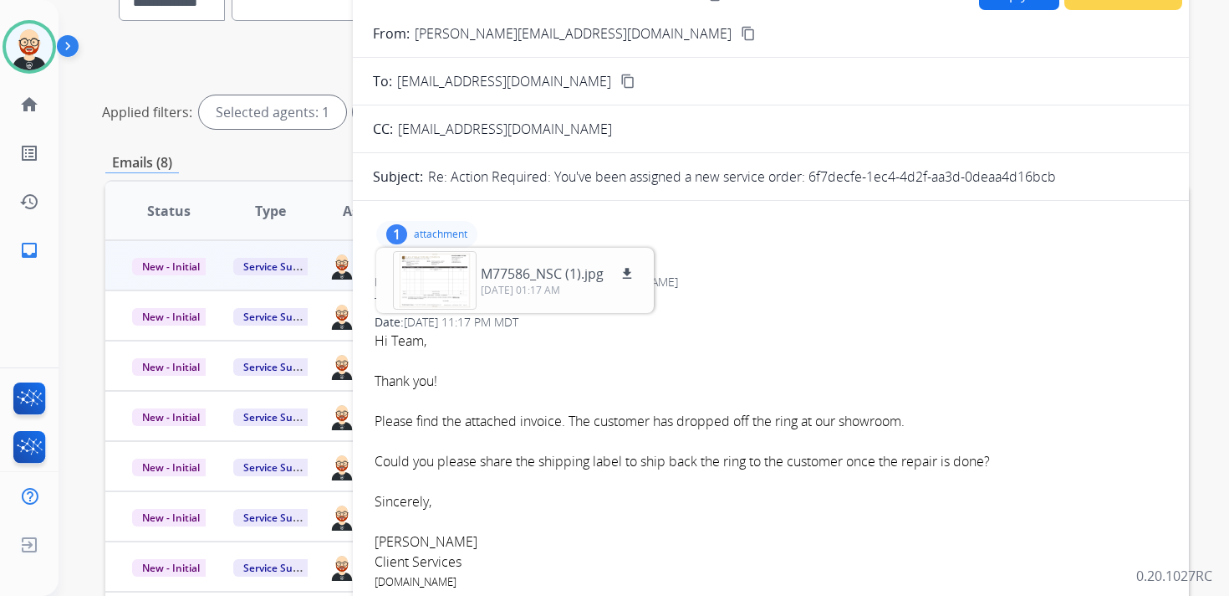
click at [464, 230] on p "attachment" at bounding box center [441, 233] width 54 height 13
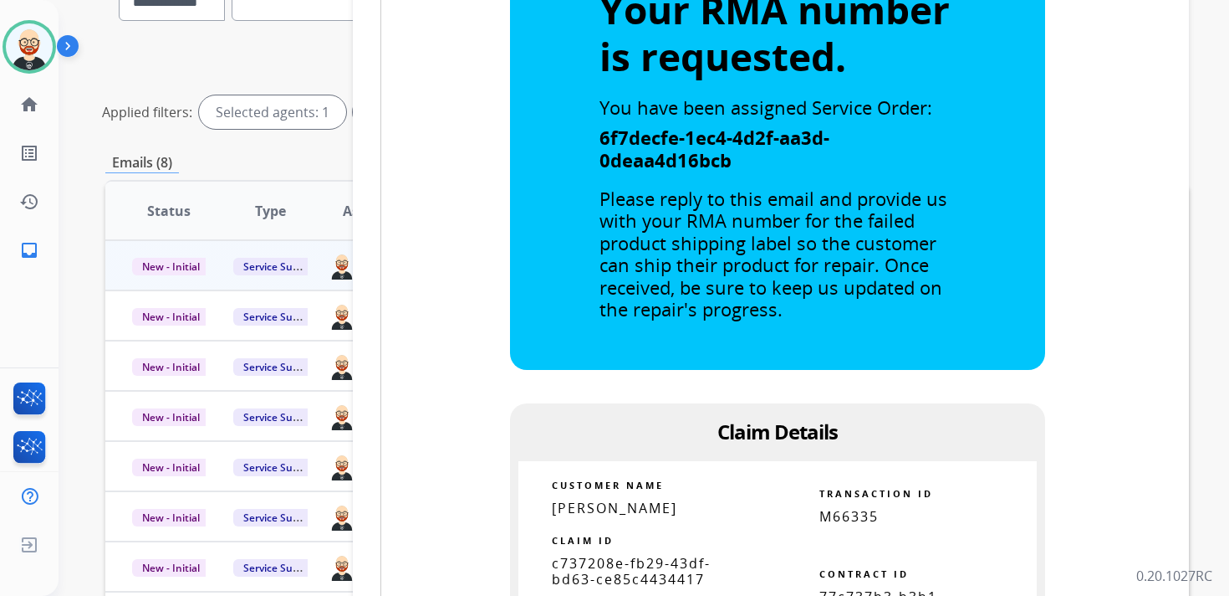
scroll to position [1052, 0]
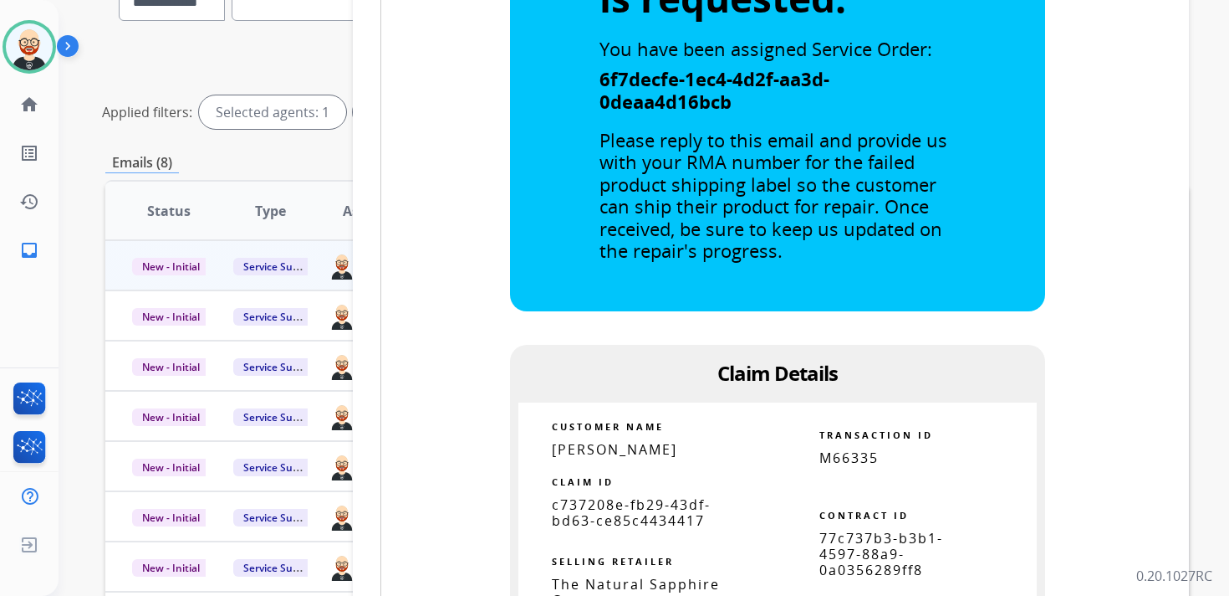
click at [606, 500] on span "c737208e-fb29-43df-bd63-ce85c4434417" at bounding box center [631, 512] width 159 height 34
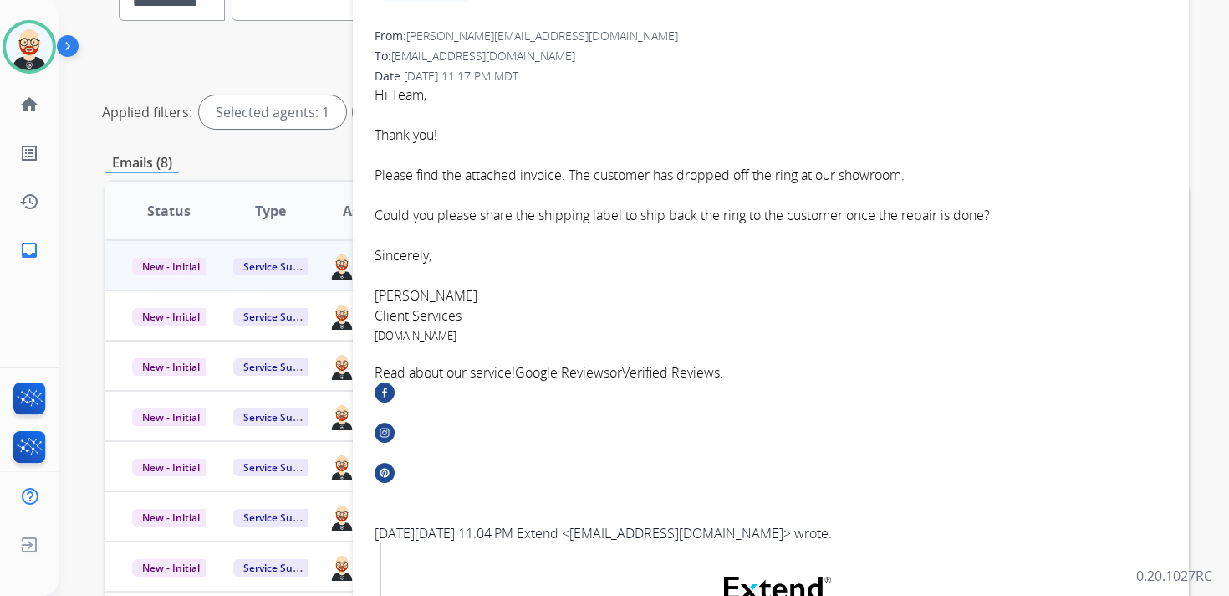
scroll to position [0, 0]
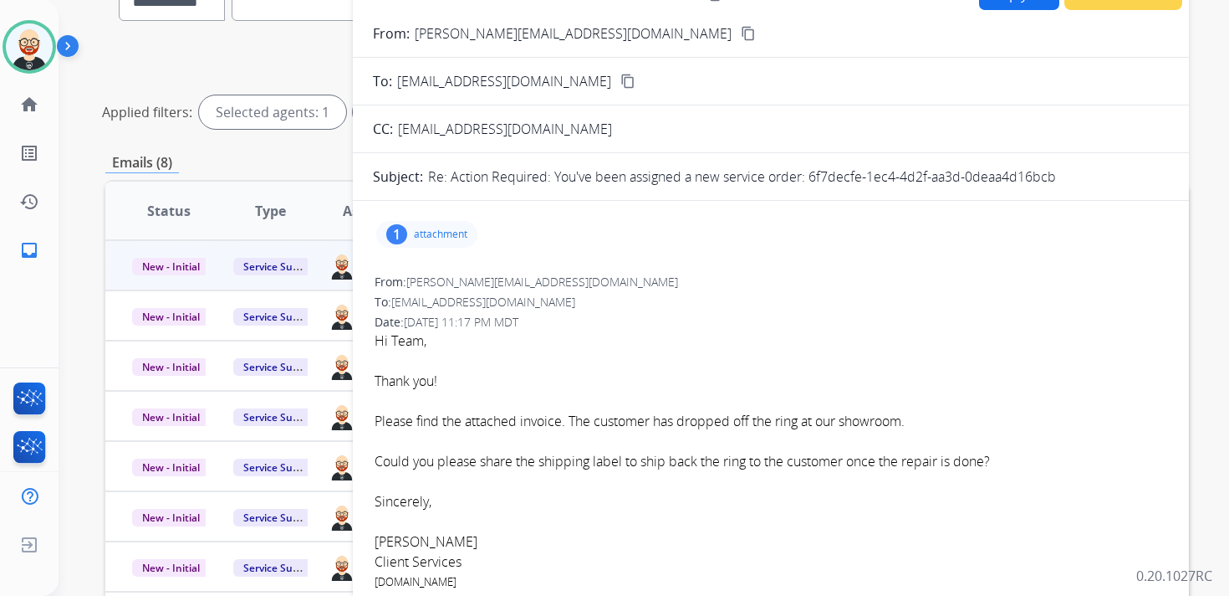
click at [430, 242] on div "1 attachment" at bounding box center [426, 234] width 101 height 27
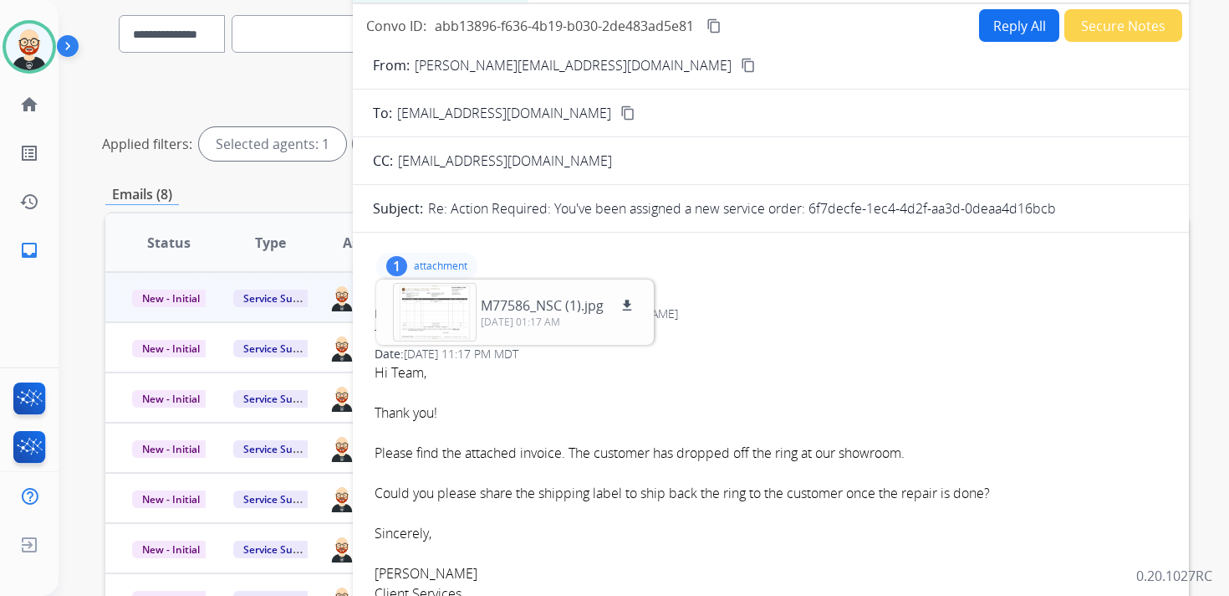
scroll to position [116, 0]
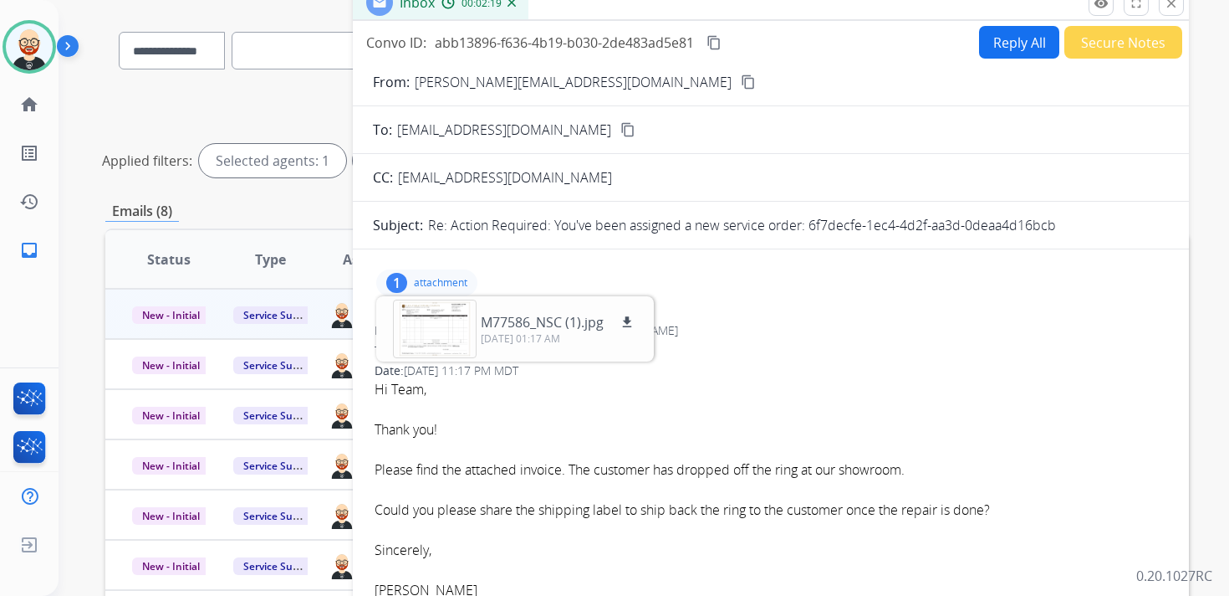
click at [1008, 45] on button "Reply All" at bounding box center [1019, 42] width 80 height 33
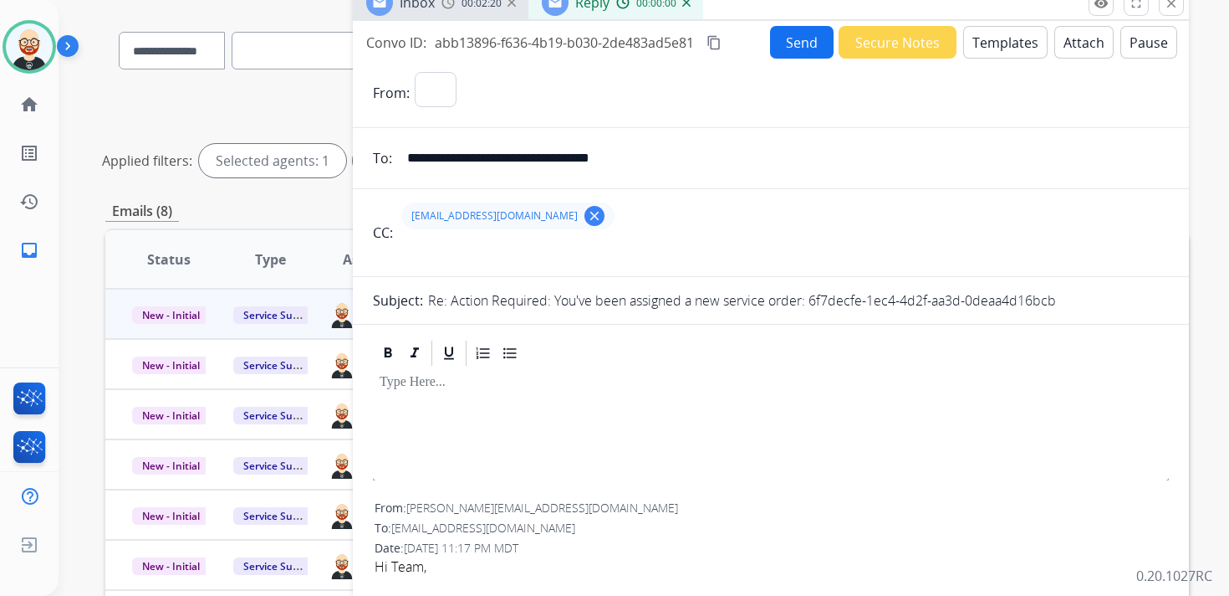
click at [506, 403] on div at bounding box center [771, 424] width 796 height 112
select select "**********"
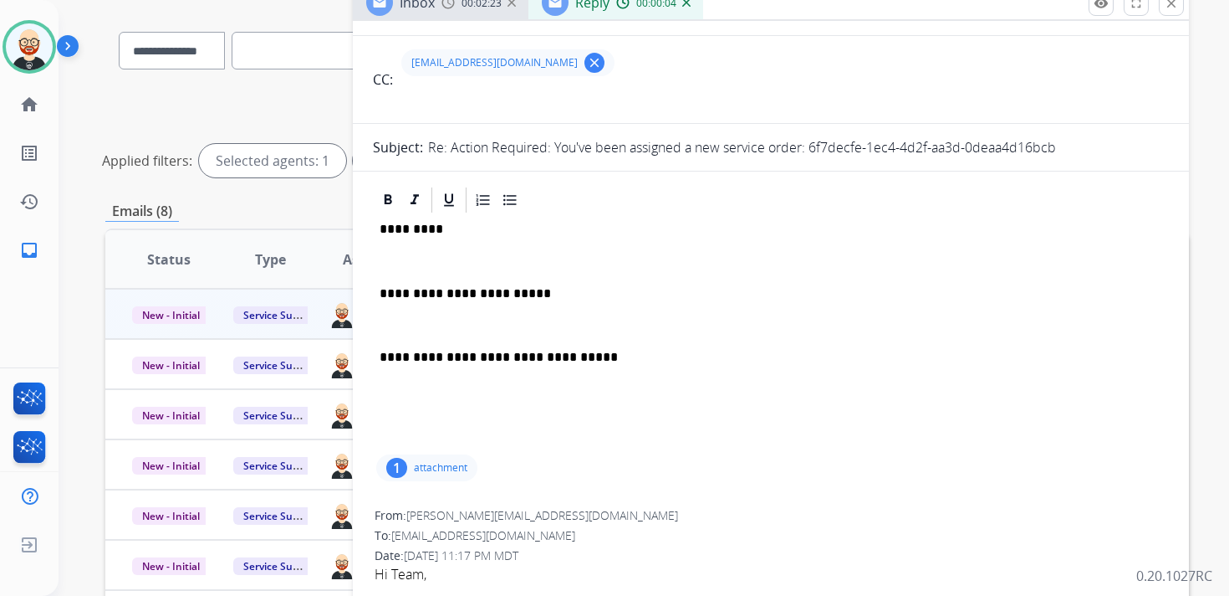
scroll to position [61, 0]
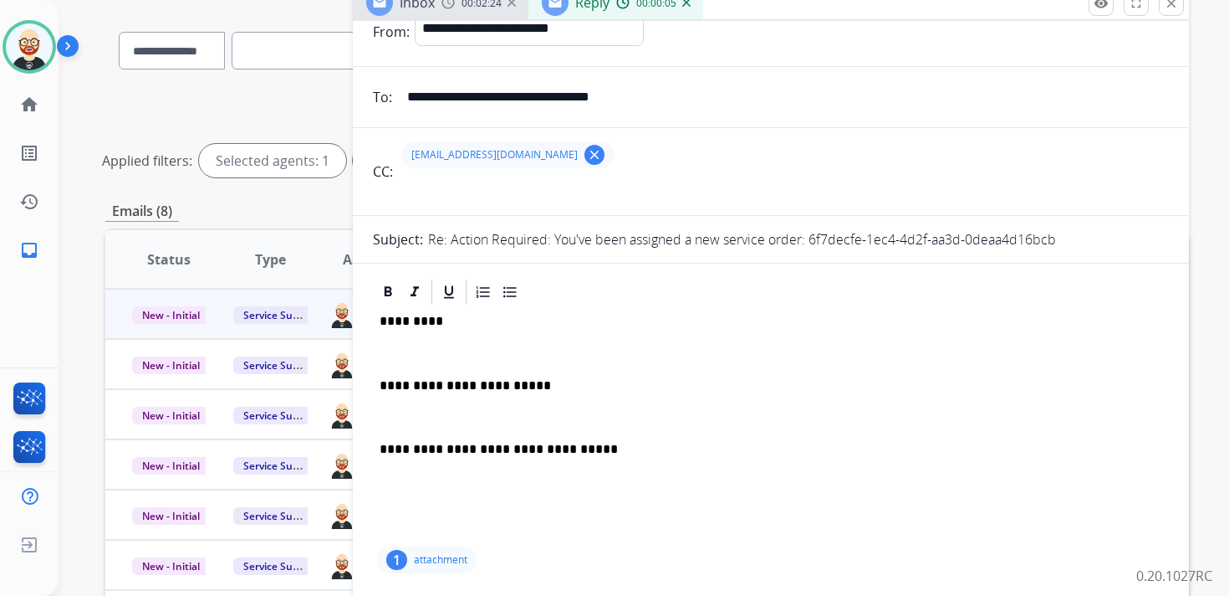
click at [412, 327] on p "*********" at bounding box center [764, 321] width 769 height 15
click at [401, 354] on p at bounding box center [771, 352] width 783 height 15
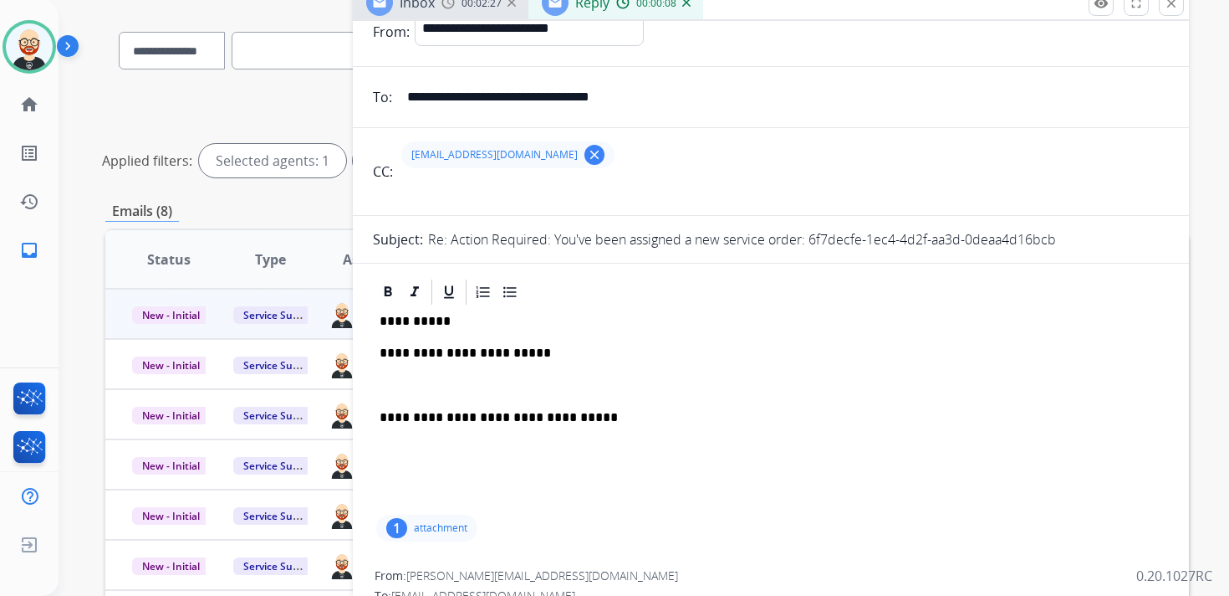
click at [404, 374] on div "**********" at bounding box center [771, 409] width 796 height 204
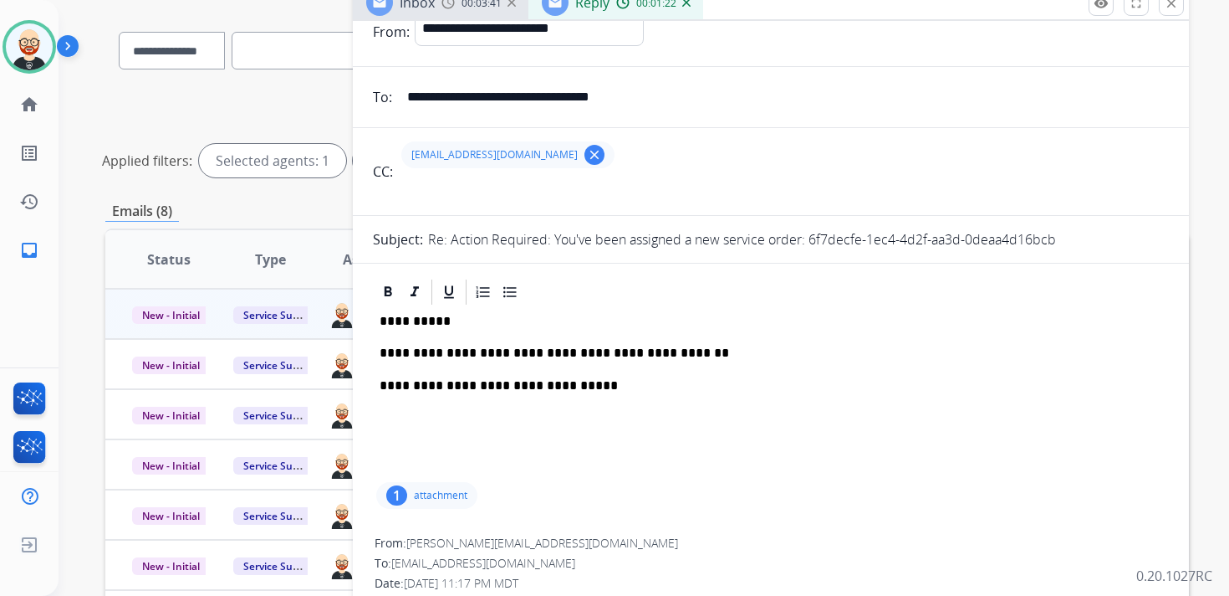
scroll to position [0, 0]
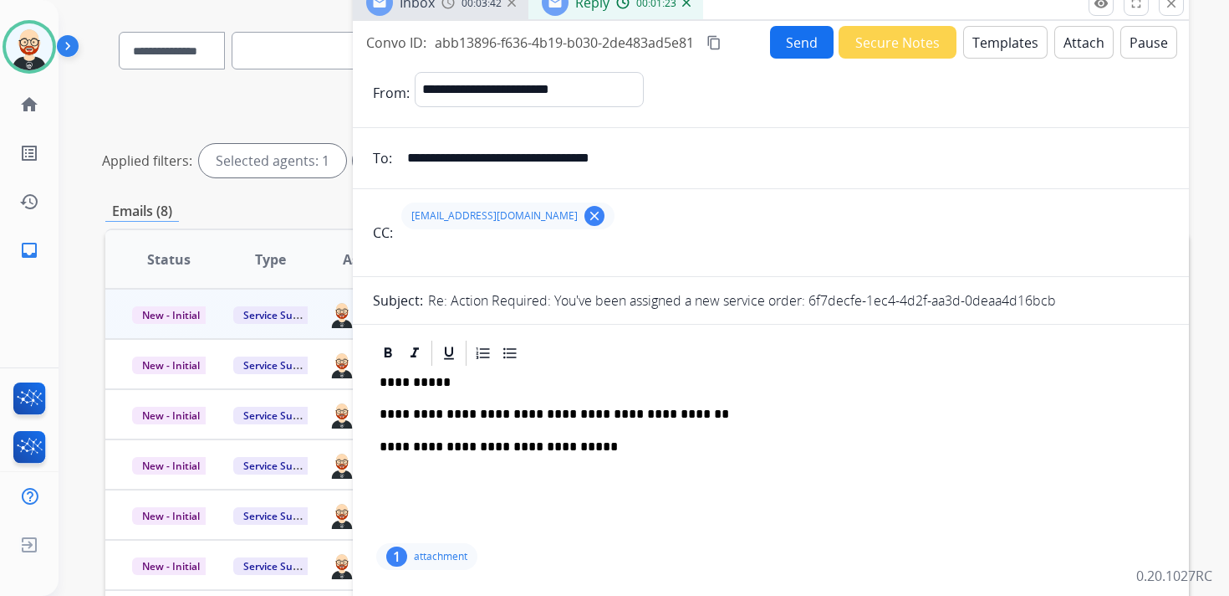
click at [1055, 51] on button "Attach" at bounding box center [1084, 42] width 59 height 33
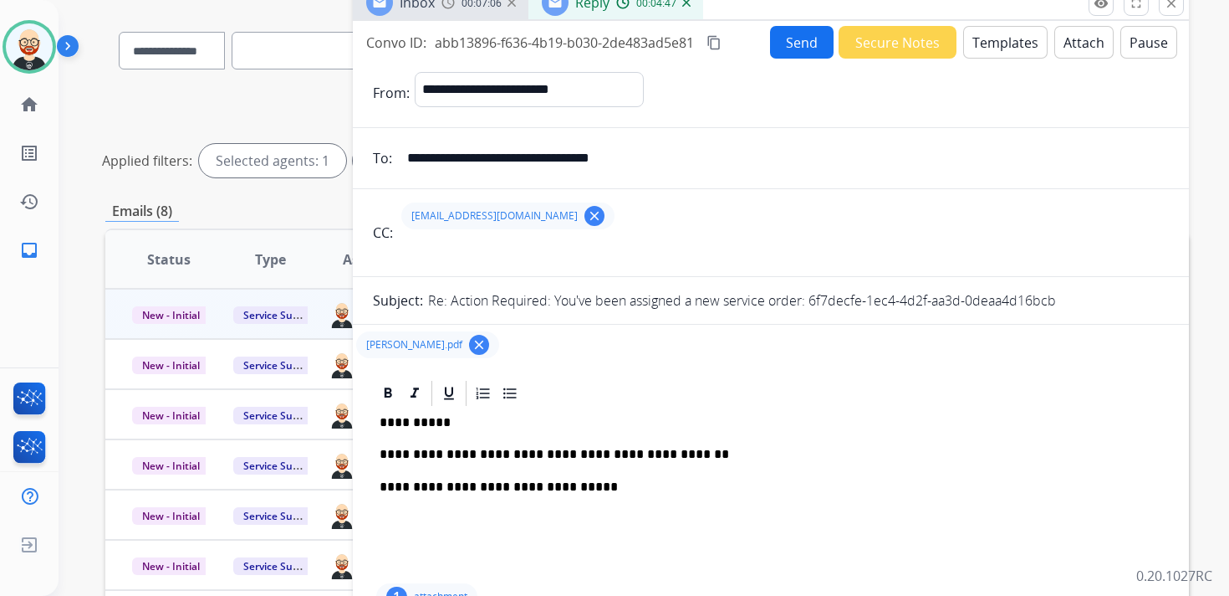
click at [789, 44] on button "Send" at bounding box center [802, 42] width 64 height 33
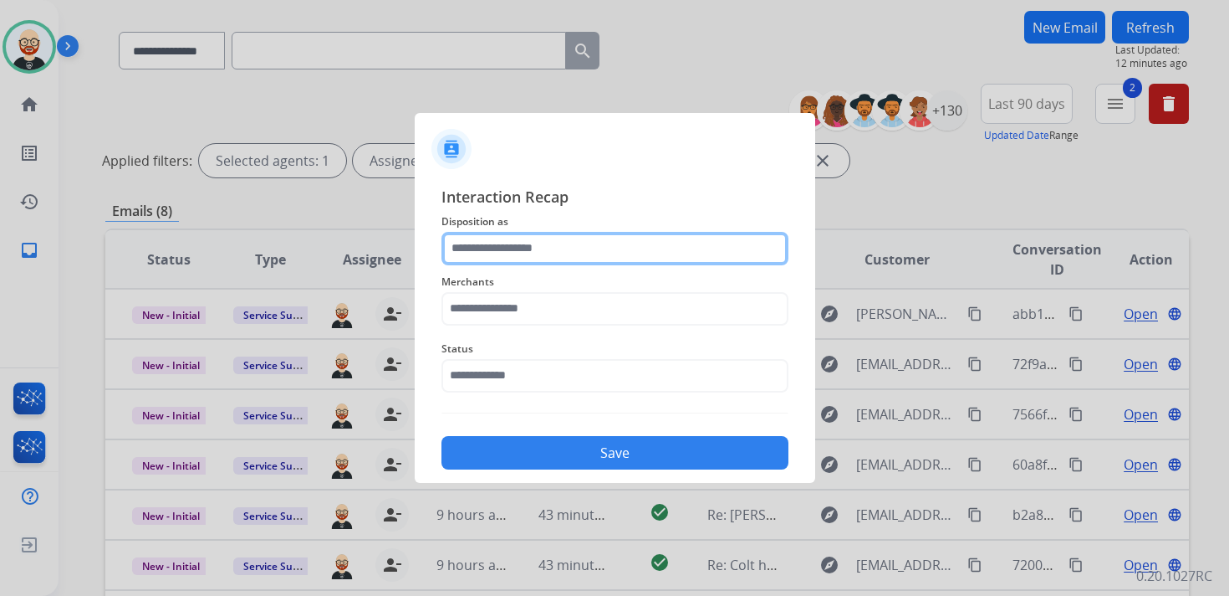
click at [574, 243] on input "text" at bounding box center [615, 248] width 347 height 33
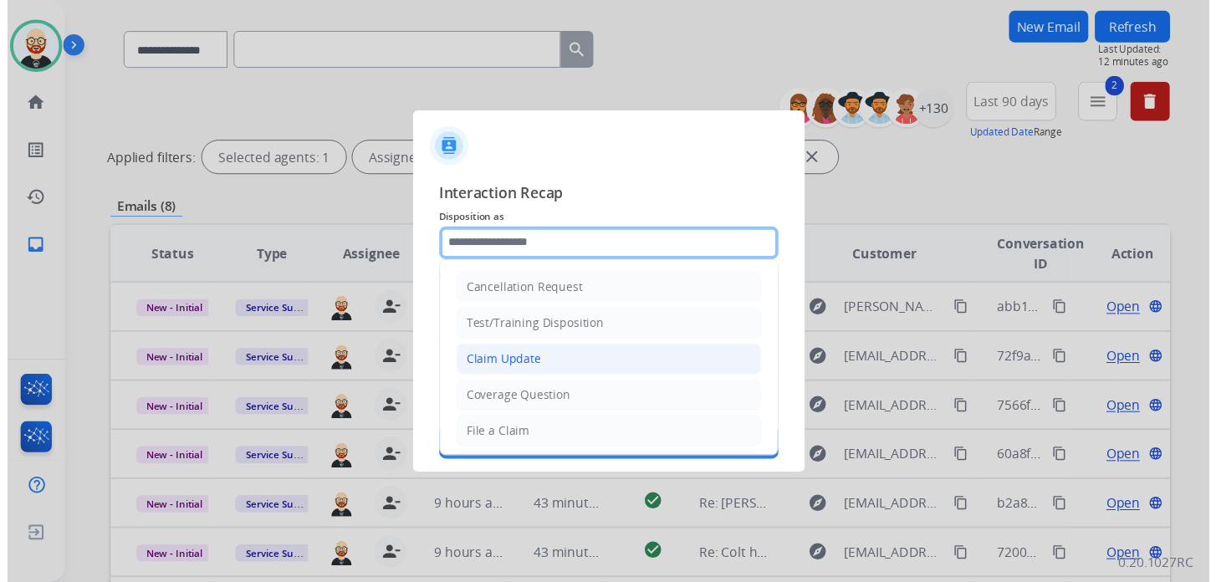
scroll to position [251, 0]
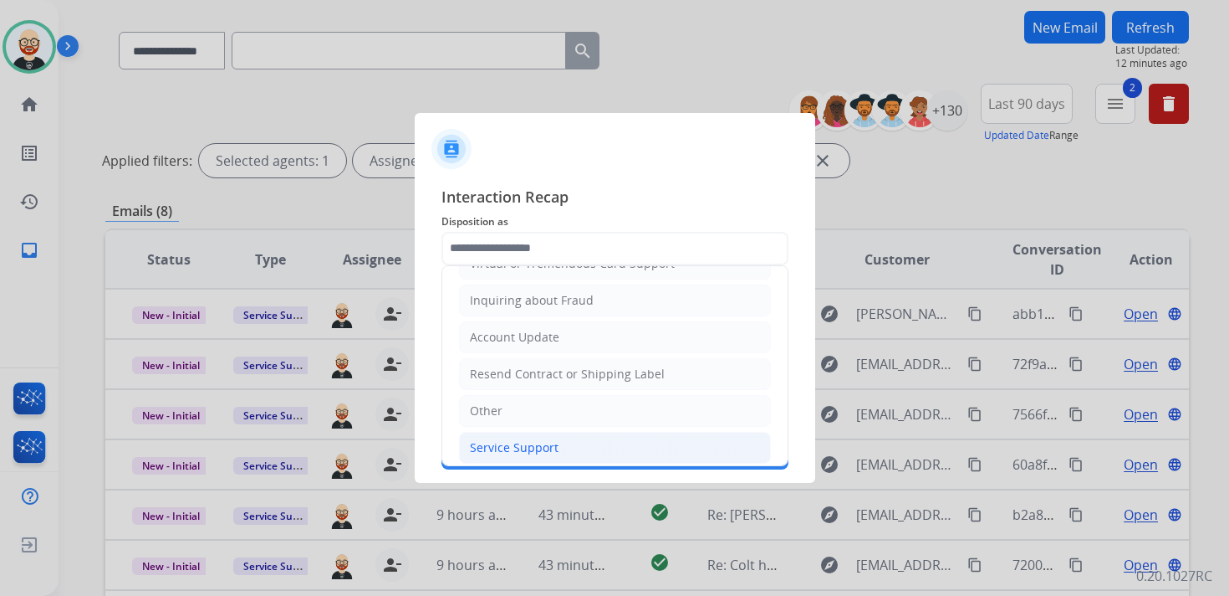
click at [524, 439] on div "Service Support" at bounding box center [514, 447] width 89 height 17
type input "**********"
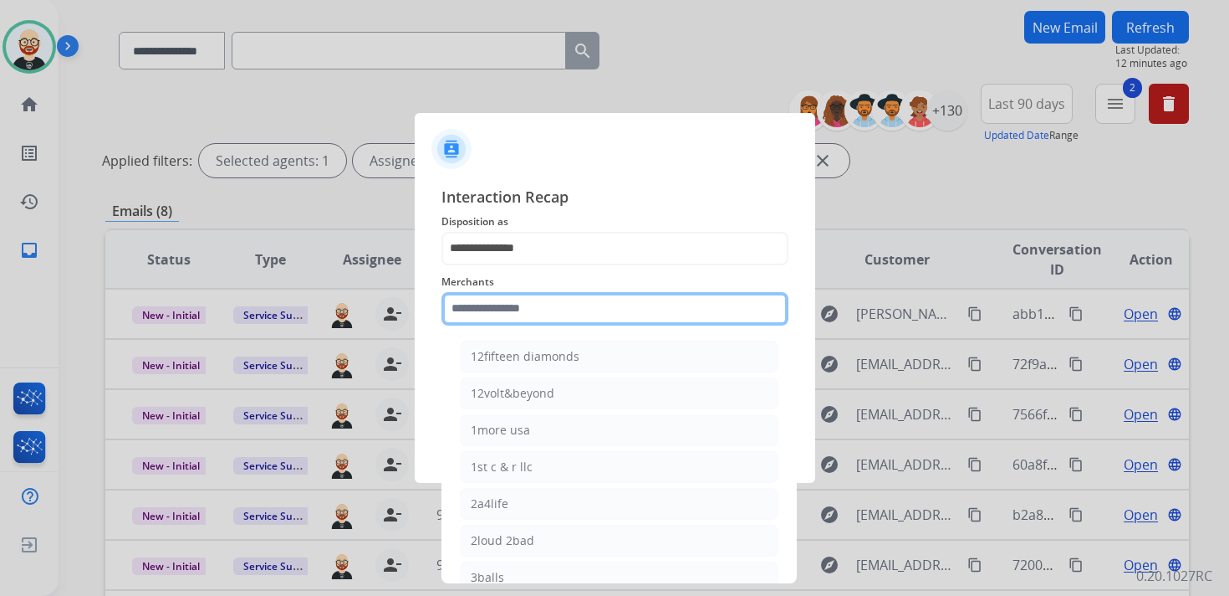
click at [494, 313] on input "text" at bounding box center [615, 308] width 347 height 33
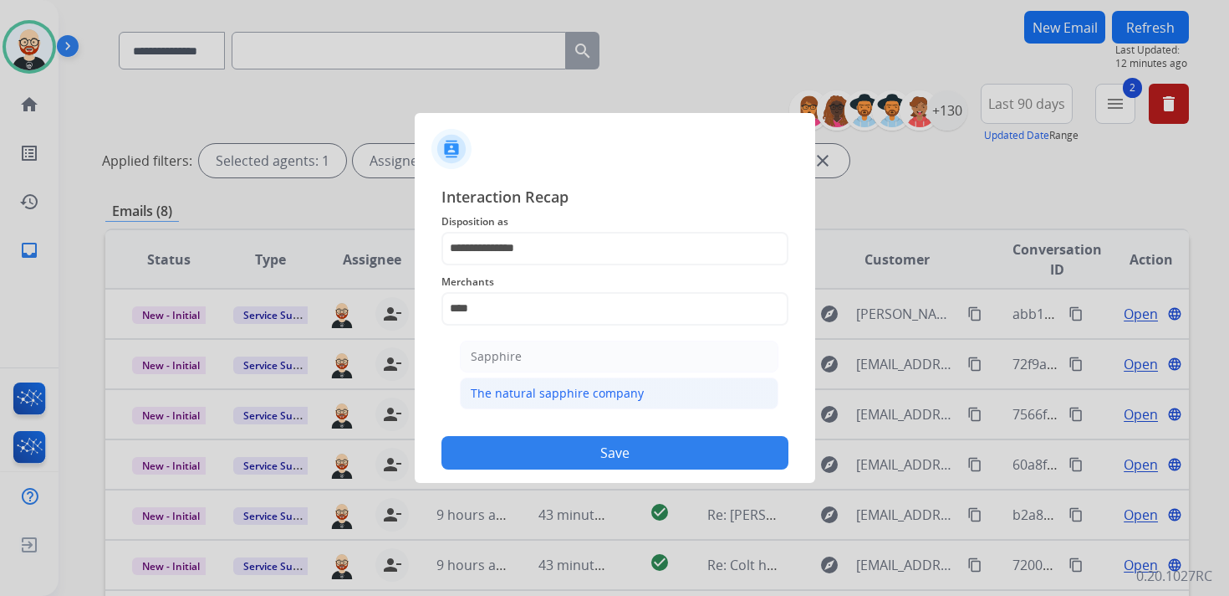
click at [528, 395] on div "The natural sapphire company" at bounding box center [557, 393] width 173 height 17
type input "**********"
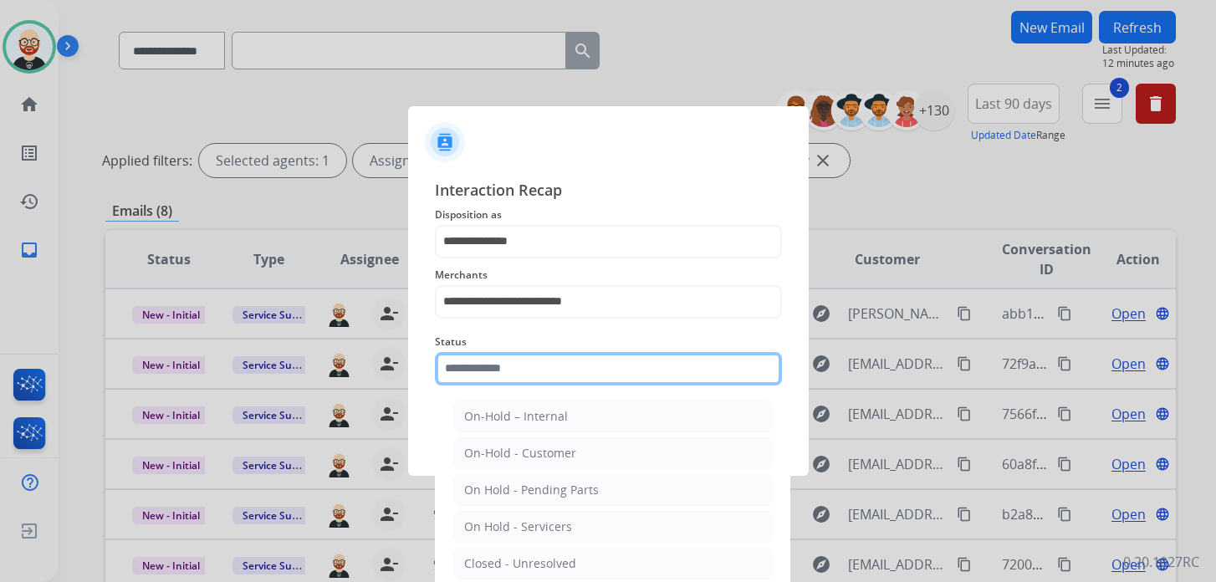
click at [514, 381] on input "text" at bounding box center [608, 368] width 347 height 33
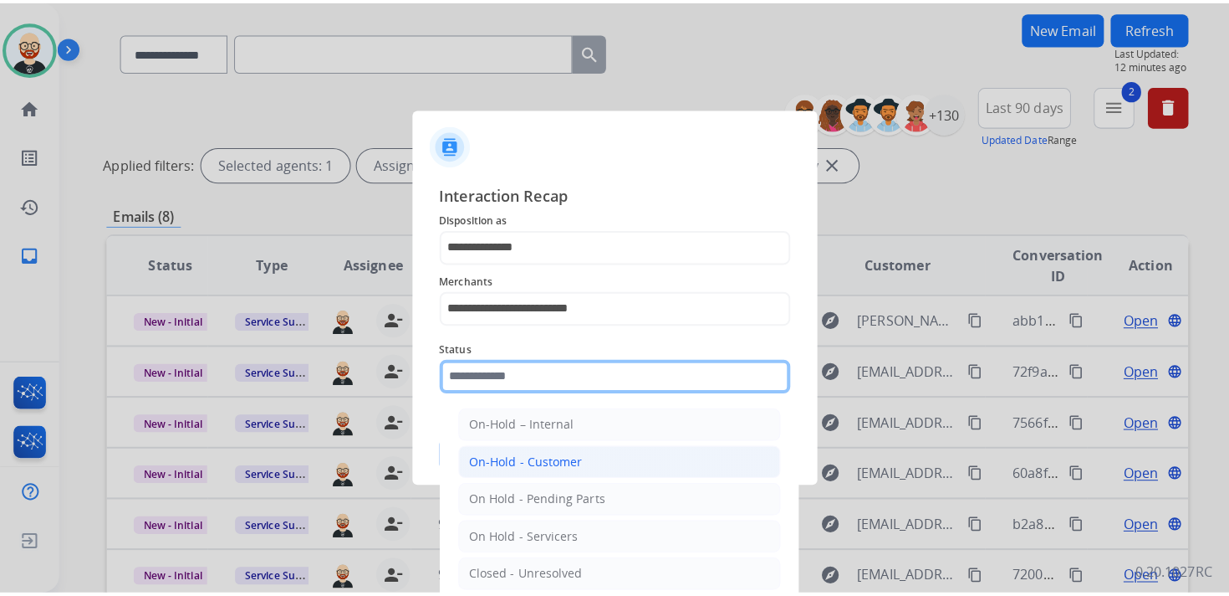
scroll to position [93, 0]
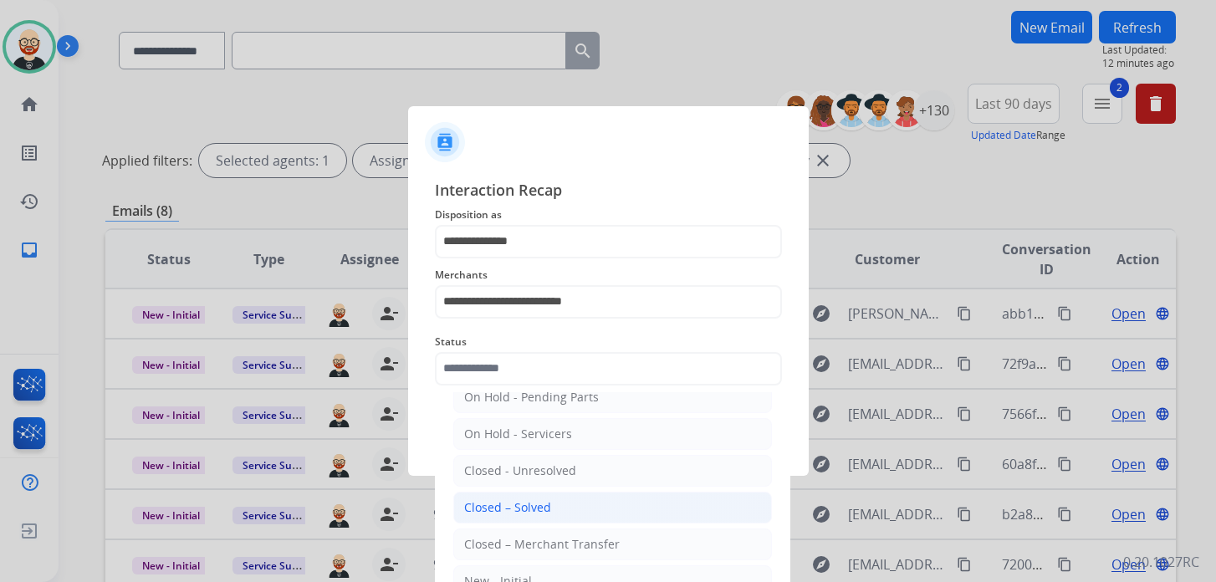
click at [545, 509] on div "Closed – Solved" at bounding box center [507, 507] width 87 height 17
type input "**********"
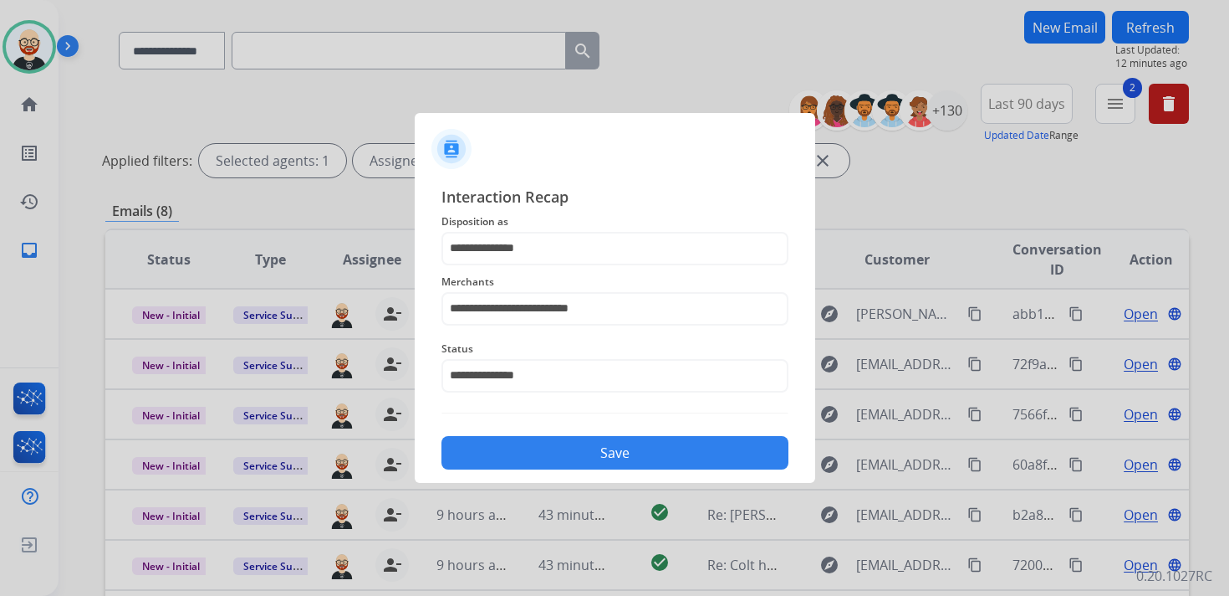
click at [586, 442] on button "Save" at bounding box center [615, 452] width 347 height 33
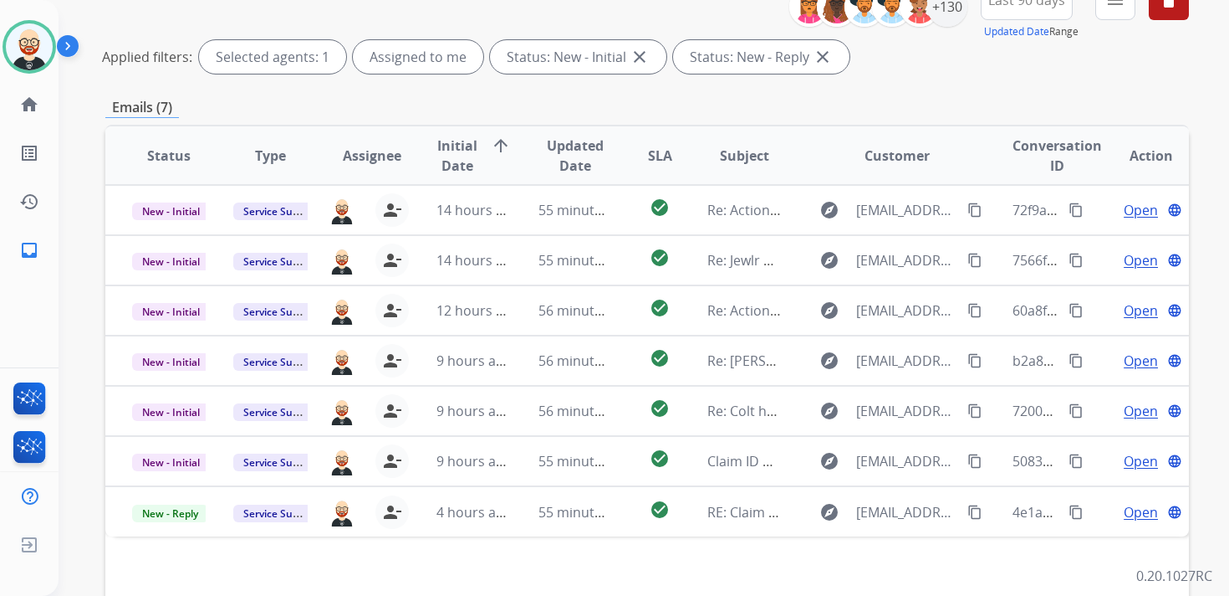
scroll to position [218, 0]
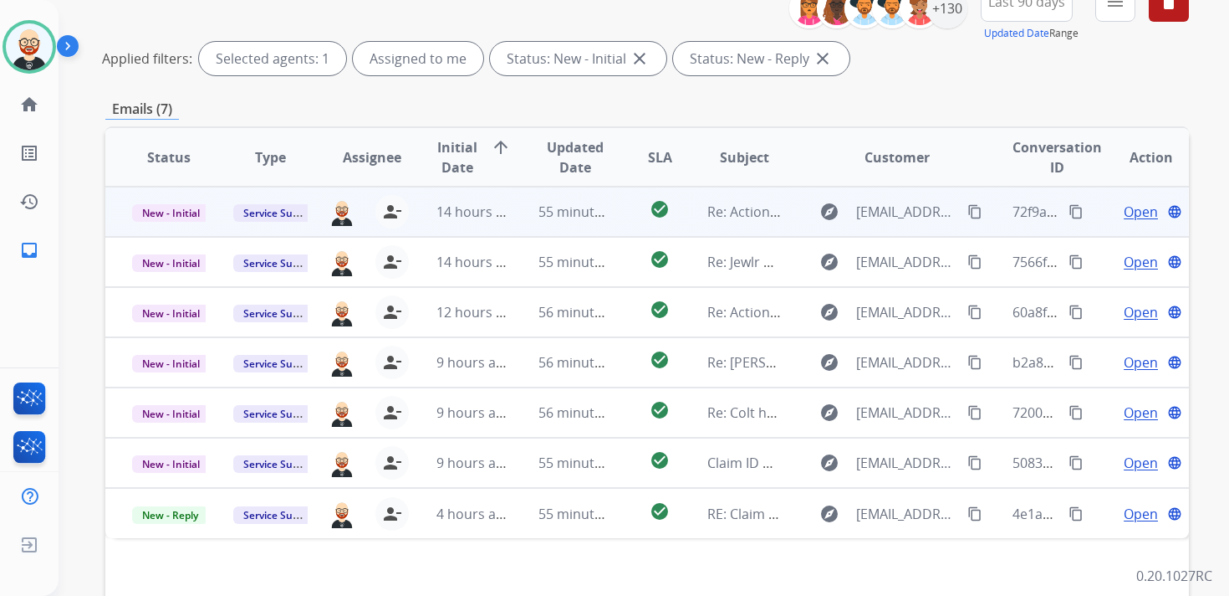
click at [1126, 216] on span "Open" at bounding box center [1141, 212] width 34 height 20
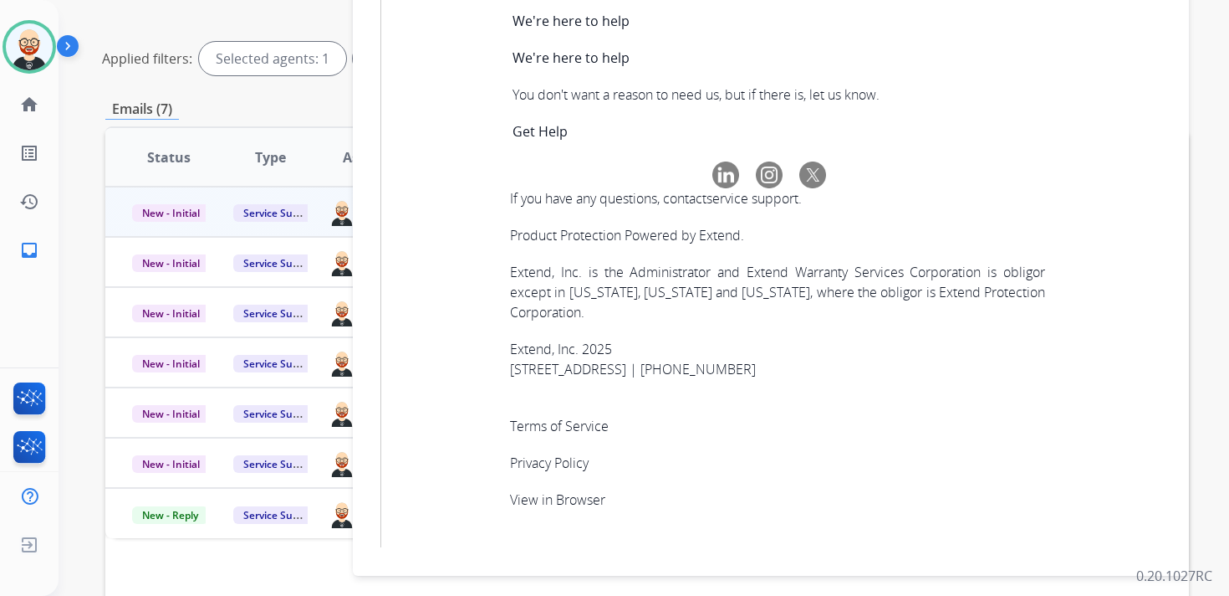
scroll to position [5921, 0]
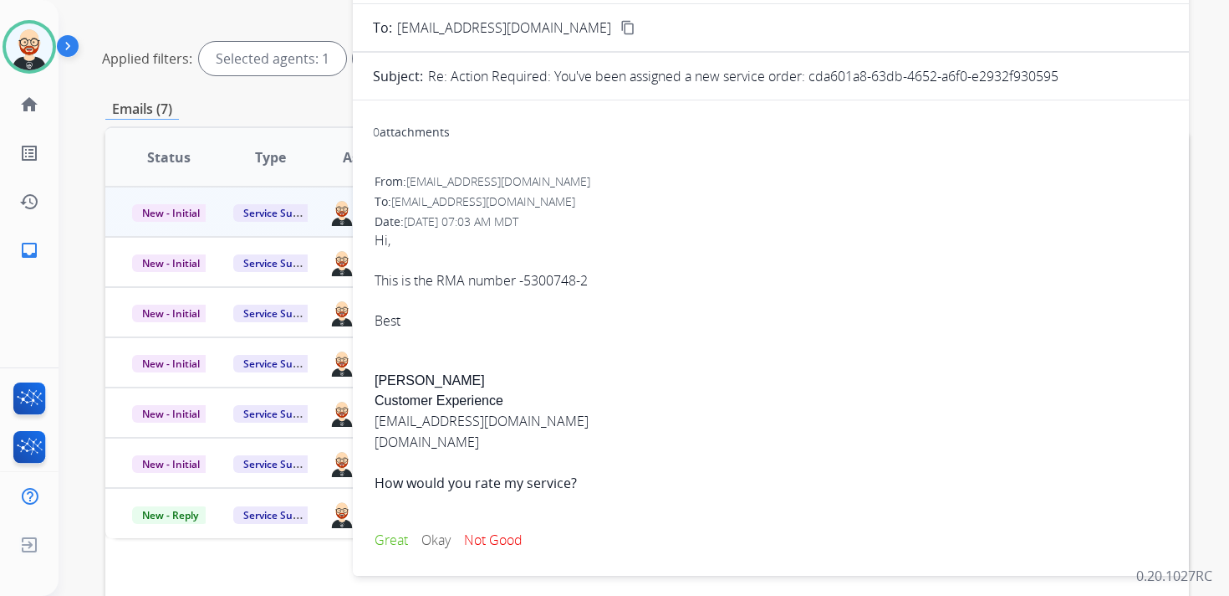
scroll to position [0, 0]
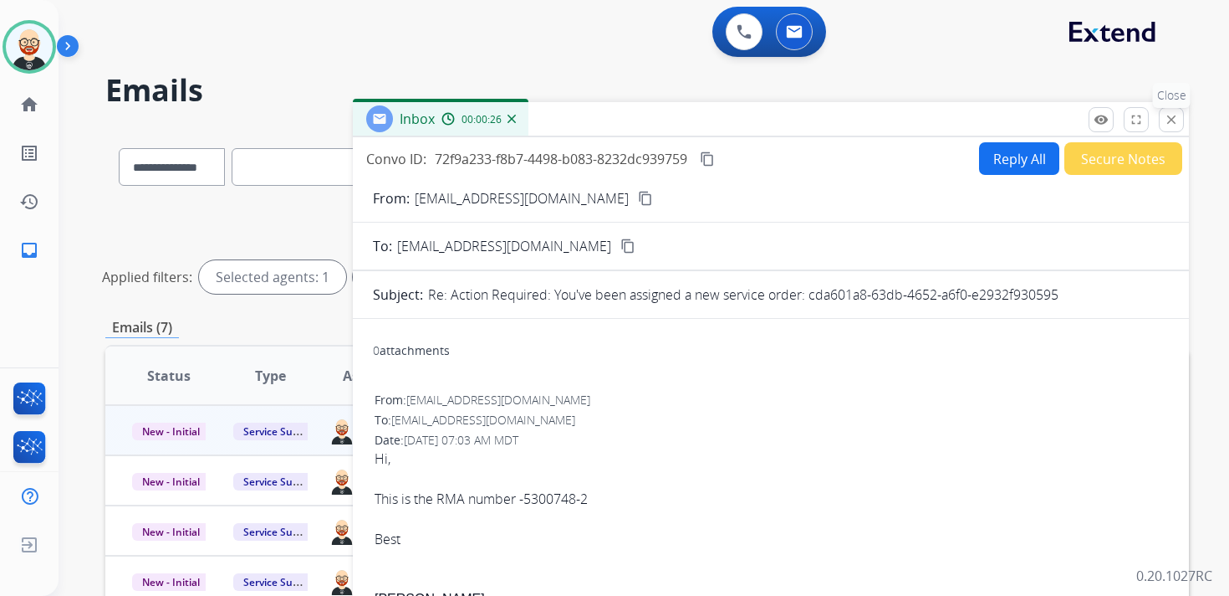
click at [1168, 117] on mat-icon "close" at bounding box center [1171, 119] width 15 height 15
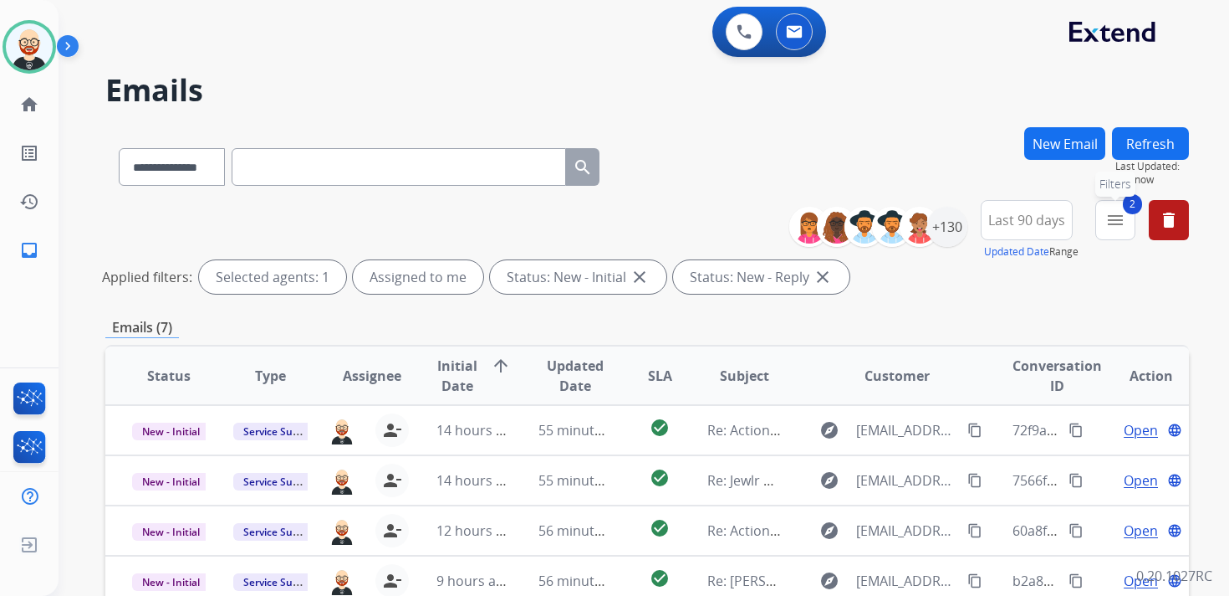
click at [1105, 225] on button "2 menu Filters" at bounding box center [1116, 220] width 40 height 40
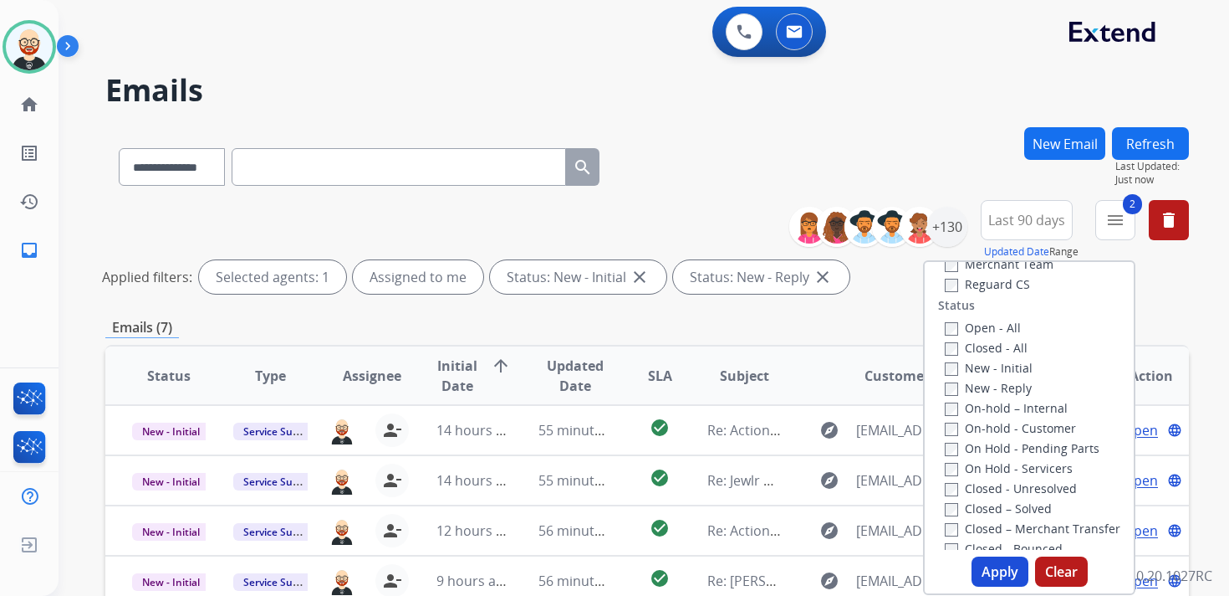
scroll to position [201, 0]
click at [993, 511] on label "Closed – Solved" at bounding box center [998, 506] width 107 height 16
click at [996, 564] on button "Apply" at bounding box center [1000, 571] width 57 height 30
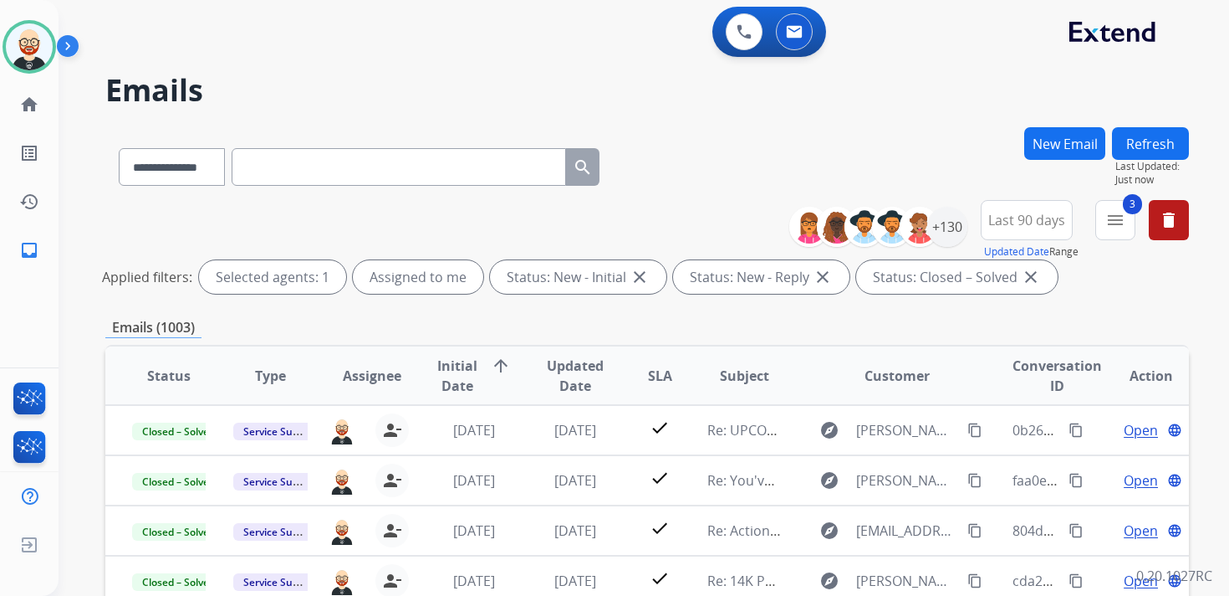
click at [555, 386] on span "Updated Date" at bounding box center [576, 375] width 74 height 40
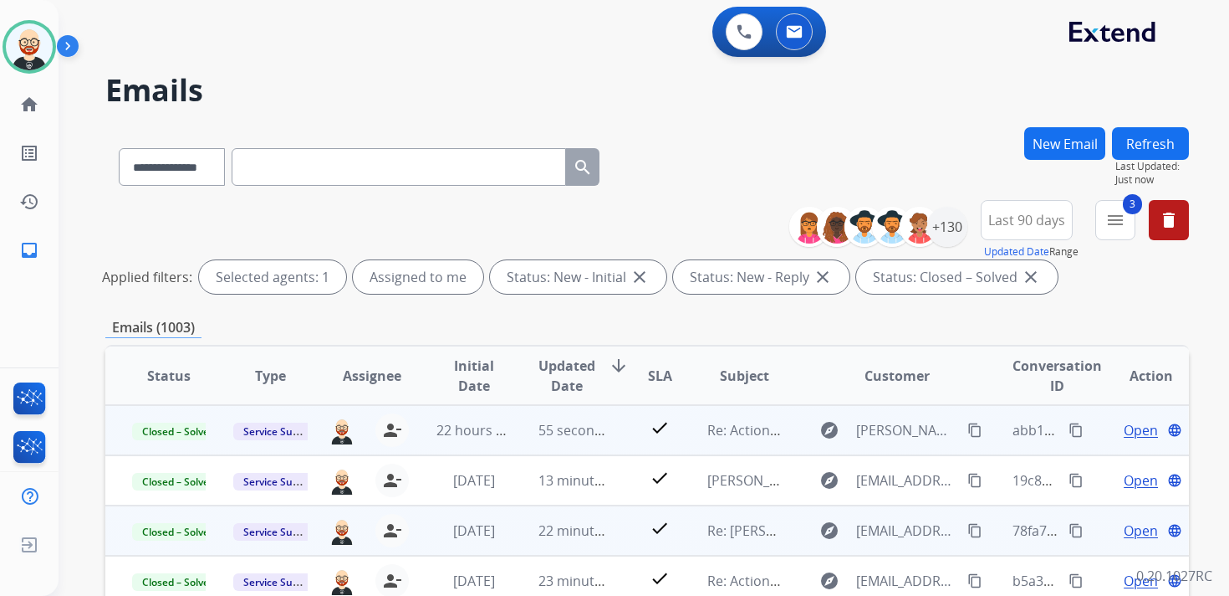
click at [1069, 431] on mat-icon "content_copy" at bounding box center [1076, 429] width 15 height 15
click at [1126, 431] on span "Open" at bounding box center [1141, 430] width 34 height 20
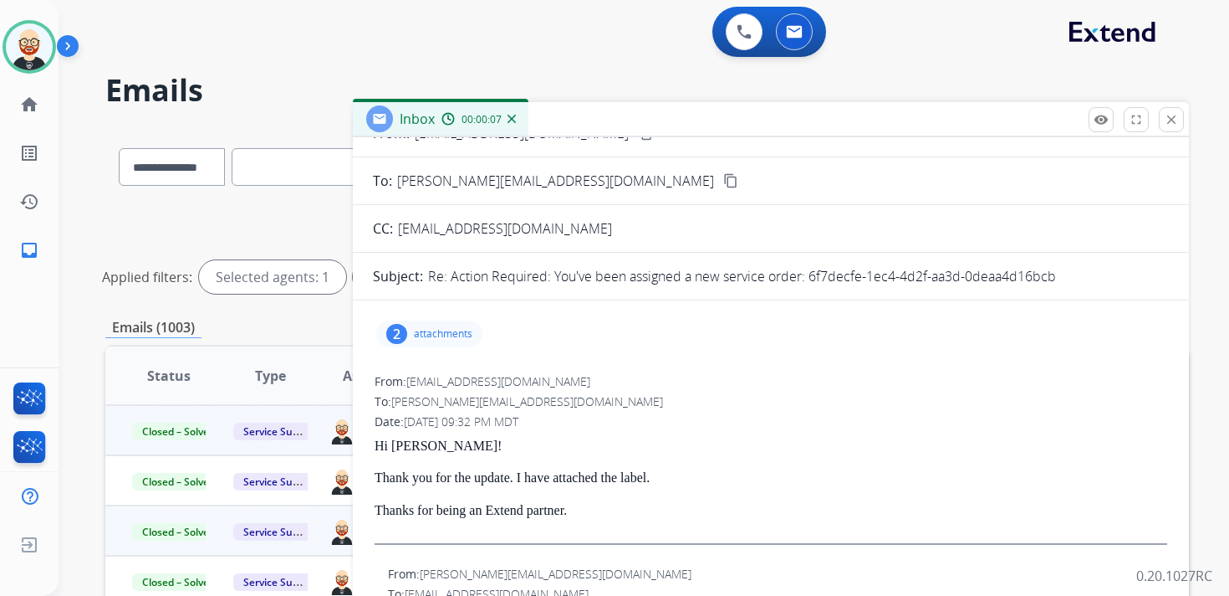
scroll to position [10, 0]
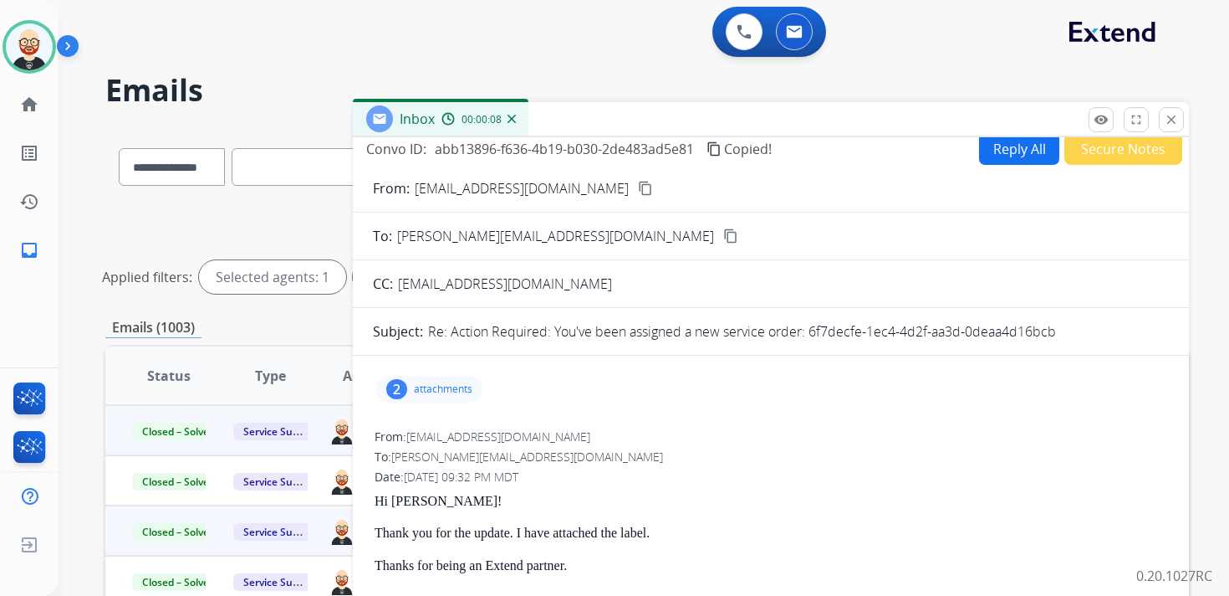
click at [424, 386] on p "attachments" at bounding box center [443, 388] width 59 height 13
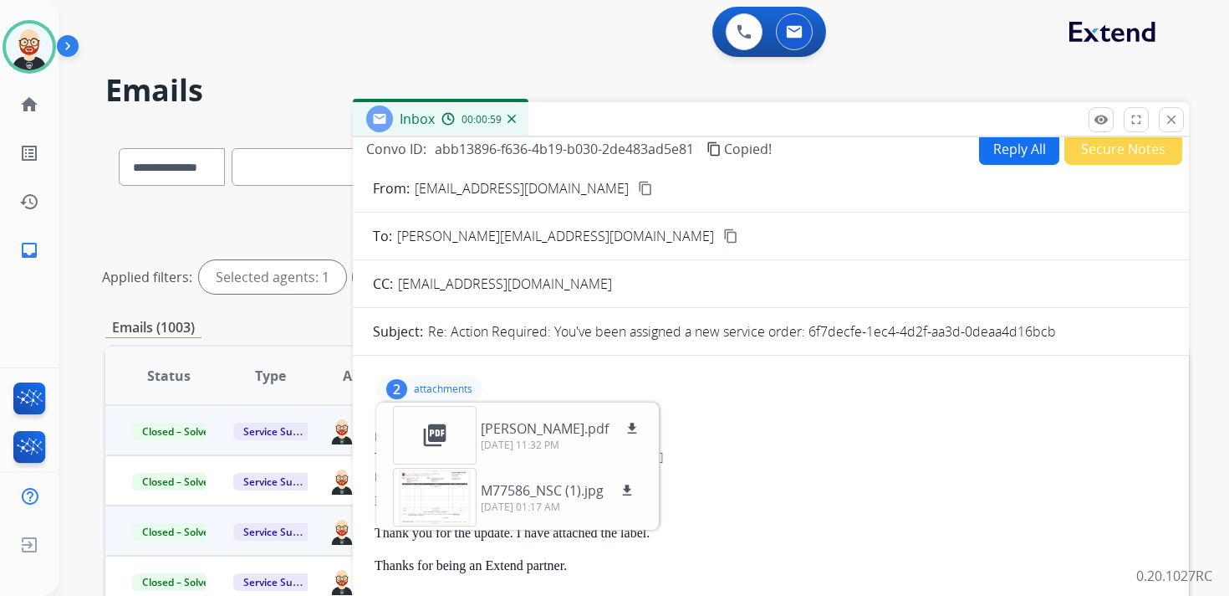
click at [756, 468] on div "Date: [DATE] 09:32 PM MDT" at bounding box center [771, 476] width 793 height 17
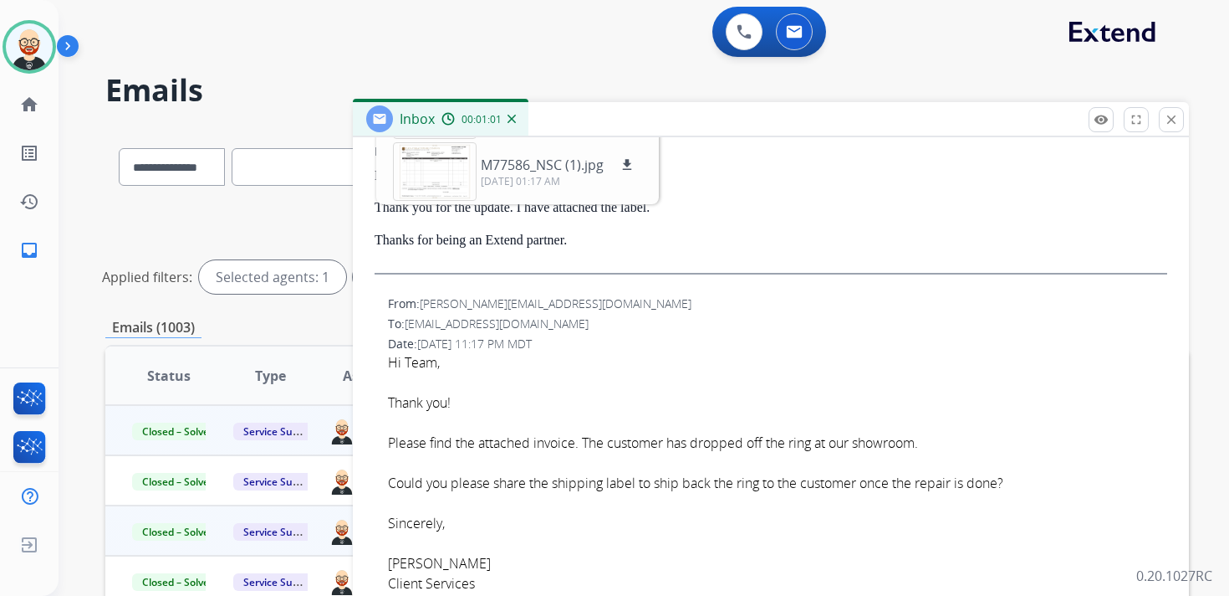
scroll to position [338, 0]
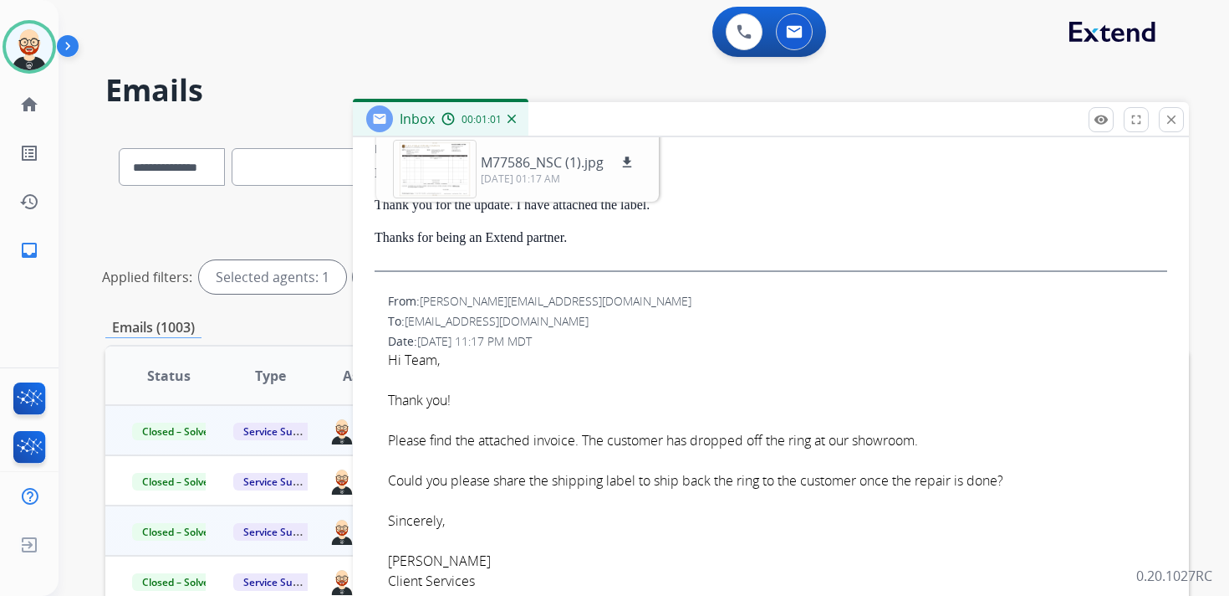
click at [705, 436] on font "Please find the attached invoice. The customer has dropped off the ring at our …" at bounding box center [653, 440] width 530 height 18
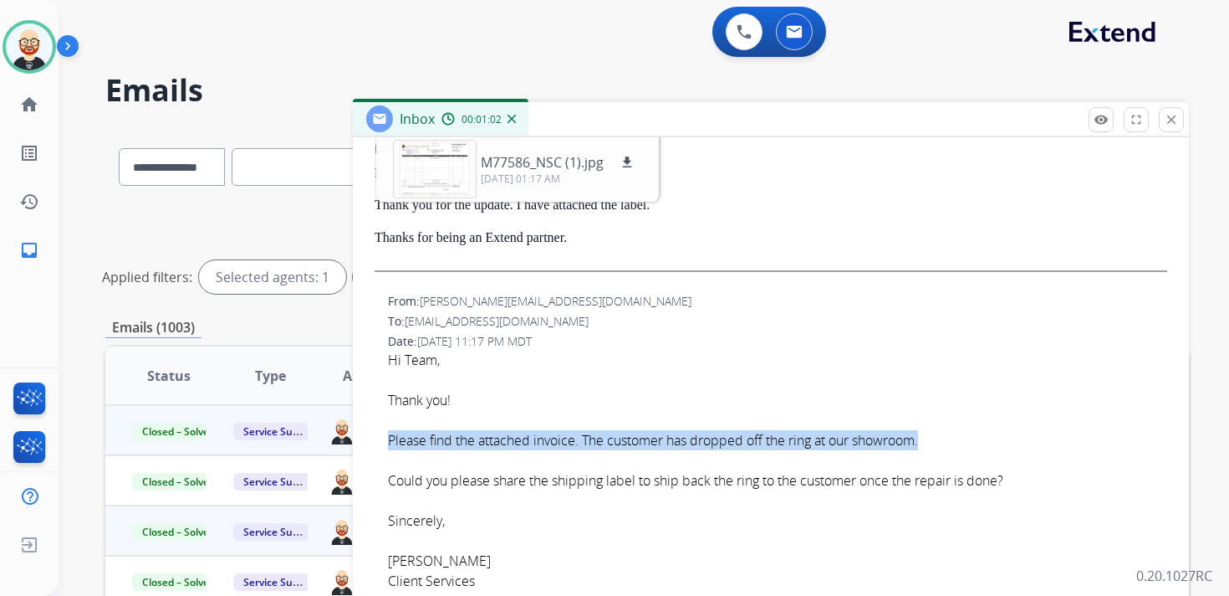
click at [705, 436] on font "Please find the attached invoice. The customer has dropped off the ring at our …" at bounding box center [653, 440] width 530 height 18
click at [1168, 108] on button "close Close" at bounding box center [1171, 119] width 25 height 25
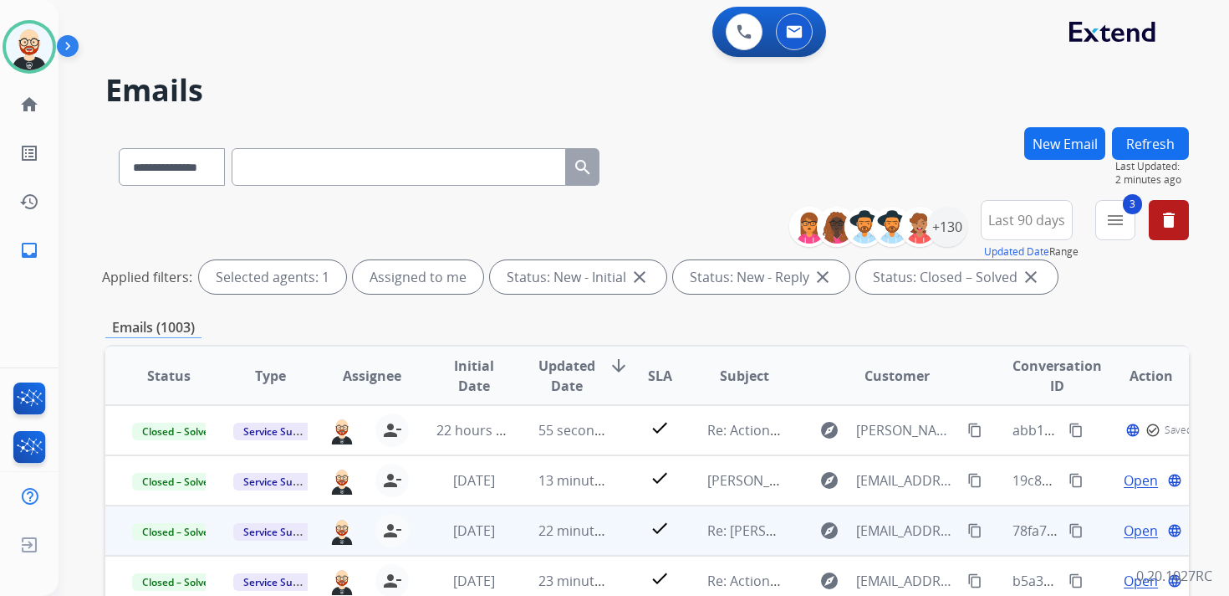
click at [1029, 279] on mat-icon "close" at bounding box center [1031, 277] width 20 height 20
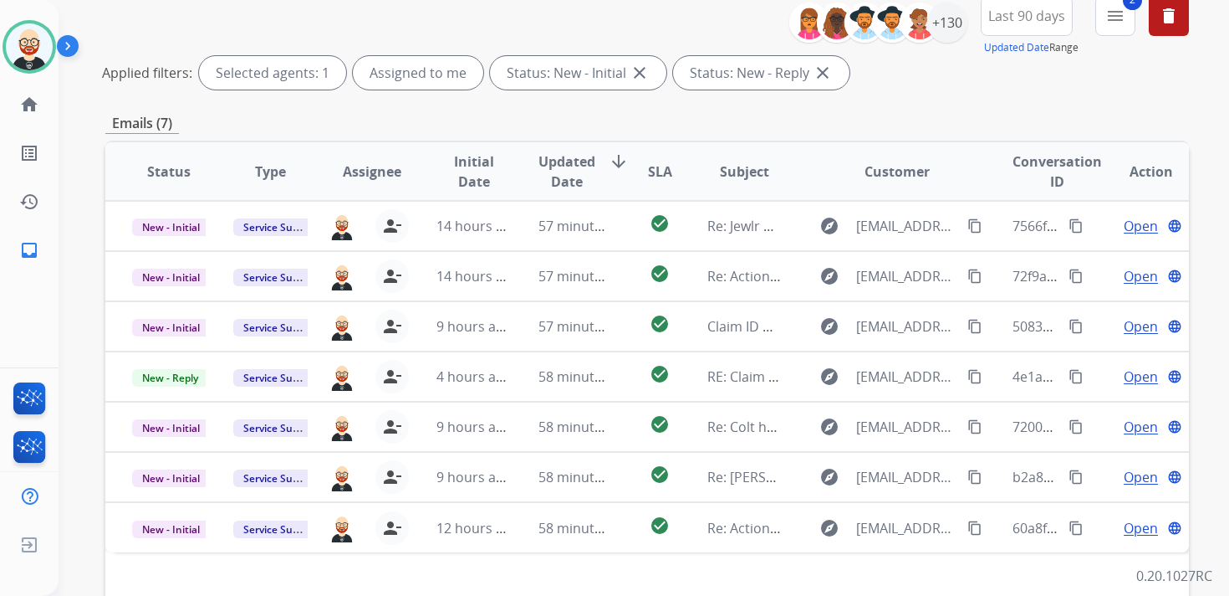
scroll to position [202, 0]
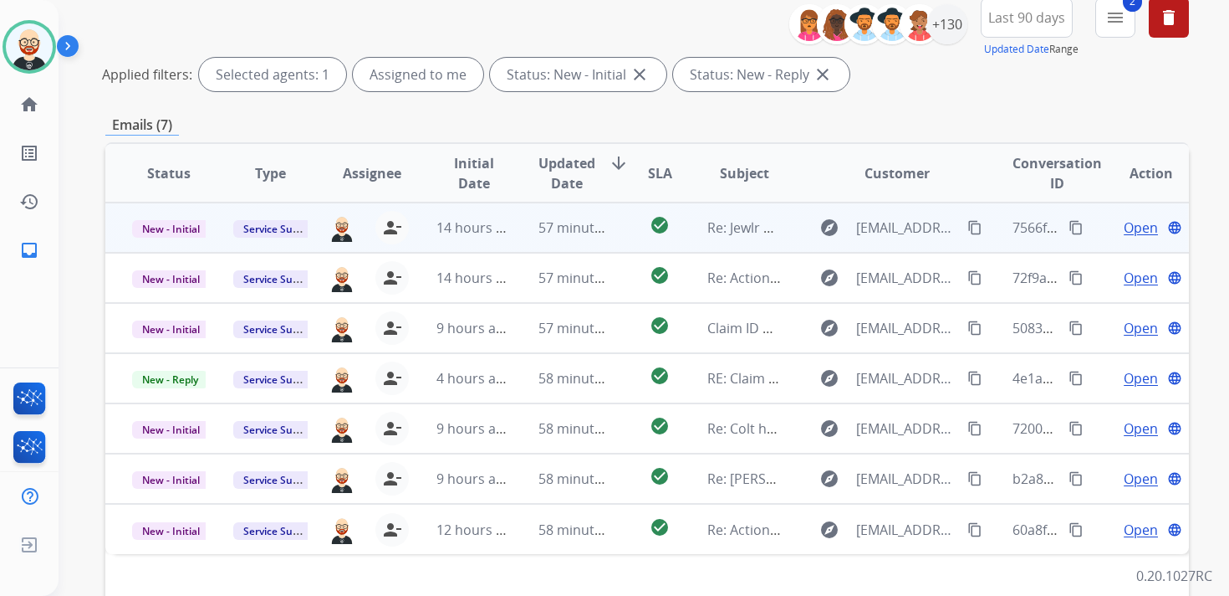
click at [1124, 225] on span "Open" at bounding box center [1141, 227] width 34 height 20
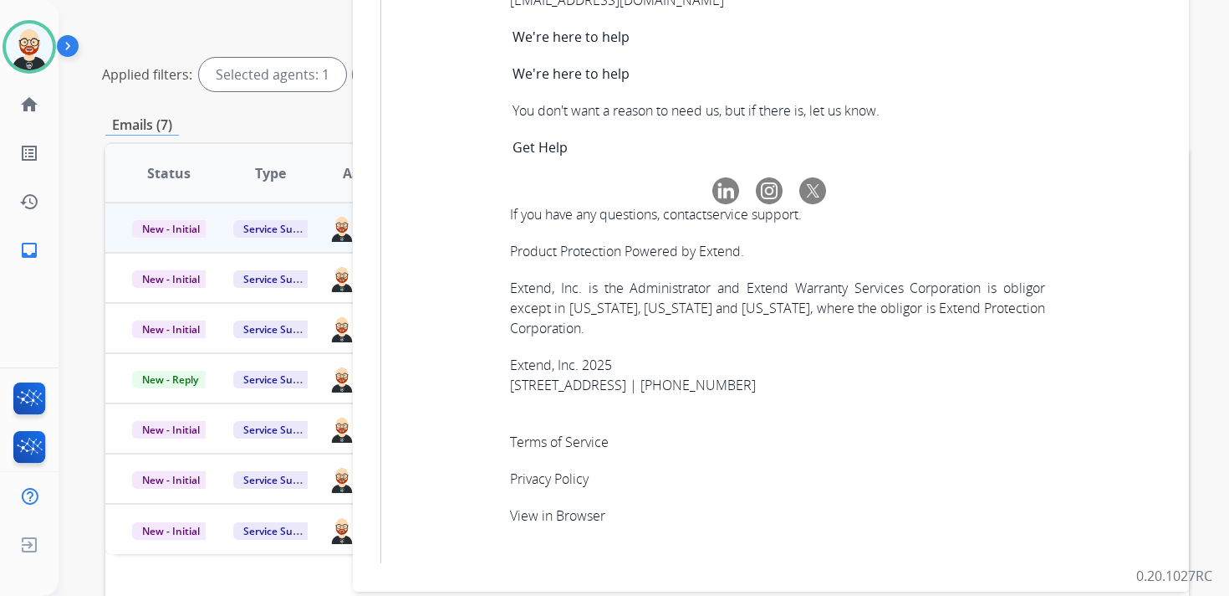
scroll to position [5786, 0]
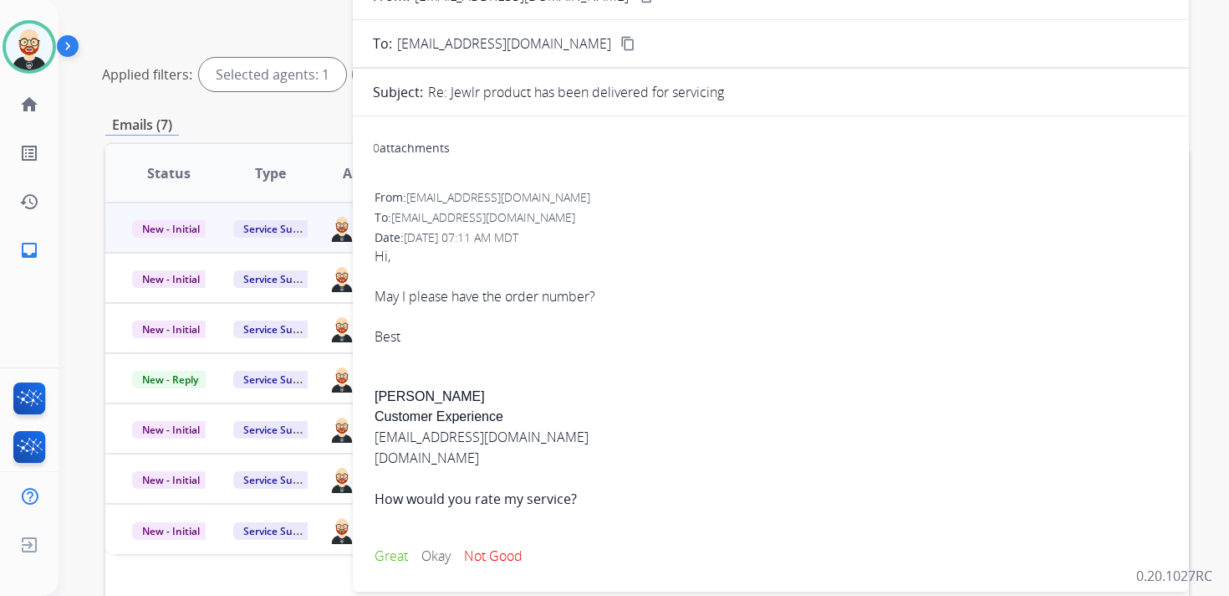
scroll to position [0, 0]
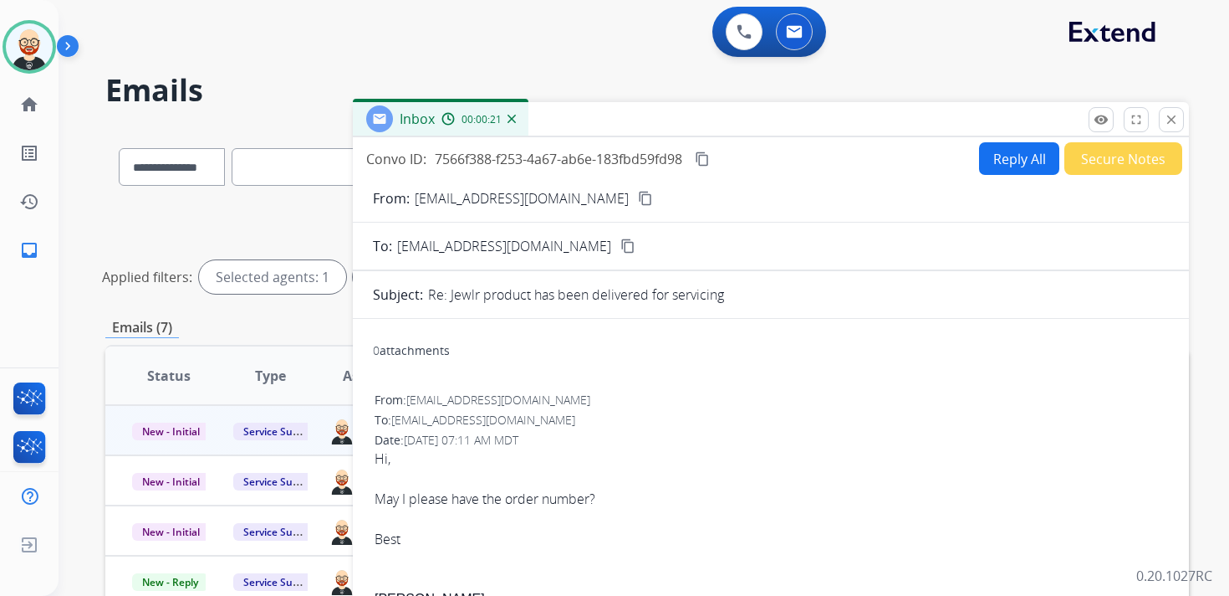
click at [706, 161] on mat-icon "content_copy" at bounding box center [702, 158] width 15 height 15
click at [994, 166] on button "Reply All" at bounding box center [1019, 158] width 80 height 33
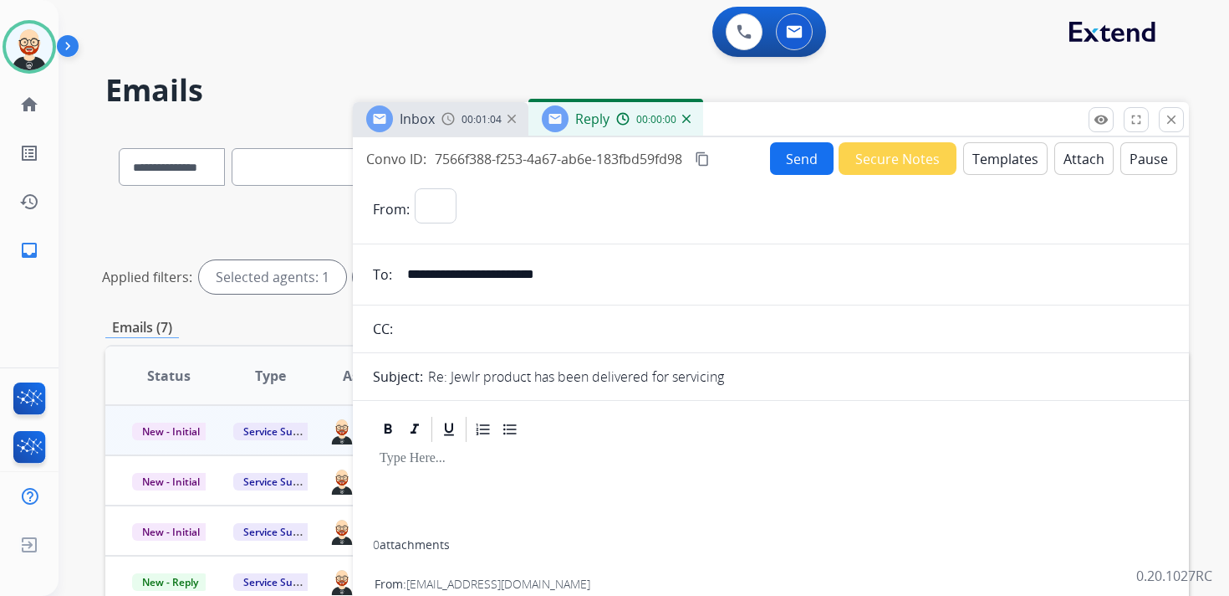
select select "**********"
click at [541, 472] on div at bounding box center [771, 491] width 796 height 95
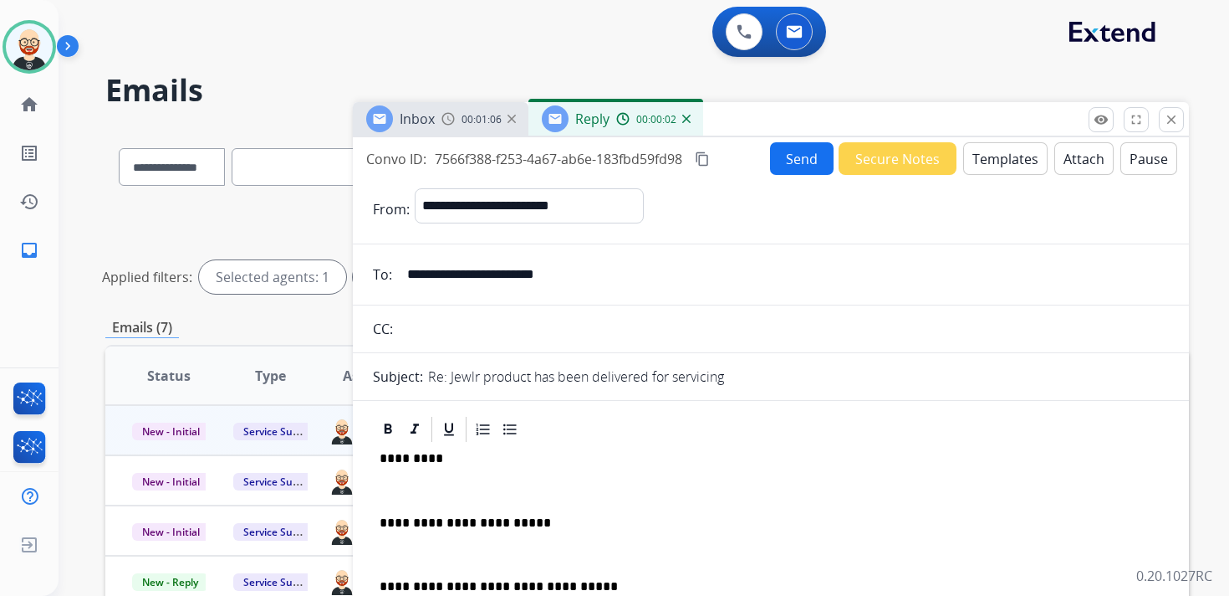
scroll to position [4, 0]
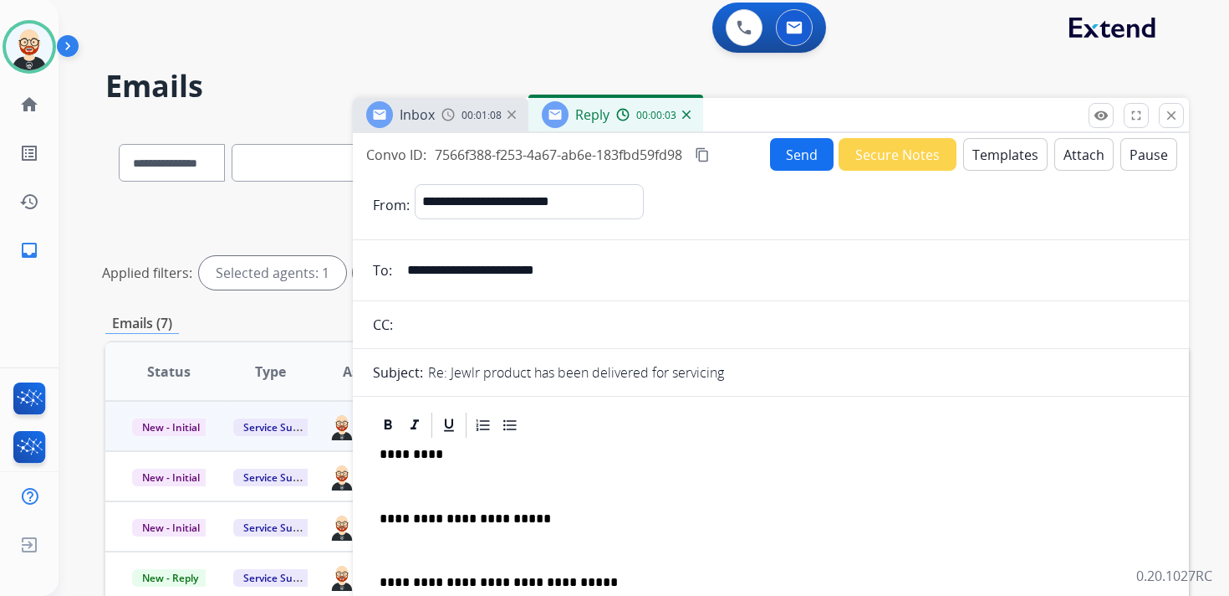
click at [496, 494] on div "**********" at bounding box center [771, 568] width 796 height 256
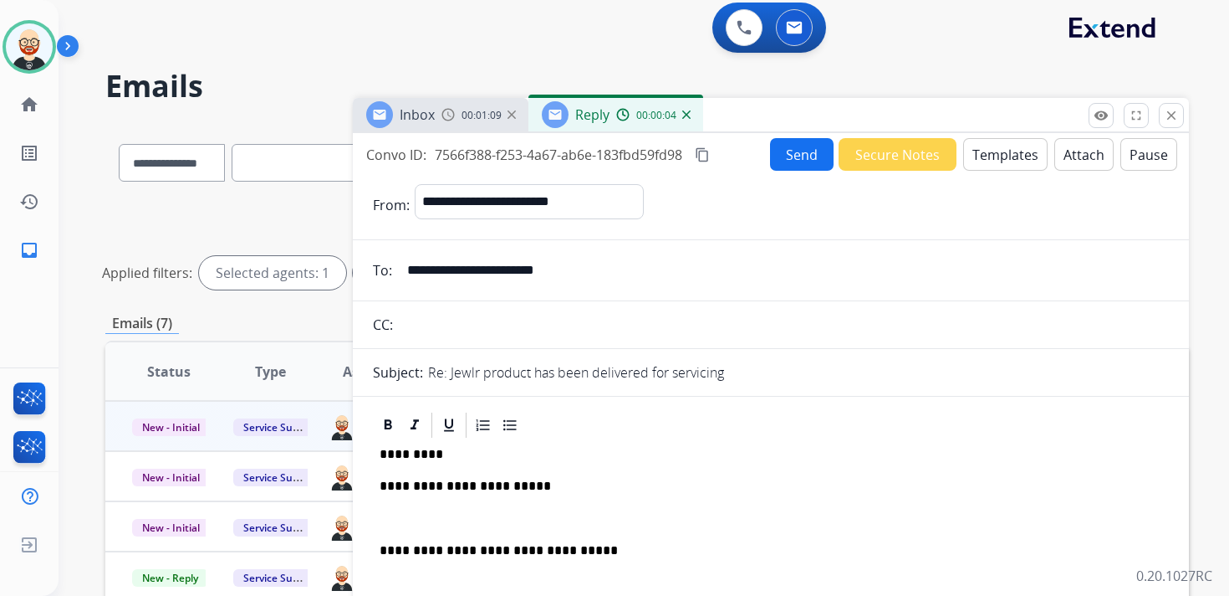
click at [478, 498] on div "**********" at bounding box center [771, 552] width 796 height 224
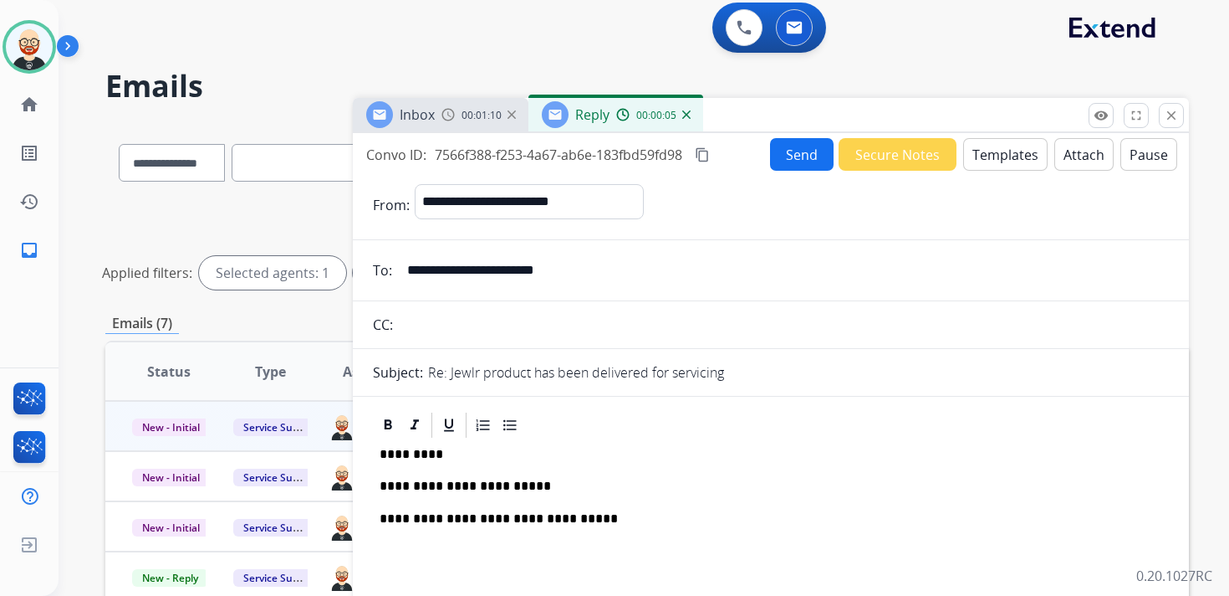
click at [456, 488] on p "**********" at bounding box center [764, 485] width 769 height 15
click at [792, 156] on button "Send" at bounding box center [802, 154] width 64 height 33
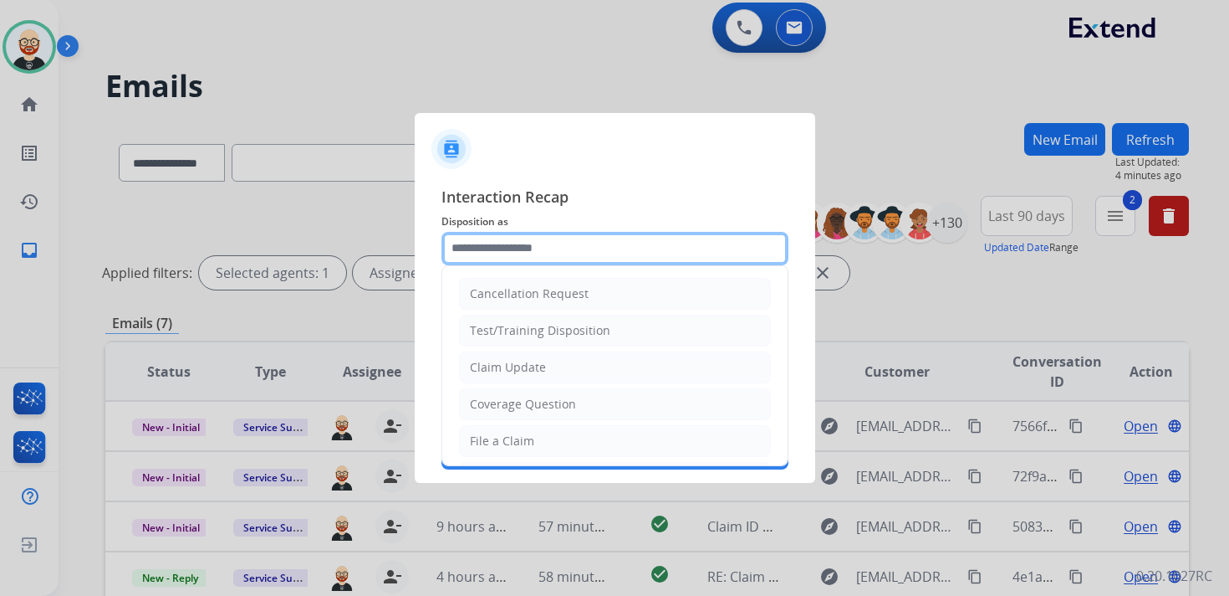
click at [524, 252] on input "text" at bounding box center [615, 248] width 347 height 33
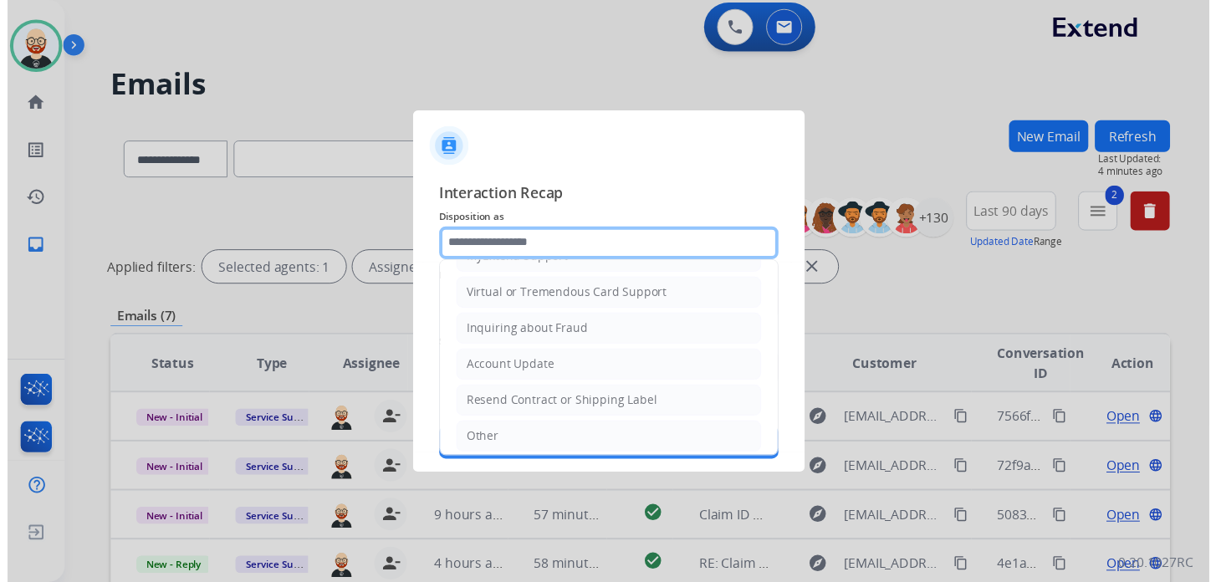
scroll to position [251, 0]
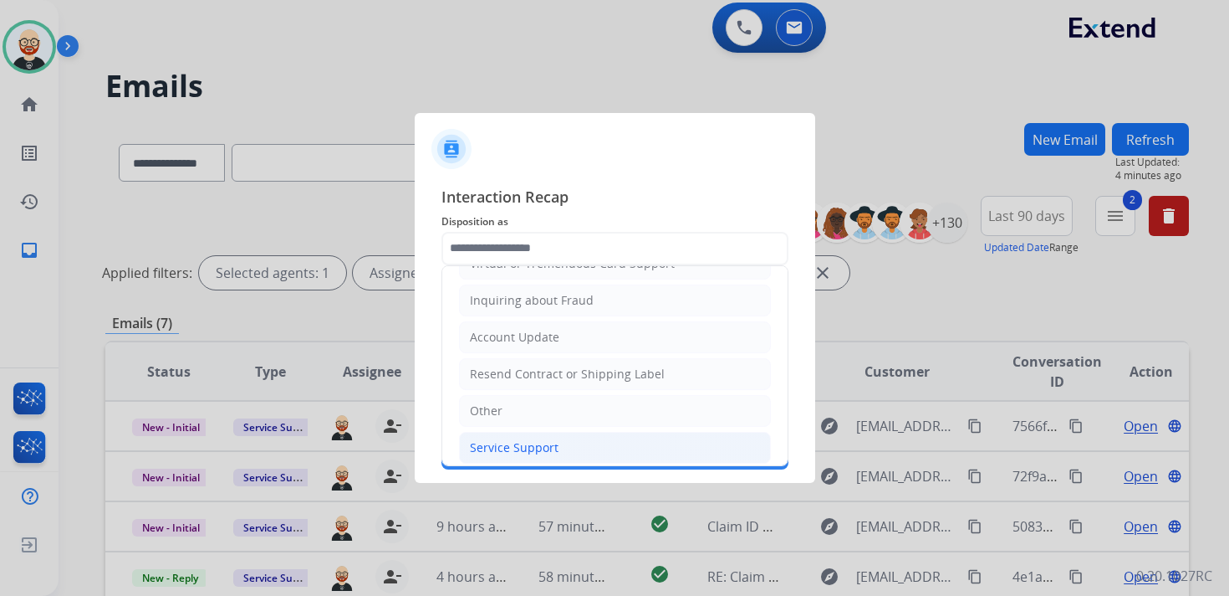
click at [523, 439] on div "Service Support" at bounding box center [514, 447] width 89 height 17
type input "**********"
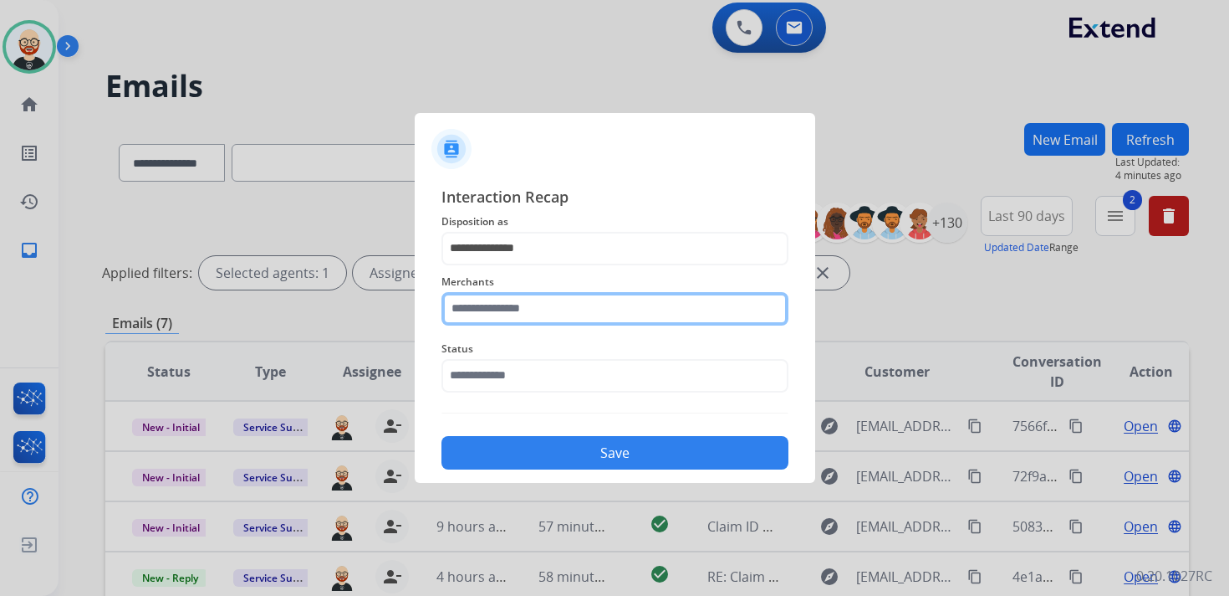
drag, startPoint x: 510, startPoint y: 306, endPoint x: 519, endPoint y: 293, distance: 15.8
click at [510, 306] on input "text" at bounding box center [615, 308] width 347 height 33
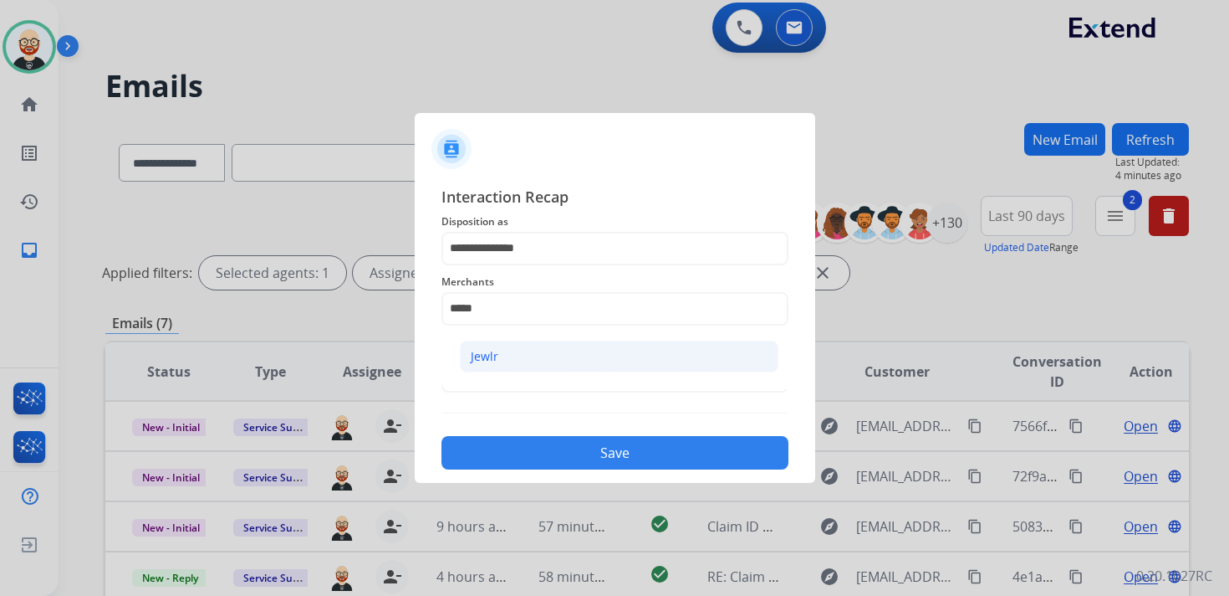
click at [531, 350] on li "Jewlr" at bounding box center [619, 356] width 319 height 32
type input "*****"
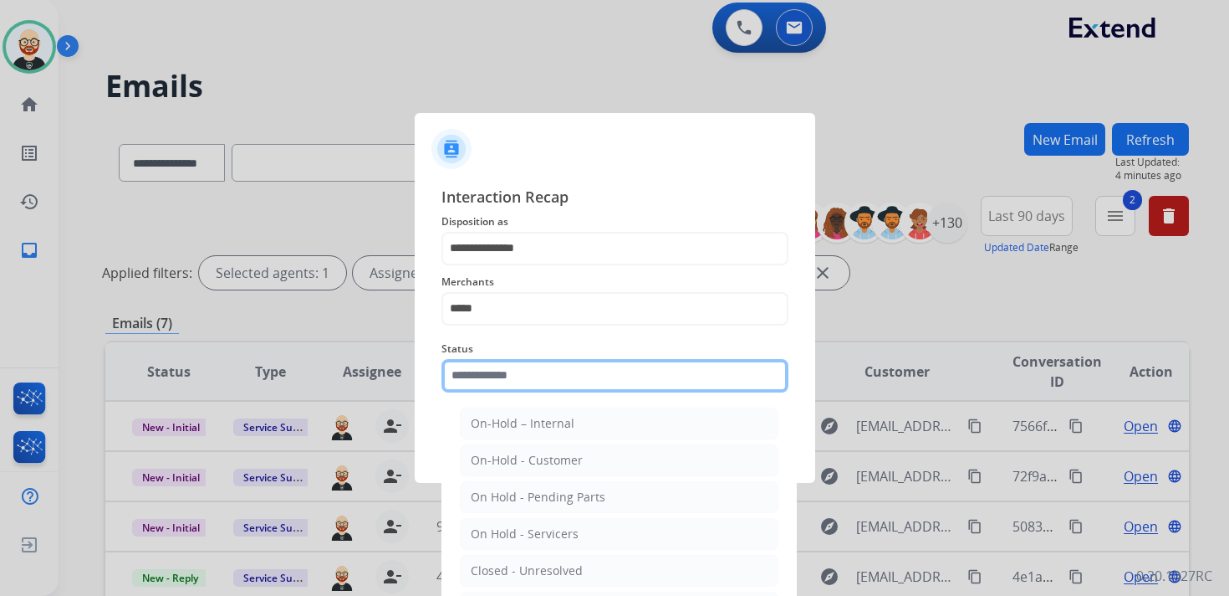
click at [517, 376] on input "text" at bounding box center [615, 375] width 347 height 33
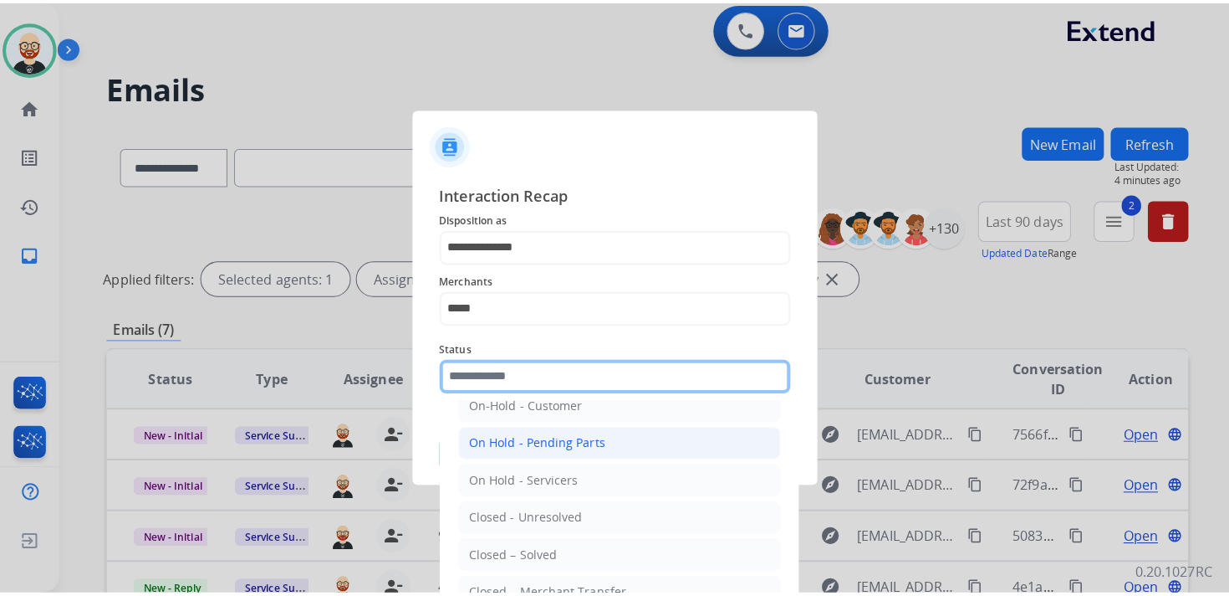
scroll to position [84, 0]
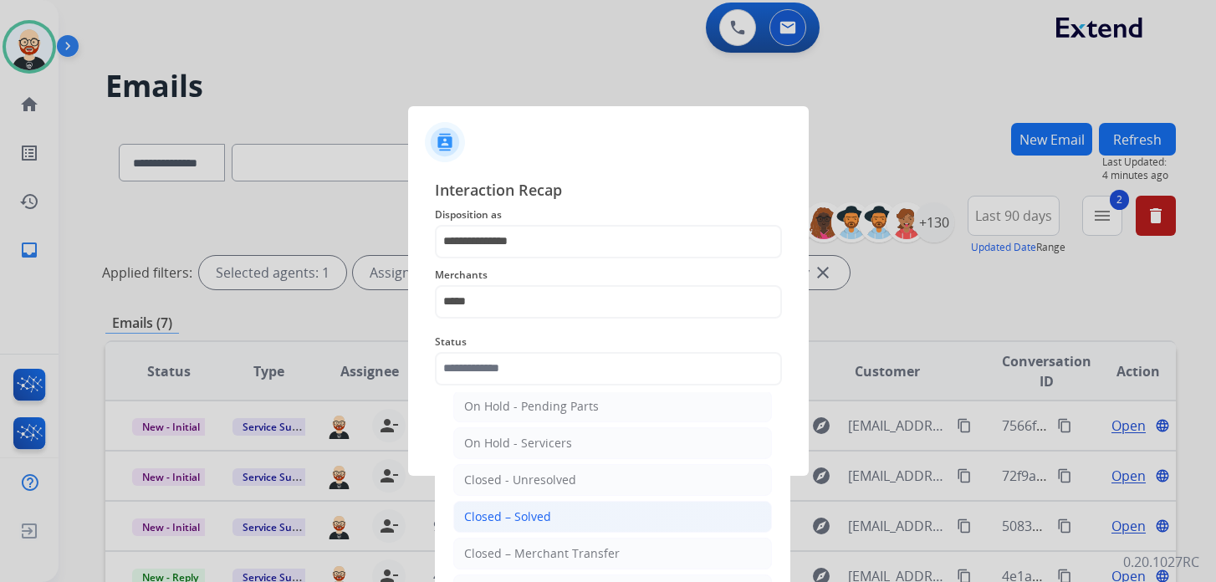
click at [536, 513] on div "Closed – Solved" at bounding box center [507, 517] width 87 height 17
type input "**********"
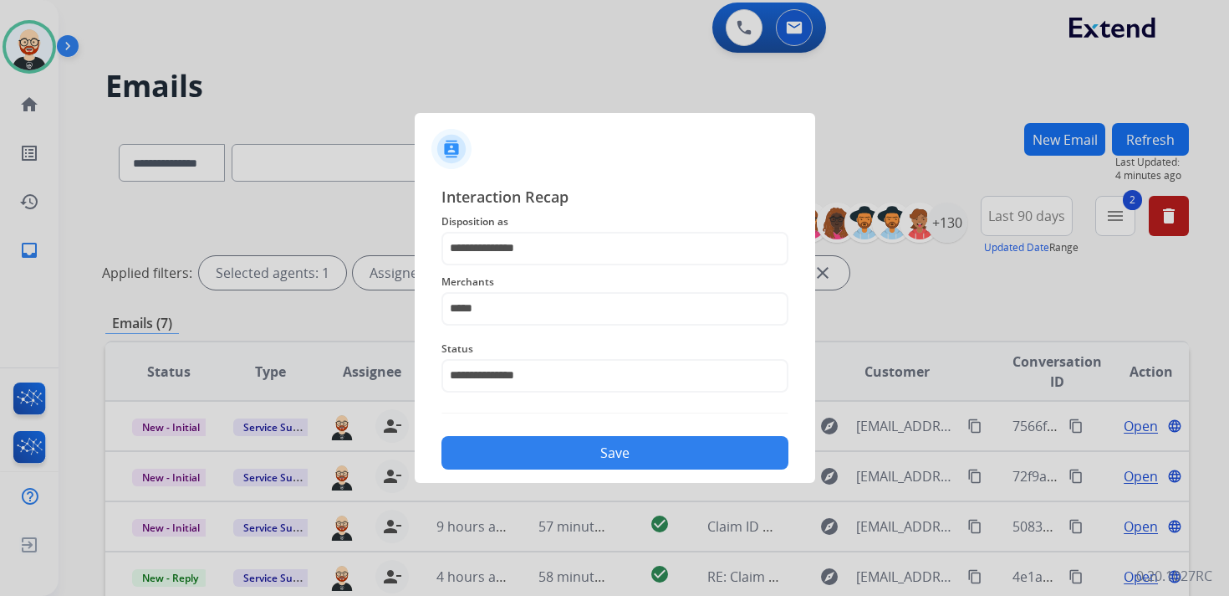
click at [539, 451] on button "Save" at bounding box center [615, 452] width 347 height 33
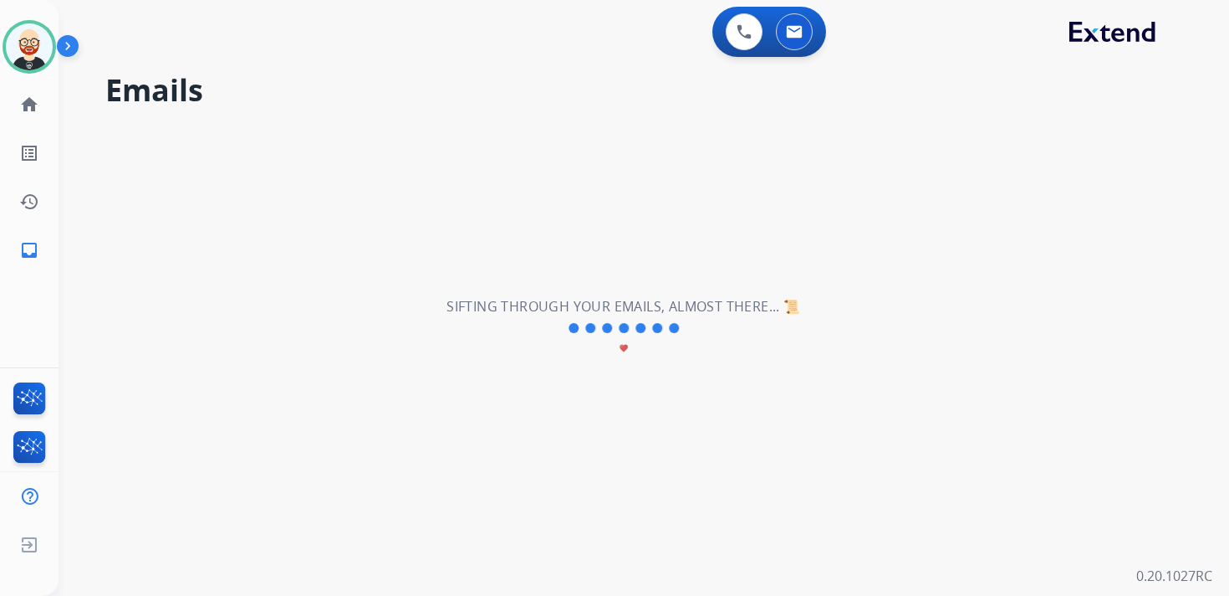
scroll to position [0, 0]
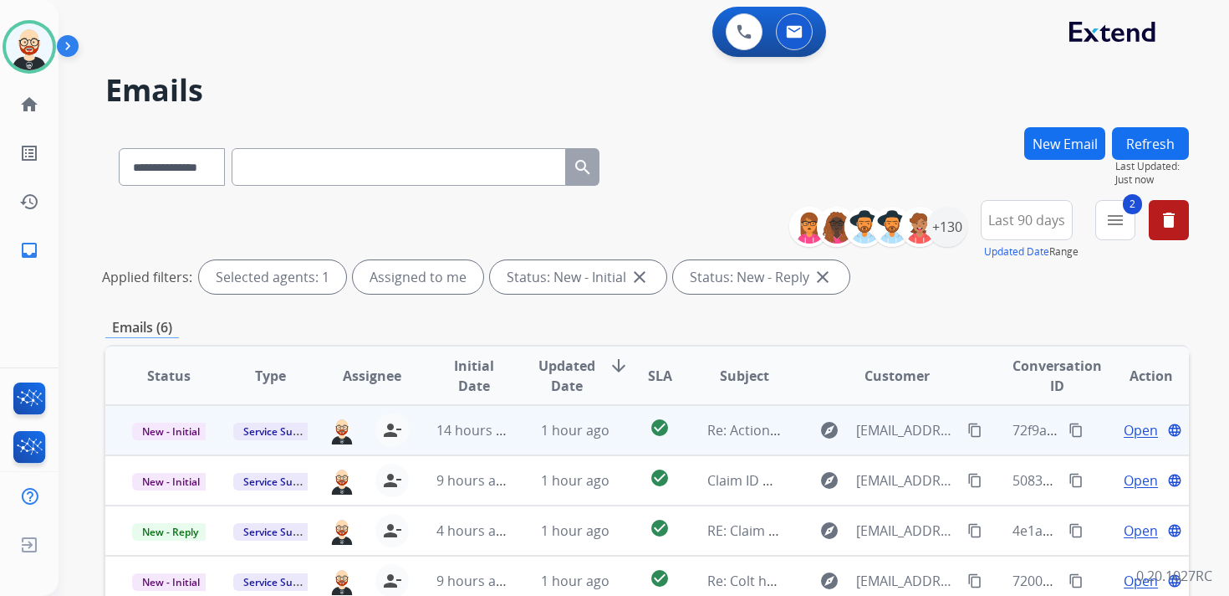
click at [1137, 428] on span "Open" at bounding box center [1141, 430] width 34 height 20
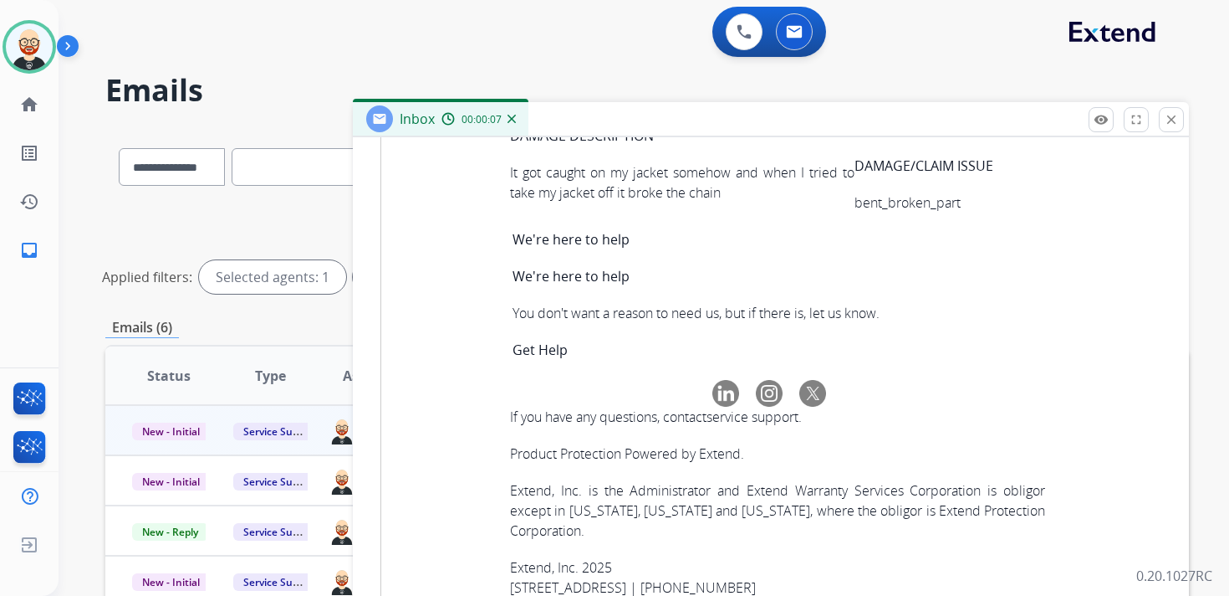
scroll to position [5829, 0]
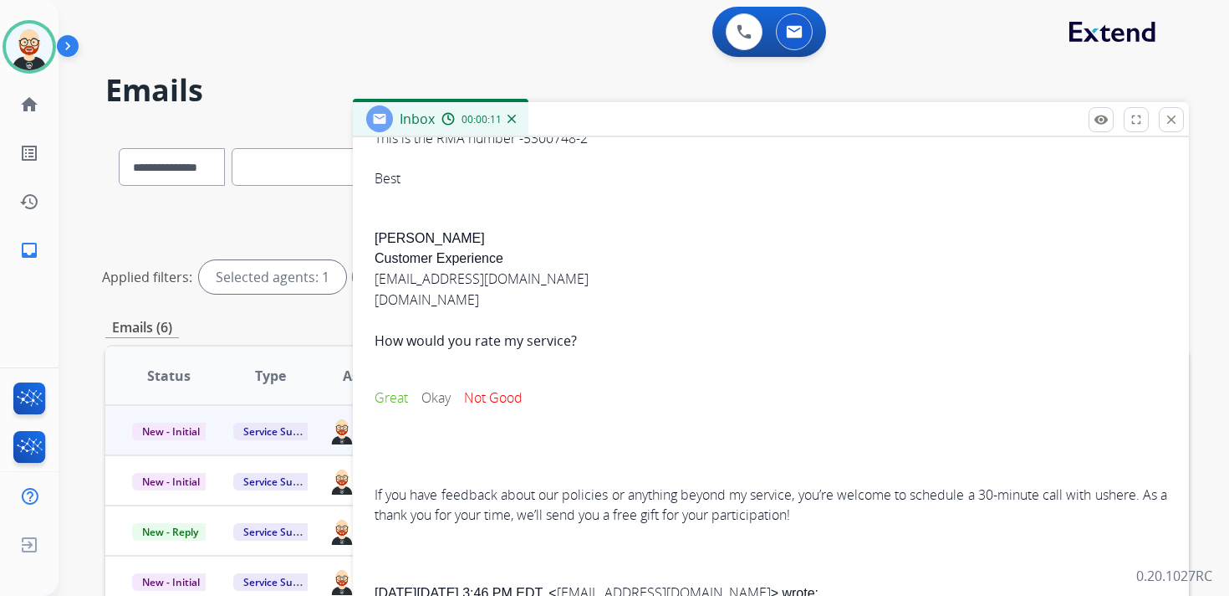
scroll to position [0, 0]
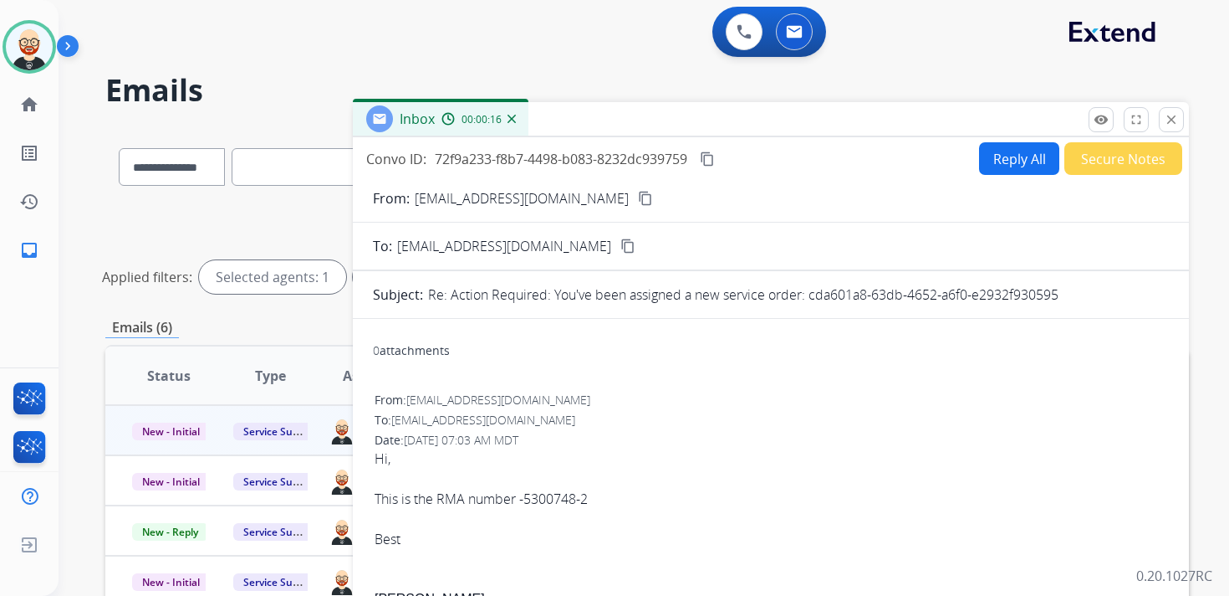
click at [713, 160] on mat-icon "content_copy" at bounding box center [707, 158] width 15 height 15
drag, startPoint x: 606, startPoint y: 503, endPoint x: 438, endPoint y: 502, distance: 168.1
click at [438, 502] on div "Hi, This is the RMA number - 5300748-2 Best" at bounding box center [771, 498] width 793 height 100
click at [994, 167] on button "Reply All" at bounding box center [1019, 158] width 80 height 33
select select "**********"
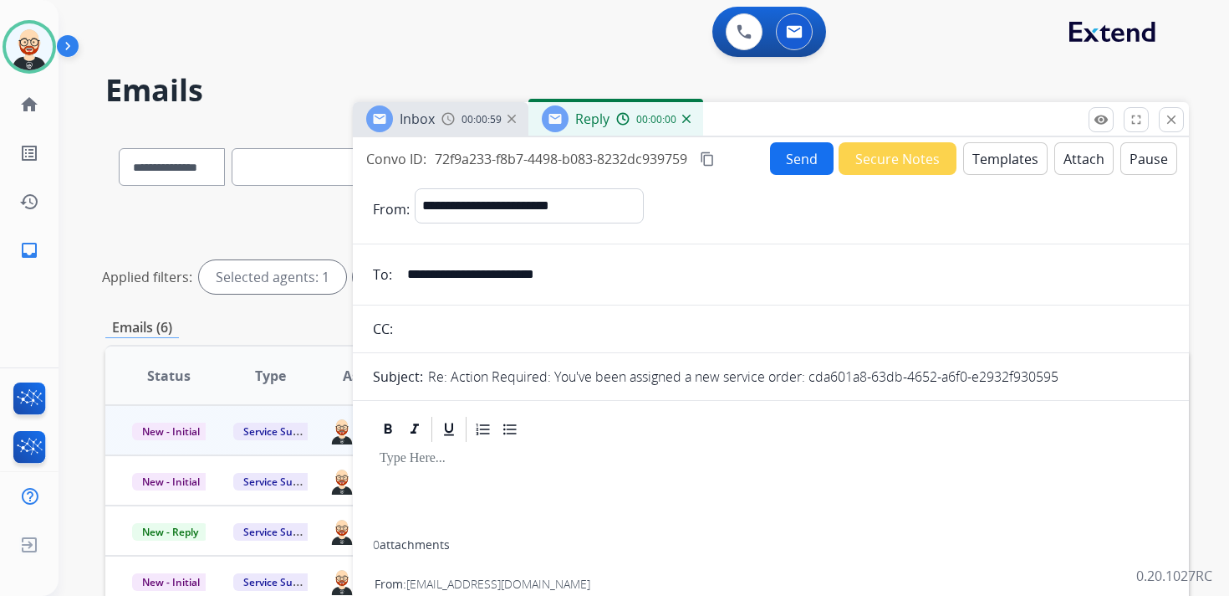
click at [454, 474] on div at bounding box center [771, 491] width 796 height 95
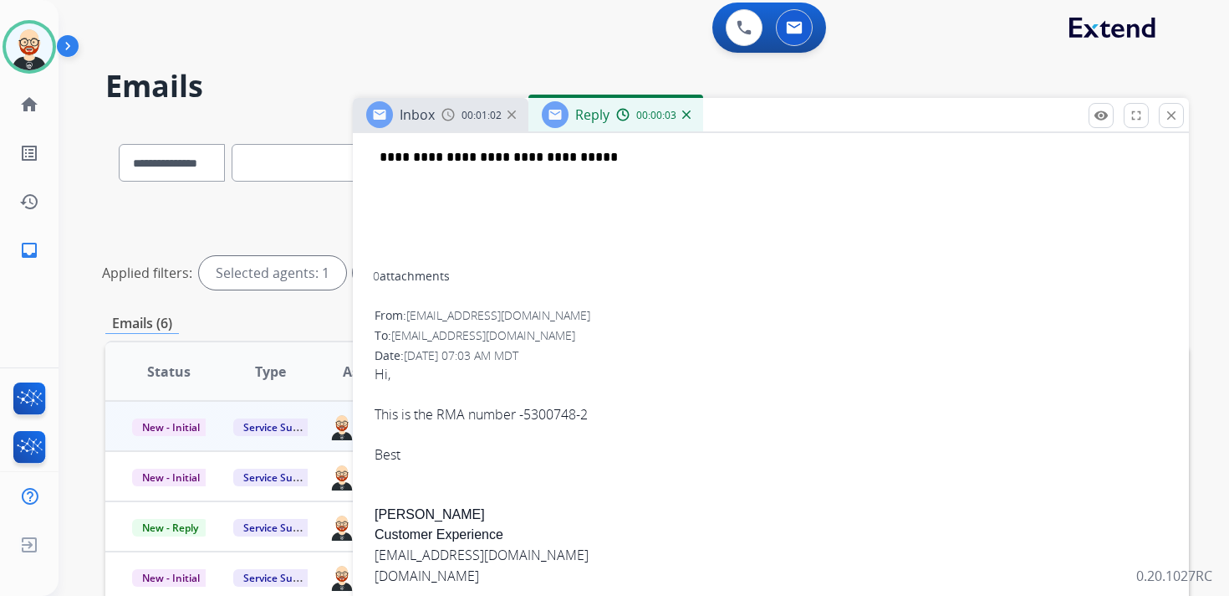
scroll to position [434, 0]
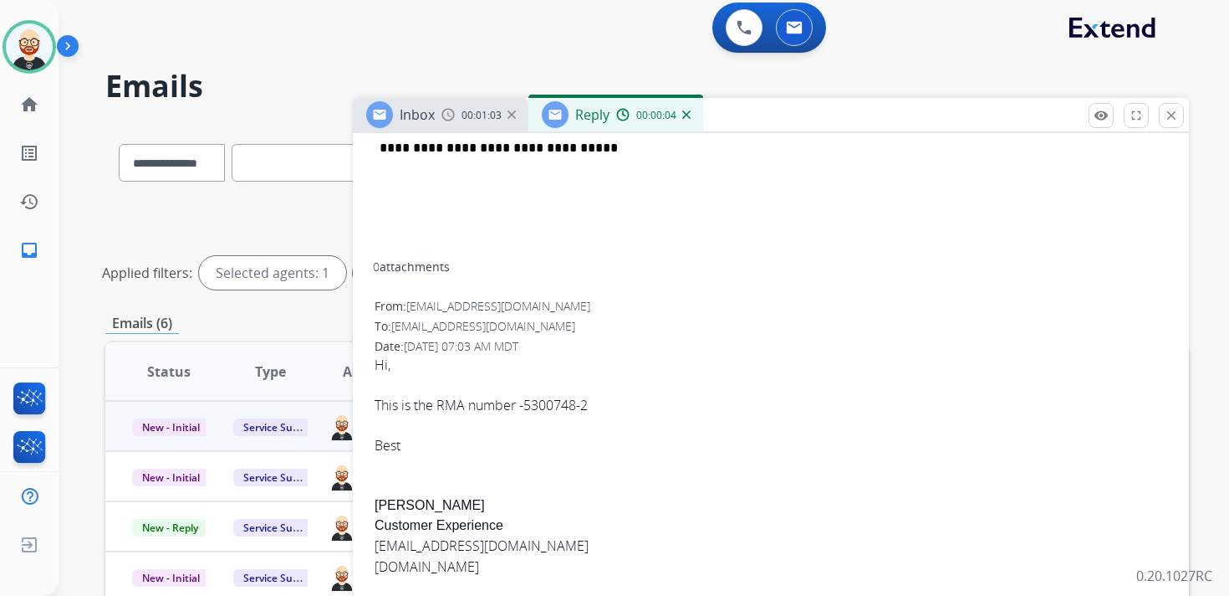
click at [387, 509] on div "Hi, This is the RMA number - 5300748-2 Best [PERSON_NAME] S Customer Experience…" at bounding box center [771, 573] width 793 height 437
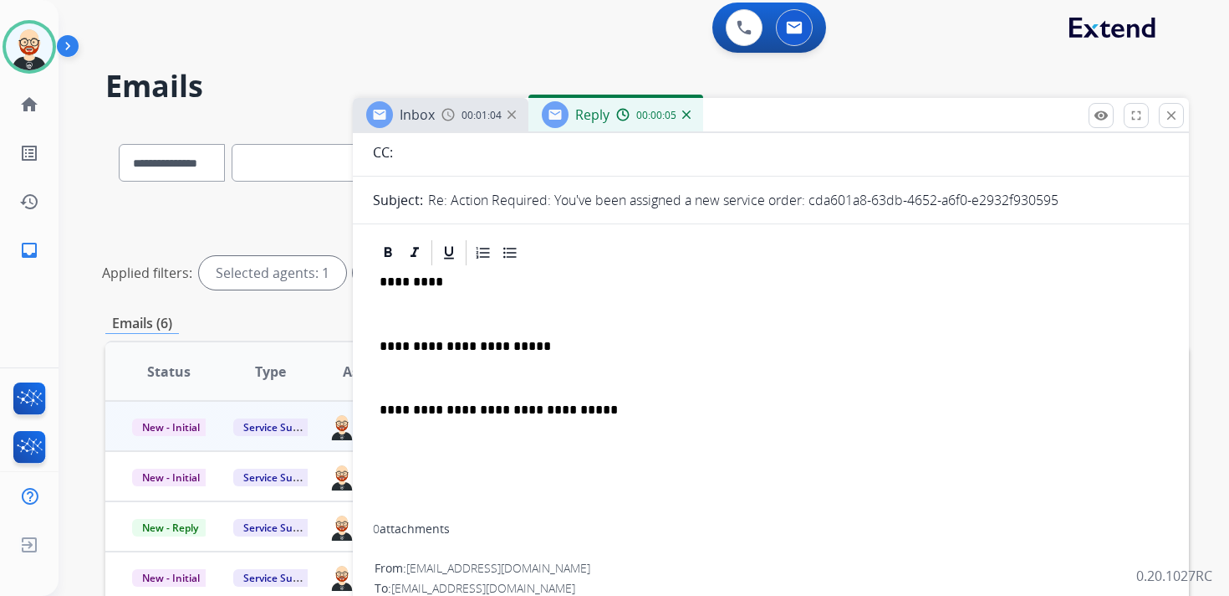
scroll to position [1, 0]
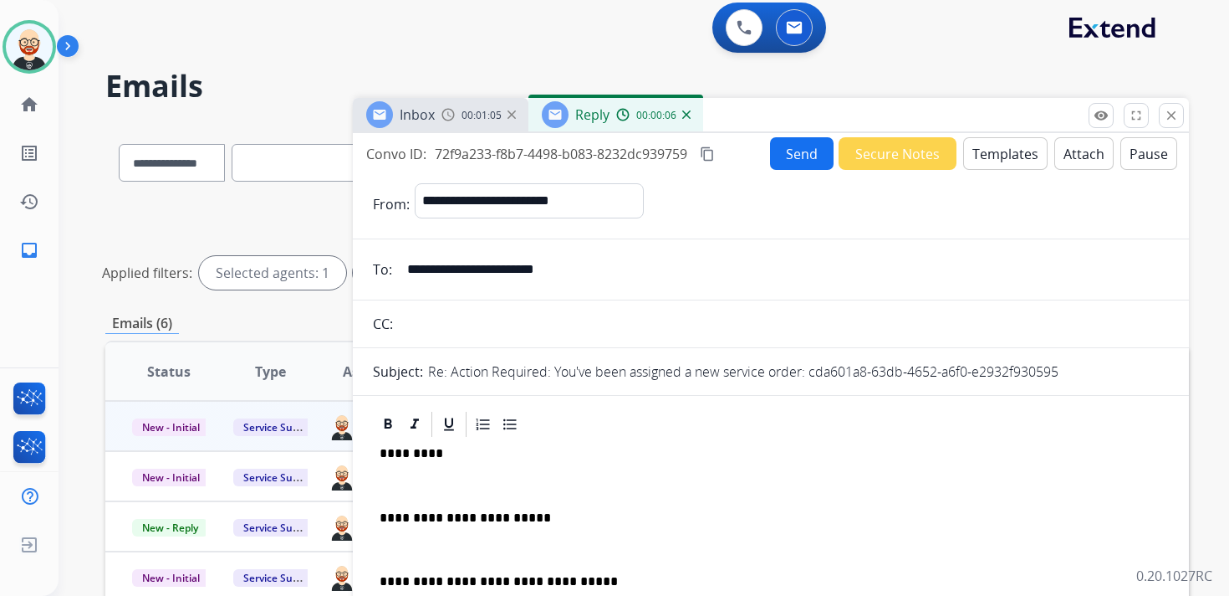
click at [396, 459] on p "*********" at bounding box center [764, 453] width 769 height 15
click at [410, 456] on p "*********" at bounding box center [764, 453] width 769 height 15
click at [402, 488] on p at bounding box center [771, 485] width 783 height 15
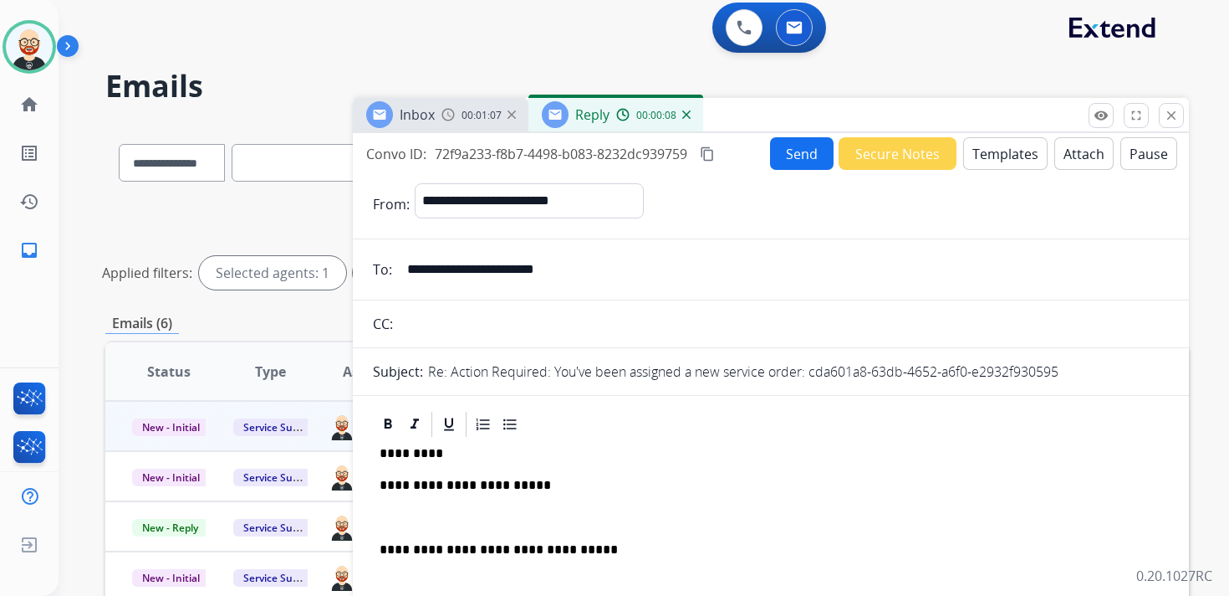
click at [374, 561] on div "**********" at bounding box center [771, 551] width 796 height 224
click at [388, 525] on div "**********" at bounding box center [771, 551] width 796 height 224
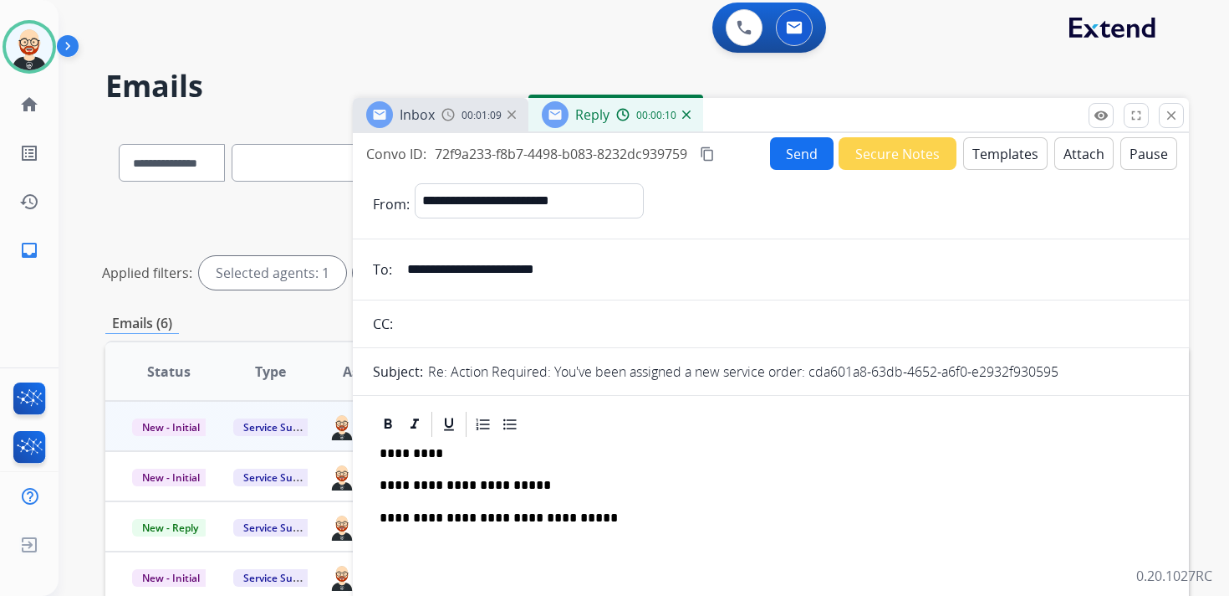
click at [782, 163] on button "Send" at bounding box center [802, 153] width 64 height 33
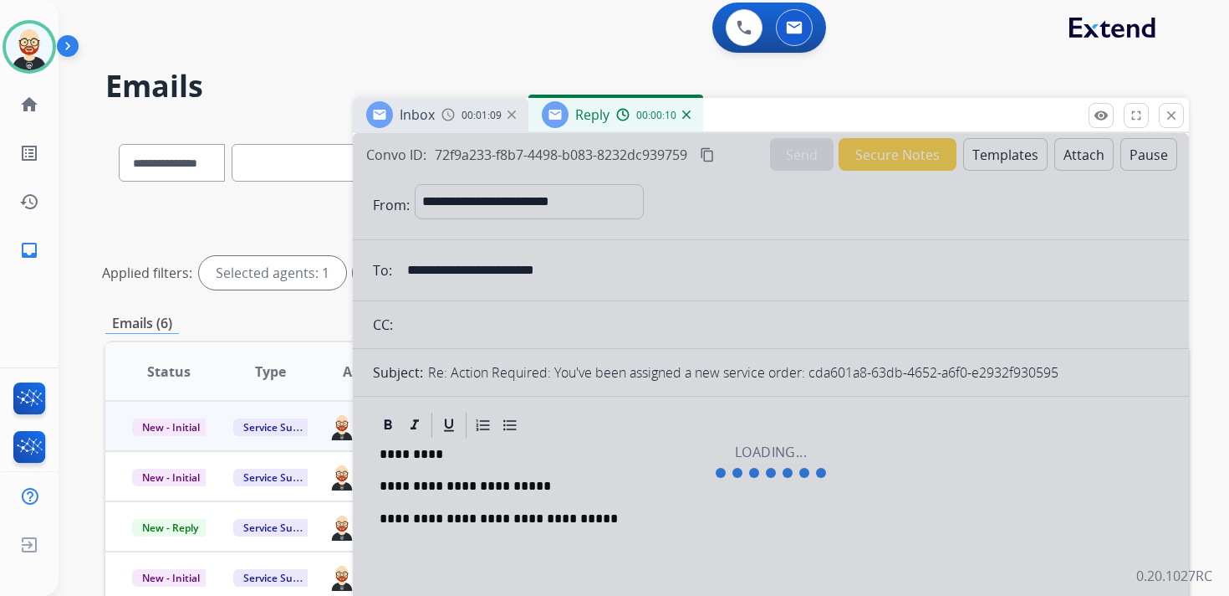
scroll to position [0, 0]
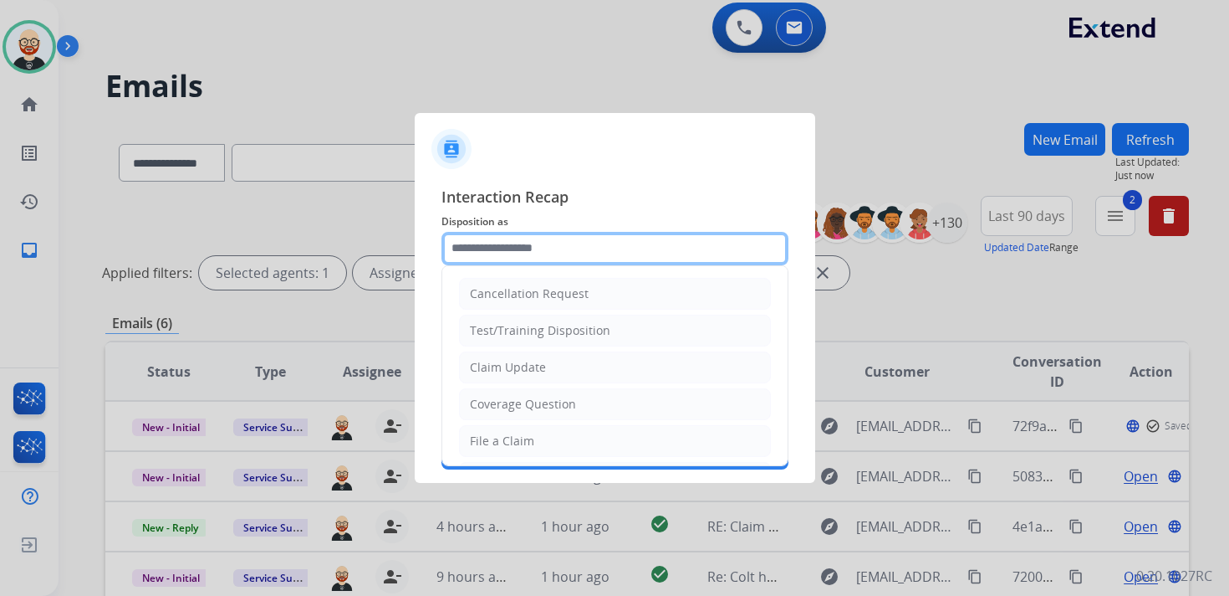
click at [527, 246] on input "text" at bounding box center [615, 248] width 347 height 33
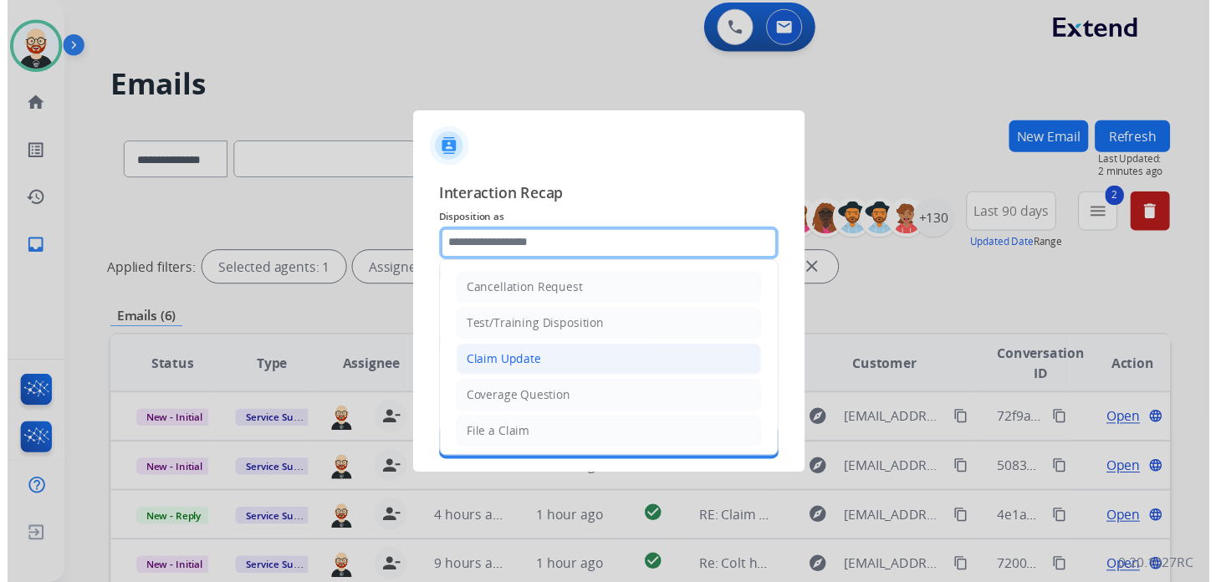
scroll to position [251, 0]
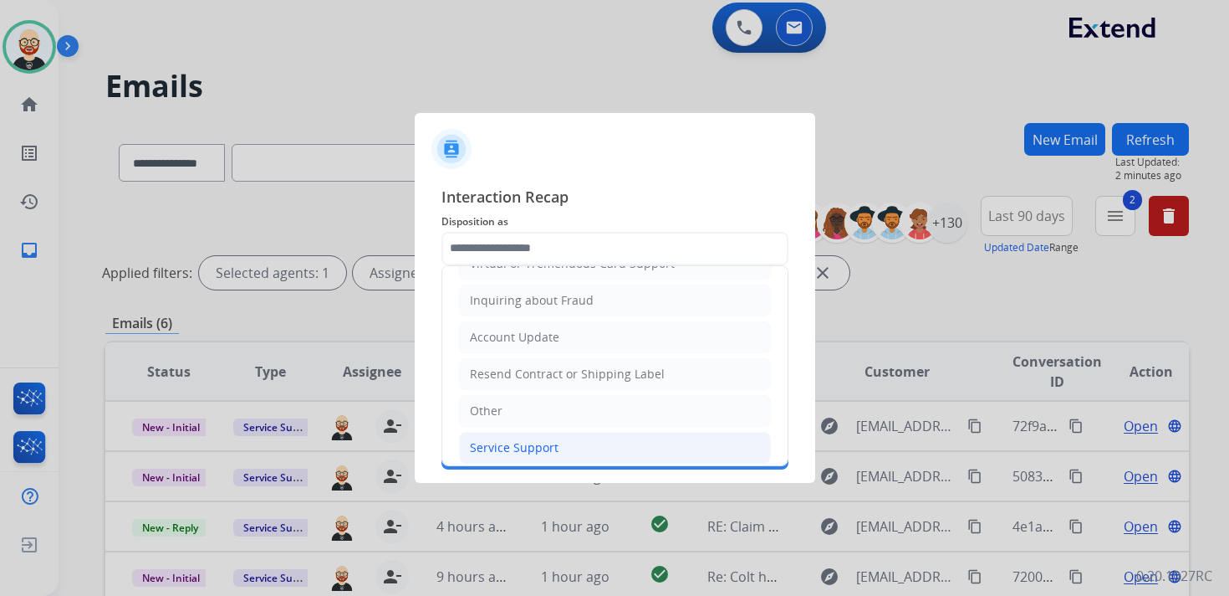
click at [527, 440] on div "Service Support" at bounding box center [514, 447] width 89 height 17
type input "**********"
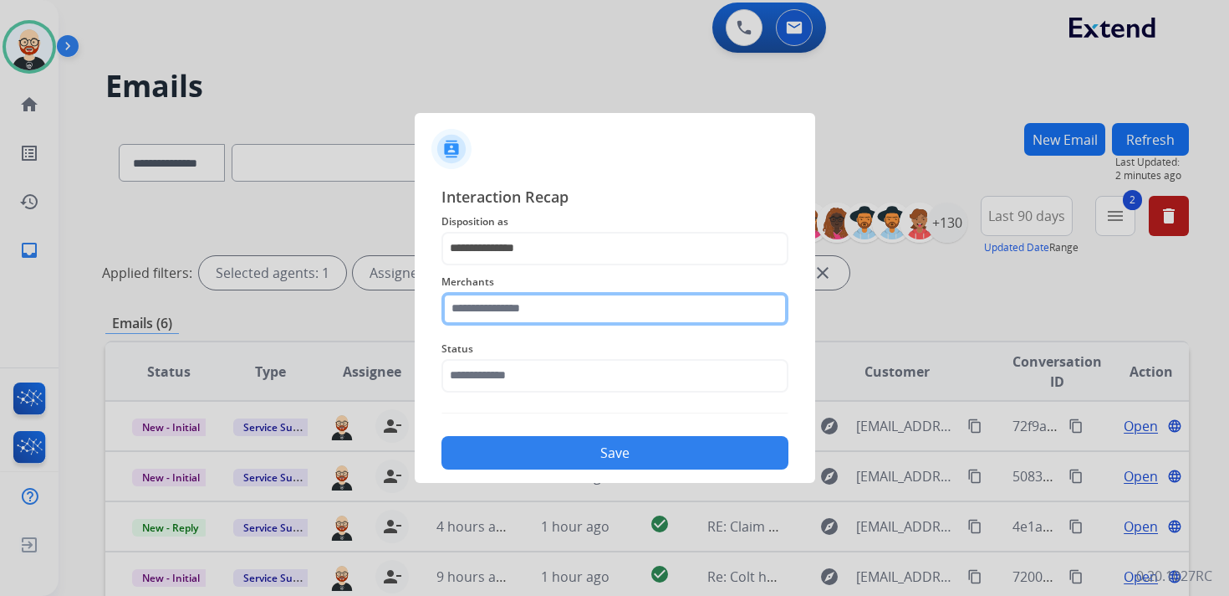
click at [506, 317] on input "text" at bounding box center [615, 308] width 347 height 33
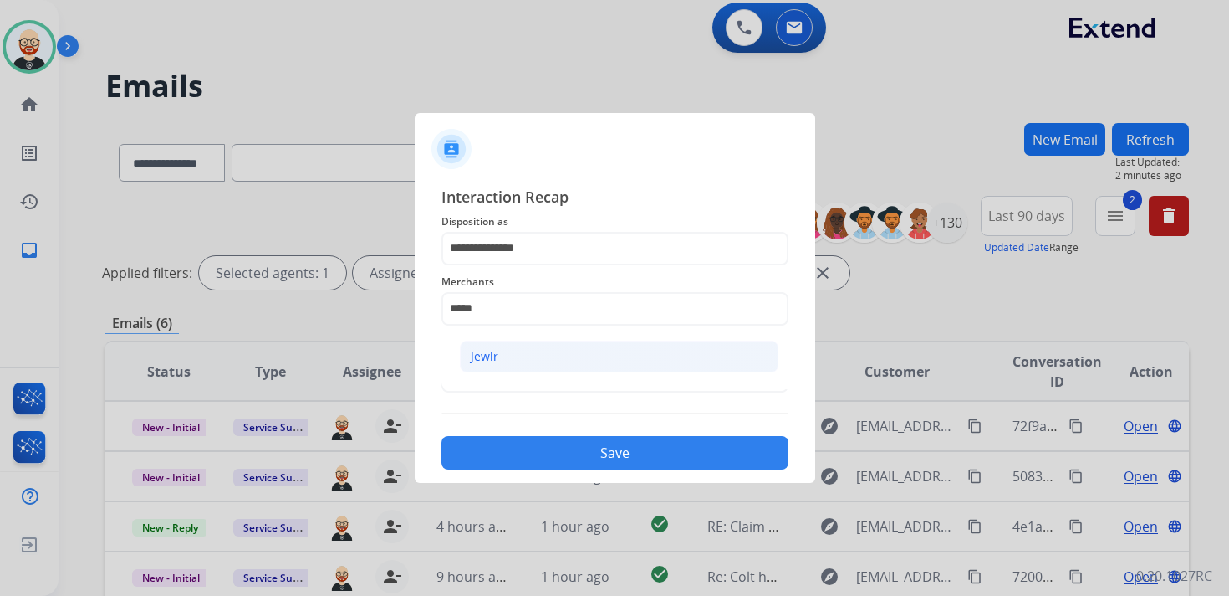
click at [512, 355] on li "Jewlr" at bounding box center [619, 356] width 319 height 32
type input "*****"
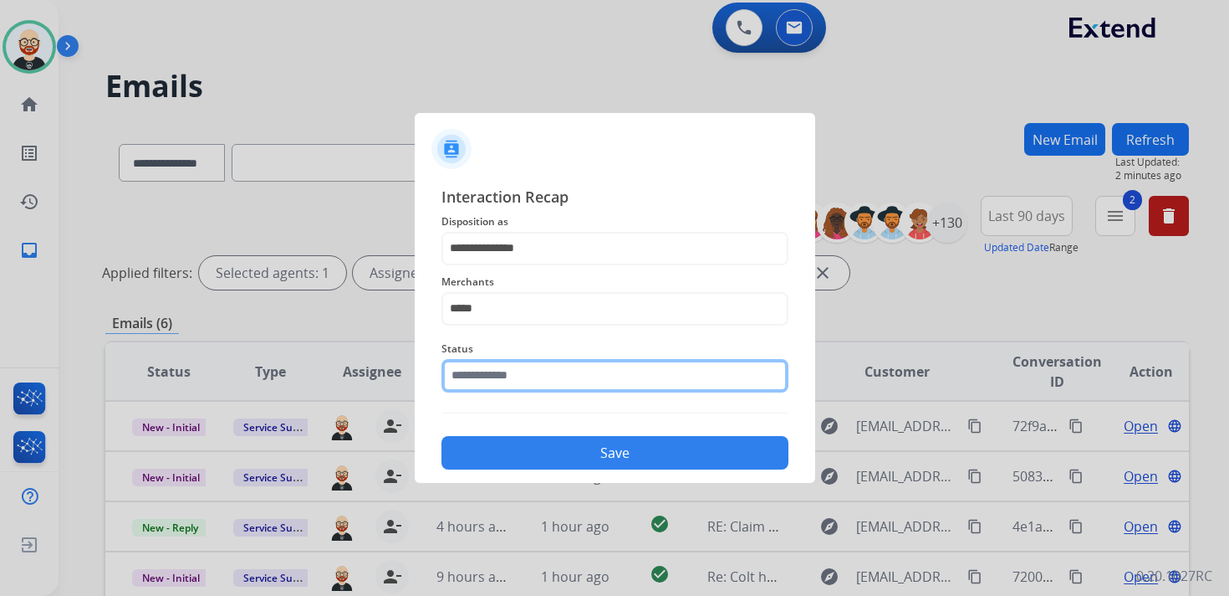
click at [512, 373] on input "text" at bounding box center [615, 375] width 347 height 33
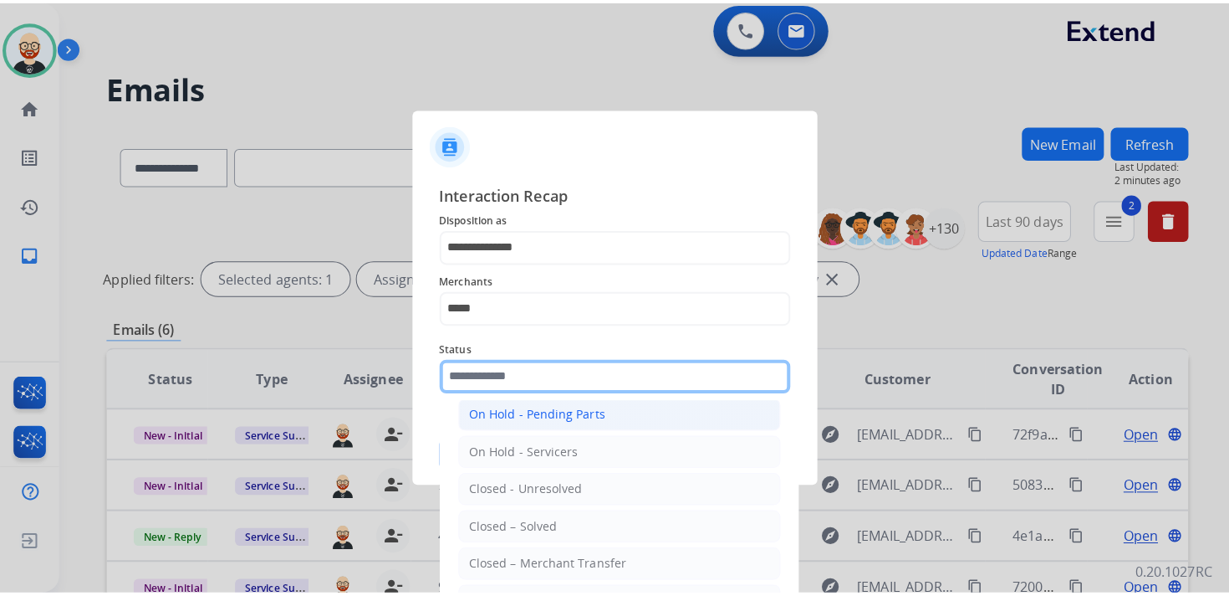
scroll to position [93, 0]
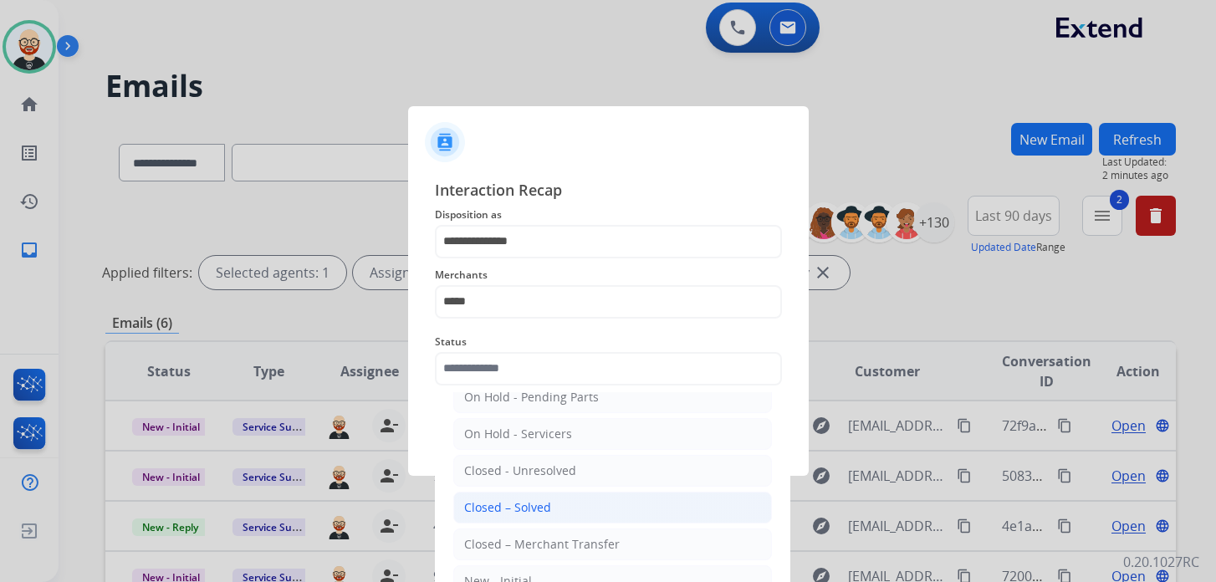
click at [524, 502] on div "Closed – Solved" at bounding box center [507, 507] width 87 height 17
type input "**********"
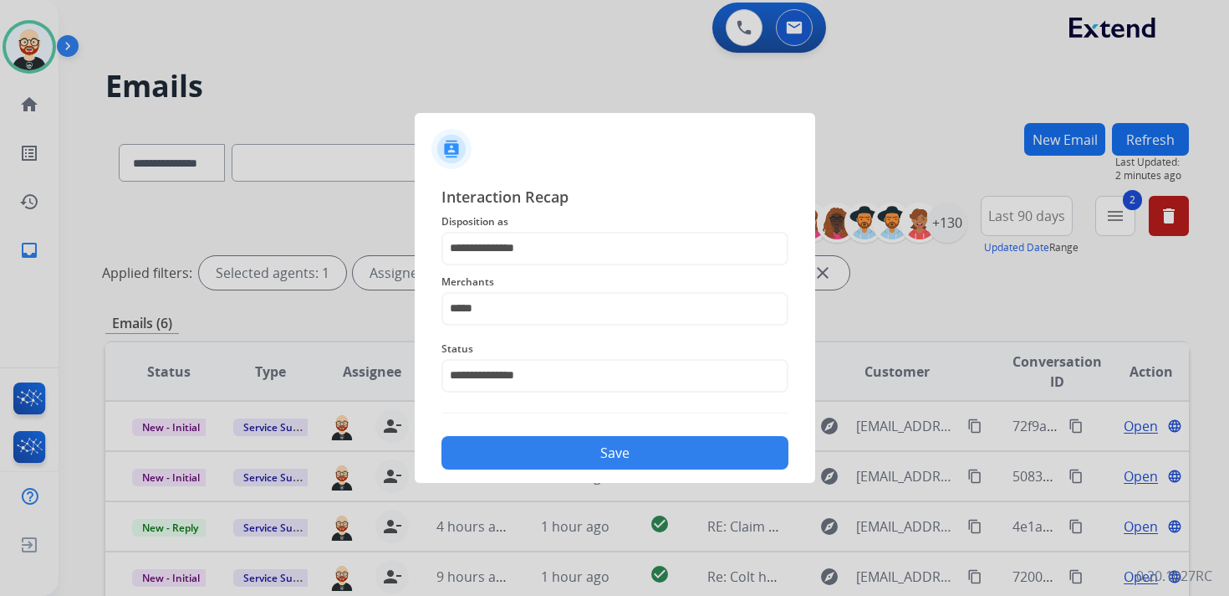
click at [494, 448] on button "Save" at bounding box center [615, 452] width 347 height 33
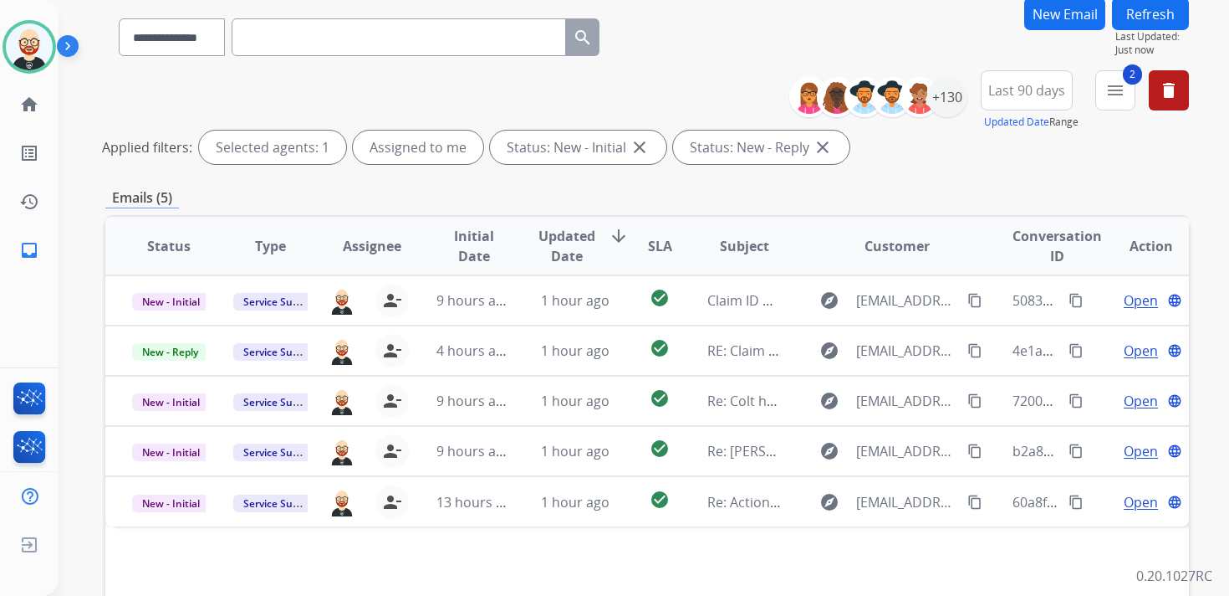
scroll to position [143, 0]
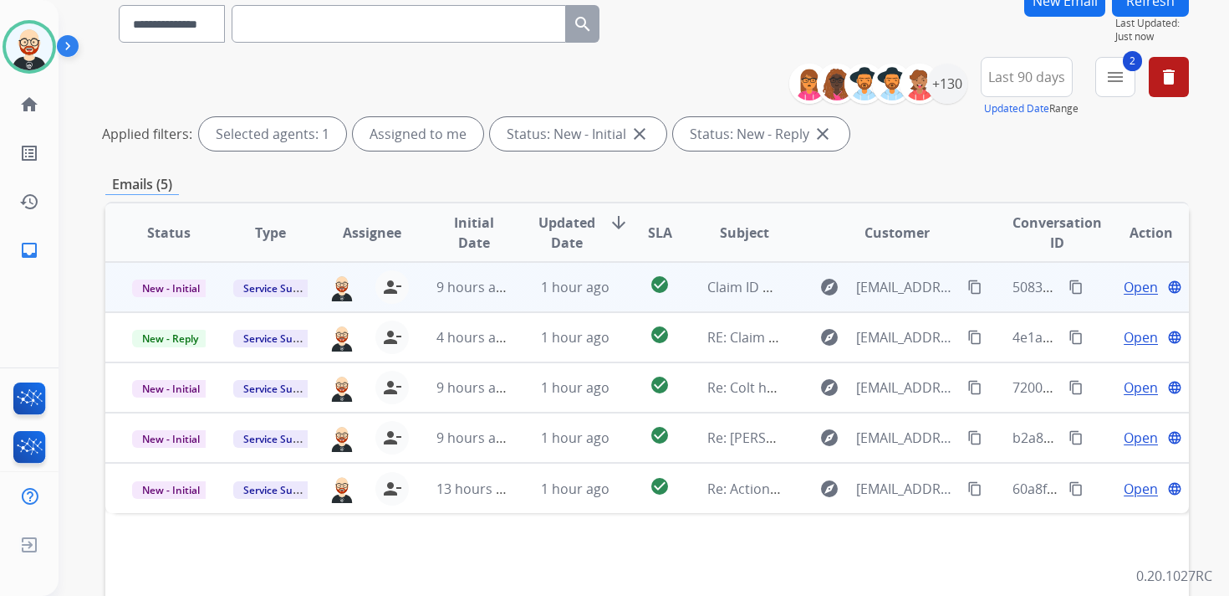
click at [1124, 279] on span "Open" at bounding box center [1141, 287] width 34 height 20
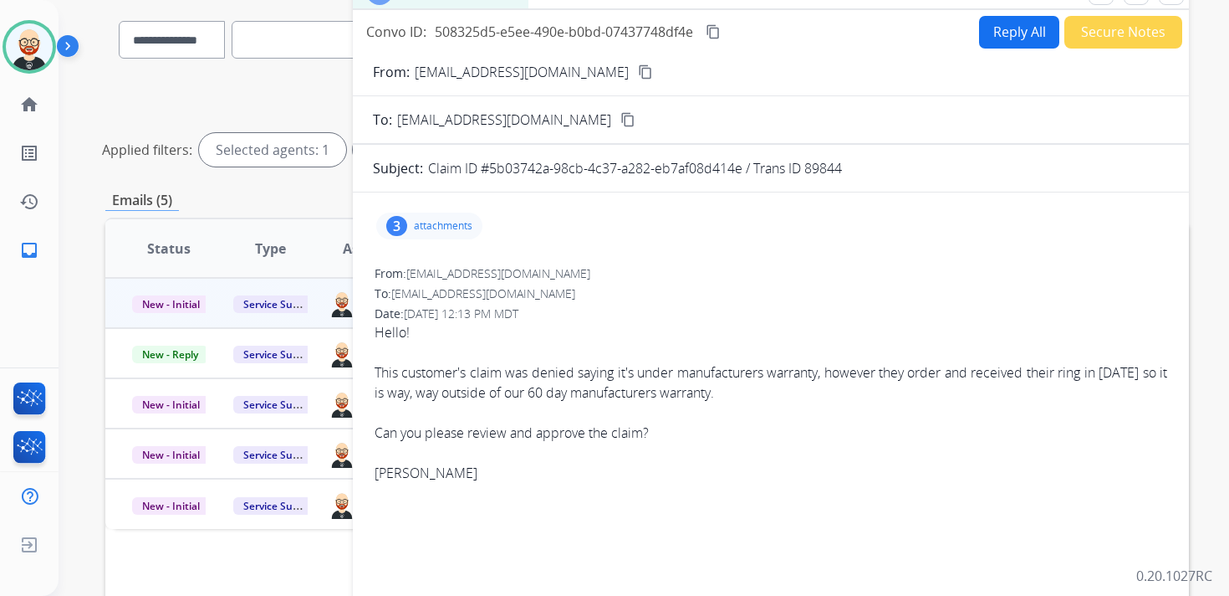
scroll to position [0, 0]
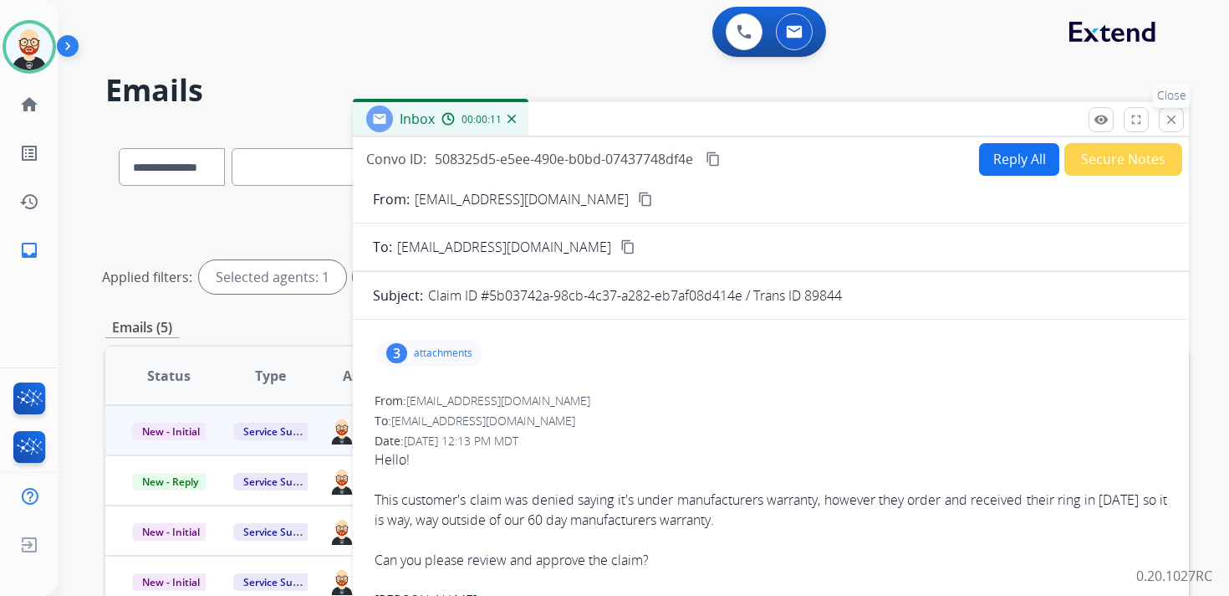
click at [1169, 124] on mat-icon "close" at bounding box center [1171, 119] width 15 height 15
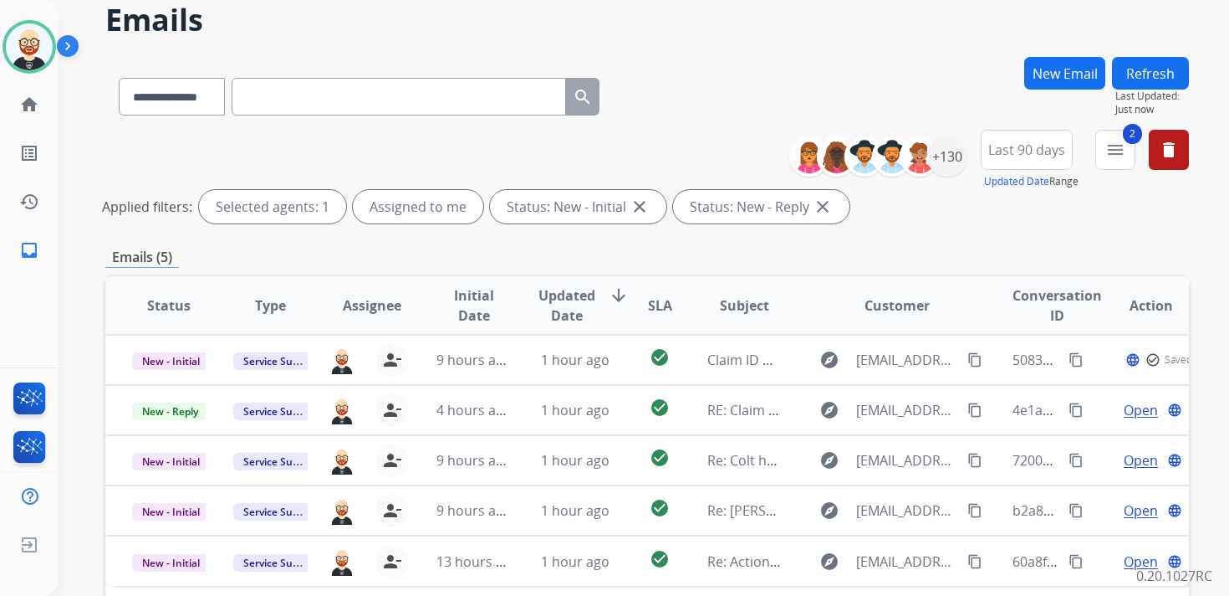
scroll to position [115, 0]
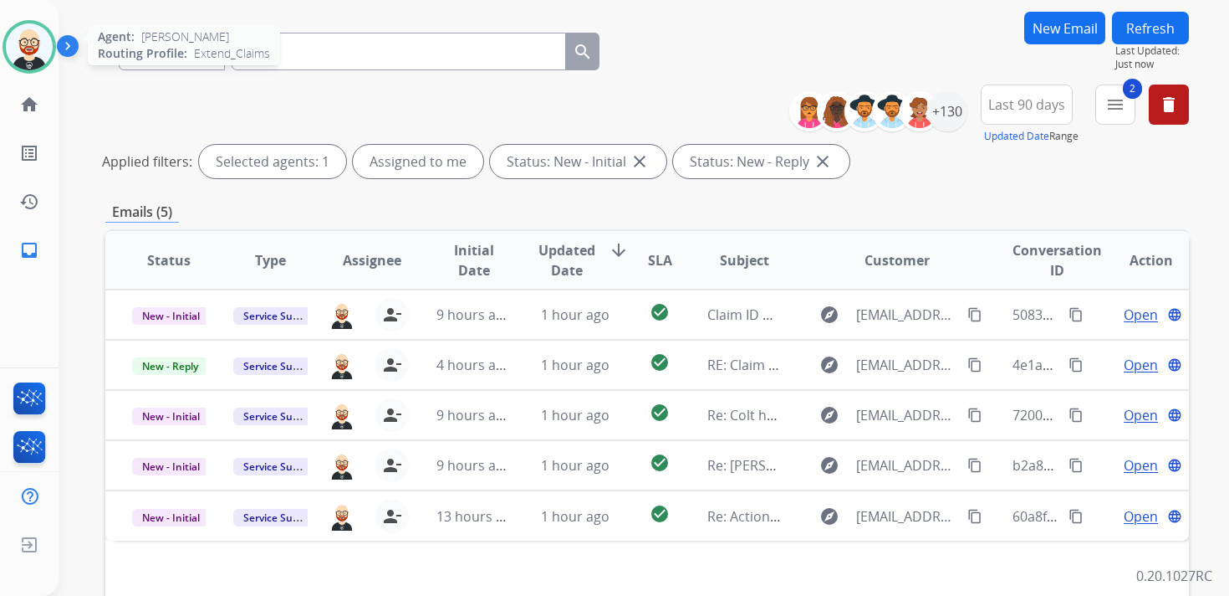
click at [40, 50] on img at bounding box center [29, 46] width 47 height 47
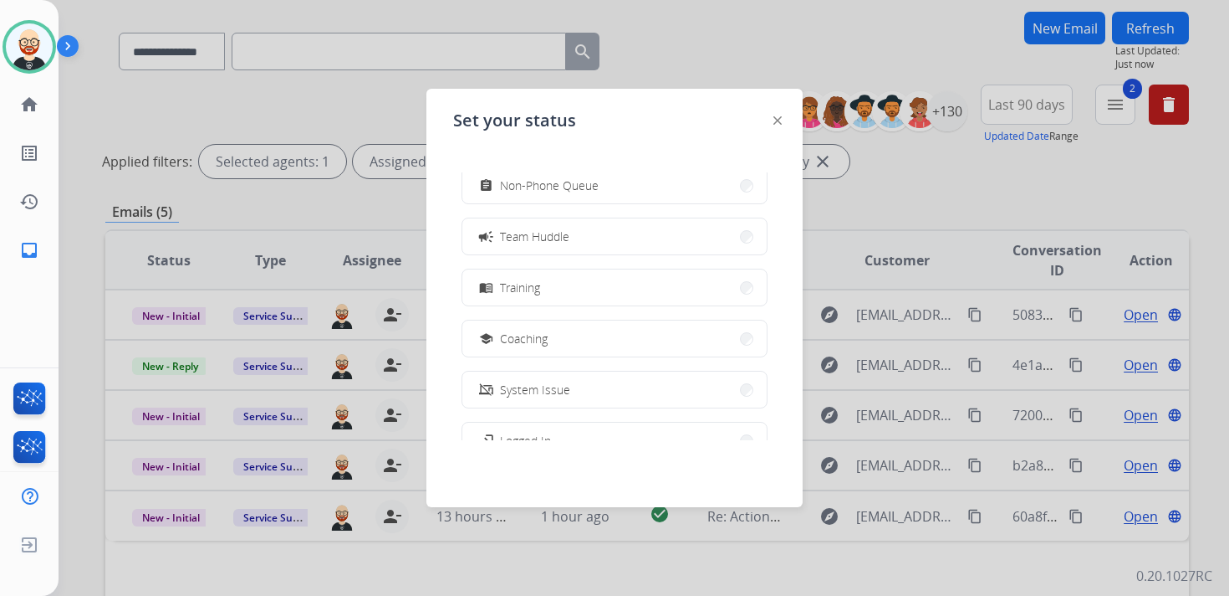
scroll to position [264, 0]
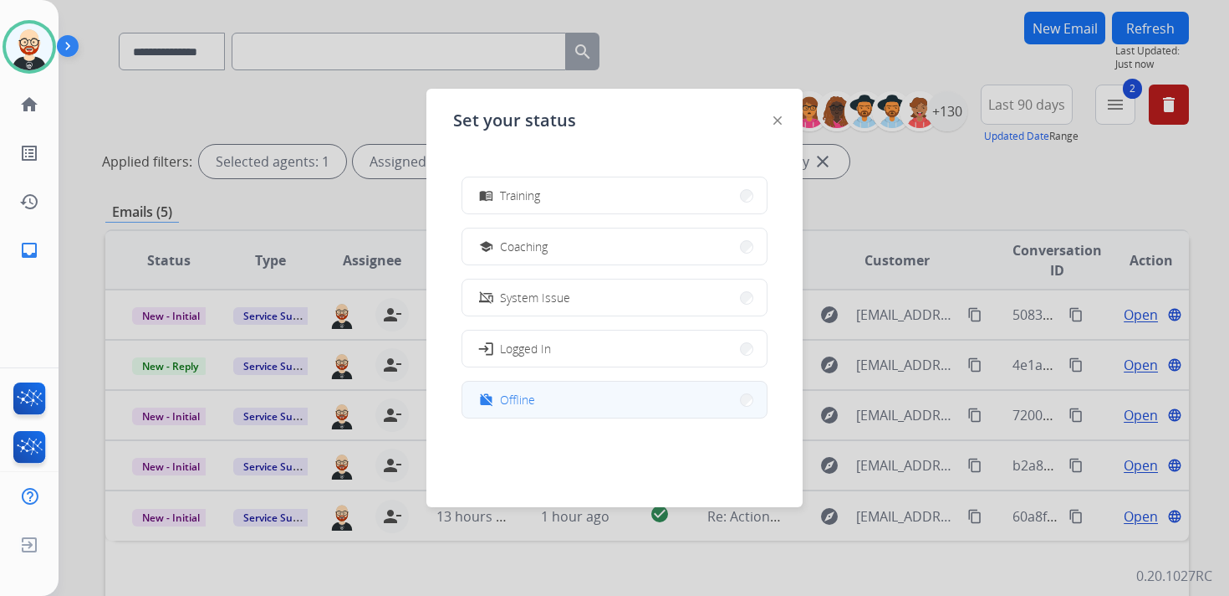
click at [487, 401] on mat-icon "work_off" at bounding box center [486, 399] width 14 height 14
